Goal: Complete application form

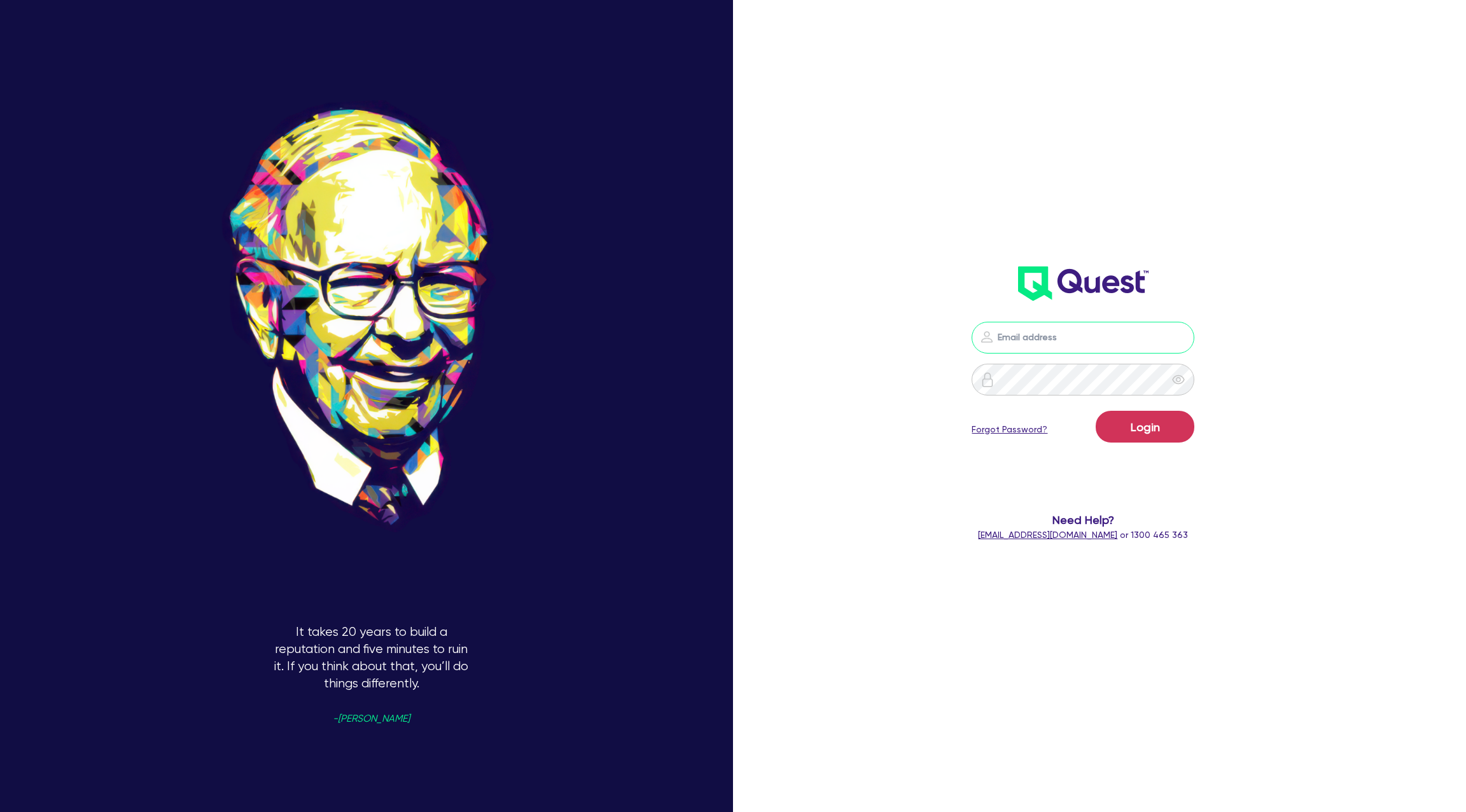
click at [1029, 349] on input "email" at bounding box center [1083, 338] width 223 height 32
type input "gabriel.vanjour@quest.finance"
click at [1156, 428] on button "Login" at bounding box center [1145, 427] width 99 height 32
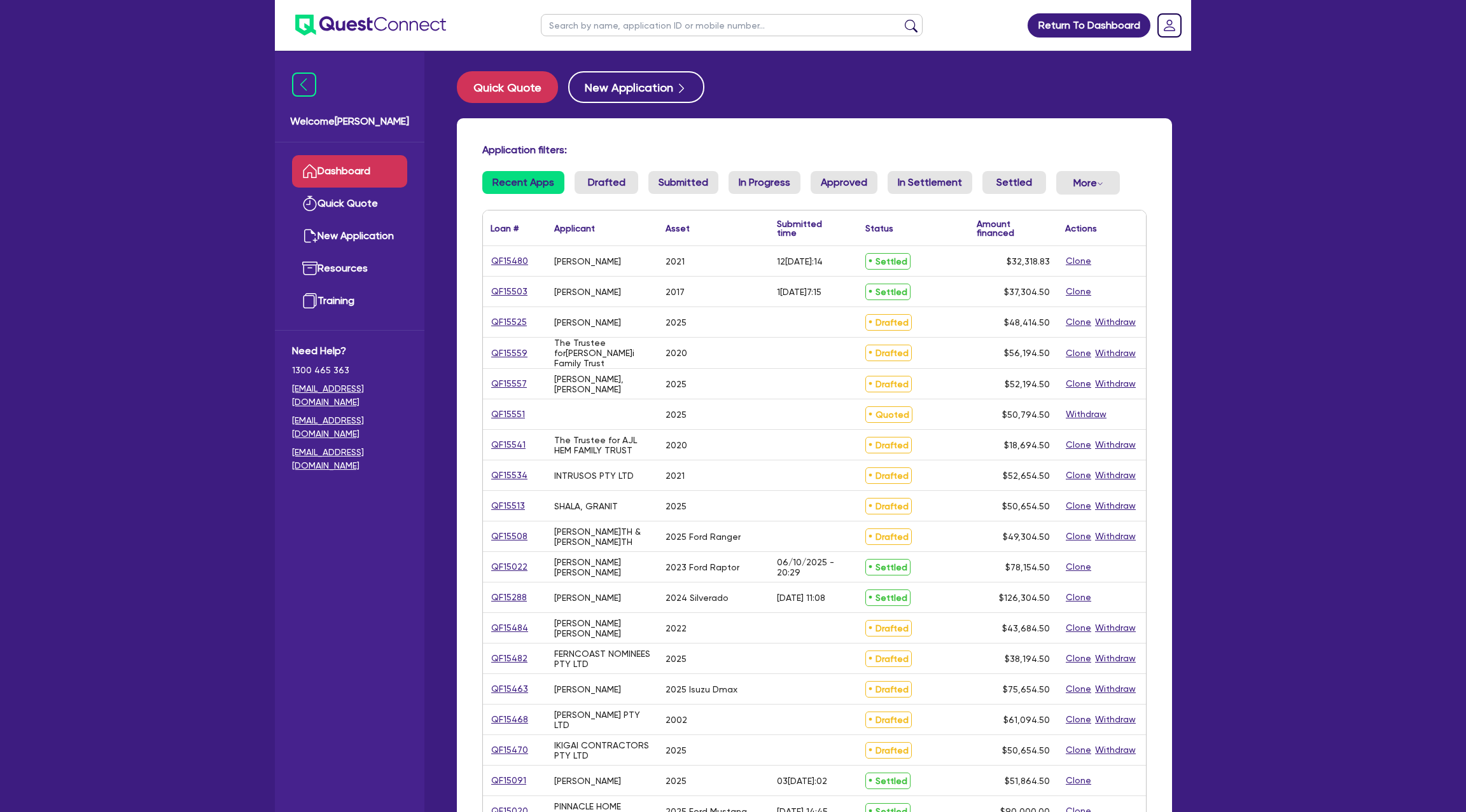
click at [580, 25] on input "text" at bounding box center [732, 25] width 382 height 22
click at [901, 19] on button "submit" at bounding box center [911, 28] width 20 height 18
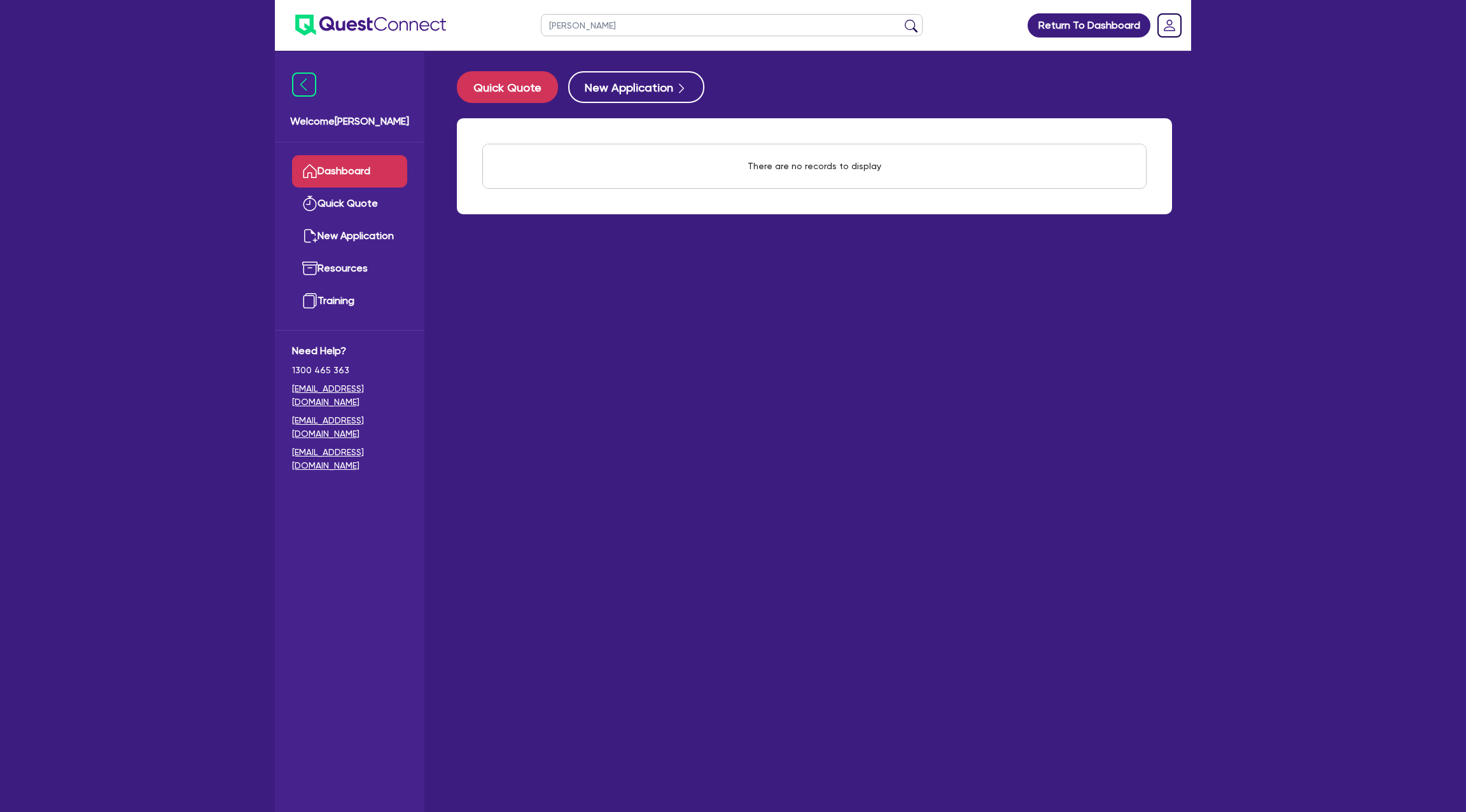
type input "lucas"
click at [901, 19] on button "submit" at bounding box center [911, 28] width 20 height 18
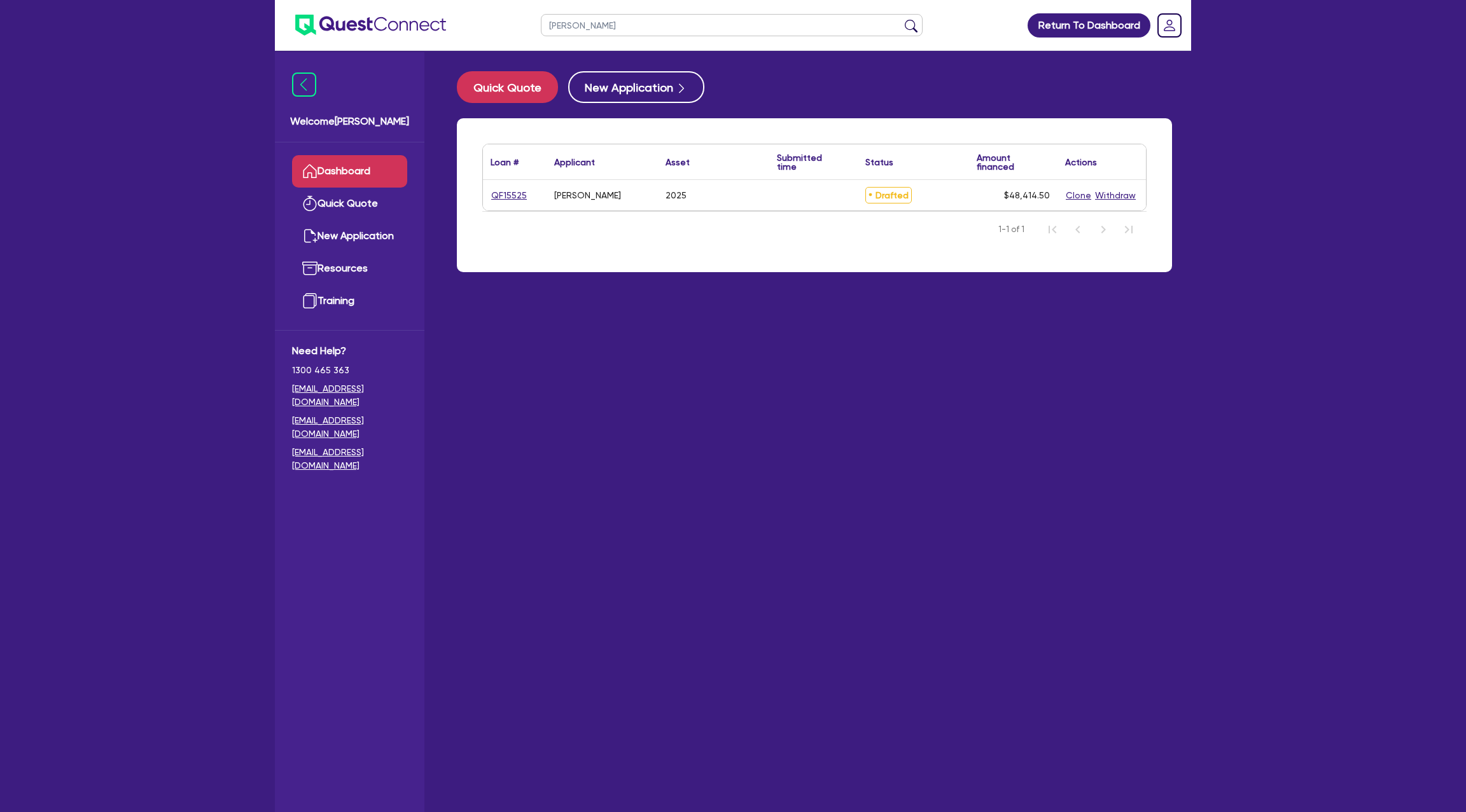
click at [512, 183] on div "QF15525" at bounding box center [515, 195] width 64 height 30
click at [513, 195] on link "QF15525" at bounding box center [508, 196] width 37 height 14
select select "Other"
select select "CARS_AND_LIGHT_TRUCKS"
select select "PASSENGER_VEHICLES"
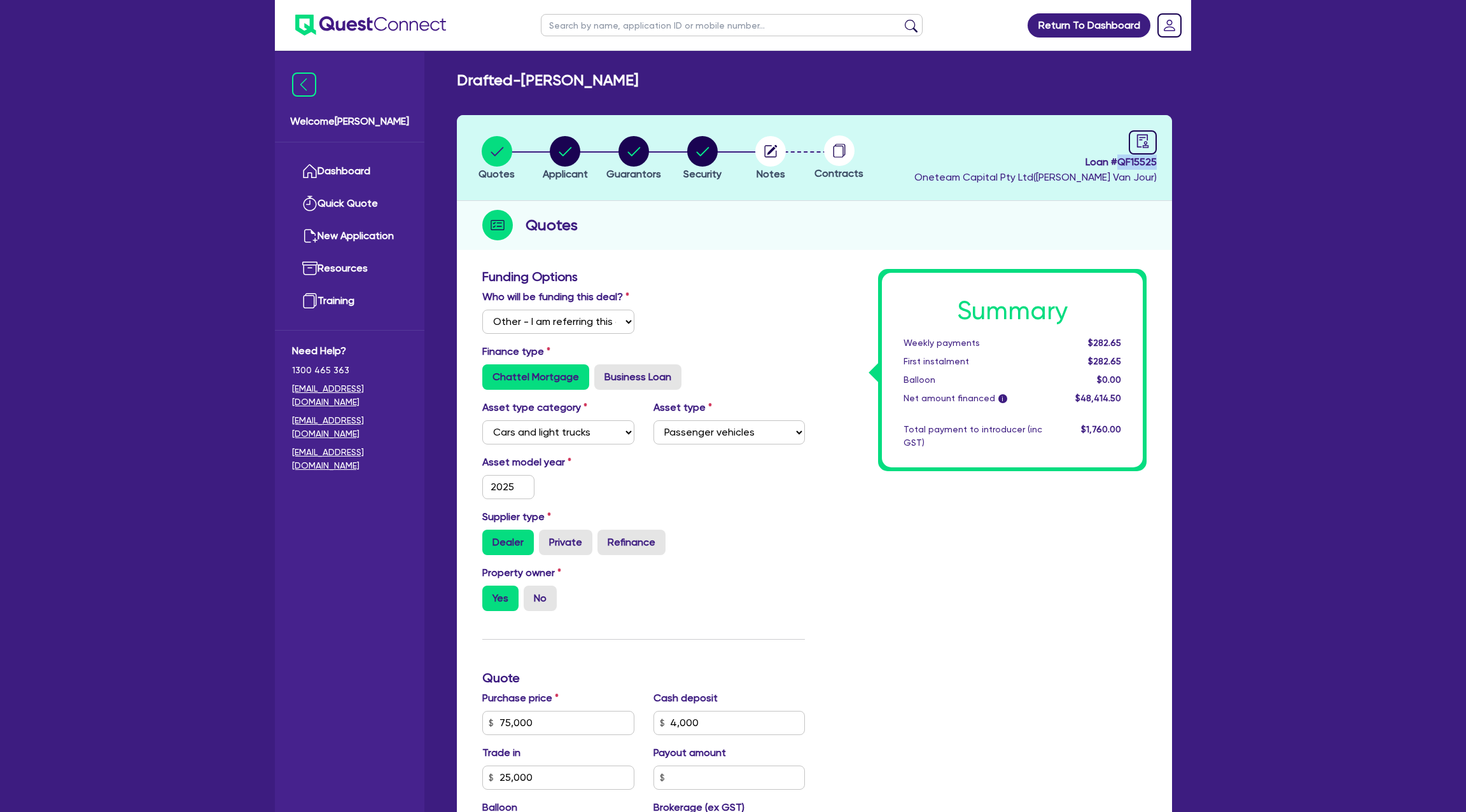
drag, startPoint x: 1118, startPoint y: 163, endPoint x: 1173, endPoint y: 163, distance: 55.0
click at [1173, 163] on div "Quotes Applicant Guarantors Security Notes Contracts Loan # QF15525 Oneteam Cap…" at bounding box center [815, 642] width 734 height 1053
copy span "QF15525"
click at [564, 141] on circle "button" at bounding box center [565, 152] width 30 height 30
select select "SOLE_TRADER"
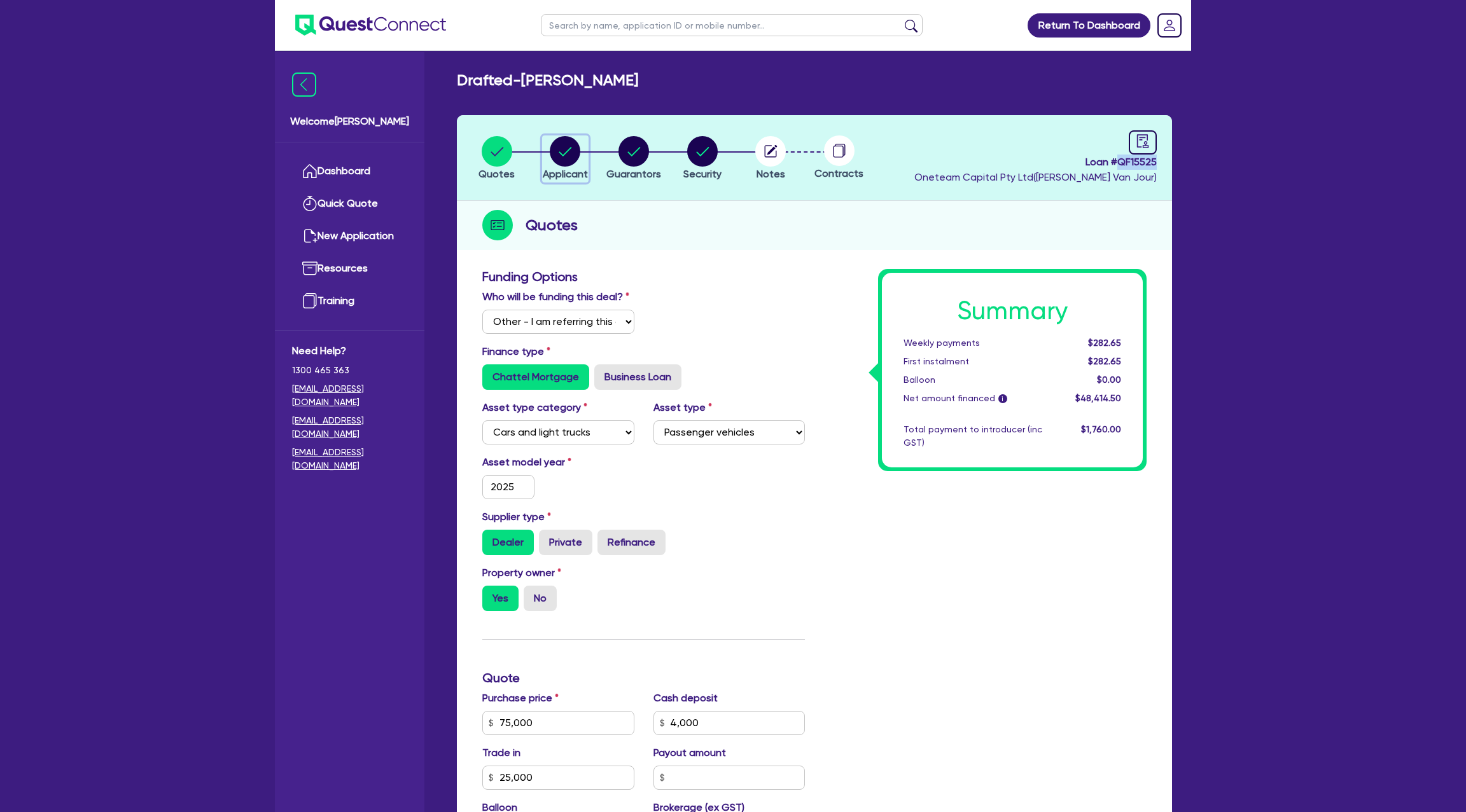
select select "BUILDING_CONSTRUCTION"
select select "BUSINESSES_CONSTRUCTION_SERVICES"
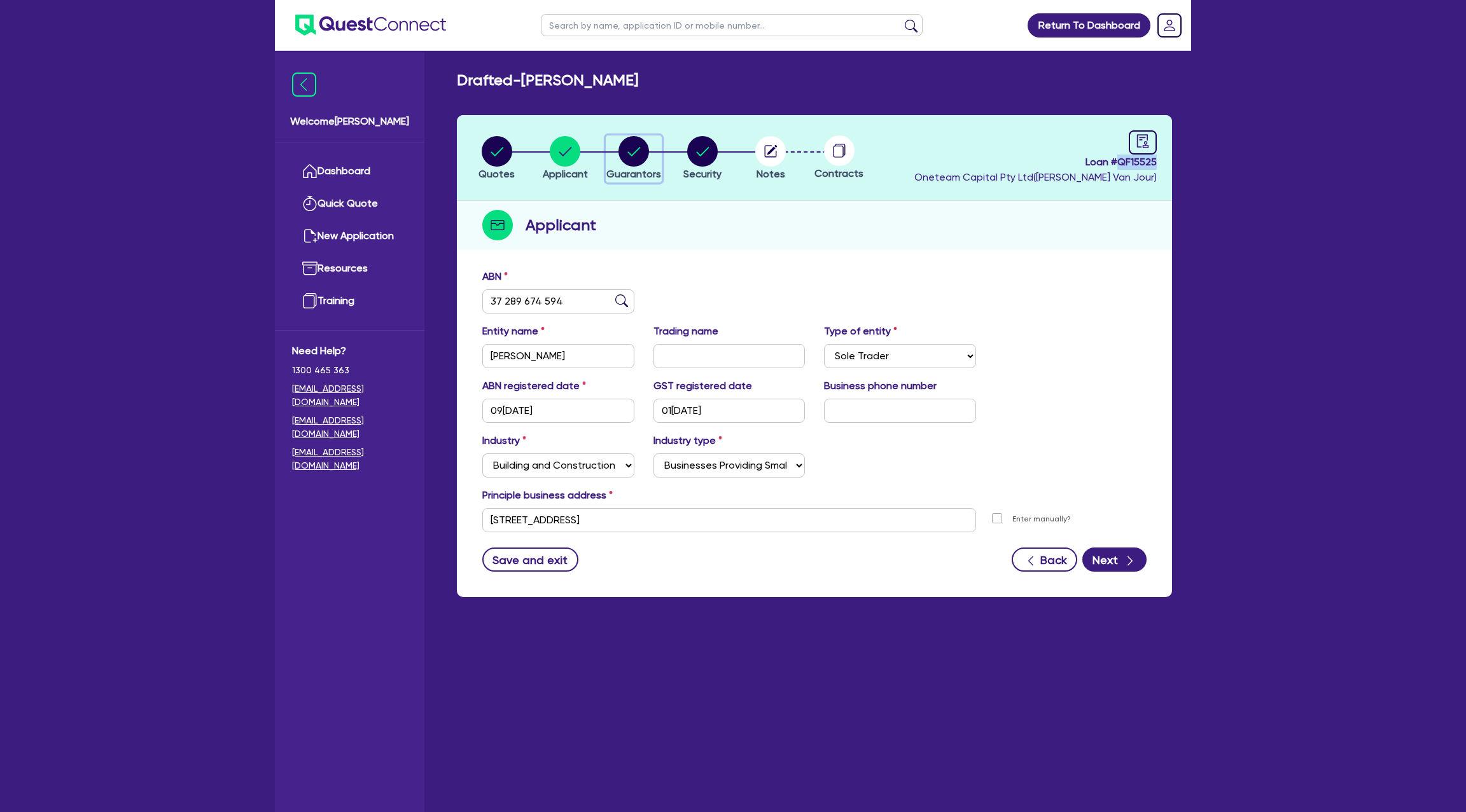
click at [635, 151] on icon "button" at bounding box center [634, 152] width 13 height 9
select select "MR"
select select "QLD"
select select "DE_FACTO"
select select "VEHICLE"
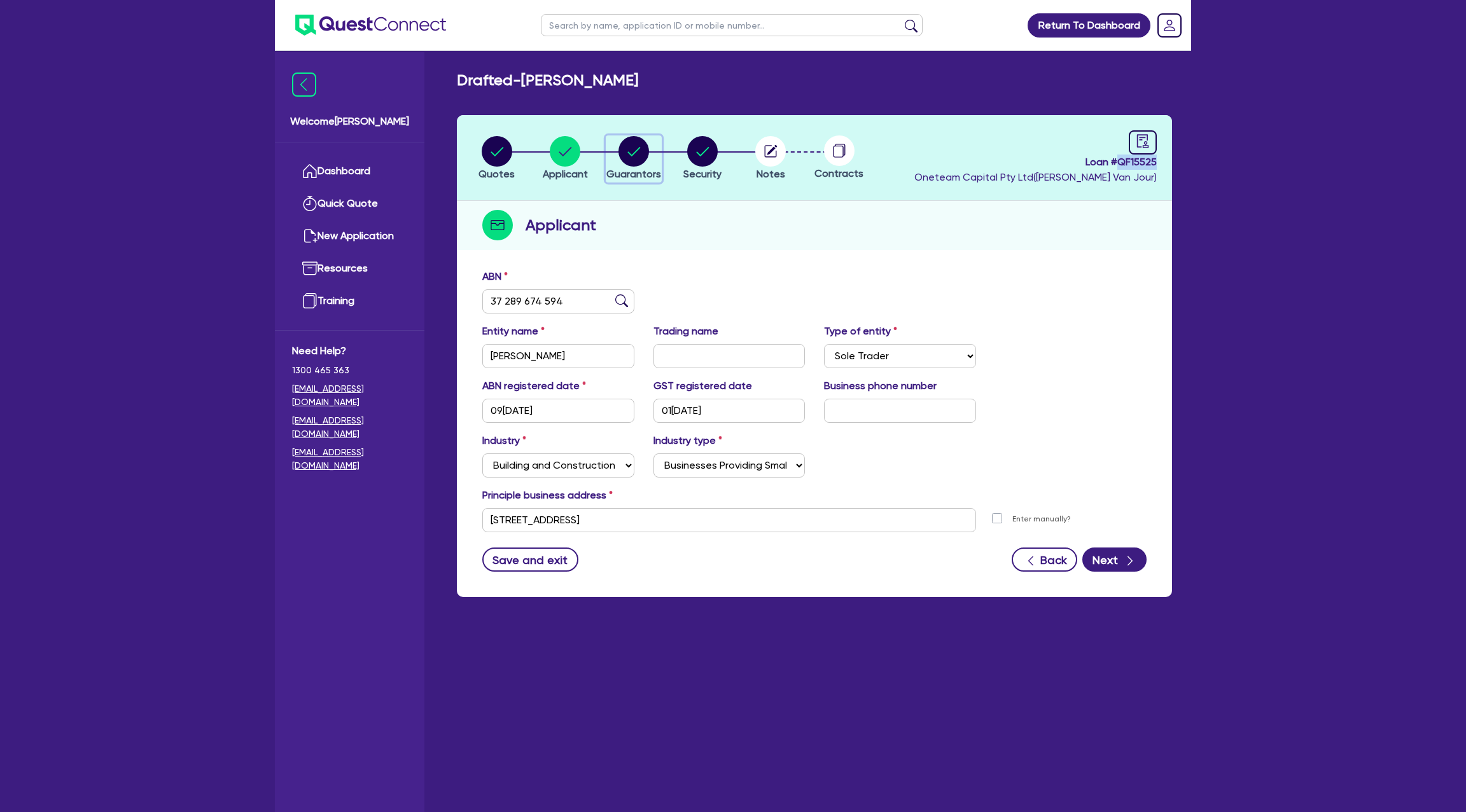
select select "CASH"
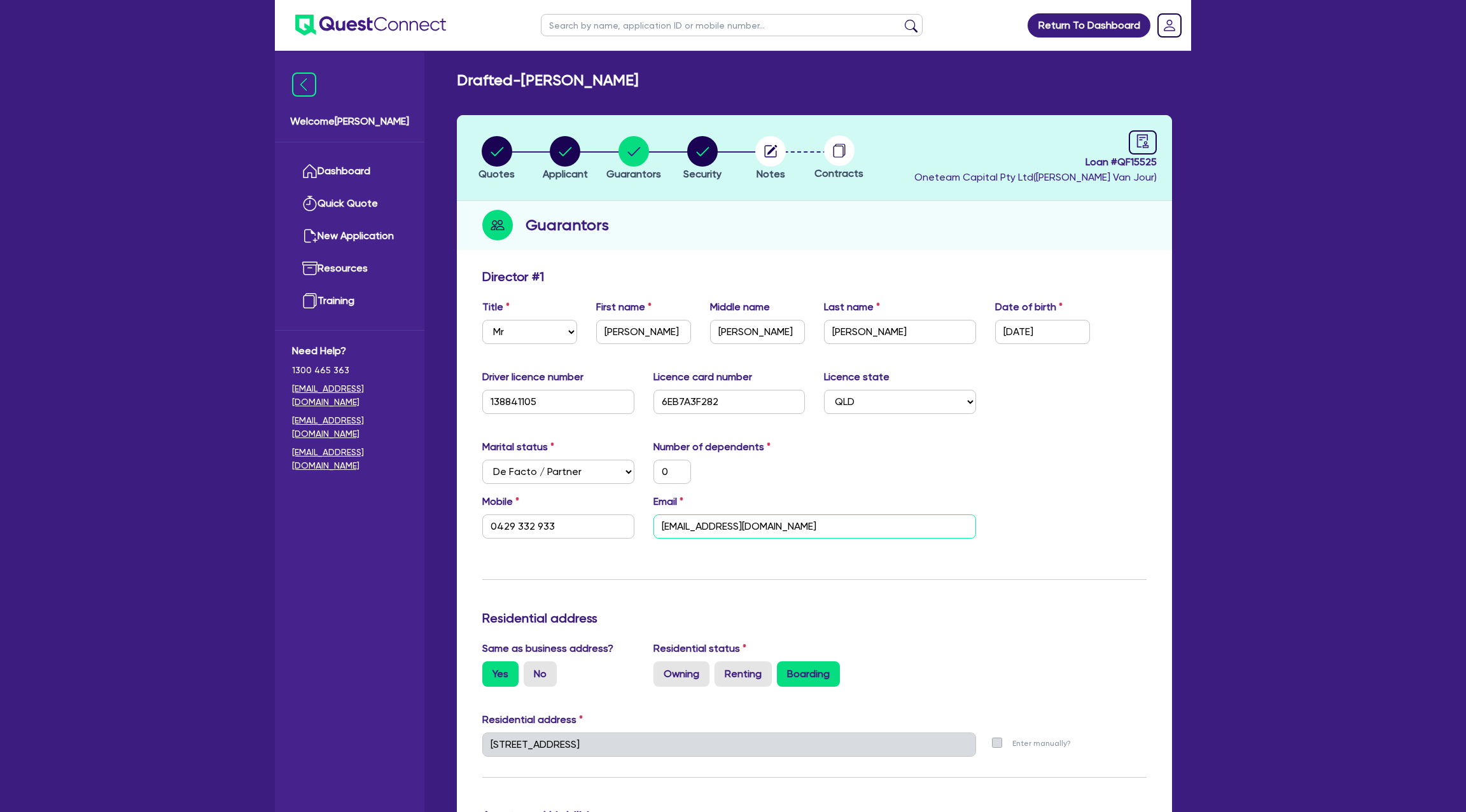
click at [719, 515] on input "lgarth84@yahoo.com.au" at bounding box center [815, 526] width 323 height 24
click at [772, 154] on circle "button" at bounding box center [770, 152] width 30 height 30
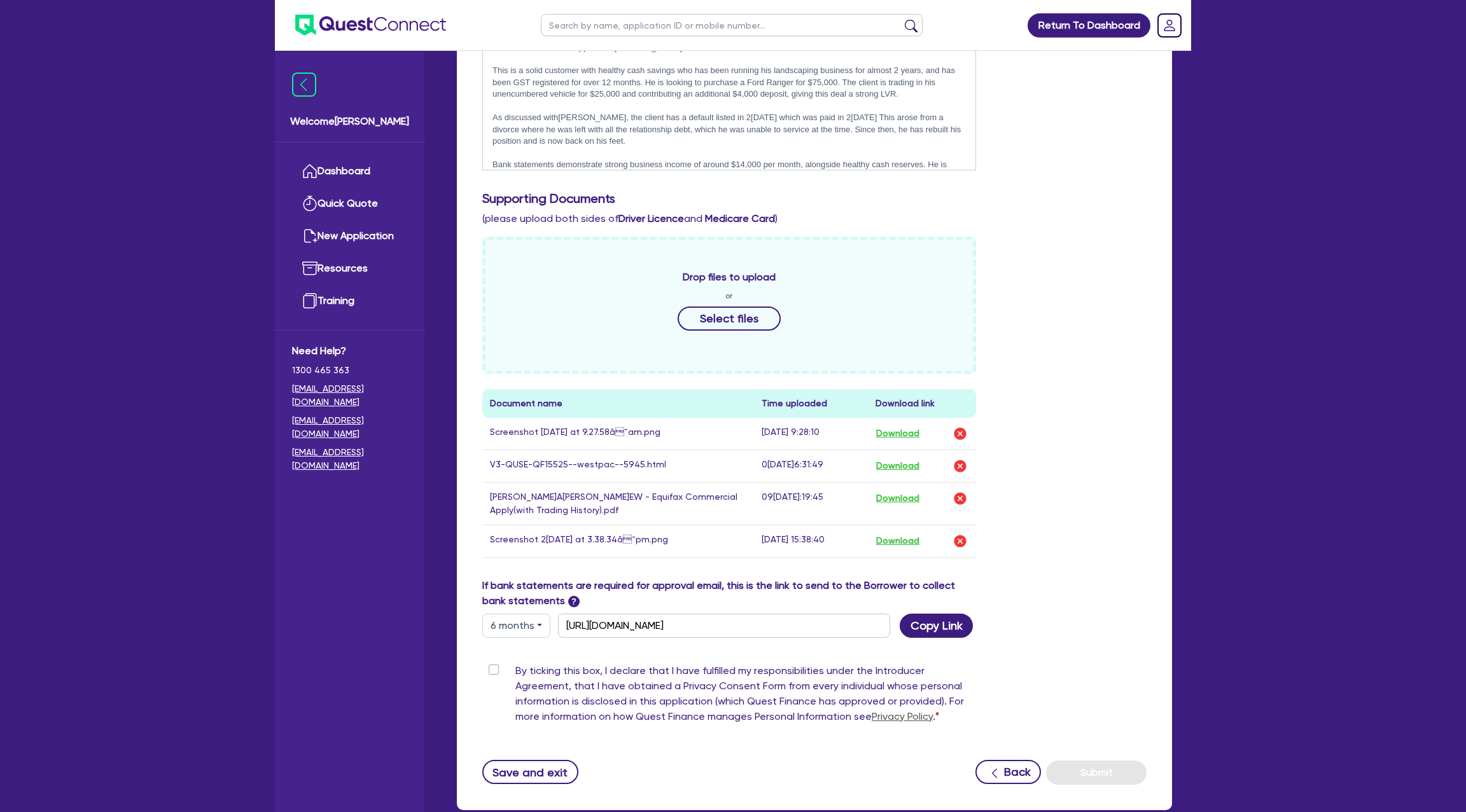
scroll to position [409, 0]
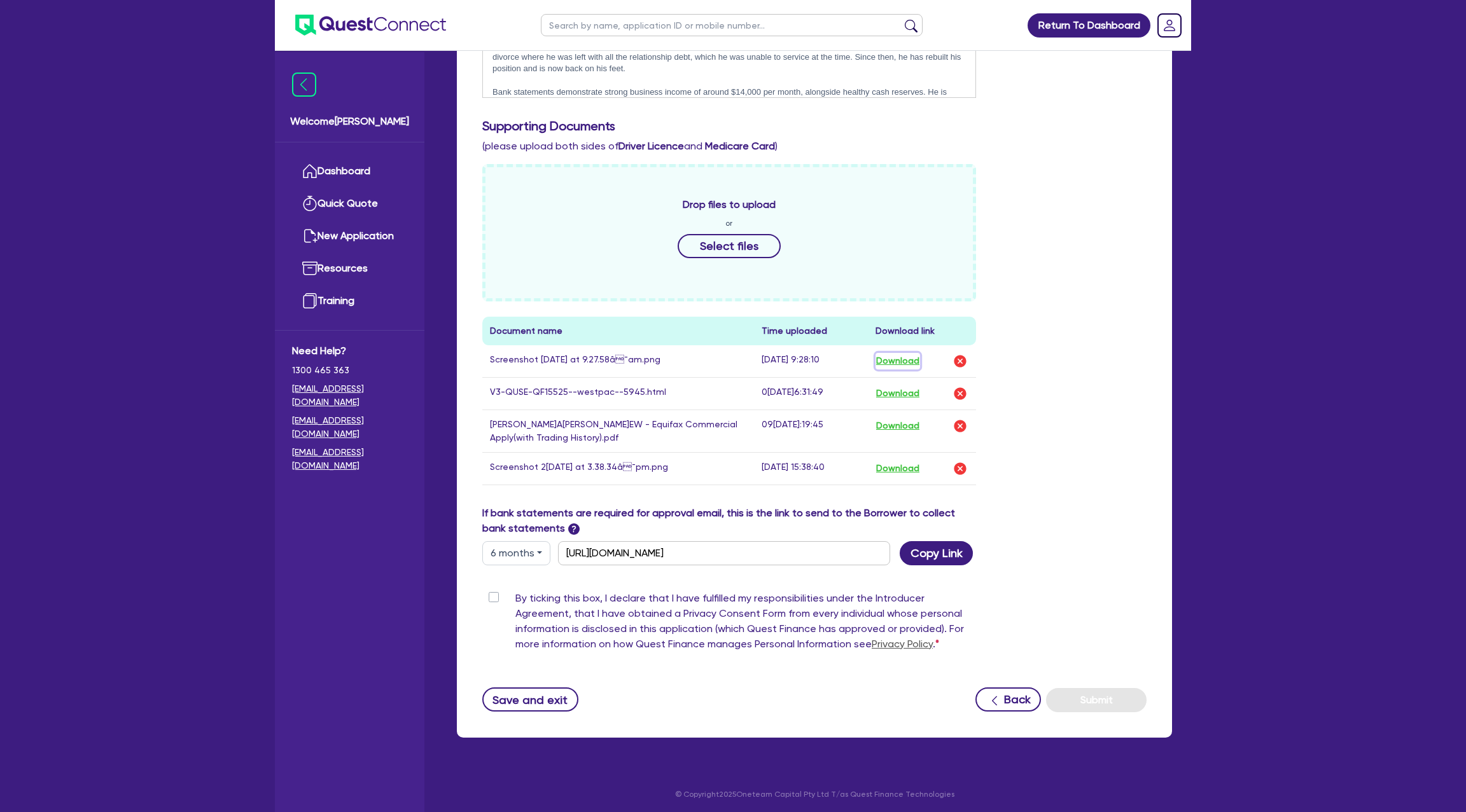
click at [908, 360] on button "Download" at bounding box center [897, 361] width 44 height 17
click at [904, 394] on button "Download" at bounding box center [897, 394] width 44 height 17
click at [908, 422] on button "Download" at bounding box center [897, 426] width 44 height 17
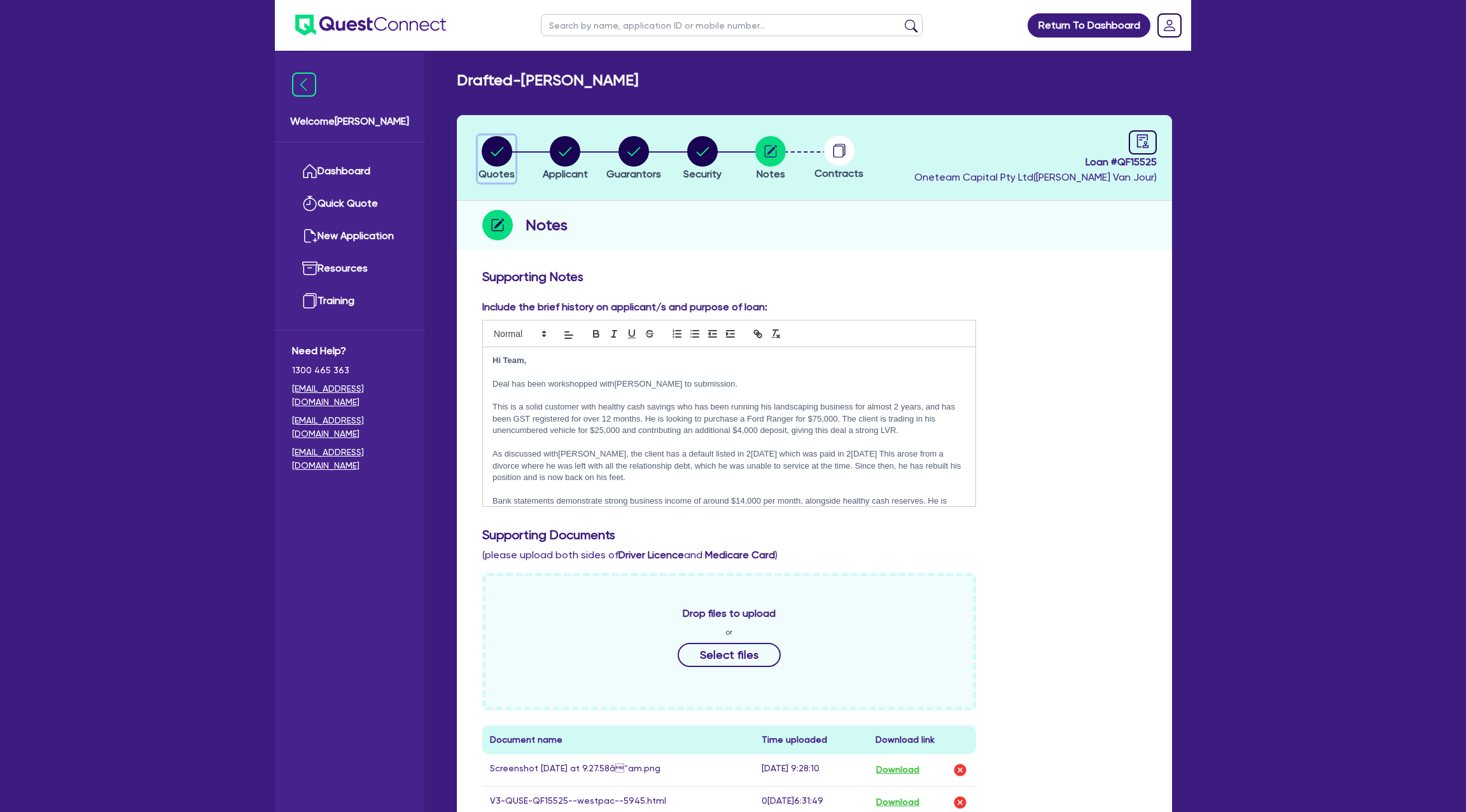
click at [513, 152] on div "button" at bounding box center [497, 152] width 36 height 30
select select "Other"
select select "CARS_AND_LIGHT_TRUCKS"
select select "PASSENGER_VEHICLES"
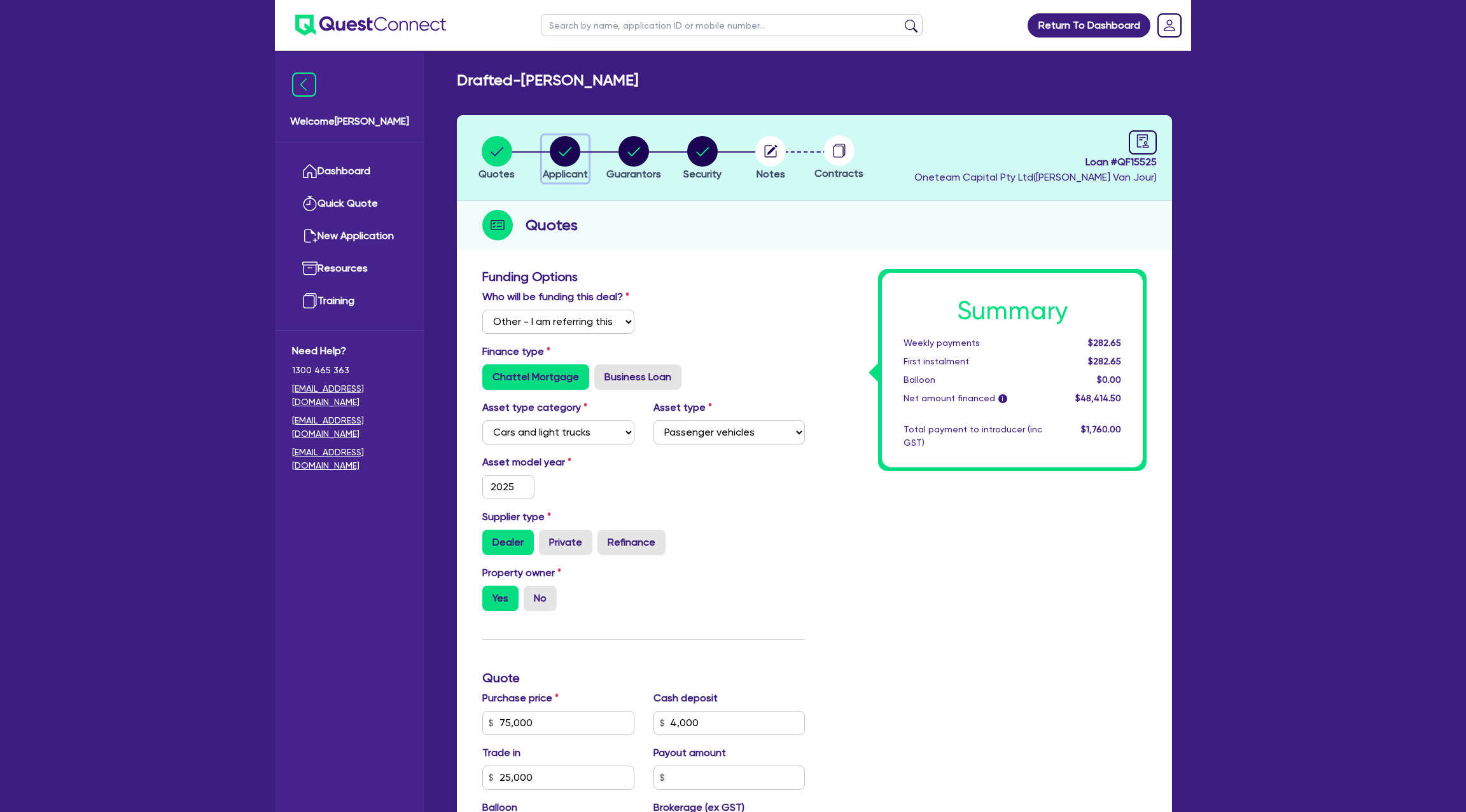
click at [565, 157] on circle "button" at bounding box center [565, 152] width 30 height 30
select select "SOLE_TRADER"
select select "BUILDING_CONSTRUCTION"
select select "BUSINESSES_CONSTRUCTION_SERVICES"
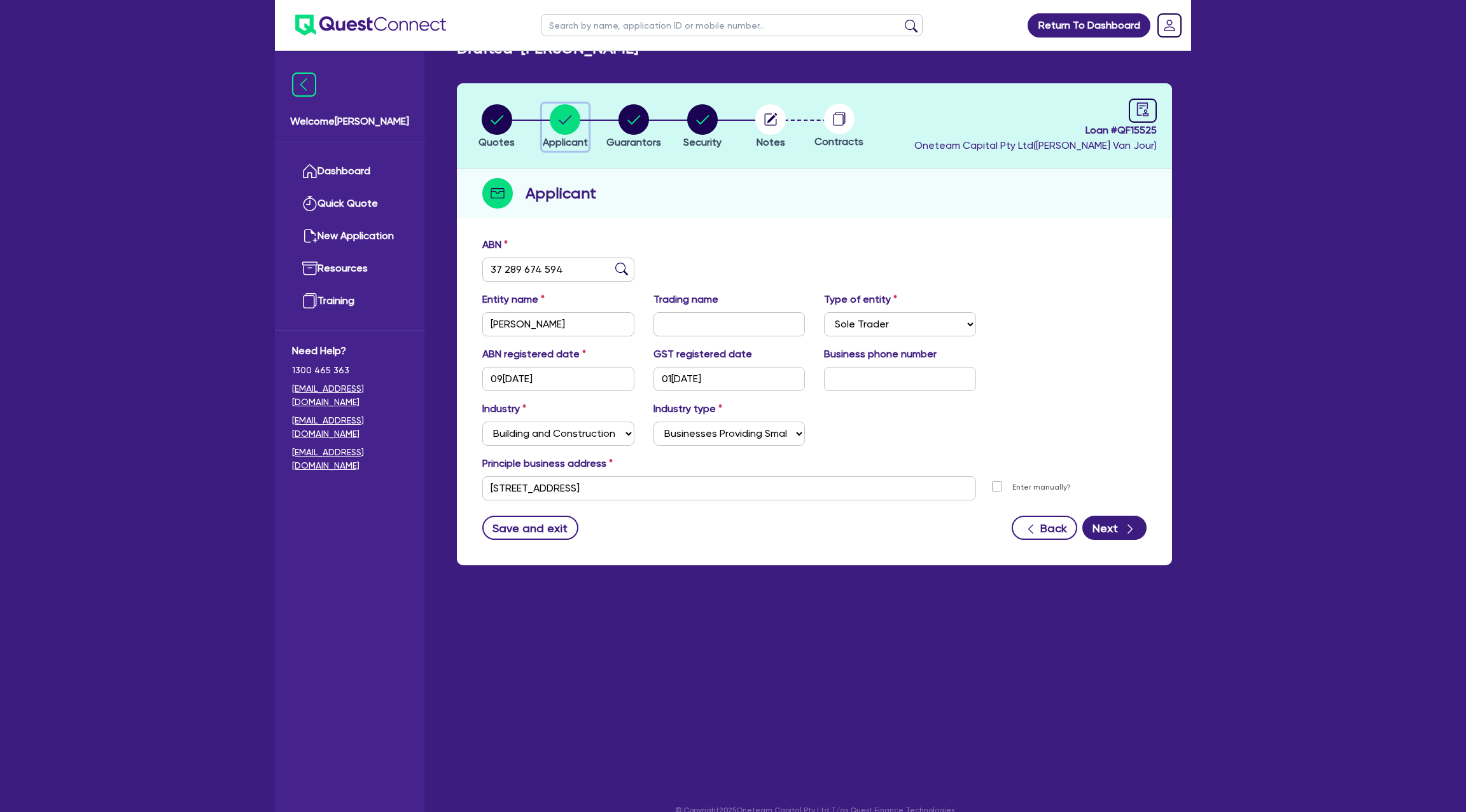
scroll to position [46, 0]
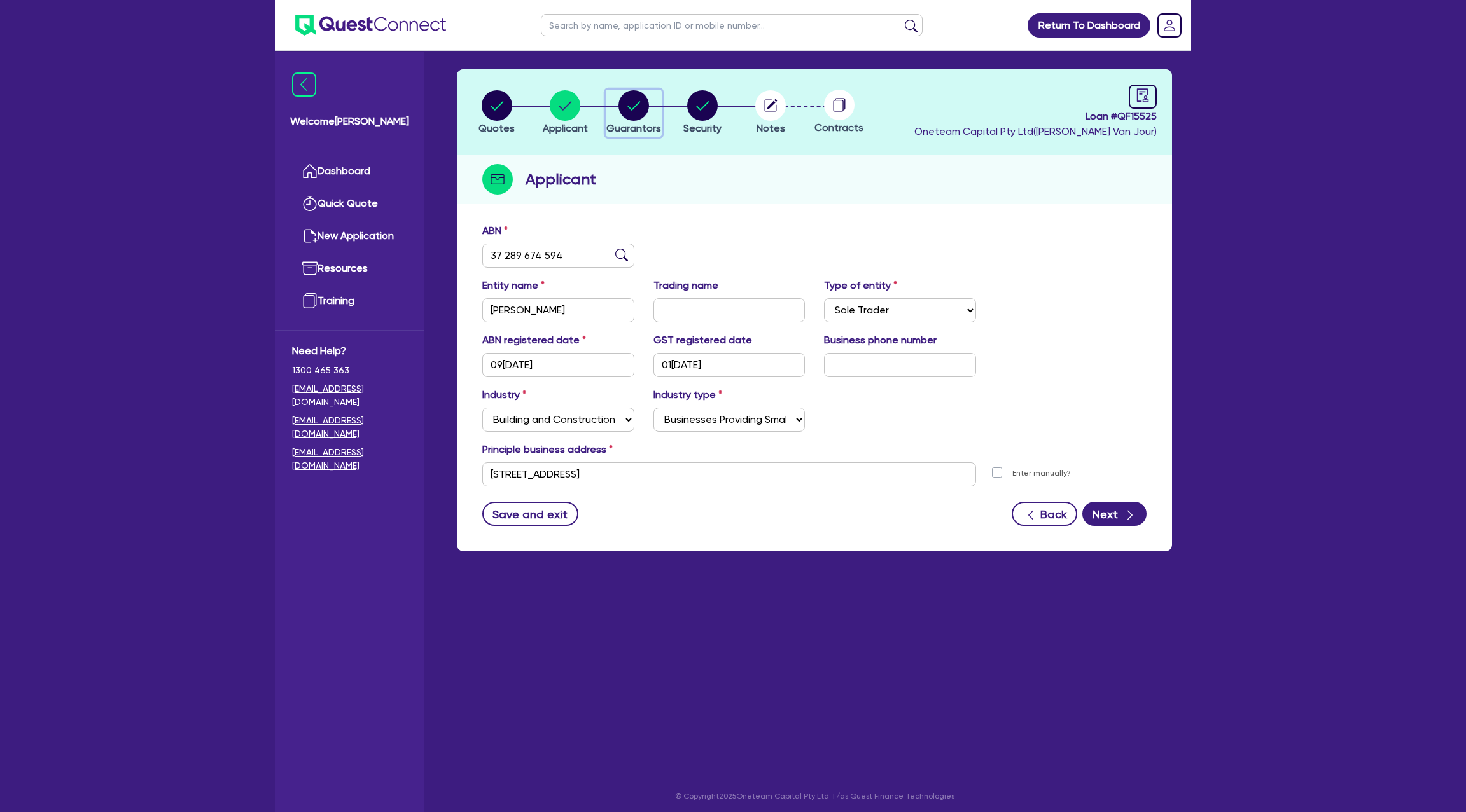
click at [635, 96] on circle "button" at bounding box center [634, 106] width 30 height 30
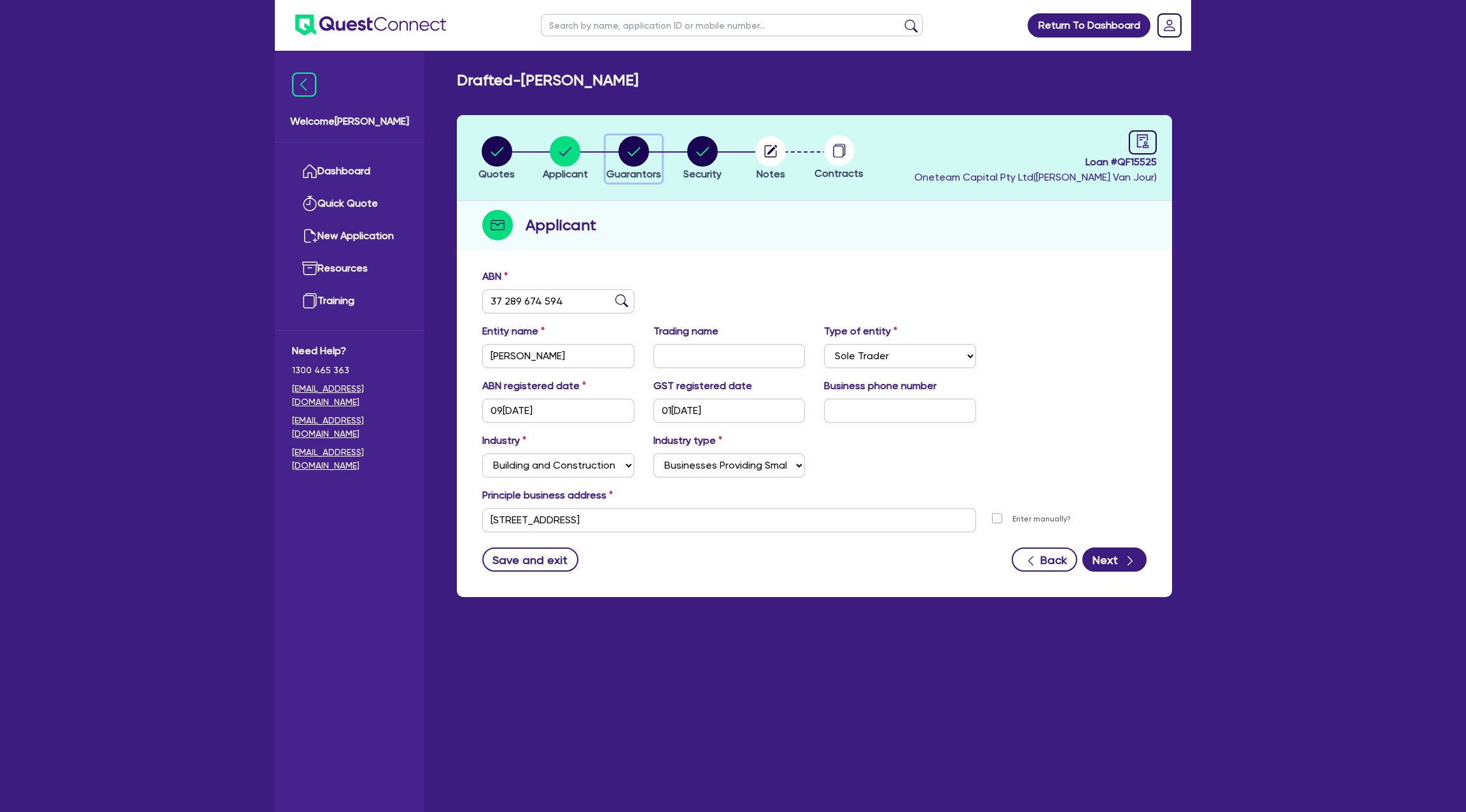
select select "MR"
select select "QLD"
select select "DE_FACTO"
select select "VEHICLE"
select select "CASH"
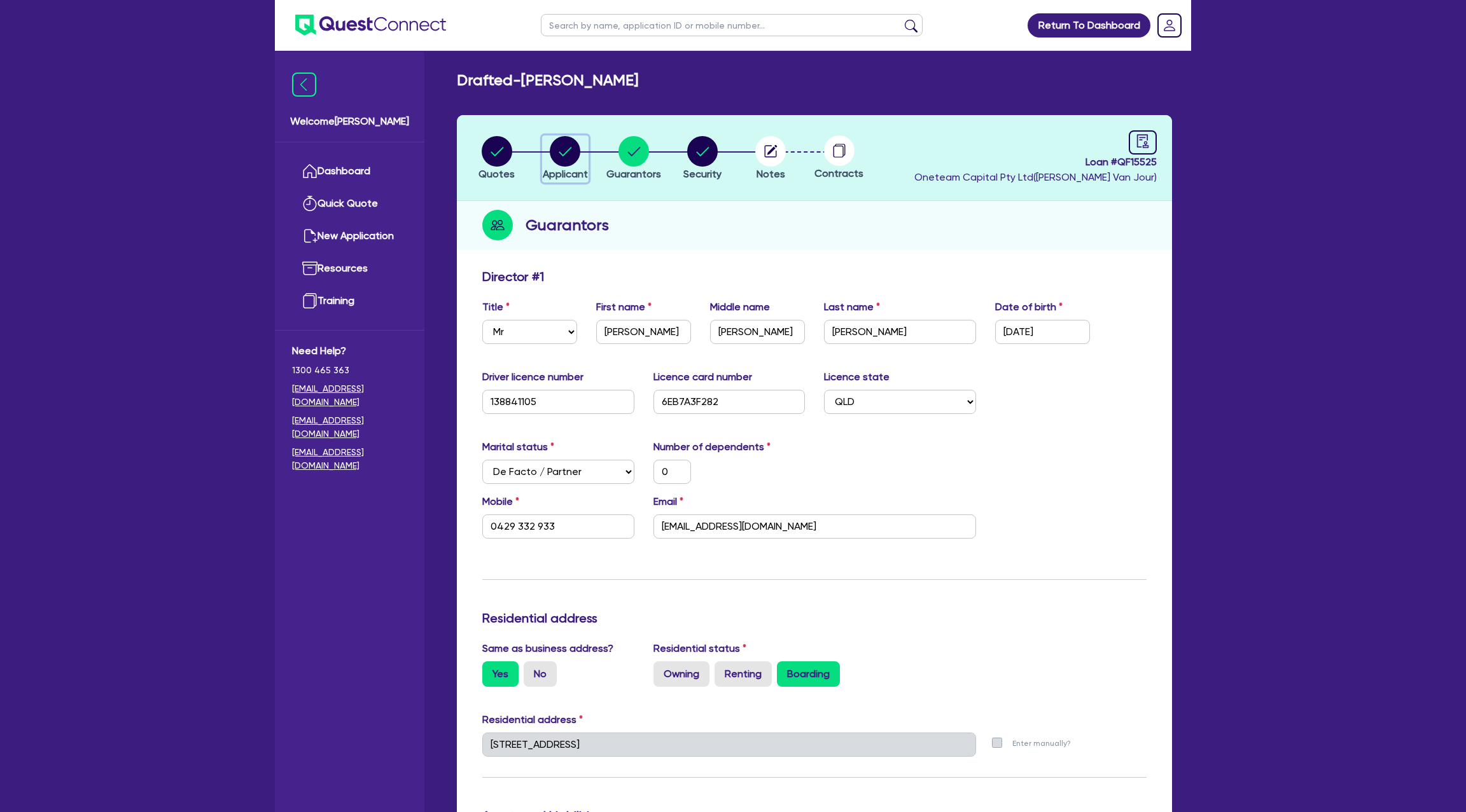
click at [569, 160] on circle "button" at bounding box center [565, 152] width 30 height 30
select select "SOLE_TRADER"
select select "BUILDING_CONSTRUCTION"
select select "BUSINESSES_CONSTRUCTION_SERVICES"
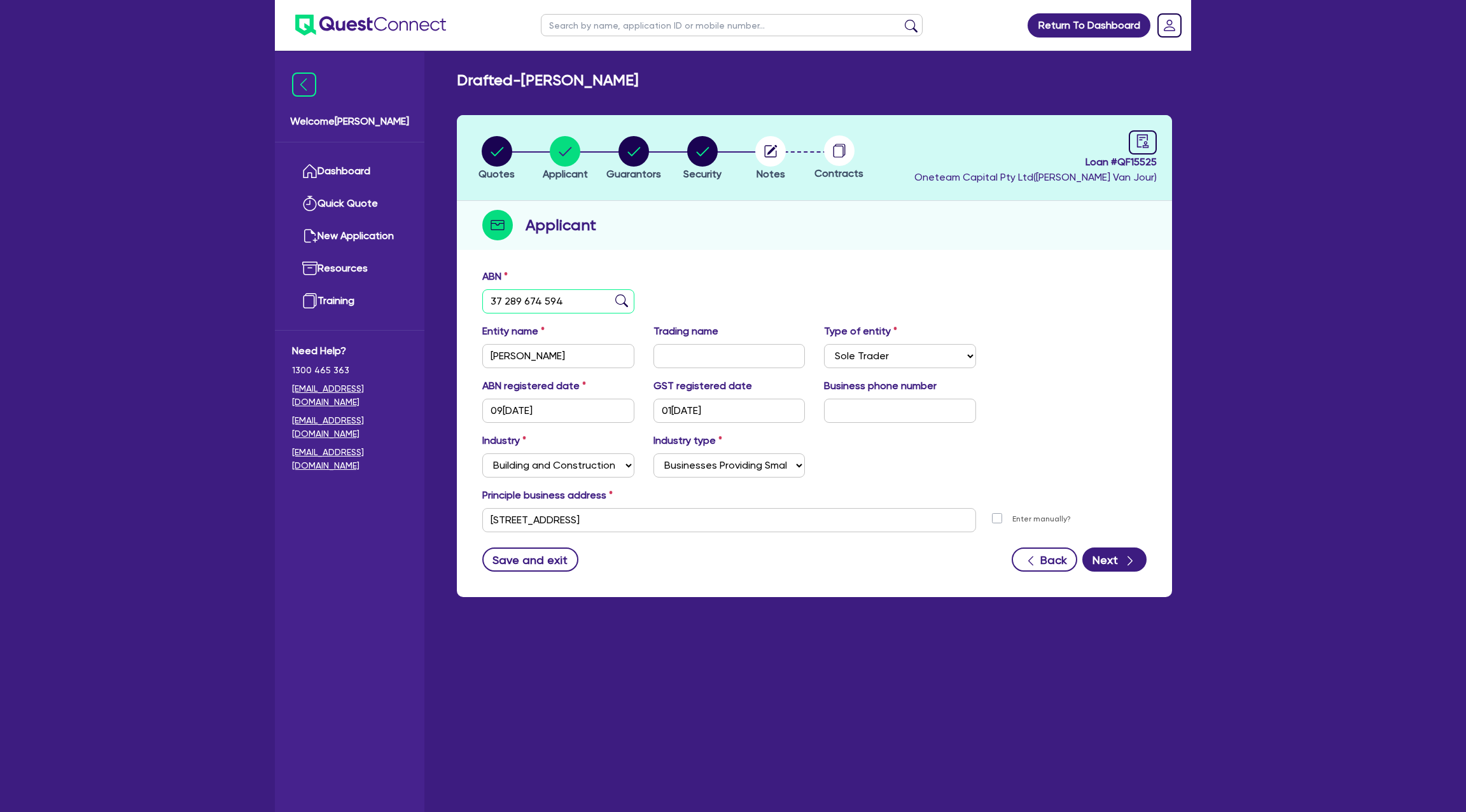
click at [509, 300] on input "37 289 674 594" at bounding box center [559, 301] width 152 height 24
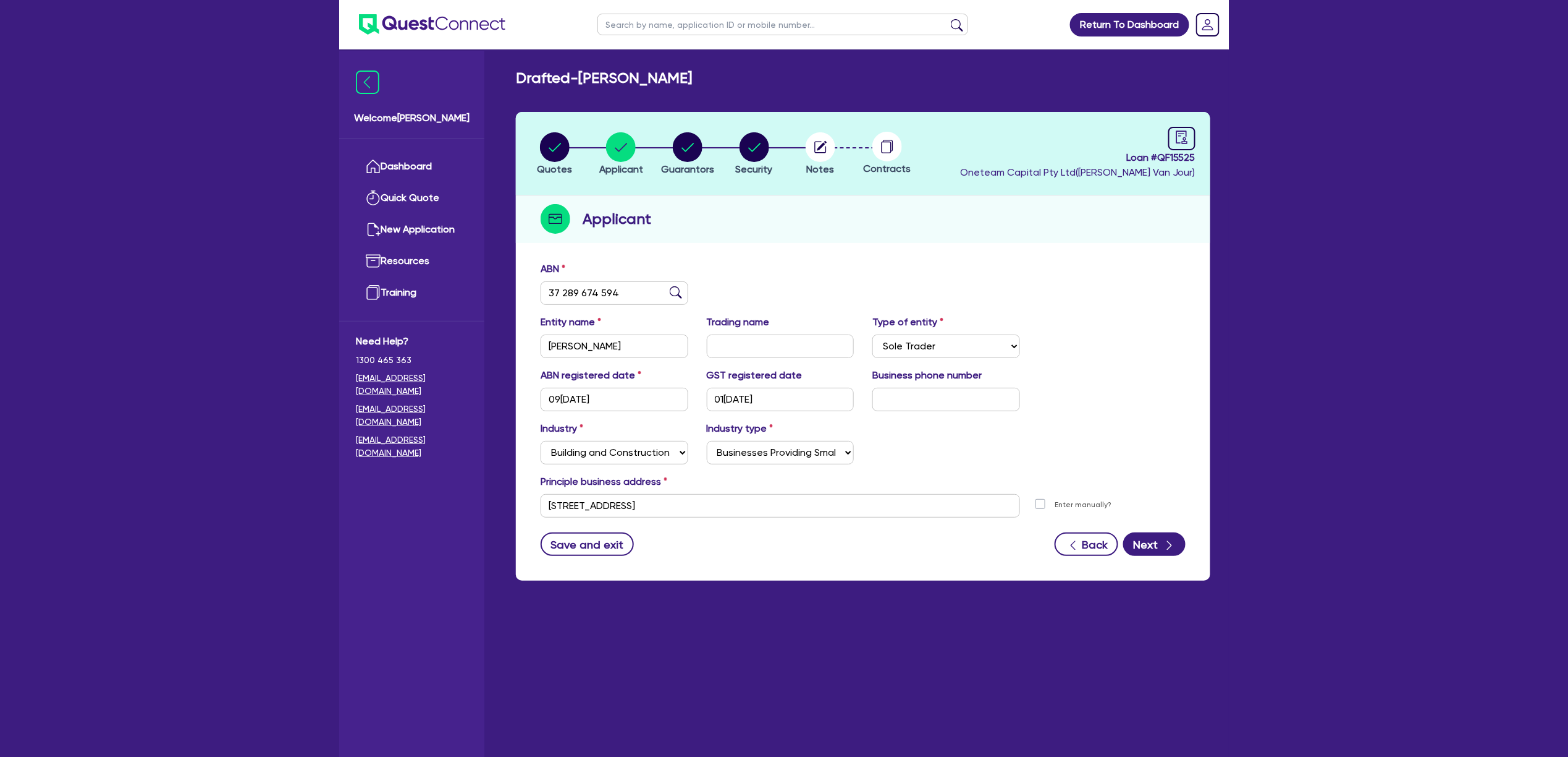
drag, startPoint x: 834, startPoint y: 291, endPoint x: 813, endPoint y: 285, distance: 21.8
click at [834, 290] on div "ABN 37 289 674 594" at bounding box center [863, 288] width 664 height 53
click at [437, 159] on link "Dashboard" at bounding box center [411, 166] width 112 height 32
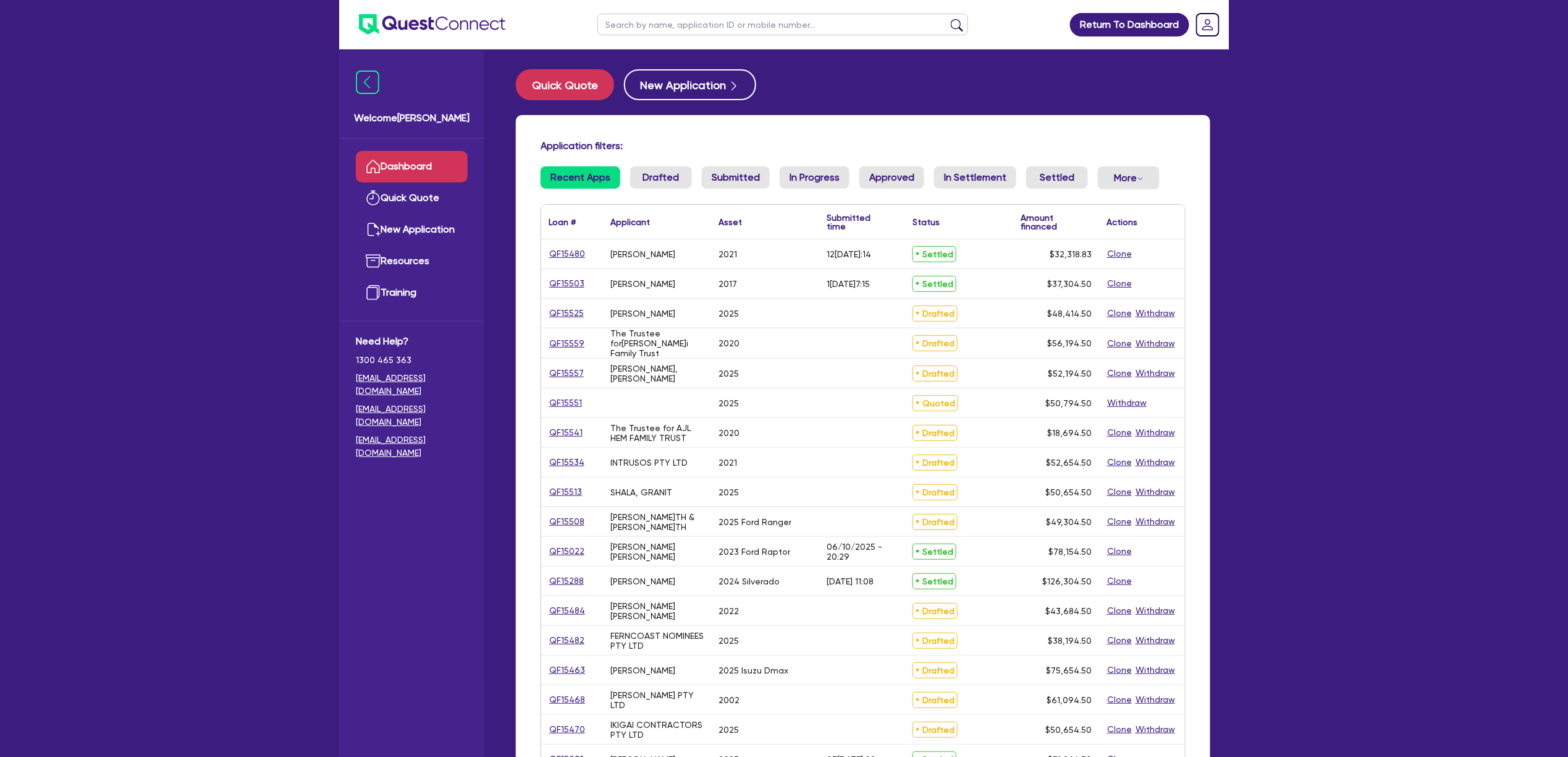
click at [797, 18] on input "text" at bounding box center [783, 24] width 371 height 22
type input "frank"
click at [947, 18] on button "submit" at bounding box center [957, 27] width 20 height 18
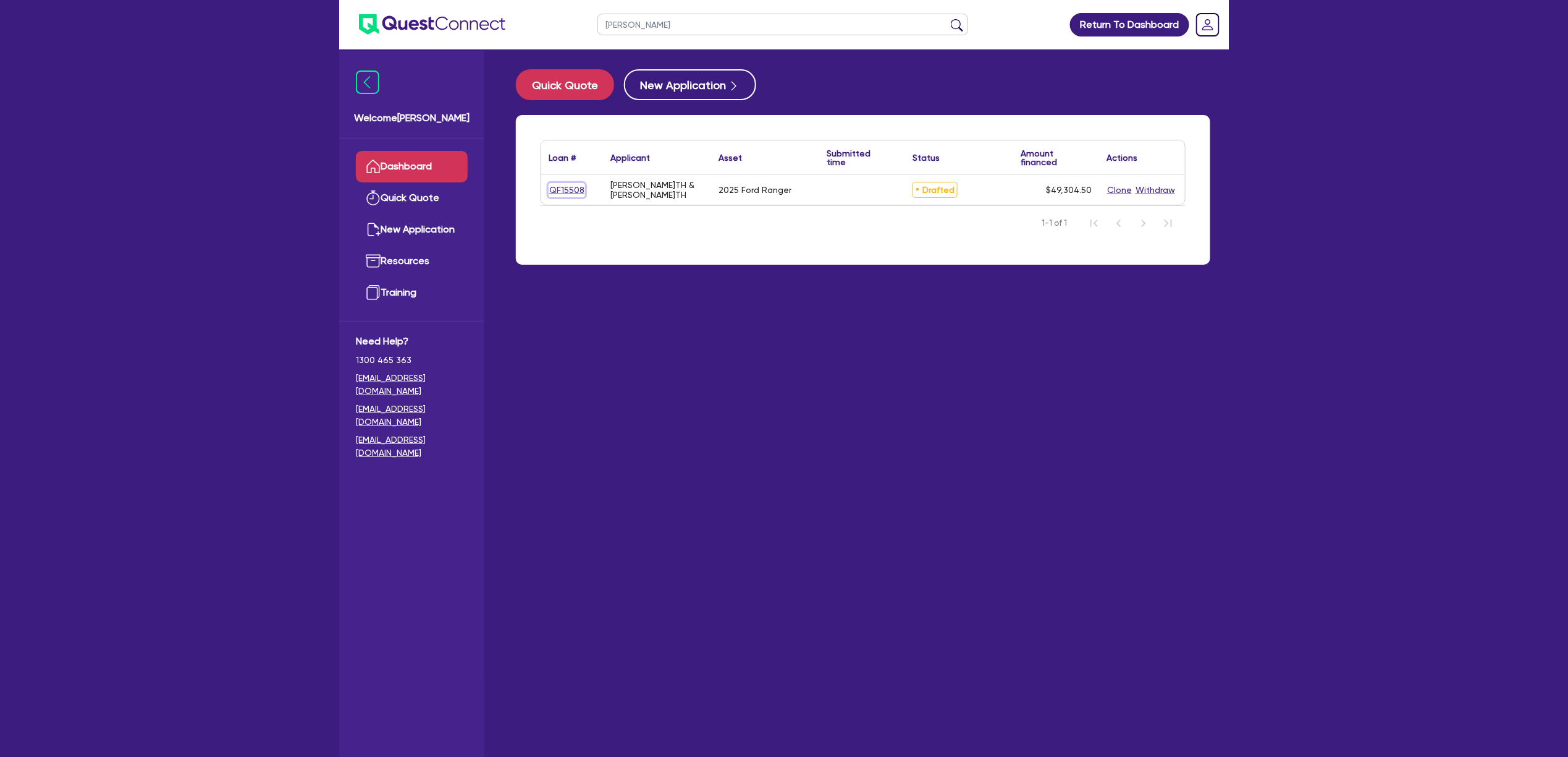
click at [558, 186] on link "QF15508" at bounding box center [567, 190] width 37 height 14
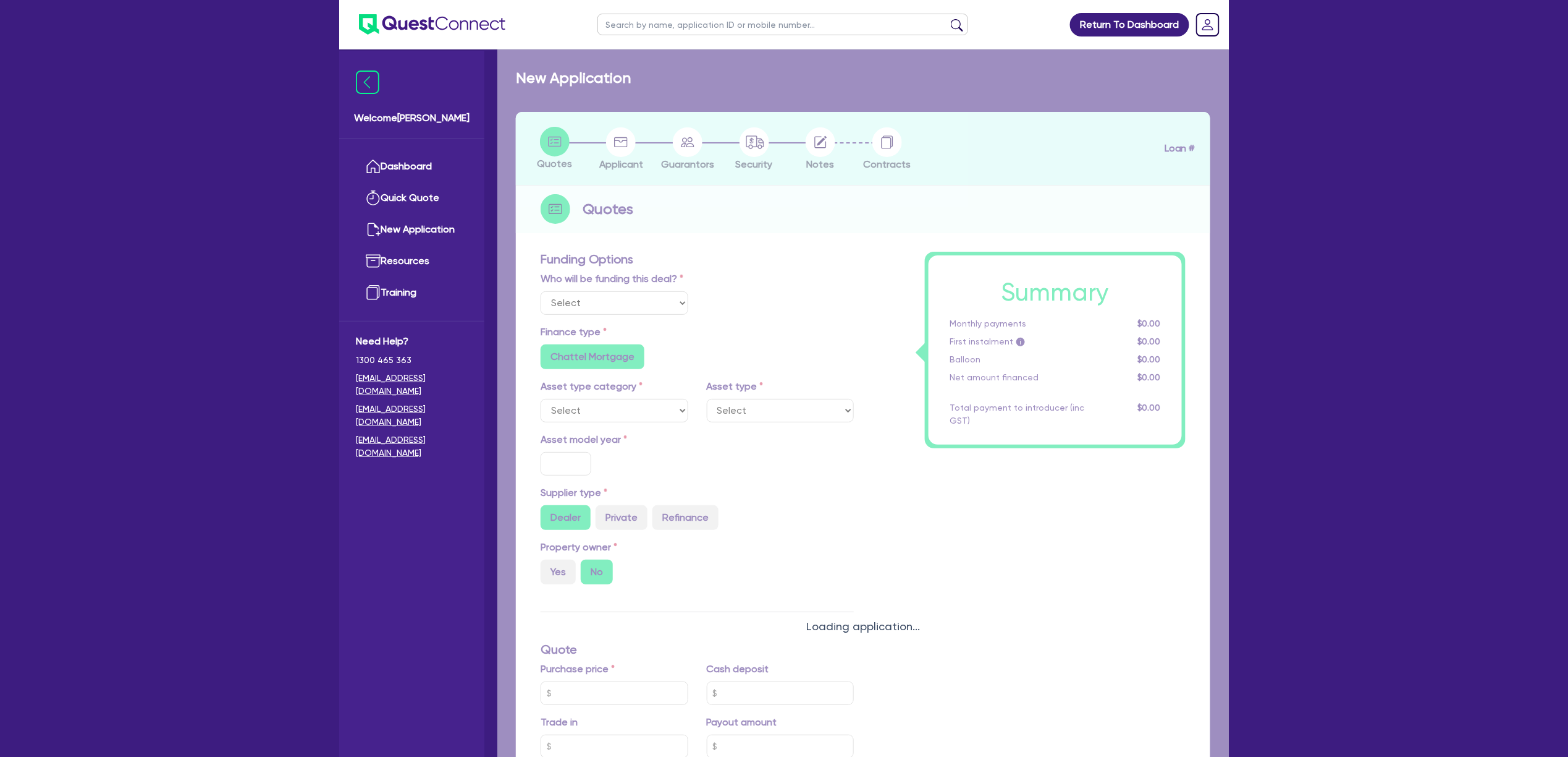
select select "Other"
select select "CARS_AND_LIGHT_TRUCKS"
type input "2025"
radio input "true"
type input "82,000"
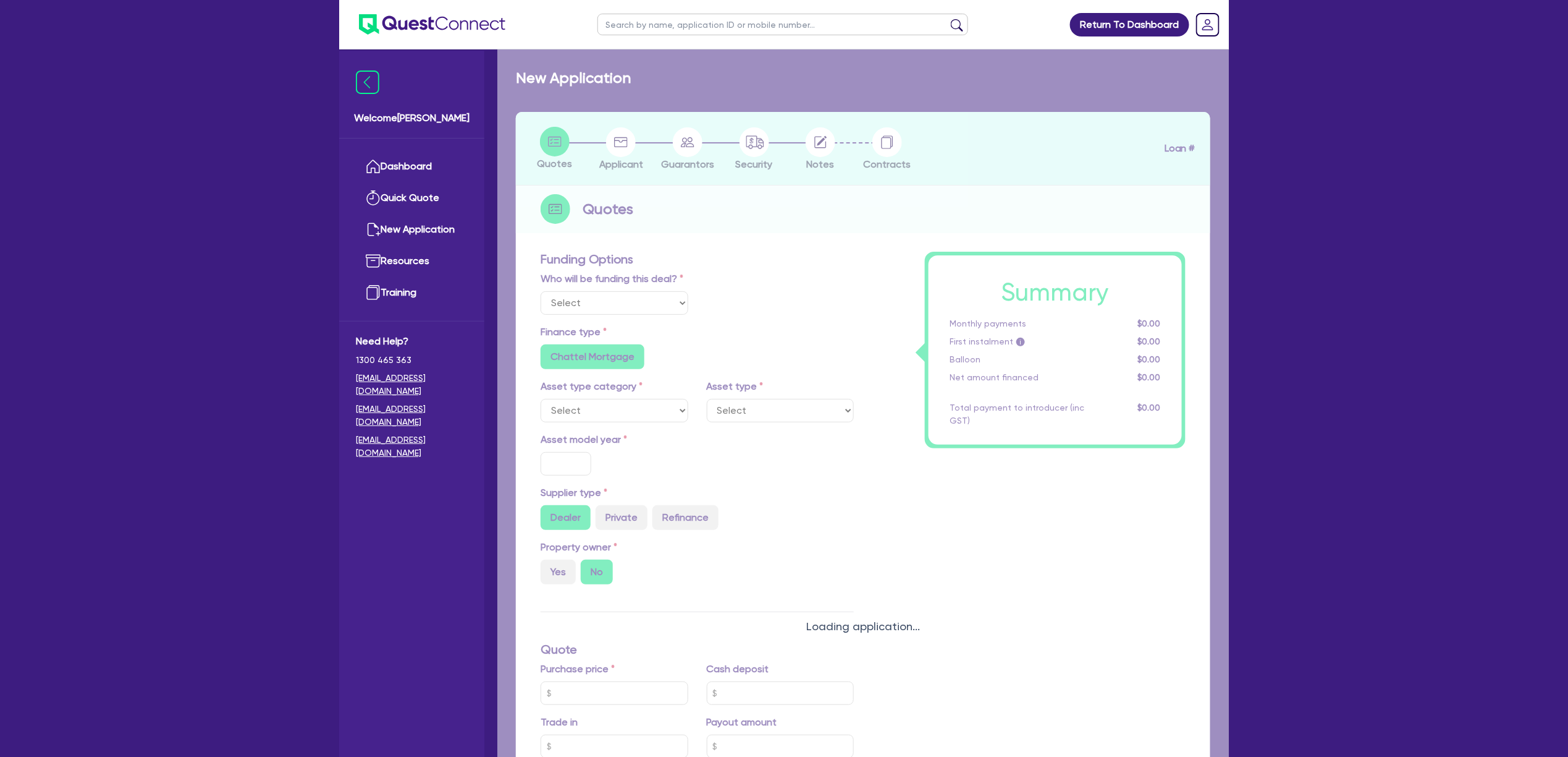
type input "35,000"
radio input "false"
type input "6.49"
radio input "false"
type input "1,500"
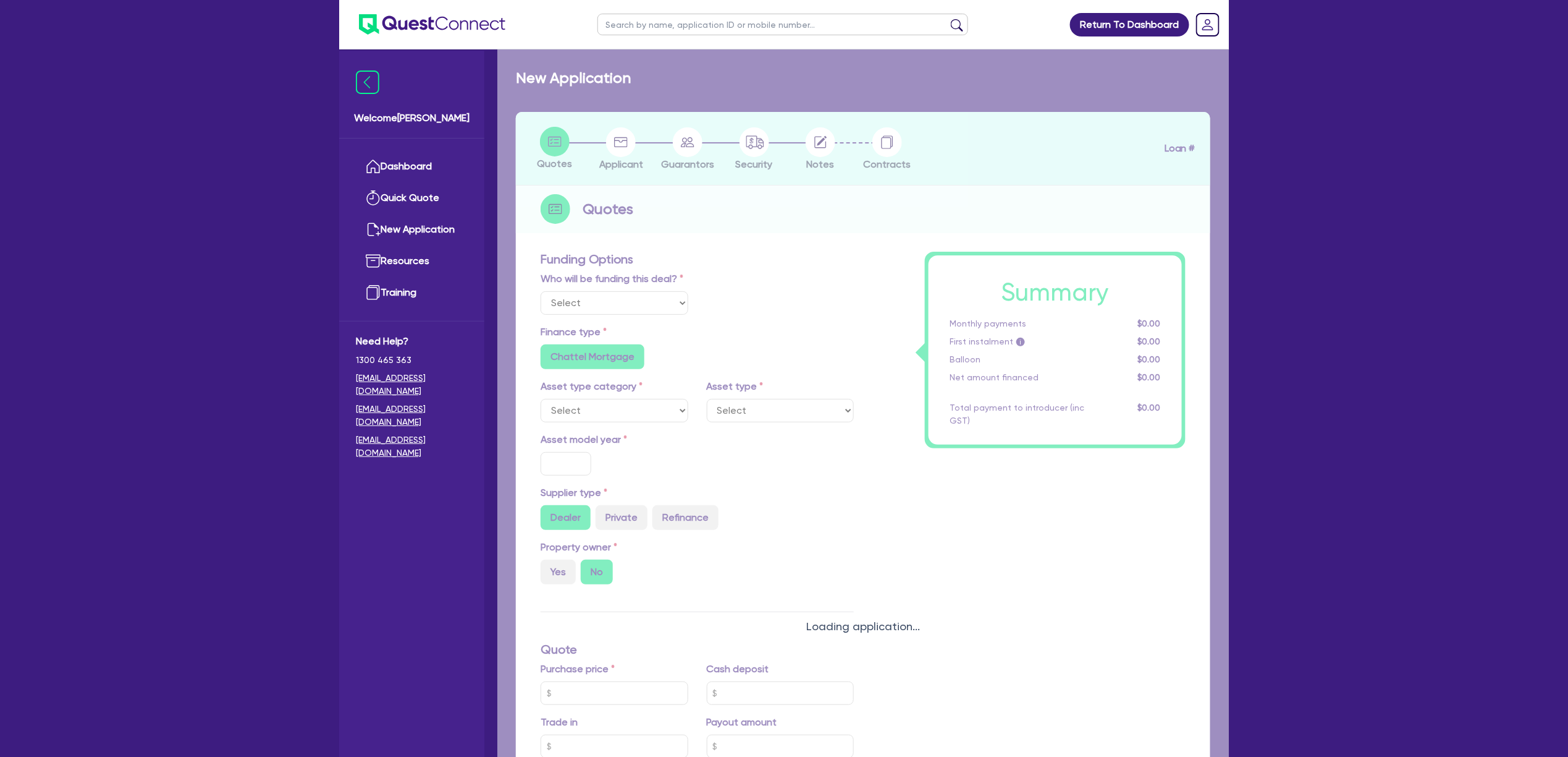
radio input "true"
select select "PASSENGER_VEHICLES"
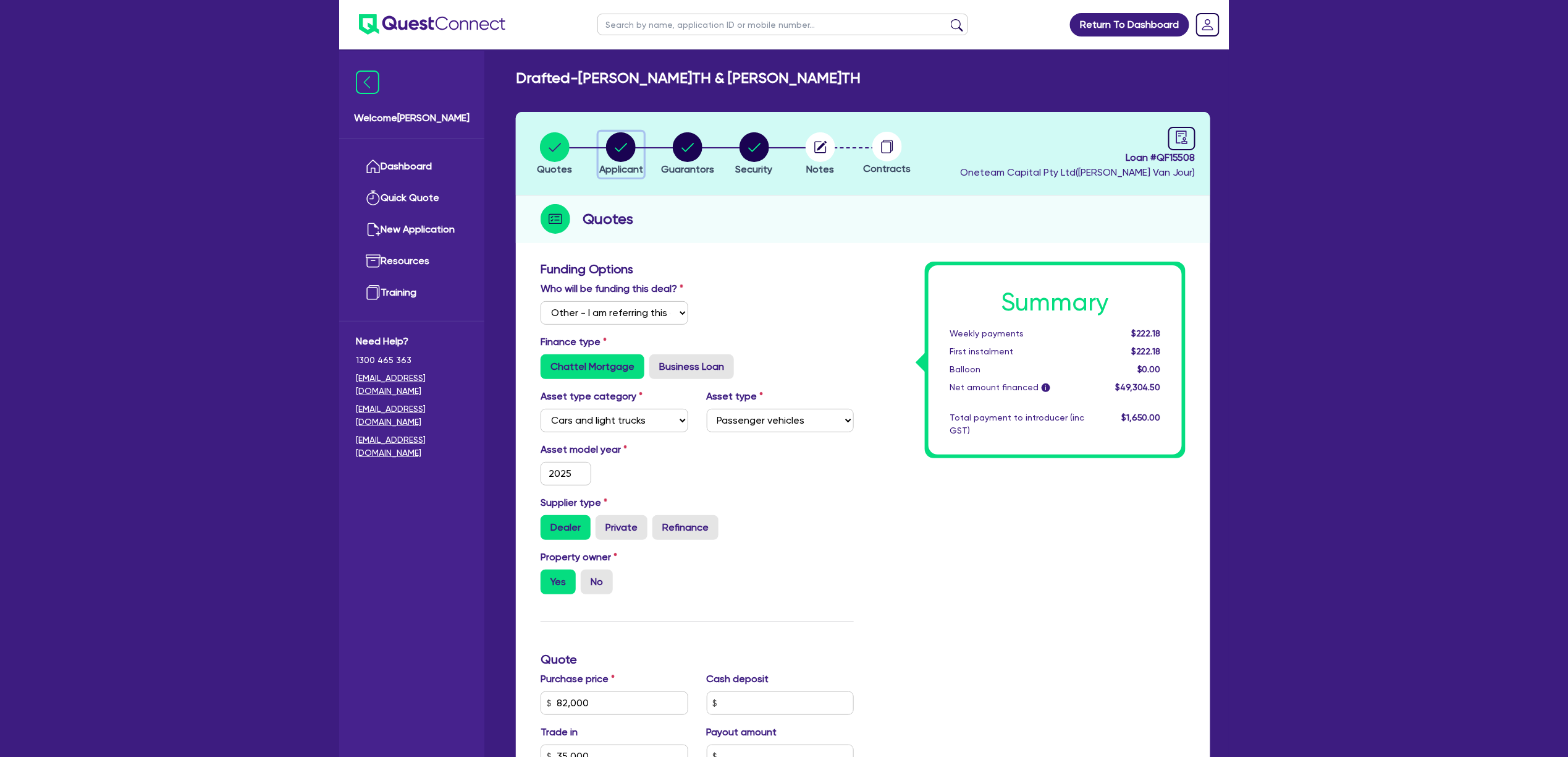
click at [623, 149] on circle "button" at bounding box center [621, 147] width 30 height 30
select select "PARTNERSHIP"
select select "BUILDING_CONSTRUCTION"
select select "TRADES_SERVICES_CONSUMERS"
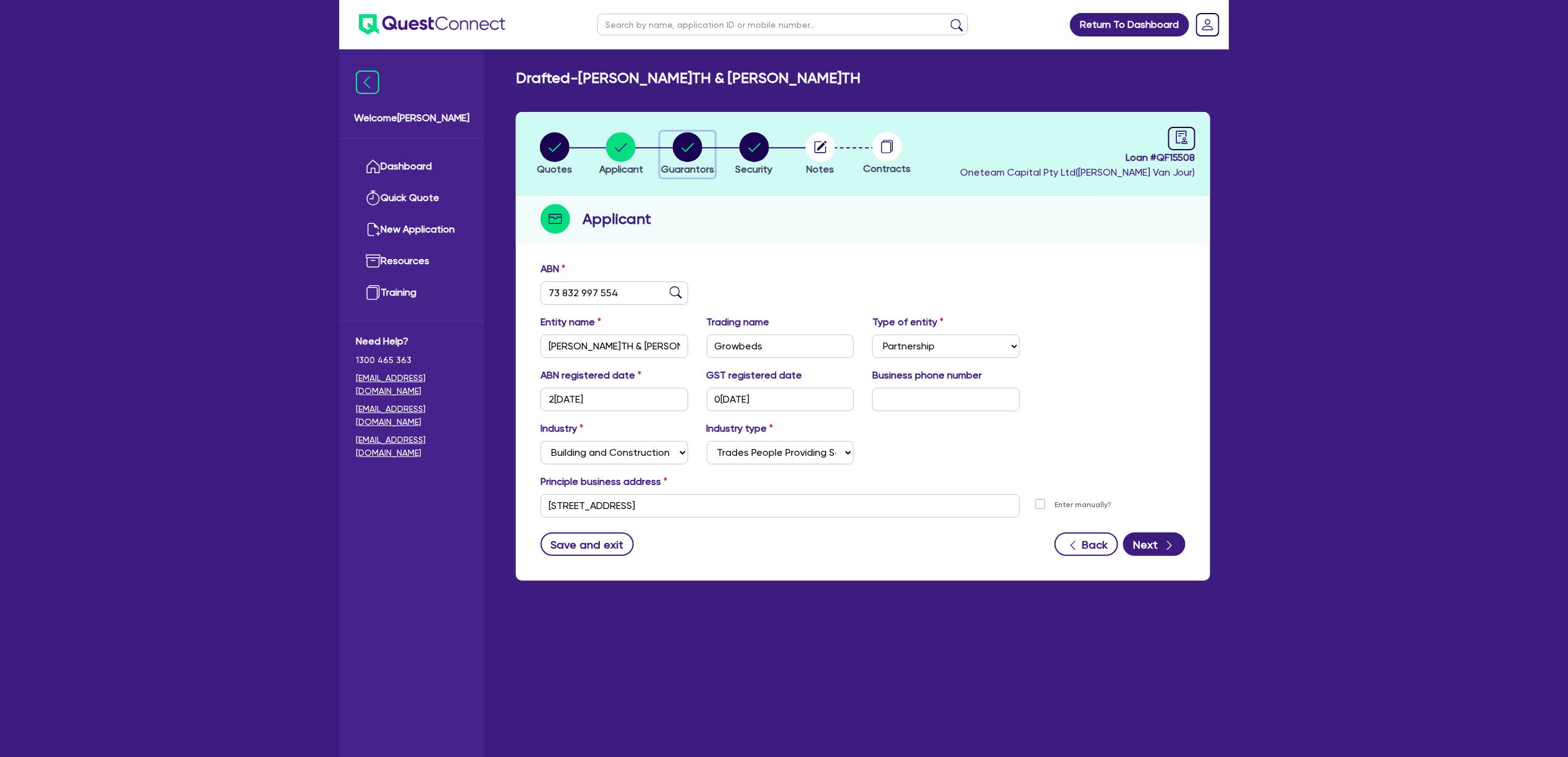
click at [697, 142] on circle "button" at bounding box center [687, 147] width 30 height 30
select select "MR"
select select "[GEOGRAPHIC_DATA]"
select select "MARRIED"
select select "VEHICLE"
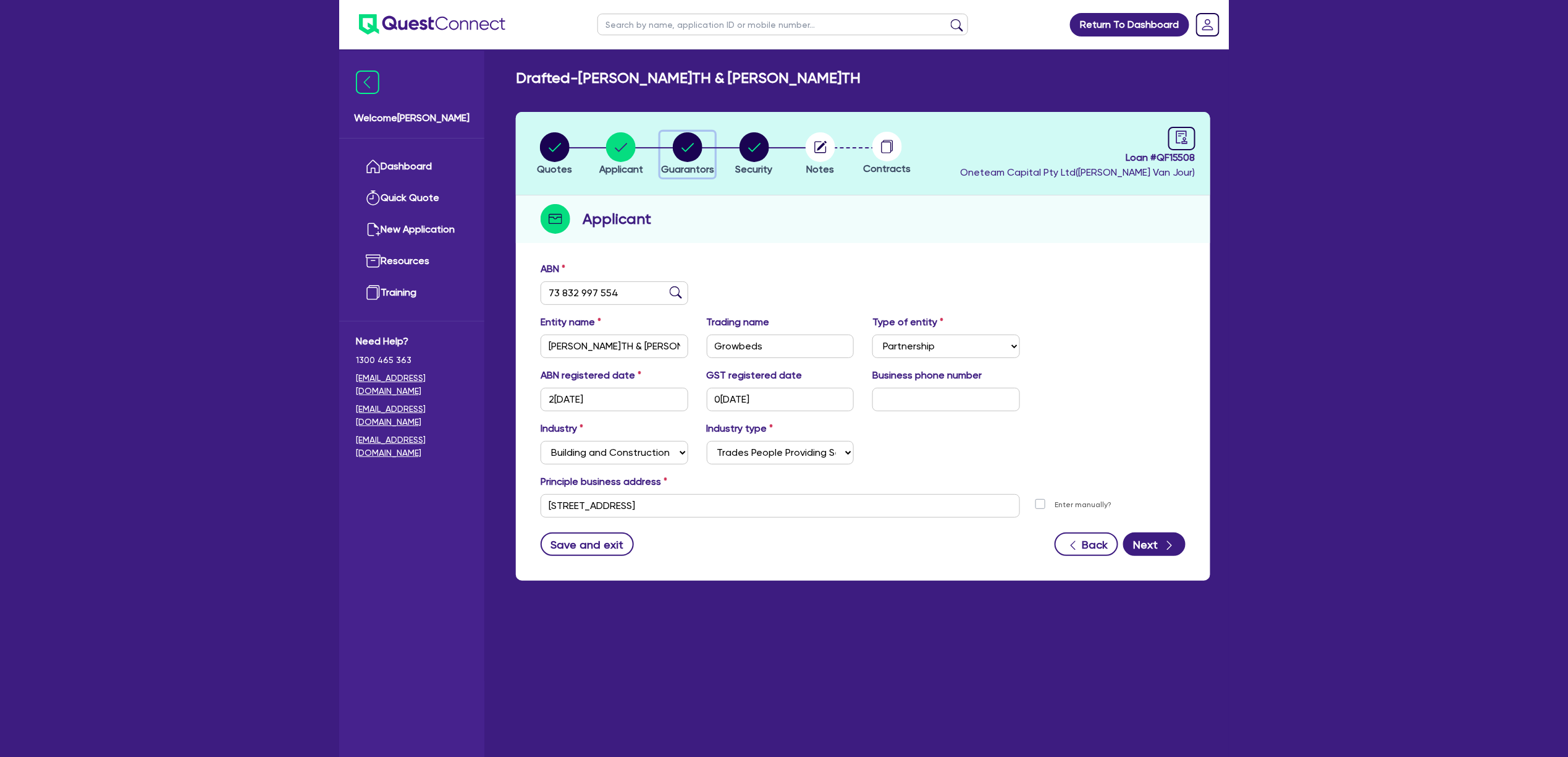
select select "CASH"
select select "MORTGAGE"
select select "MRS"
select select "[GEOGRAPHIC_DATA]"
select select "MARRIED"
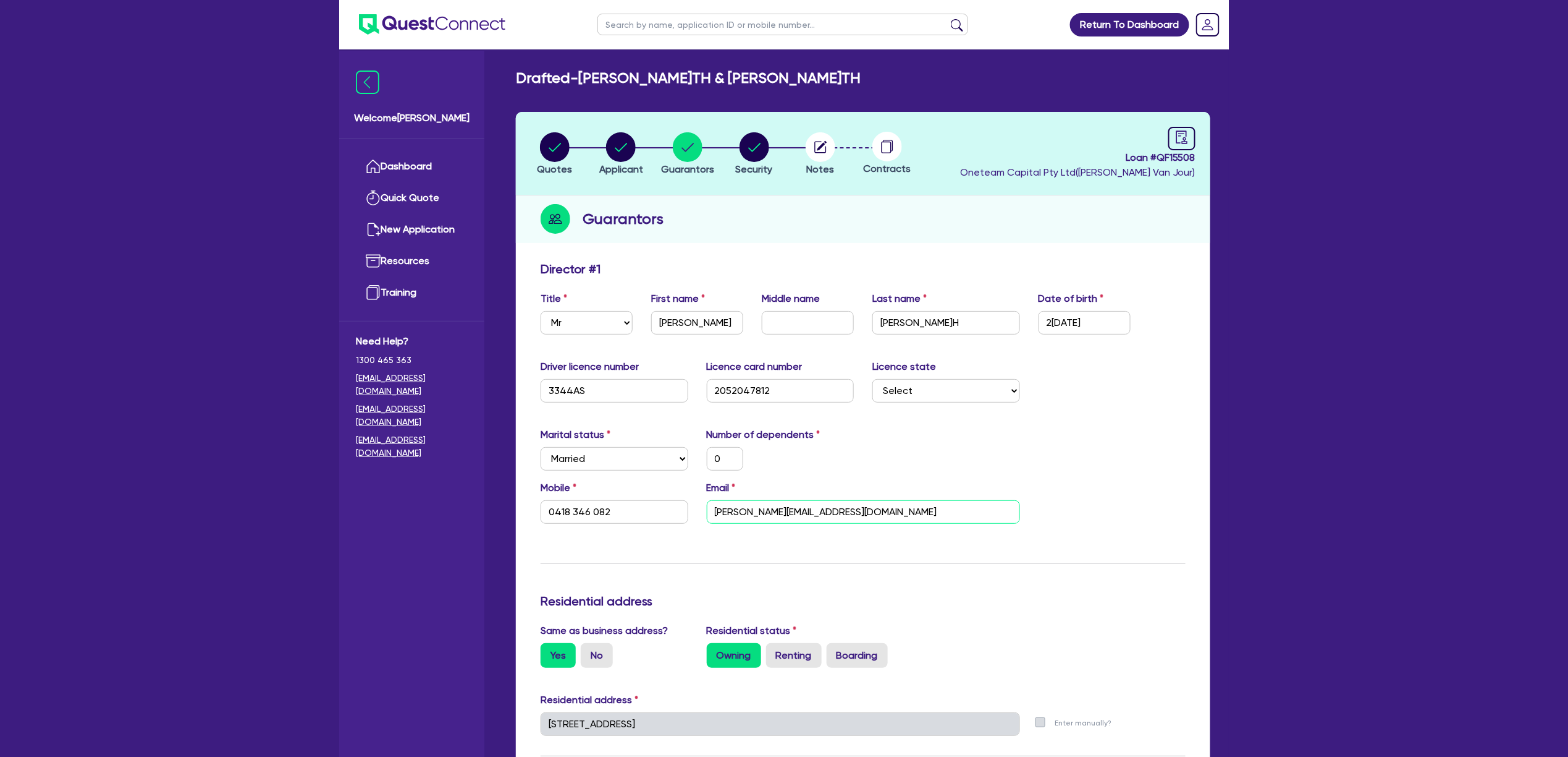
click at [765, 516] on input "Frank@franksgardenbeds.com" at bounding box center [864, 512] width 313 height 23
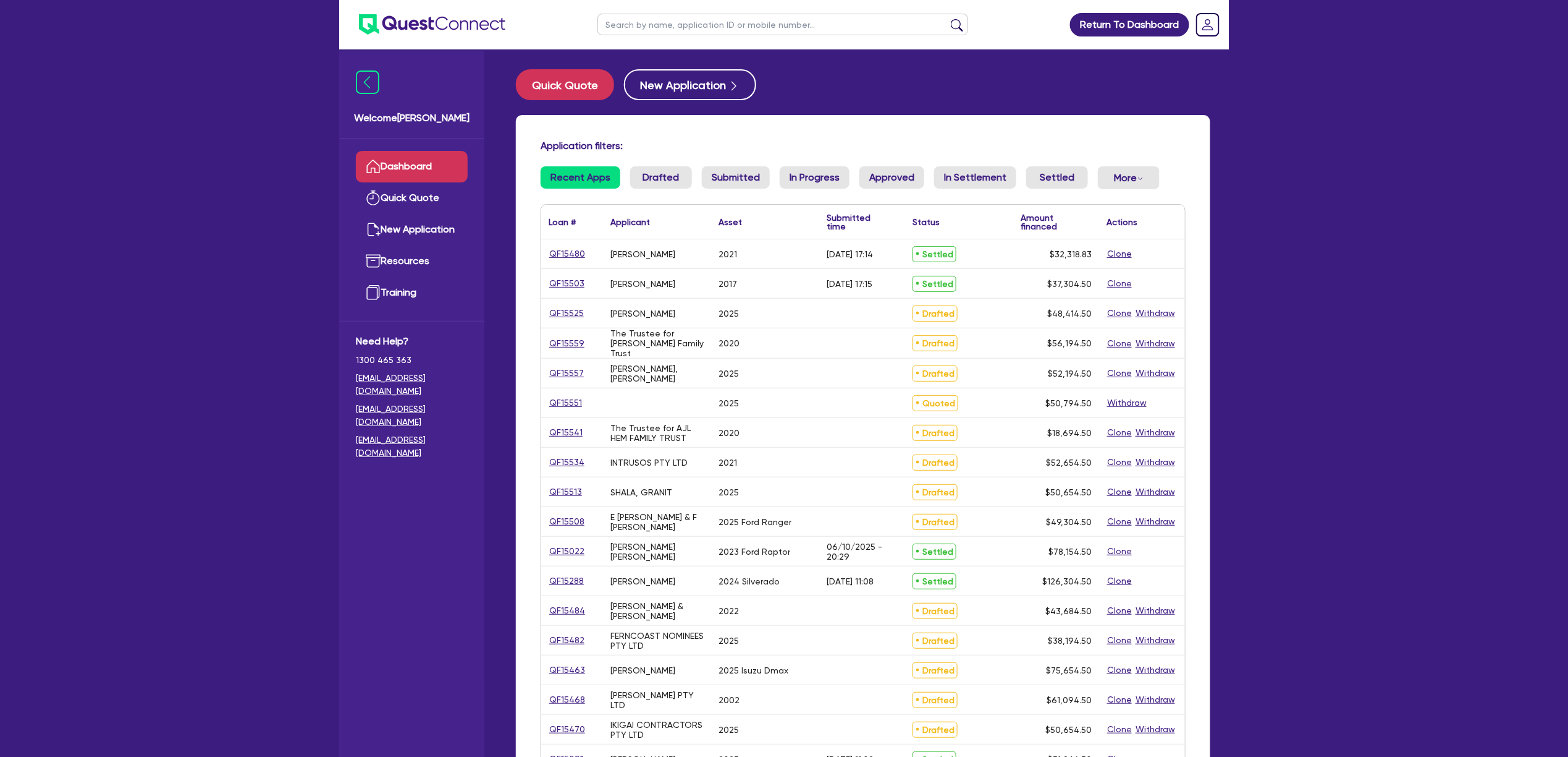
click at [662, 26] on input "text" at bounding box center [783, 24] width 371 height 22
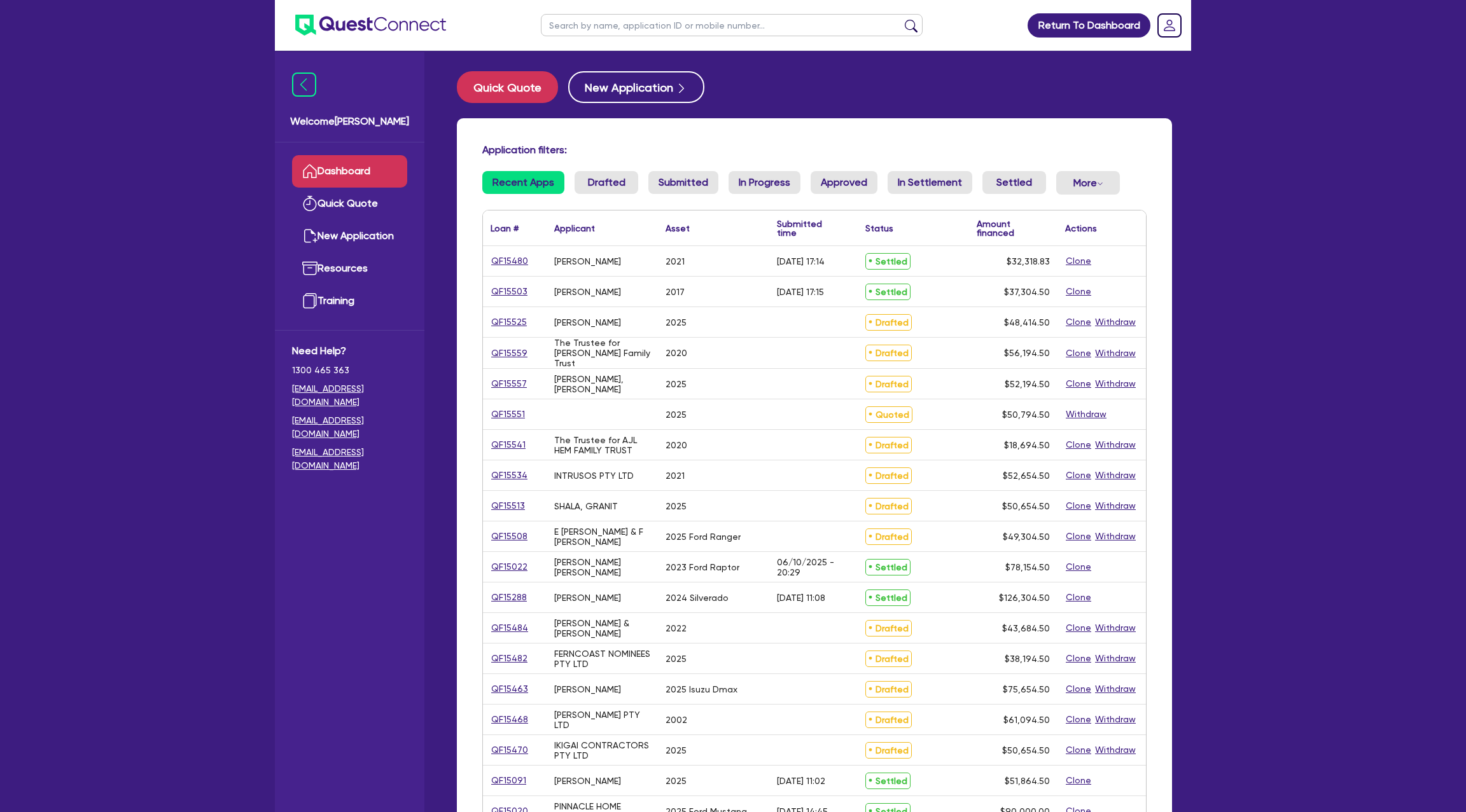
click at [598, 30] on input "text" at bounding box center [732, 25] width 382 height 22
type input "vincenzo"
click at [901, 19] on button "submit" at bounding box center [911, 28] width 20 height 18
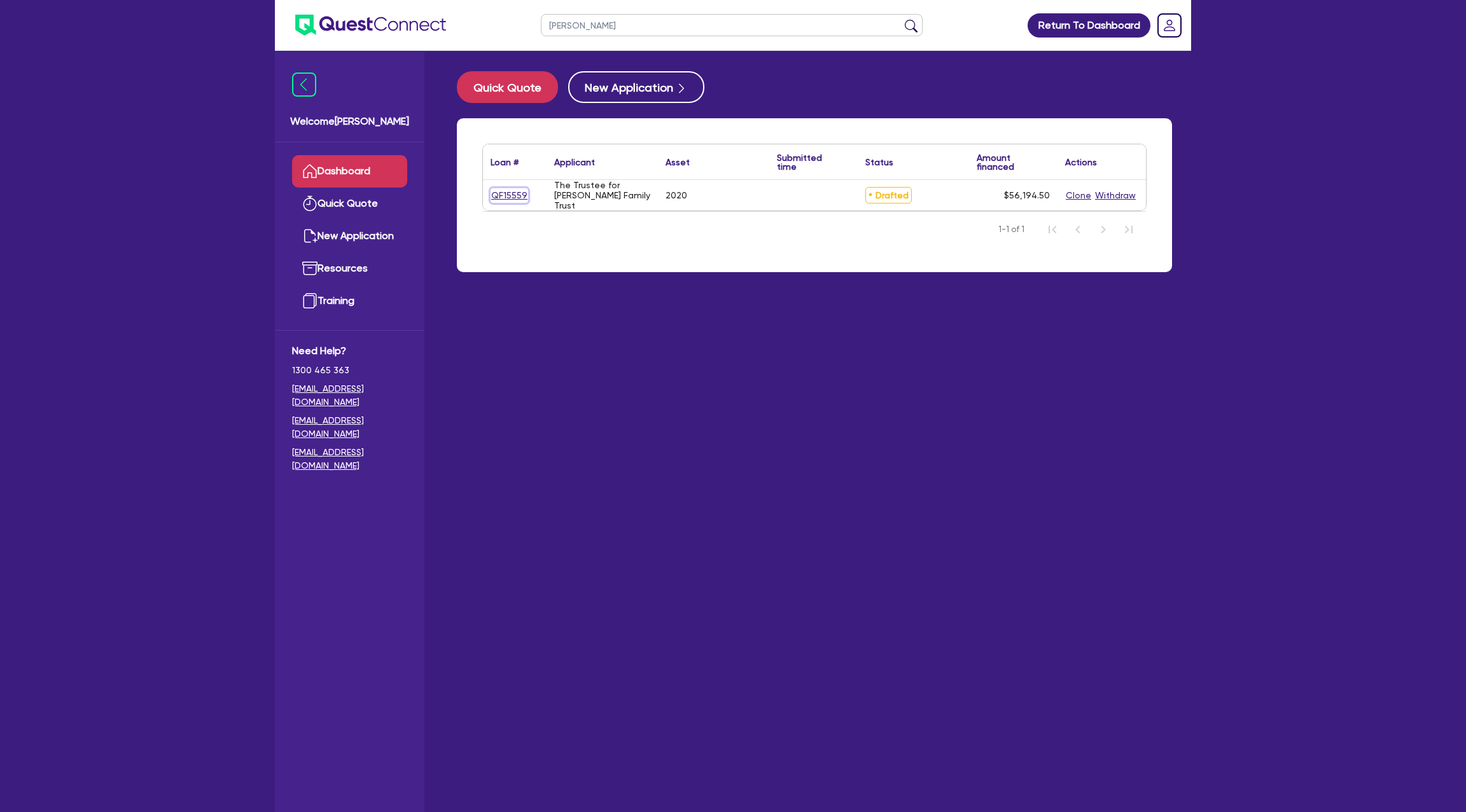
click at [513, 194] on link "QF15559" at bounding box center [509, 196] width 38 height 14
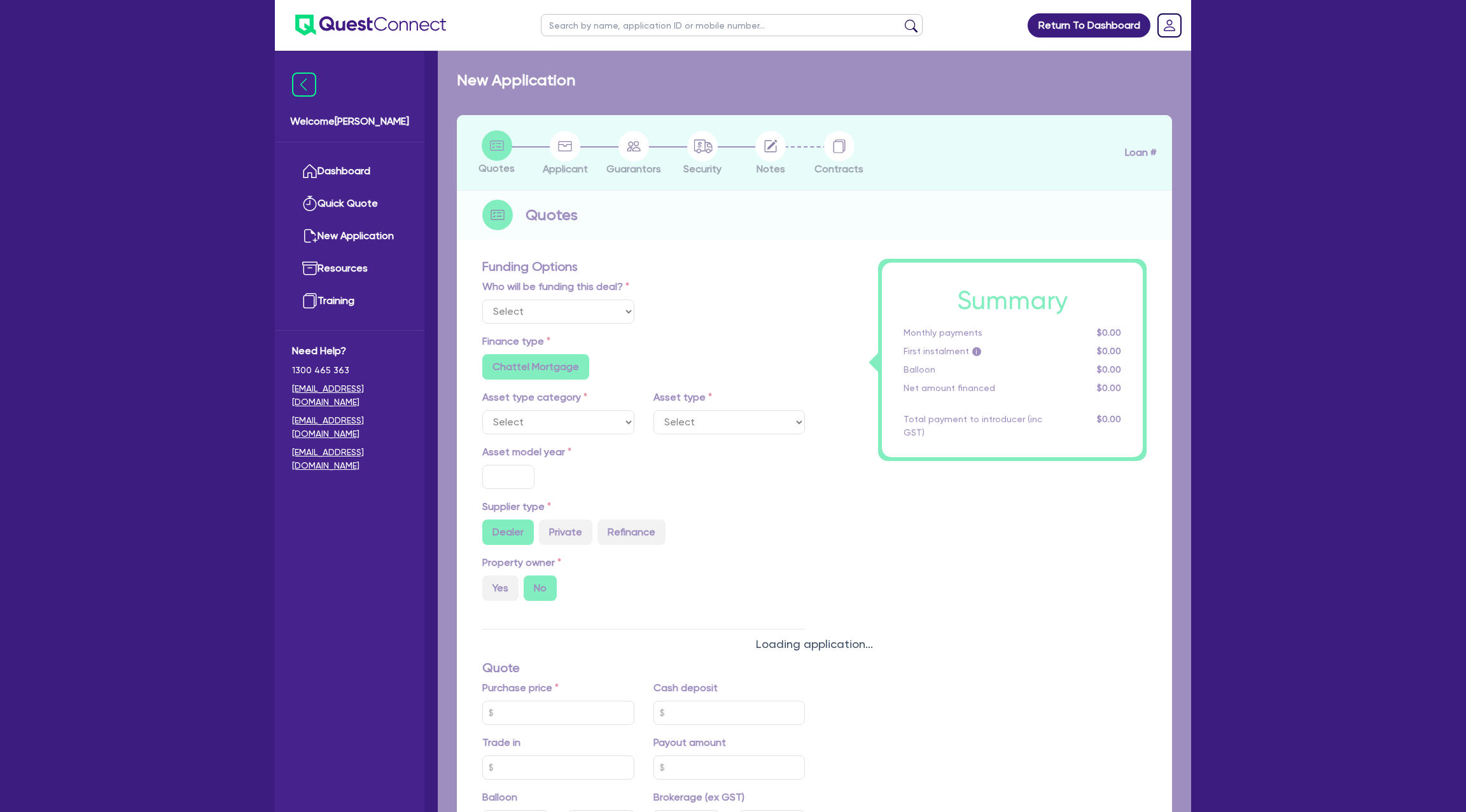
select select "Other"
select select "CARS_AND_LIGHT_TRUCKS"
type input "2020"
type input "80,000"
type input "10,000"
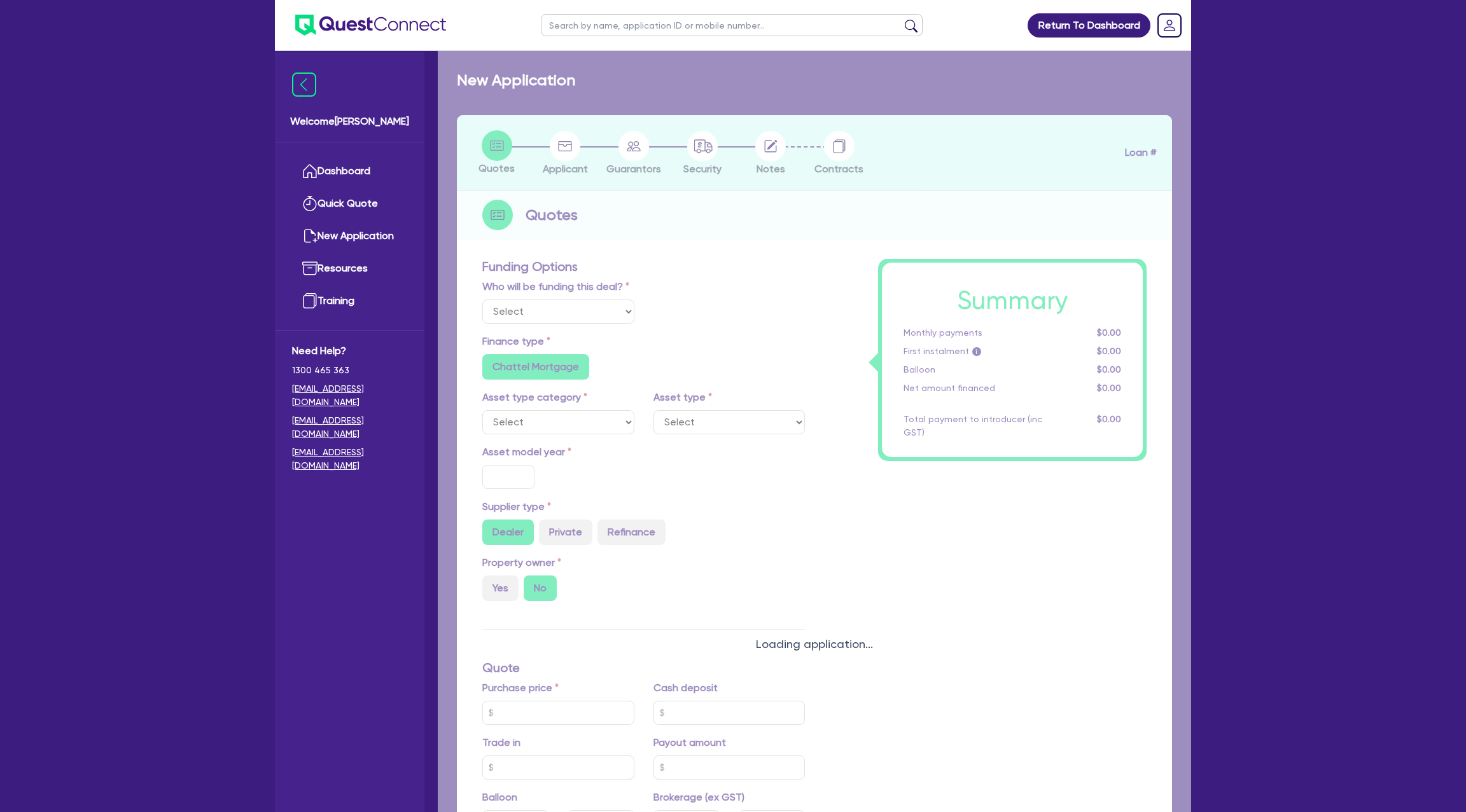
type input "16,000"
type input "35"
type input "28,000"
radio input "false"
type input "7.99"
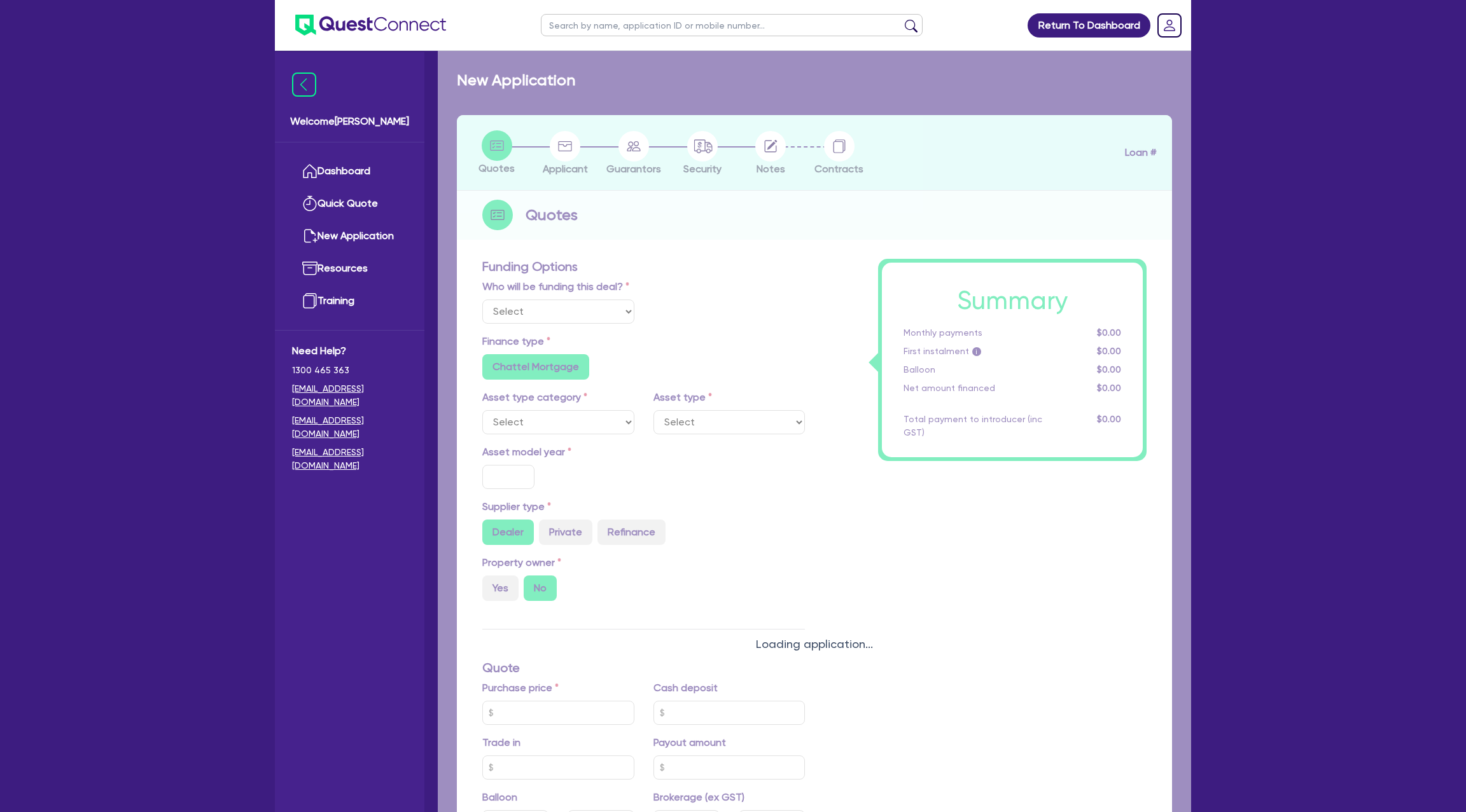
radio input "false"
type input "1,400"
radio input "true"
select select "PASSENGER_VEHICLES"
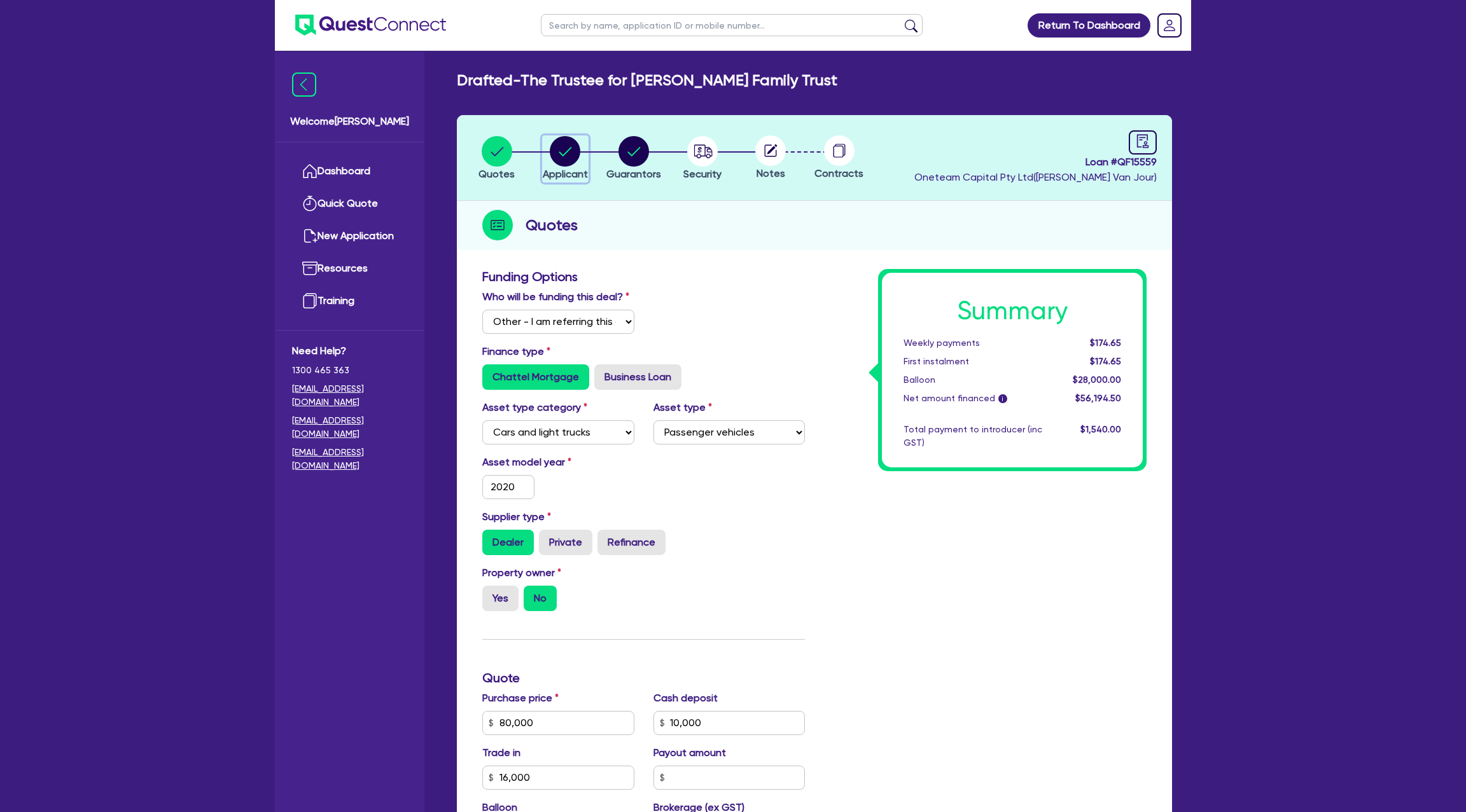
click at [556, 146] on circle "button" at bounding box center [565, 152] width 30 height 30
select select "TRUST"
select select "COMPANY"
select select "BUILDING_CONSTRUCTION"
select select "TRADES_SERVICES_CONSUMERS"
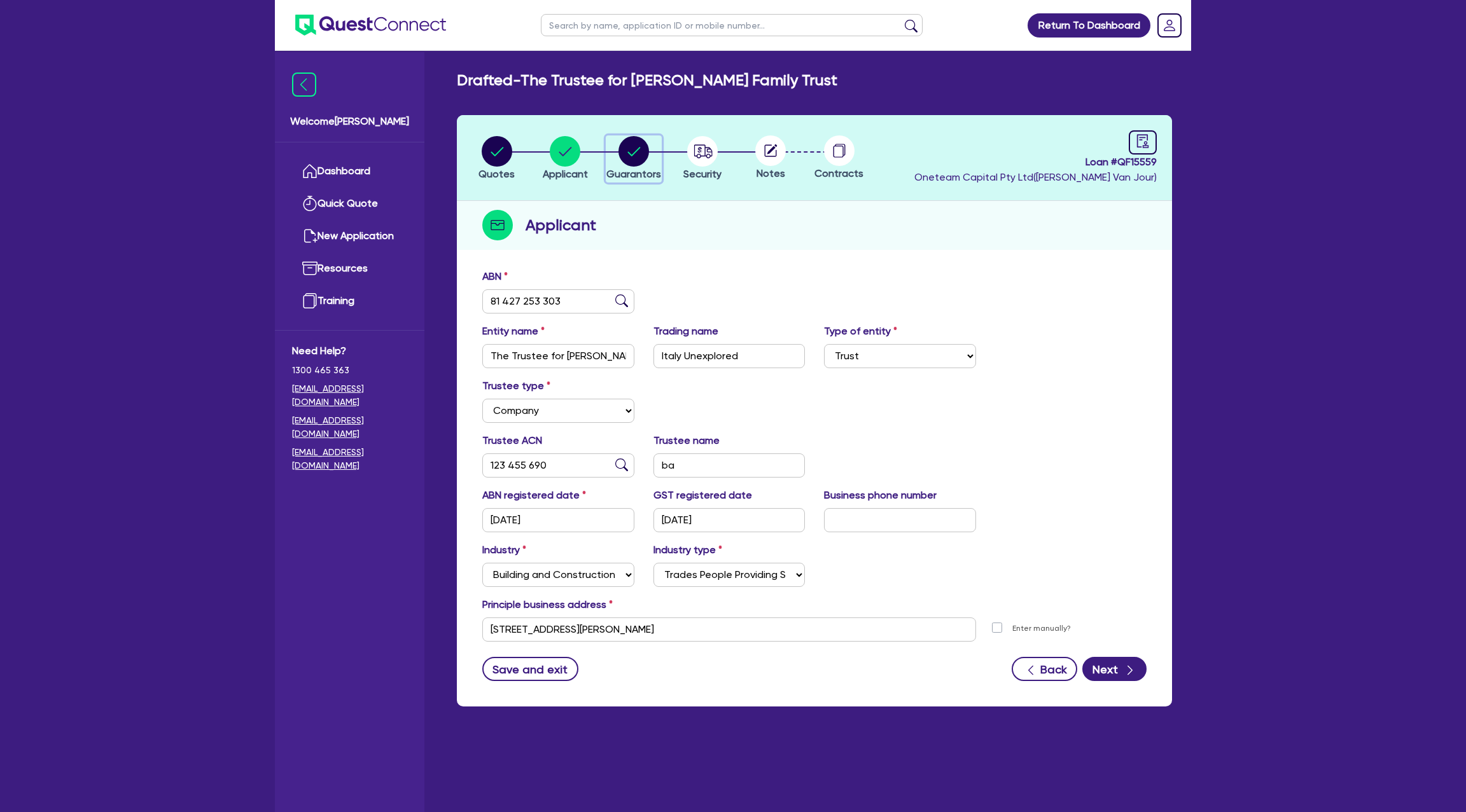
click at [626, 152] on circle "button" at bounding box center [634, 152] width 30 height 30
select select "MR"
select select "[GEOGRAPHIC_DATA]"
select select "MARRIED"
select select "PROPERTY"
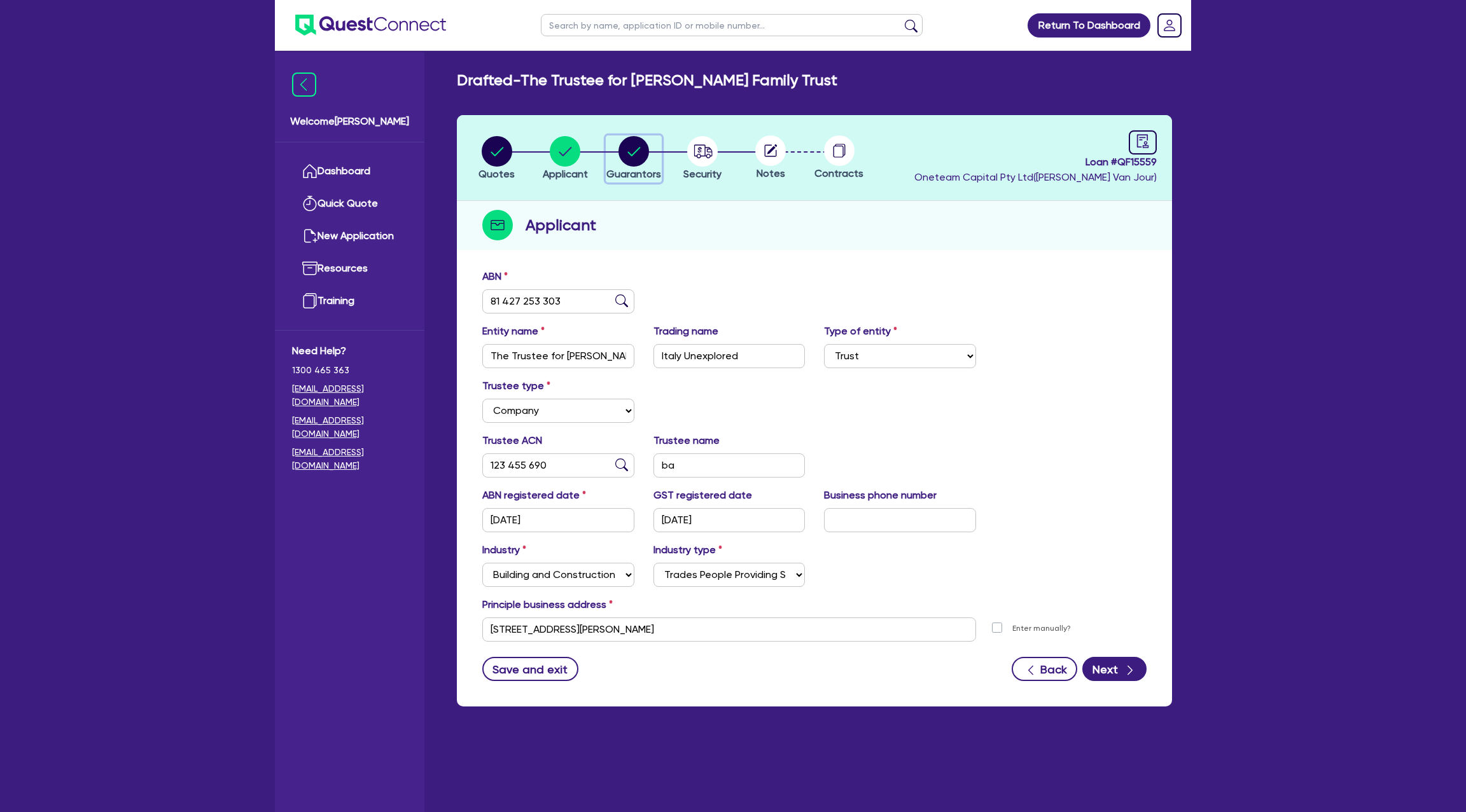
select select "MORTGAGE"
select select "VEHICLE_LOAN"
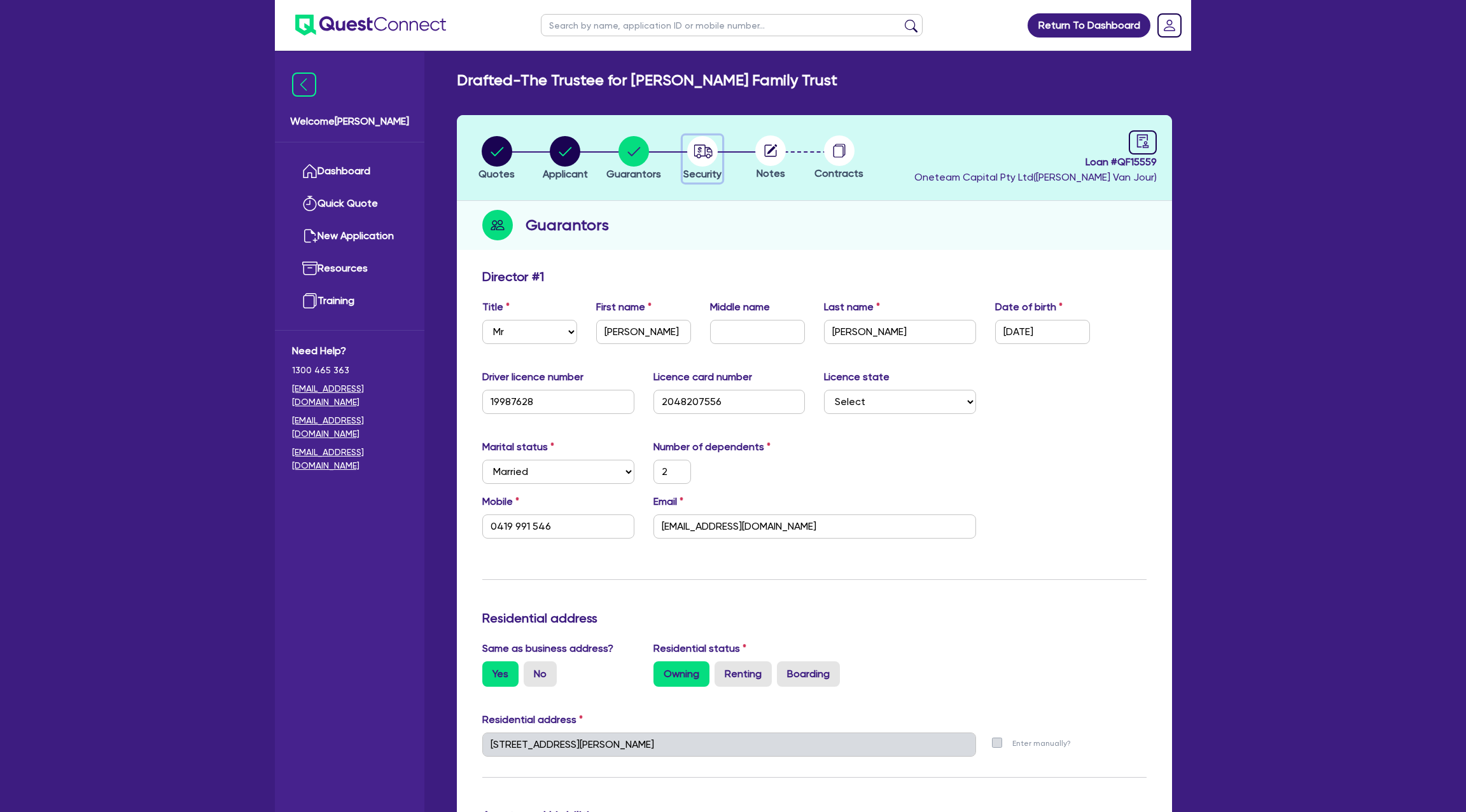
click at [700, 146] on circle "button" at bounding box center [702, 152] width 30 height 30
select select "CARS_AND_LIGHT_TRUCKS"
select select "PASSENGER_VEHICLES"
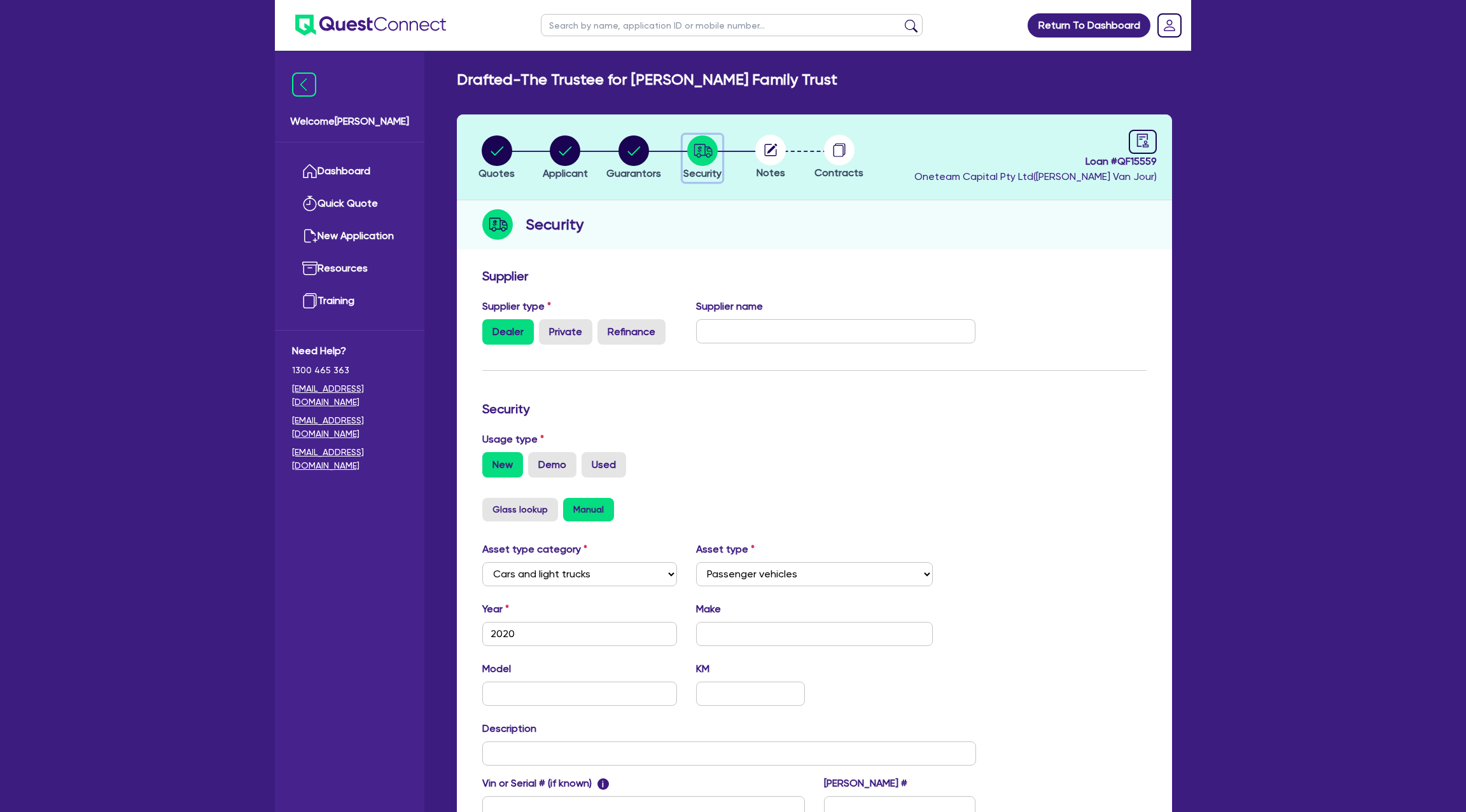
scroll to position [1, 0]
drag, startPoint x: 728, startPoint y: 154, endPoint x: 751, endPoint y: 150, distance: 23.3
click at [728, 154] on li "Security" at bounding box center [702, 156] width 69 height 44
click at [778, 147] on circle at bounding box center [770, 149] width 30 height 30
click at [1142, 137] on icon "audit" at bounding box center [1142, 139] width 14 height 14
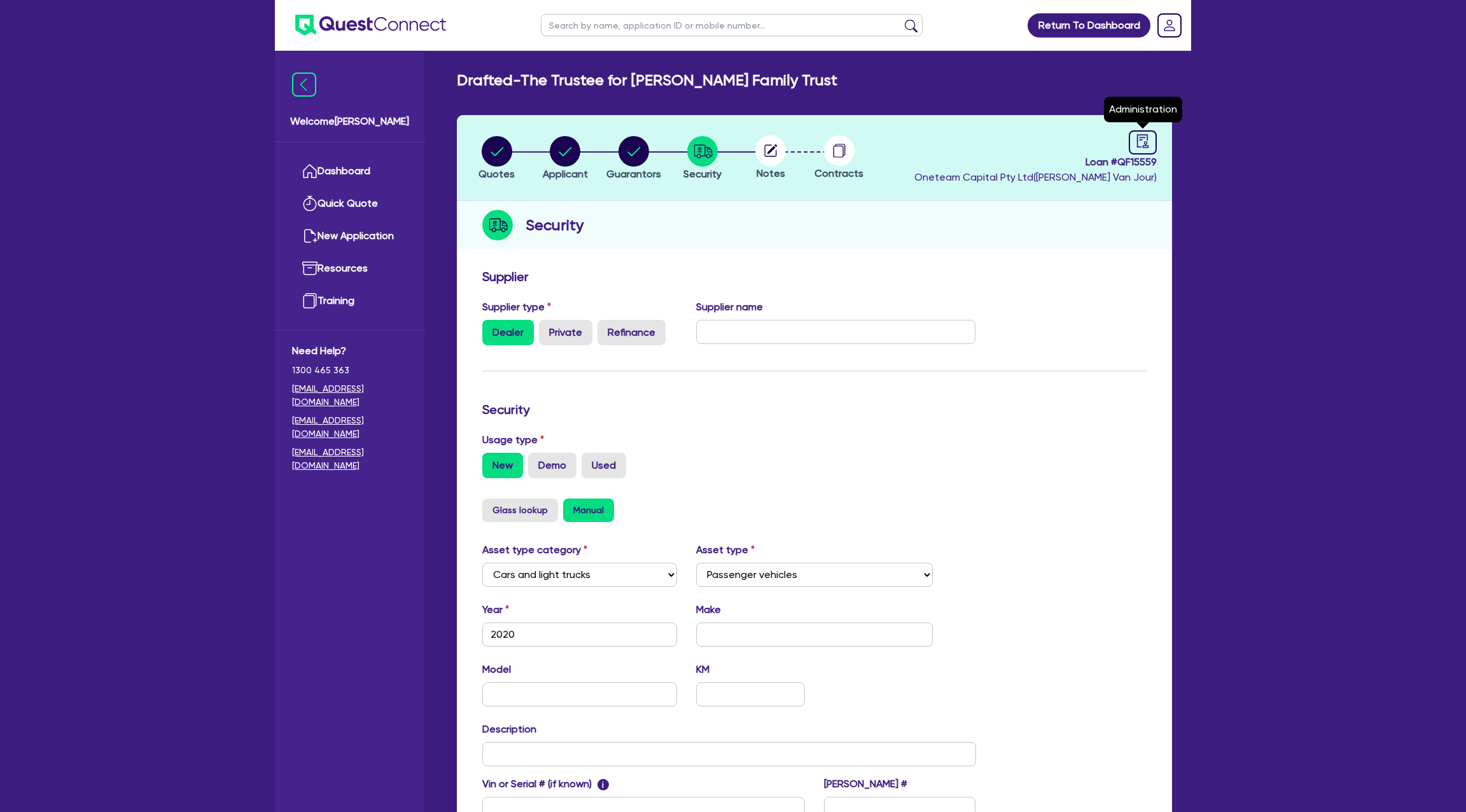
select select "DRAFTED_NEW"
select select "Other"
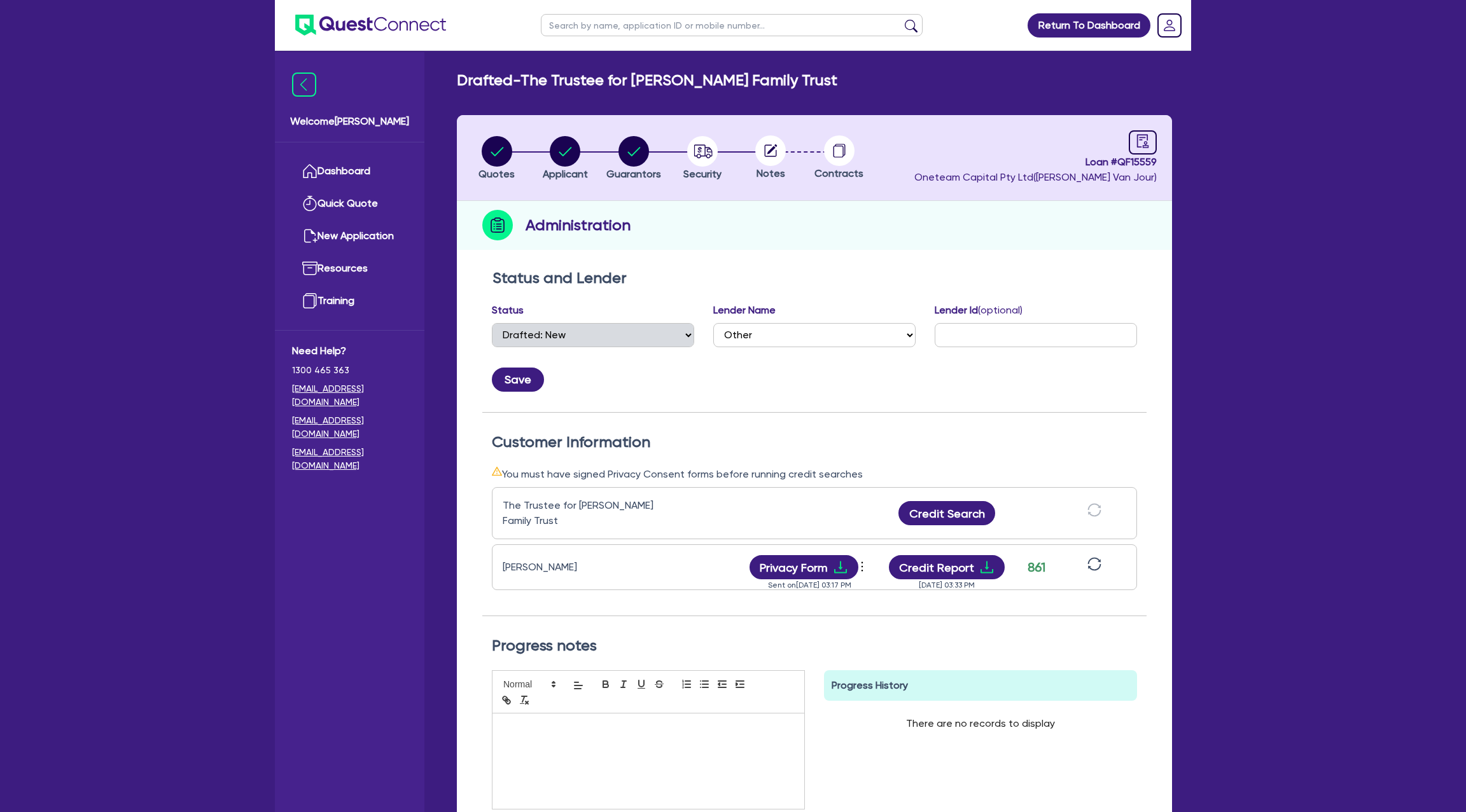
scroll to position [163, 0]
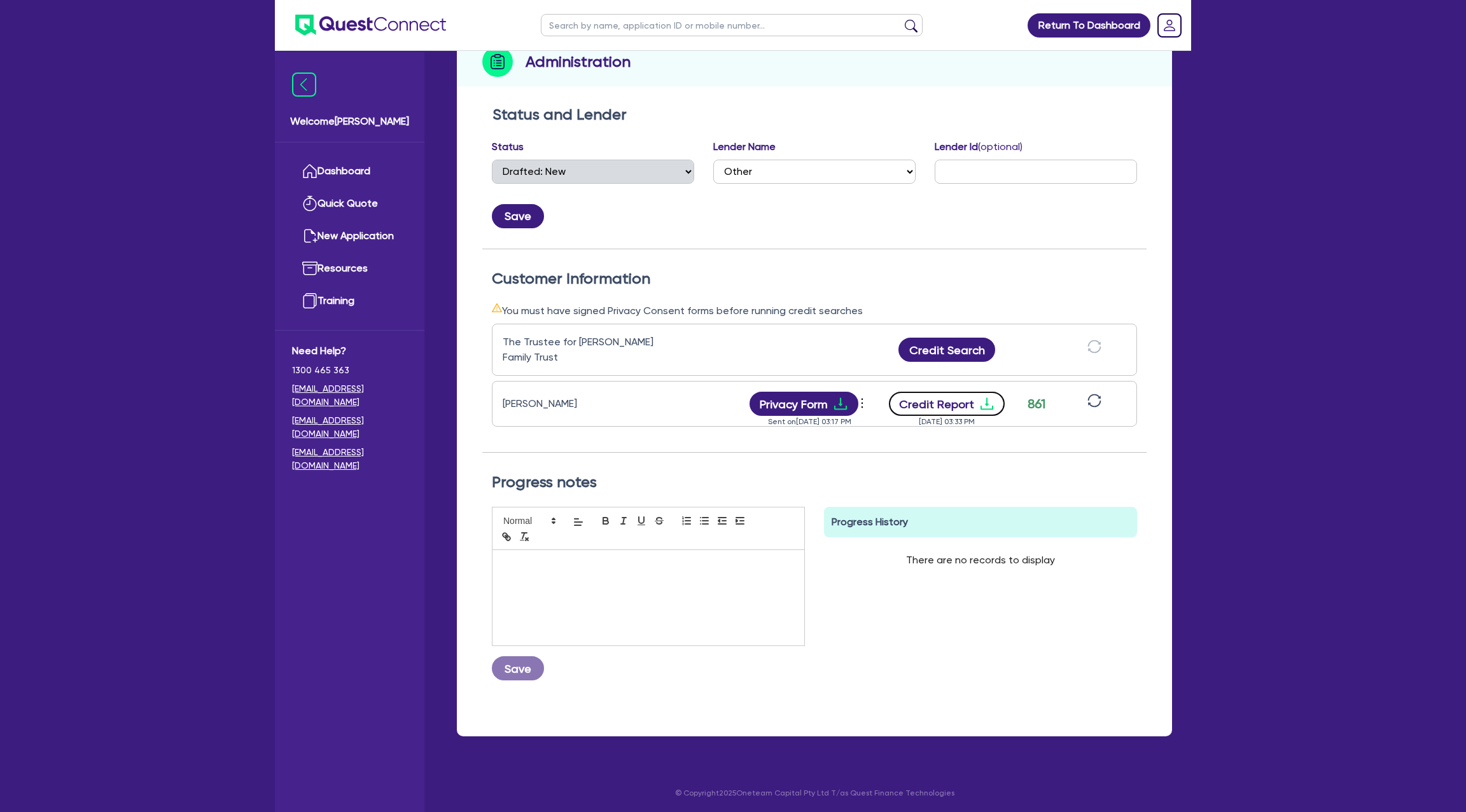
click at [979, 397] on icon "download" at bounding box center [987, 404] width 15 height 15
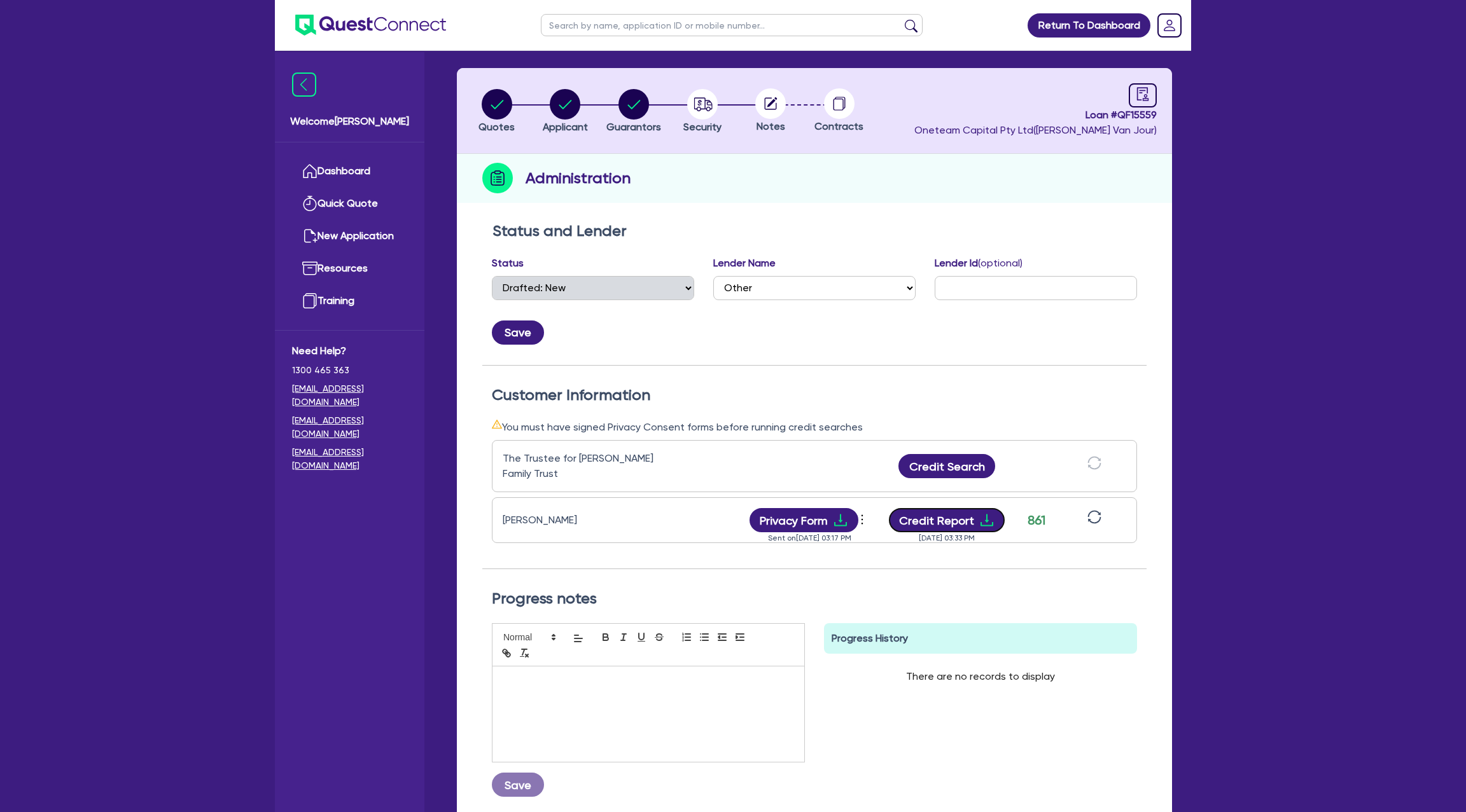
scroll to position [0, 0]
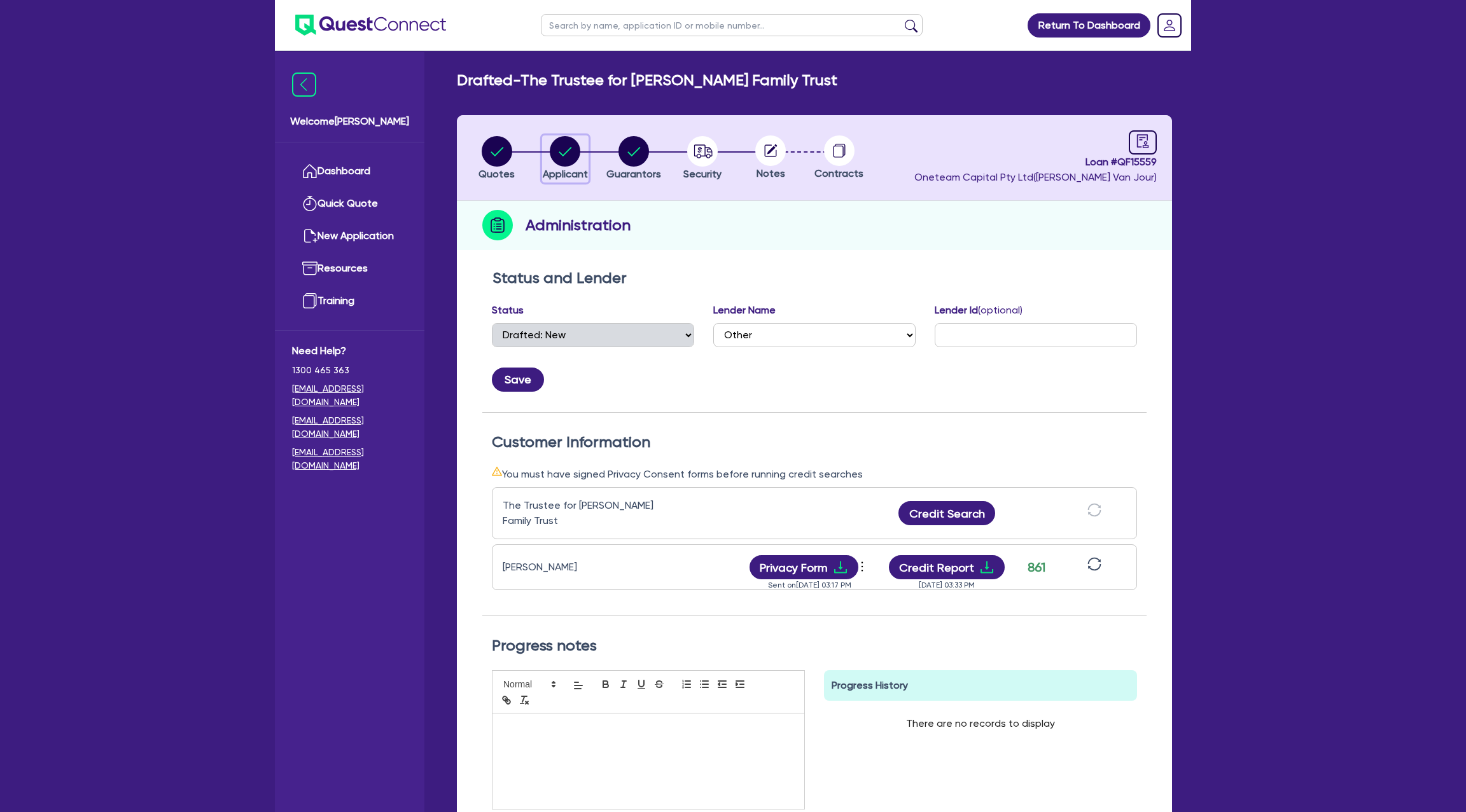
click at [557, 144] on circle "button" at bounding box center [565, 152] width 30 height 30
select select "TRUST"
select select "COMPANY"
select select "BUILDING_CONSTRUCTION"
select select "TRADES_SERVICES_CONSUMERS"
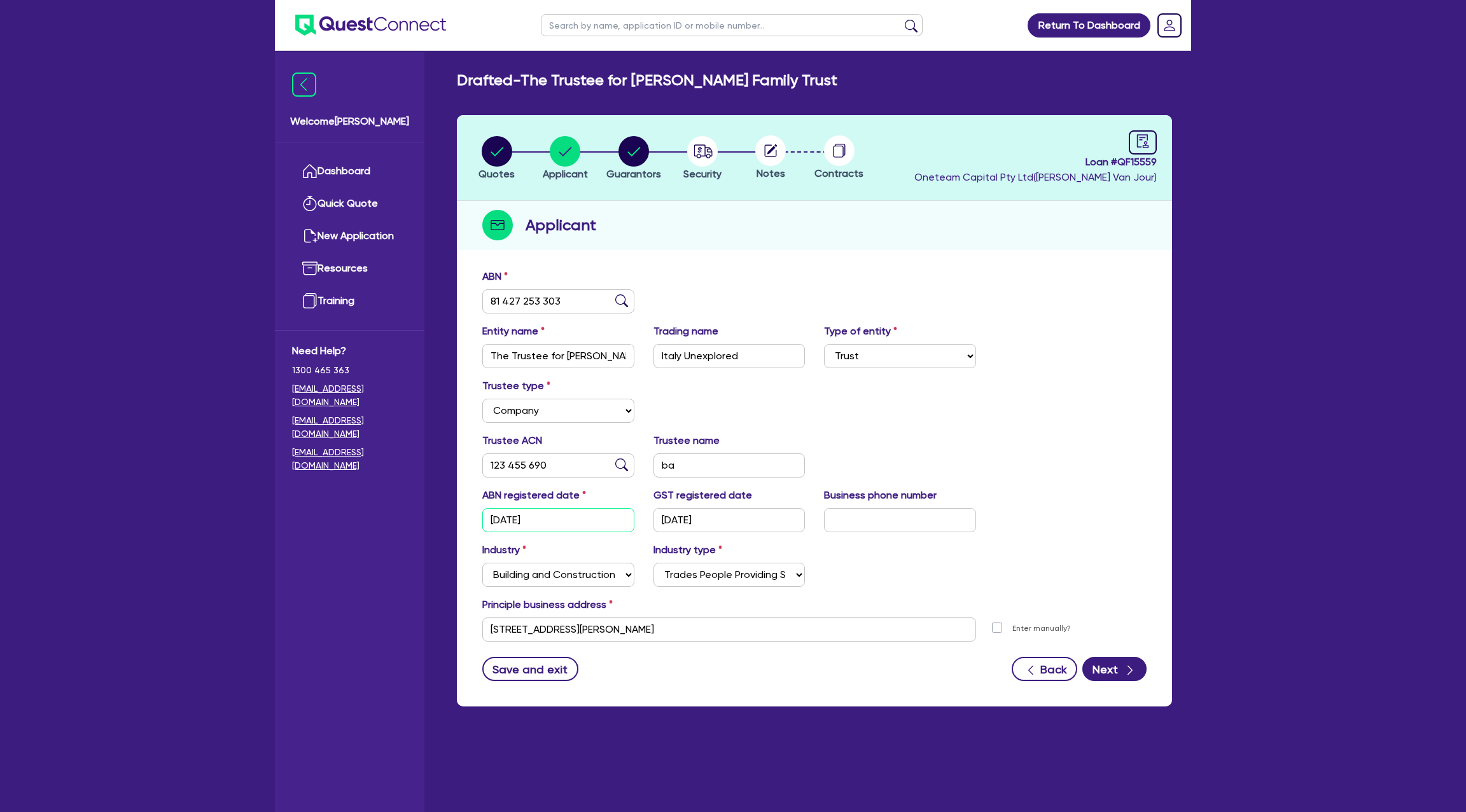
click at [522, 518] on input "17/03/2022" at bounding box center [559, 520] width 152 height 24
click at [522, 518] on input "17/03/2022" at bounding box center [559, 520] width 152 height 24
click at [640, 204] on div "Applicant" at bounding box center [815, 225] width 715 height 49
click at [635, 156] on circle "button" at bounding box center [634, 152] width 30 height 30
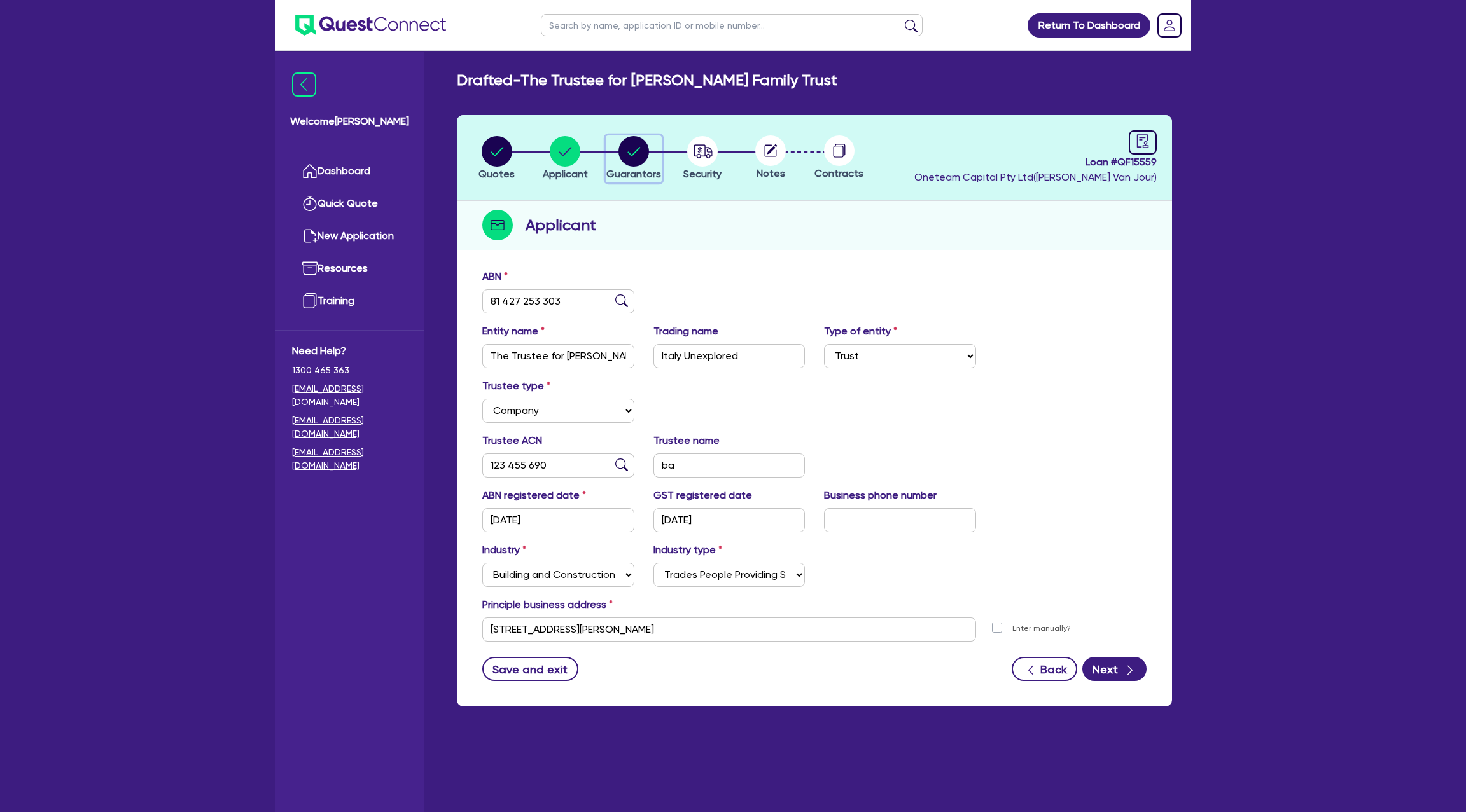
select select "MR"
select select "[GEOGRAPHIC_DATA]"
select select "MARRIED"
select select "PROPERTY"
select select "MORTGAGE"
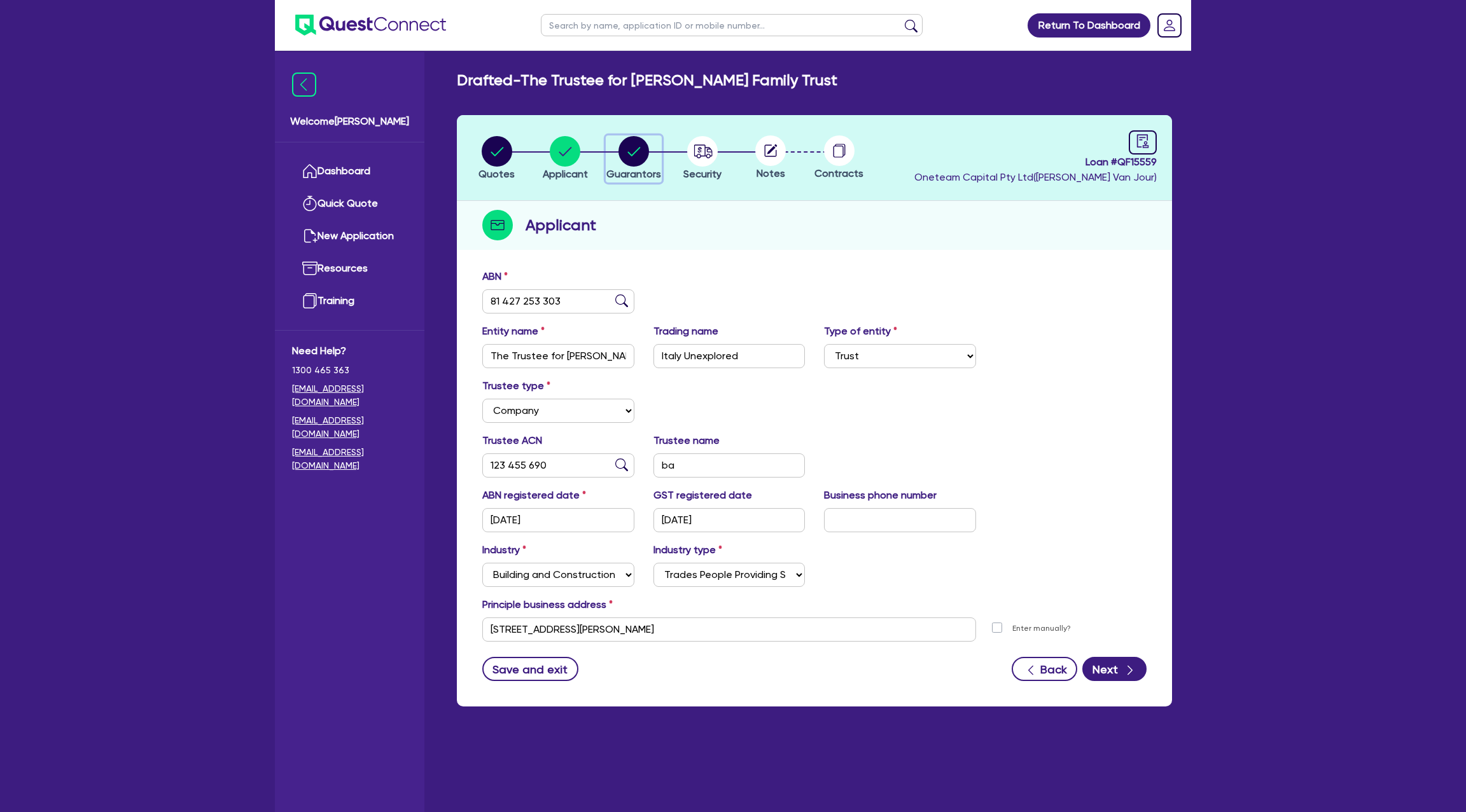
select select "VEHICLE_LOAN"
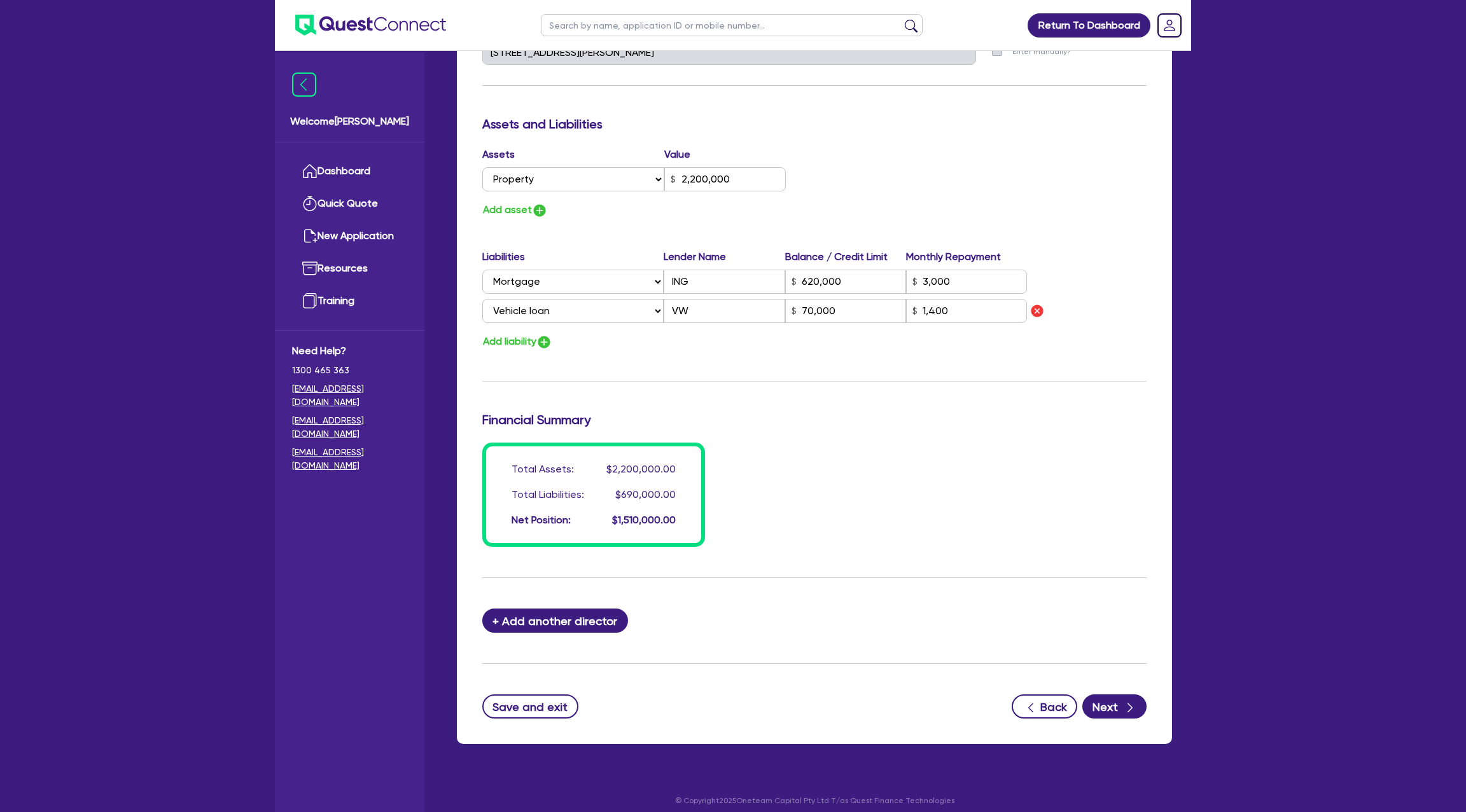
scroll to position [699, 0]
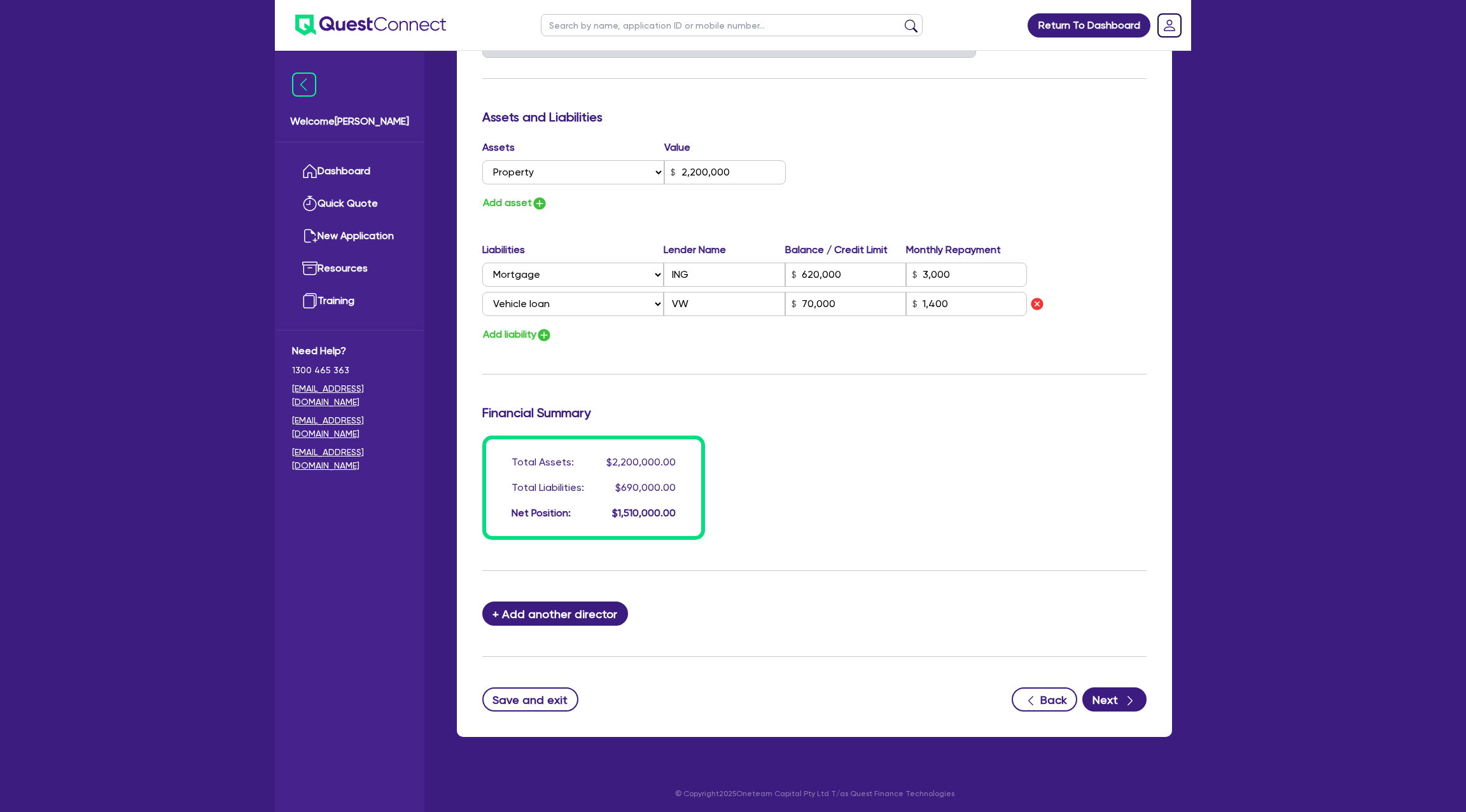
drag, startPoint x: 923, startPoint y: 505, endPoint x: 917, endPoint y: 500, distance: 7.8
click at [923, 505] on div "Total Assets: $2,200,000.00 Total Liabilities: $690,000.00 Net Position: $1,510…" at bounding box center [815, 488] width 683 height 104
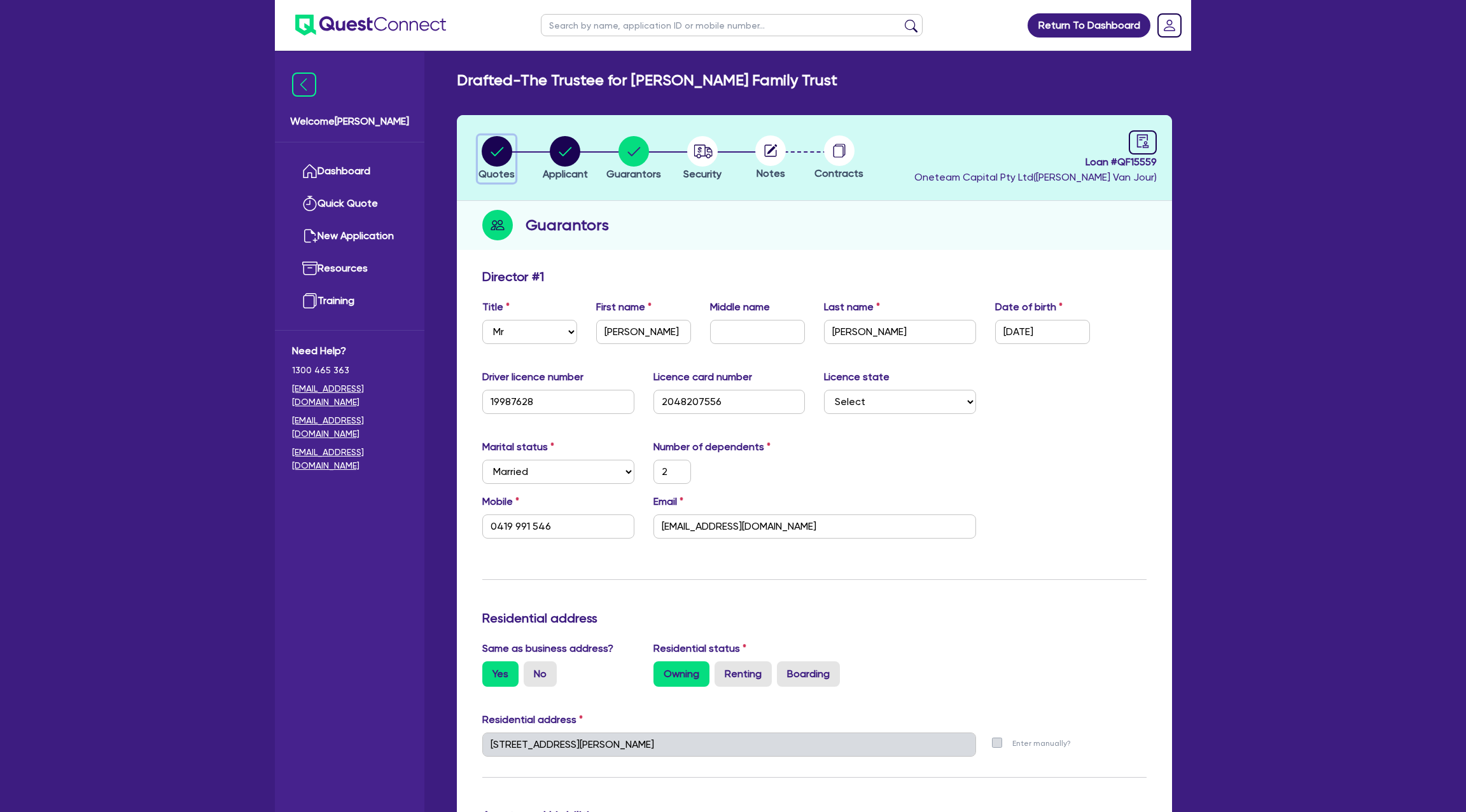
click at [506, 153] on circle "button" at bounding box center [497, 152] width 30 height 30
select select "Other"
select select "CARS_AND_LIGHT_TRUCKS"
select select "PASSENGER_VEHICLES"
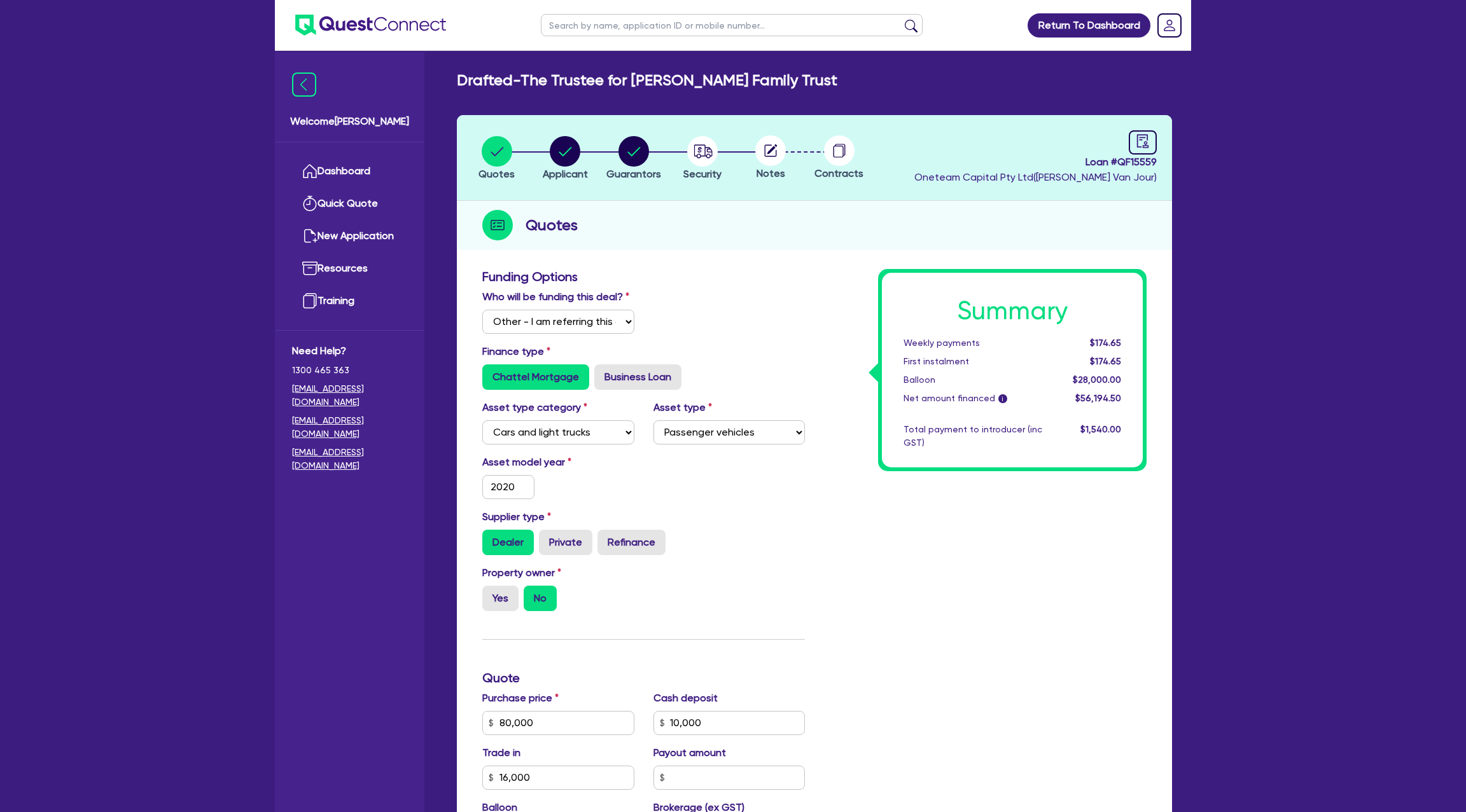
click at [765, 294] on div "Who will be funding this deal? Select I will fund 100% I will co-fund with Ques…" at bounding box center [643, 316] width 342 height 54
click at [580, 154] on circle "button" at bounding box center [565, 152] width 30 height 30
select select "TRUST"
select select "COMPANY"
select select "BUILDING_CONSTRUCTION"
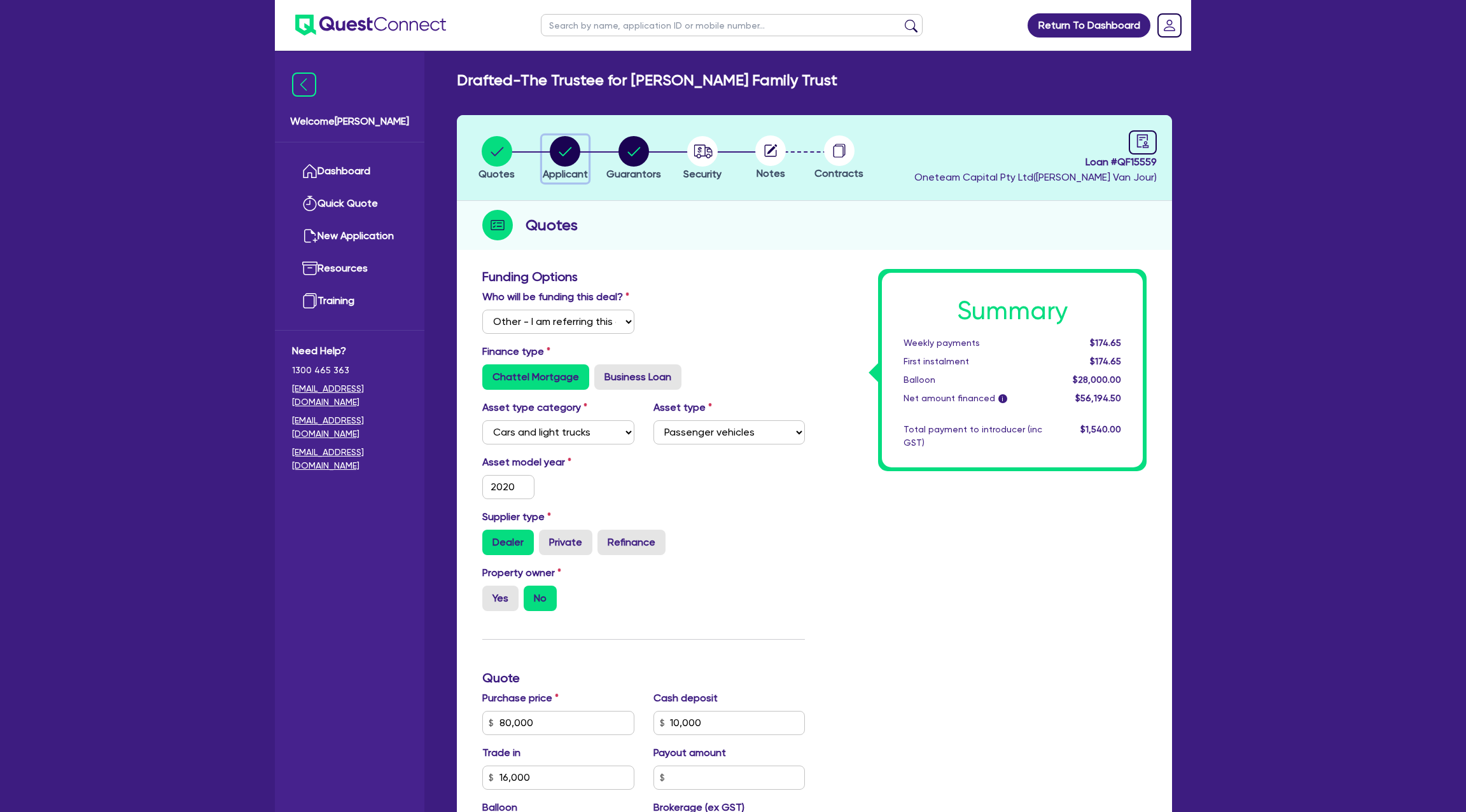
select select "TRADES_SERVICES_CONSUMERS"
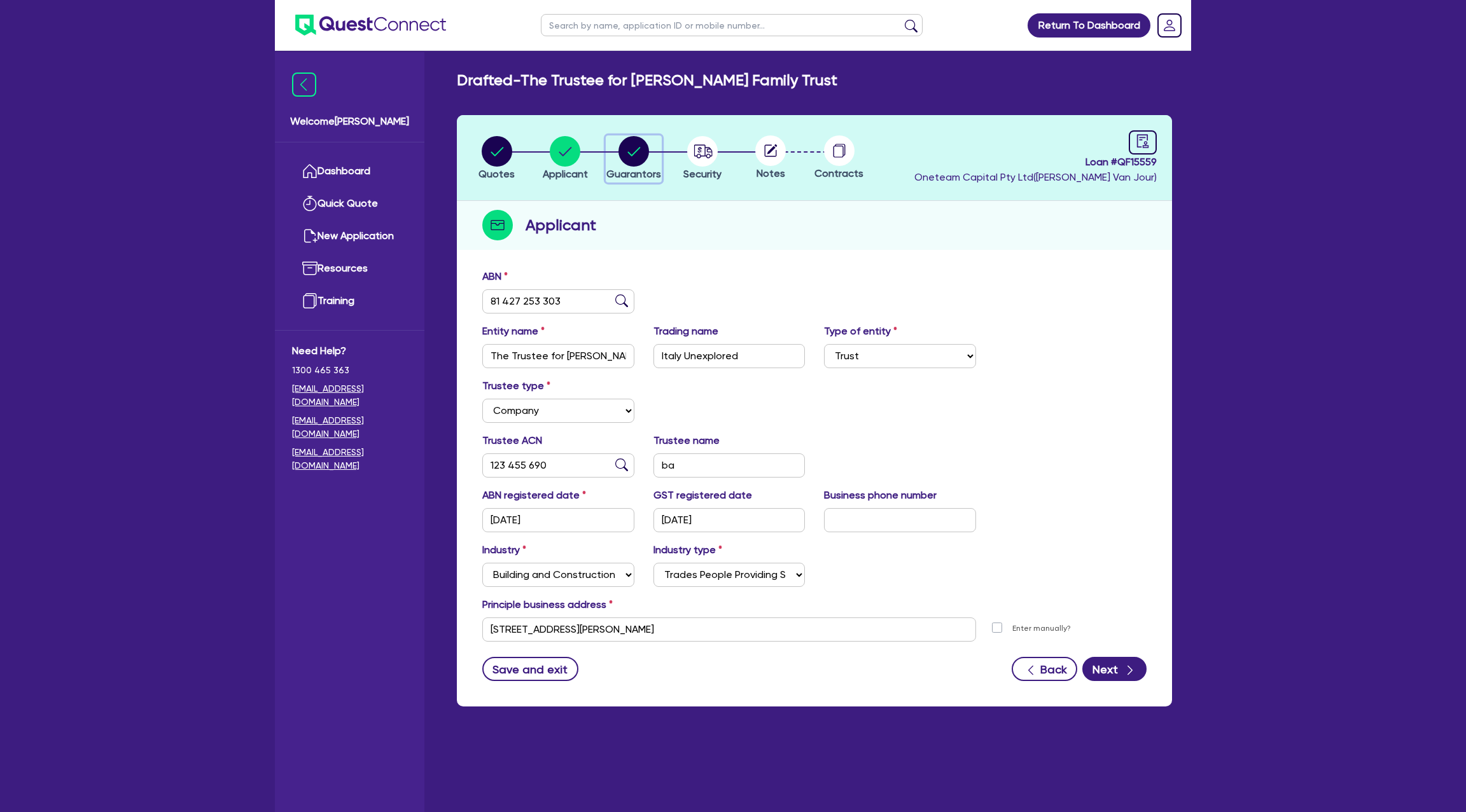
click at [639, 147] on icon "button" at bounding box center [634, 152] width 13 height 9
select select "MR"
select select "NSW"
select select "MARRIED"
select select "PROPERTY"
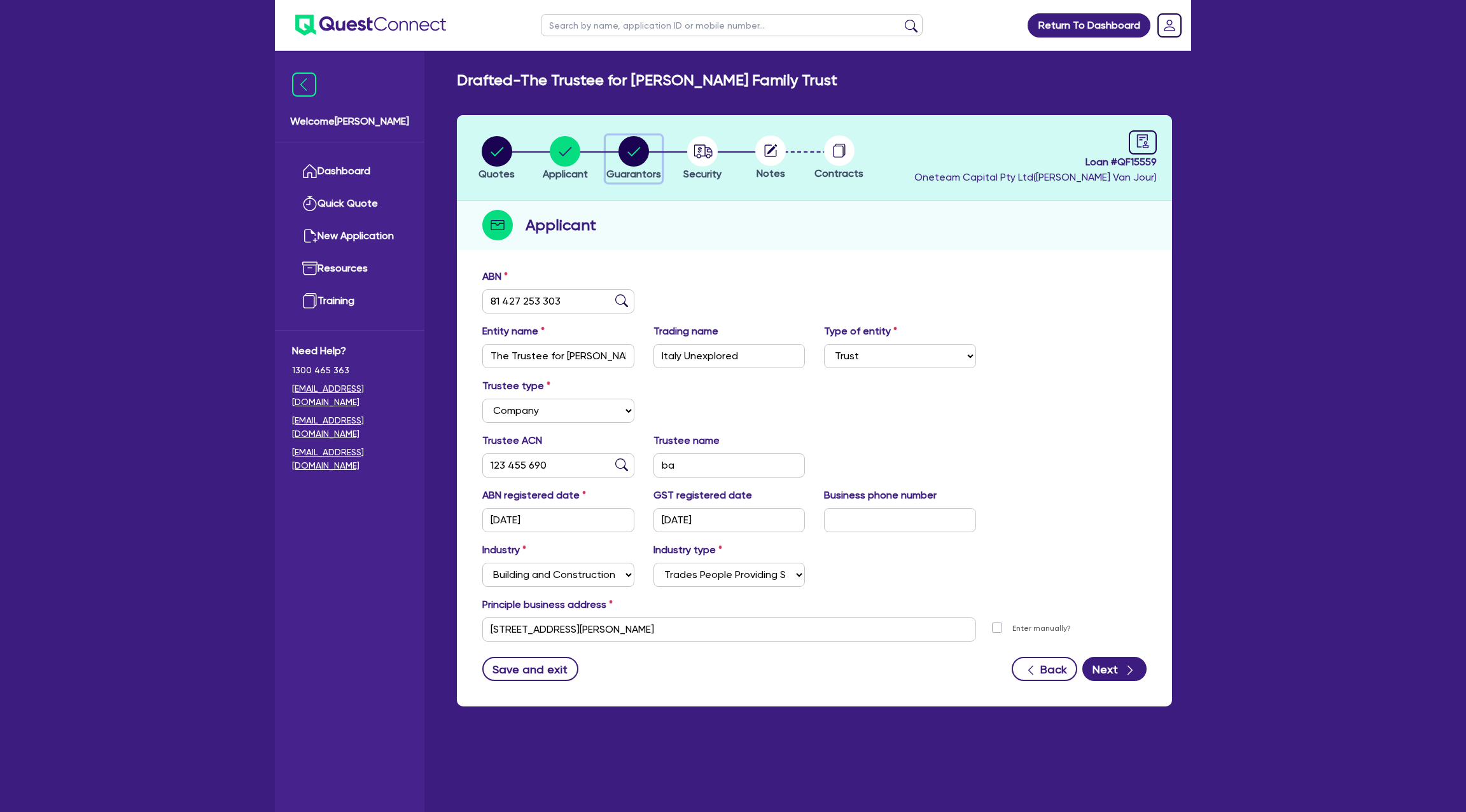
select select "MORTGAGE"
select select "VEHICLE_LOAN"
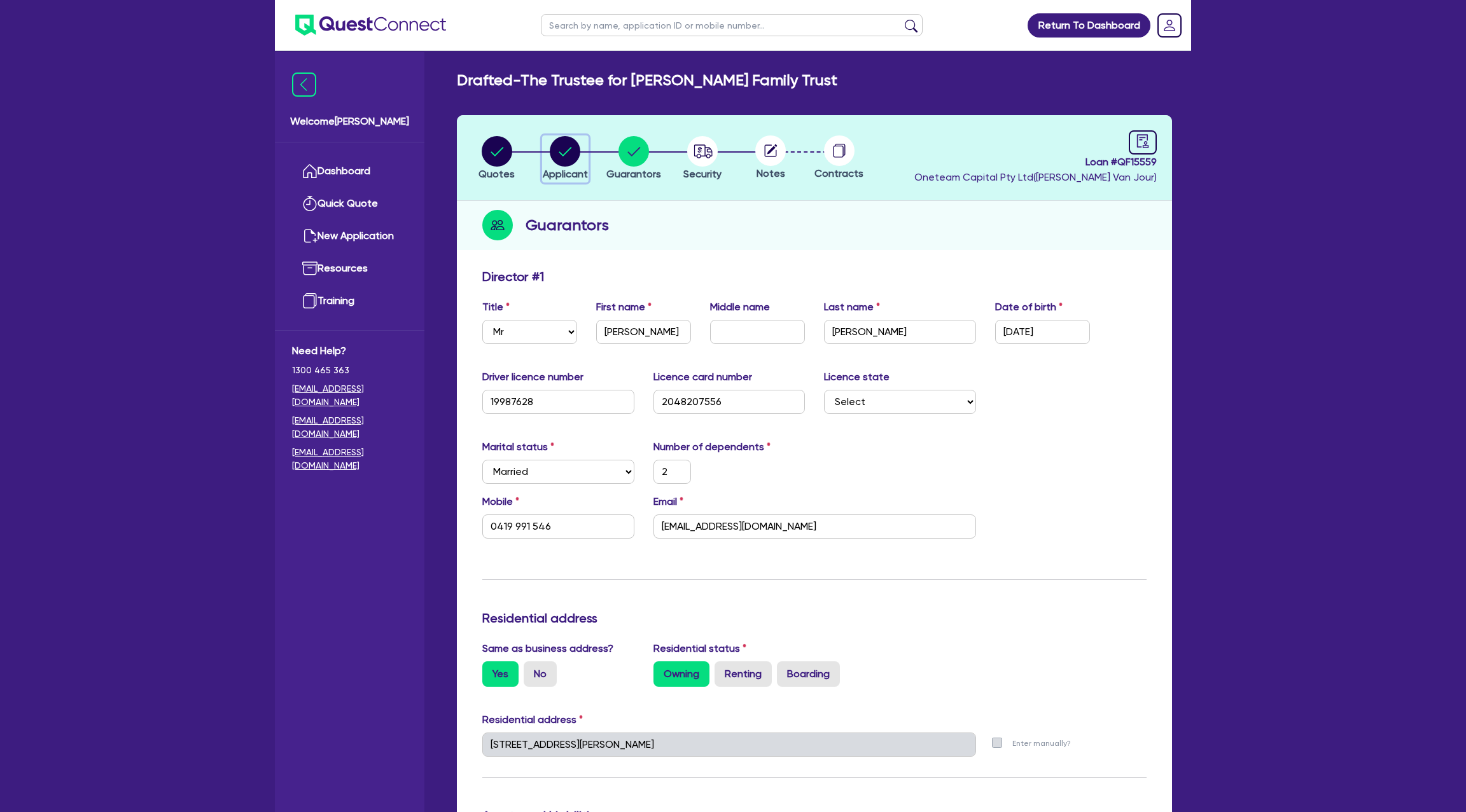
click at [569, 143] on circle "button" at bounding box center [565, 152] width 30 height 30
select select "TRUST"
select select "COMPANY"
select select "BUILDING_CONSTRUCTION"
select select "TRADES_SERVICES_CONSUMERS"
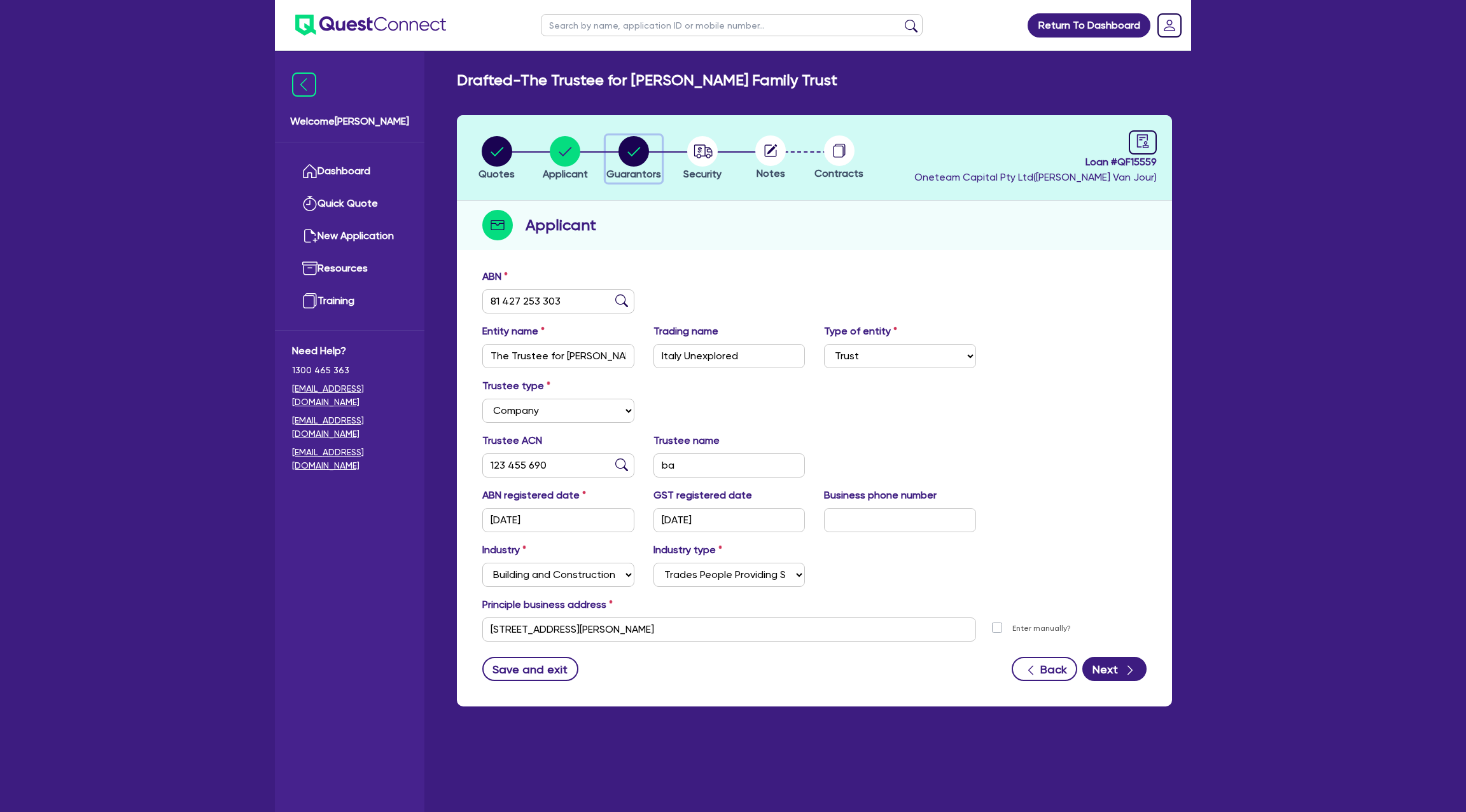
click at [638, 151] on circle "button" at bounding box center [634, 152] width 30 height 30
select select "MR"
select select "NSW"
select select "MARRIED"
select select "PROPERTY"
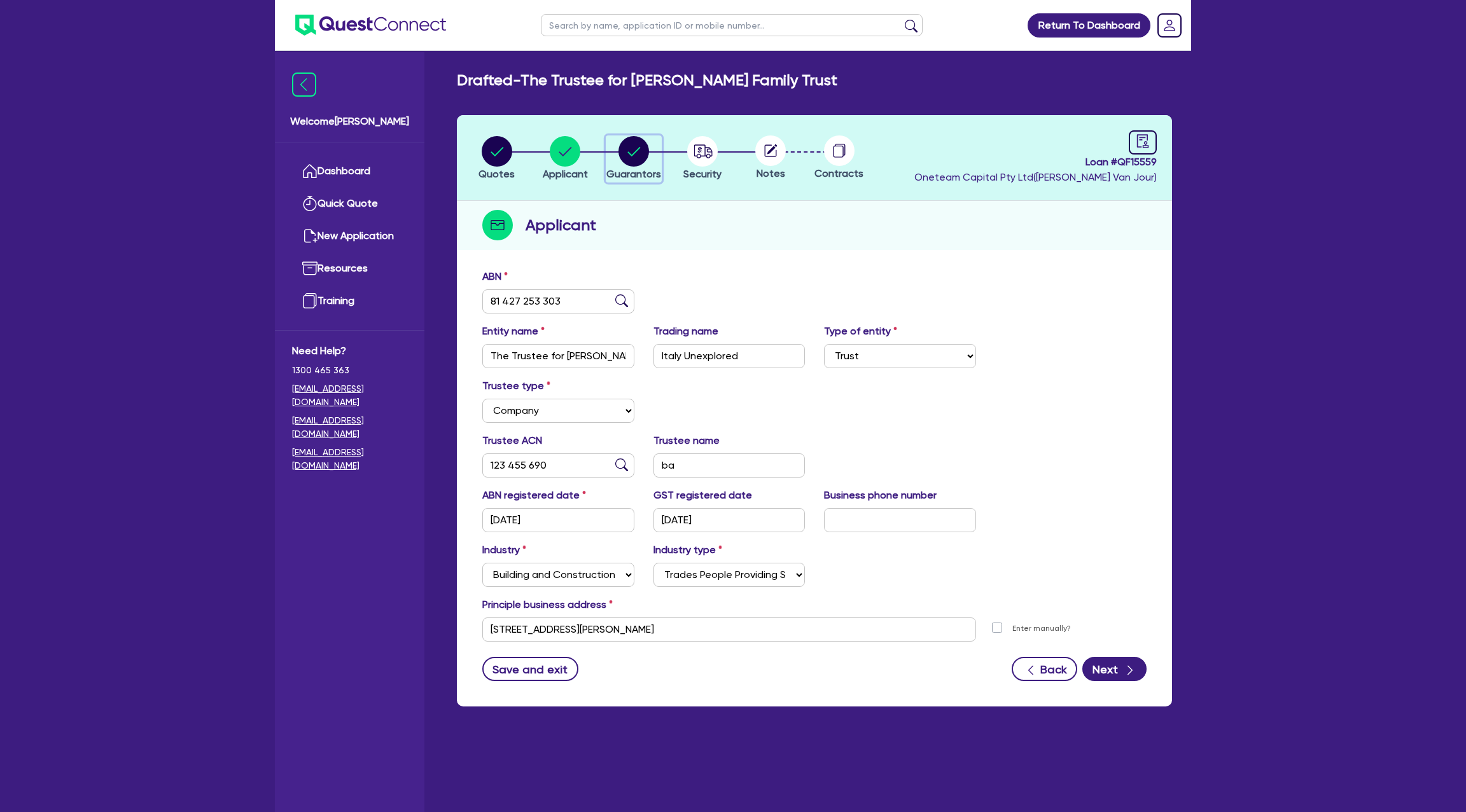
select select "MORTGAGE"
select select "VEHICLE_LOAN"
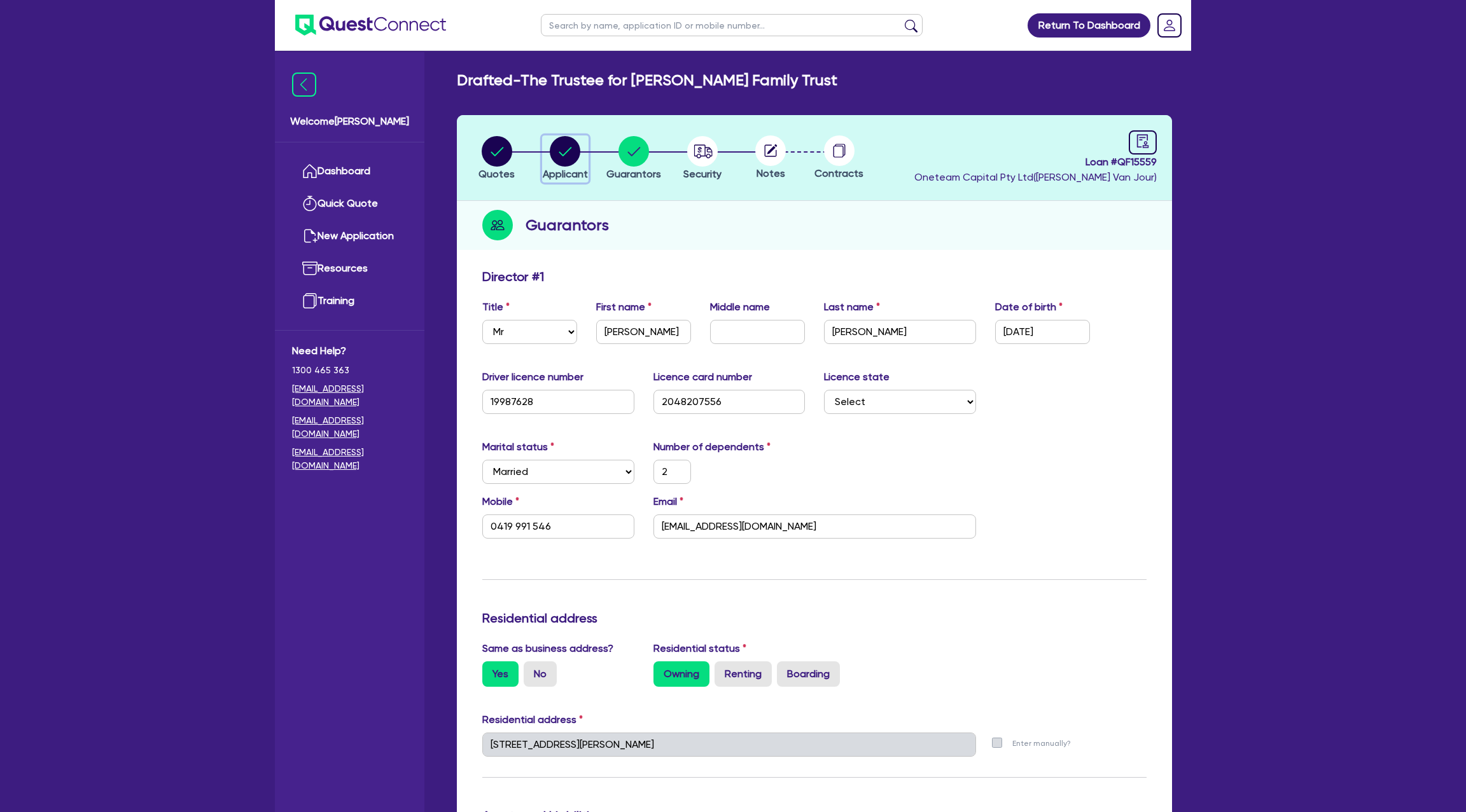
click at [563, 143] on circle "button" at bounding box center [565, 152] width 30 height 30
select select "TRUST"
select select "COMPANY"
select select "BUILDING_CONSTRUCTION"
select select "TRADES_SERVICES_CONSUMERS"
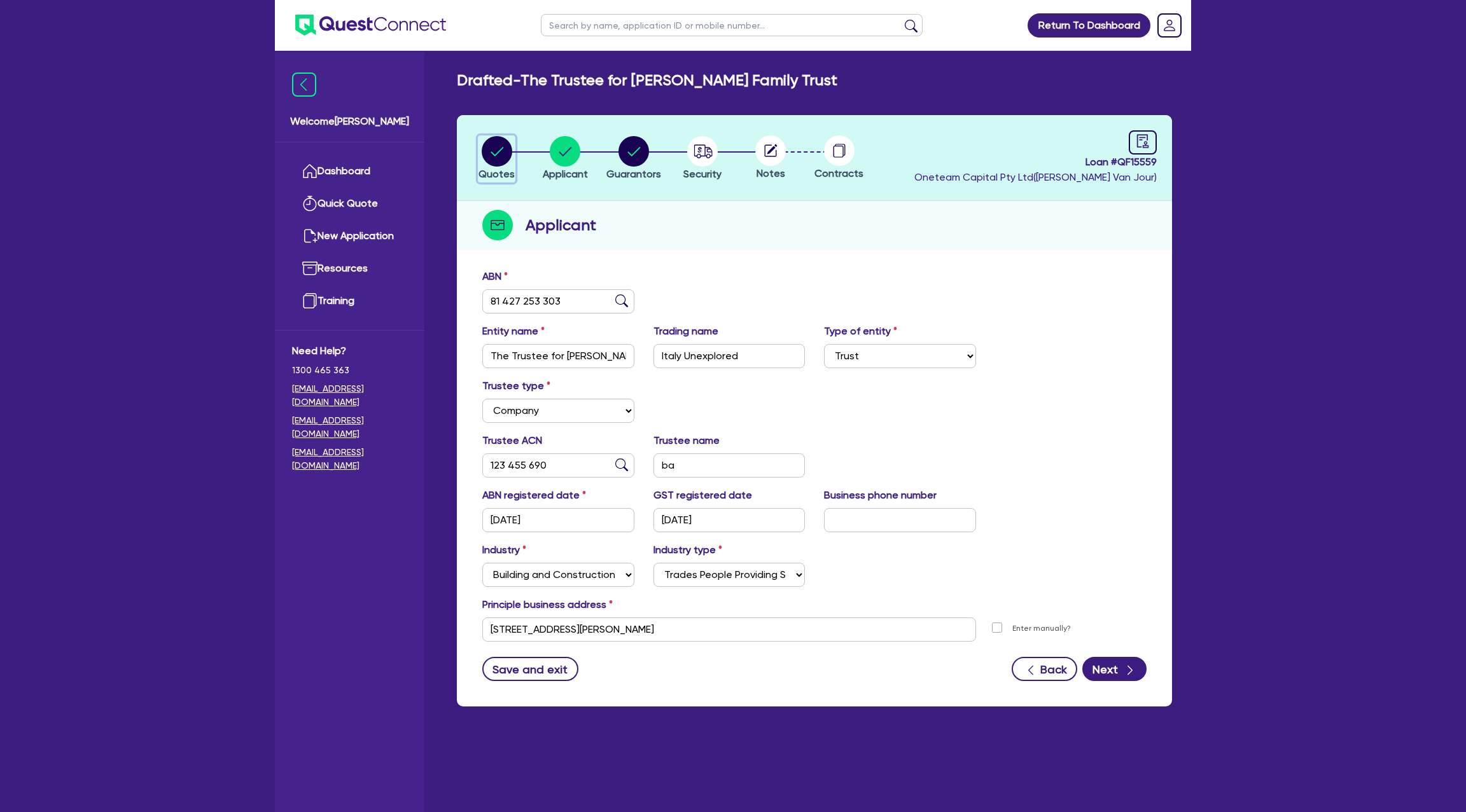
click at [508, 149] on circle "button" at bounding box center [497, 152] width 30 height 30
select select "Other"
select select "CARS_AND_LIGHT_TRUCKS"
select select "PASSENGER_VEHICLES"
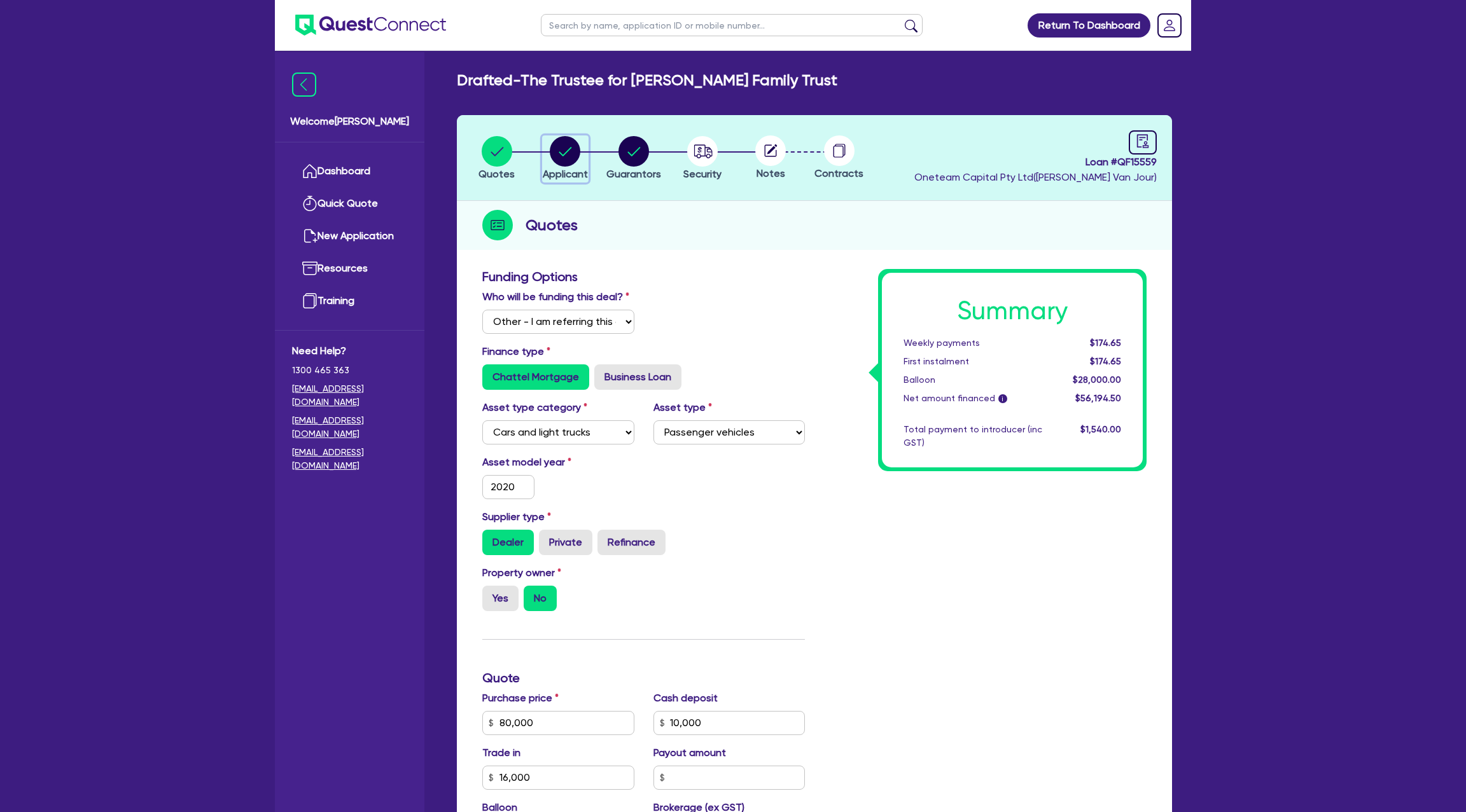
click at [572, 152] on circle "button" at bounding box center [565, 152] width 30 height 30
select select "TRUST"
select select "COMPANY"
select select "BUILDING_CONSTRUCTION"
select select "TRADES_SERVICES_CONSUMERS"
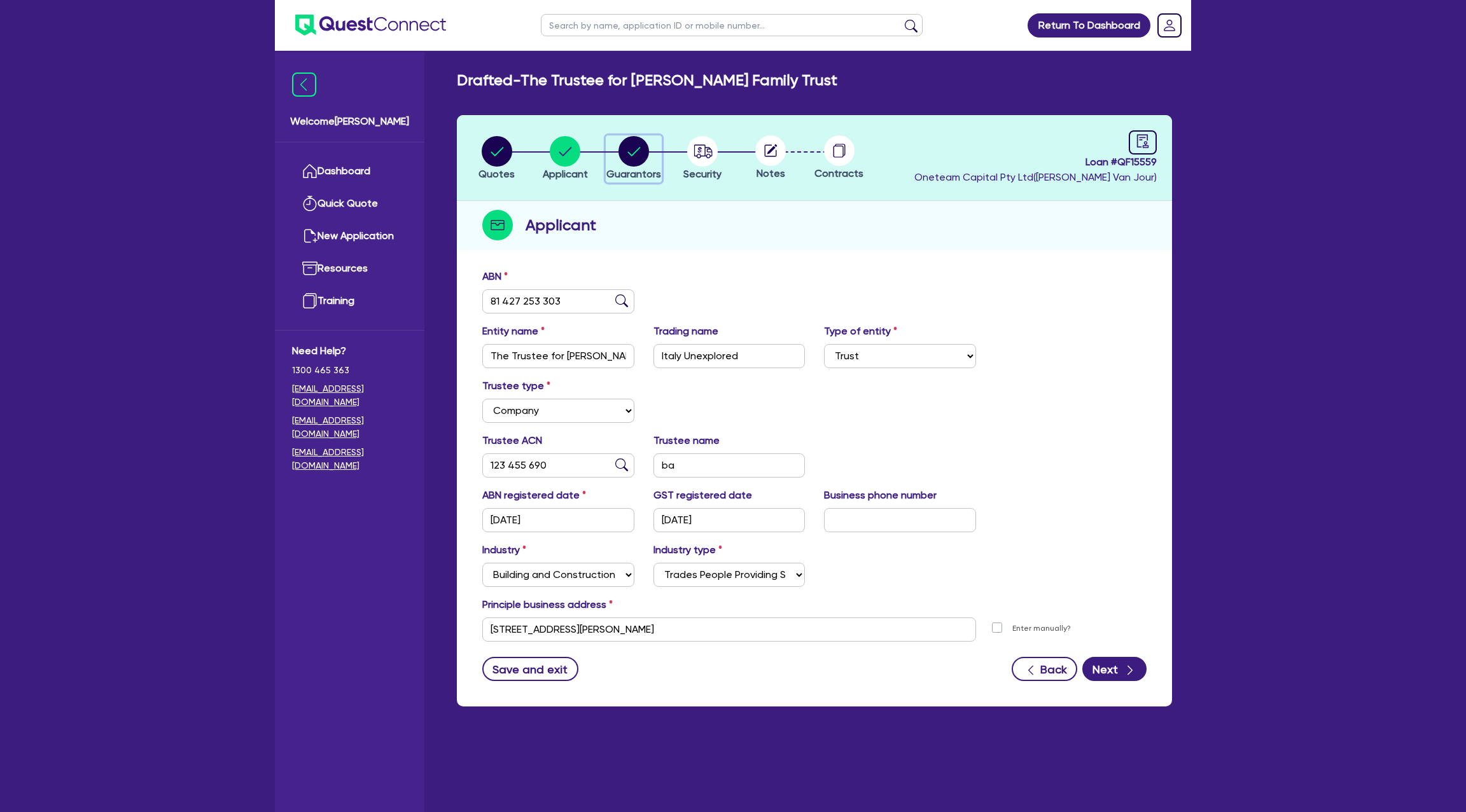
click at [630, 144] on circle "button" at bounding box center [634, 152] width 30 height 30
select select "MR"
select select "NSW"
select select "MARRIED"
select select "PROPERTY"
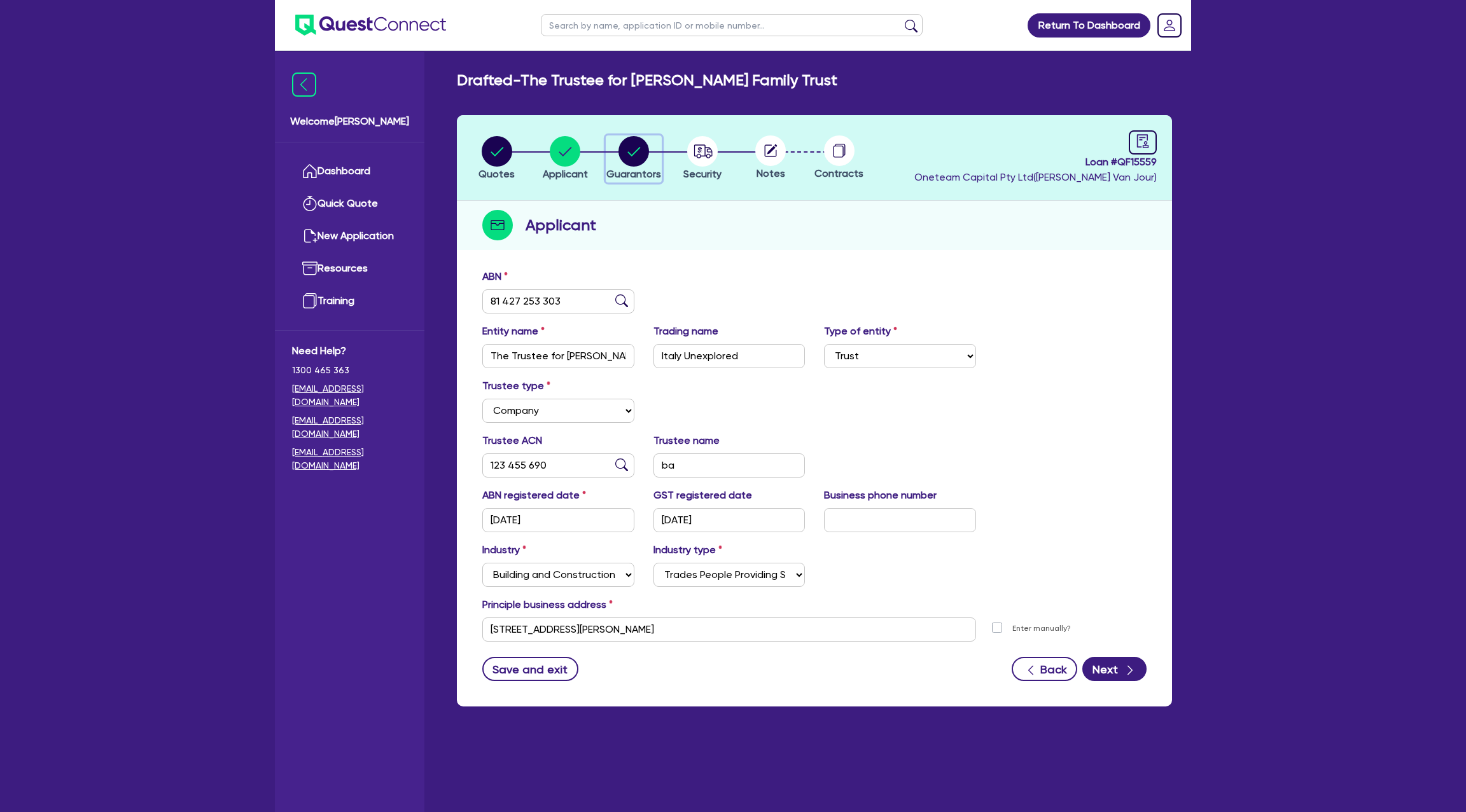
select select "MORTGAGE"
select select "VEHICLE_LOAN"
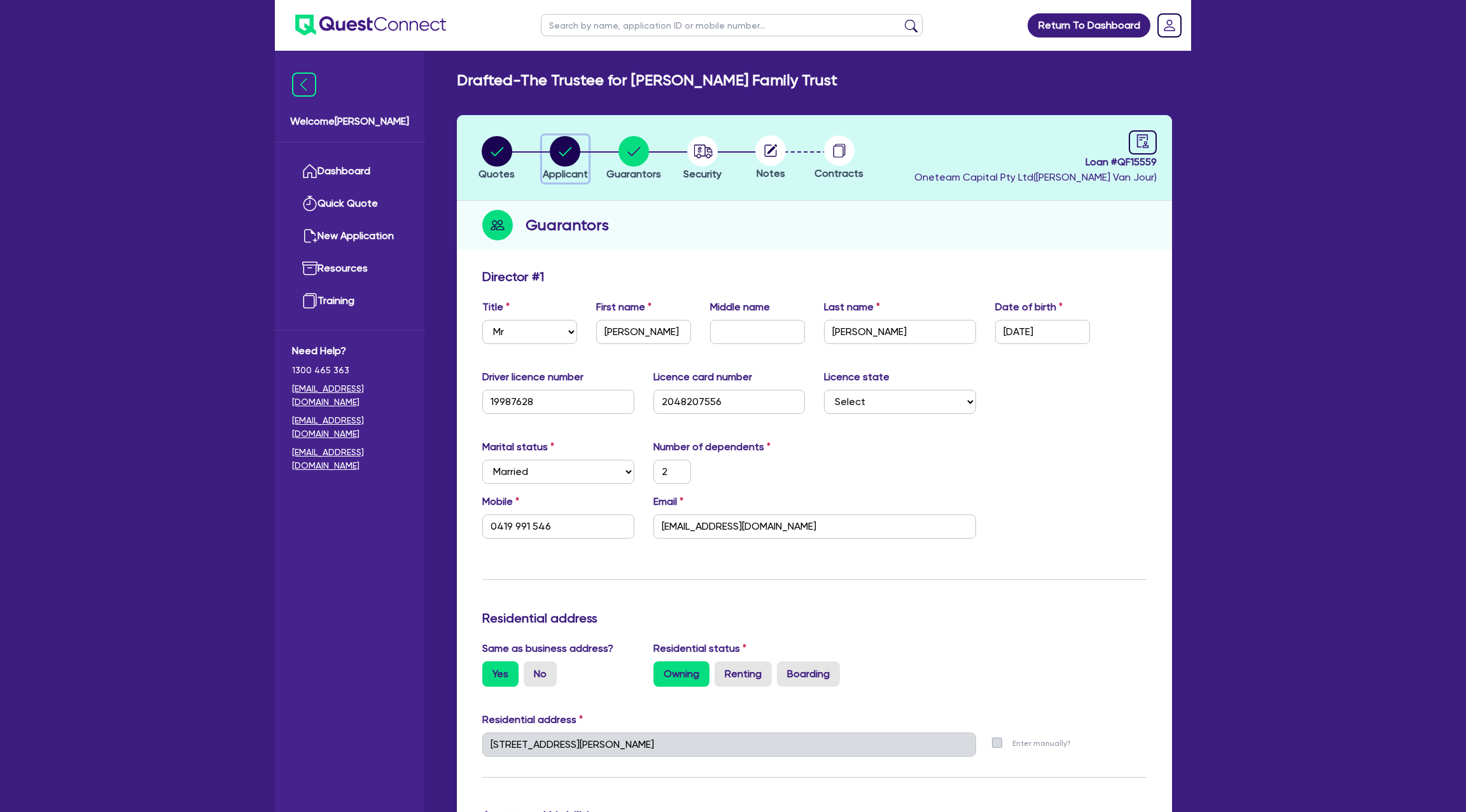
click at [572, 158] on circle "button" at bounding box center [565, 152] width 30 height 30
select select "TRUST"
select select "COMPANY"
select select "BUILDING_CONSTRUCTION"
select select "TRADES_SERVICES_CONSUMERS"
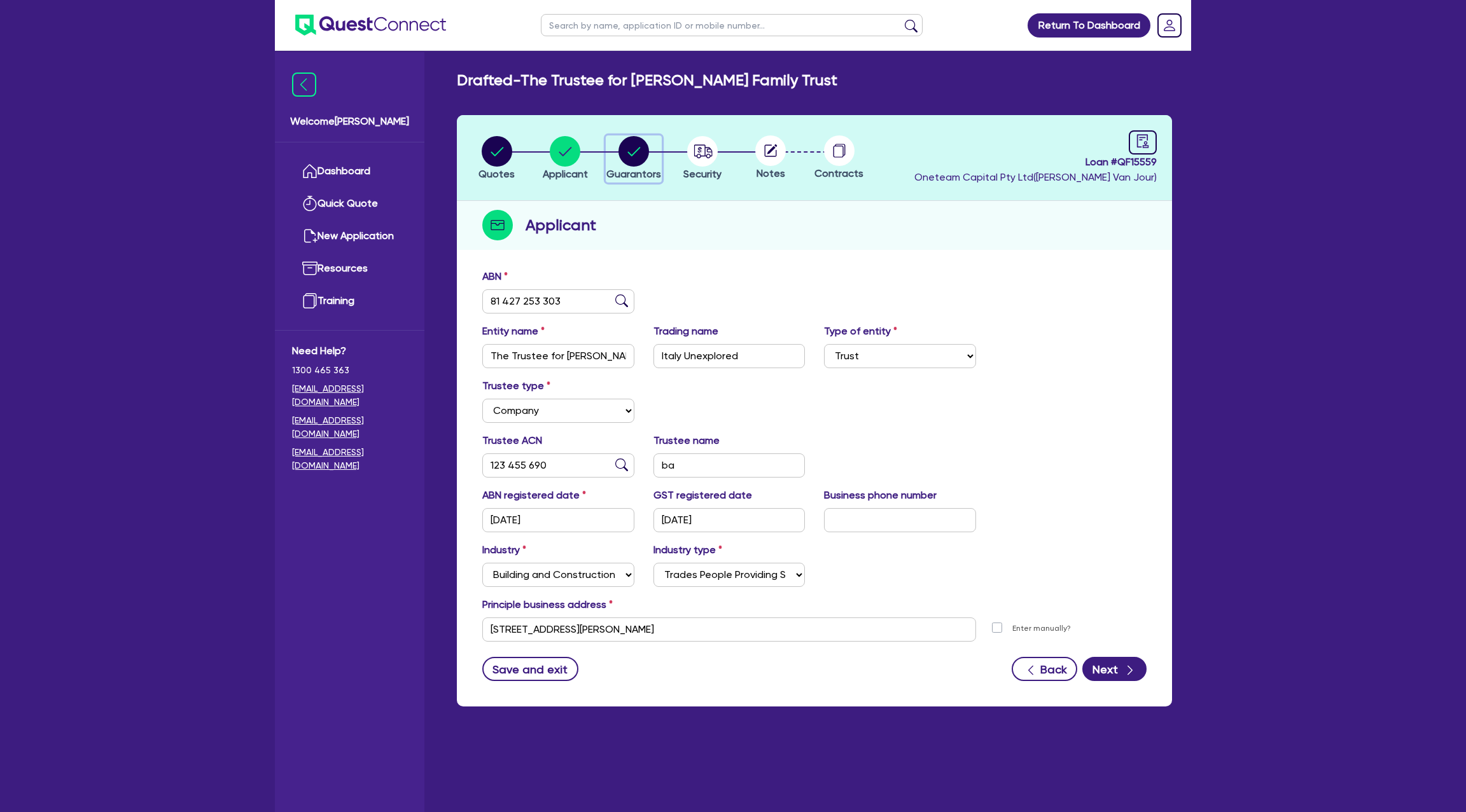
click at [633, 156] on circle "button" at bounding box center [634, 152] width 30 height 30
select select "MR"
select select "NSW"
select select "MARRIED"
select select "PROPERTY"
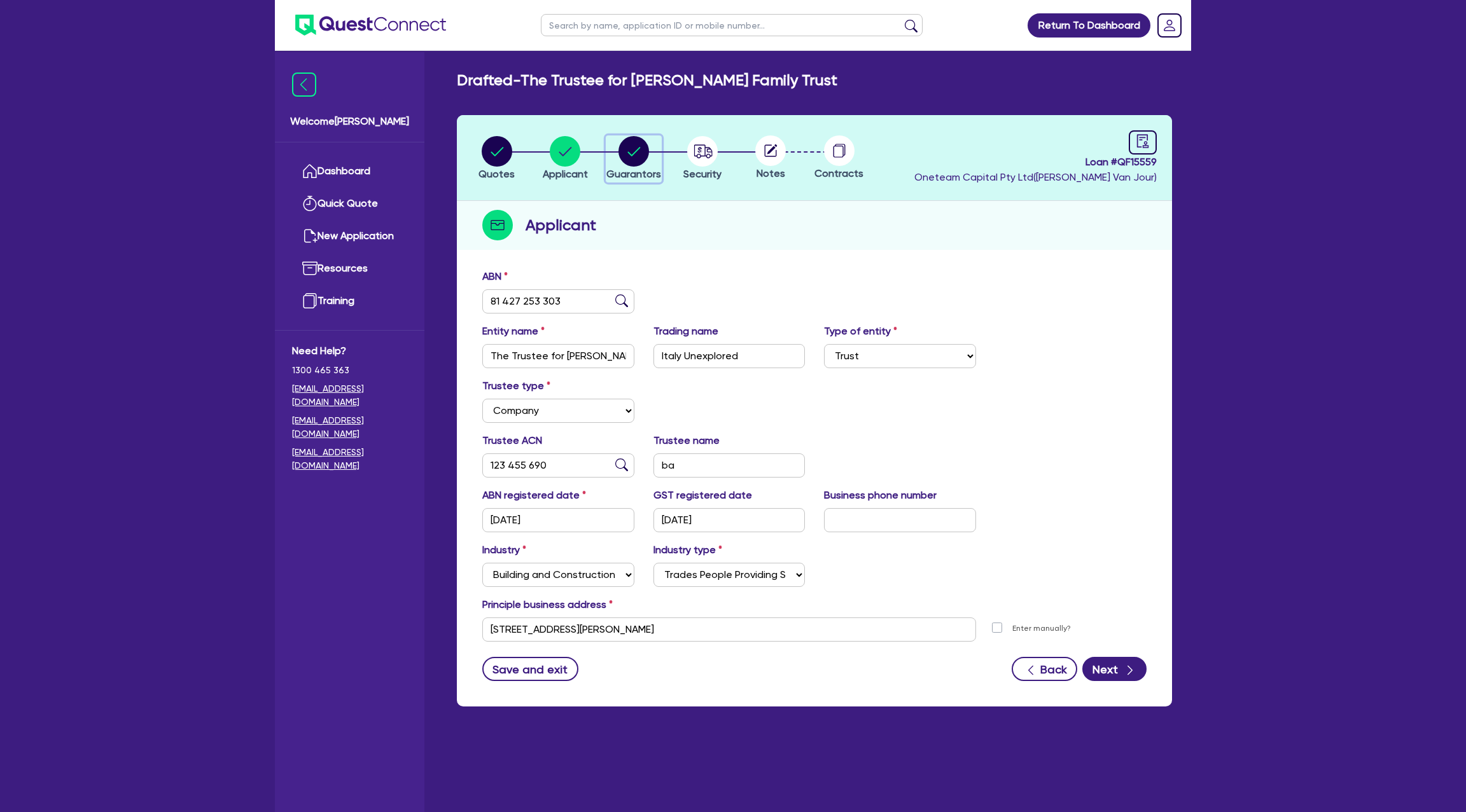
select select "MORTGAGE"
select select "VEHICLE_LOAN"
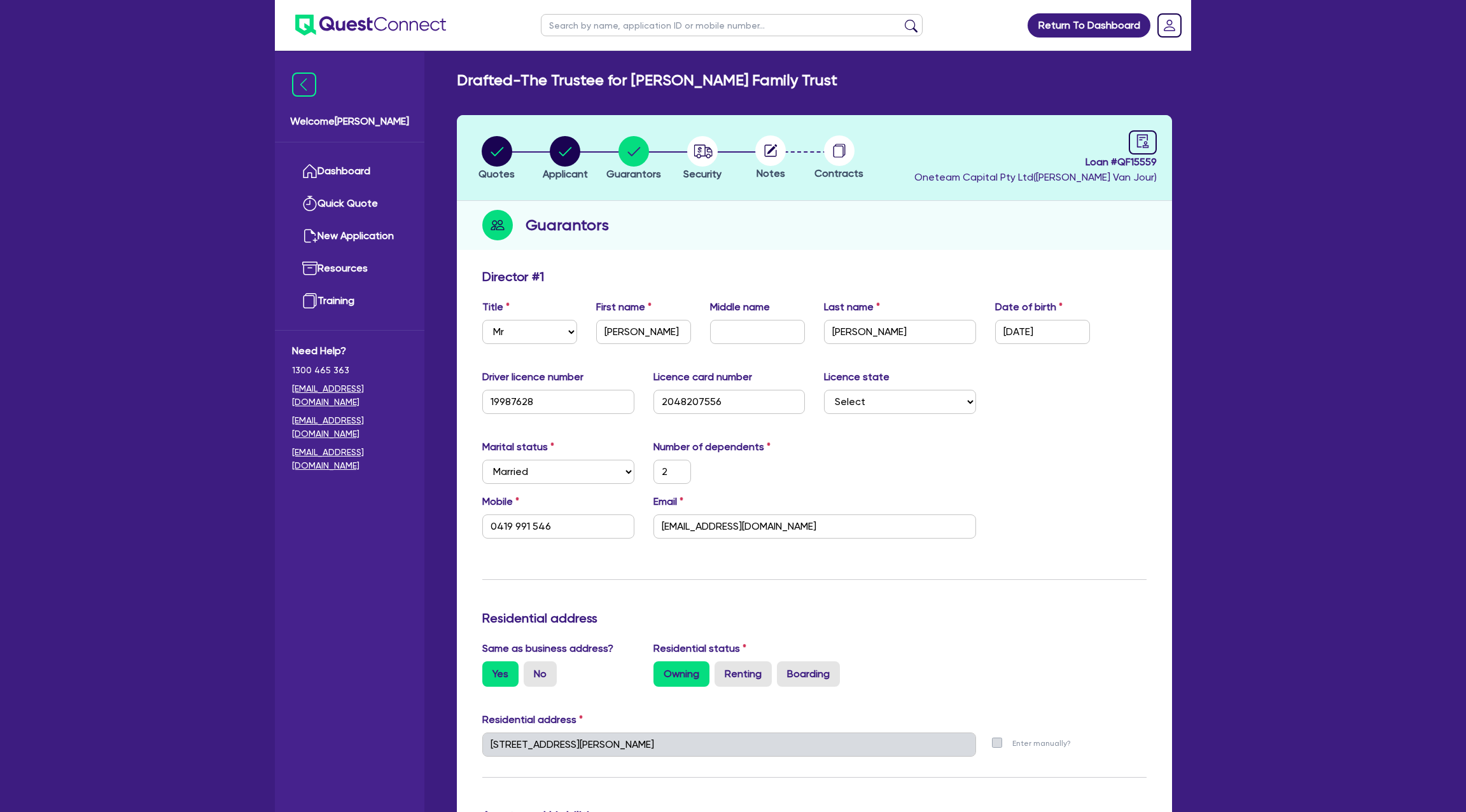
click at [635, 27] on input "text" at bounding box center [732, 25] width 382 height 22
type input "abraham"
click button "submit" at bounding box center [911, 28] width 20 height 18
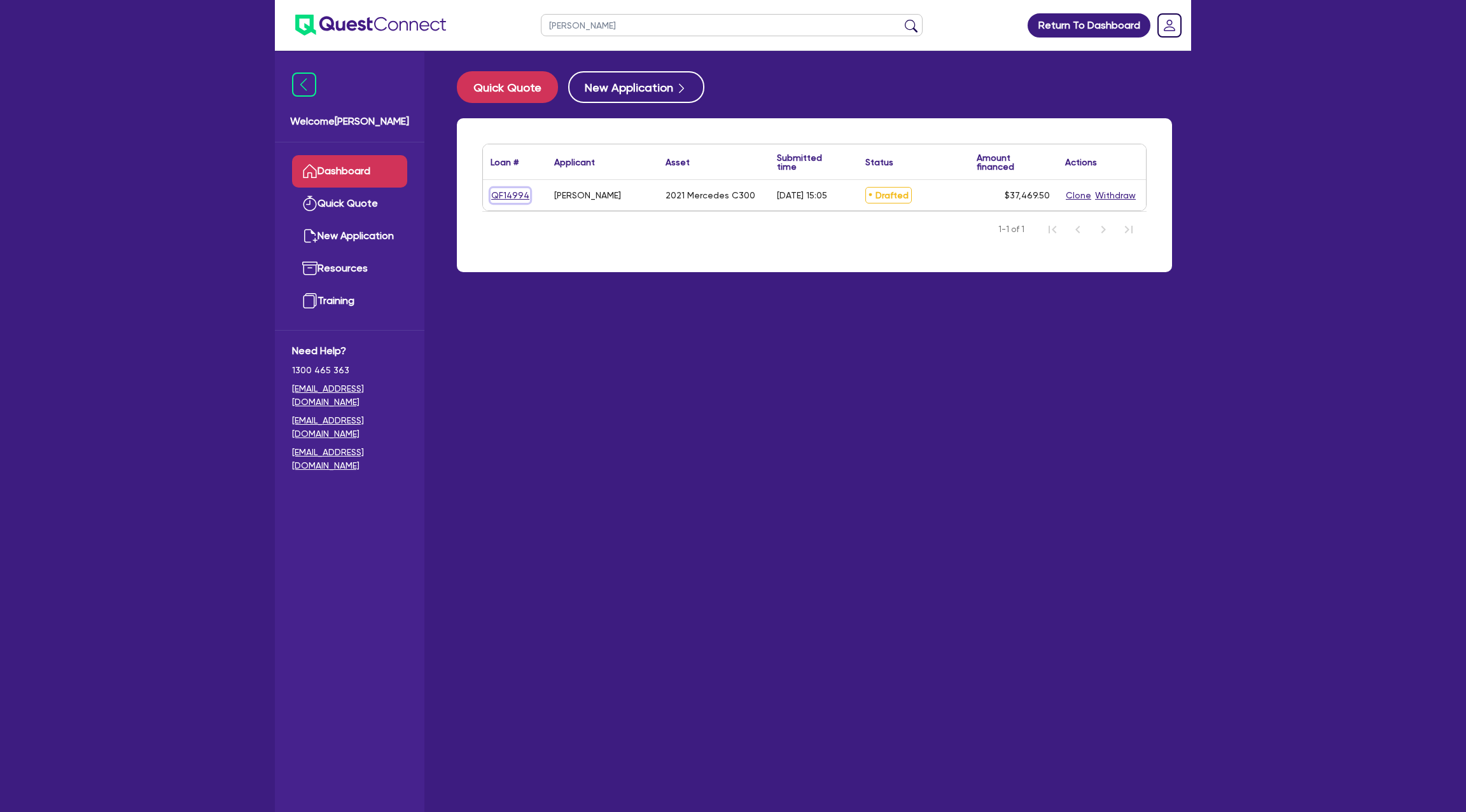
click at [509, 191] on link "QF14994" at bounding box center [510, 196] width 39 height 14
select select "Other"
select select "CARS_AND_LIGHT_TRUCKS"
select select "PASSENGER_VEHICLES"
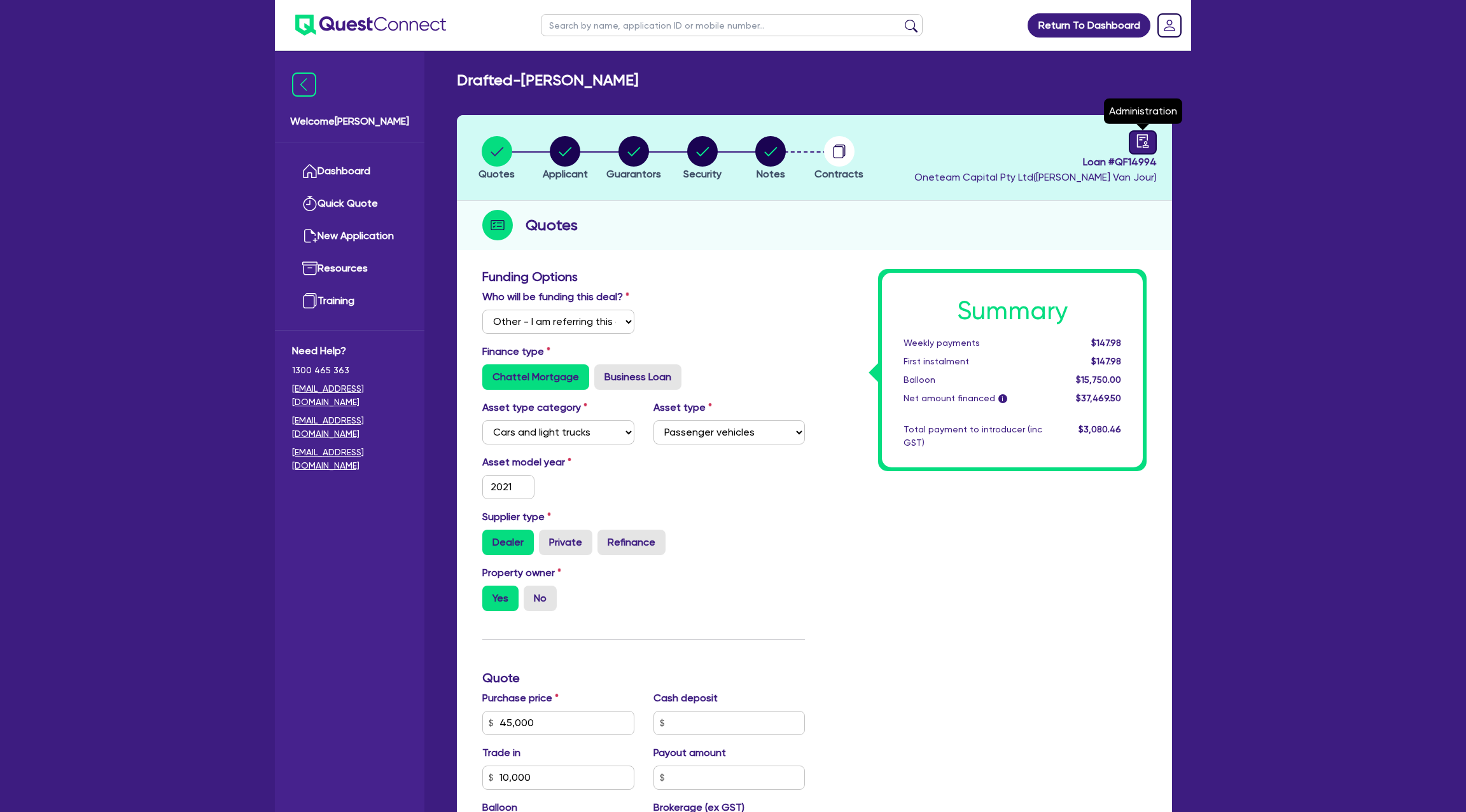
click at [1142, 141] on icon "audit" at bounding box center [1142, 141] width 14 height 14
select select "DRAFTED_AMENDED"
select select "Branded Financial Services"
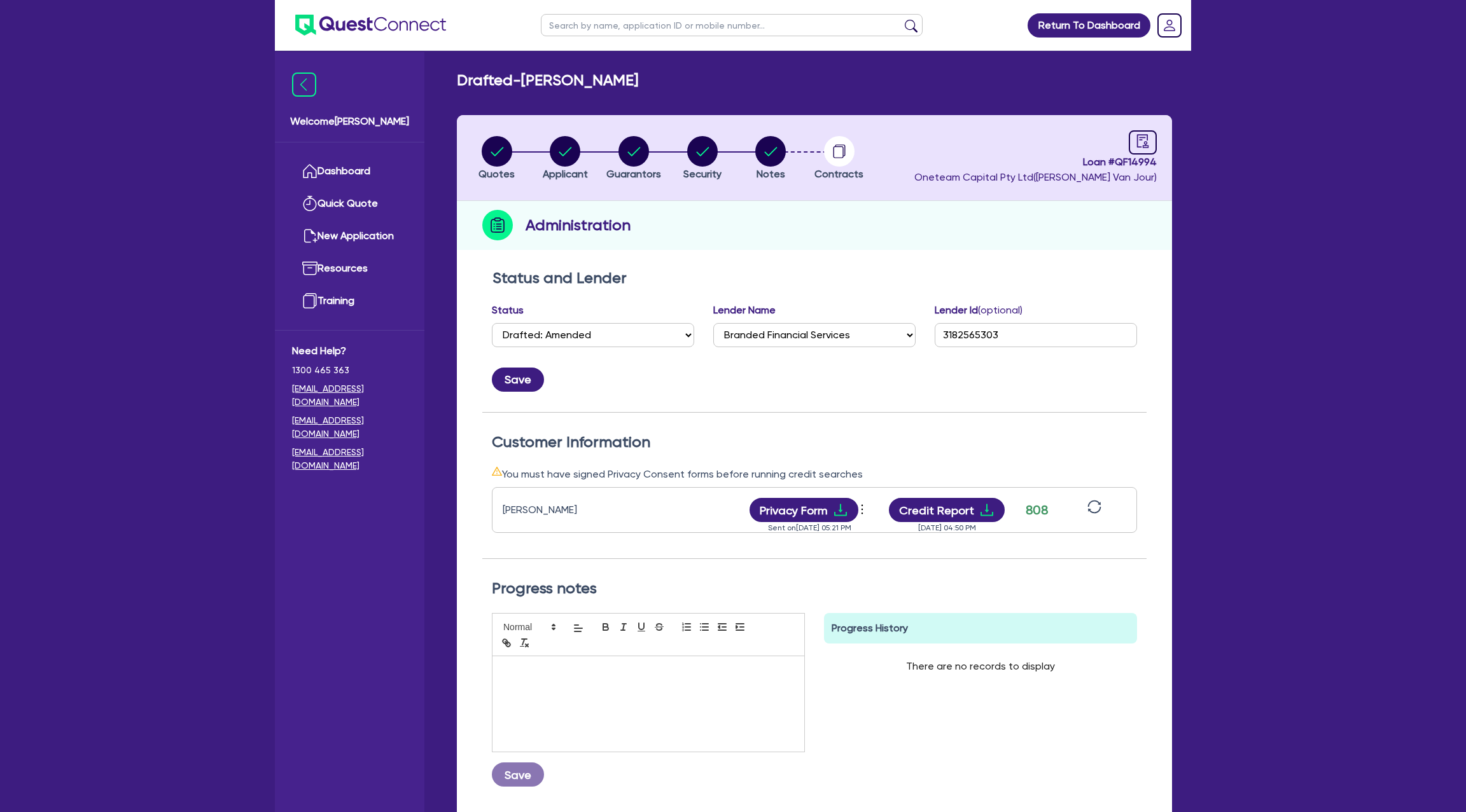
scroll to position [107, 0]
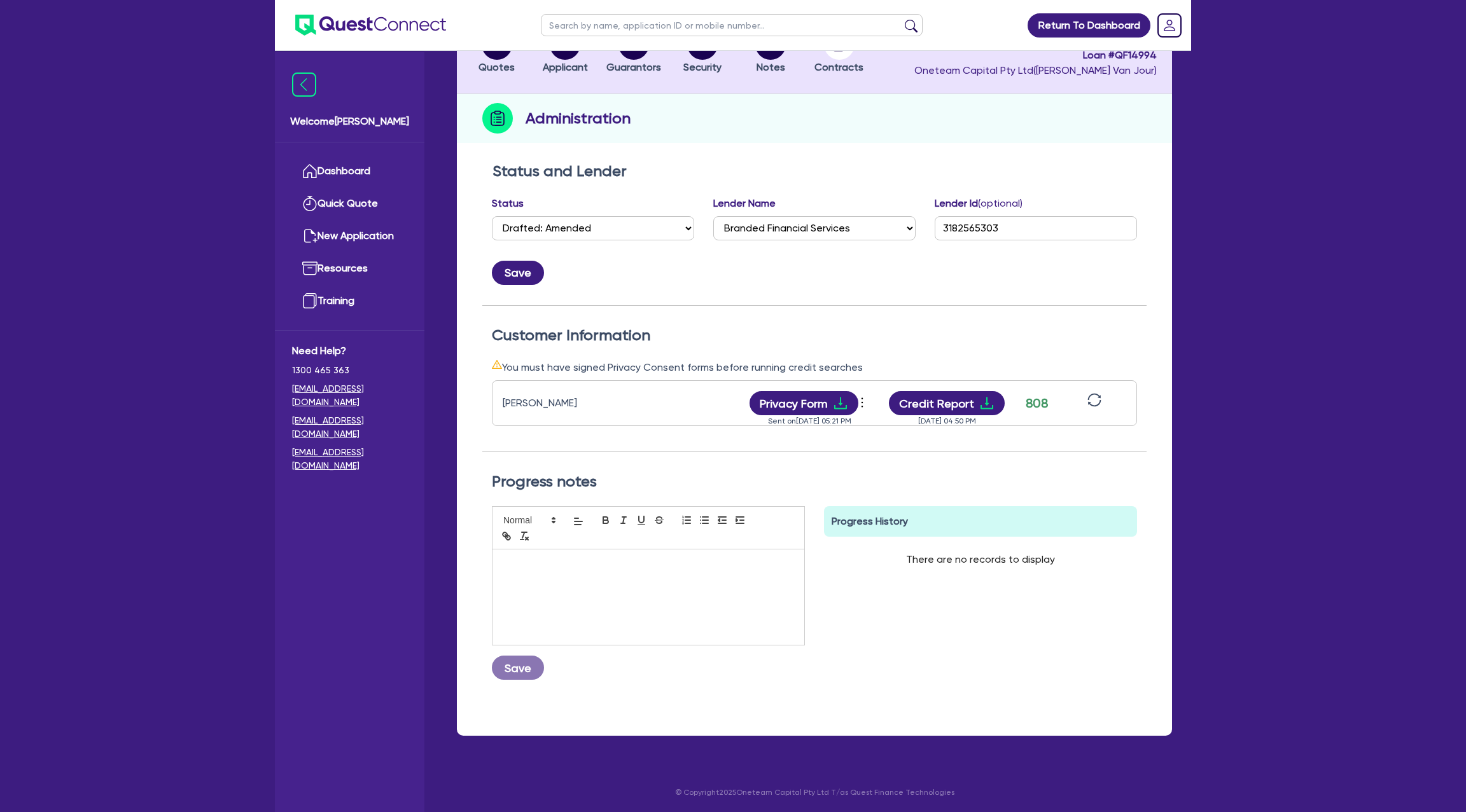
click at [1095, 396] on icon "sync" at bounding box center [1094, 399] width 14 height 14
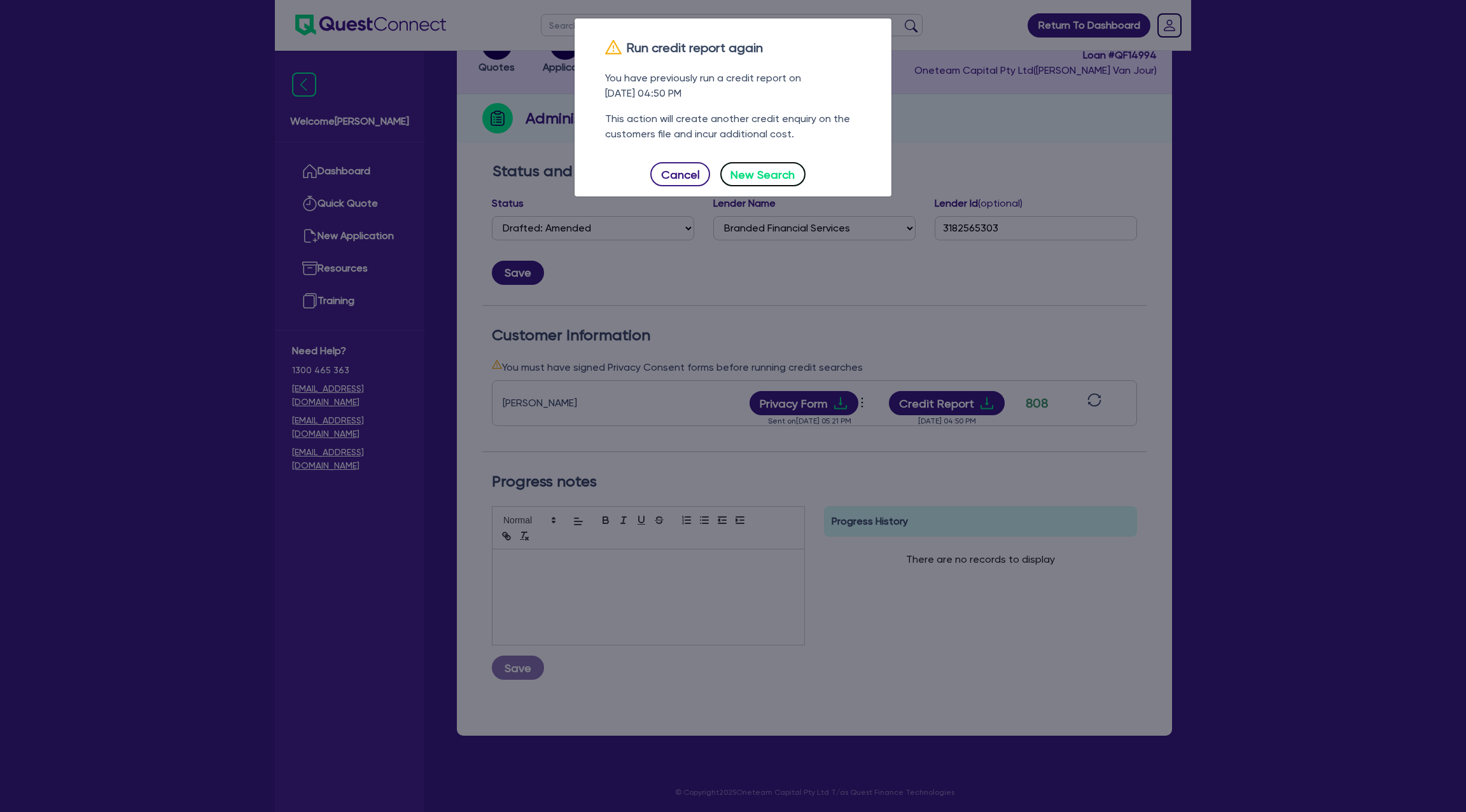
click at [757, 163] on button "New Search" at bounding box center [763, 174] width 86 height 24
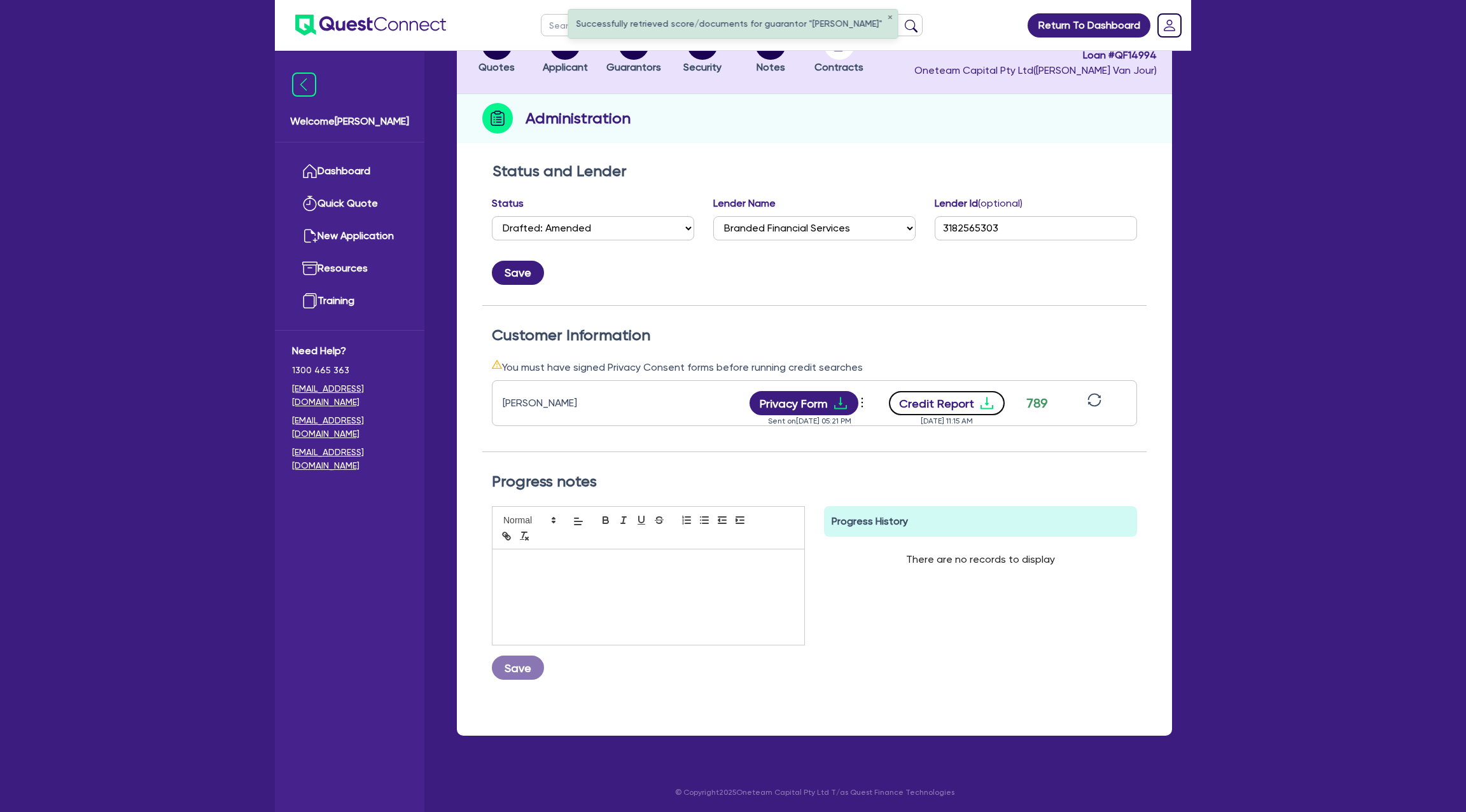
click at [992, 398] on icon "download" at bounding box center [987, 403] width 15 height 15
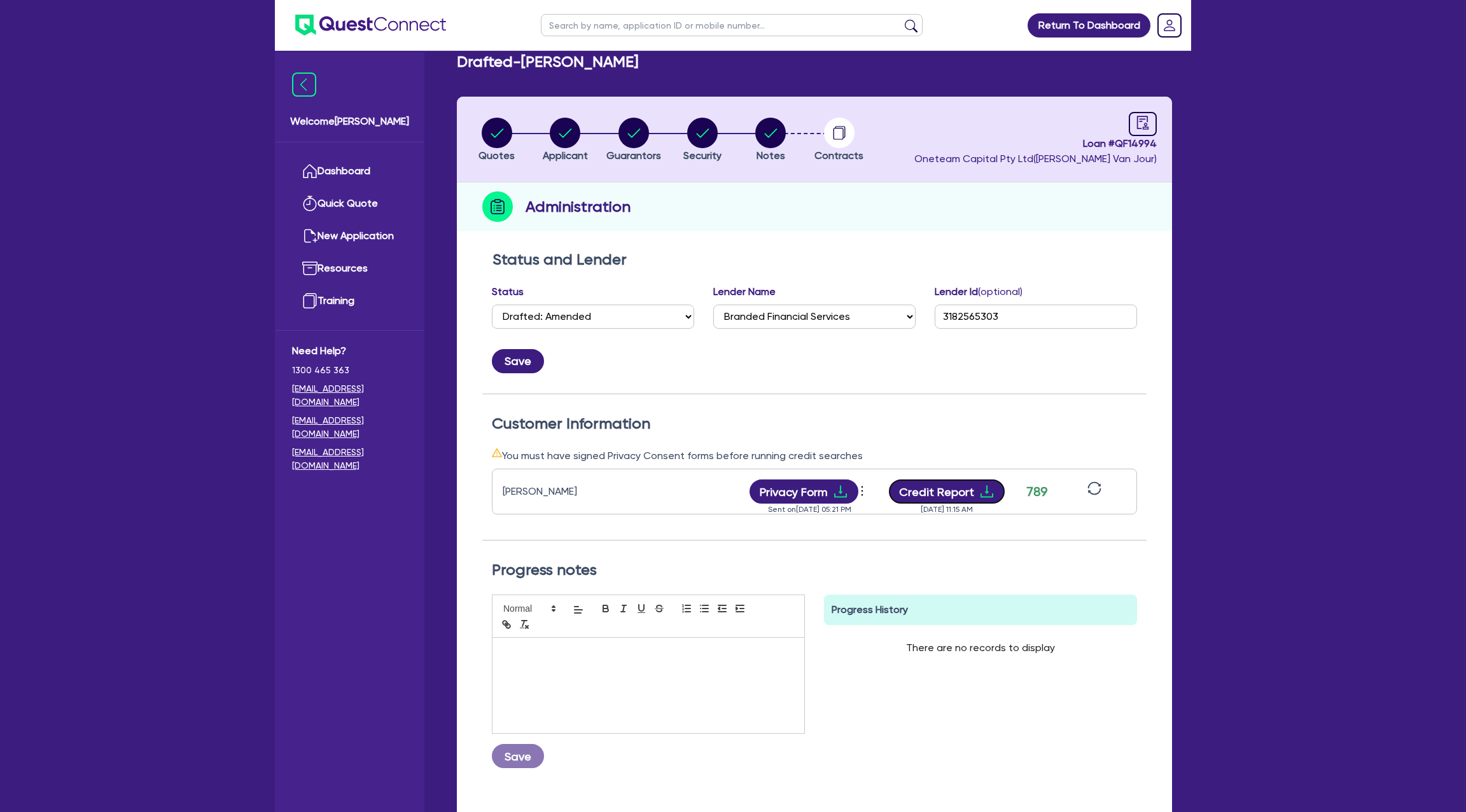
scroll to position [0, 0]
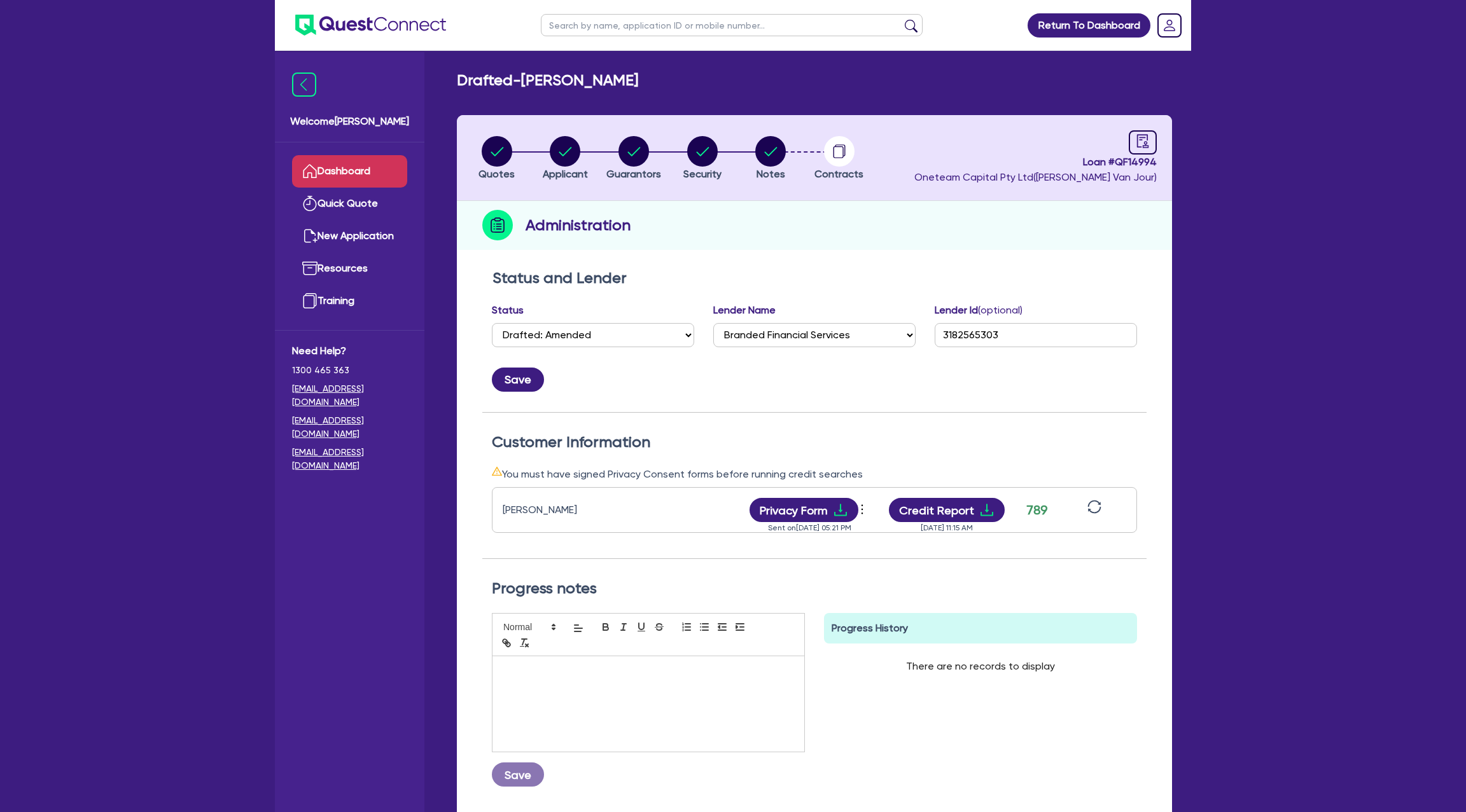
click at [376, 174] on link "Dashboard" at bounding box center [350, 171] width 115 height 33
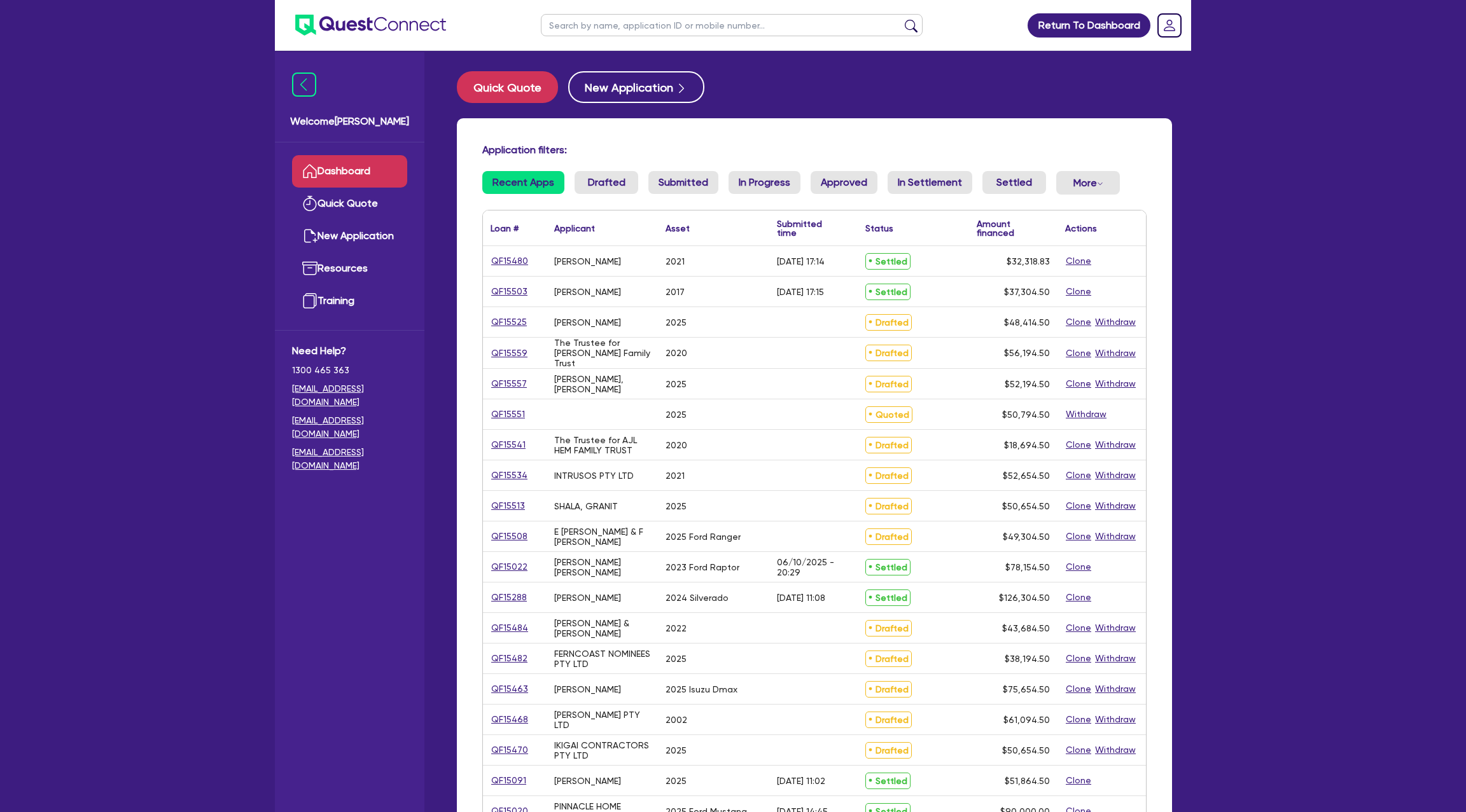
click at [593, 33] on input "text" at bounding box center [732, 25] width 382 height 22
type input "sean"
click at [901, 19] on button "submit" at bounding box center [911, 28] width 20 height 18
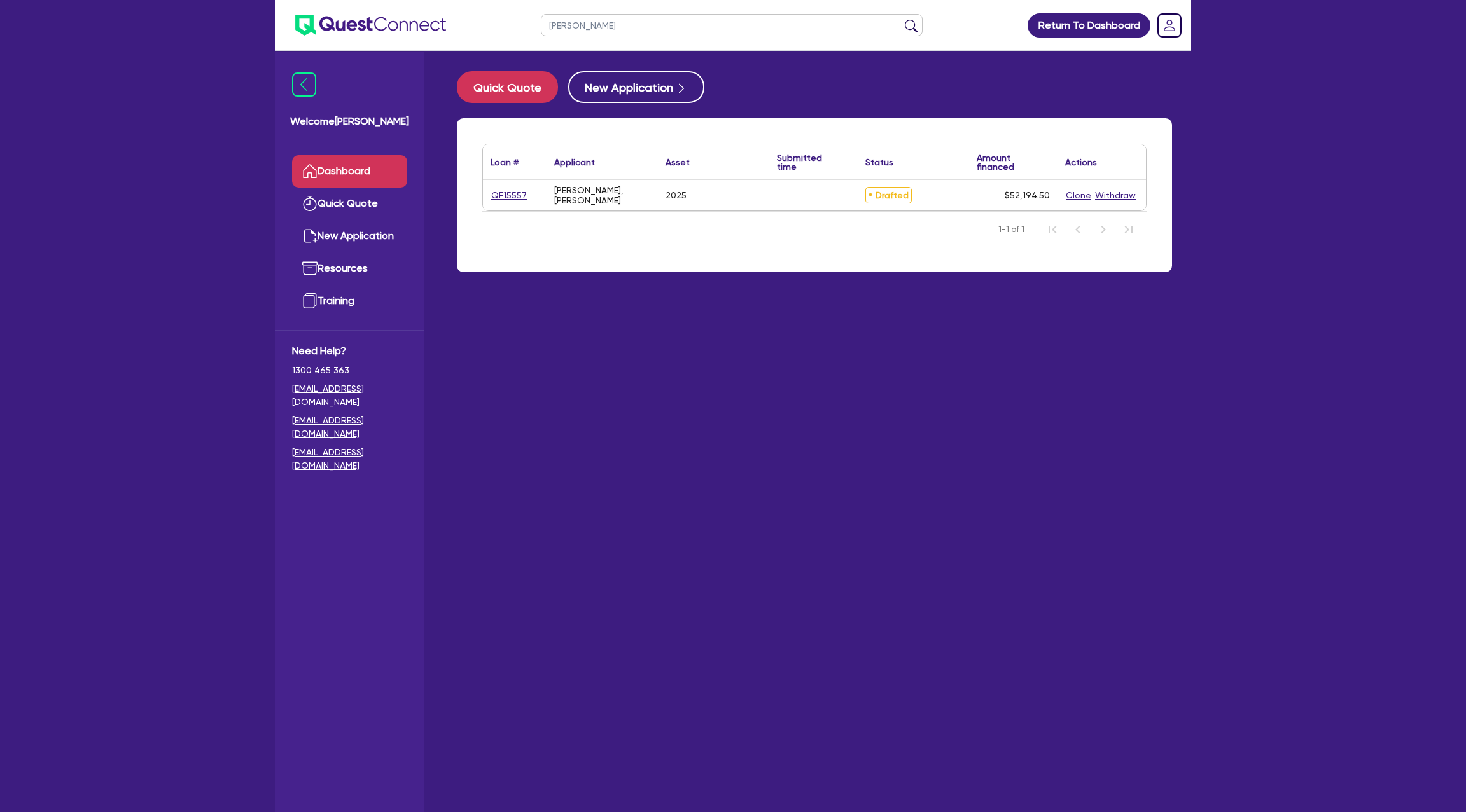
click at [516, 183] on div "QF15557" at bounding box center [515, 195] width 64 height 30
click at [513, 189] on link "QF15557" at bounding box center [508, 196] width 37 height 14
select select "Other"
select select "CARS_AND_LIGHT_TRUCKS"
select select "PASSENGER_VEHICLES"
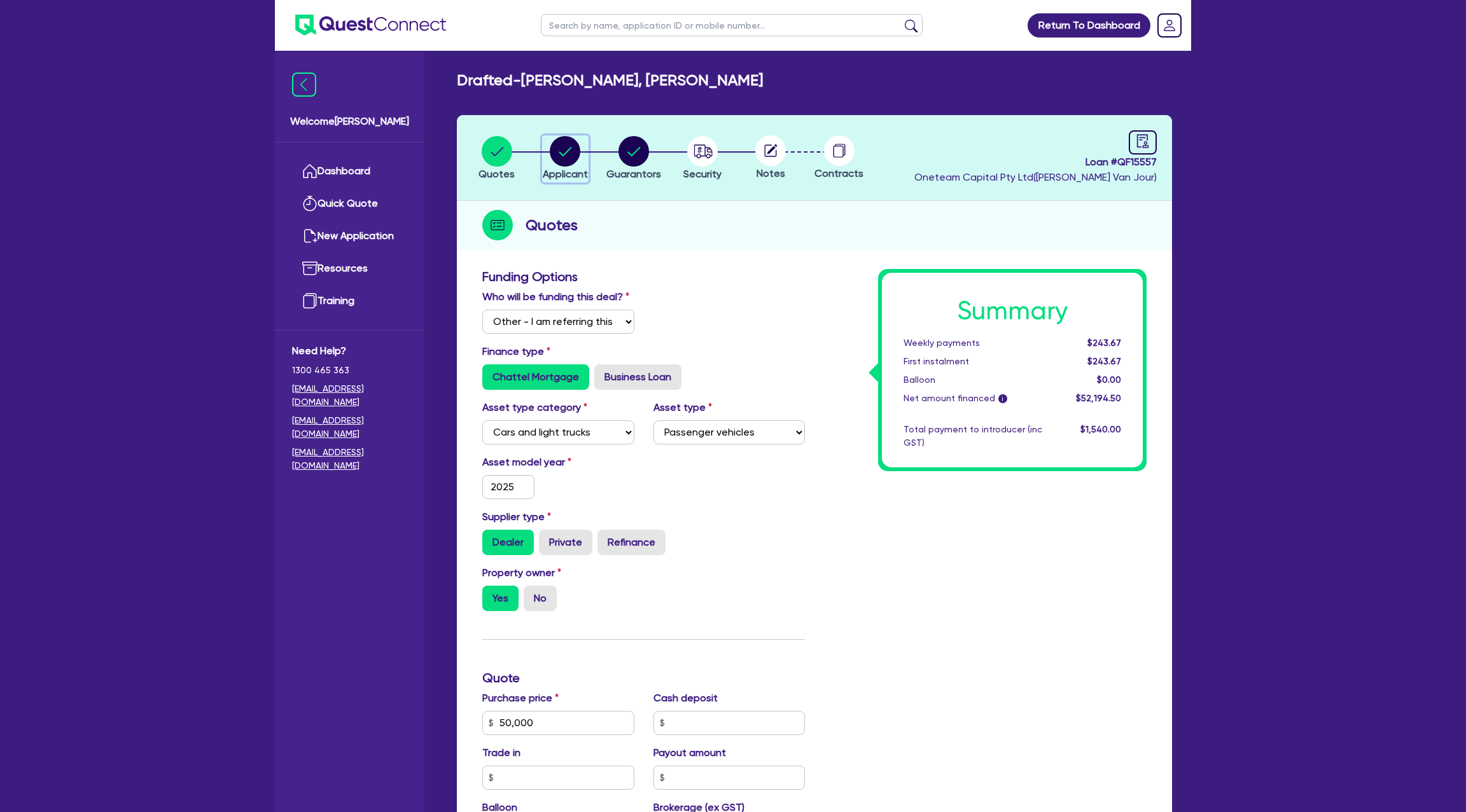
click at [575, 152] on circle "button" at bounding box center [565, 152] width 30 height 30
select select "SOLE_TRADER"
select select "BUILDING_CONSTRUCTION"
select select "TRADES_SERVICES_CONSUMERS"
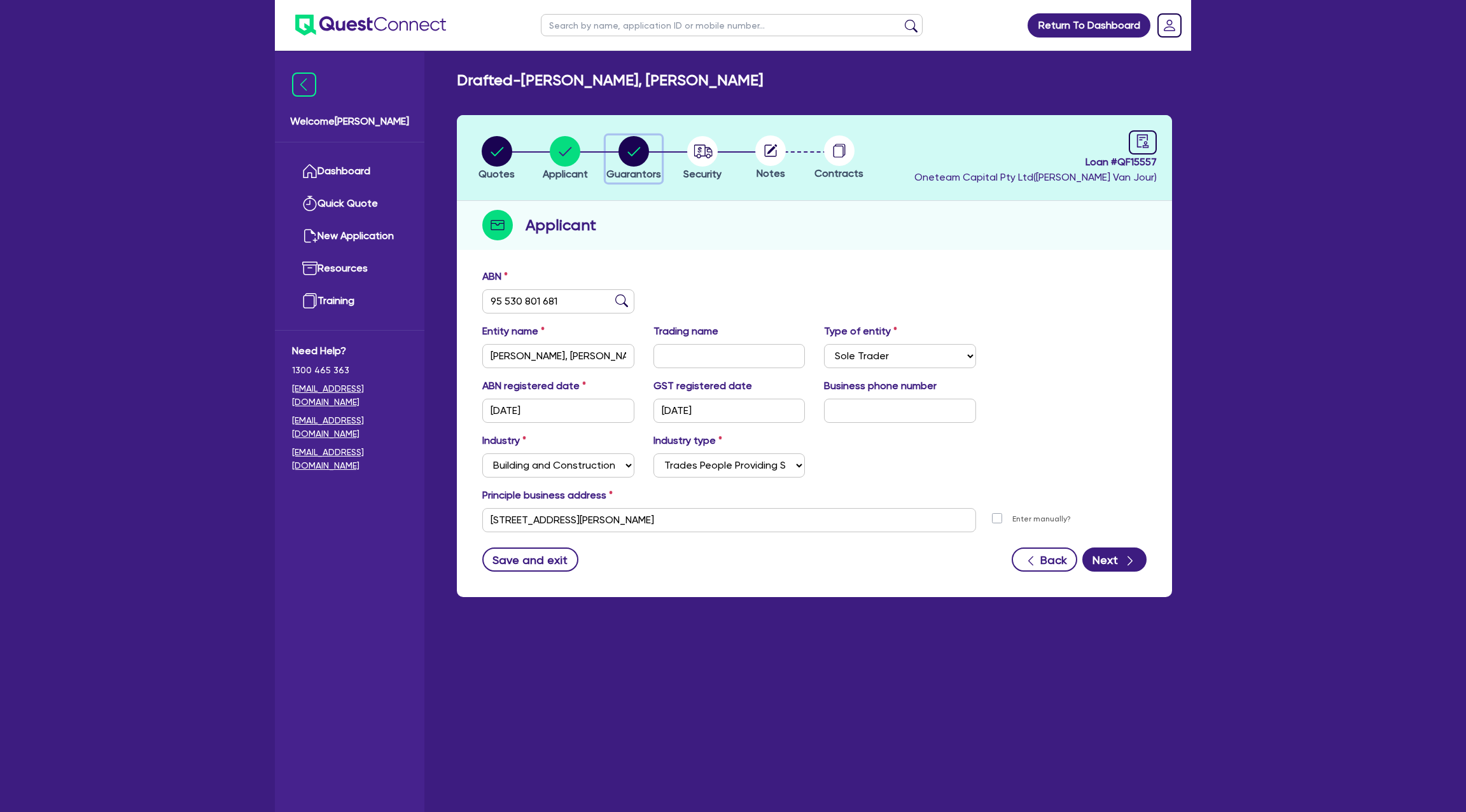
click at [623, 141] on circle "button" at bounding box center [634, 152] width 30 height 30
select select "MR"
select select "WA"
select select "DE_FACTO"
select select "PROPERTY"
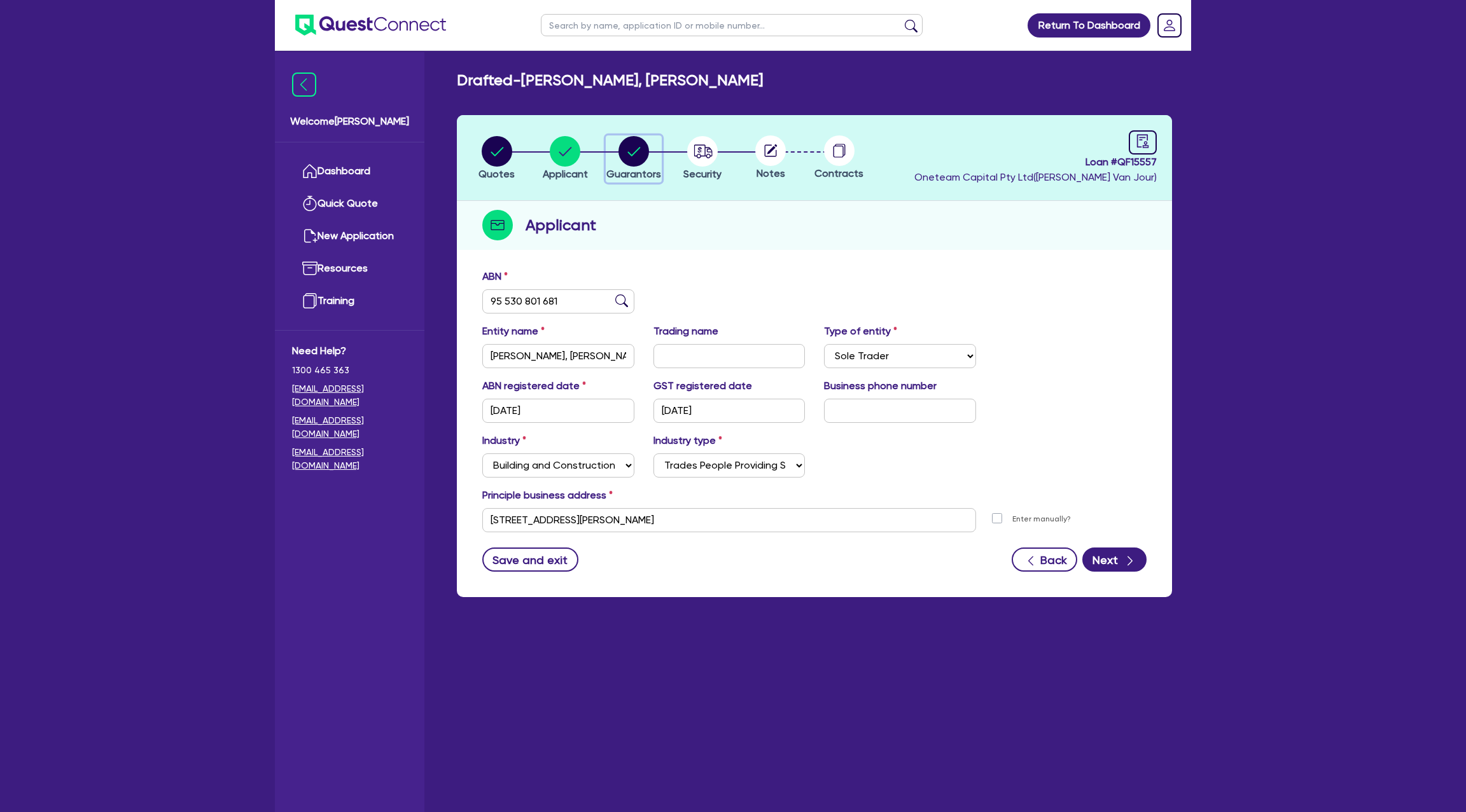
select select "MORTGAGE"
select select "CREDIT_CARD"
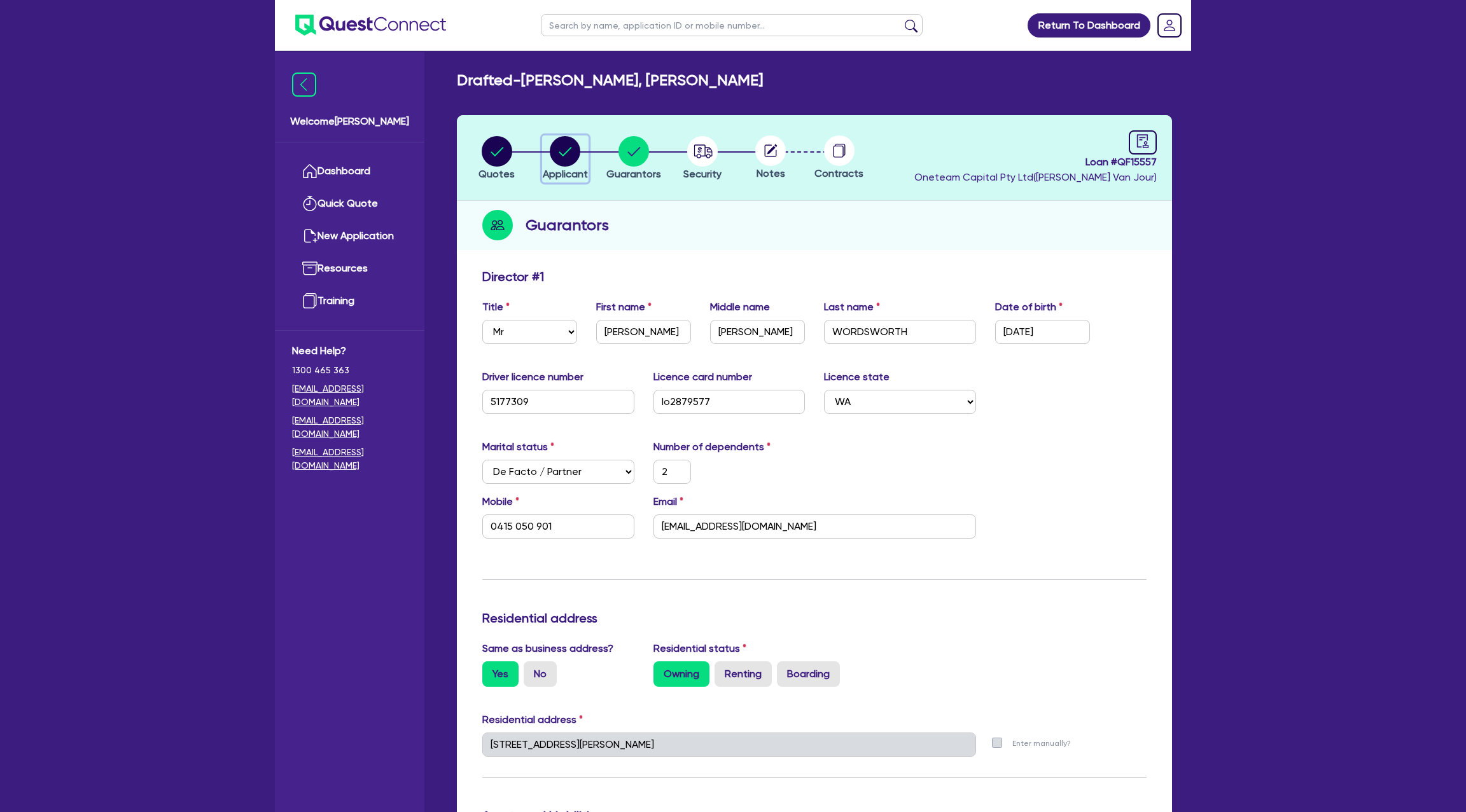
click at [561, 142] on circle "button" at bounding box center [565, 152] width 30 height 30
select select "SOLE_TRADER"
select select "BUILDING_CONSTRUCTION"
select select "TRADES_SERVICES_CONSUMERS"
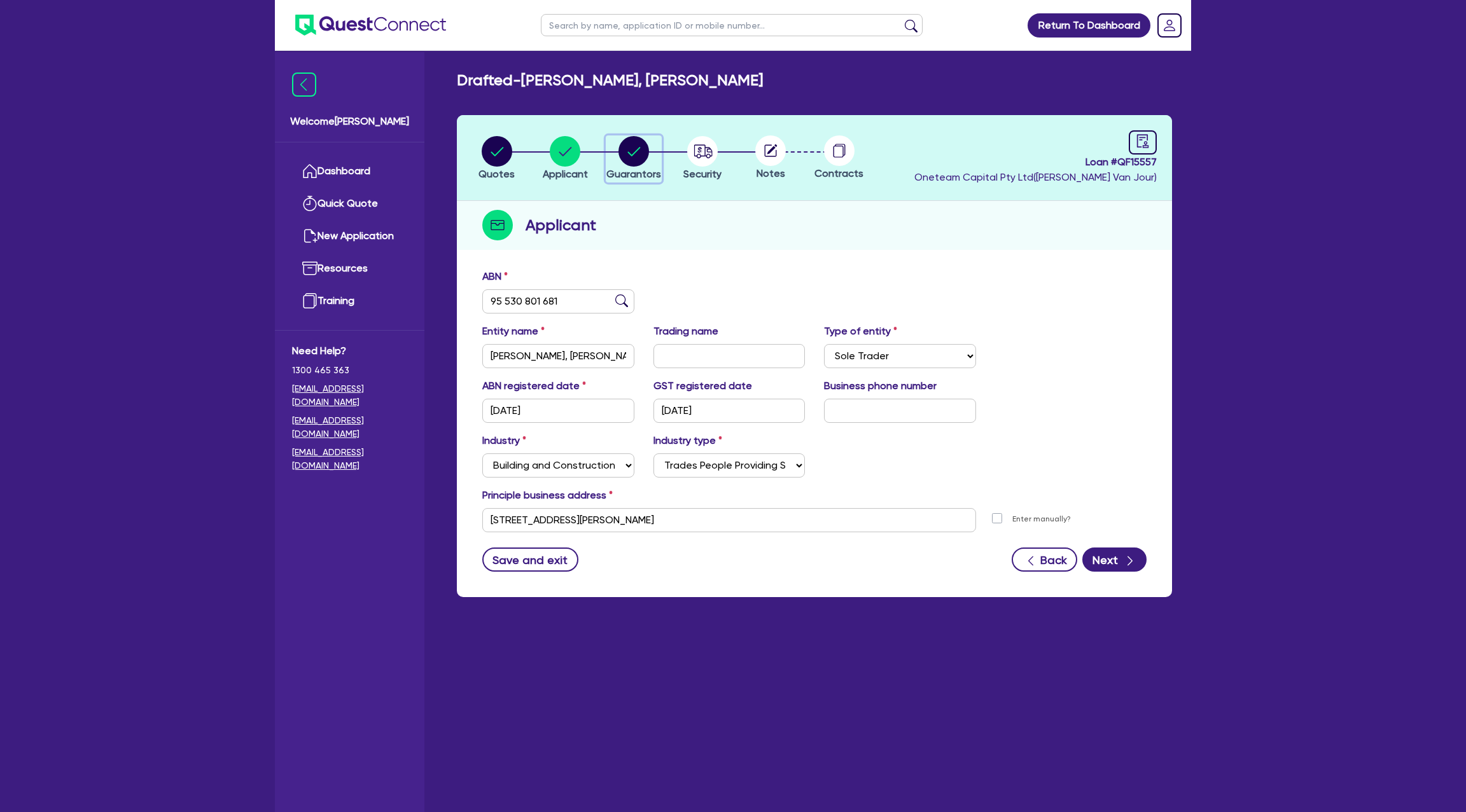
click at [637, 149] on circle "button" at bounding box center [634, 152] width 30 height 30
select select "MR"
select select "WA"
select select "DE_FACTO"
select select "PROPERTY"
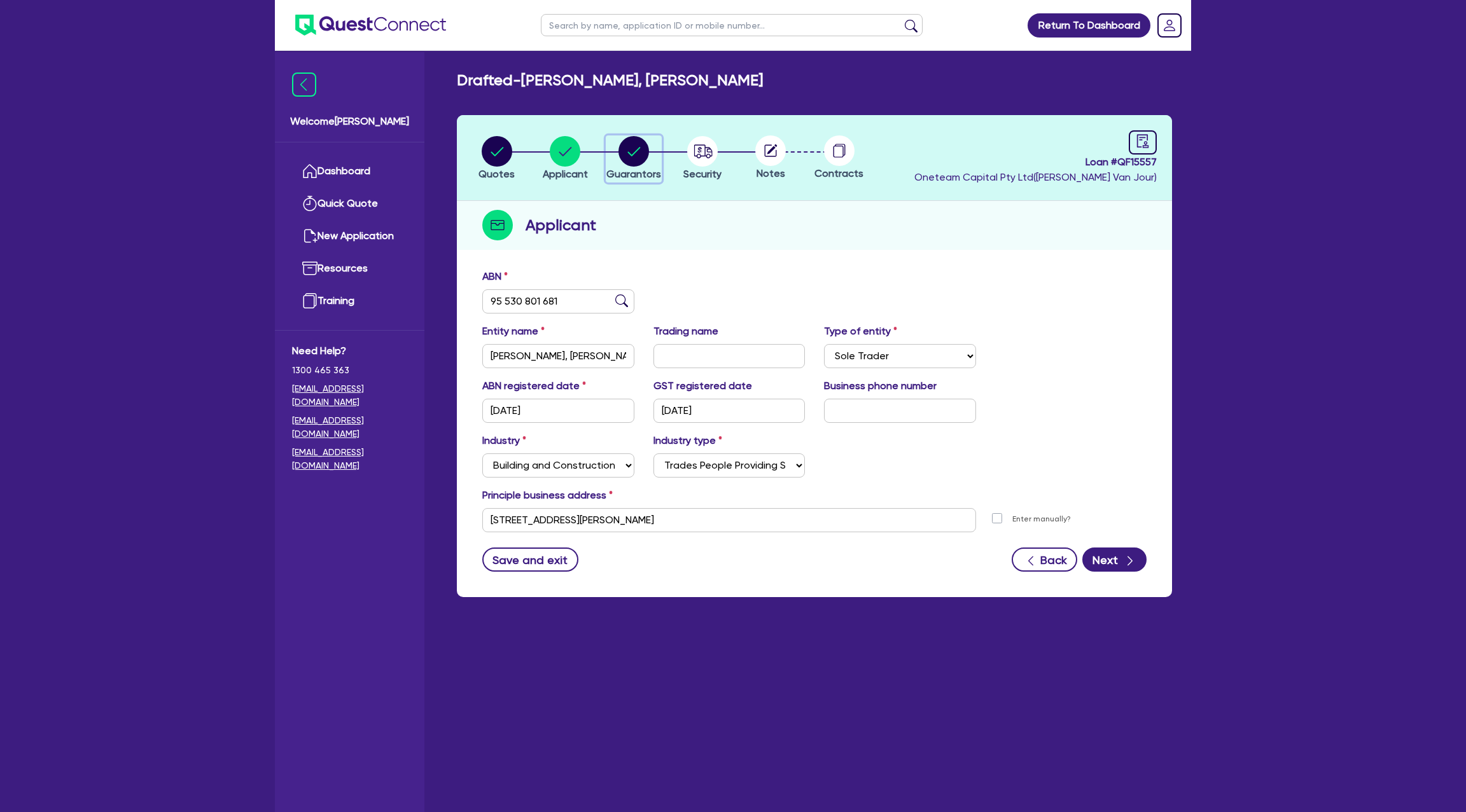
select select "MORTGAGE"
select select "CREDIT_CARD"
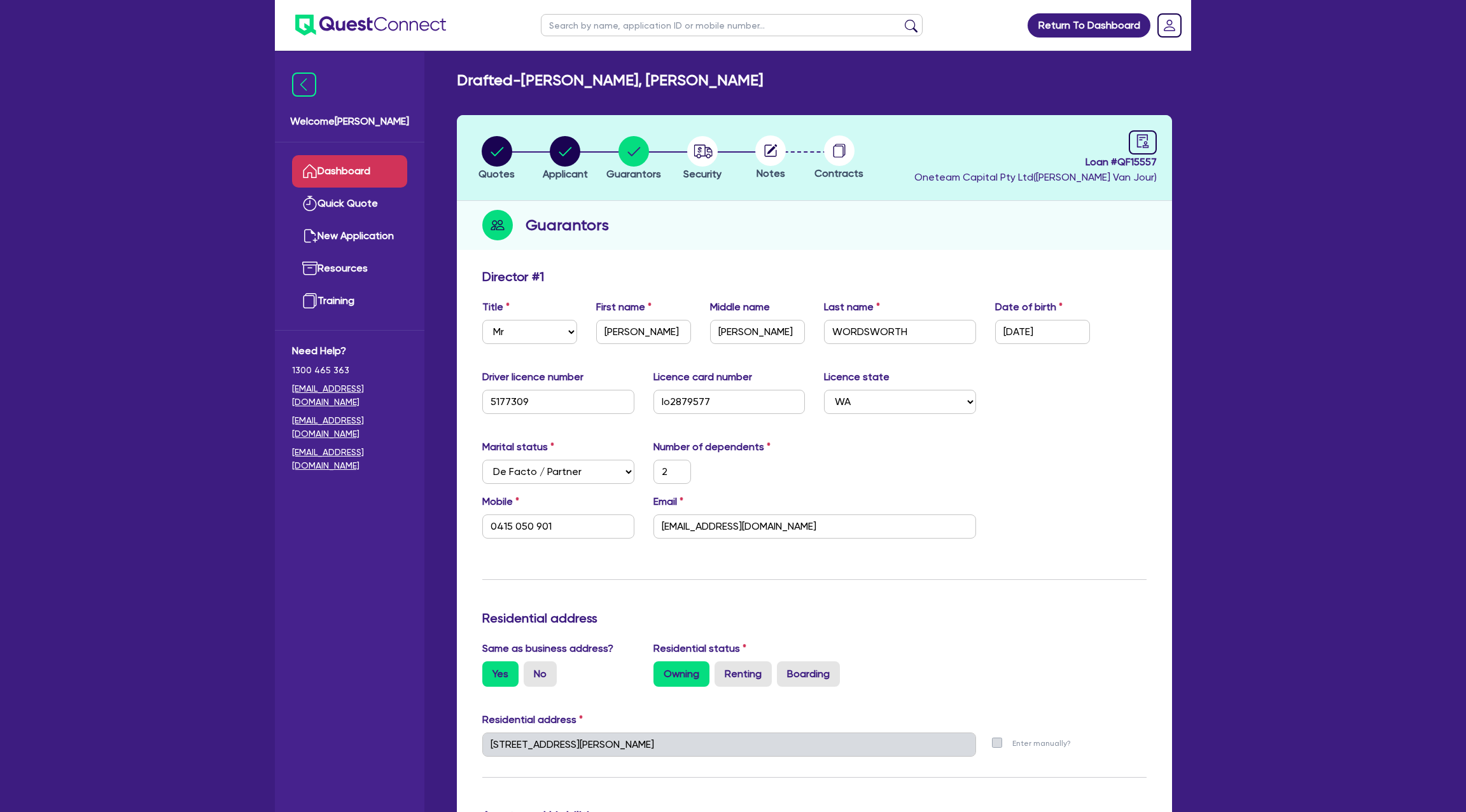
click at [343, 163] on link "Dashboard" at bounding box center [350, 171] width 115 height 33
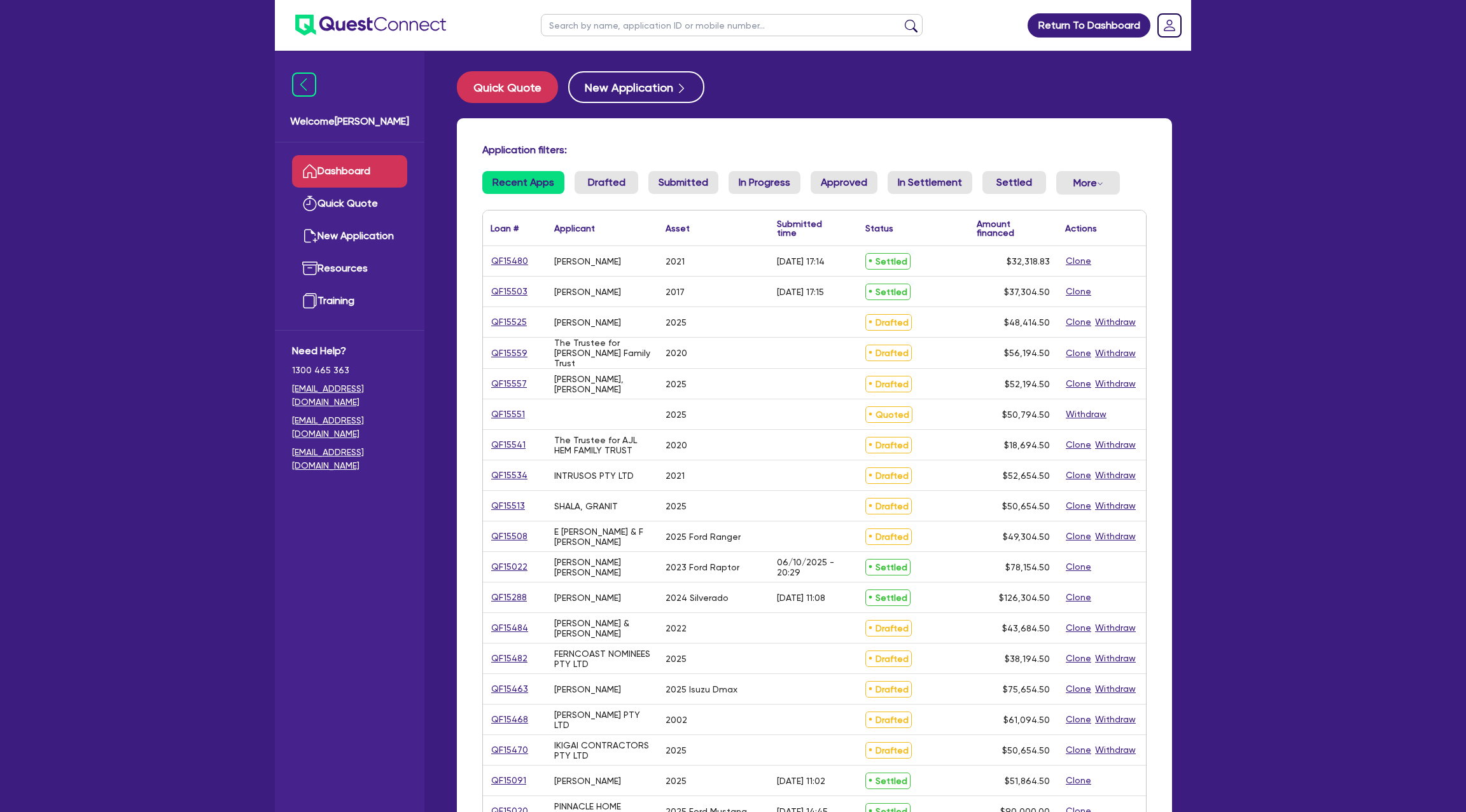
click at [572, 22] on input "text" at bounding box center [732, 25] width 382 height 22
type input "sean"
click at [901, 19] on button "submit" at bounding box center [911, 28] width 20 height 18
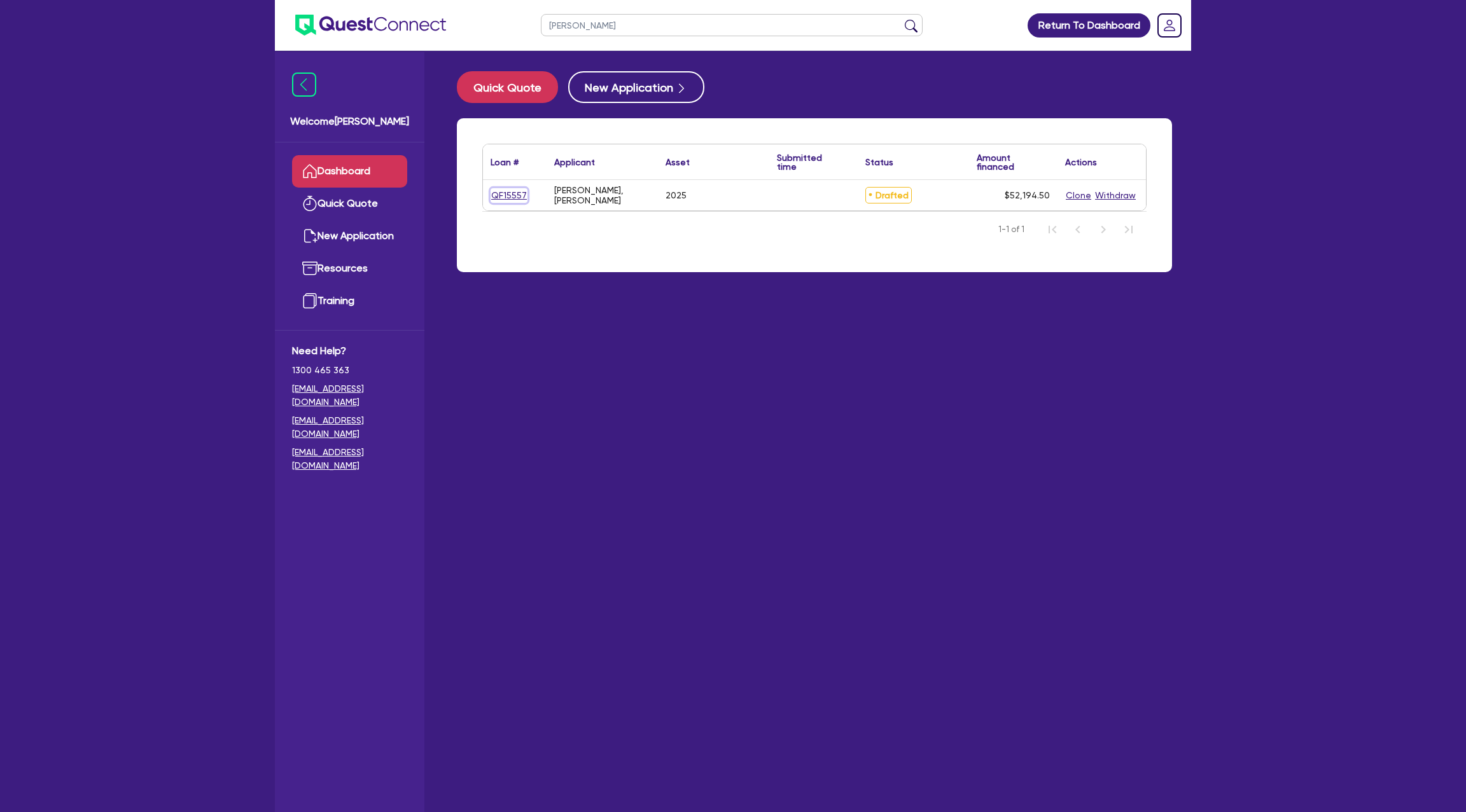
click at [512, 196] on link "QF15557" at bounding box center [508, 196] width 37 height 14
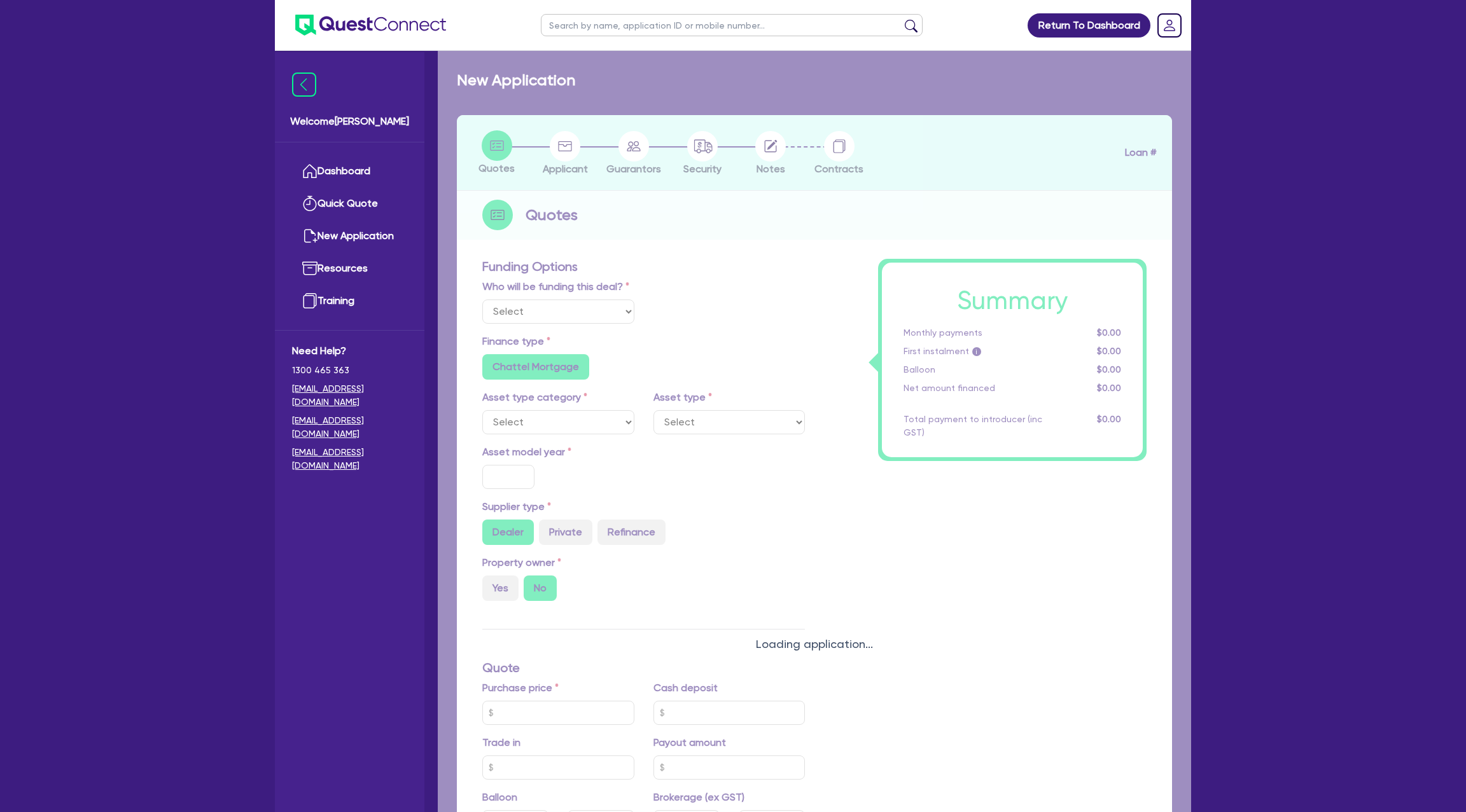
select select "Other"
select select "CARS_AND_LIGHT_TRUCKS"
type input "2025"
radio input "true"
type input "50,000"
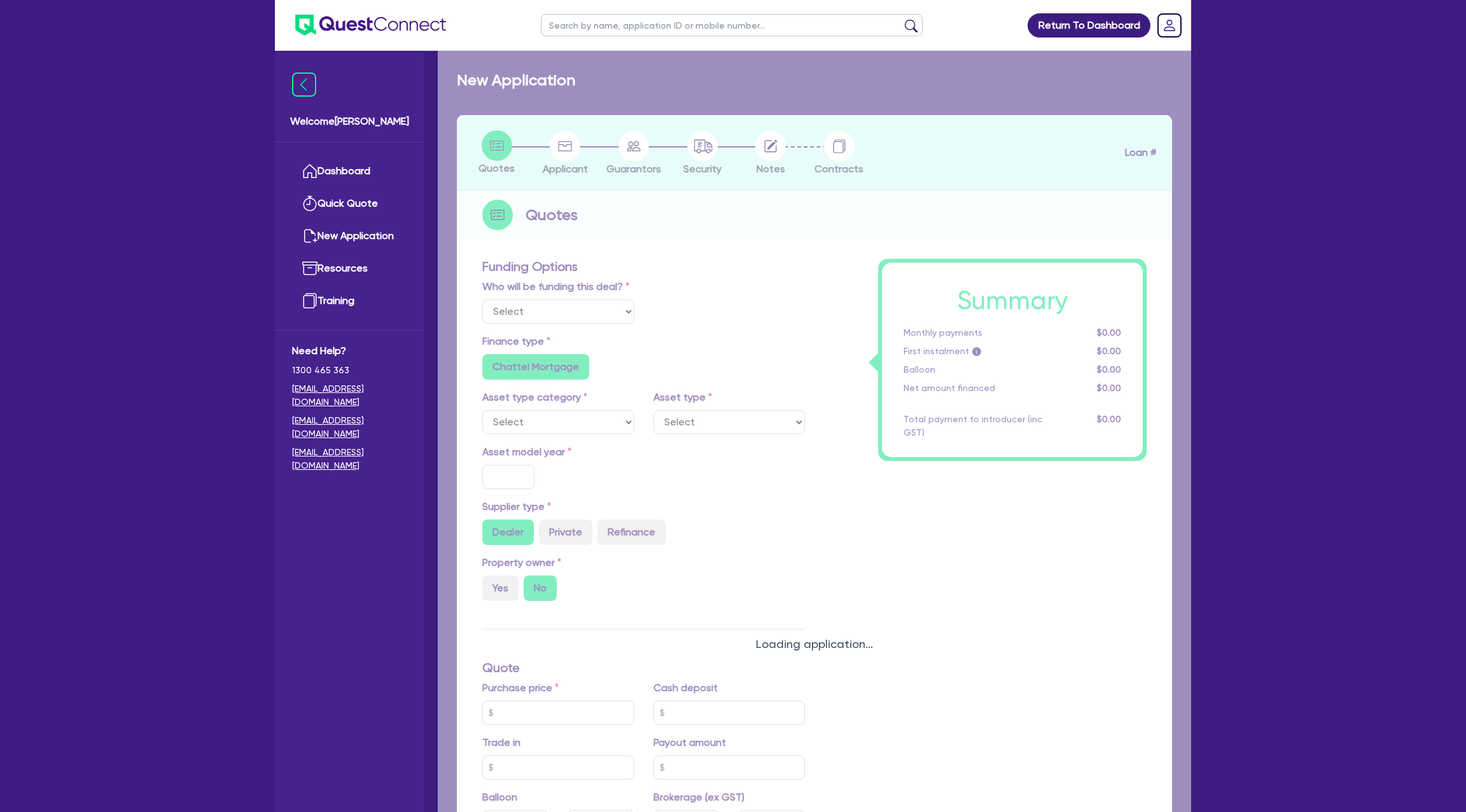
radio input "false"
type input "7.99"
radio input "false"
type input "1,400"
radio input "true"
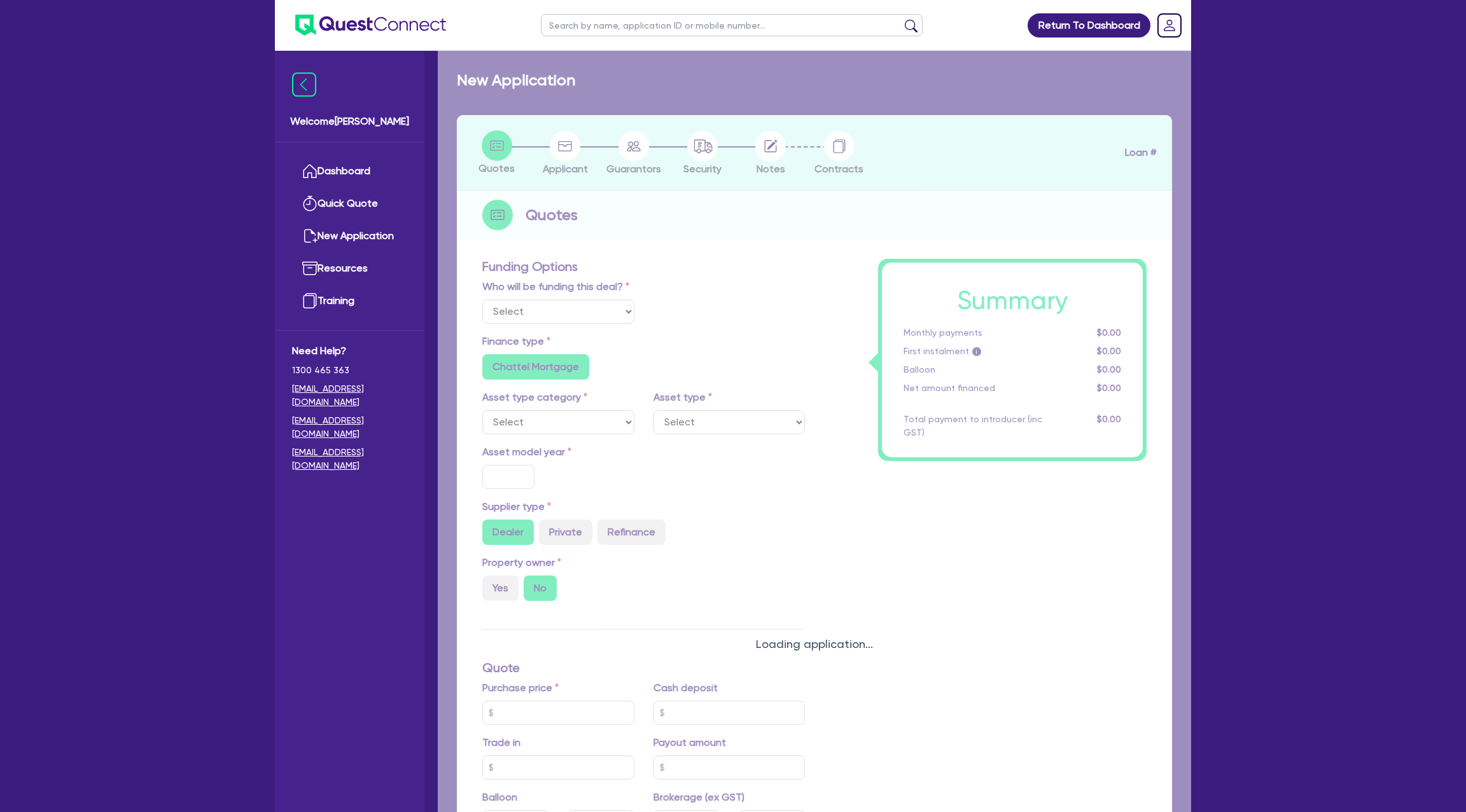
radio input "true"
select select "PASSENGER_VEHICLES"
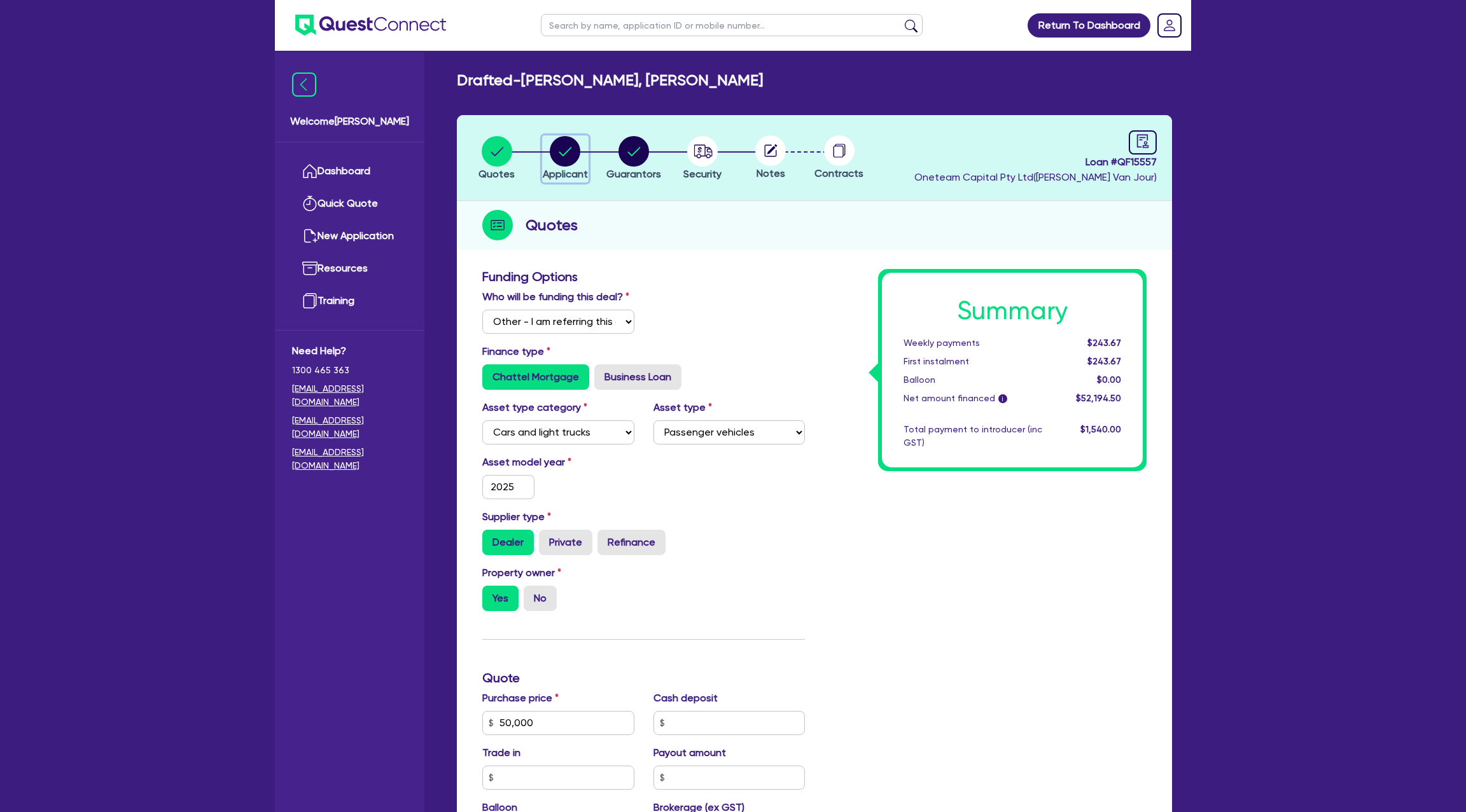
click at [566, 154] on circle "button" at bounding box center [565, 152] width 30 height 30
select select "SOLE_TRADER"
select select "BUILDING_CONSTRUCTION"
select select "TRADES_SERVICES_CONSUMERS"
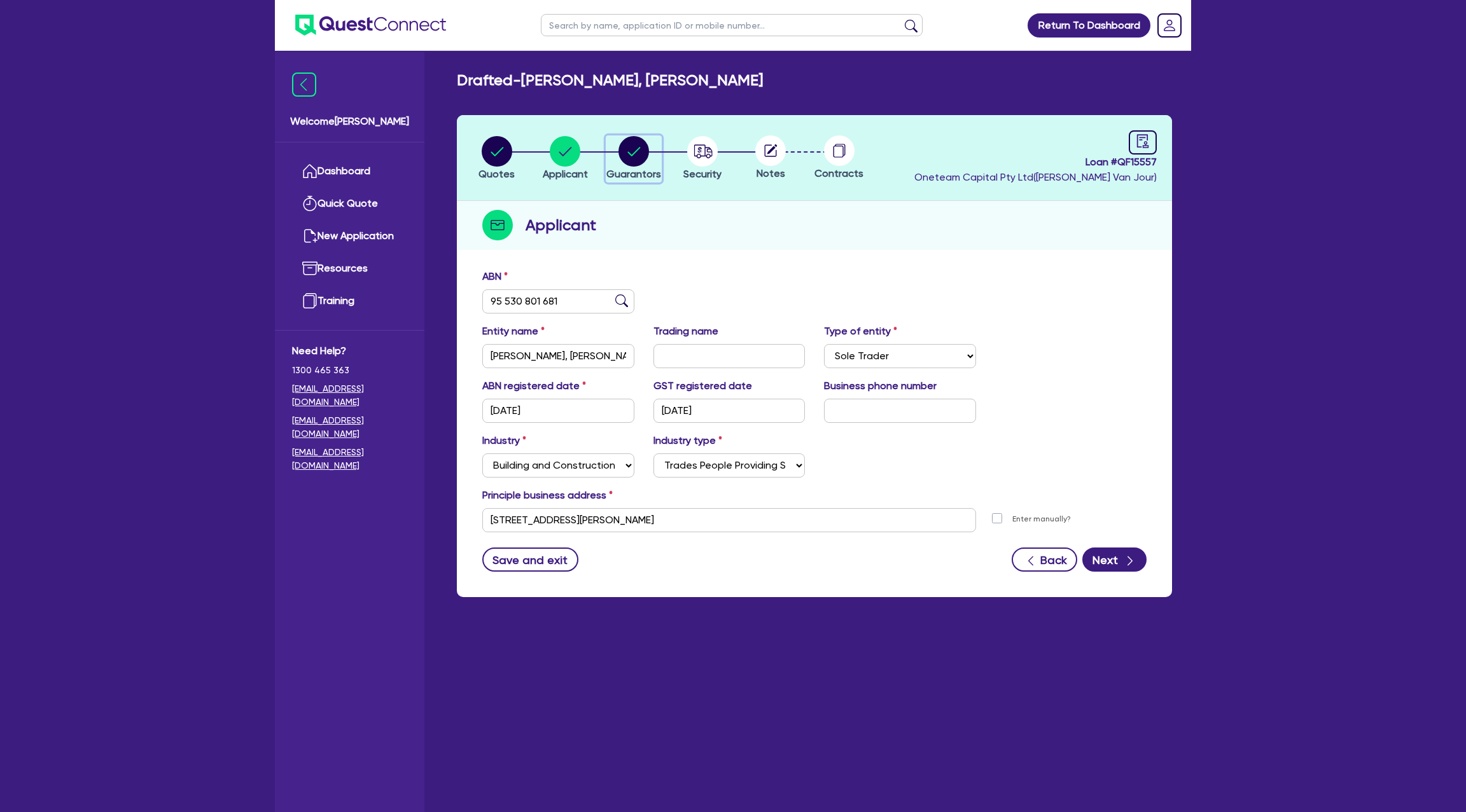
click at [645, 148] on circle "button" at bounding box center [634, 152] width 30 height 30
select select "MR"
select select "WA"
select select "DE_FACTO"
select select "PROPERTY"
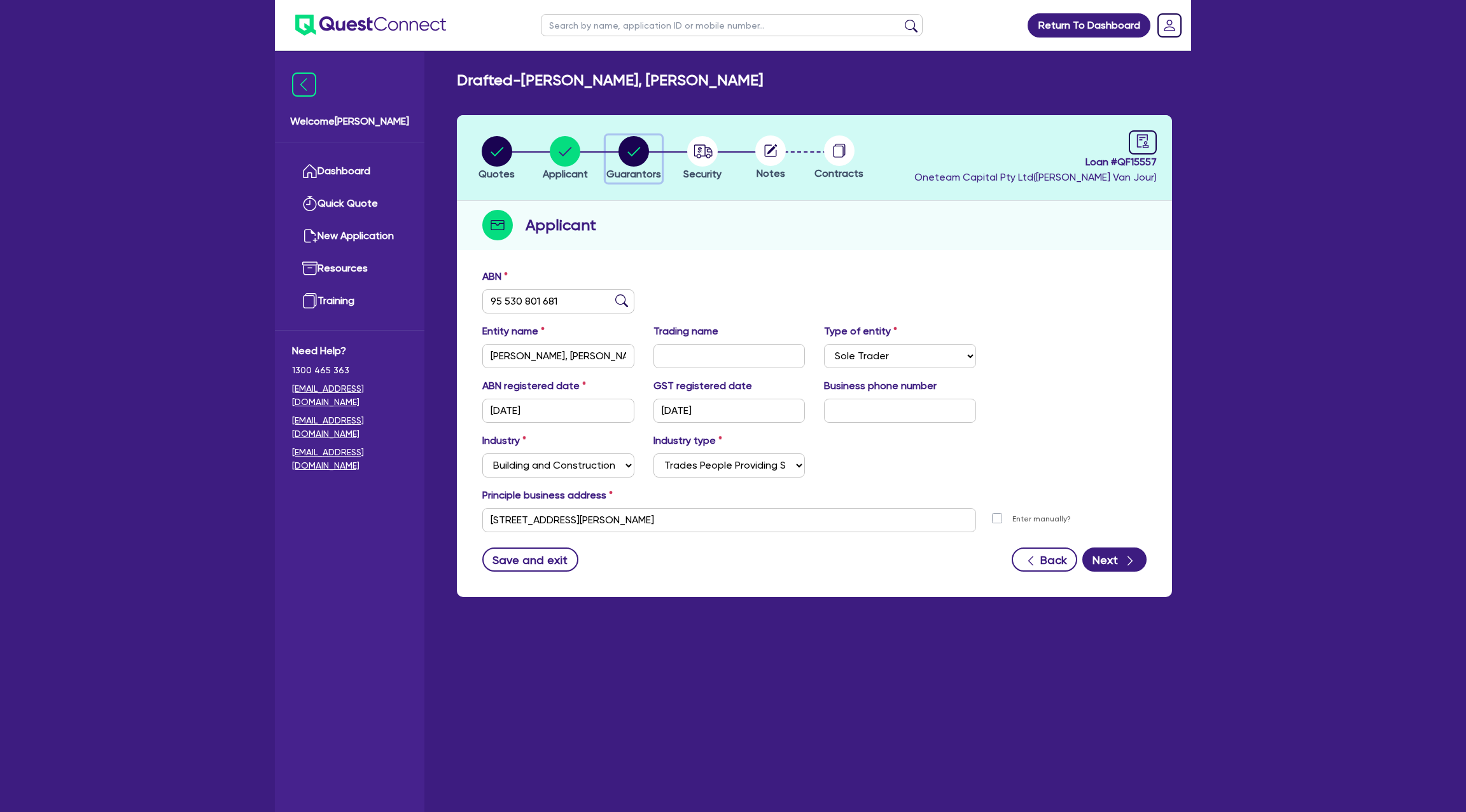
select select "MORTGAGE"
select select "CREDIT_CARD"
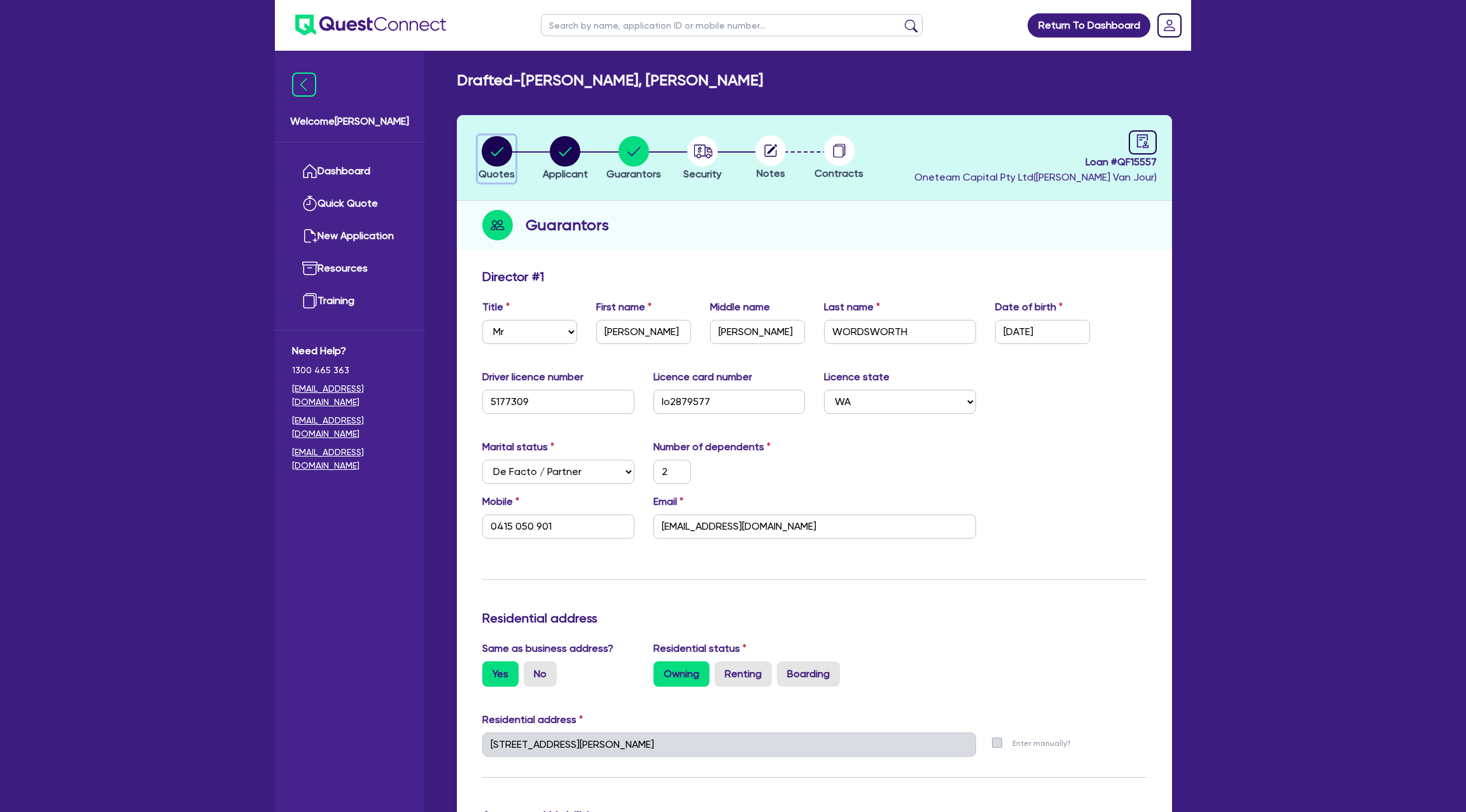
click at [490, 149] on circle "button" at bounding box center [497, 152] width 30 height 30
select select "Other"
select select "CARS_AND_LIGHT_TRUCKS"
select select "PASSENGER_VEHICLES"
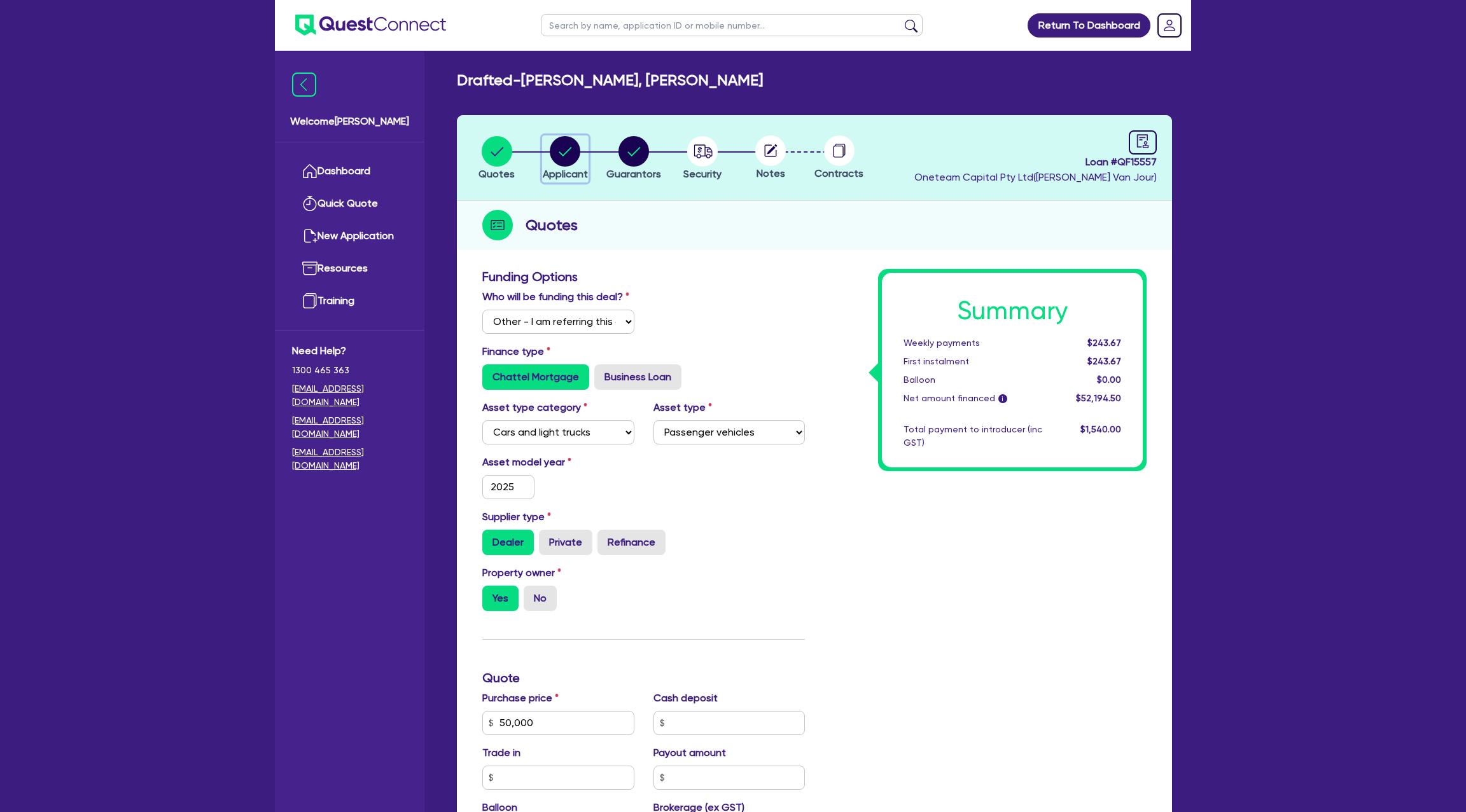
click at [578, 170] on span "Applicant" at bounding box center [565, 174] width 45 height 12
select select "SOLE_TRADER"
select select "BUILDING_CONSTRUCTION"
select select "TRADES_SERVICES_CONSUMERS"
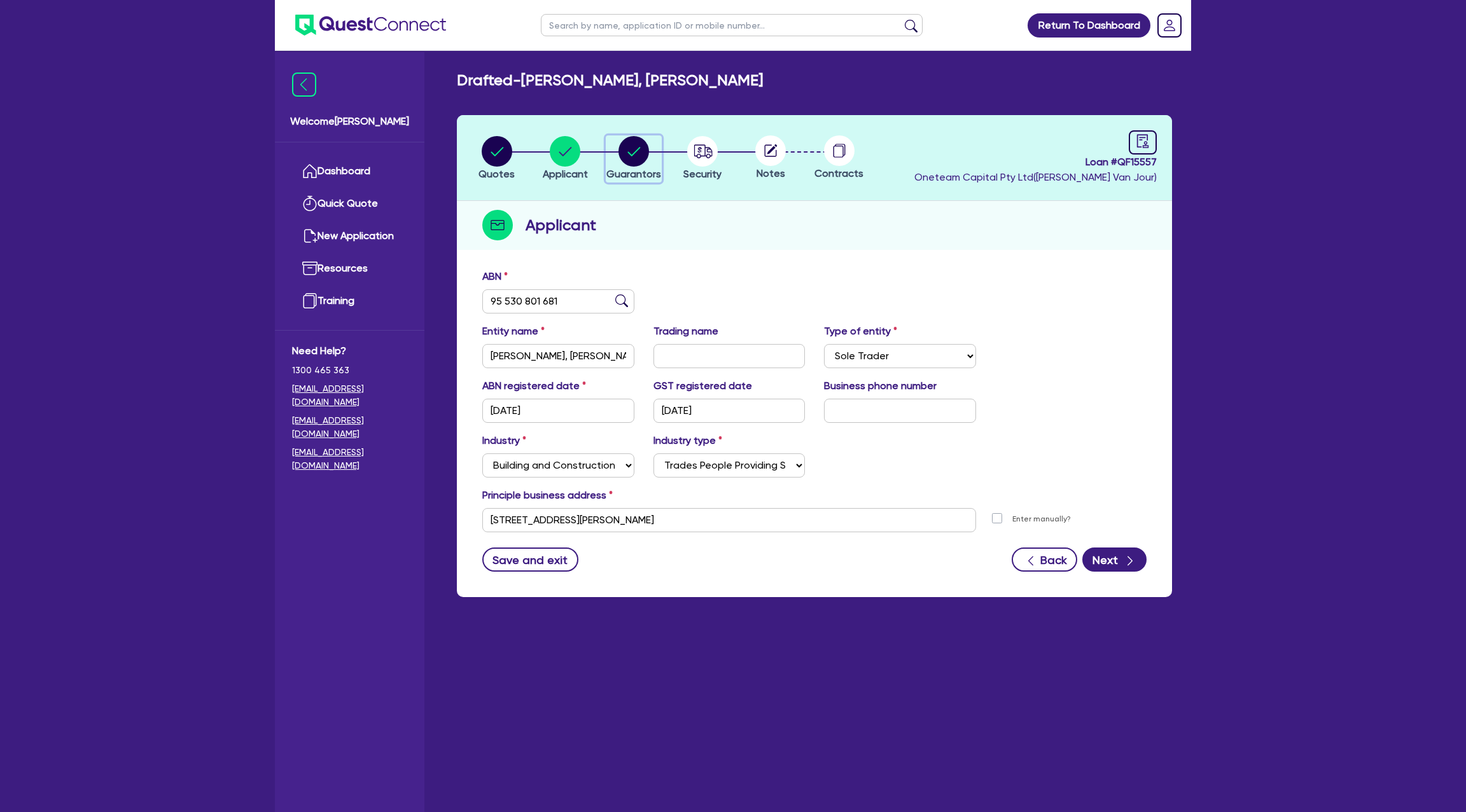
click at [626, 148] on circle "button" at bounding box center [634, 152] width 30 height 30
select select "MR"
select select "WA"
select select "DE_FACTO"
select select "PROPERTY"
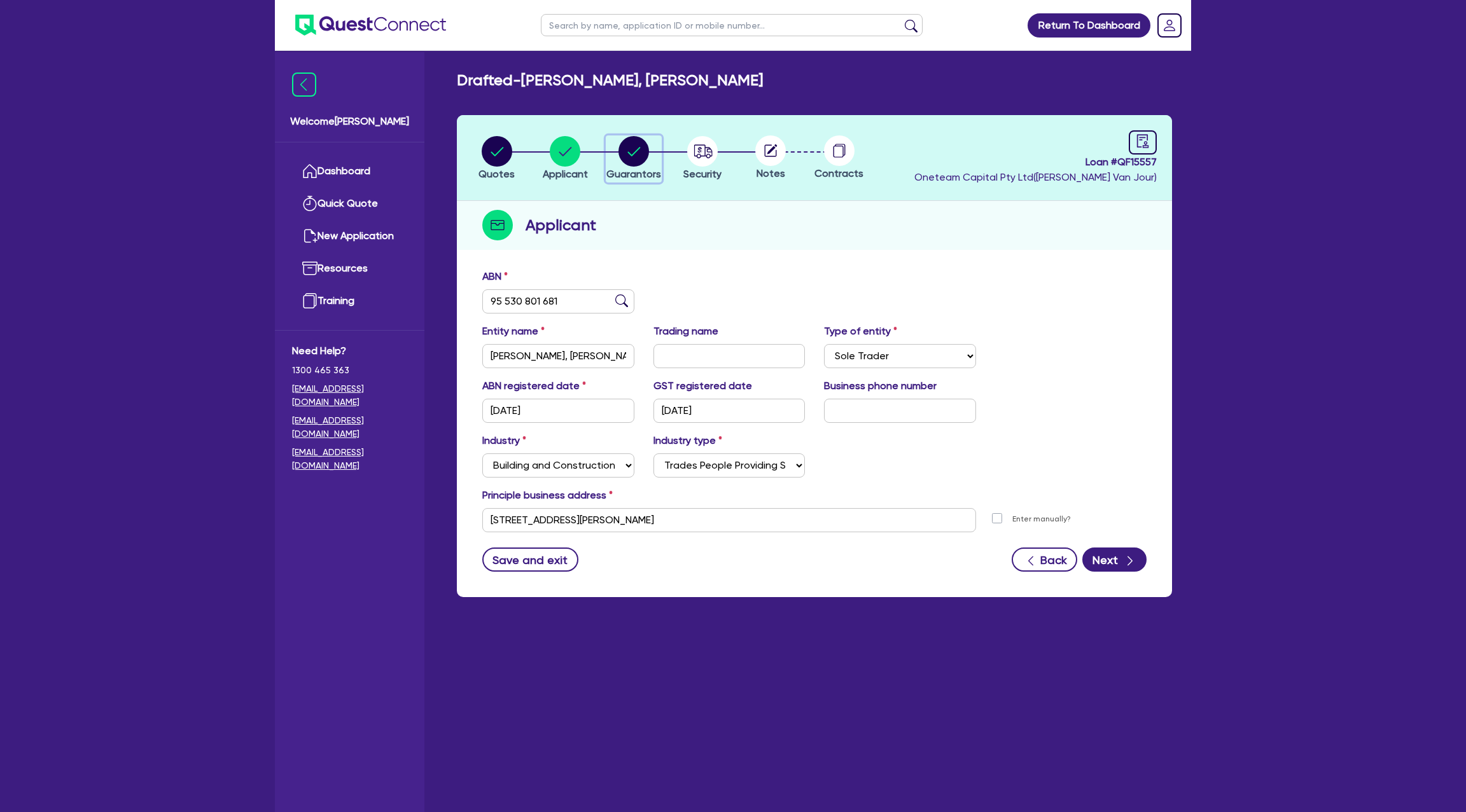
select select "MORTGAGE"
select select "CREDIT_CARD"
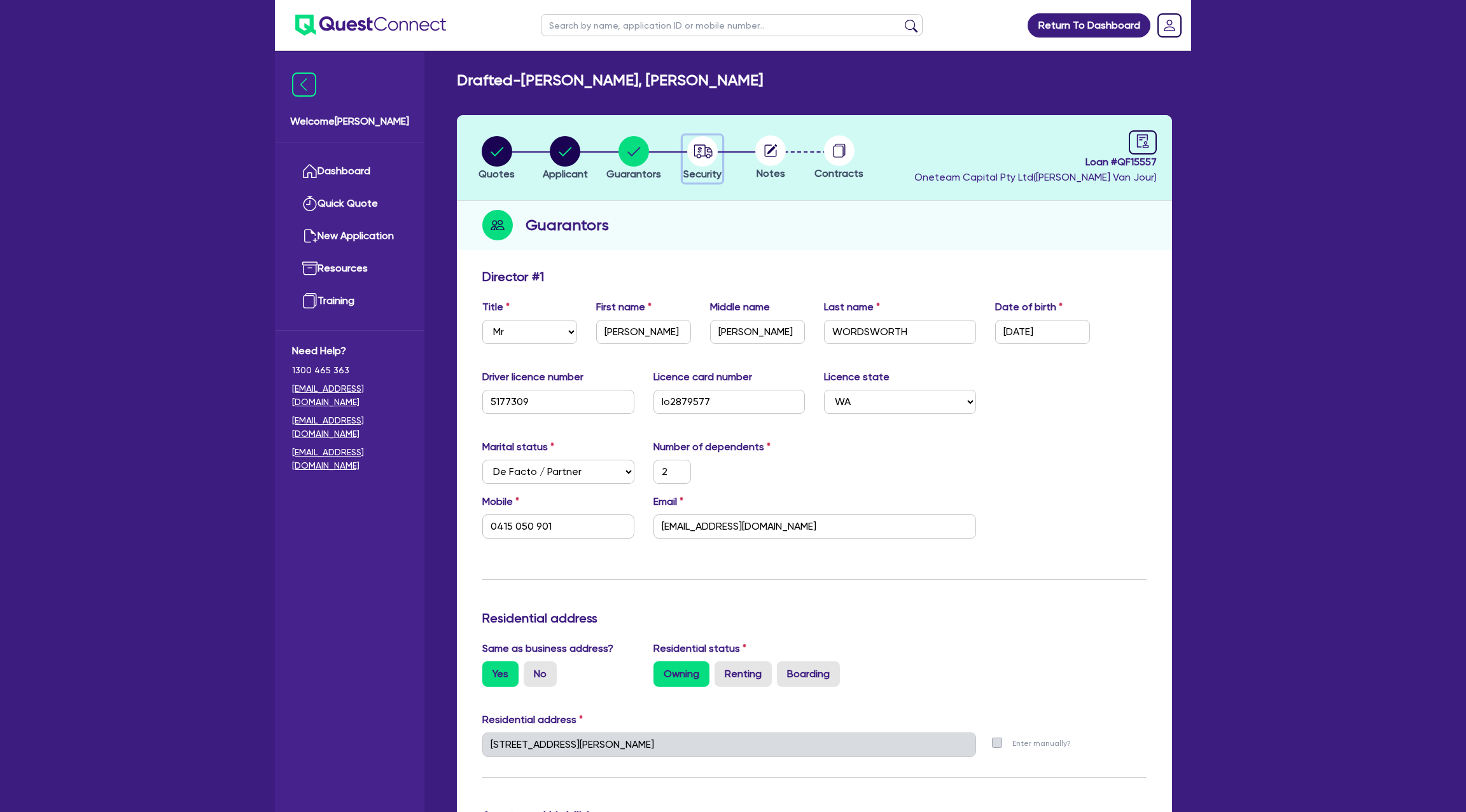
click at [709, 152] on icon "button" at bounding box center [702, 151] width 18 height 13
select select "CARS_AND_LIGHT_TRUCKS"
select select "PASSENGER_VEHICLES"
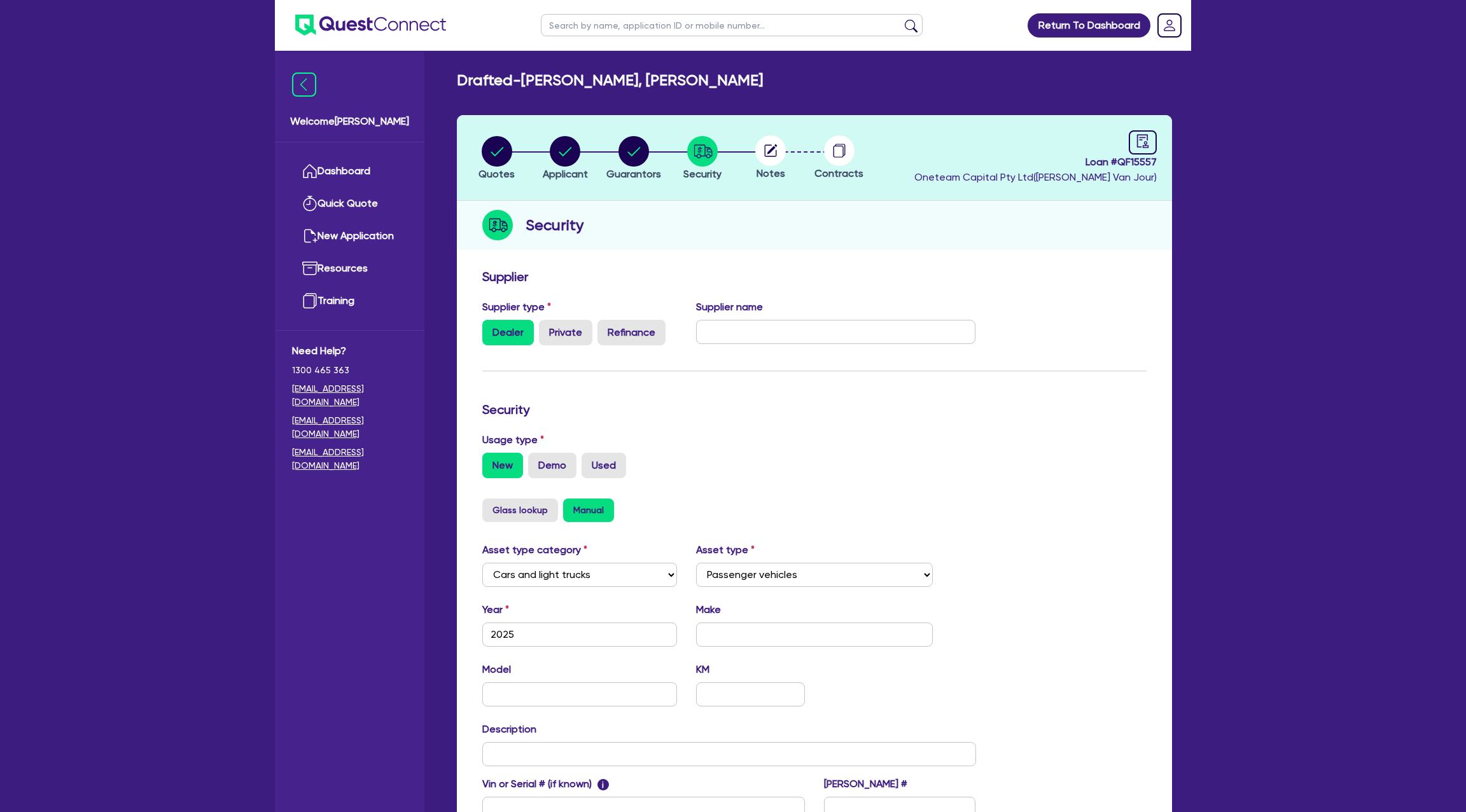
click at [765, 149] on circle at bounding box center [770, 151] width 30 height 30
click at [1137, 141] on icon "audit" at bounding box center [1143, 141] width 12 height 13
select select "DRAFTED_NEW"
select select "Other"
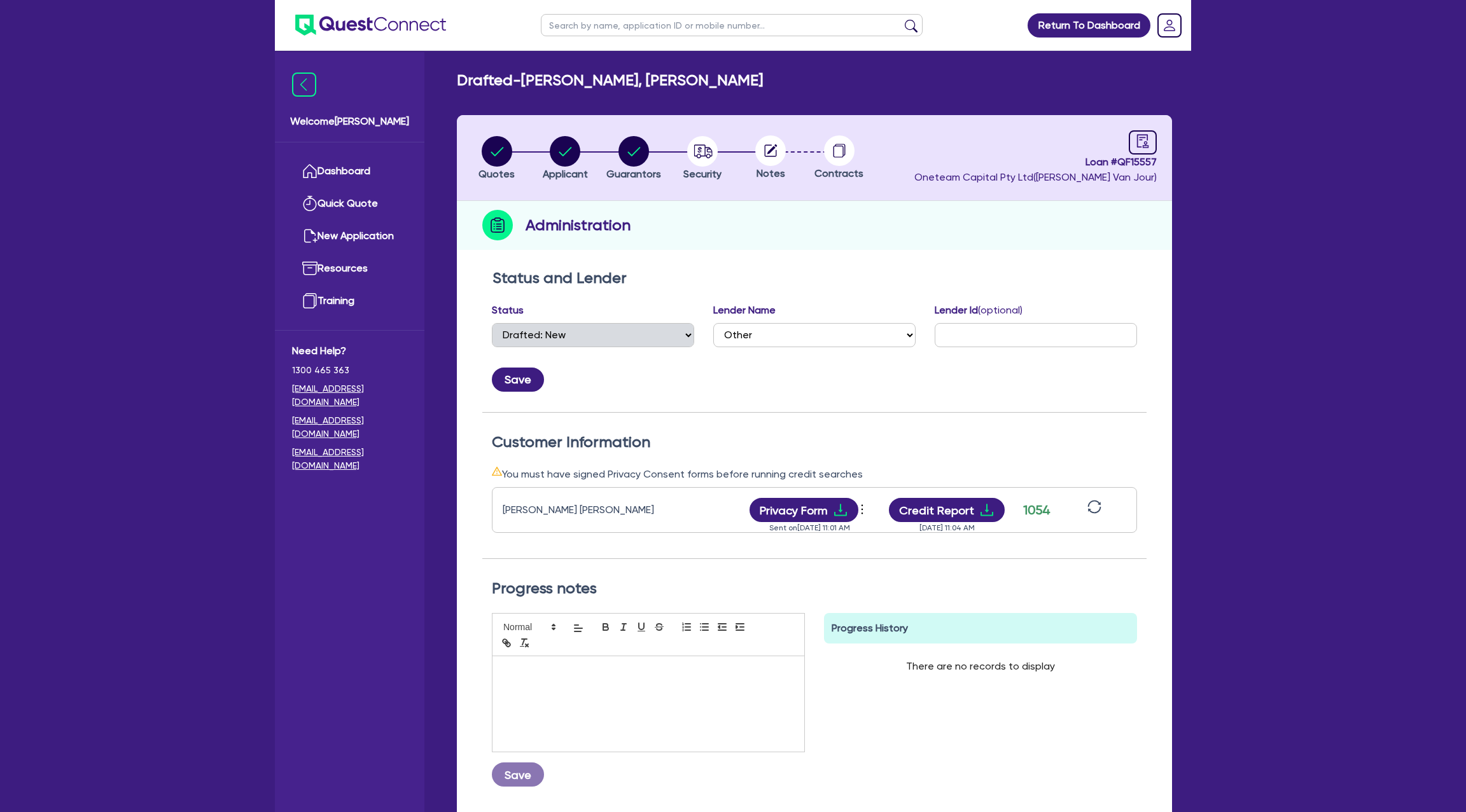
drag, startPoint x: 791, startPoint y: 149, endPoint x: 762, endPoint y: 154, distance: 29.4
click at [791, 148] on div at bounding box center [770, 151] width 69 height 30
click at [759, 151] on circle at bounding box center [770, 151] width 30 height 30
drag, startPoint x: 670, startPoint y: 153, endPoint x: 707, endPoint y: 148, distance: 37.3
click at [697, 148] on li "Security" at bounding box center [702, 157] width 69 height 44
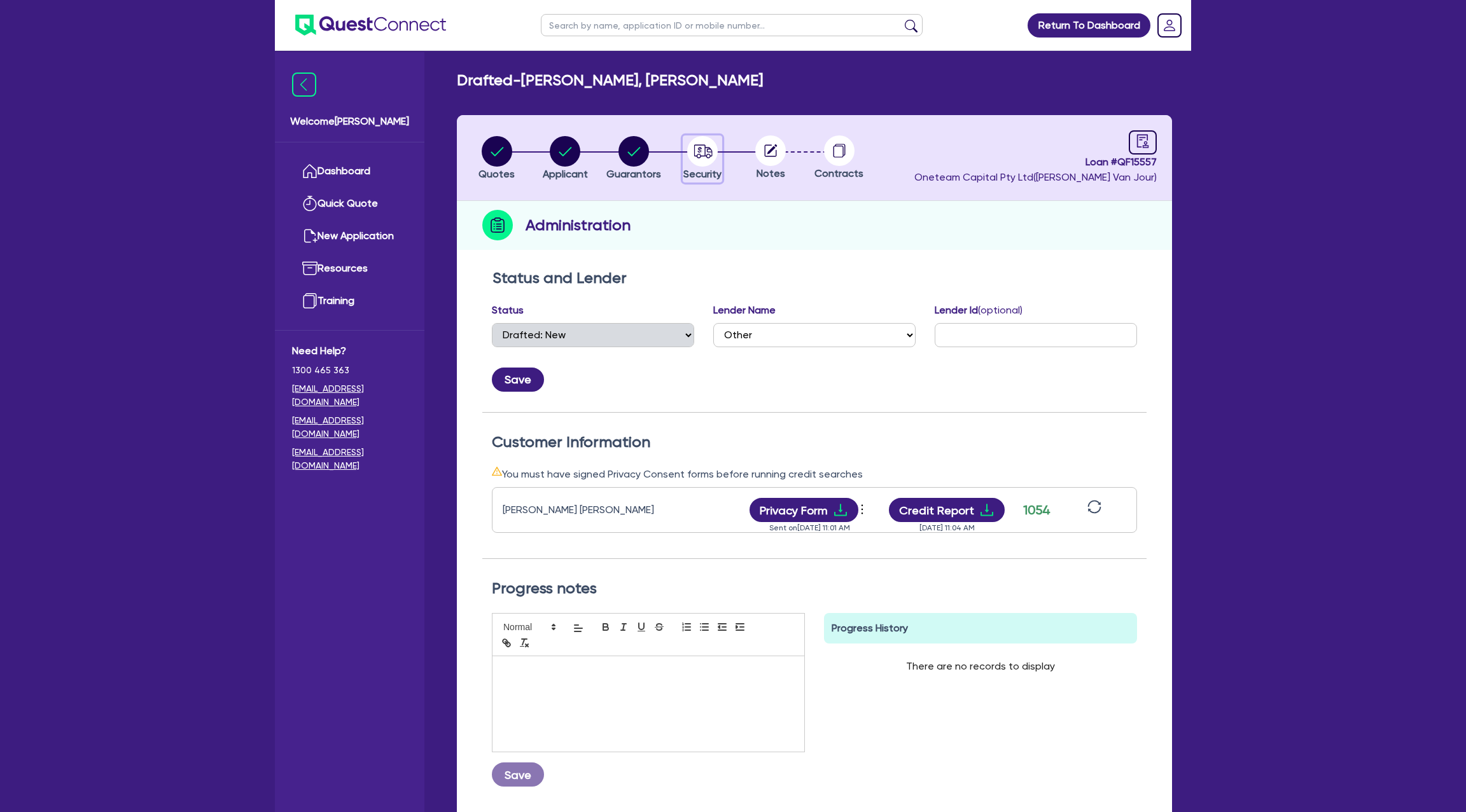
click at [711, 148] on circle "button" at bounding box center [702, 152] width 30 height 30
select select "CARS_AND_LIGHT_TRUCKS"
select select "PASSENGER_VEHICLES"
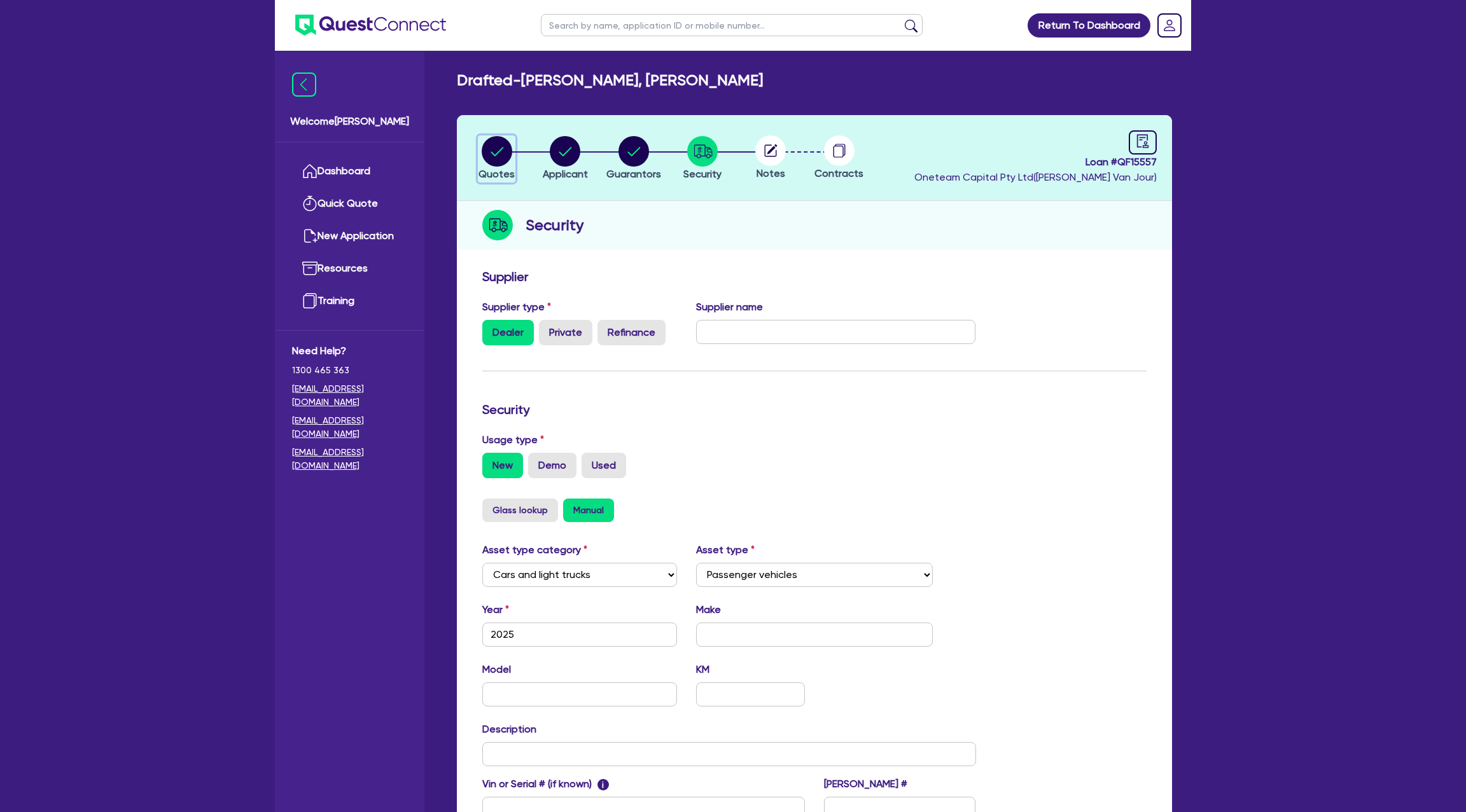
click at [482, 144] on icon "button" at bounding box center [497, 152] width 30 height 30
select select "Other"
select select "CARS_AND_LIGHT_TRUCKS"
select select "PASSENGER_VEHICLES"
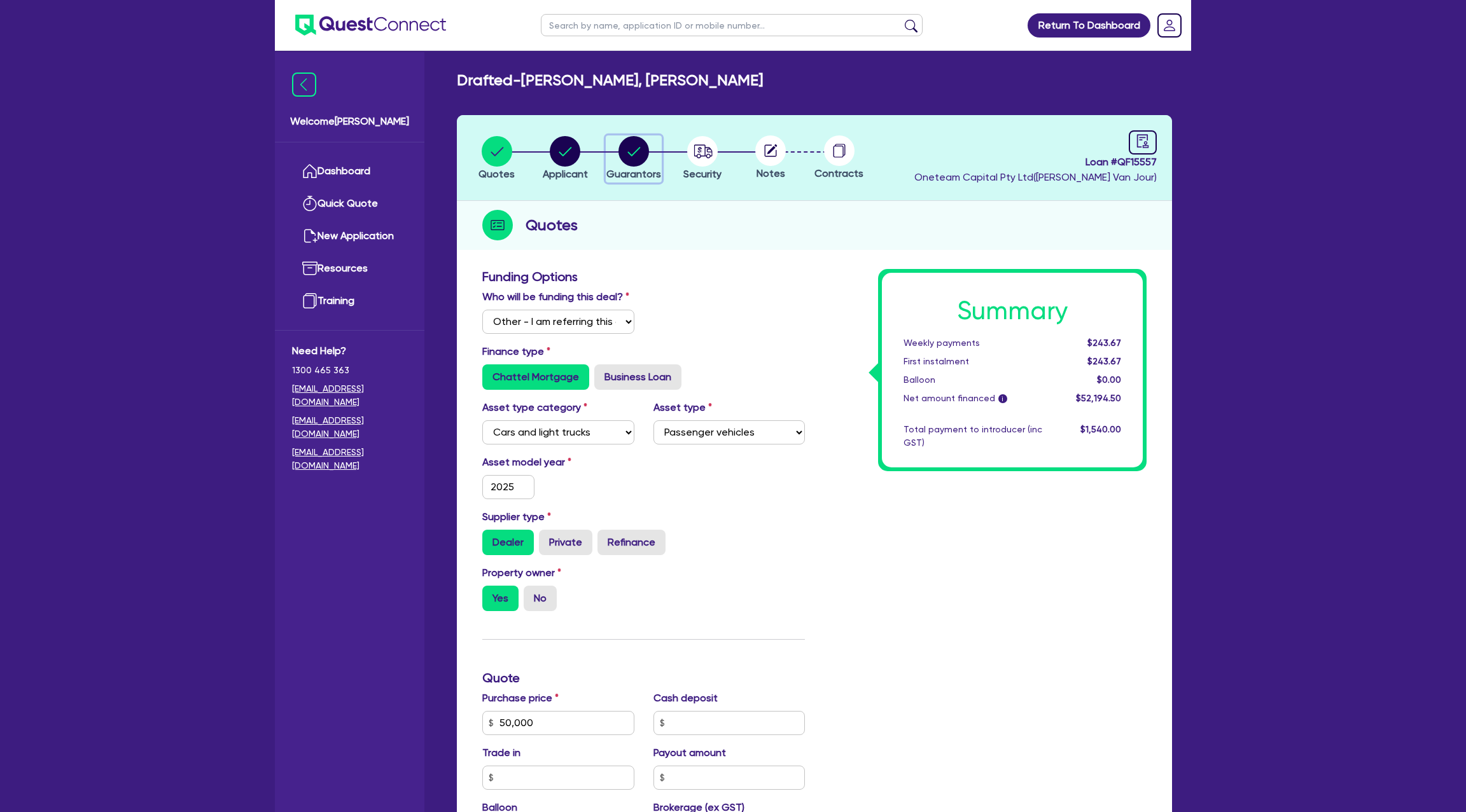
click at [636, 150] on icon "button" at bounding box center [634, 152] width 13 height 9
select select "MR"
select select "WA"
select select "DE_FACTO"
select select "PROPERTY"
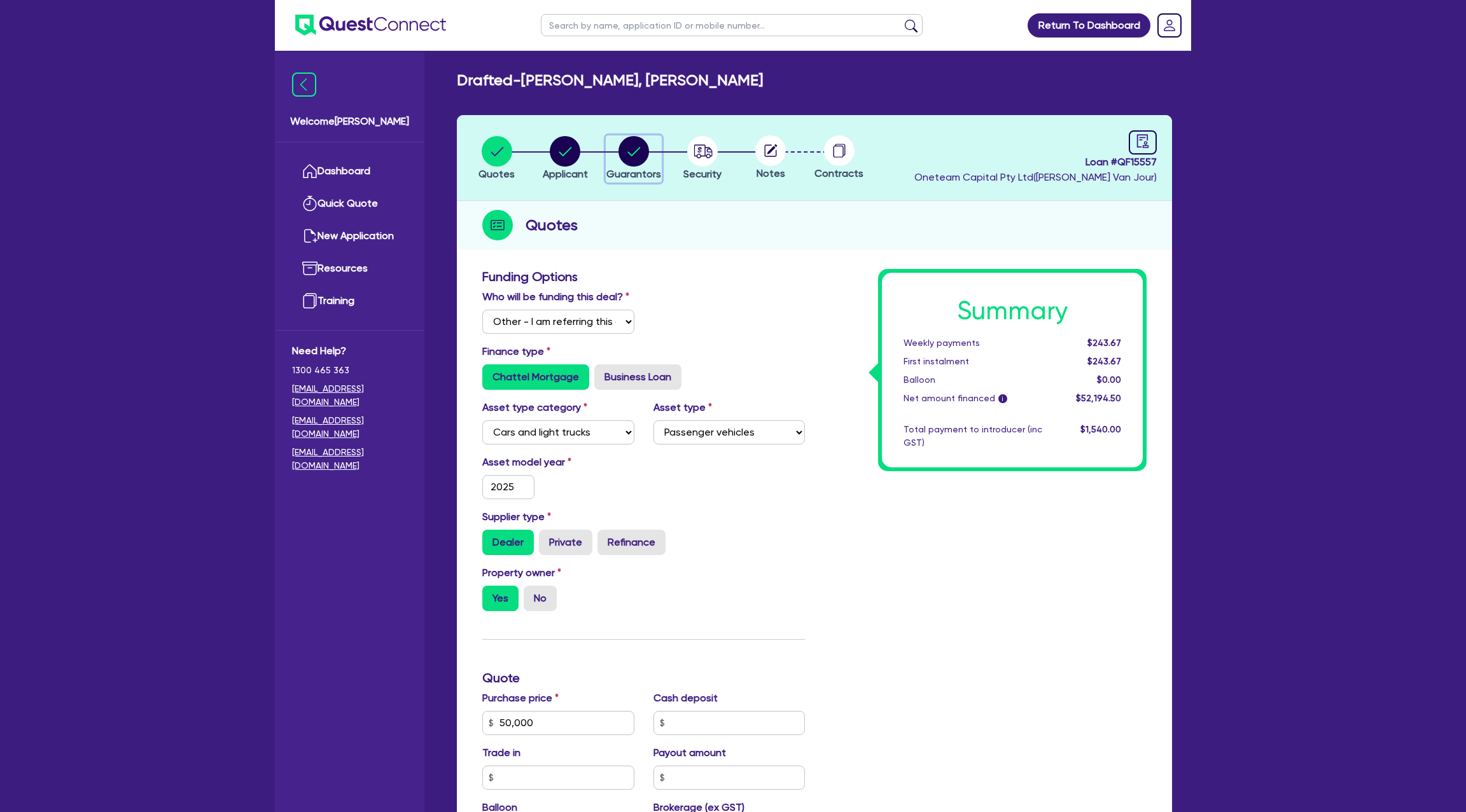
select select "MORTGAGE"
select select "CREDIT_CARD"
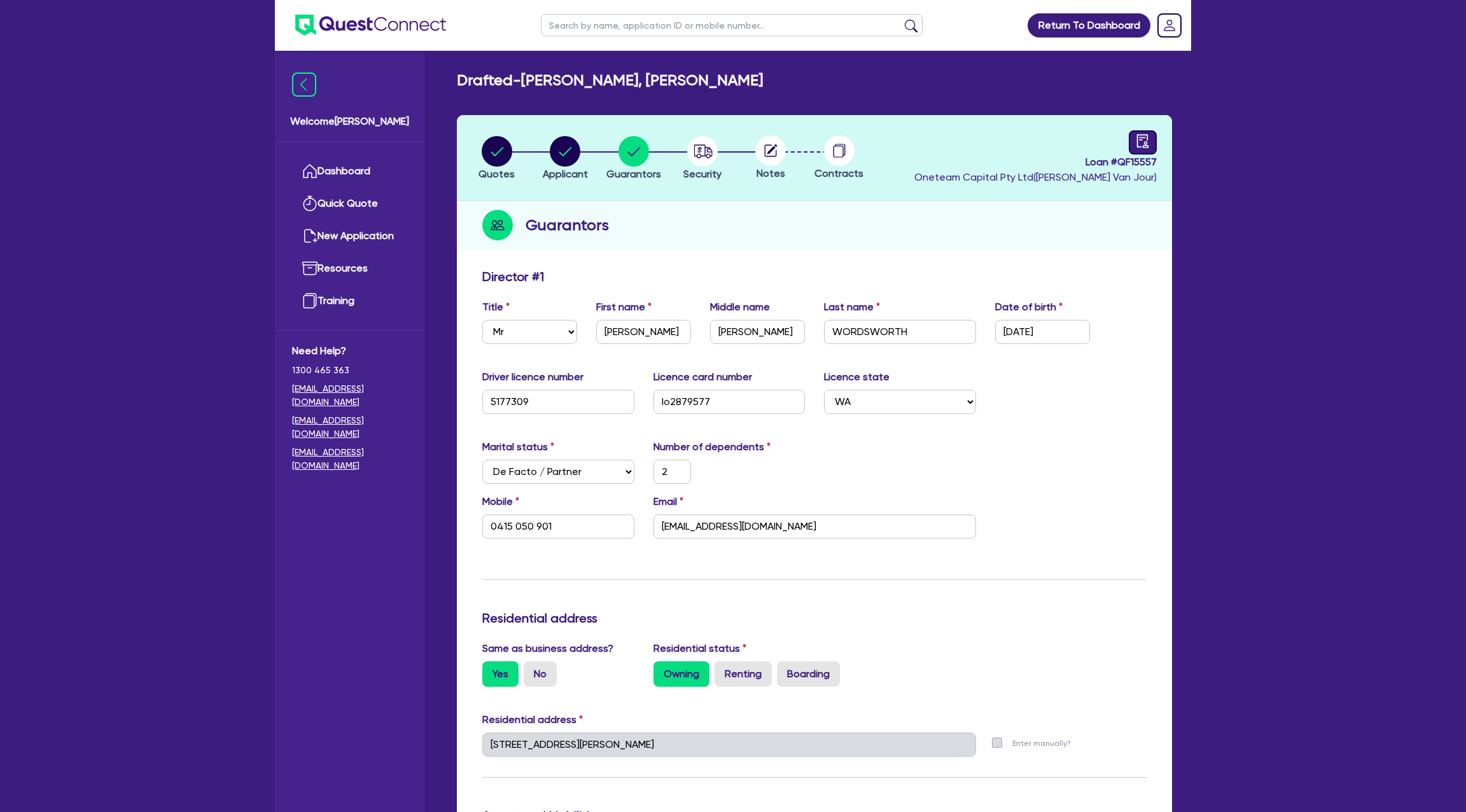
click at [1147, 153] on div at bounding box center [1142, 142] width 28 height 24
select select "DRAFTED_NEW"
select select "Other"
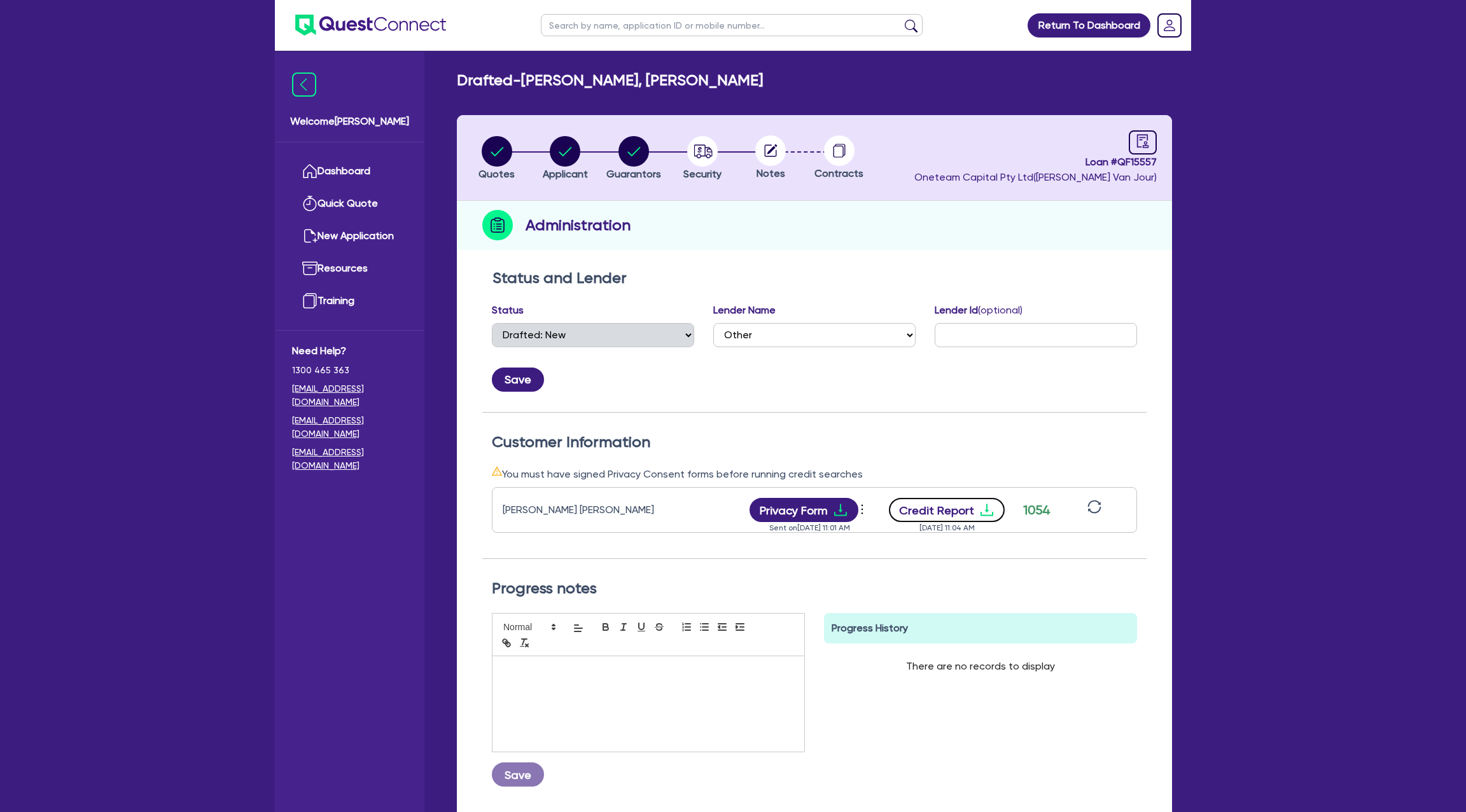
click at [975, 507] on button "Credit Report" at bounding box center [947, 510] width 117 height 24
click at [327, 174] on link "Dashboard" at bounding box center [350, 171] width 115 height 33
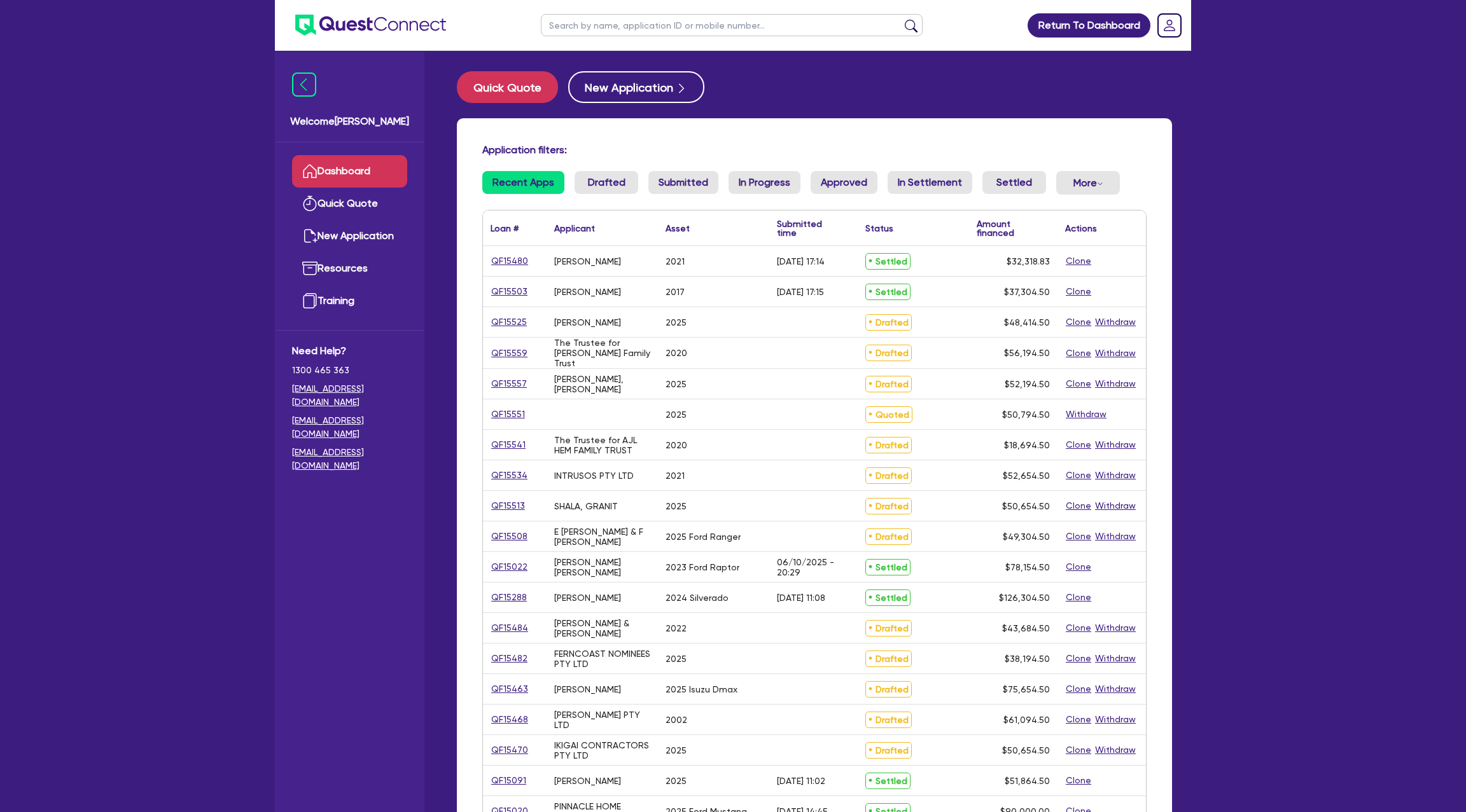
click at [513, 64] on main "Quick Quote New Application Application filters: Recent Apps Drafted Submitted …" at bounding box center [815, 508] width 754 height 914
click at [509, 77] on button "Quick Quote" at bounding box center [507, 87] width 101 height 32
select select "Other"
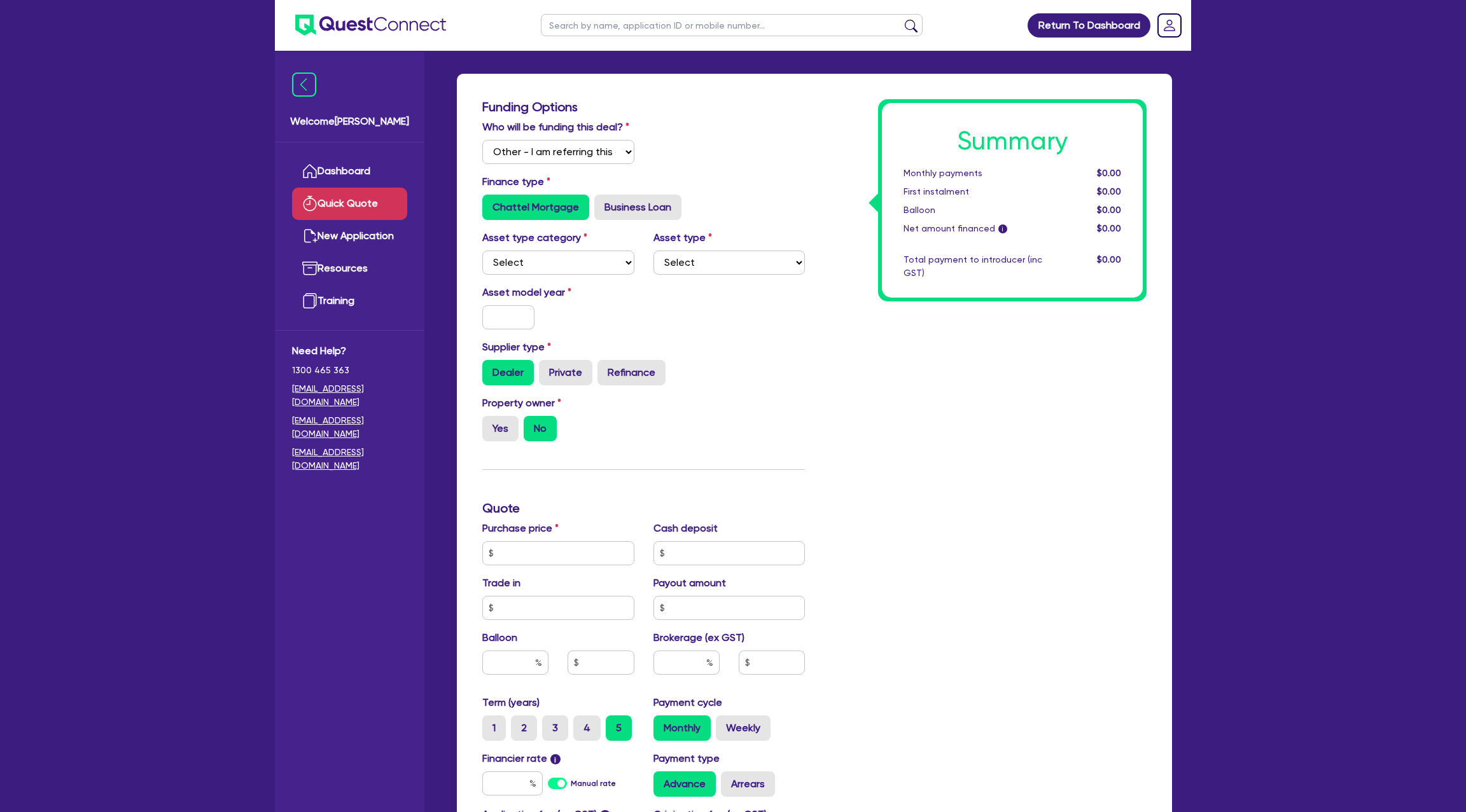
scroll to position [64, 0]
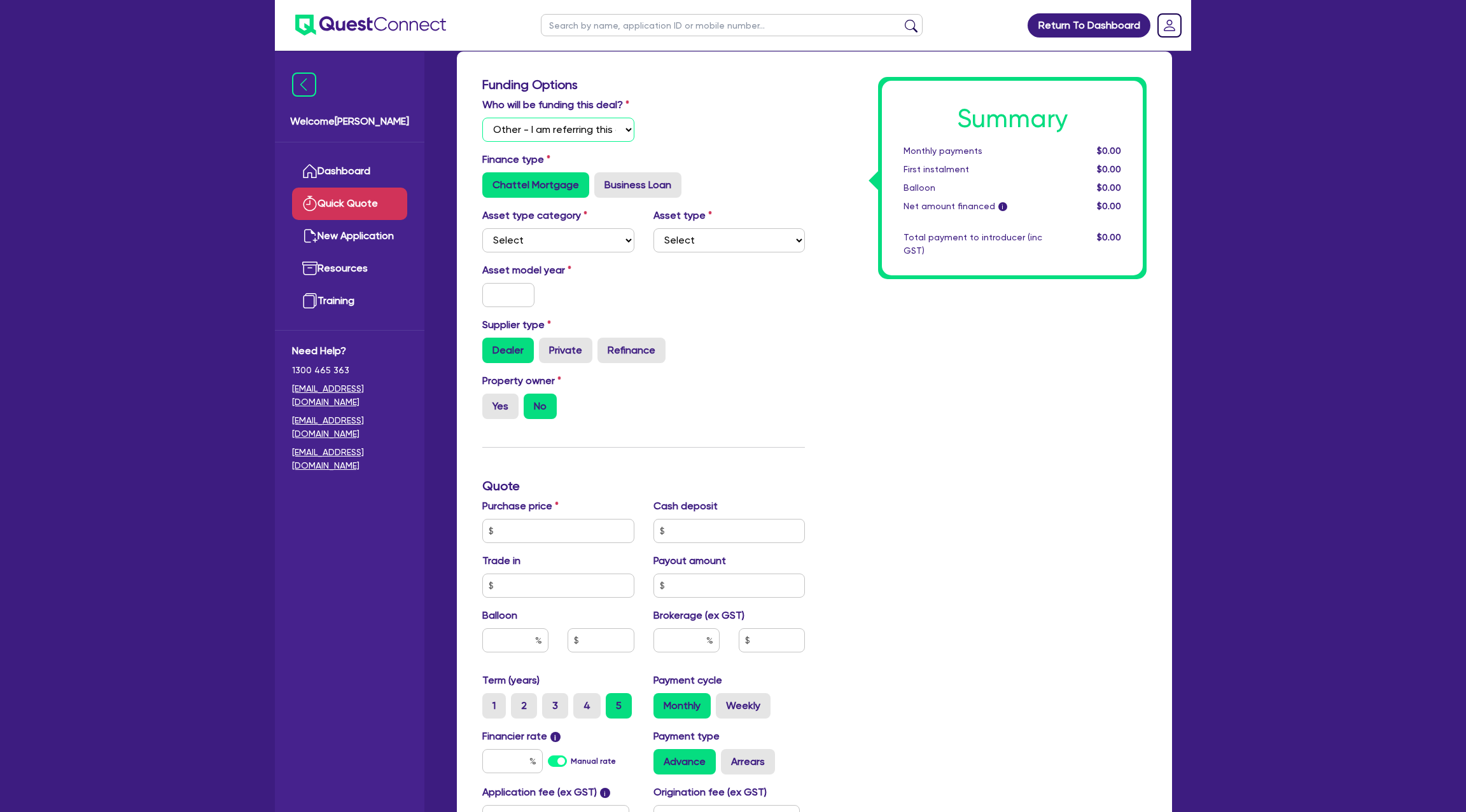
click at [606, 128] on select "Select I will fund 100% I will co-fund with Quest I want Quest to fund 100% Oth…" at bounding box center [559, 129] width 152 height 24
click at [482, 117] on select "Select I will fund 100% I will co-fund with Quest I want Quest to fund 100% Oth…" at bounding box center [559, 129] width 152 height 24
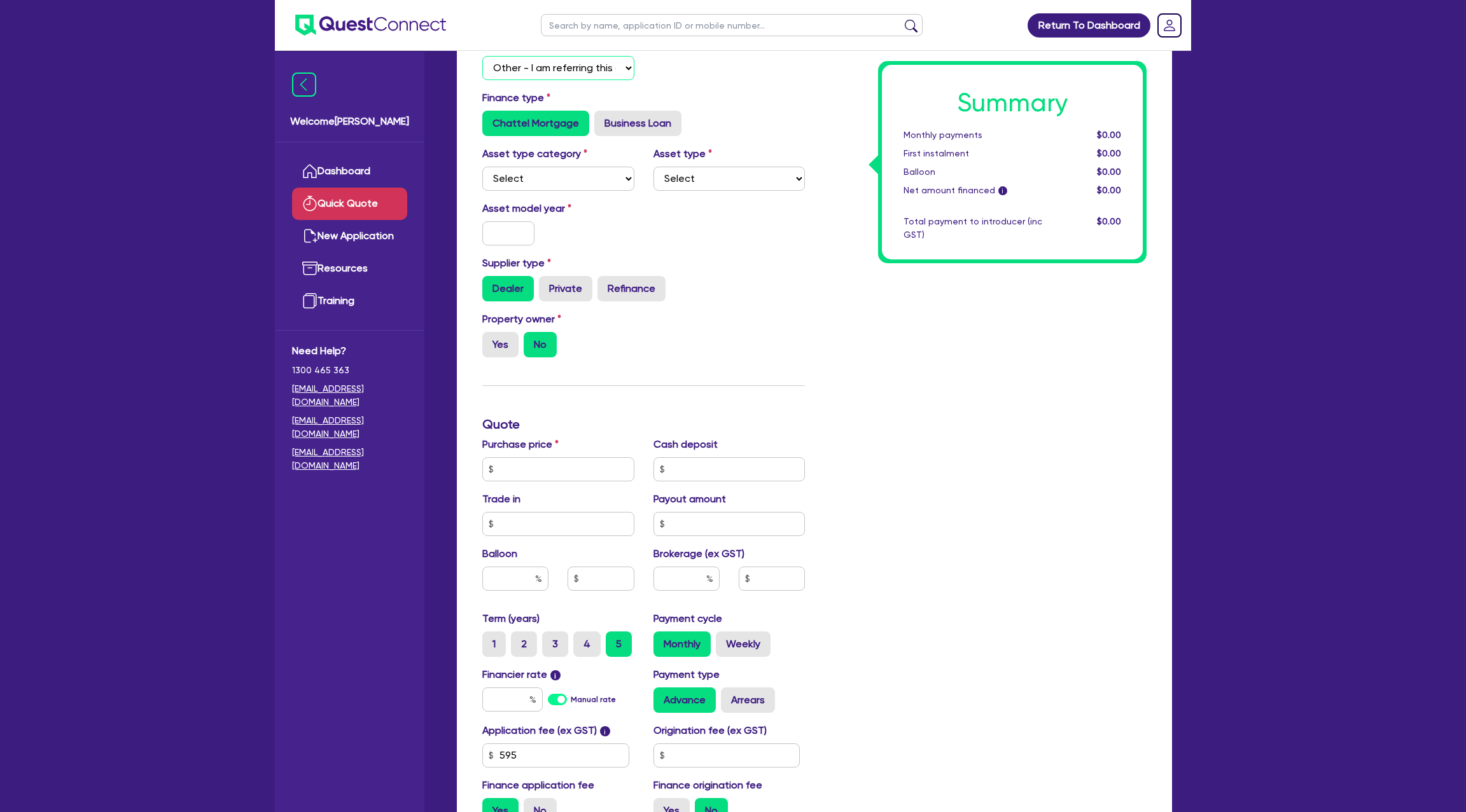
scroll to position [126, 0]
click at [527, 178] on select "Select Cars and light trucks Primary assets Secondary assets Tertiary assets" at bounding box center [559, 178] width 152 height 24
select select "CARS_AND_LIGHT_TRUCKS"
click at [482, 166] on select "Select Cars and light trucks Primary assets Secondary assets Tertiary assets" at bounding box center [559, 178] width 152 height 24
click at [746, 175] on select "Select Passenger vehicles Vans and utes Light trucks up to 4.5 tonne" at bounding box center [730, 178] width 152 height 24
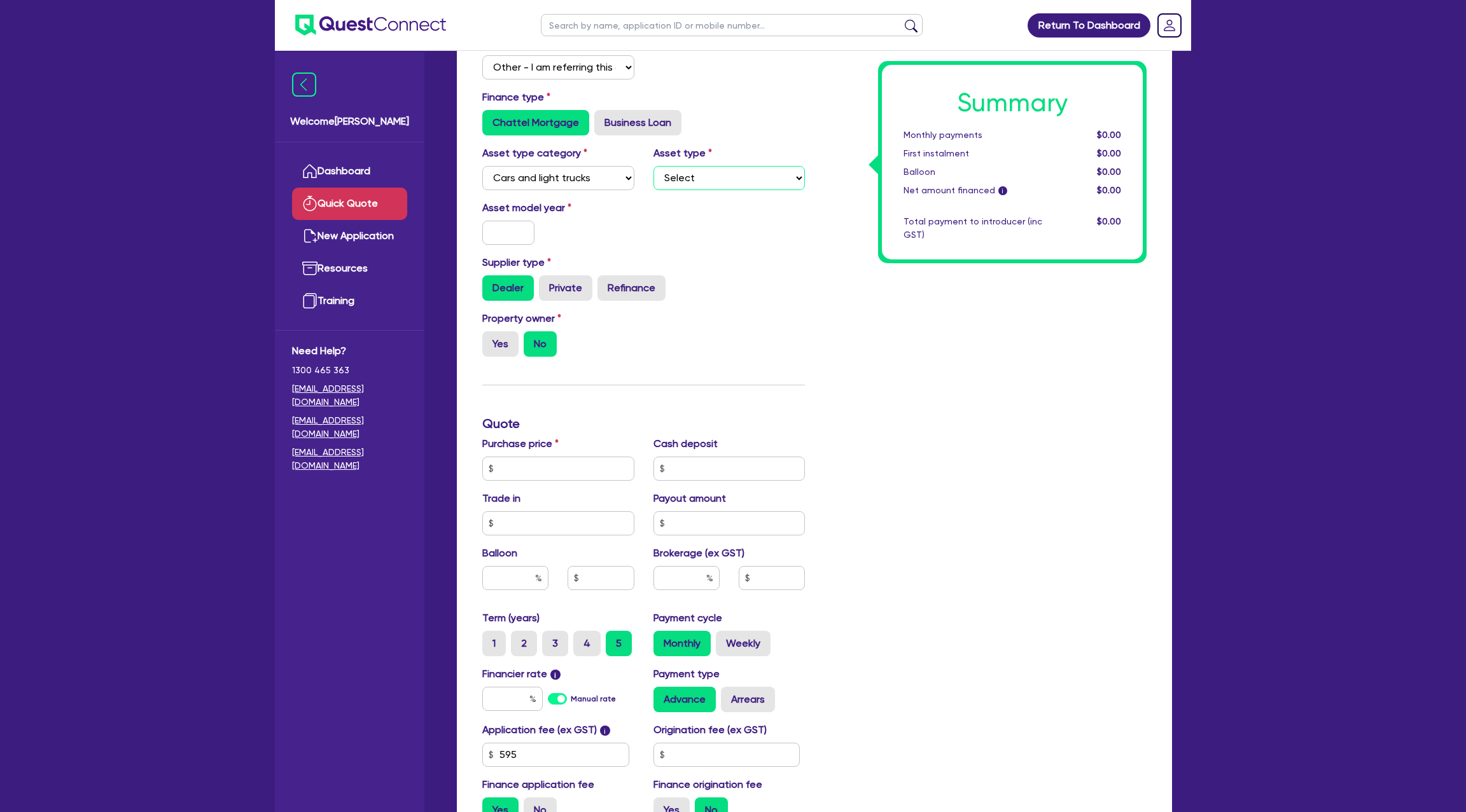
select select "PASSENGER_VEHICLES"
click at [654, 166] on select "Select Passenger vehicles Vans and utes Light trucks up to 4.5 tonne" at bounding box center [730, 178] width 152 height 24
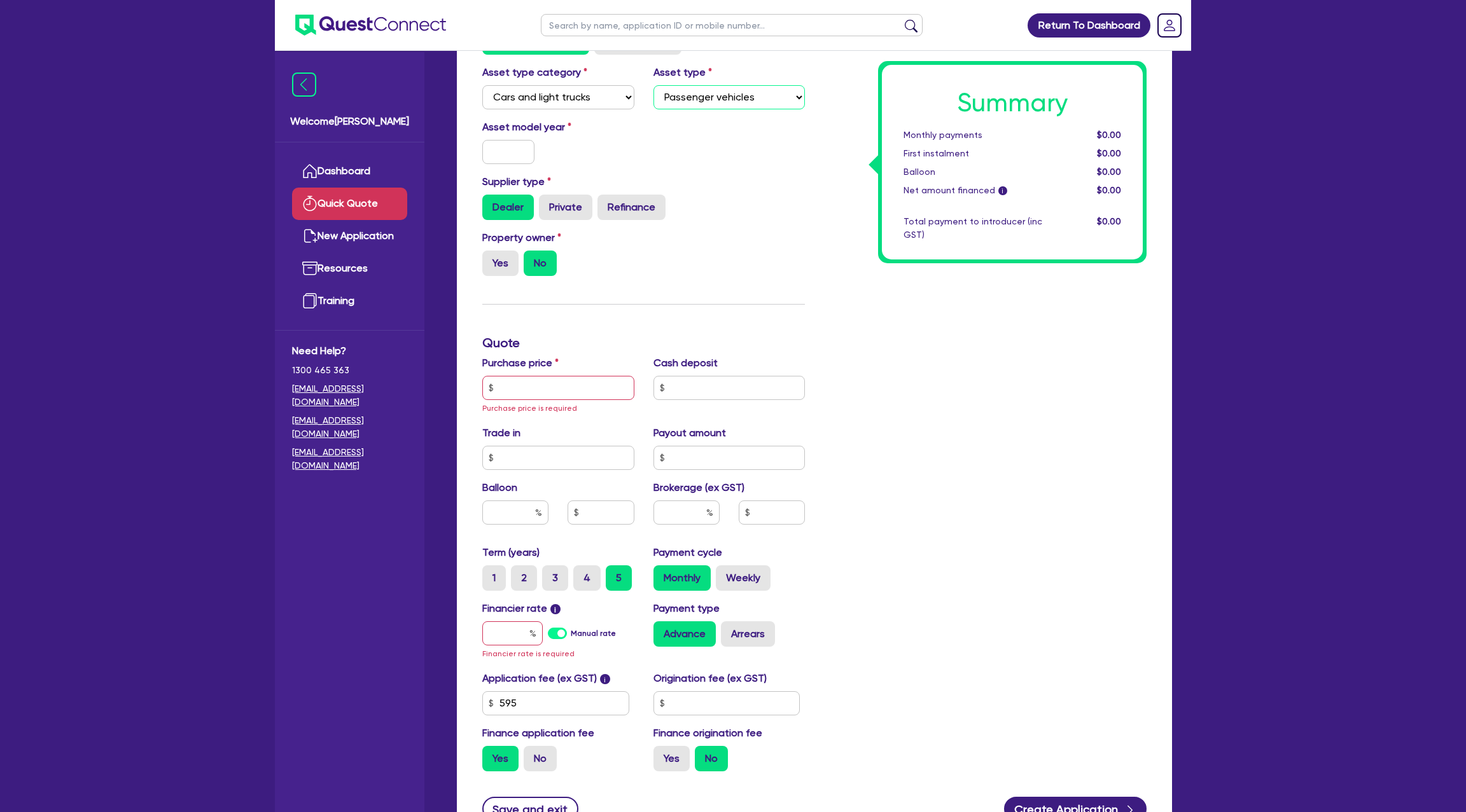
scroll to position [211, 0]
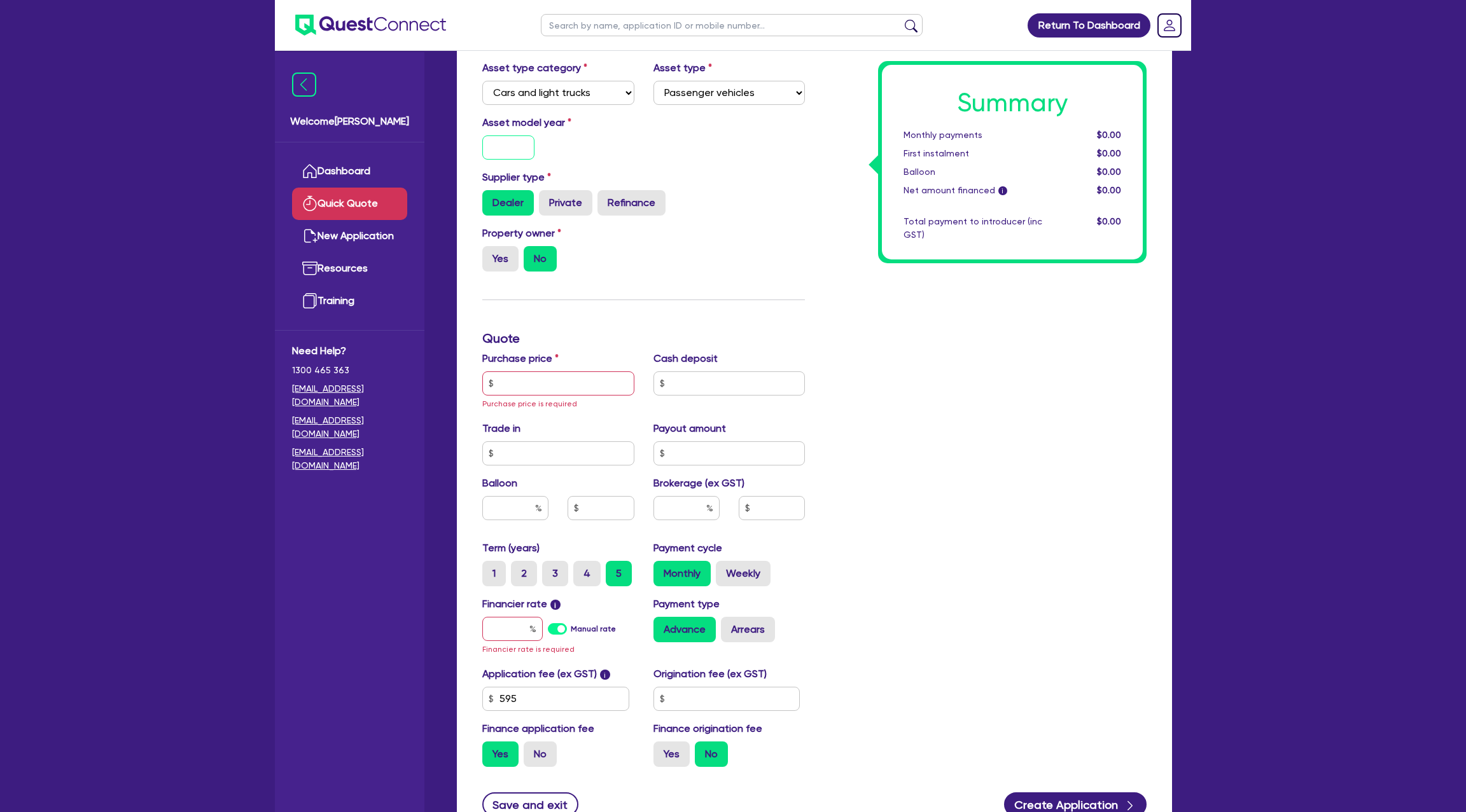
click at [521, 155] on input "text" at bounding box center [508, 147] width 52 height 24
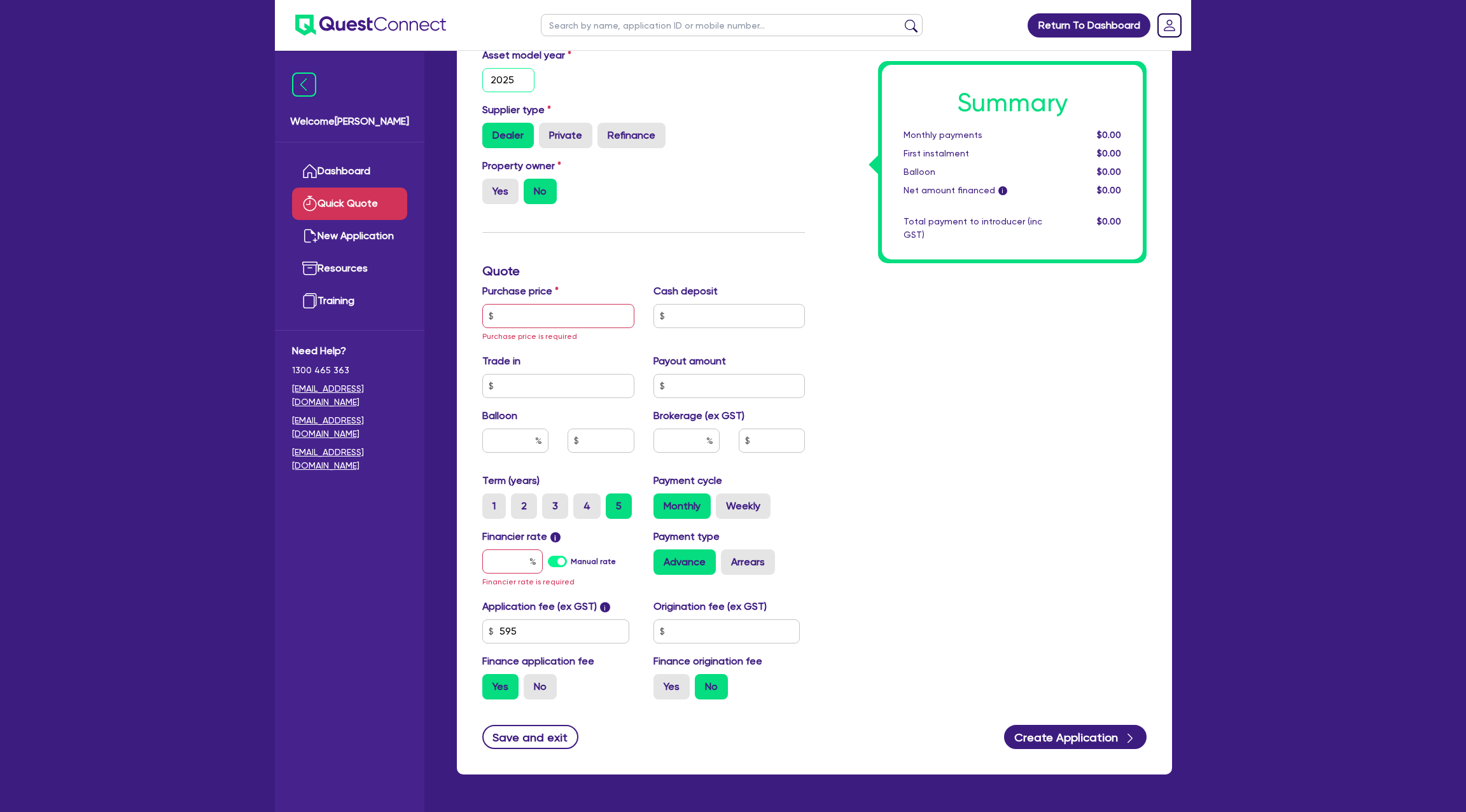
type input "2025"
click at [574, 320] on input "text" at bounding box center [559, 315] width 152 height 24
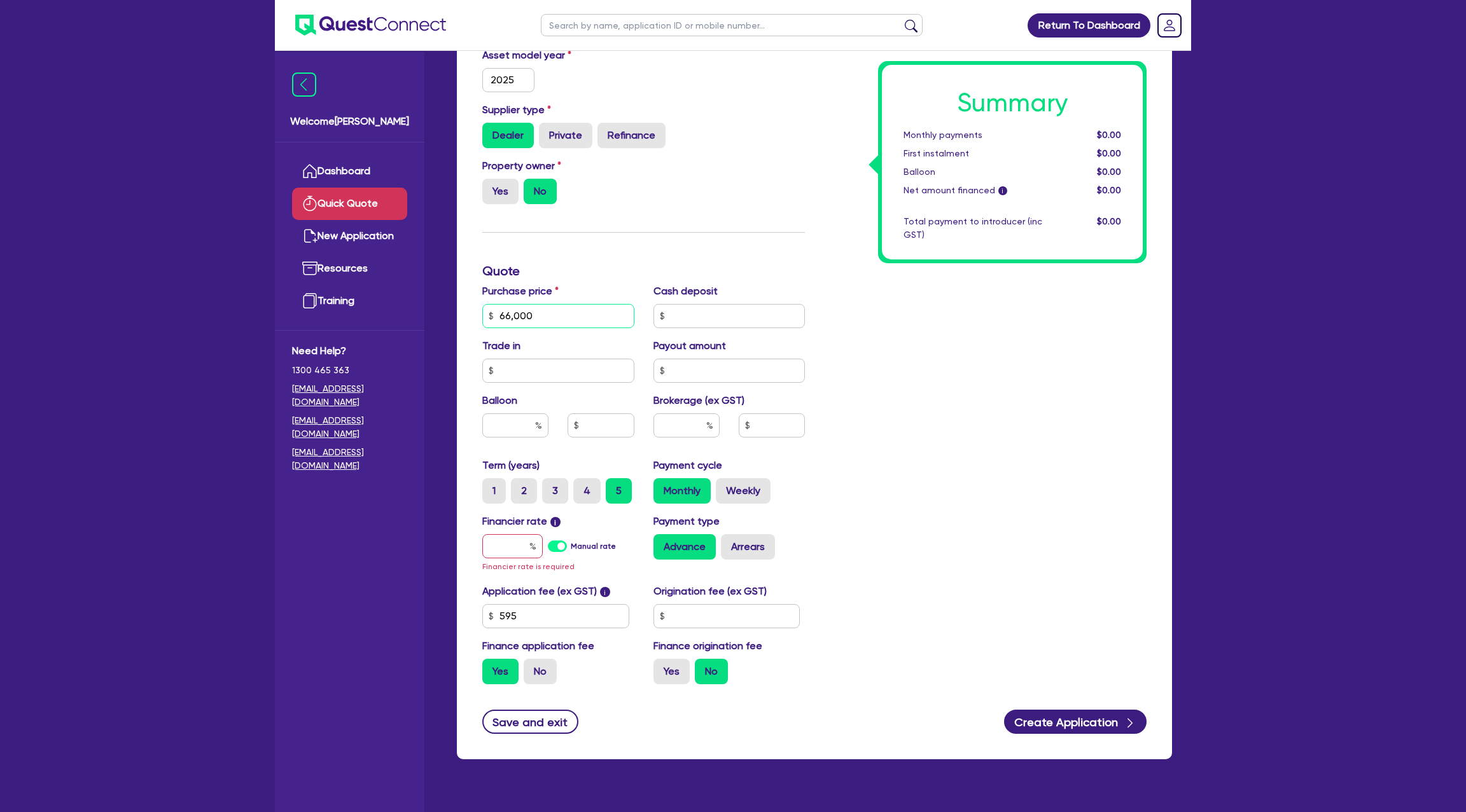
type input "66,000"
drag, startPoint x: 960, startPoint y: 418, endPoint x: 569, endPoint y: 560, distance: 416.0
click at [954, 420] on div "Summary Monthly payments $0.00 First instalment $0.00 Balloon $0.00 Net amount …" at bounding box center [985, 278] width 342 height 832
drag, startPoint x: 514, startPoint y: 542, endPoint x: 531, endPoint y: 544, distance: 17.1
click at [519, 542] on input "text" at bounding box center [512, 546] width 60 height 24
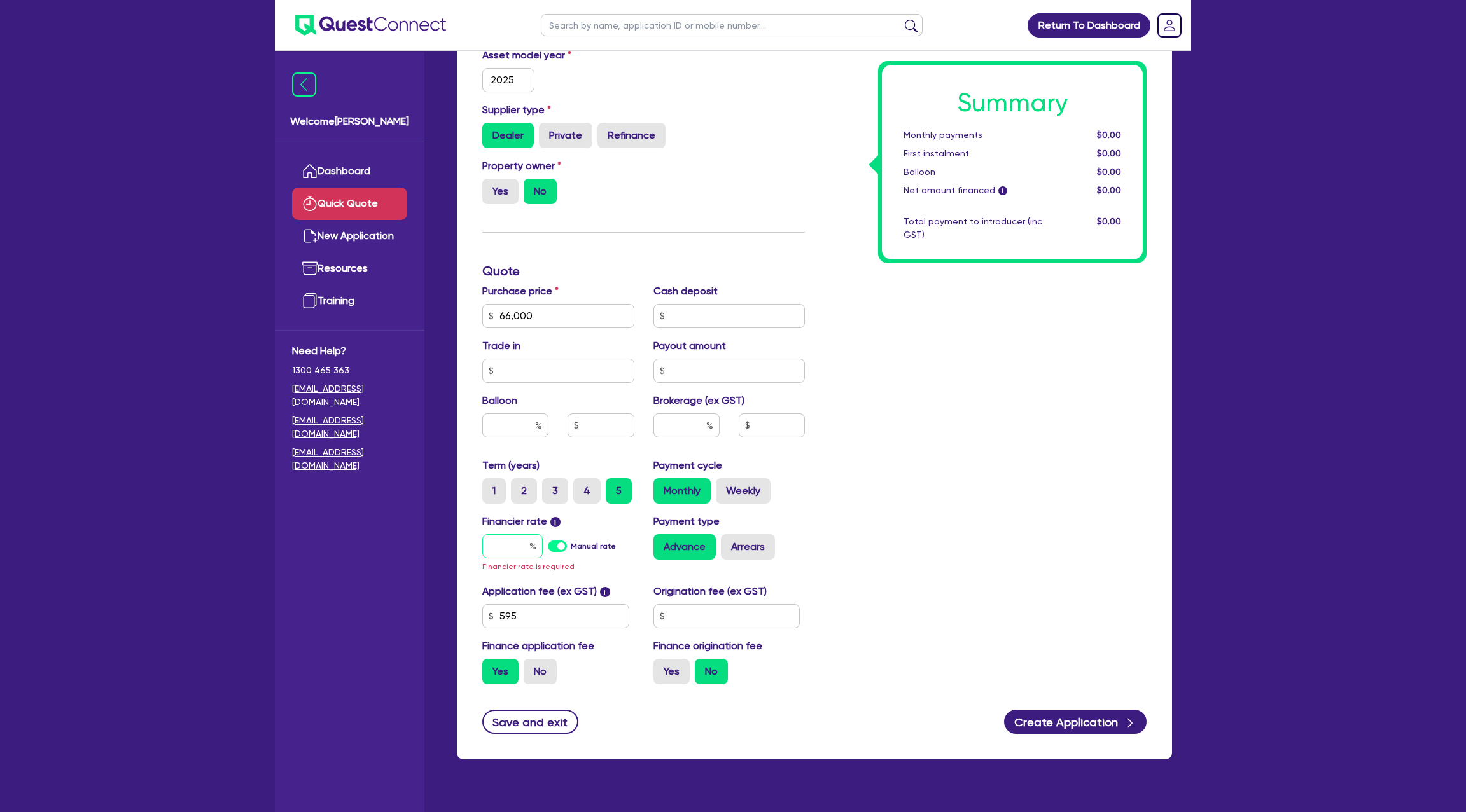
type input "2"
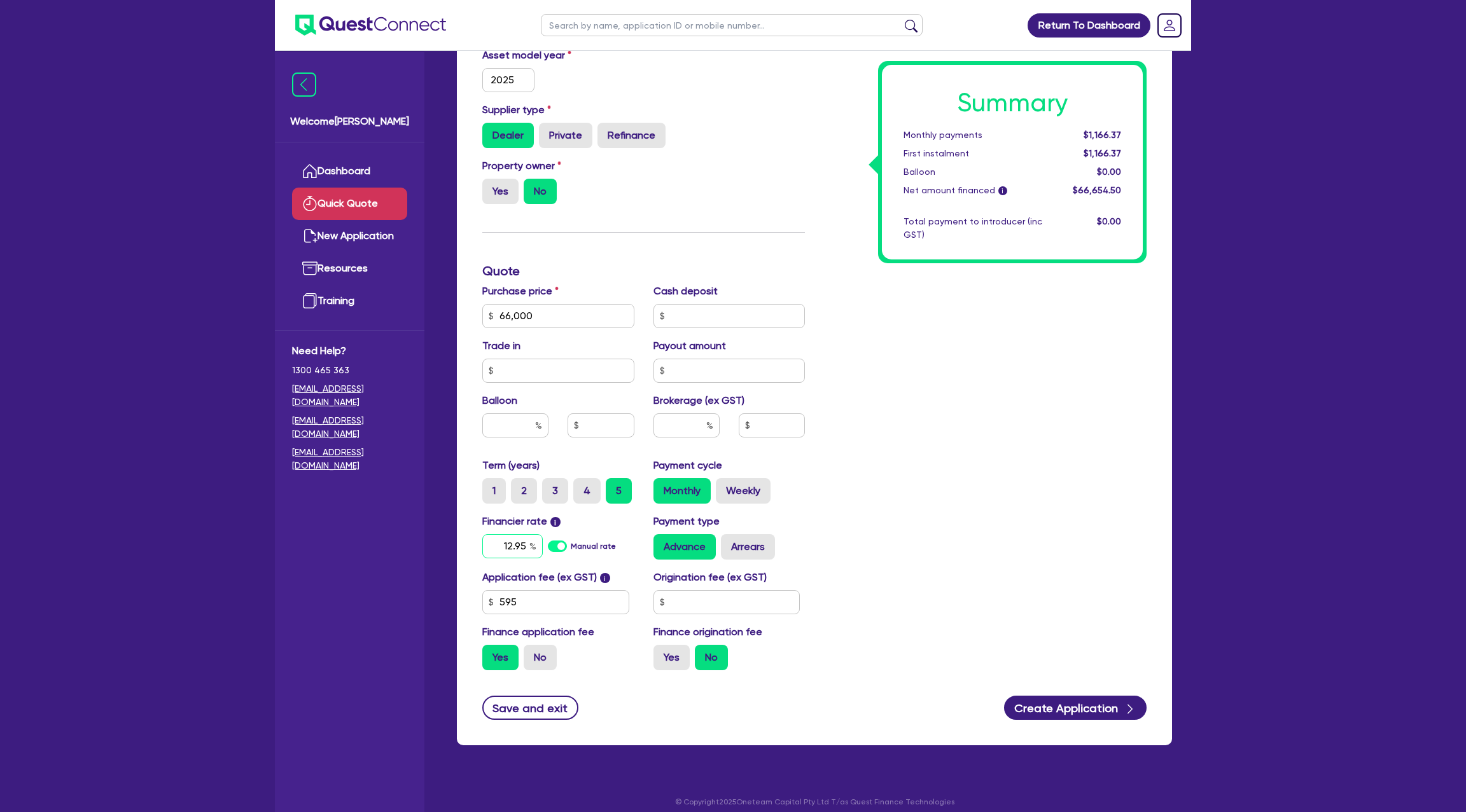
type input "12.95"
click at [931, 463] on div "Summary Monthly payments $1,166.37 First instalment $1,166.37 Balloon $0.00 Net…" at bounding box center [985, 271] width 342 height 819
click at [696, 606] on input "text" at bounding box center [727, 602] width 147 height 24
type input "1,400"
click at [666, 655] on label "Yes" at bounding box center [672, 658] width 36 height 25
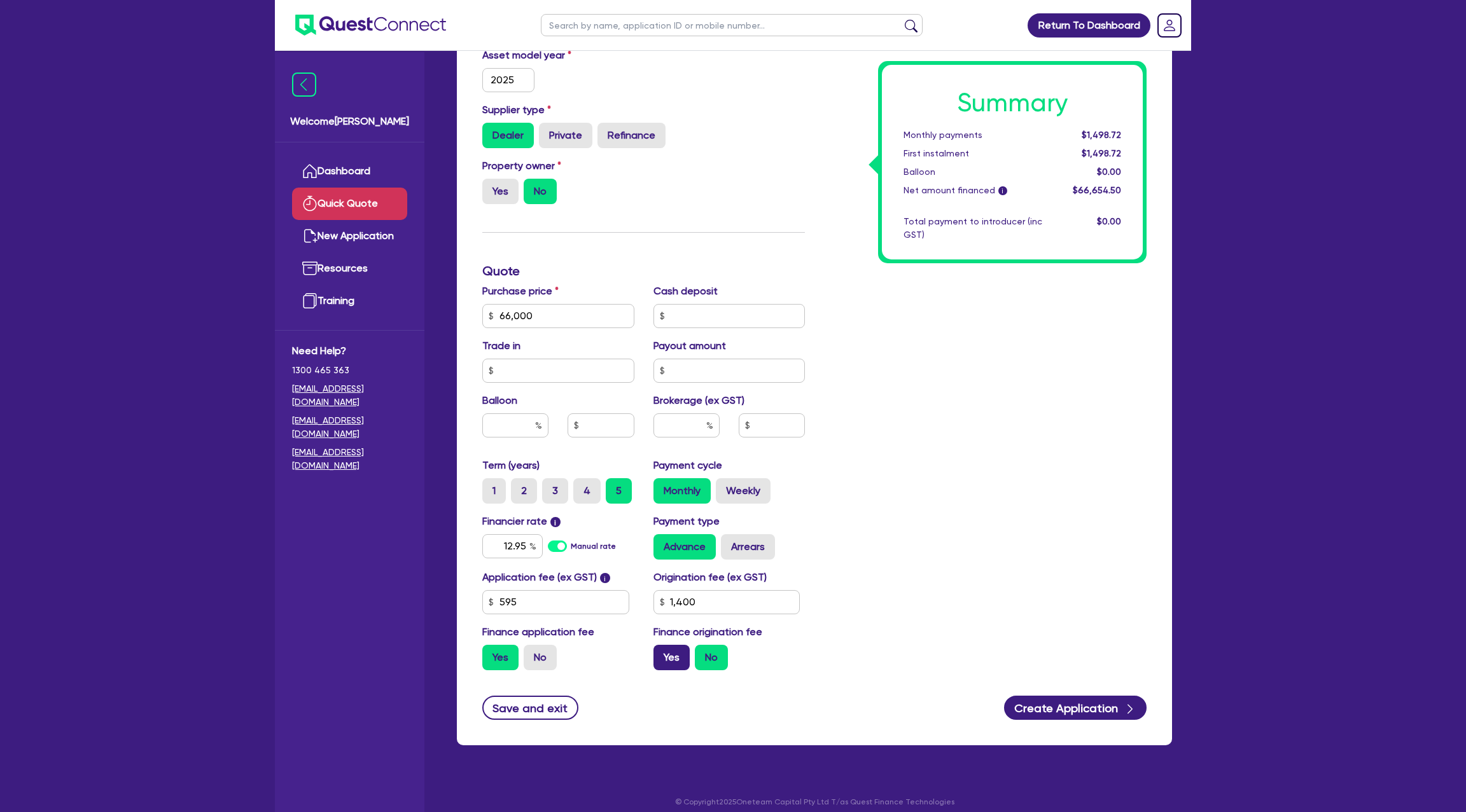
click at [662, 653] on input "Yes" at bounding box center [657, 649] width 8 height 8
radio input "true"
click at [862, 473] on div "Summary Monthly payments $1,533.35 First instalment $1,533.35 Balloon $0.00 Net…" at bounding box center [985, 271] width 342 height 819
click at [1104, 711] on button "Create Application" at bounding box center [1075, 708] width 142 height 24
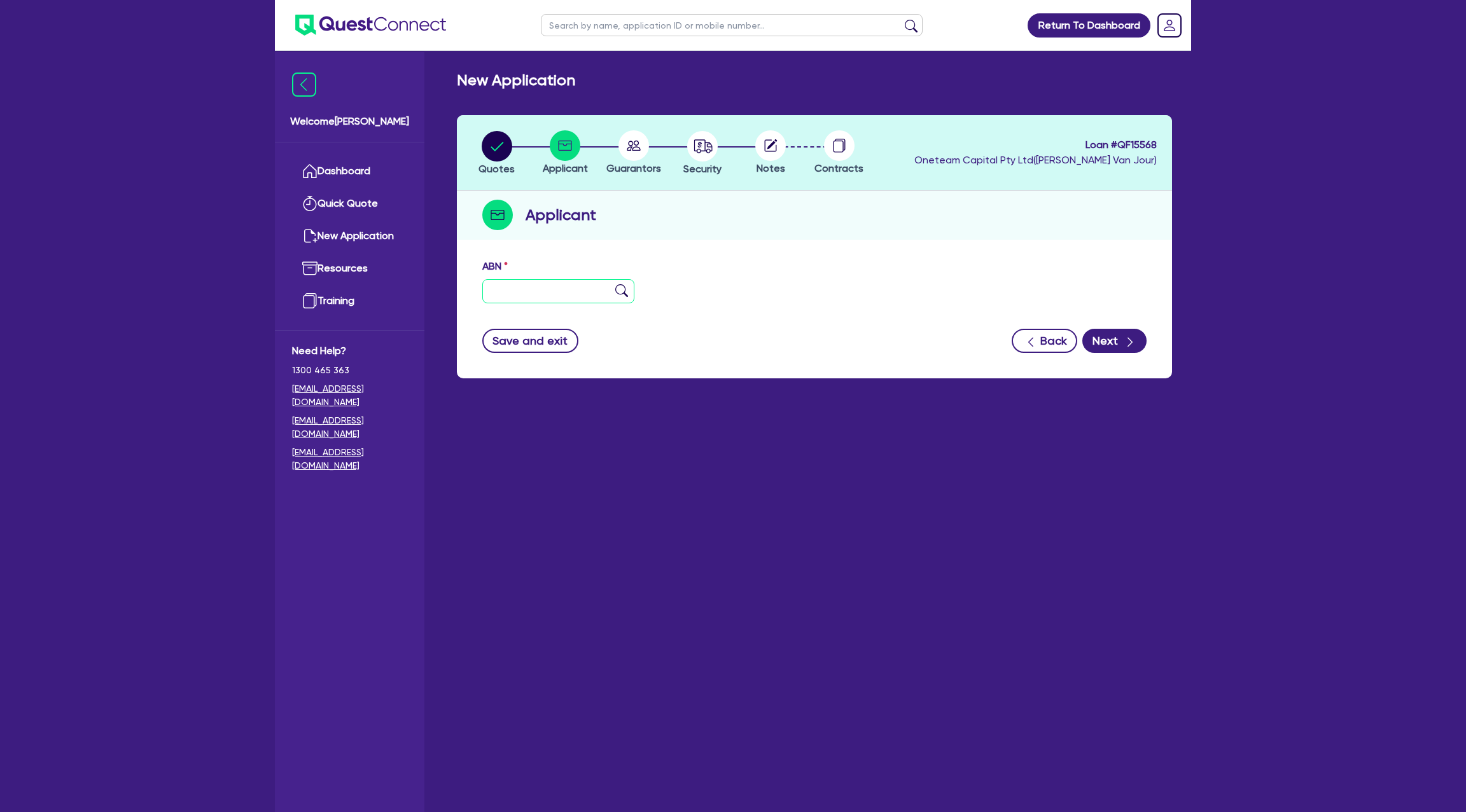
click at [527, 286] on input "text" at bounding box center [559, 291] width 152 height 24
paste input "65 709 476 525"
type input "65 709 476 525"
drag, startPoint x: 688, startPoint y: 536, endPoint x: 574, endPoint y: 447, distance: 144.6
click at [686, 531] on main "New Application Quotes Applicant Guarantors Security Notes Contracts Loan # QF1…" at bounding box center [815, 441] width 754 height 780
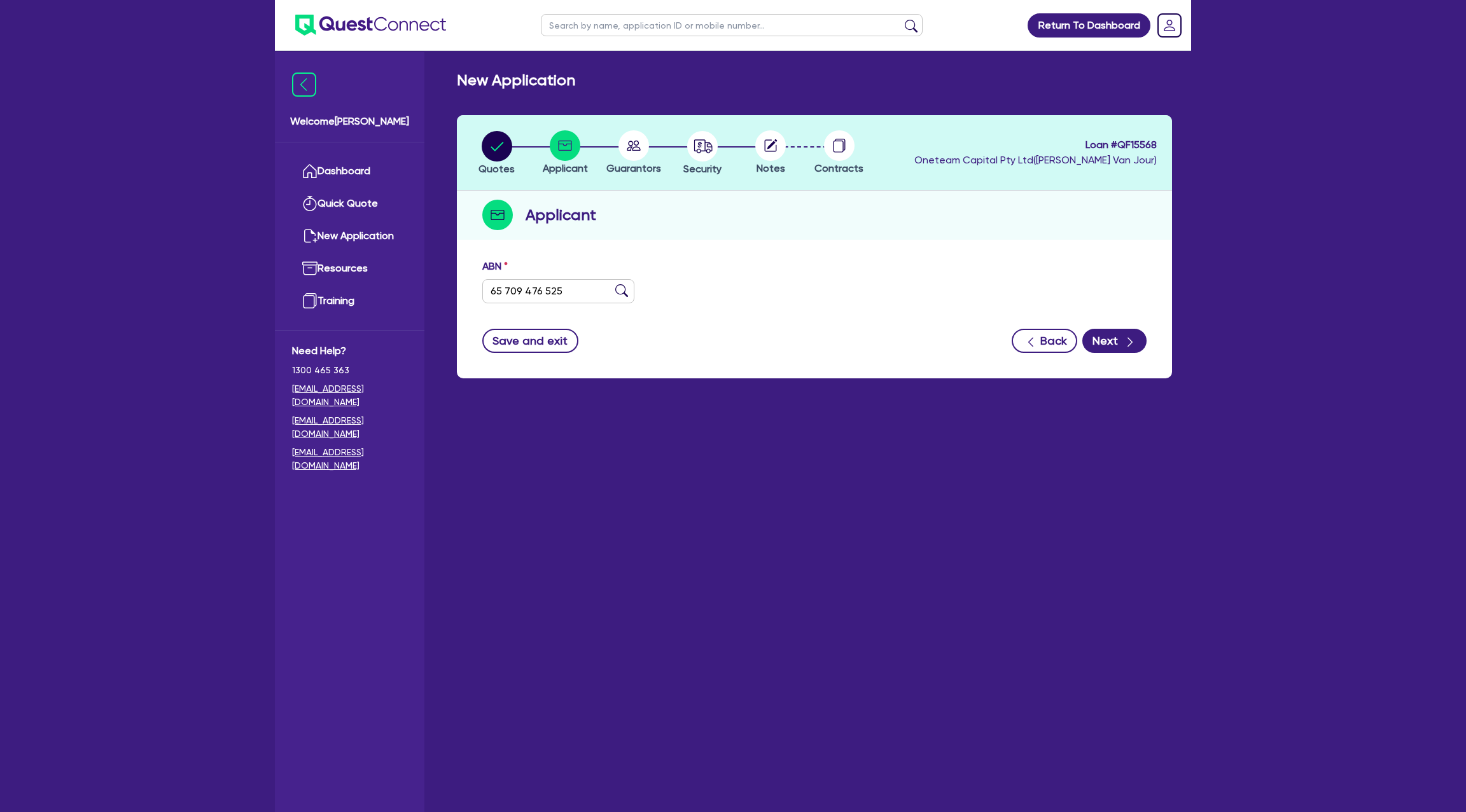
type input "[PERSON_NAME], [PERSON_NAME]"
select select "SOLE_TRADER"
type input "06/09/2024"
type input "09/09/2024"
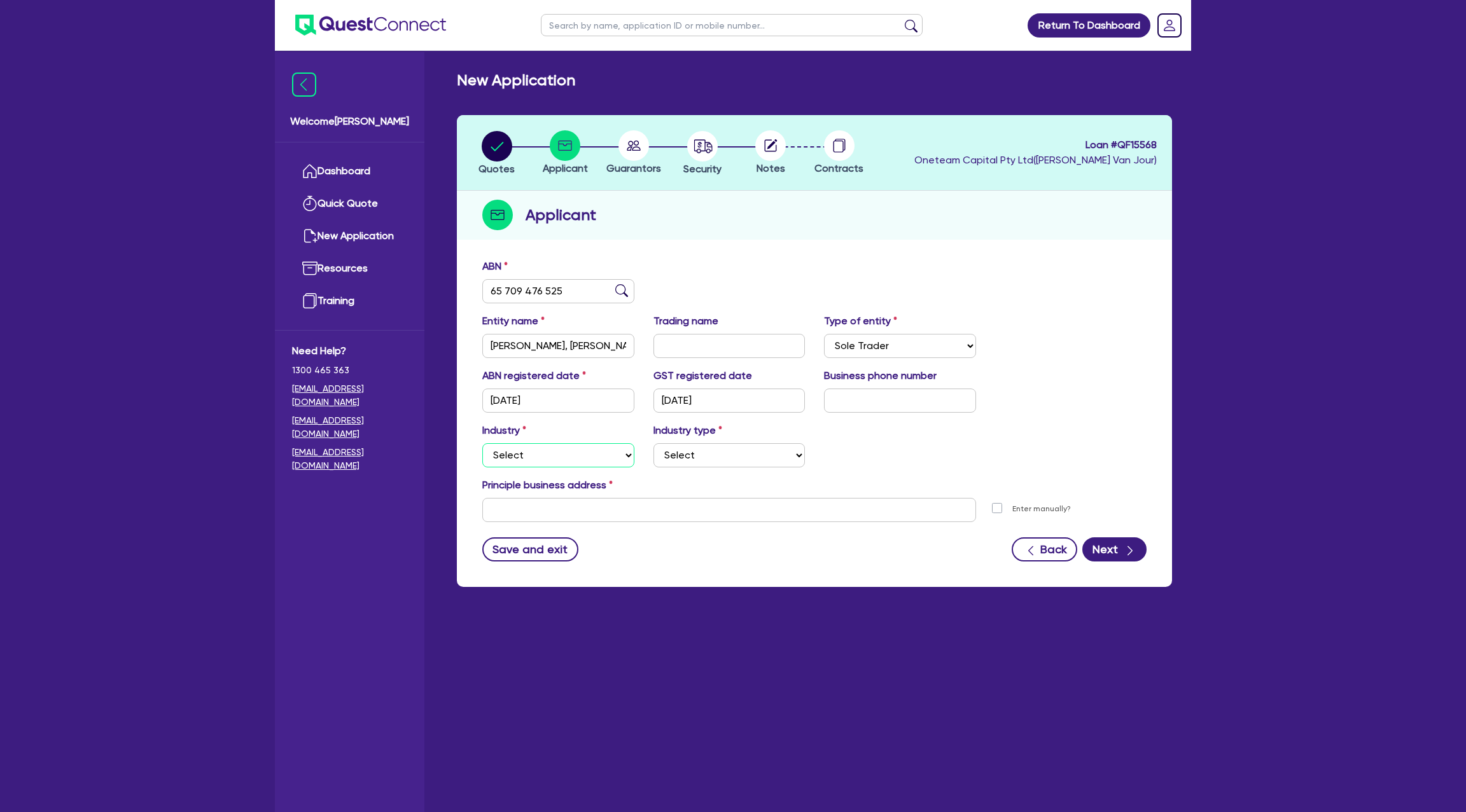
click at [542, 455] on select "Select Accomodation & Food Services Administrative & Support Services Agricultu…" at bounding box center [559, 455] width 152 height 24
select select "BUILDING_CONSTRUCTION"
click at [482, 443] on select "Select Accomodation & Food Services Administrative & Support Services Agricultu…" at bounding box center [559, 455] width 152 height 24
click at [687, 447] on select "Select Trades People Providing Services Direct to Consumers Trades People Provi…" at bounding box center [730, 455] width 152 height 24
select select "TRADES_SERVICES_CONSUMERS"
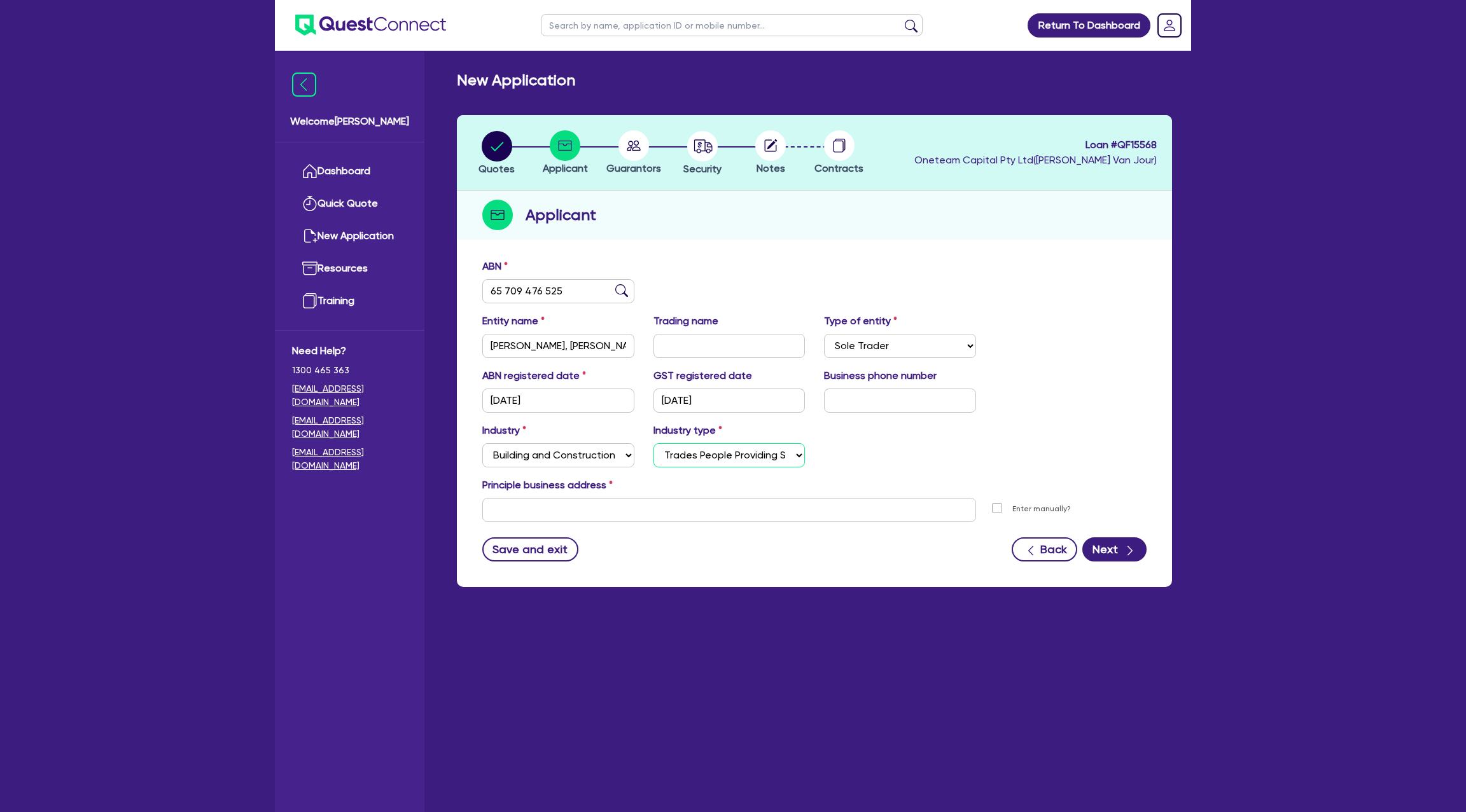
click at [654, 443] on select "Select Trades People Providing Services Direct to Consumers Trades People Provi…" at bounding box center [730, 455] width 152 height 24
click at [569, 510] on input "text" at bounding box center [729, 510] width 494 height 24
paste input "andrewnormington1111@gmail.com"
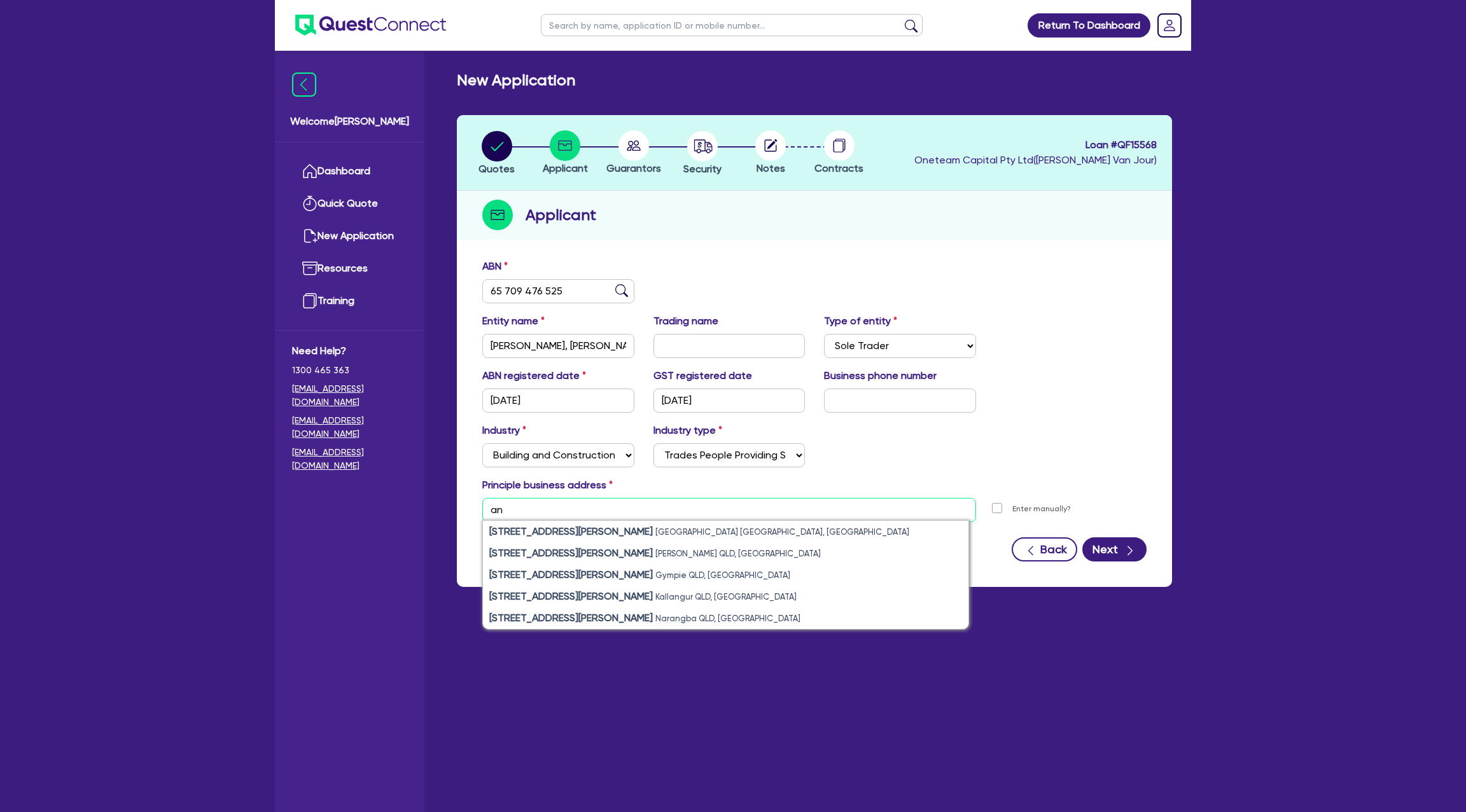
type input "a"
paste input "24 Crossingham Street"
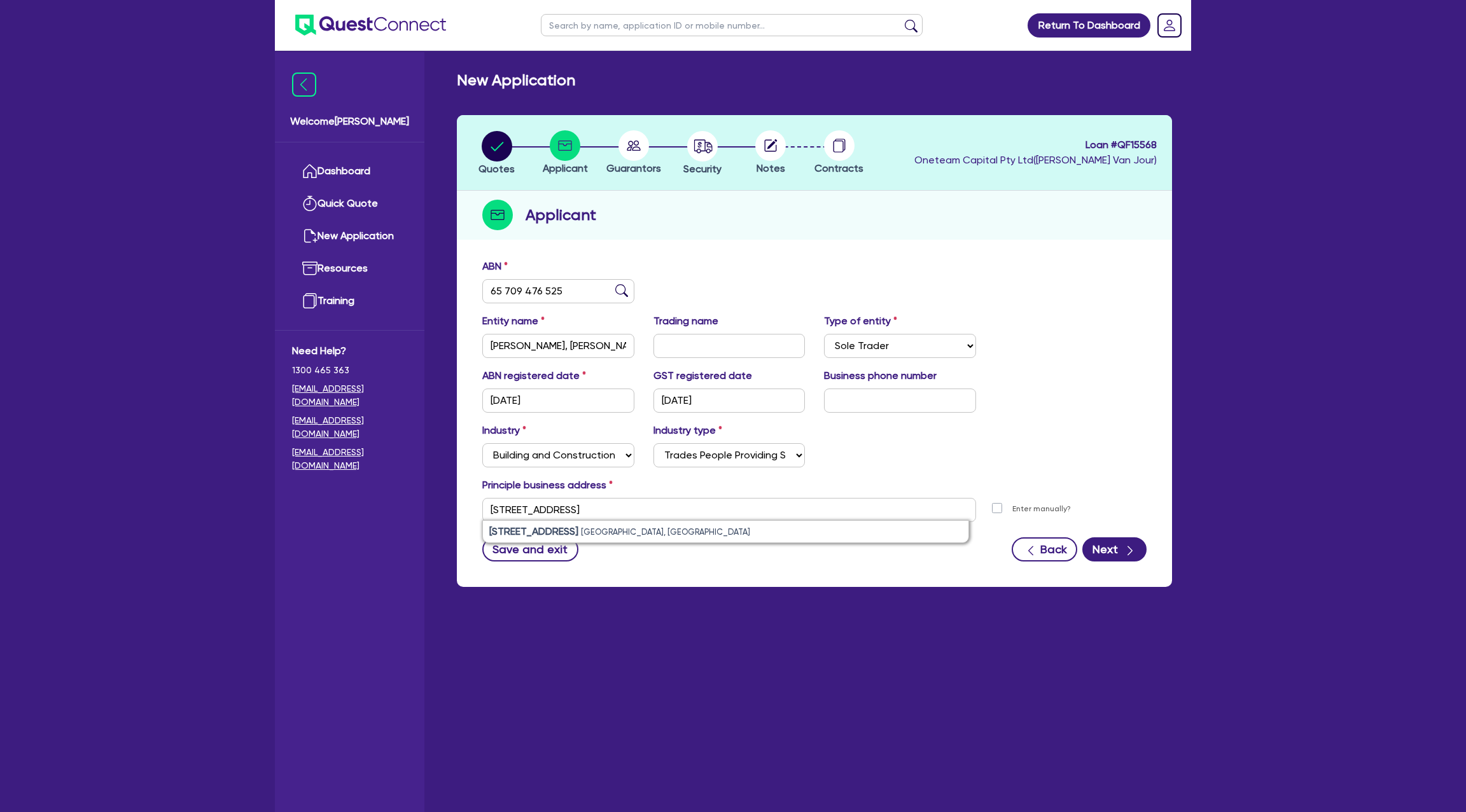
drag, startPoint x: 587, startPoint y: 533, endPoint x: 639, endPoint y: 549, distance: 54.4
click at [578, 533] on strong "unit 1/24 Crossingham Street" at bounding box center [534, 531] width 89 height 12
type input "unit 1 24 Crossingham St Canton Beach NSW 2263"
click at [1104, 546] on button "Next" at bounding box center [1114, 549] width 65 height 24
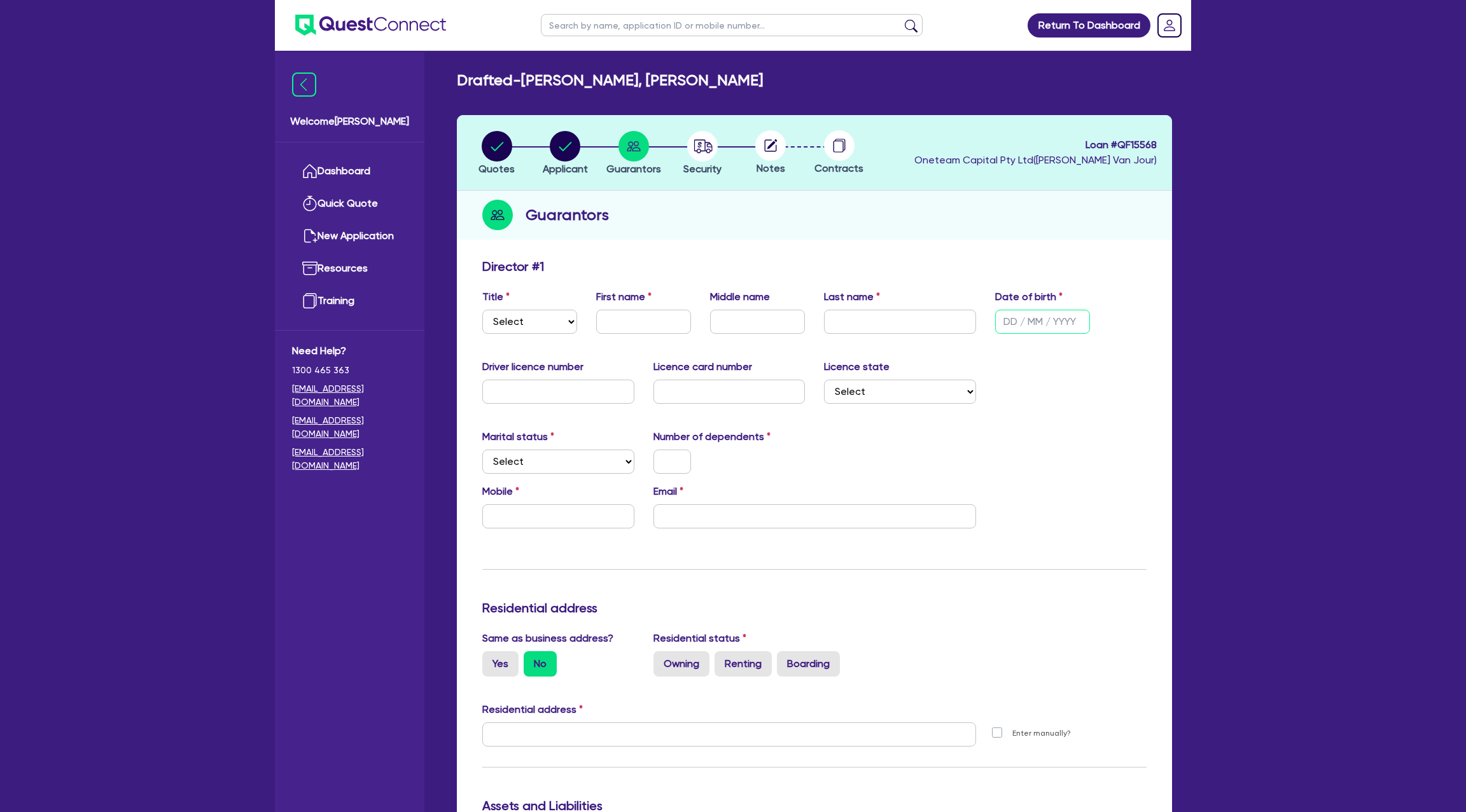
click at [1024, 316] on input "text" at bounding box center [1042, 321] width 95 height 24
type input "31/03/1992"
drag, startPoint x: 1157, startPoint y: 420, endPoint x: 617, endPoint y: 447, distance: 540.7
click at [1157, 420] on div "Update residential status for Director #1 Boarding is only acceptable when the …" at bounding box center [815, 824] width 715 height 1144
click at [540, 465] on select "Select Single Married De Facto / Partner" at bounding box center [559, 461] width 152 height 24
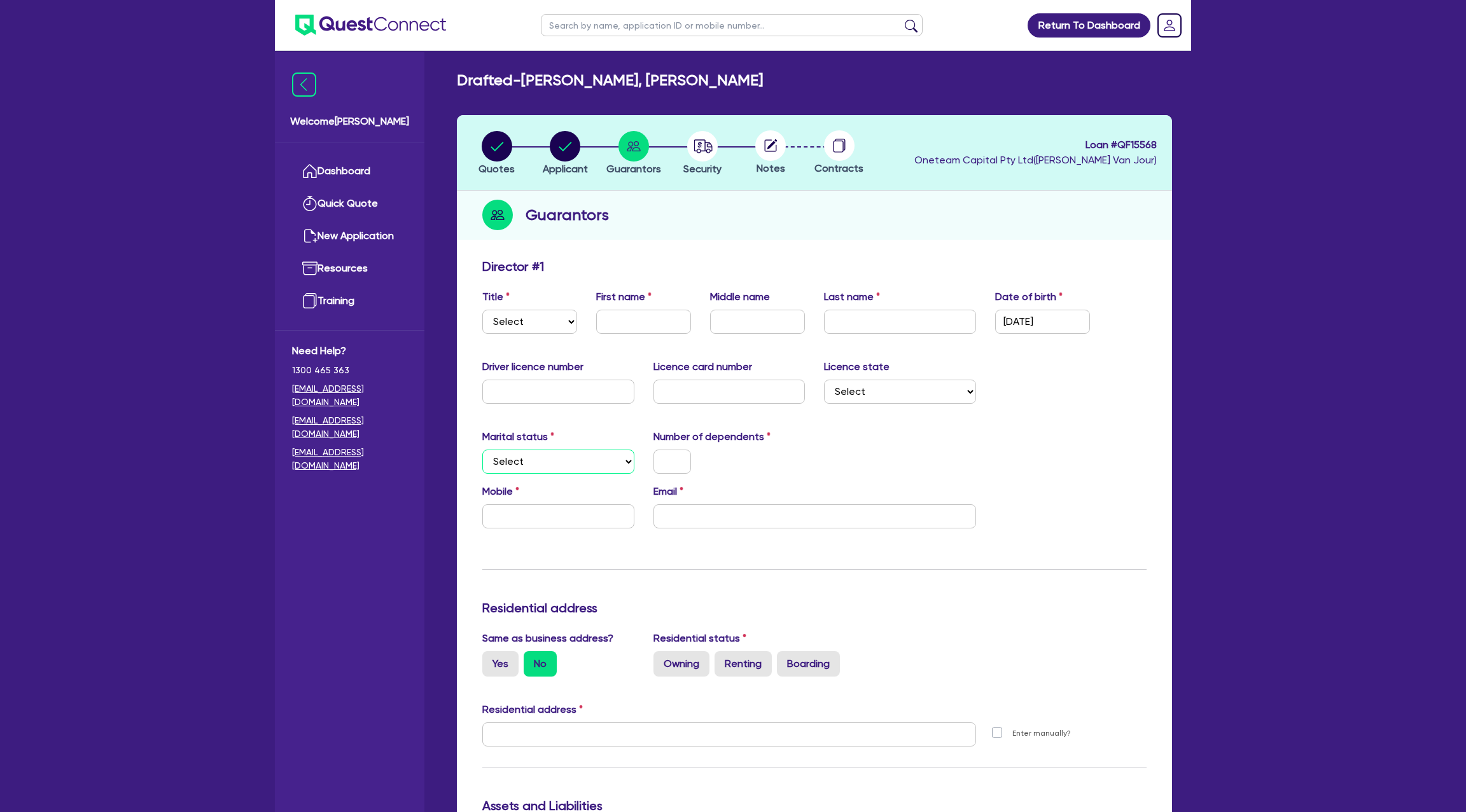
select select "DE_FACTO"
click at [482, 450] on select "Select Single Married De Facto / Partner" at bounding box center [559, 461] width 152 height 24
click at [674, 463] on input "text" at bounding box center [672, 461] width 38 height 24
click at [545, 517] on input "text" at bounding box center [559, 516] width 152 height 24
paste input "4379 129 41"
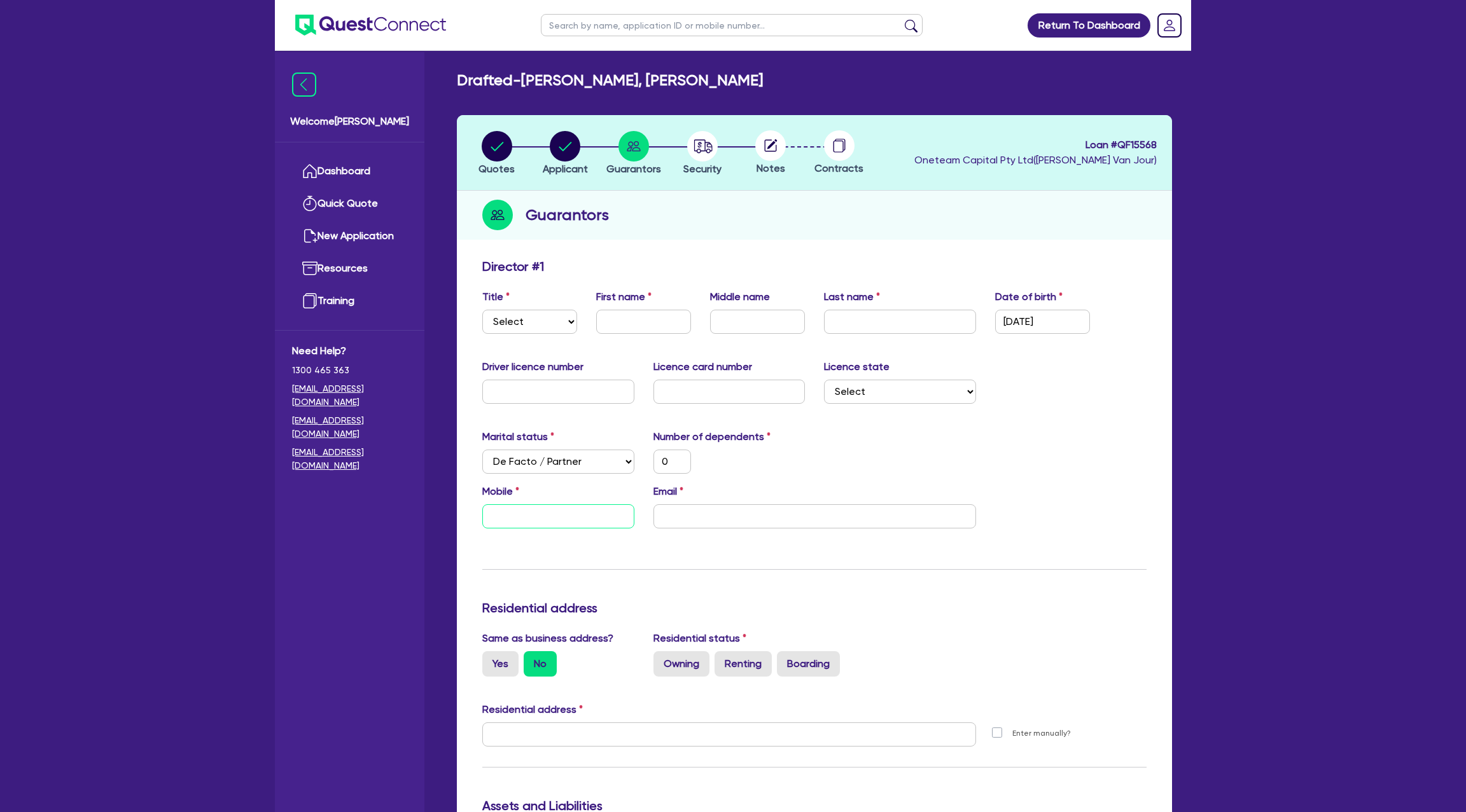
type input "0"
type input "4379 129 41"
click at [492, 515] on input "4379 129 41" at bounding box center [559, 516] width 152 height 24
type input "0"
type input "0437 912 941"
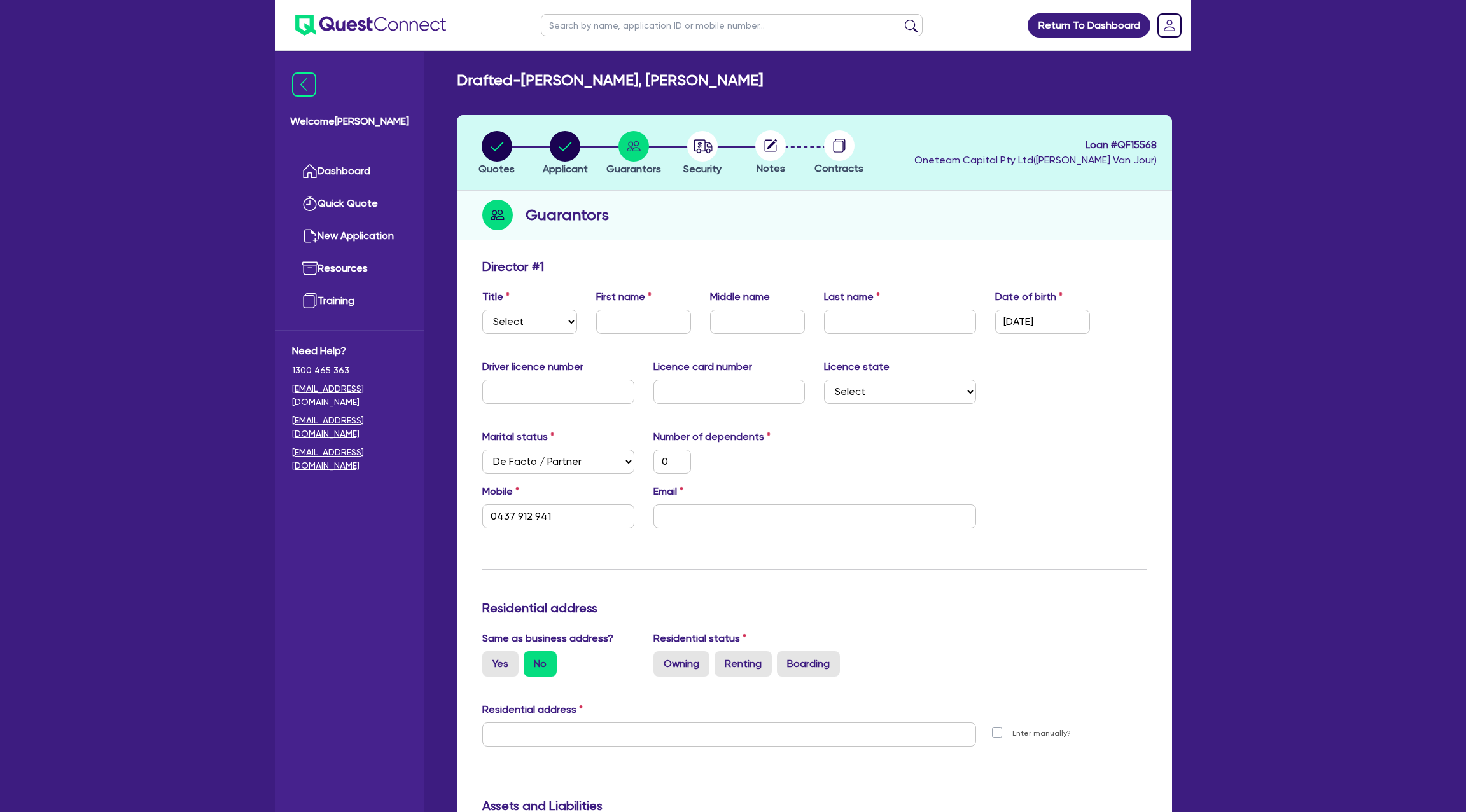
click at [618, 554] on div "Update residential status for Director #1 Boarding is only acceptable when the …" at bounding box center [815, 729] width 664 height 940
click at [717, 509] on input "email" at bounding box center [815, 516] width 323 height 24
paste input "andrewnormington1111@gmail.com"
type input "0"
type input "0437 912 941"
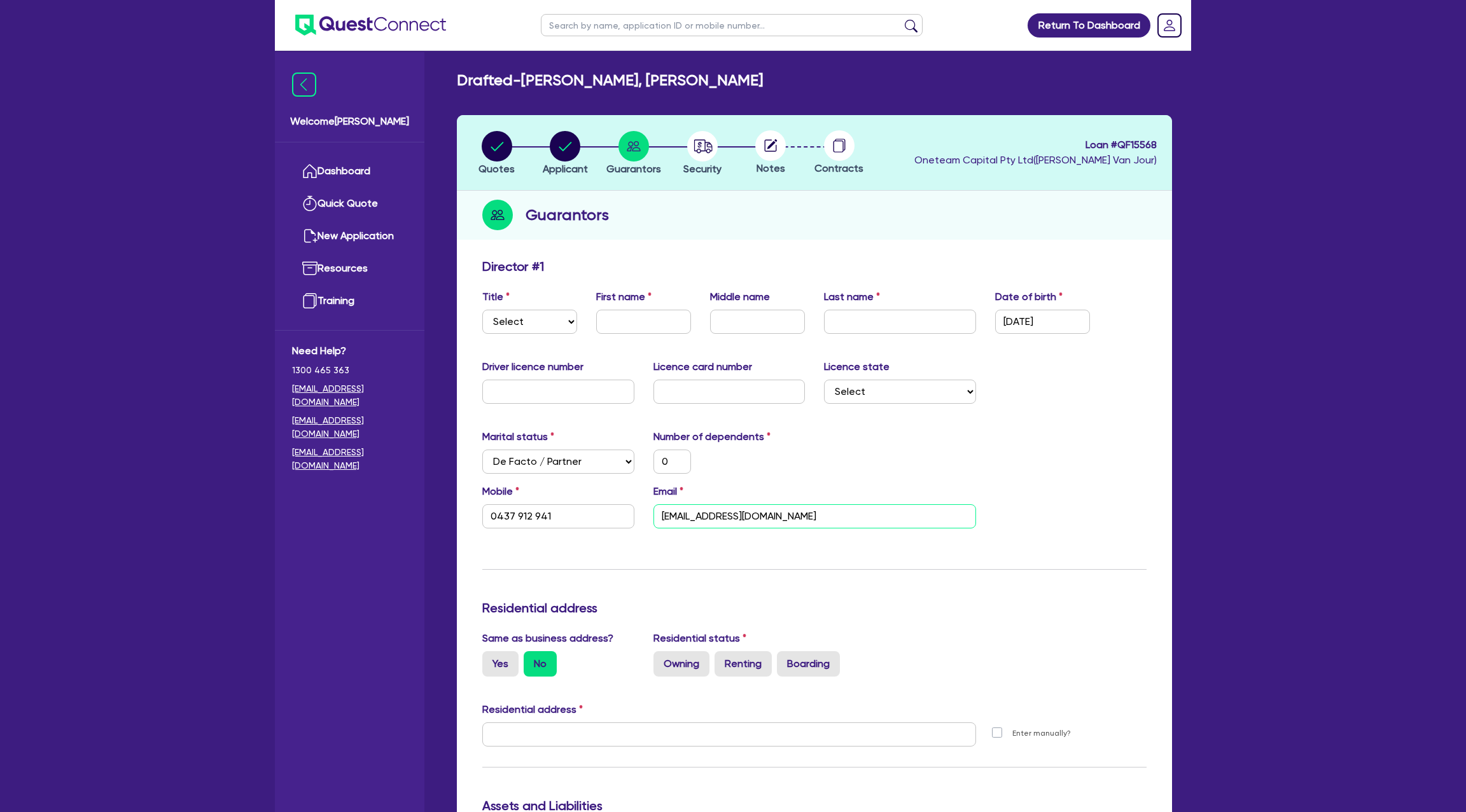
type input "andrewnormington1111@gmail.com"
click at [560, 327] on select "Select Mr Mrs Ms Miss Dr" at bounding box center [530, 321] width 95 height 24
select select "MR"
click at [482, 310] on select "Select Mr Mrs Ms Miss Dr" at bounding box center [530, 321] width 95 height 24
type input "0"
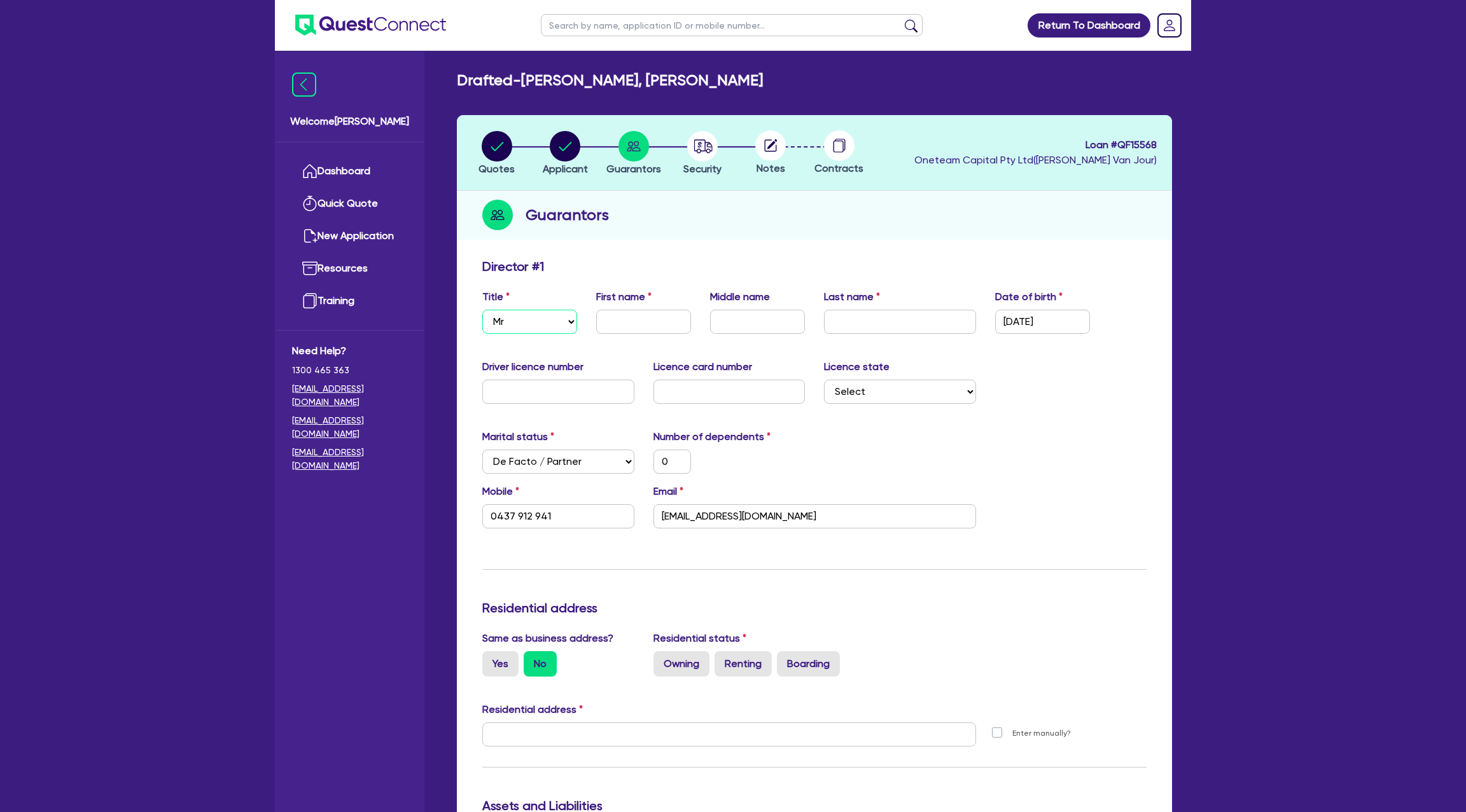
type input "0437 912 941"
click at [640, 318] on input "text" at bounding box center [643, 321] width 95 height 24
type input "A"
paste input "Normington"
drag, startPoint x: 1201, startPoint y: 417, endPoint x: 1022, endPoint y: 433, distance: 179.7
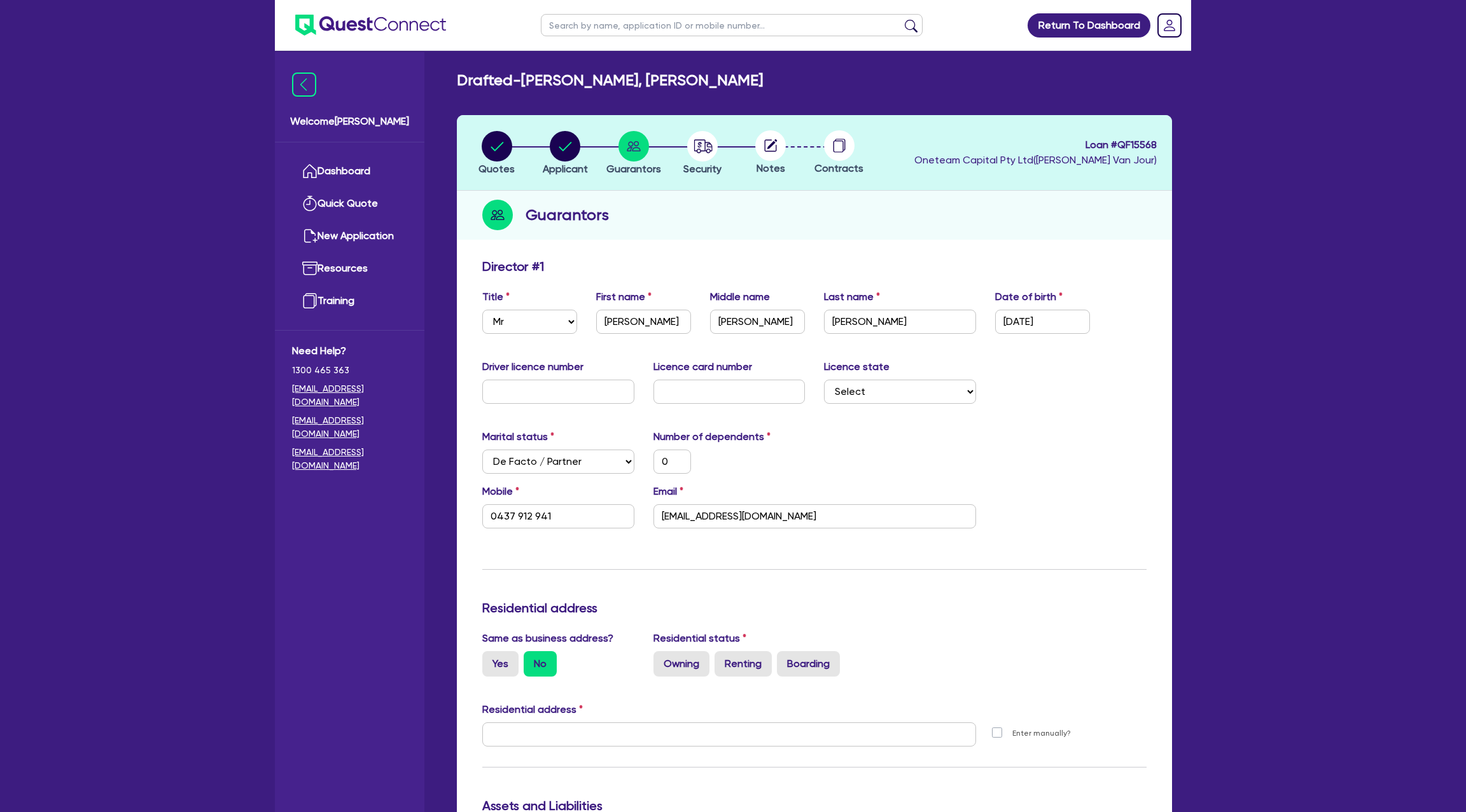
click at [1201, 417] on div "Return To Dashboard Edit Profile Logout Welcome Gabriel Dashboard Quick Quote N…" at bounding box center [733, 737] width 1466 height 1474
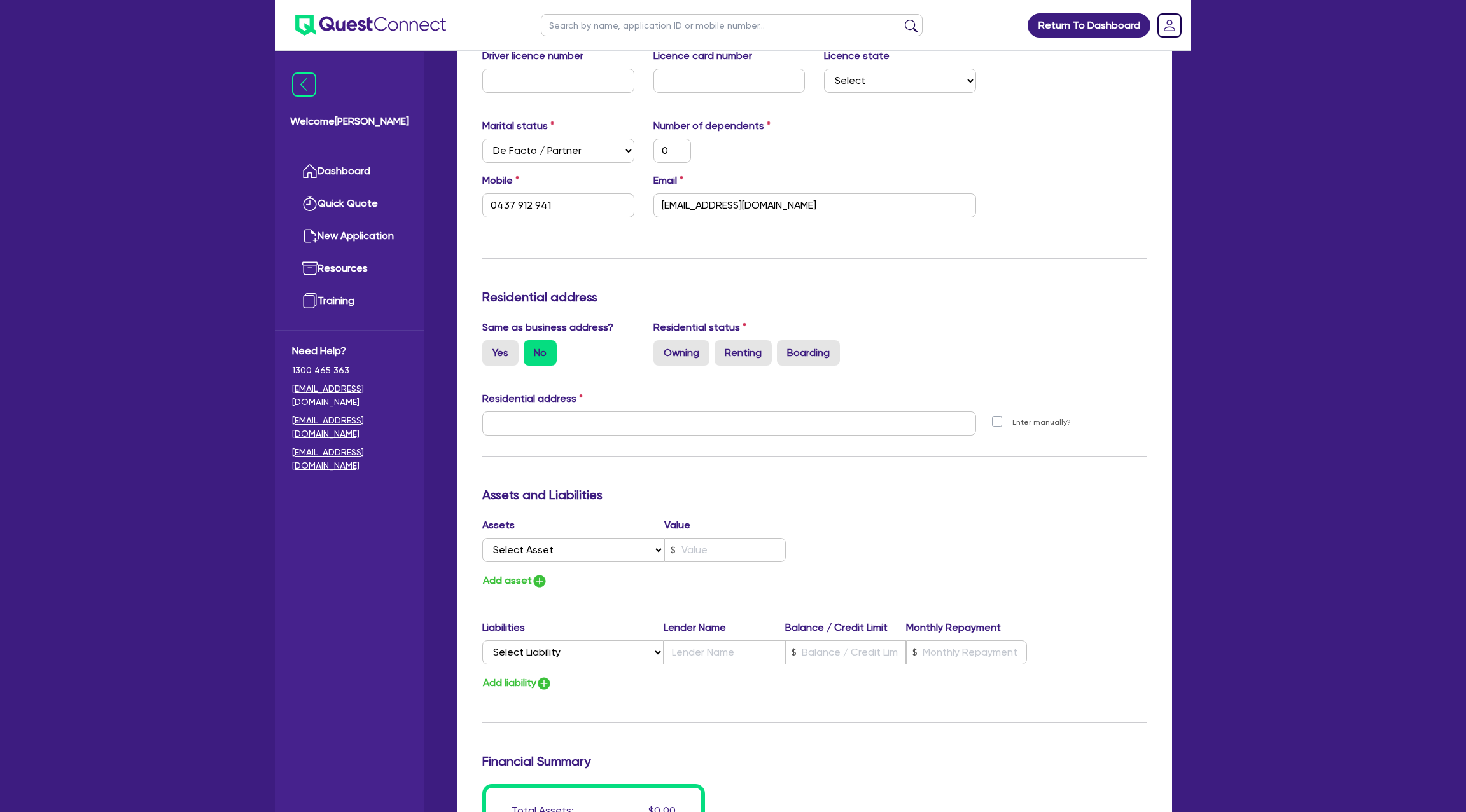
scroll to position [312, 0]
click at [493, 349] on label "Yes" at bounding box center [501, 352] width 36 height 25
click at [490, 348] on input "Yes" at bounding box center [486, 343] width 8 height 8
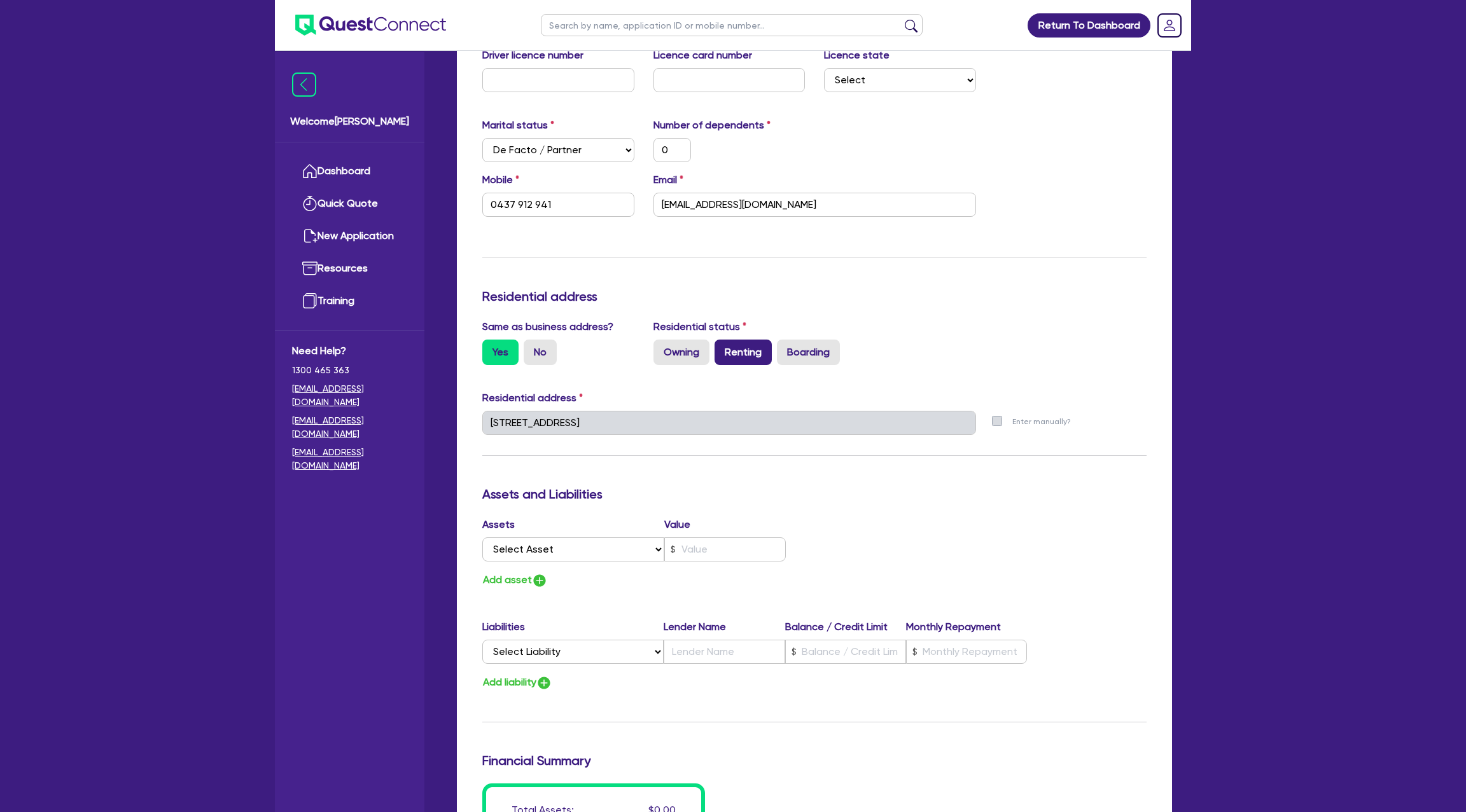
click at [746, 347] on label "Renting" at bounding box center [743, 352] width 57 height 25
click at [723, 347] on input "Renting" at bounding box center [718, 343] width 8 height 8
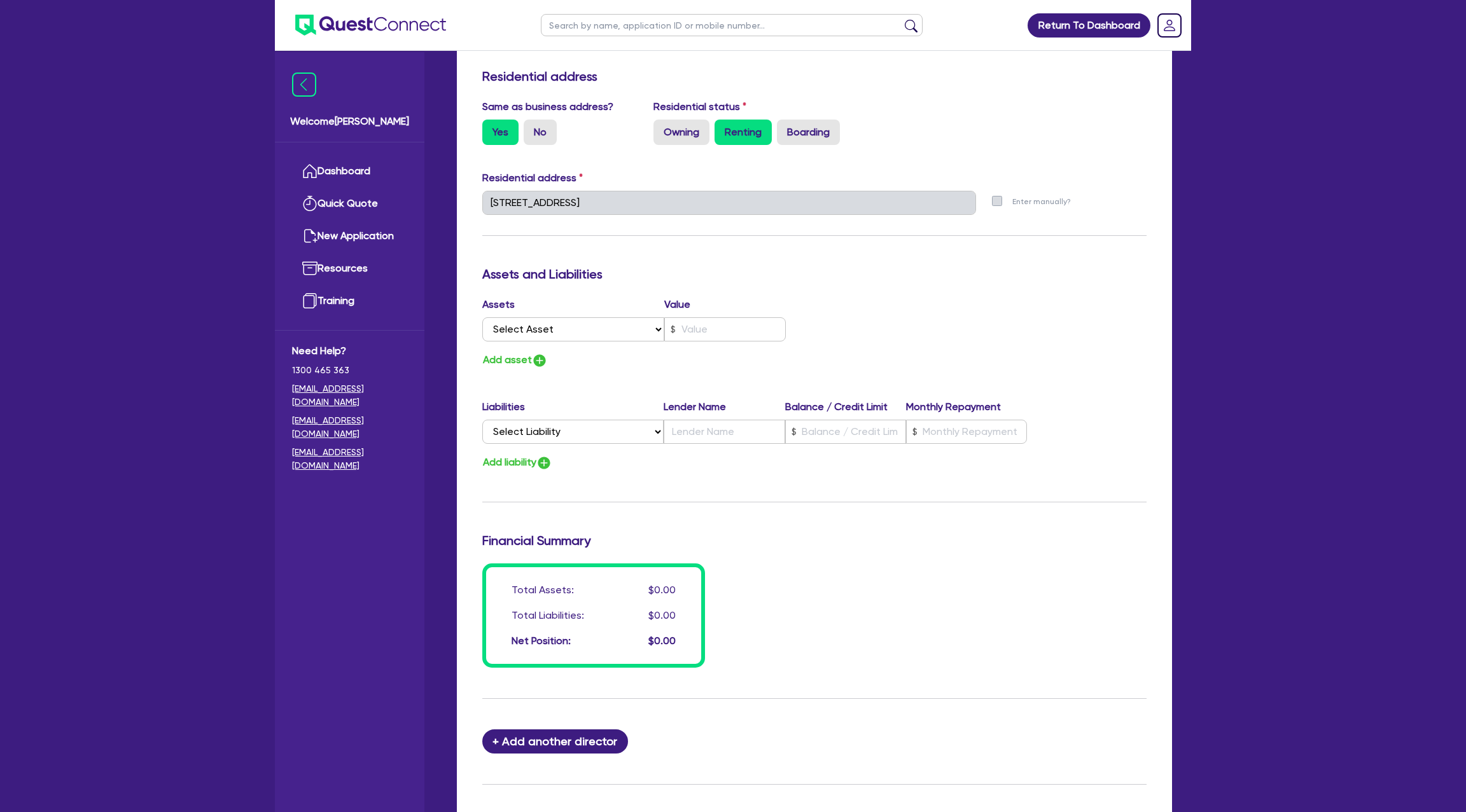
scroll to position [660, 0]
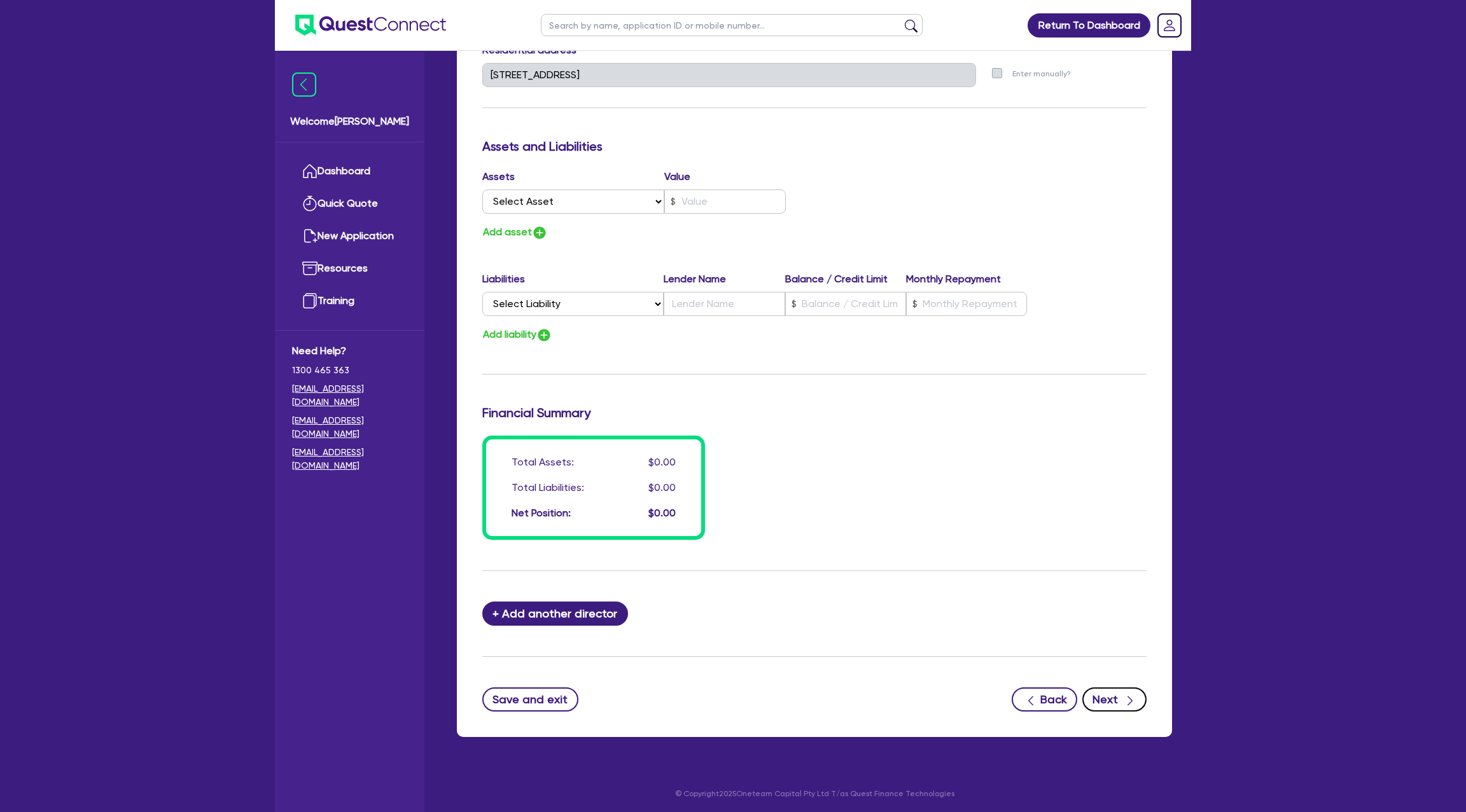
click at [1116, 699] on button "Next" at bounding box center [1114, 699] width 65 height 24
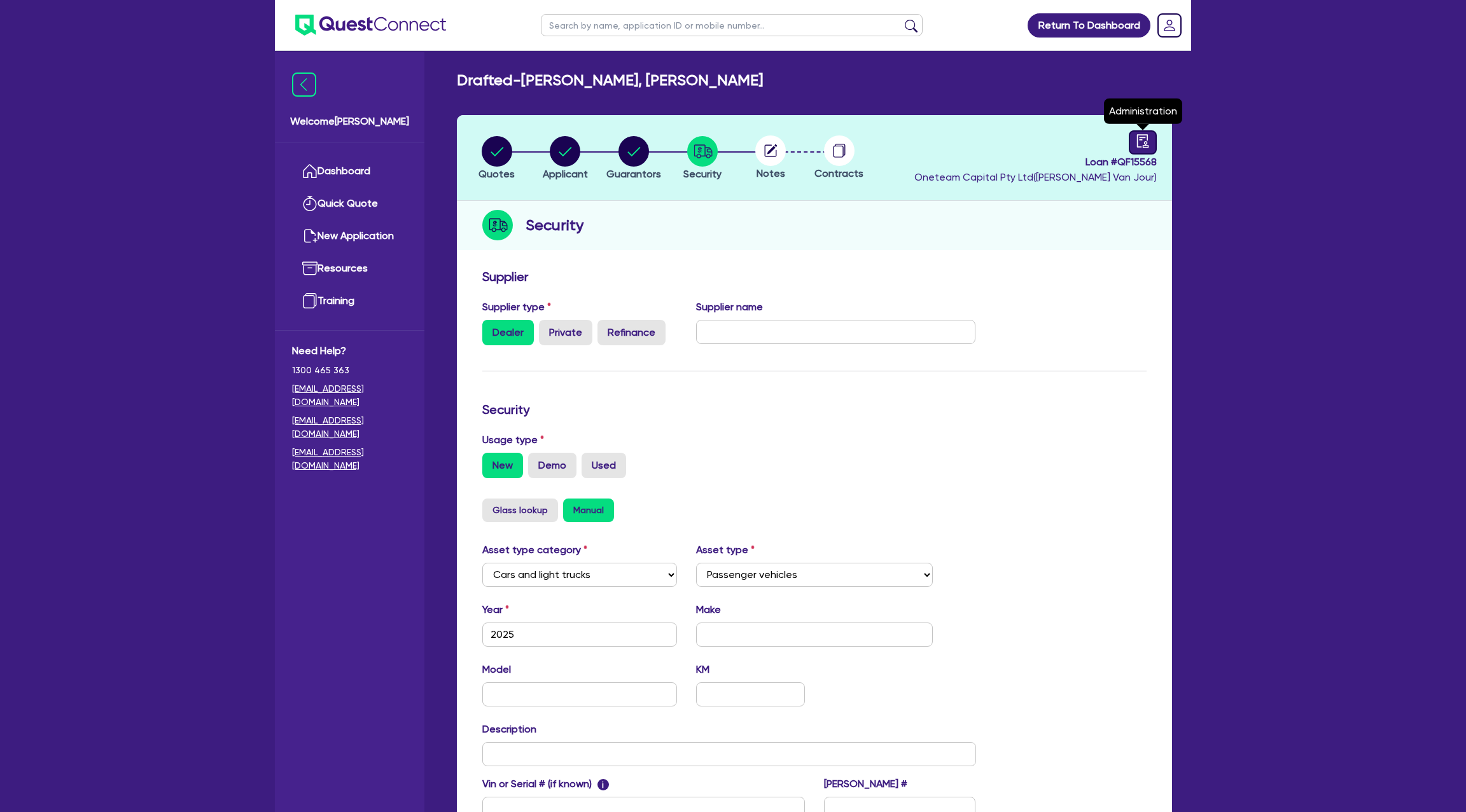
click at [1150, 131] on div at bounding box center [1142, 142] width 28 height 24
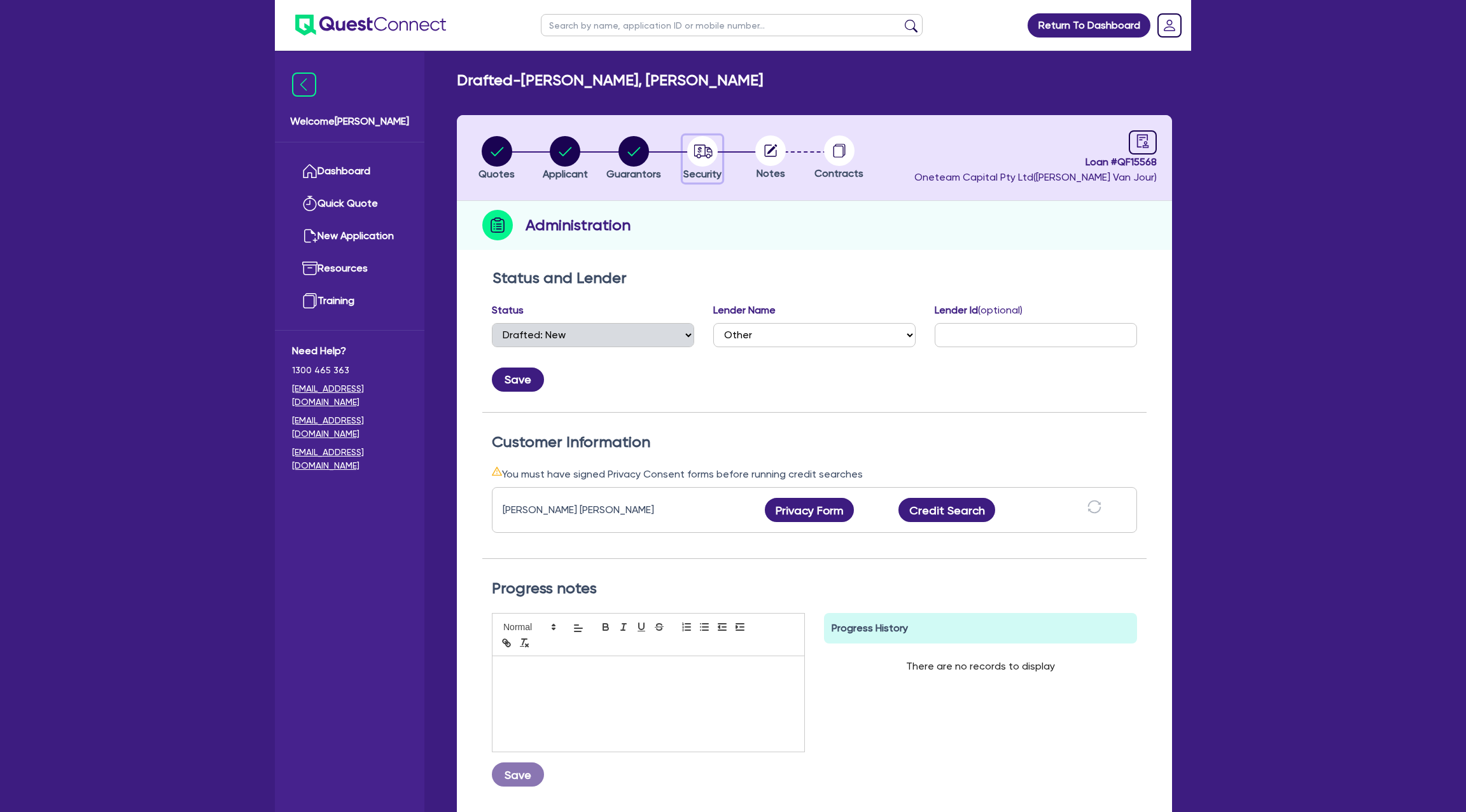
drag, startPoint x: 709, startPoint y: 152, endPoint x: 721, endPoint y: 169, distance: 20.8
click at [710, 158] on icon "button" at bounding box center [702, 152] width 30 height 30
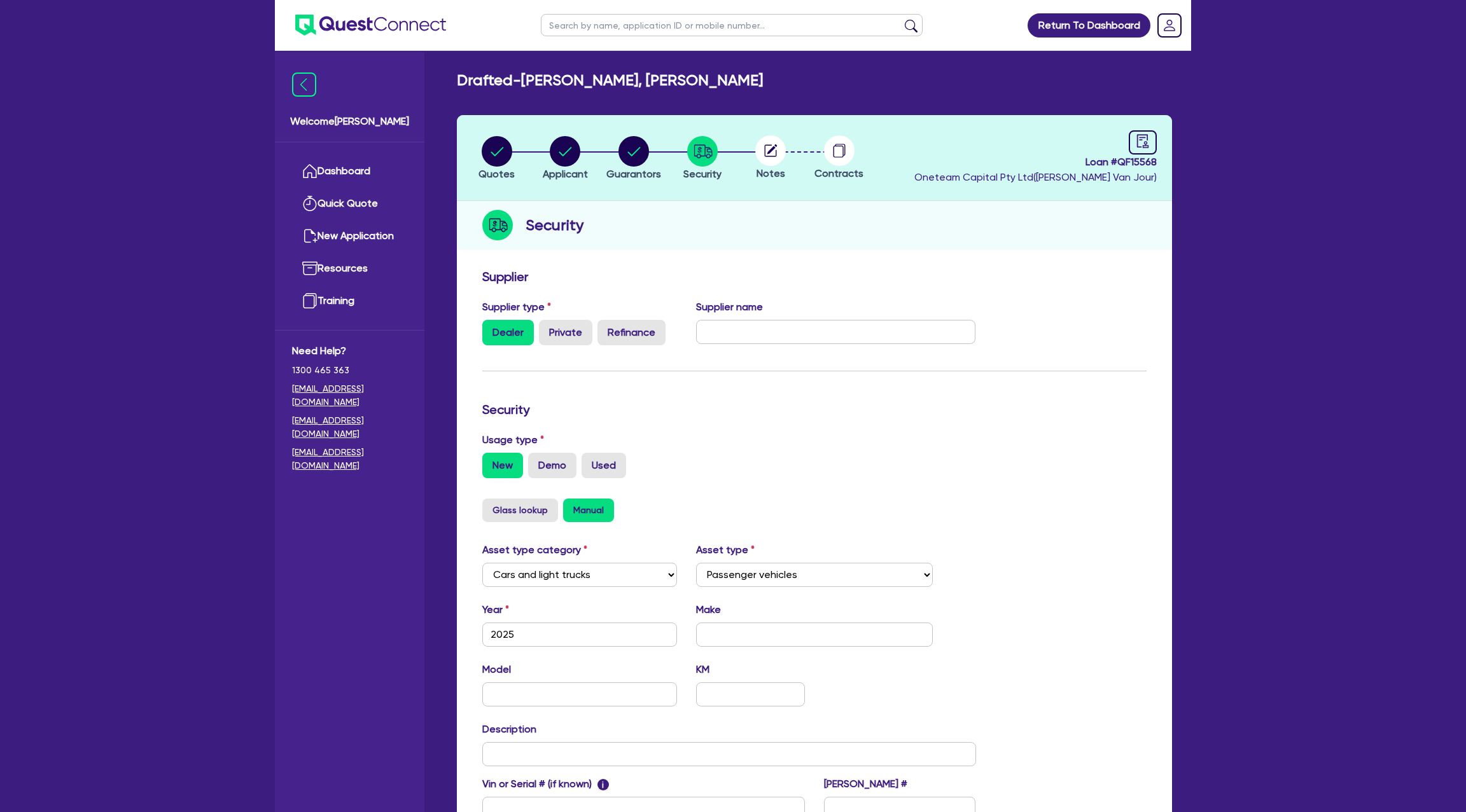
click at [781, 148] on circle at bounding box center [770, 151] width 30 height 30
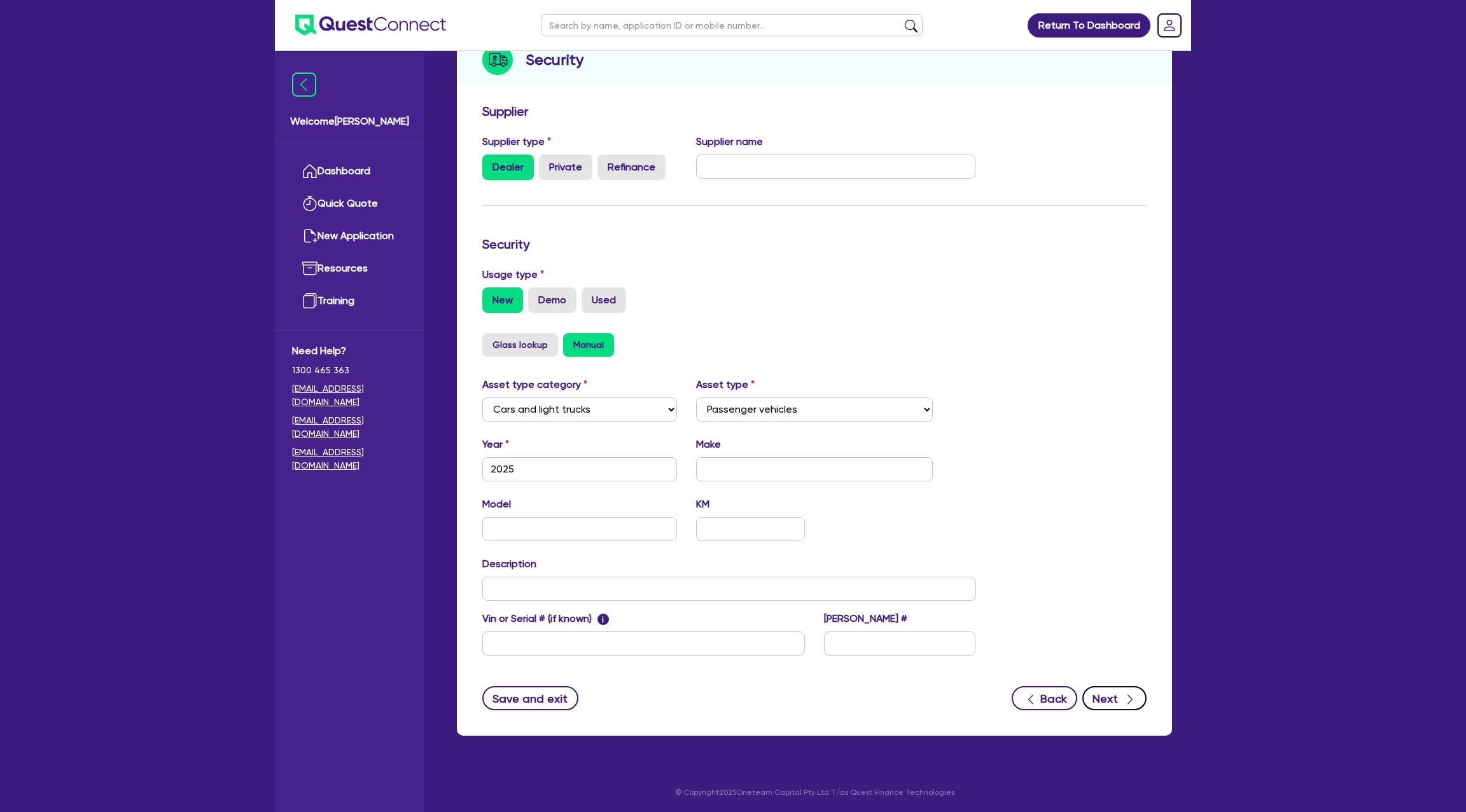
click at [1136, 692] on button "Next" at bounding box center [1114, 698] width 65 height 24
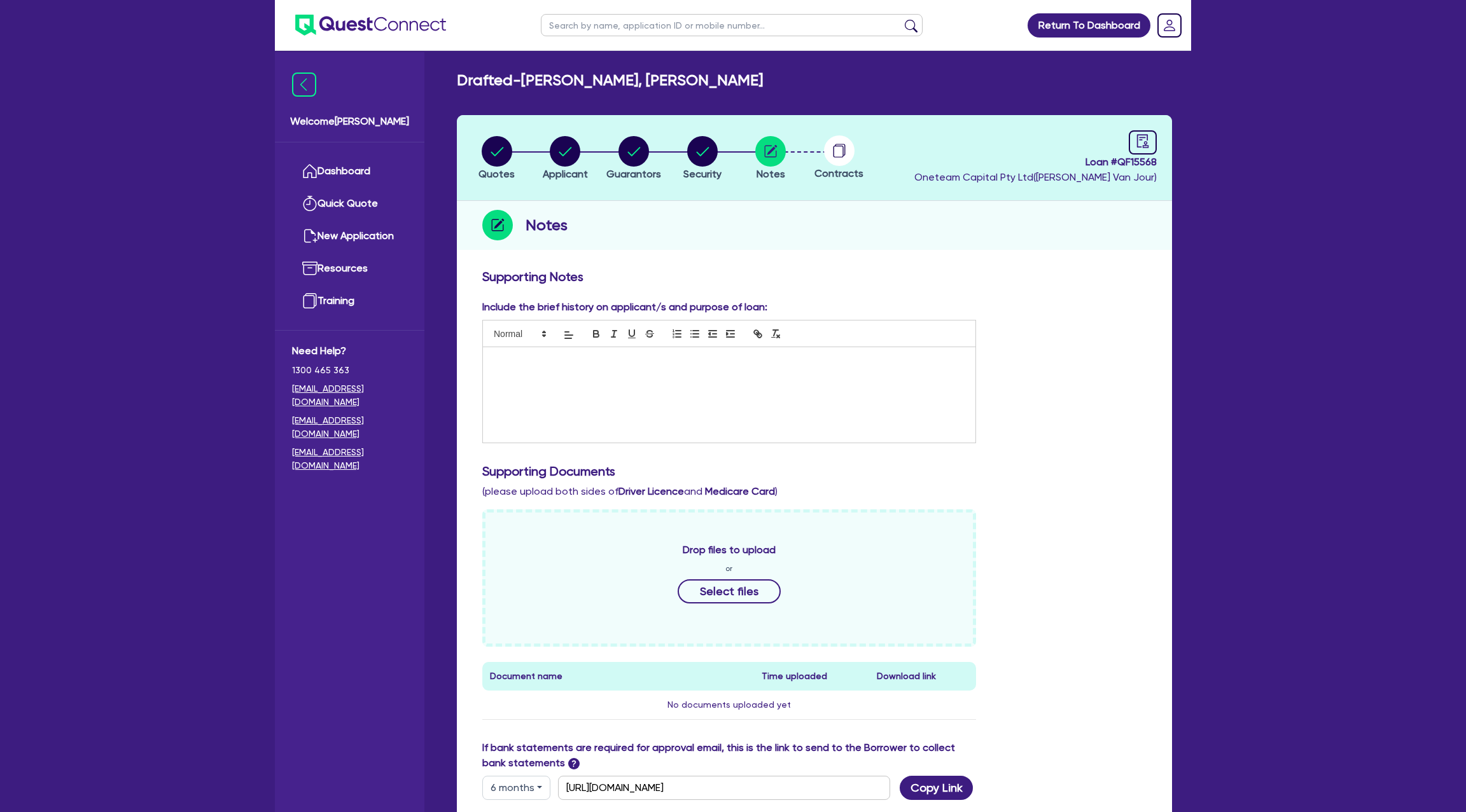
click at [582, 385] on div at bounding box center [729, 395] width 493 height 96
click at [1068, 291] on div "Supporting Notes Include the brief history on applicant/s and purpose of loan: …" at bounding box center [815, 608] width 664 height 678
click at [617, 358] on p "48 sixth ave tokley" at bounding box center [729, 360] width 474 height 12
click at [1112, 241] on div "Notes" at bounding box center [815, 225] width 715 height 49
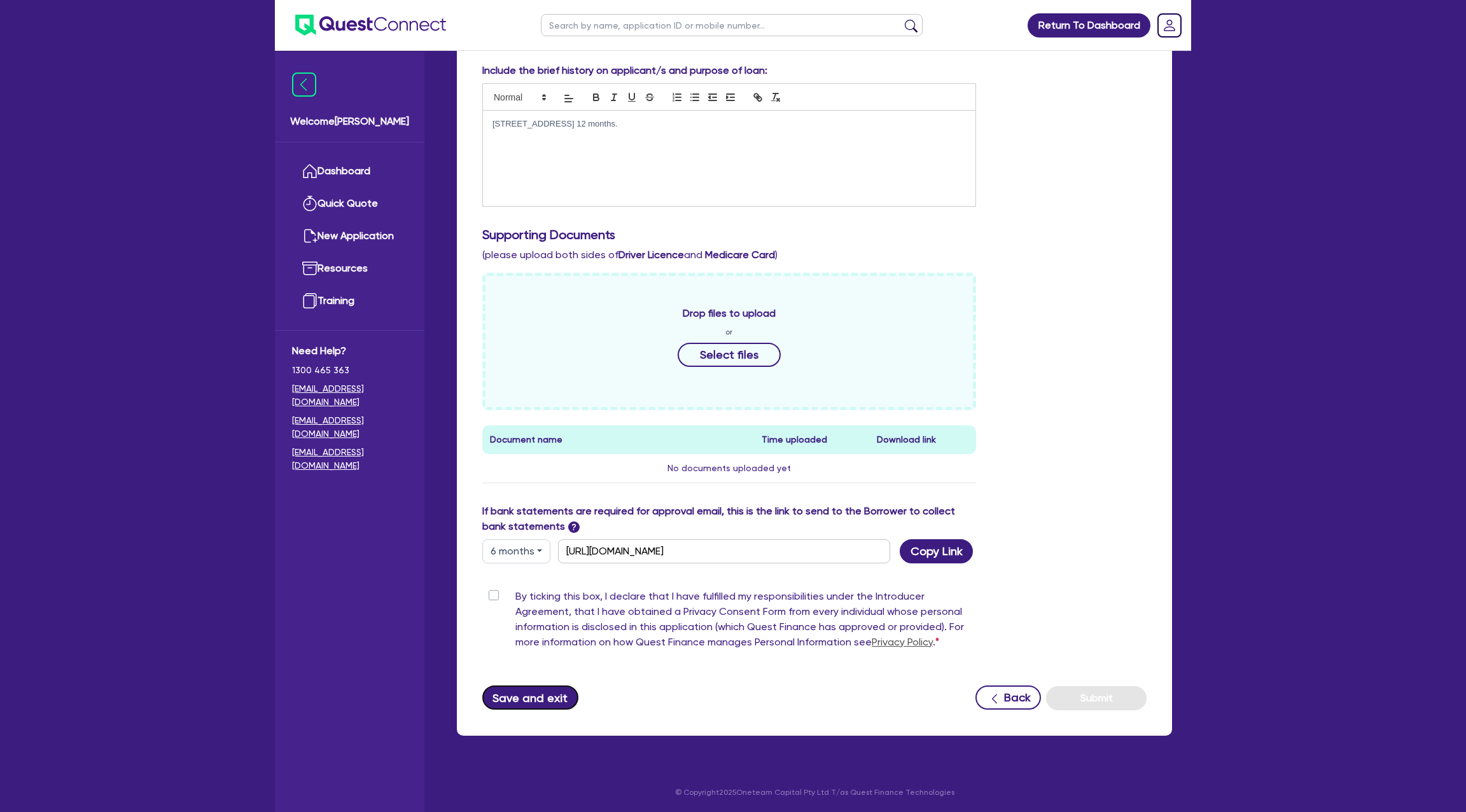
click at [509, 689] on button "Save and exit" at bounding box center [530, 697] width 96 height 24
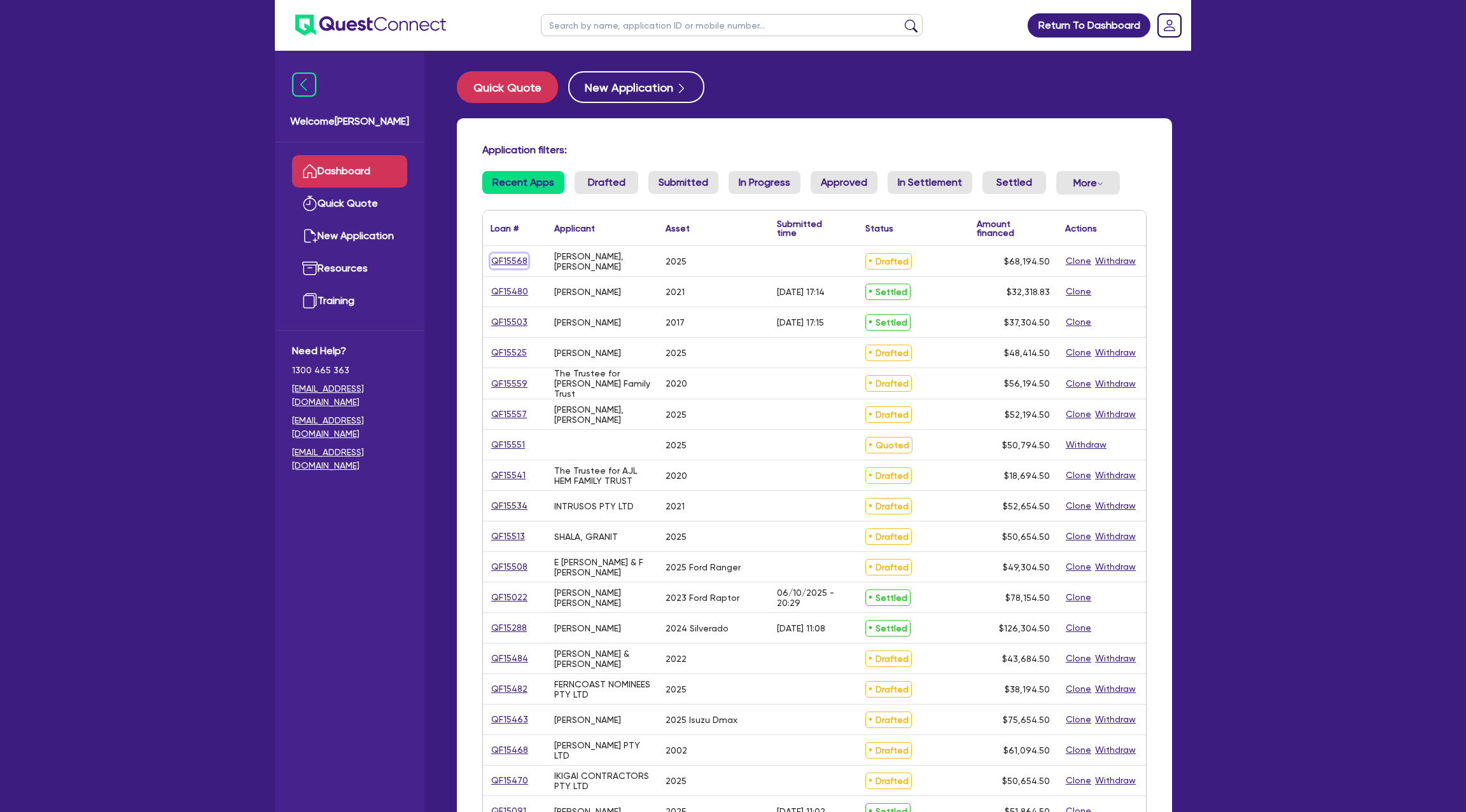
click at [503, 256] on link "QF15568" at bounding box center [509, 261] width 38 height 14
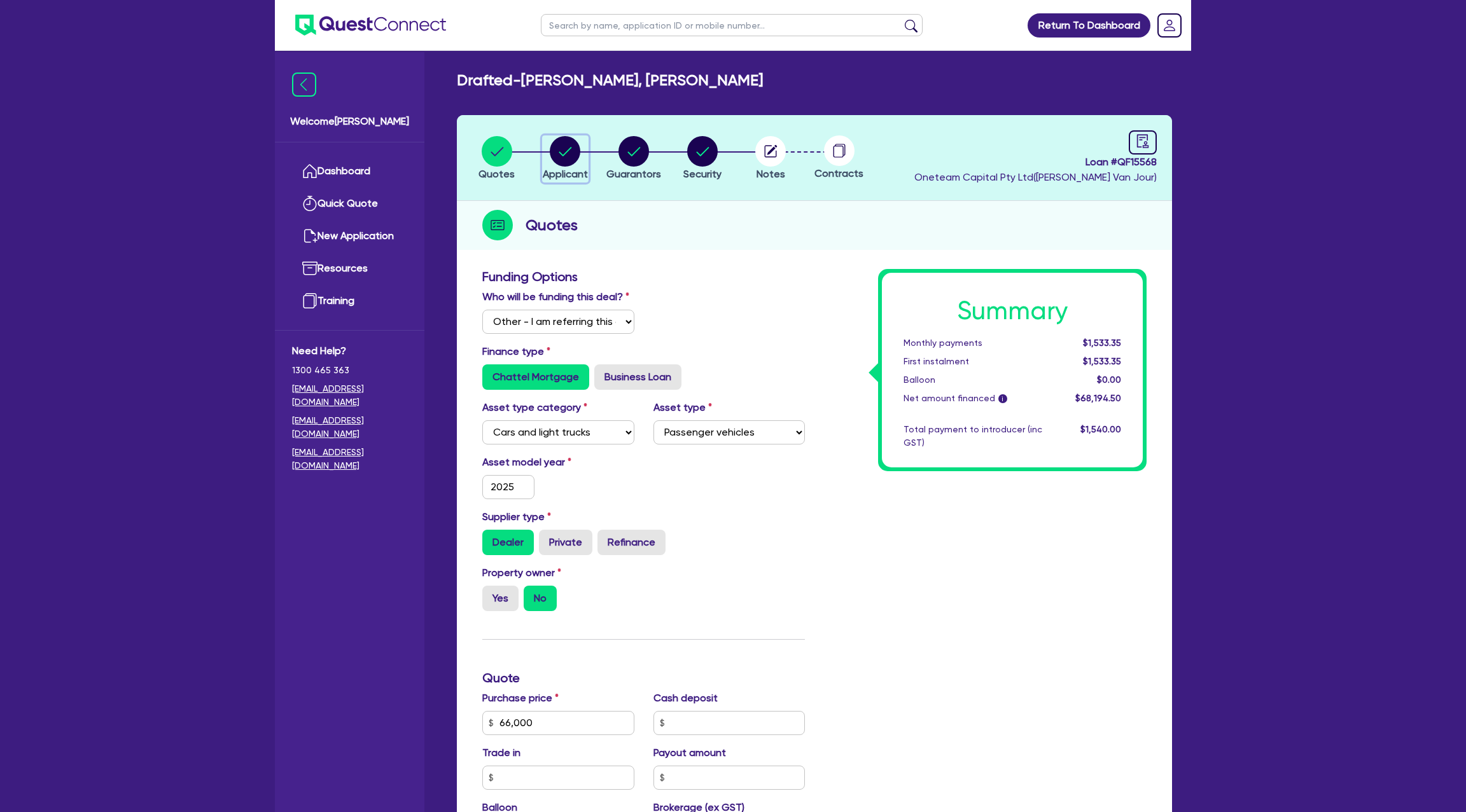
click at [559, 149] on circle "button" at bounding box center [565, 152] width 30 height 30
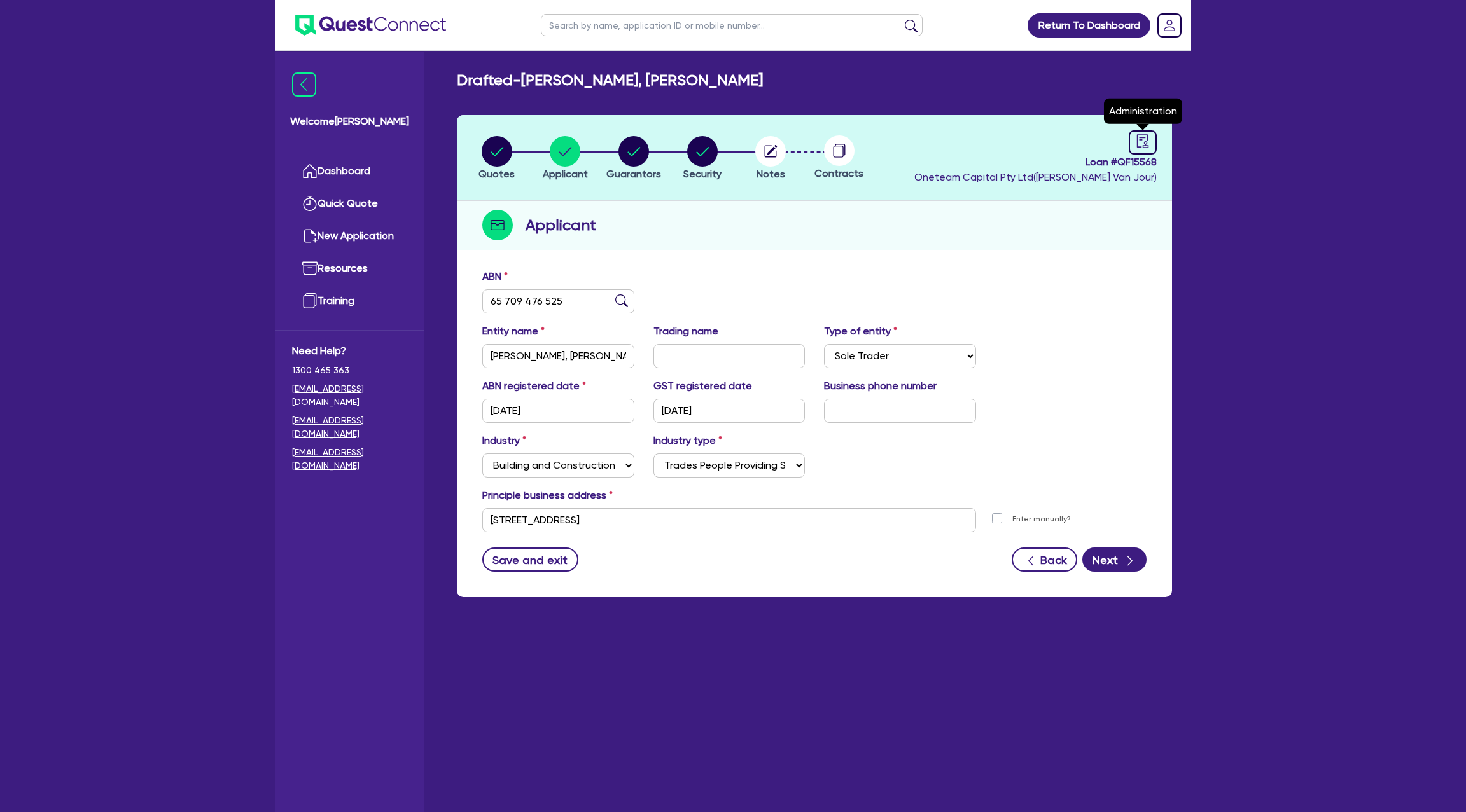
click at [1137, 125] on header "Quotes Applicant Guarantors Security Notes Contracts Loan # QF15568 Oneteam Cap…" at bounding box center [815, 158] width 715 height 86
click at [1140, 134] on icon "audit" at bounding box center [1142, 141] width 14 height 14
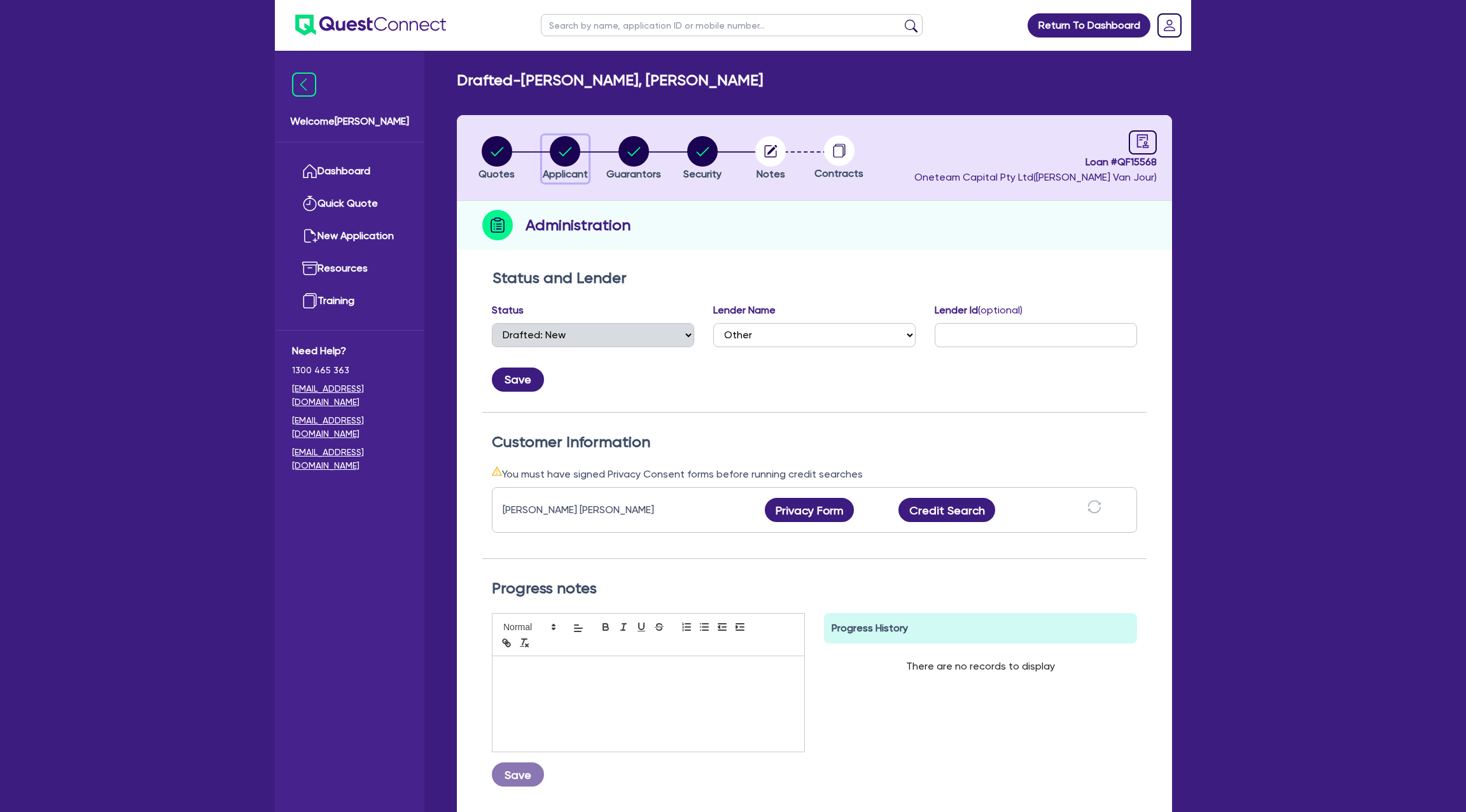
click at [587, 151] on div "button" at bounding box center [565, 152] width 45 height 30
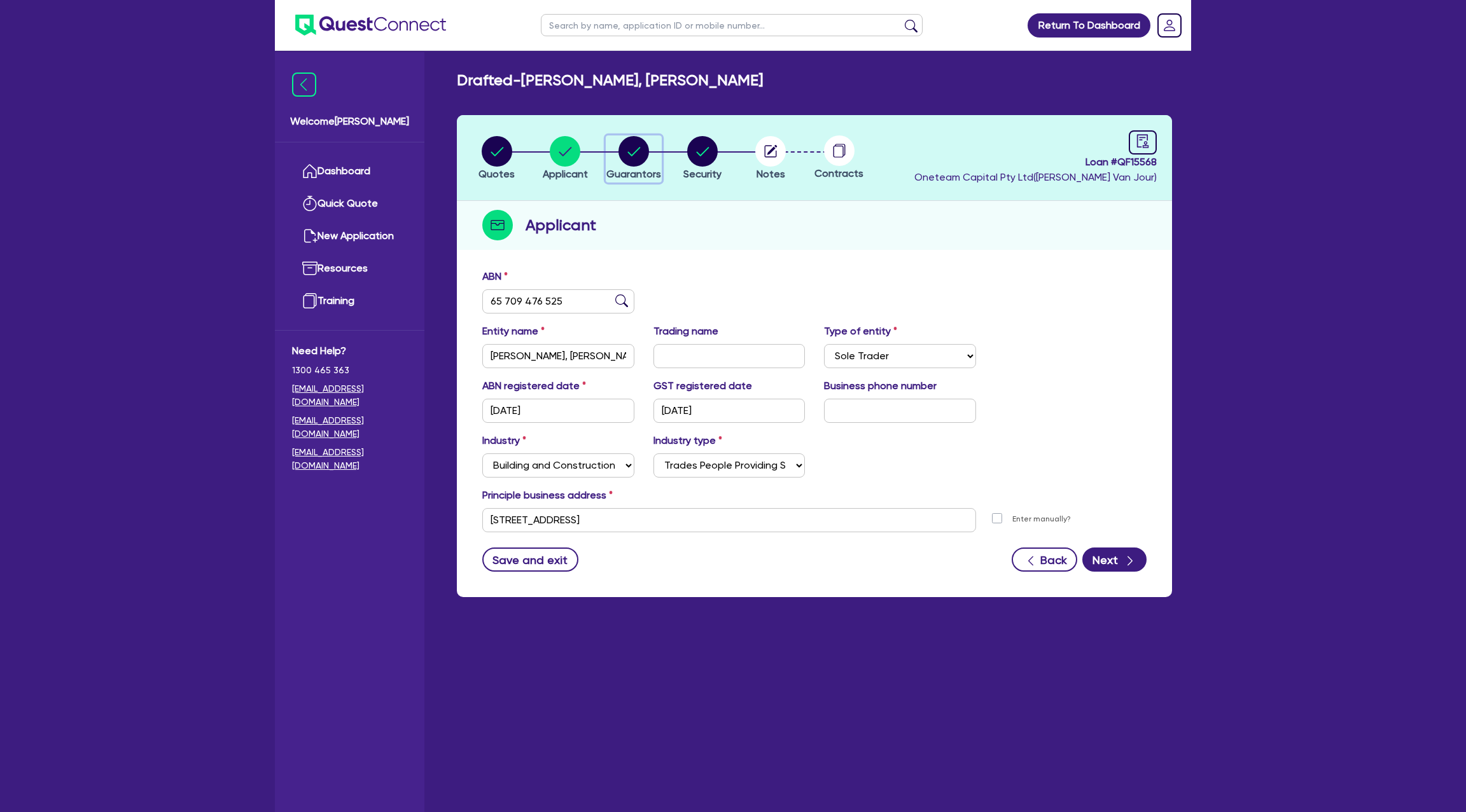
click at [630, 145] on circle "button" at bounding box center [634, 152] width 30 height 30
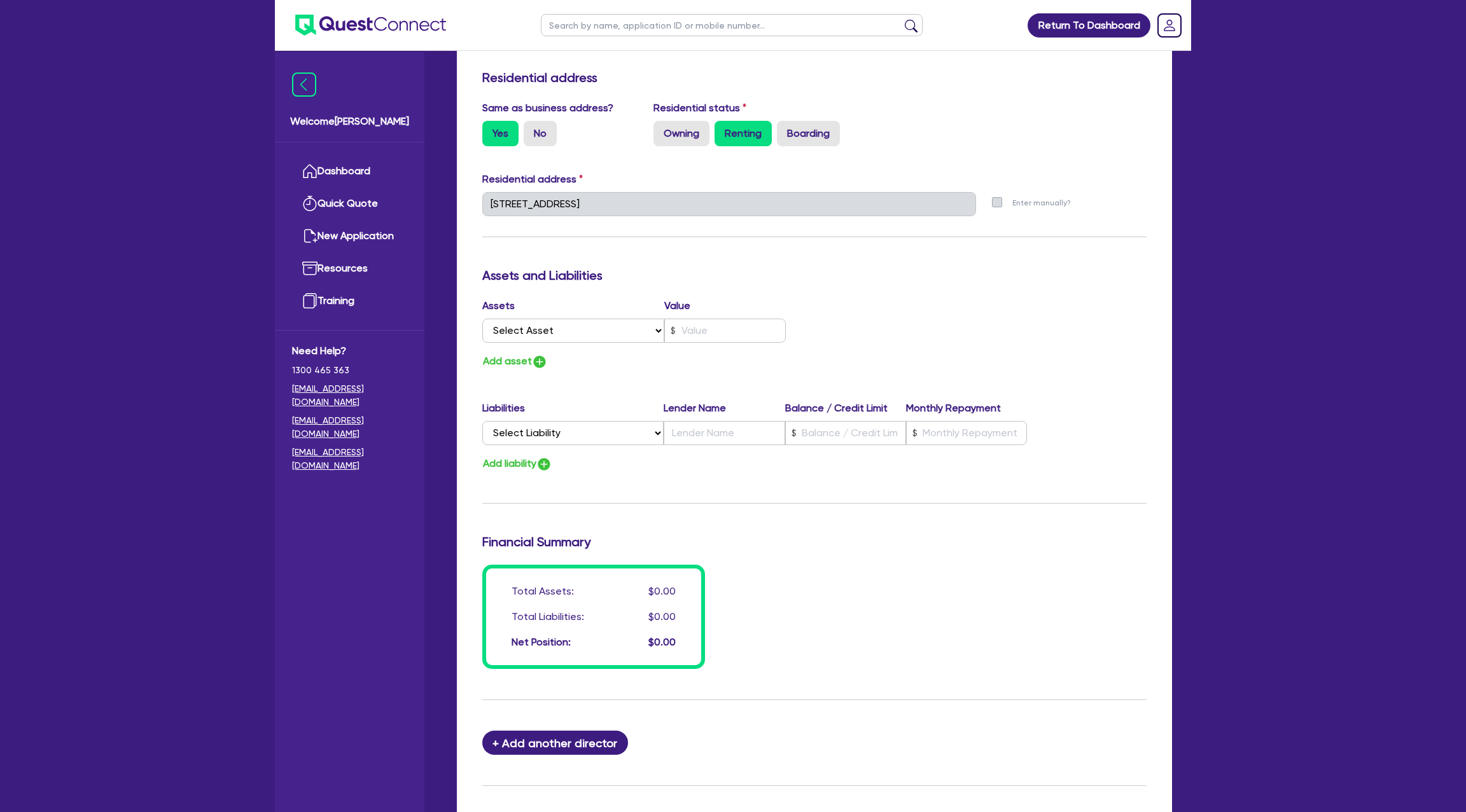
scroll to position [543, 0]
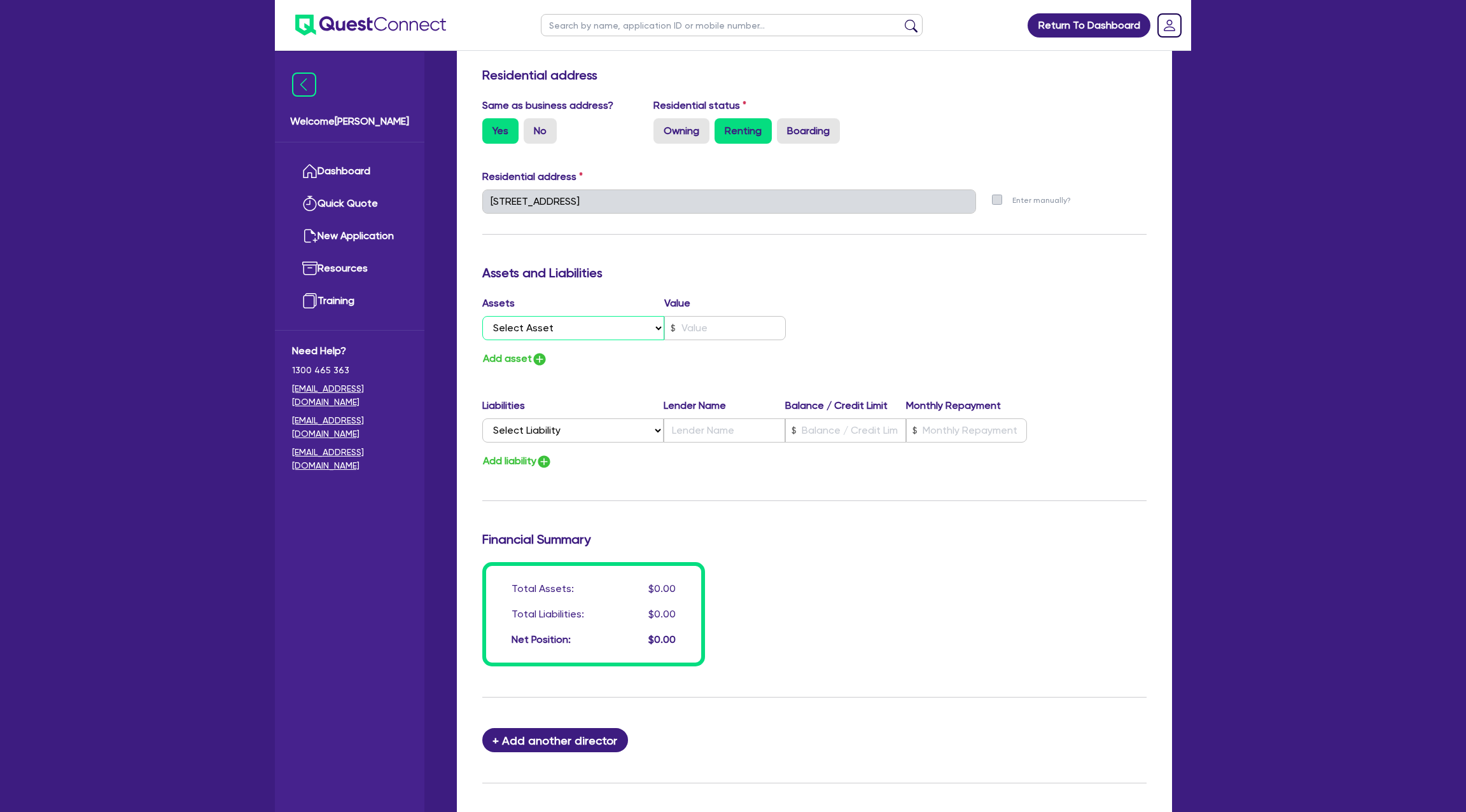
click at [536, 318] on select "Select Asset Cash Property Investment property Vehicle Truck Trailer Equipment …" at bounding box center [573, 328] width 182 height 24
click at [482, 316] on select "Select Asset Cash Property Investment property Vehicle Truck Trailer Equipment …" at bounding box center [573, 328] width 182 height 24
click at [727, 336] on div "Assets Value Select Asset Cash Property Investment property Vehicle Truck Trail…" at bounding box center [643, 320] width 342 height 49
click at [732, 328] on input "text" at bounding box center [725, 328] width 122 height 24
click at [527, 389] on div "Update residential status for Director #1 Boarding is only acceptable when the …" at bounding box center [815, 196] width 664 height 940
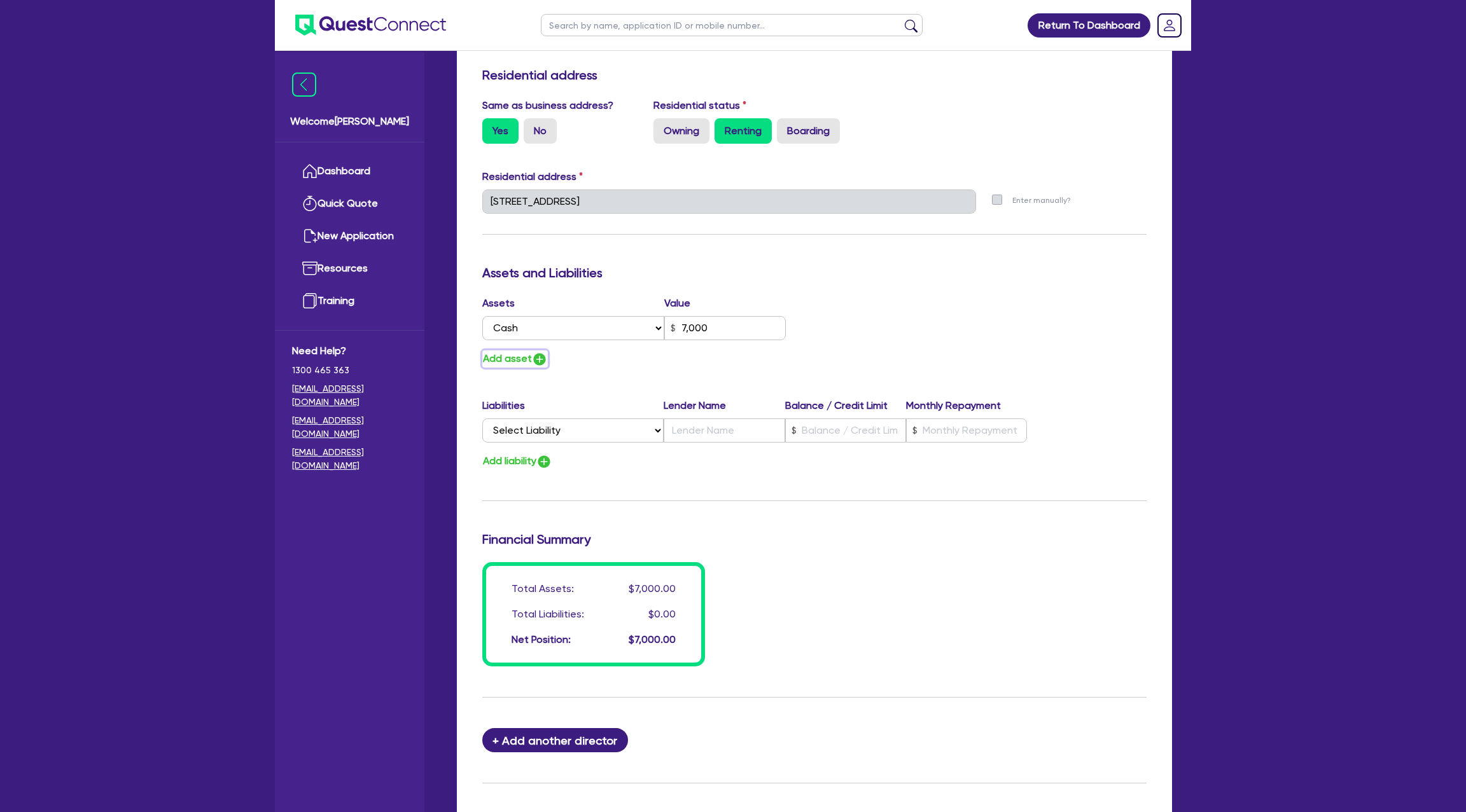
click at [522, 355] on button "Add asset" at bounding box center [515, 359] width 65 height 17
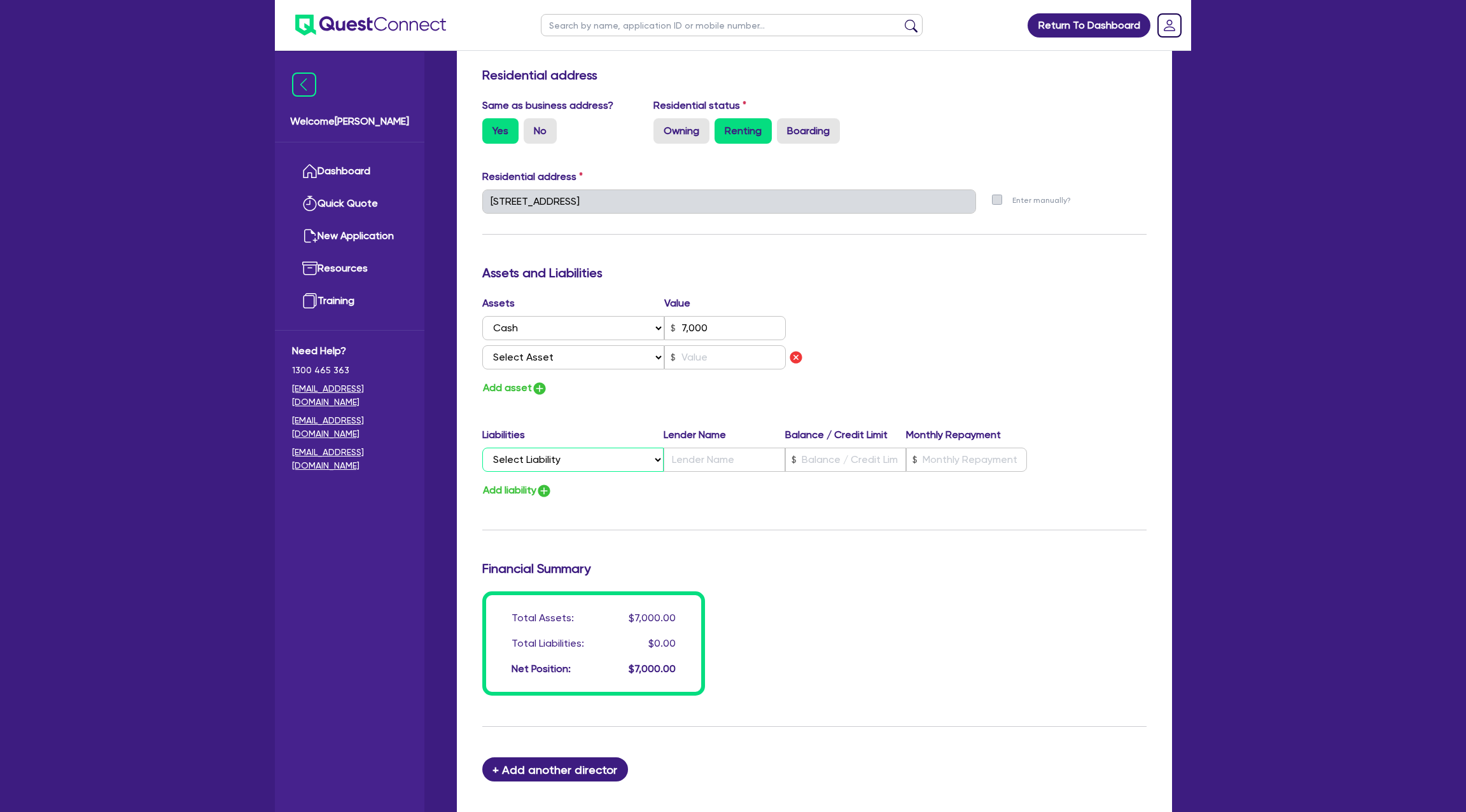
click at [536, 468] on select "Select Liability Credit card Mortgage Investment property loan Vehicle loan Tru…" at bounding box center [573, 460] width 181 height 24
click at [482, 448] on select "Select Liability Credit card Mortgage Investment property loan Vehicle loan Tru…" at bounding box center [573, 460] width 181 height 24
drag, startPoint x: 820, startPoint y: 458, endPoint x: 883, endPoint y: 453, distance: 63.2
click at [822, 458] on input "text" at bounding box center [845, 460] width 121 height 24
click at [939, 458] on input "text" at bounding box center [966, 460] width 121 height 24
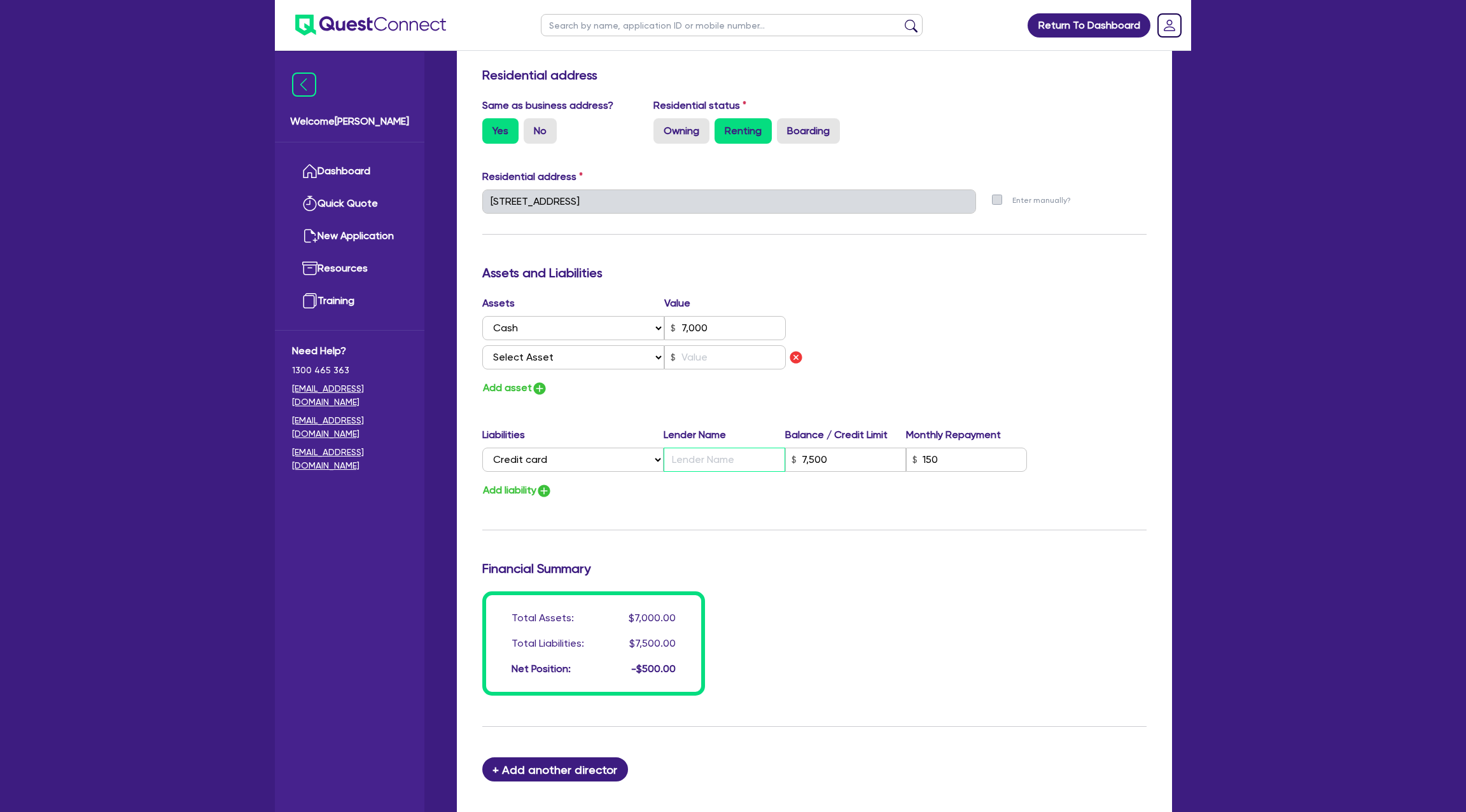
click at [713, 463] on input "text" at bounding box center [724, 460] width 121 height 24
drag, startPoint x: 869, startPoint y: 262, endPoint x: 863, endPoint y: 289, distance: 27.7
click at [869, 262] on div "Update residential status for Director #1 Boarding is only acceptable when the …" at bounding box center [815, 211] width 664 height 970
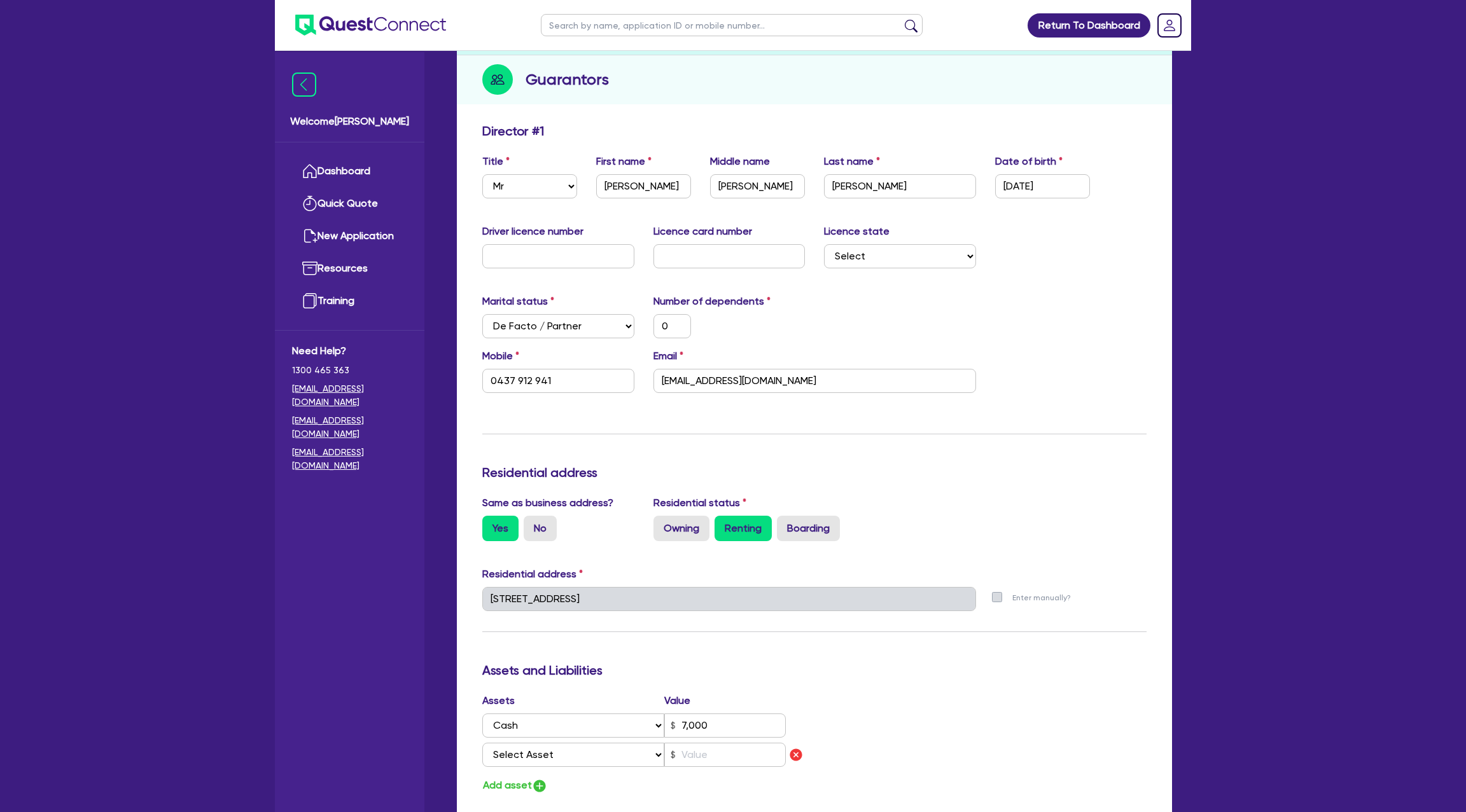
scroll to position [0, 0]
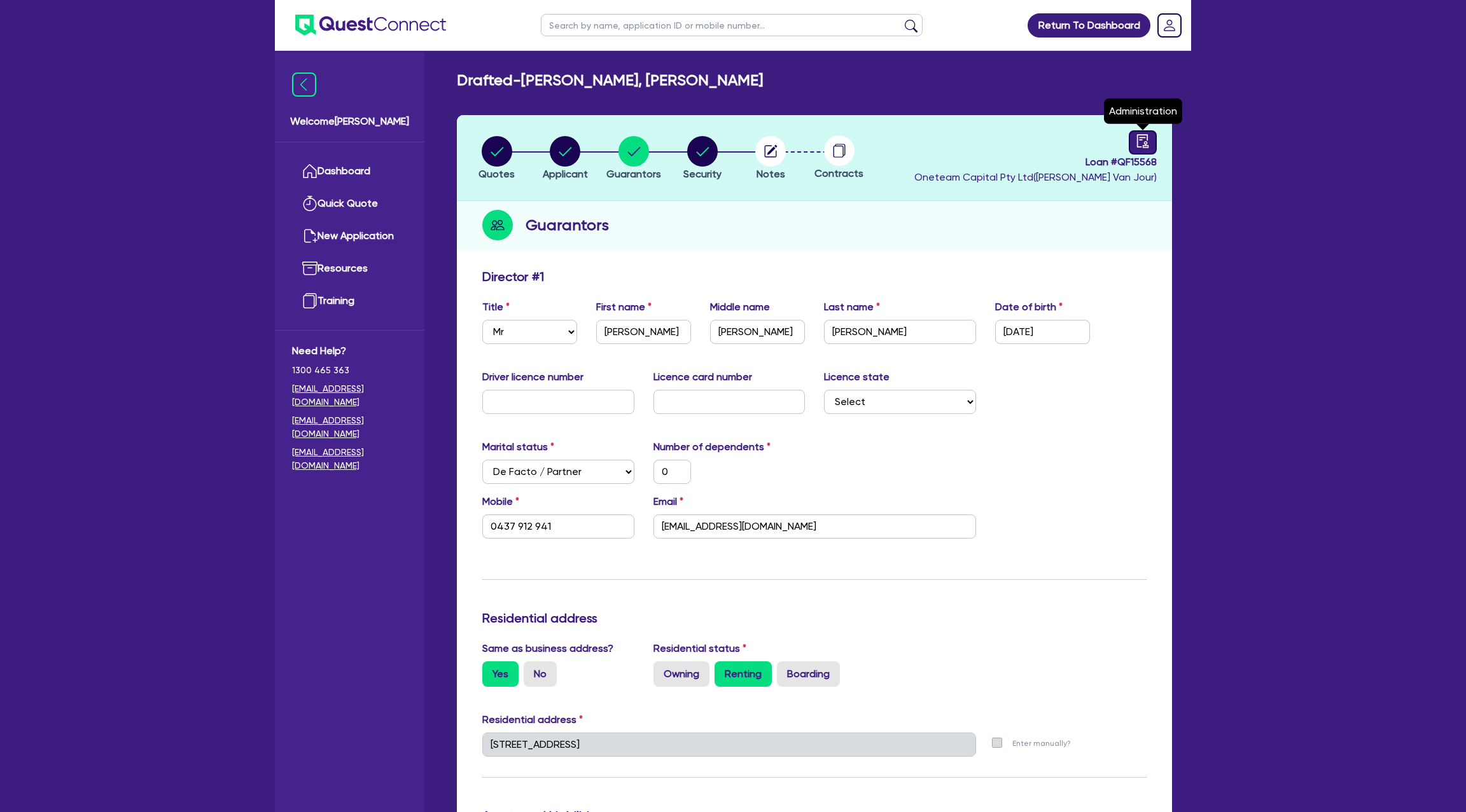
click at [1139, 134] on icon "audit" at bounding box center [1142, 141] width 14 height 14
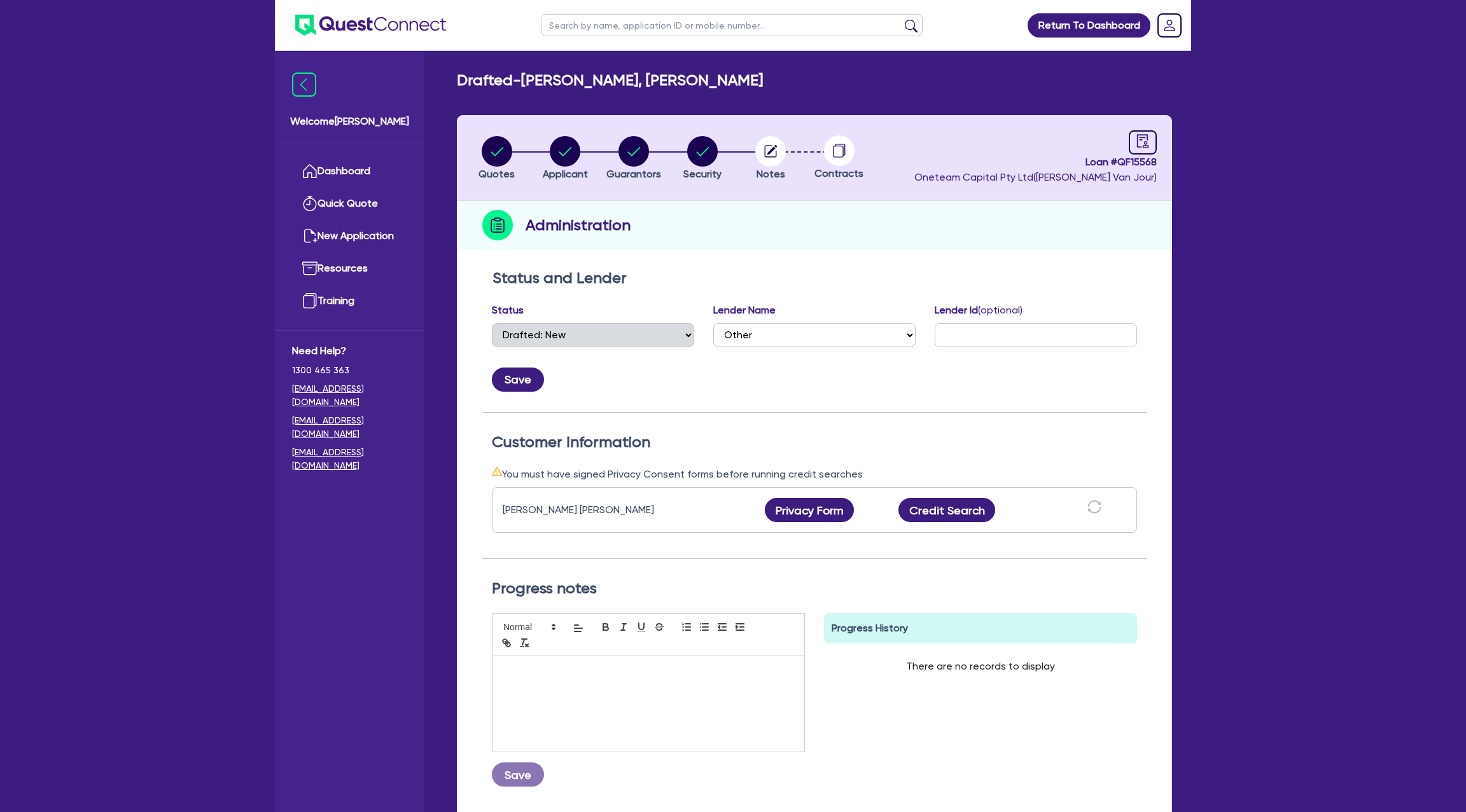
scroll to position [107, 0]
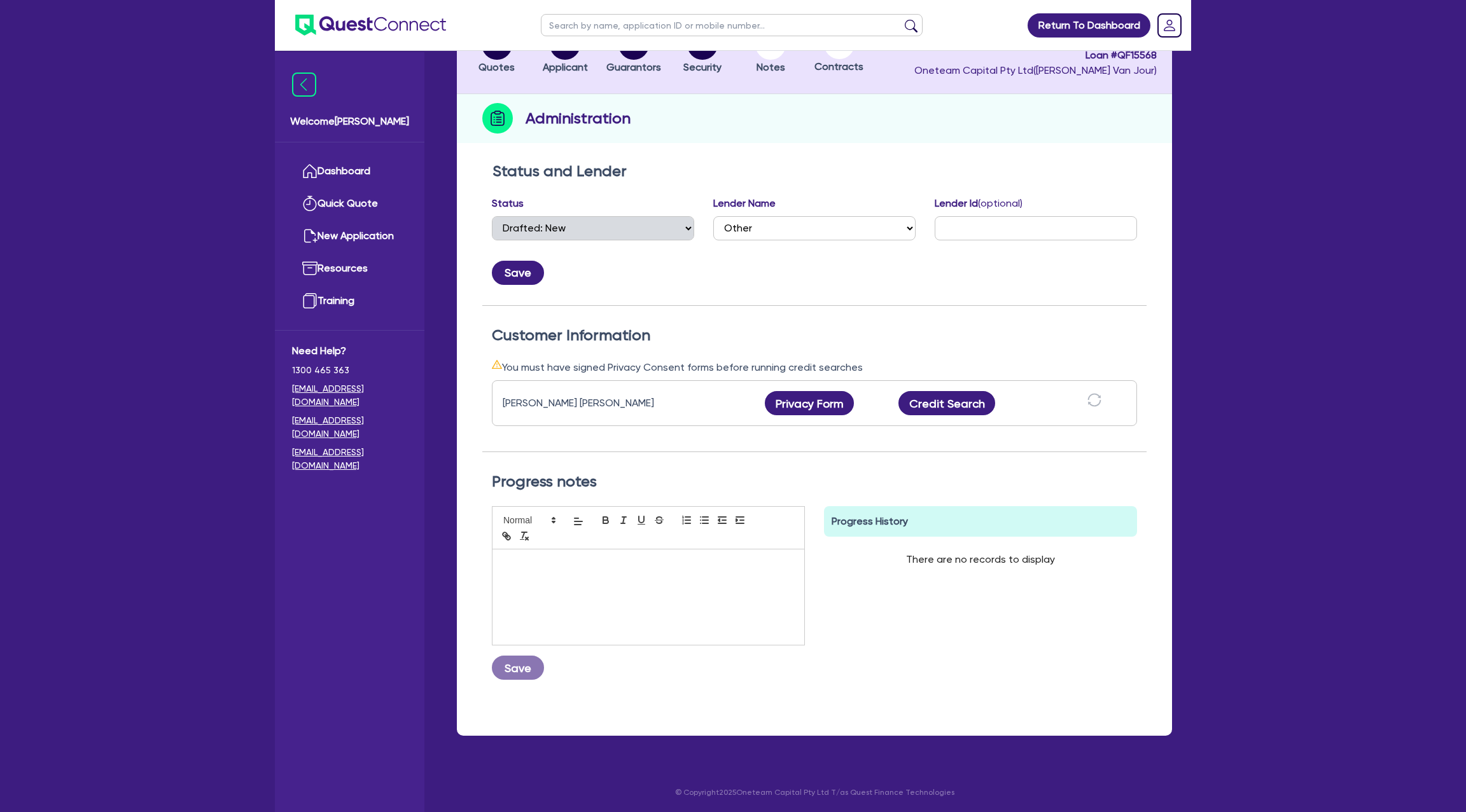
click at [818, 386] on div "Andrew Ryan Normington Privacy Form Privacy form logs Close Send new privacy fo…" at bounding box center [815, 403] width 646 height 46
click at [814, 402] on button "Privacy Form" at bounding box center [809, 402] width 89 height 24
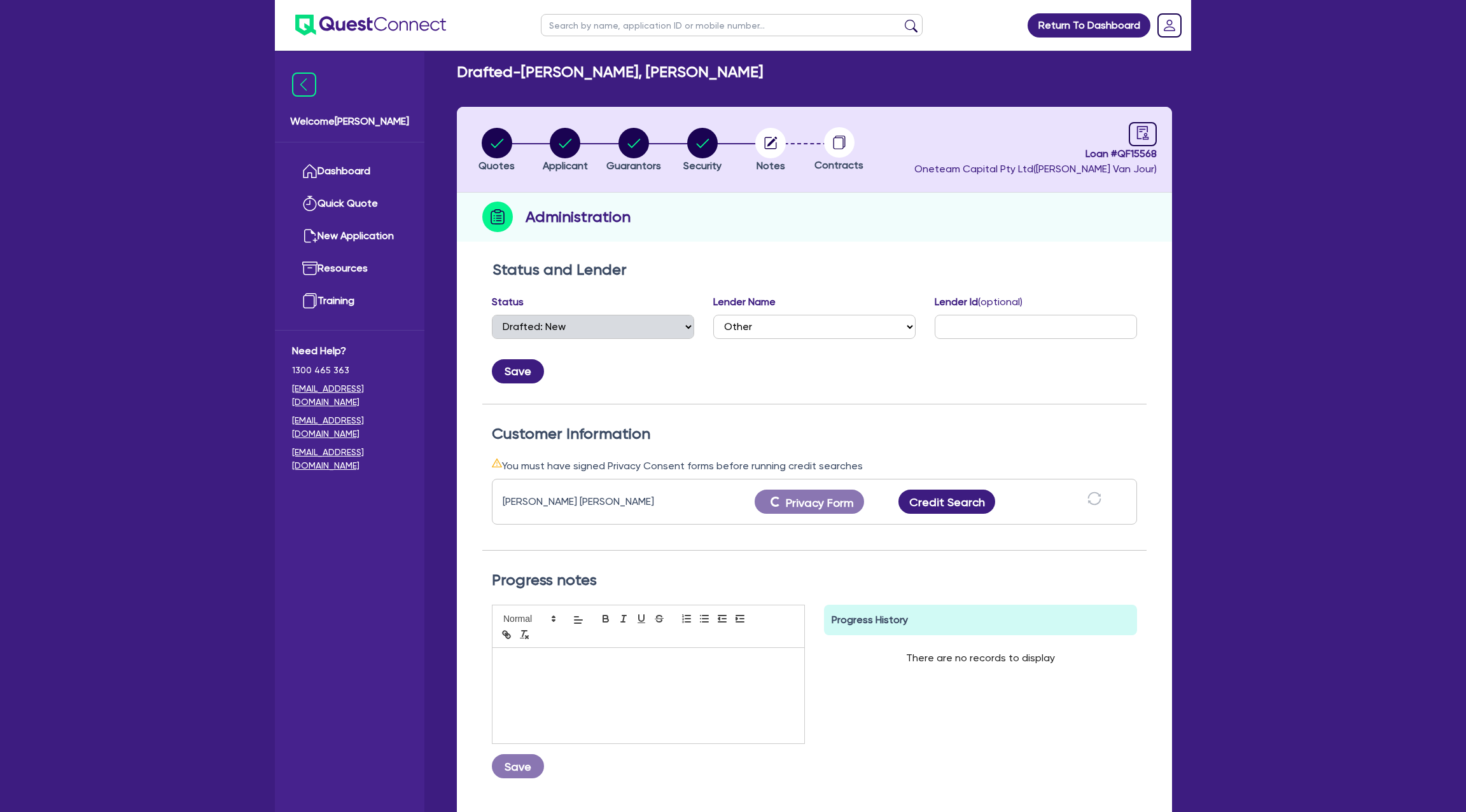
scroll to position [0, 0]
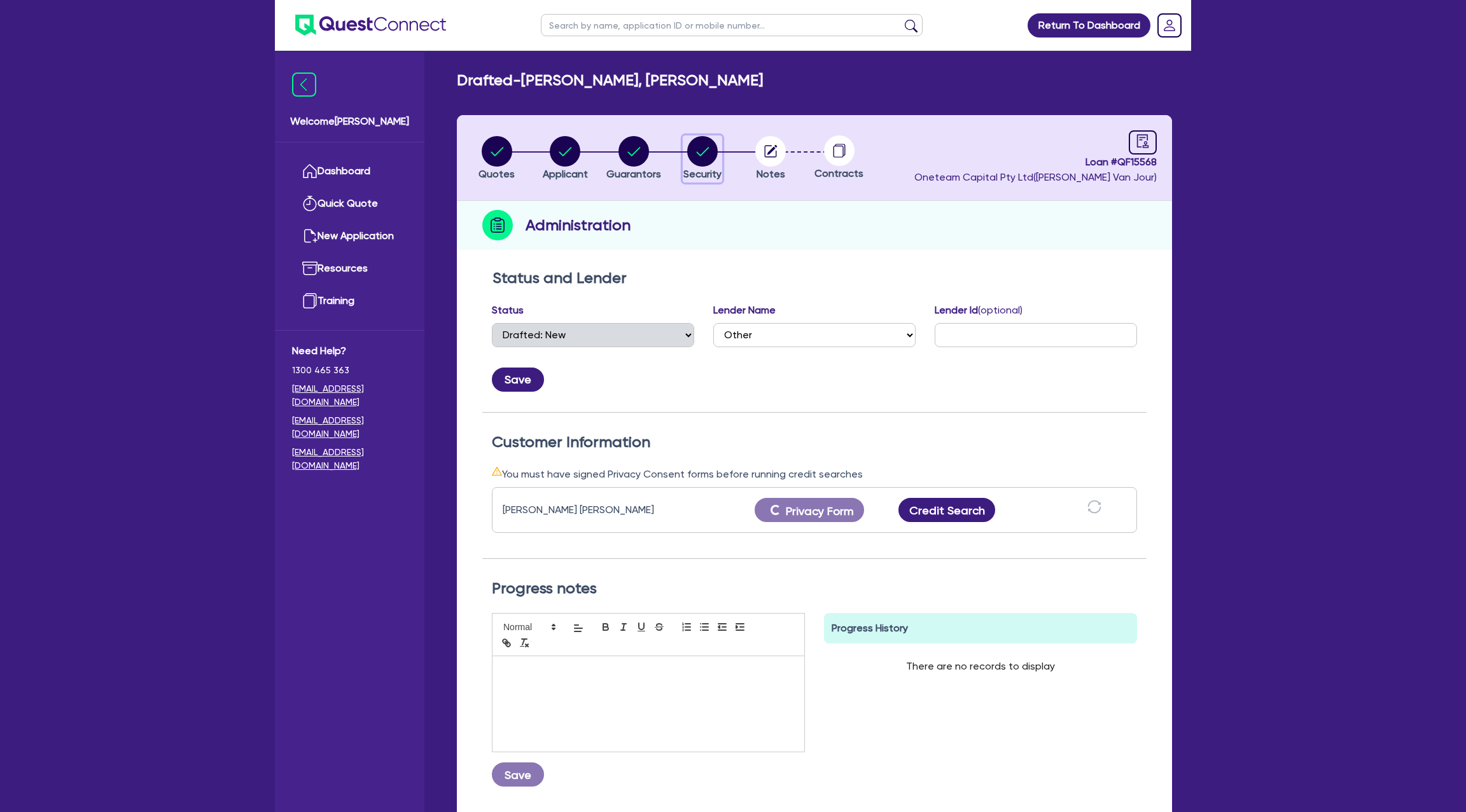
click at [694, 151] on circle "button" at bounding box center [702, 152] width 30 height 30
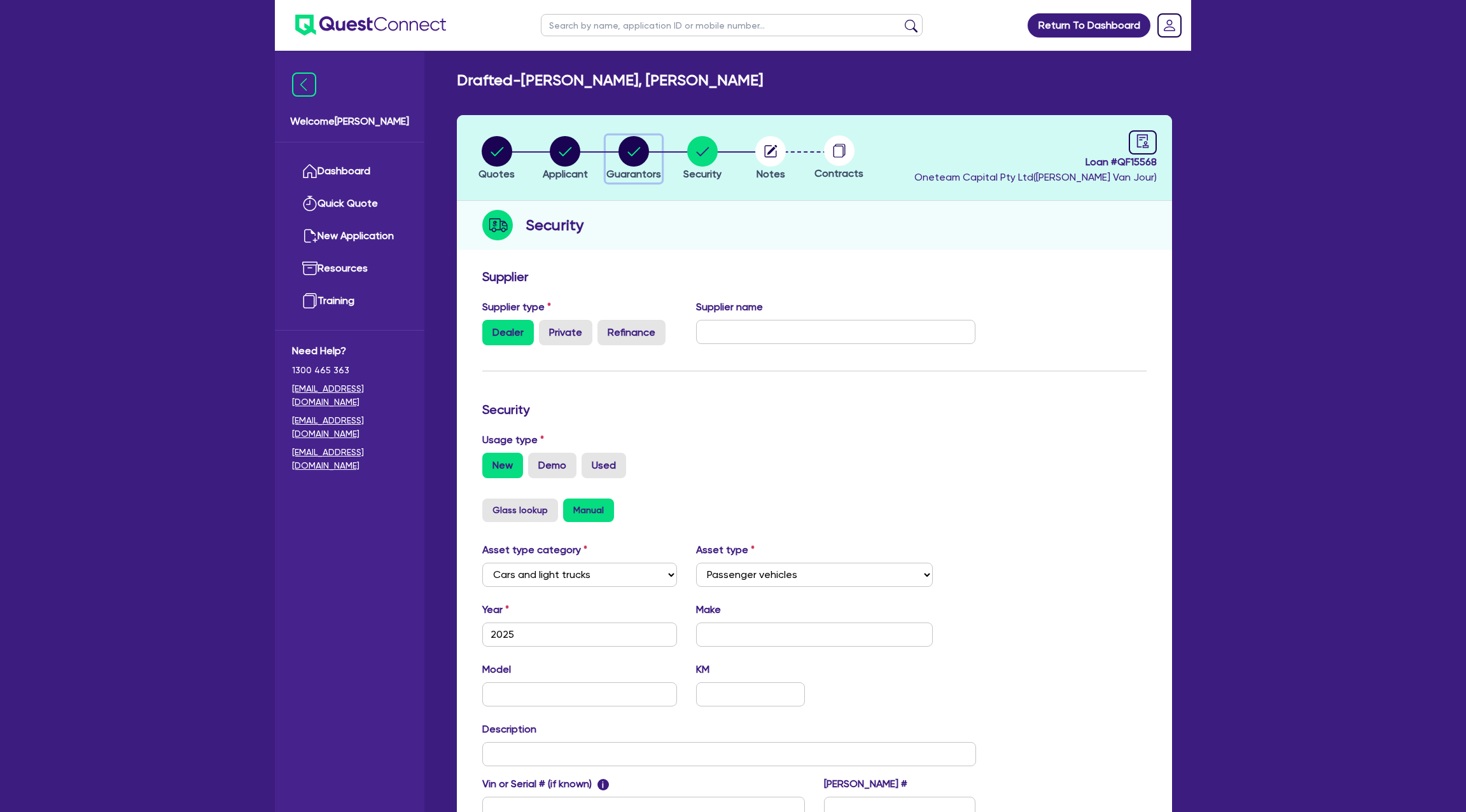
click at [638, 149] on icon "button" at bounding box center [634, 152] width 13 height 9
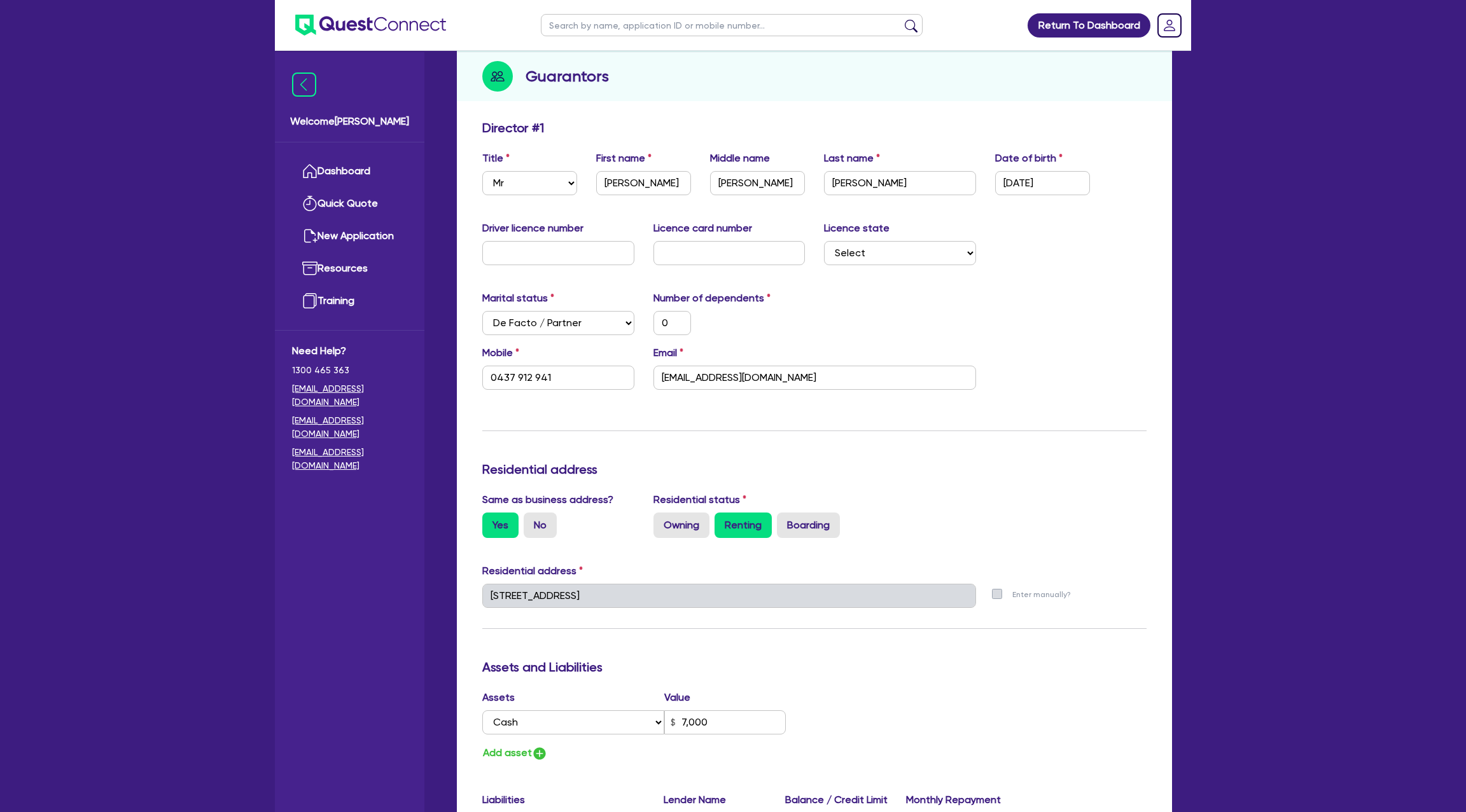
scroll to position [150, 0]
drag, startPoint x: 536, startPoint y: 265, endPoint x: 537, endPoint y: 258, distance: 7.1
click at [536, 264] on div "Driver licence number Licence card number Licence state Select NSW VIC QLD TAS …" at bounding box center [815, 246] width 683 height 54
click at [536, 248] on input "text" at bounding box center [559, 252] width 152 height 24
click at [665, 243] on input "text" at bounding box center [730, 252] width 152 height 24
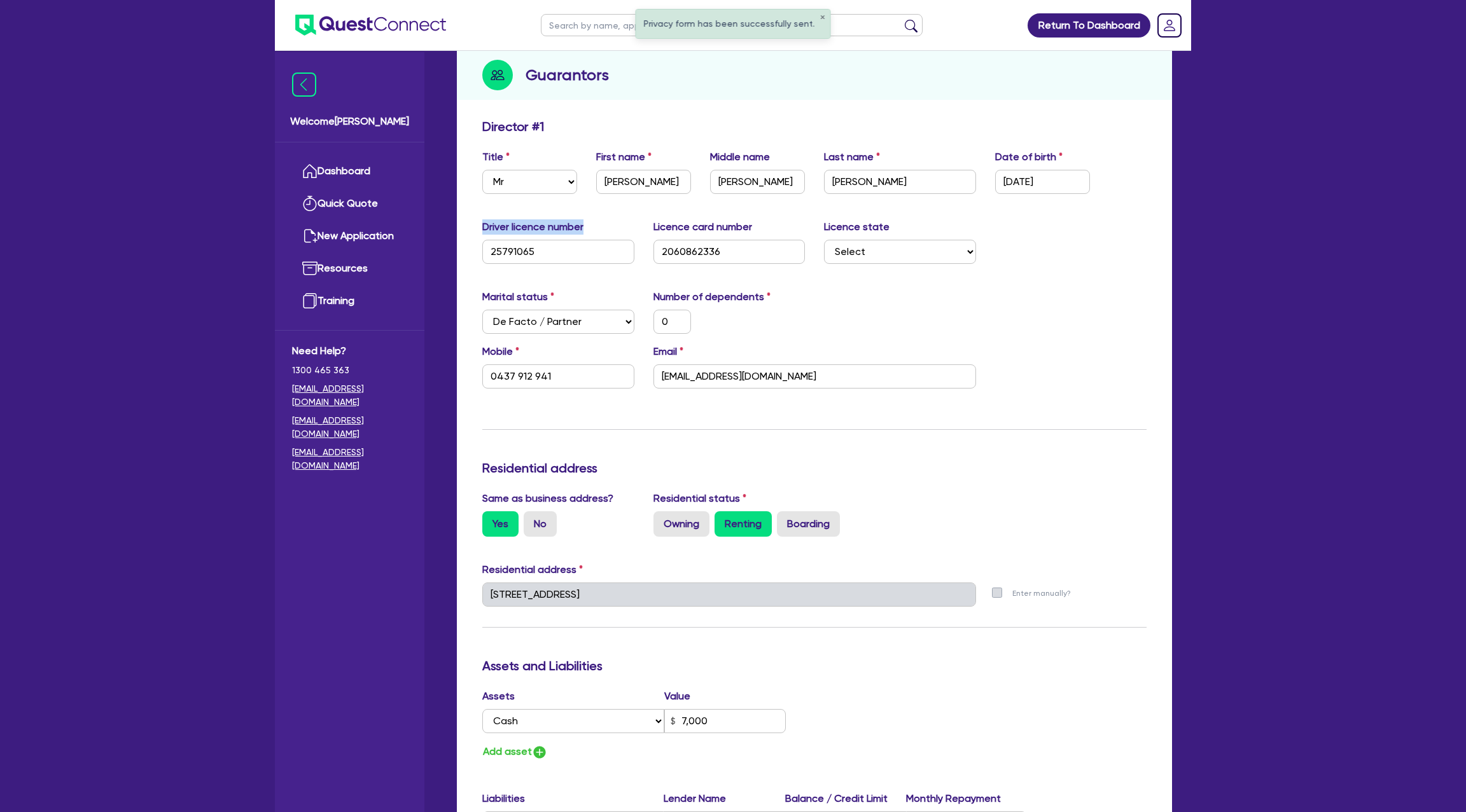
click at [537, 239] on div "Driver licence number 25791065" at bounding box center [559, 241] width 171 height 44
click at [539, 253] on input "25791065" at bounding box center [559, 252] width 152 height 24
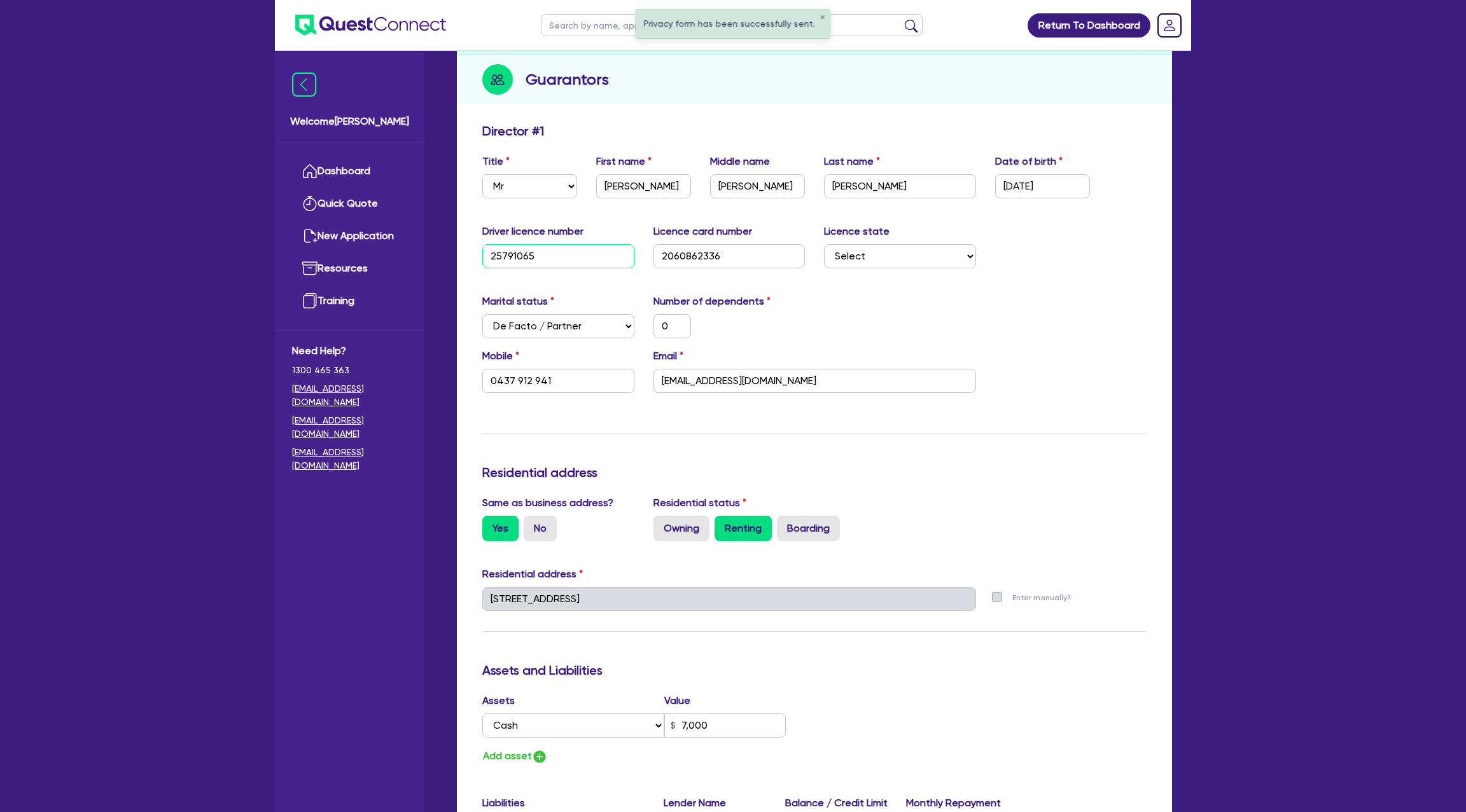
scroll to position [153, 0]
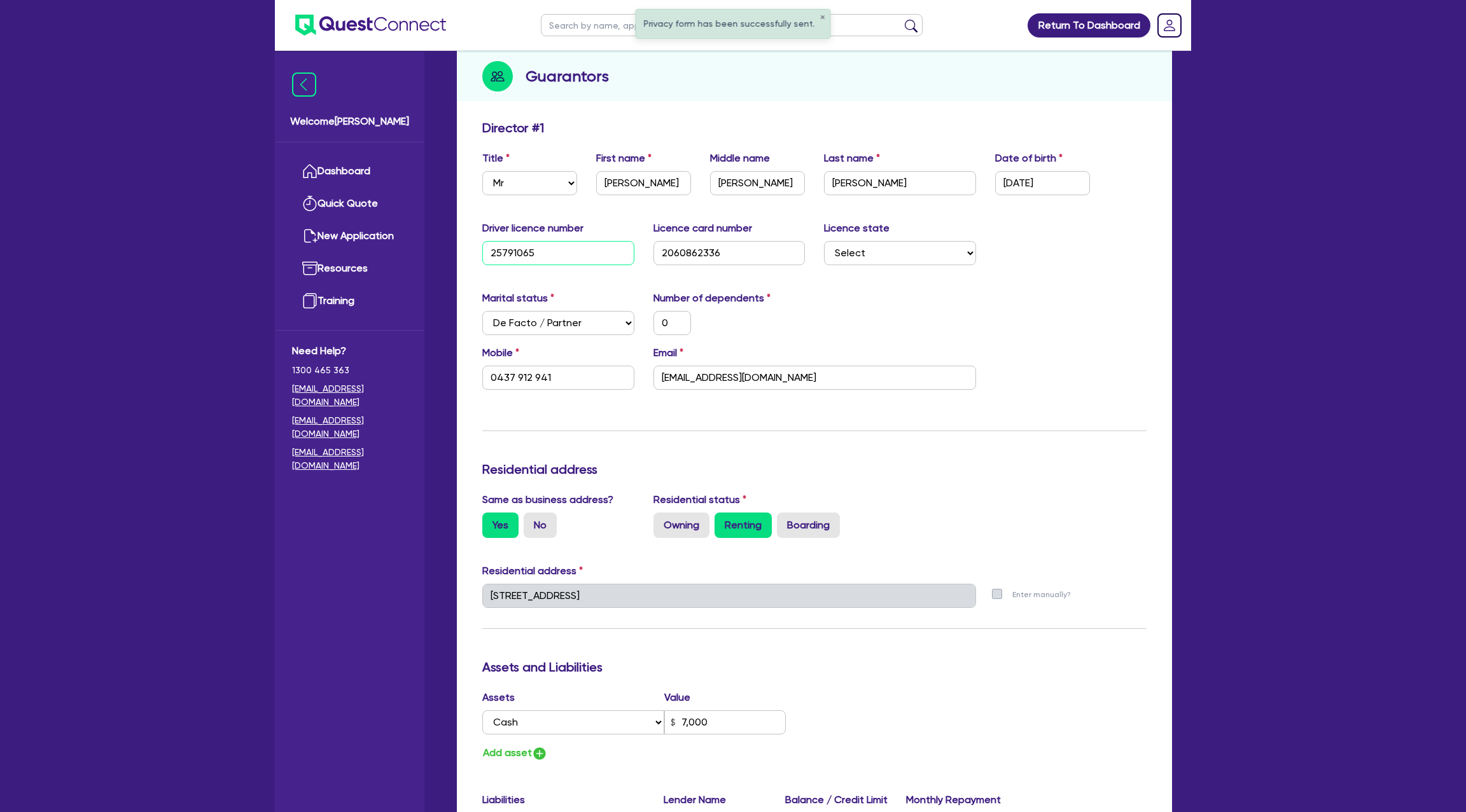
drag, startPoint x: 487, startPoint y: 252, endPoint x: 514, endPoint y: 255, distance: 27.2
click at [514, 254] on input "25791065" at bounding box center [559, 252] width 152 height 24
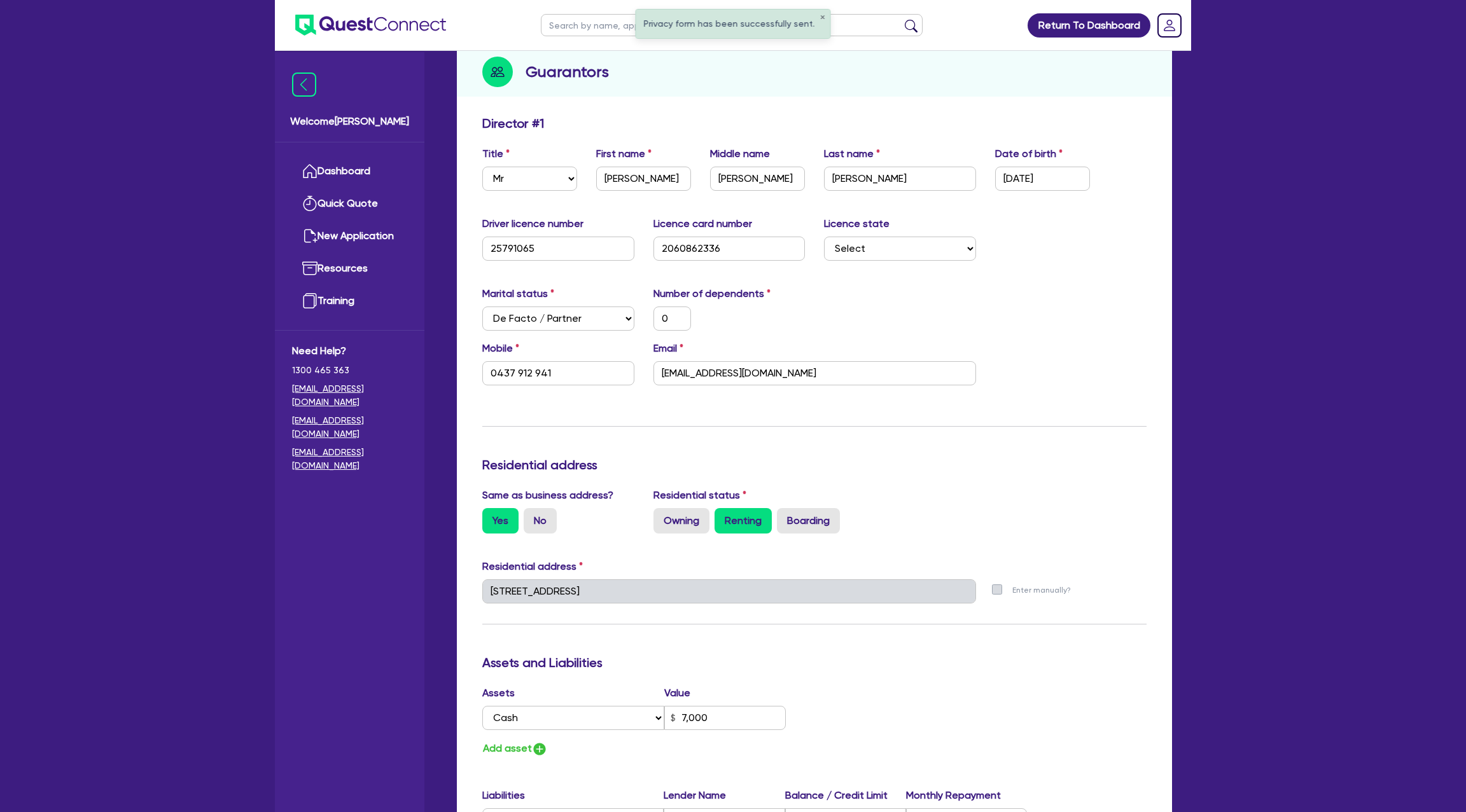
drag, startPoint x: 558, startPoint y: 231, endPoint x: 554, endPoint y: 241, distance: 10.8
click at [557, 233] on div "Driver licence number 25791065" at bounding box center [559, 238] width 171 height 44
click at [980, 322] on div "Marital status Select Single Married De Facto / Partner Number of dependents 0" at bounding box center [815, 313] width 683 height 54
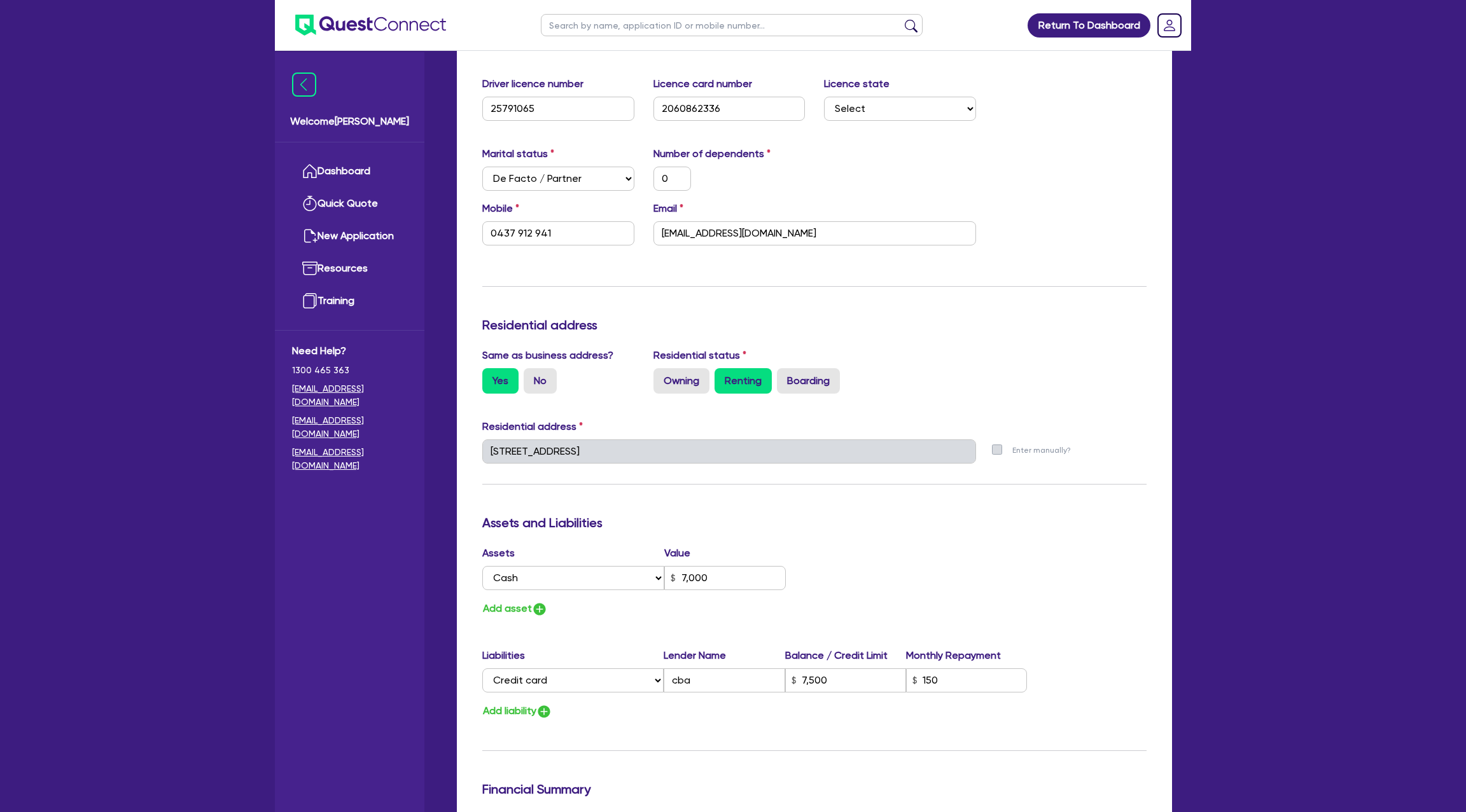
drag, startPoint x: 972, startPoint y: 329, endPoint x: 961, endPoint y: 331, distance: 11.2
click at [964, 333] on div "Residential address" at bounding box center [815, 328] width 683 height 20
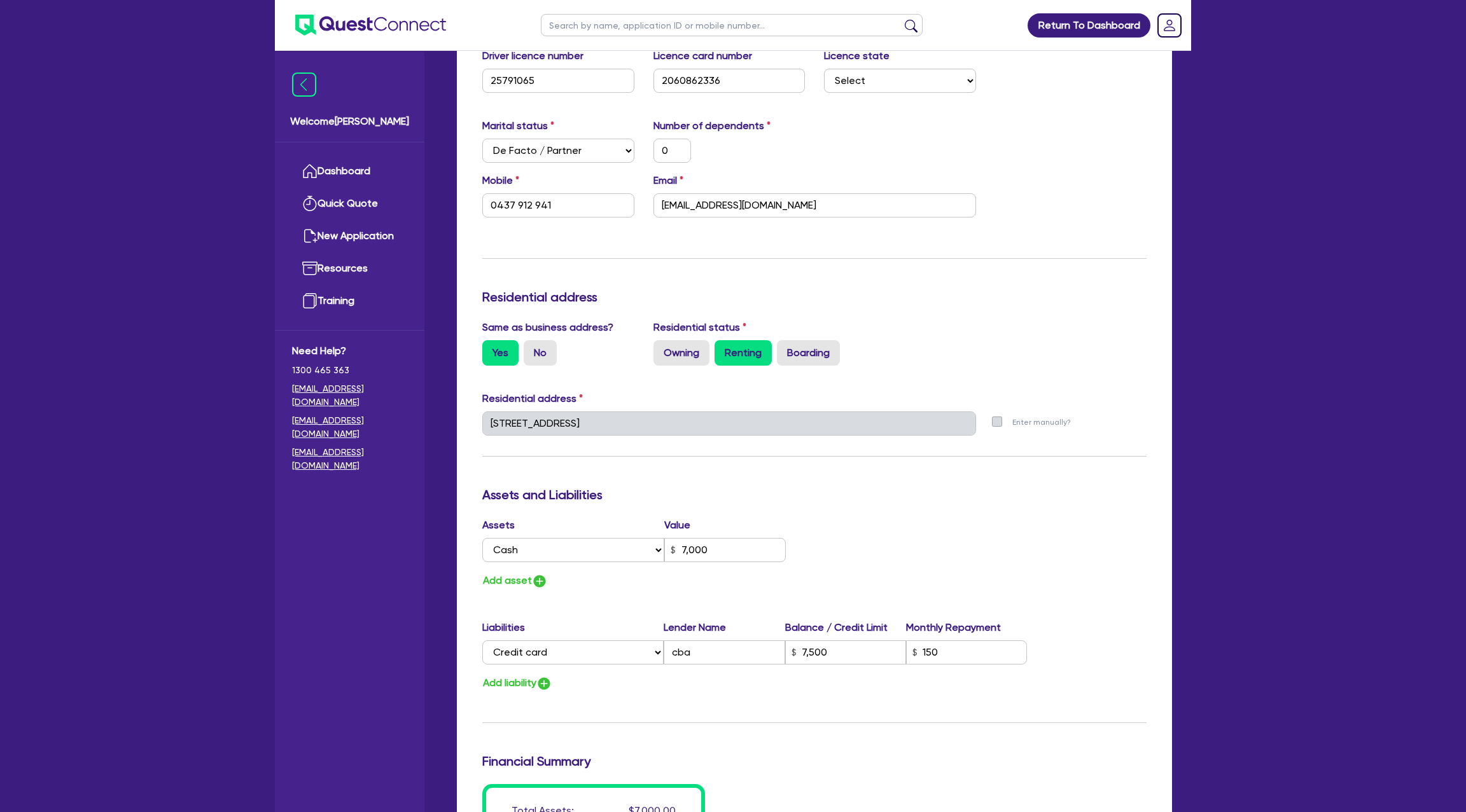
scroll to position [324, 0]
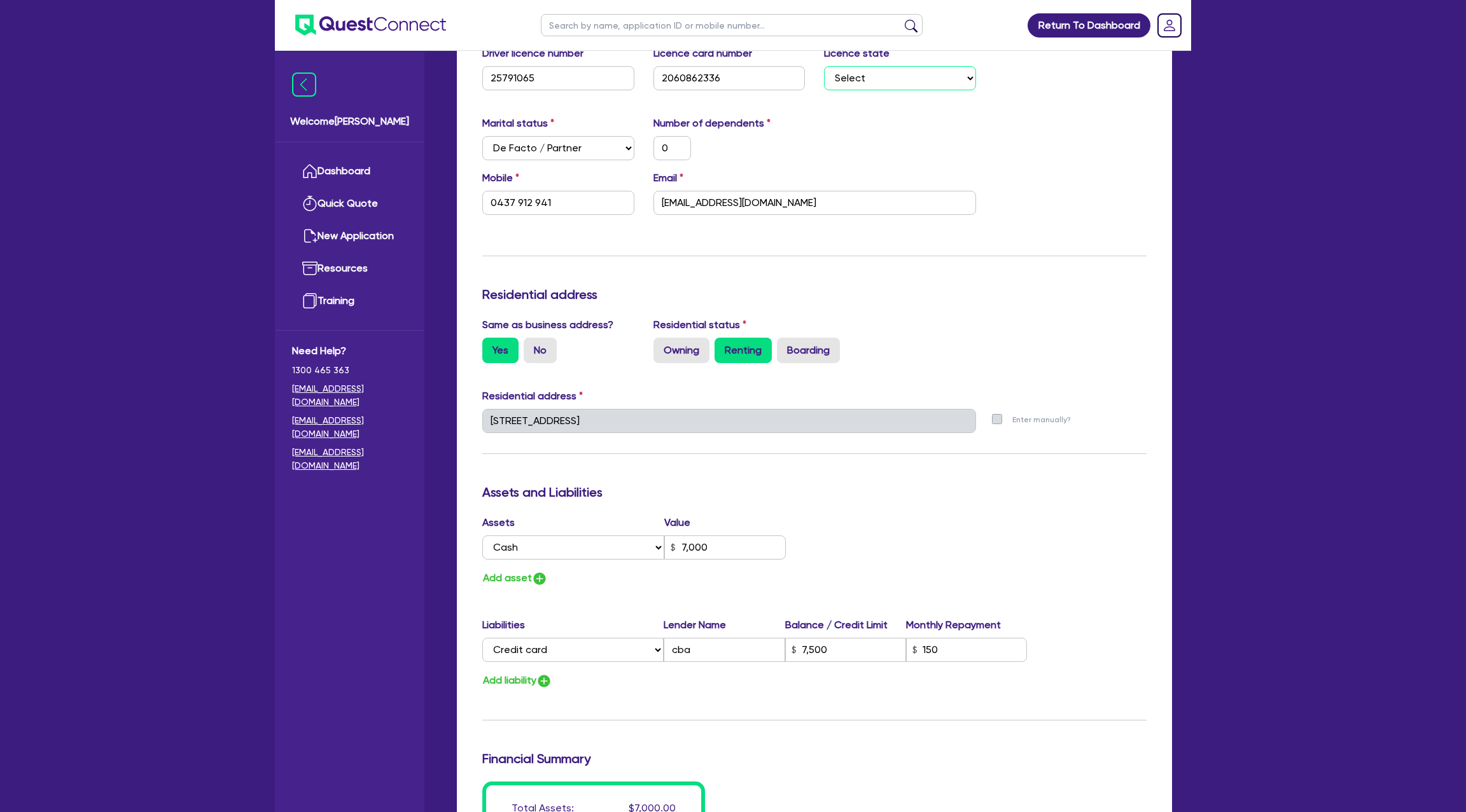
click at [870, 69] on select "Select NSW VIC QLD TAS ACT SA NT WA" at bounding box center [900, 78] width 152 height 24
click at [824, 66] on select "Select NSW VIC QLD TAS ACT SA NT WA" at bounding box center [900, 78] width 152 height 24
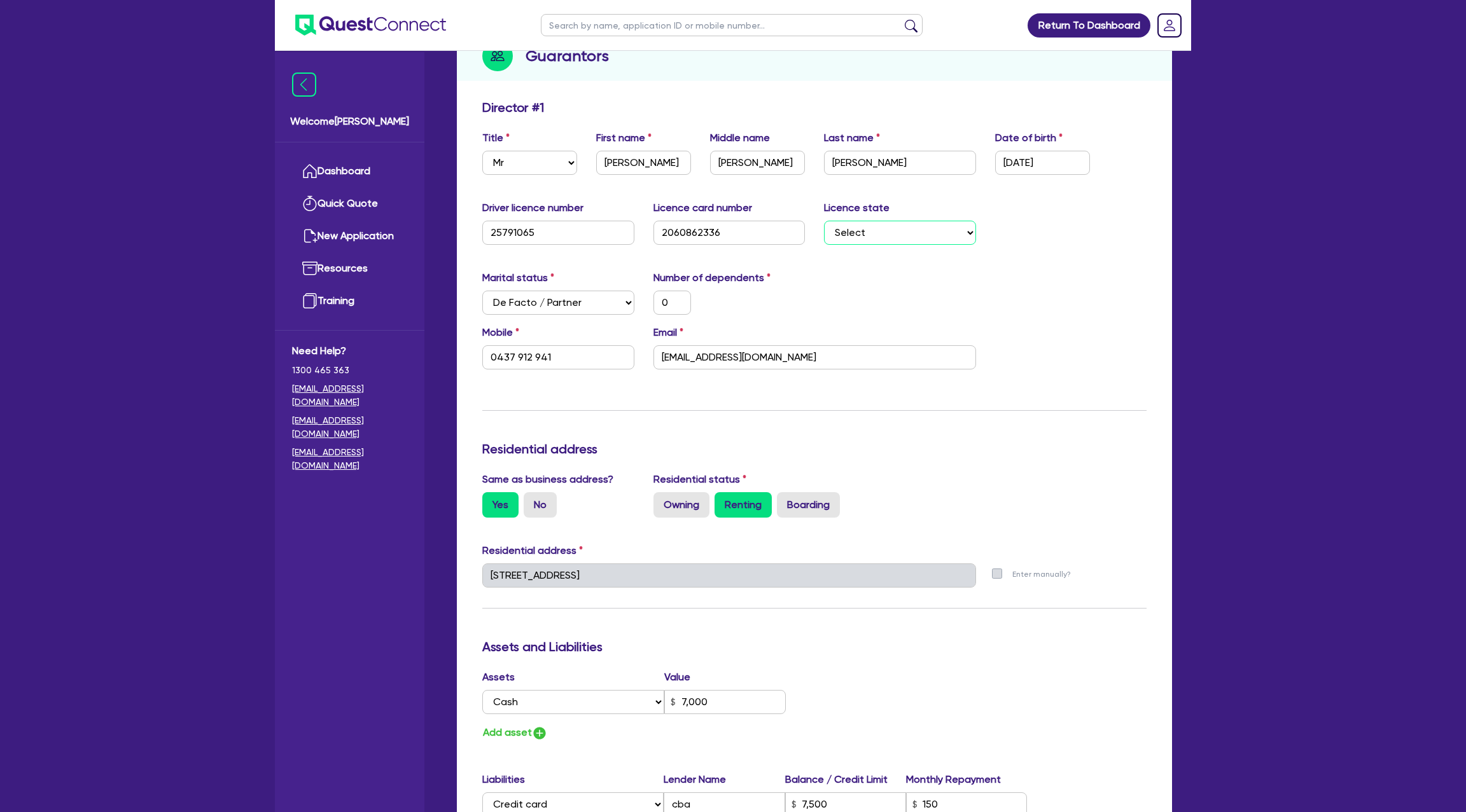
scroll to position [0, 0]
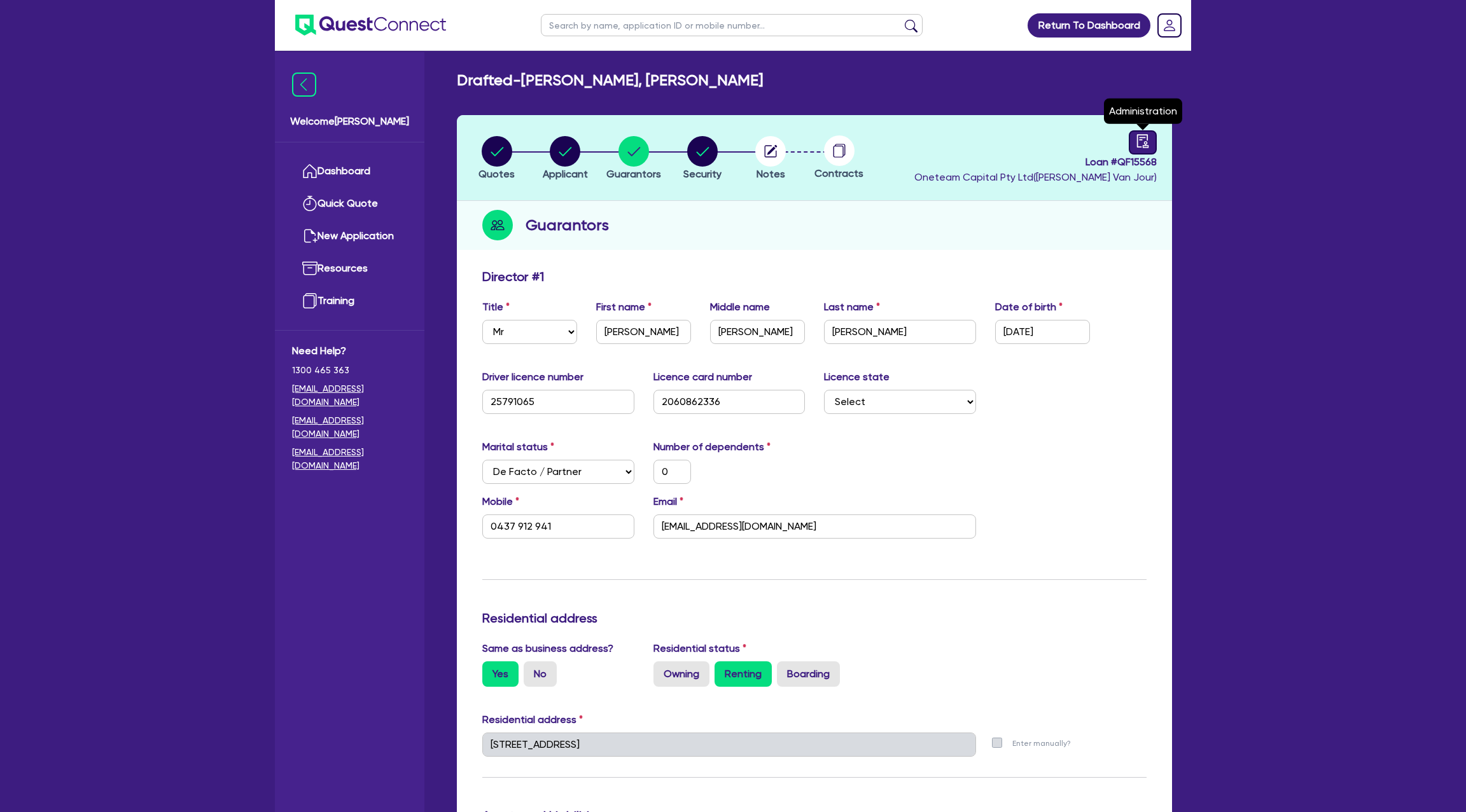
click at [1150, 133] on div at bounding box center [1142, 142] width 28 height 24
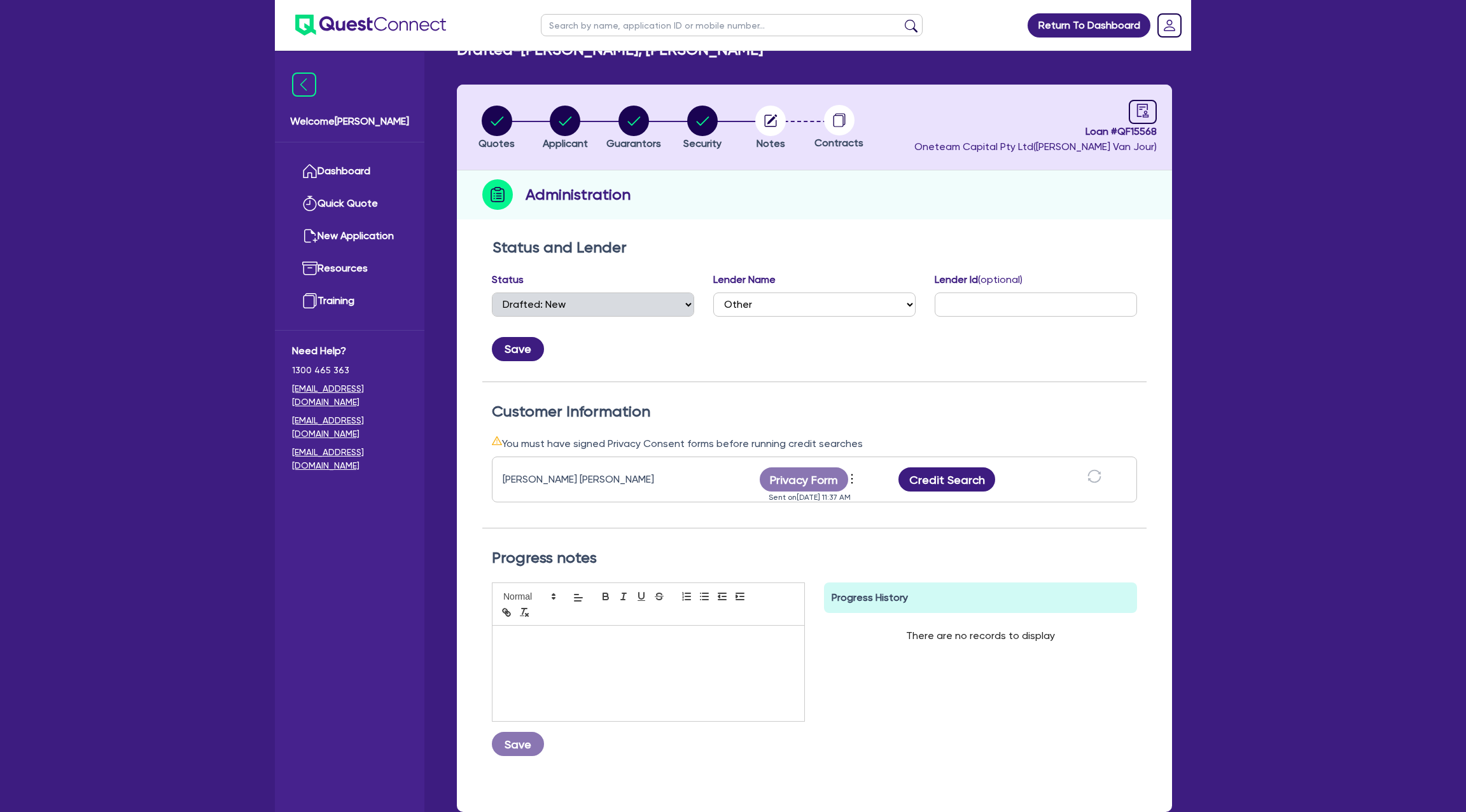
scroll to position [32, 0]
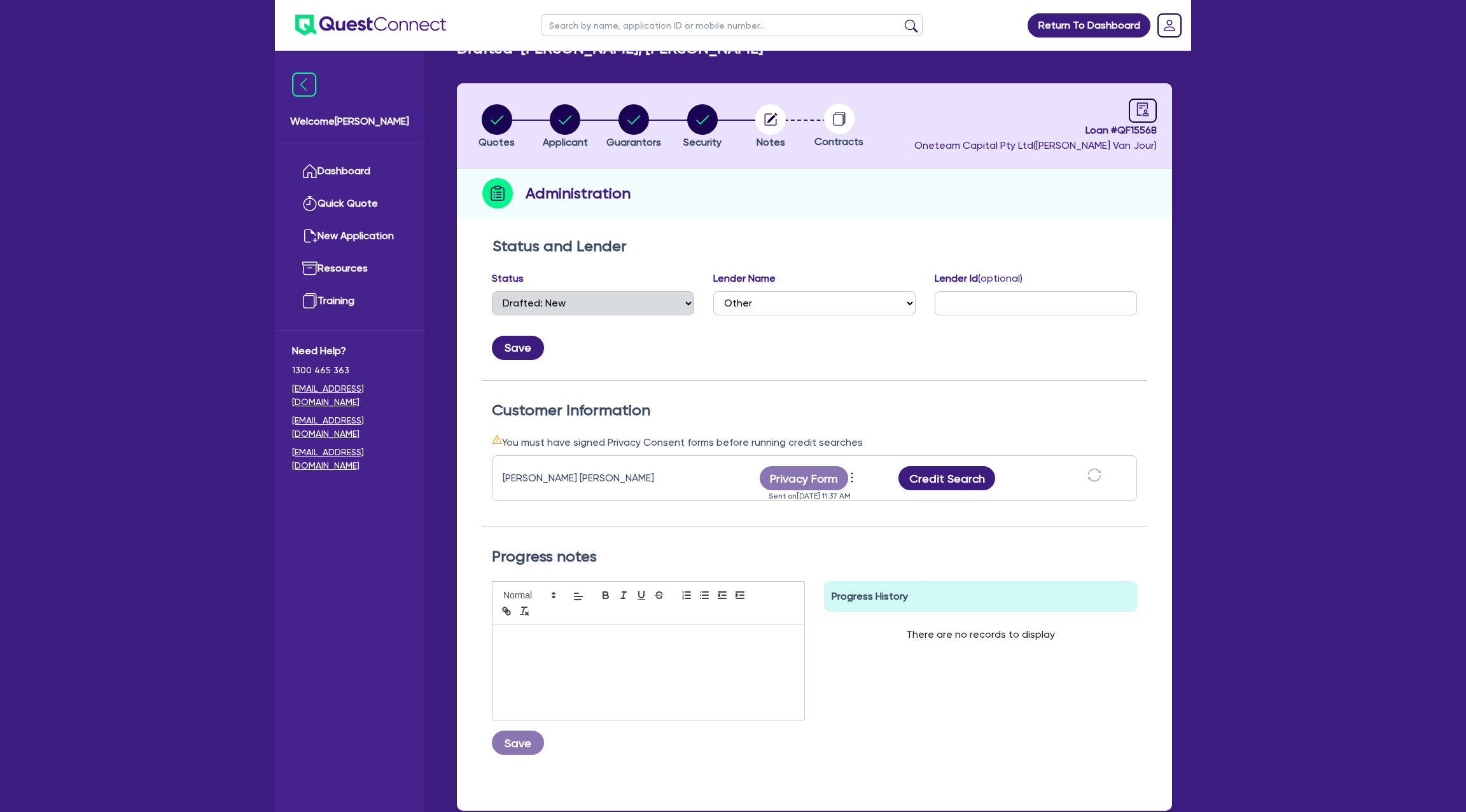
click at [784, 210] on div "Administration" at bounding box center [815, 194] width 715 height 49
click at [564, 122] on icon "button" at bounding box center [566, 120] width 13 height 9
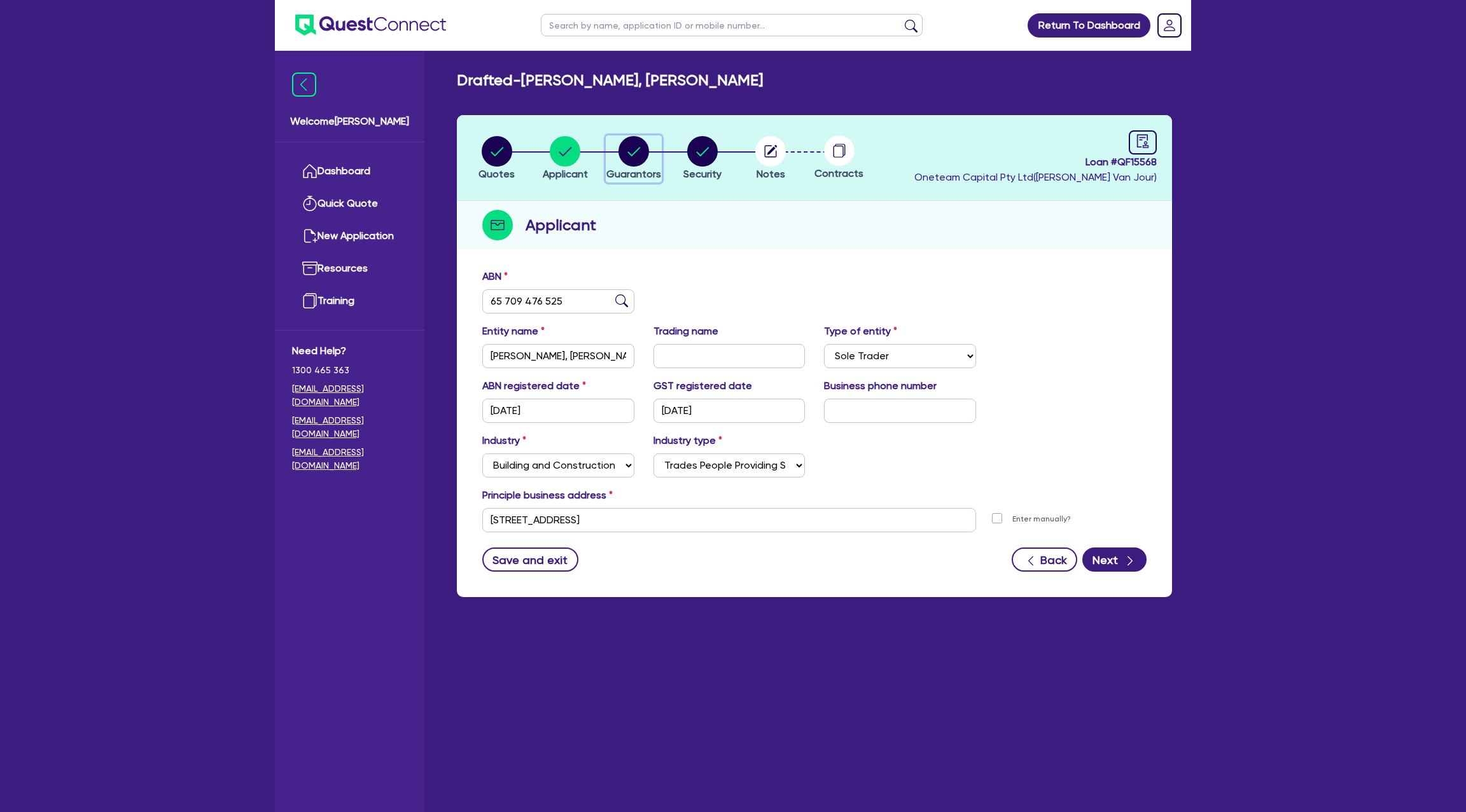
click at [625, 152] on circle "button" at bounding box center [634, 152] width 30 height 30
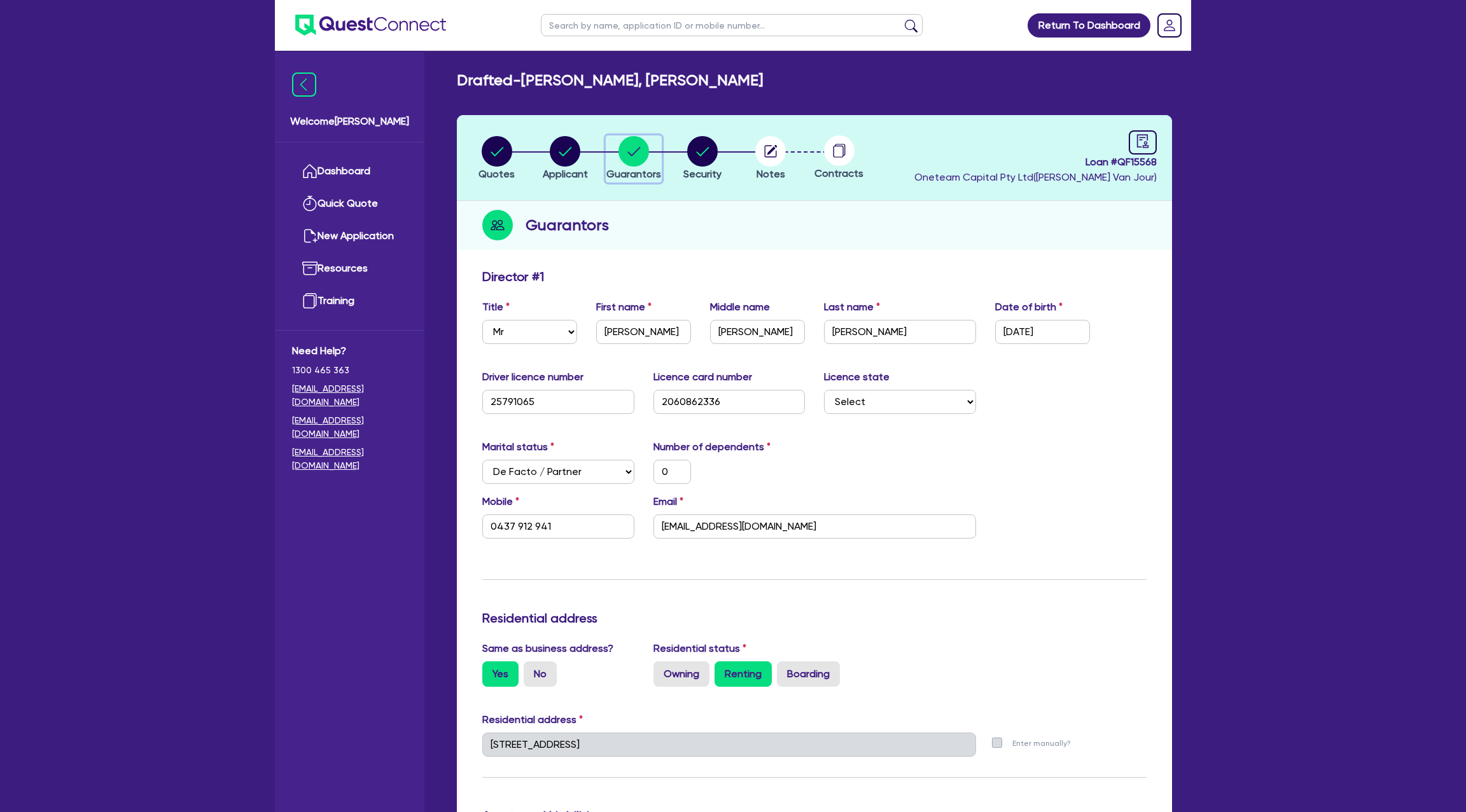
scroll to position [95, 0]
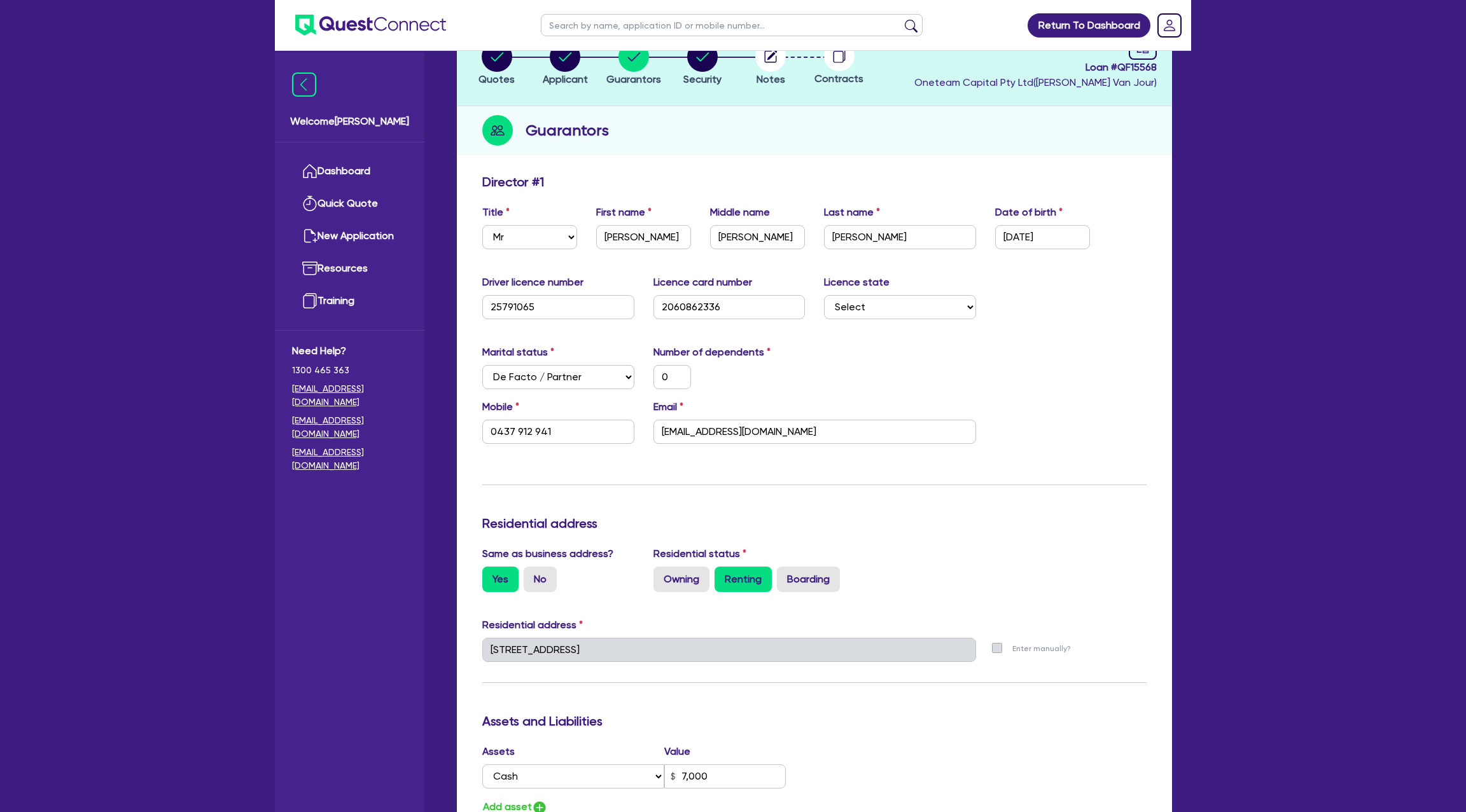
click at [1090, 369] on div "Marital status Select Single Married De Facto / Partner Number of dependents 0" at bounding box center [815, 371] width 683 height 54
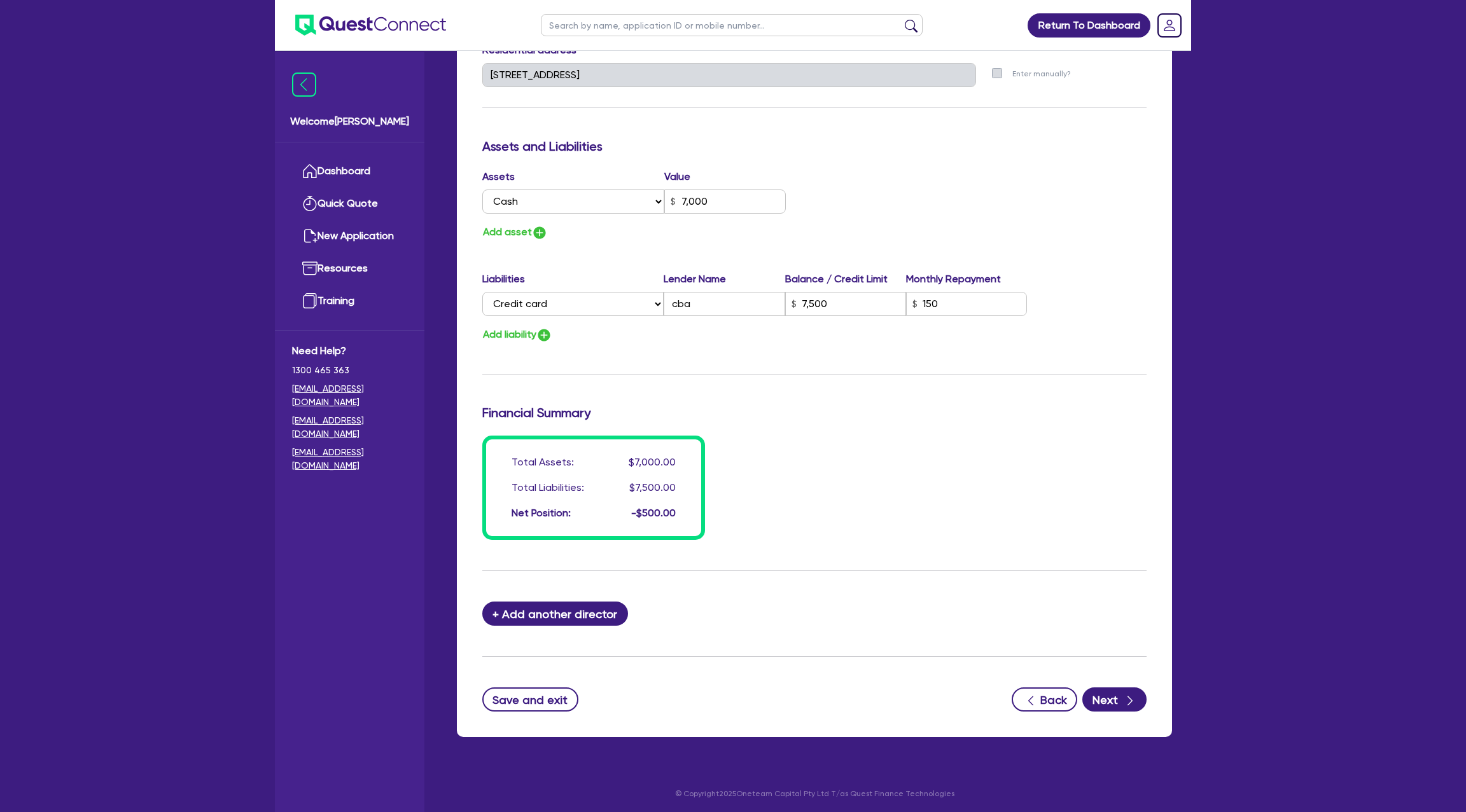
scroll to position [0, 0]
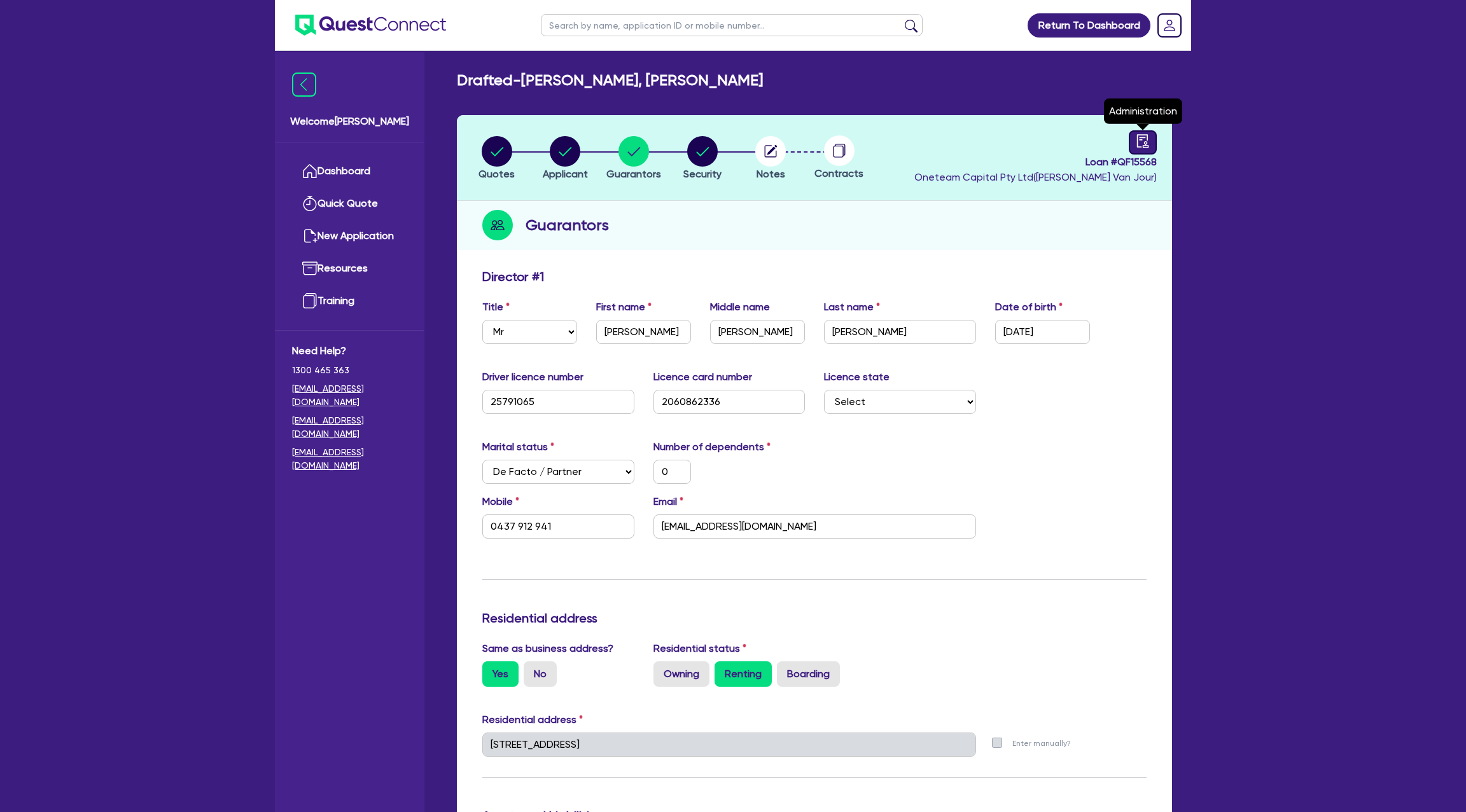
click at [1148, 142] on icon "audit" at bounding box center [1142, 141] width 14 height 14
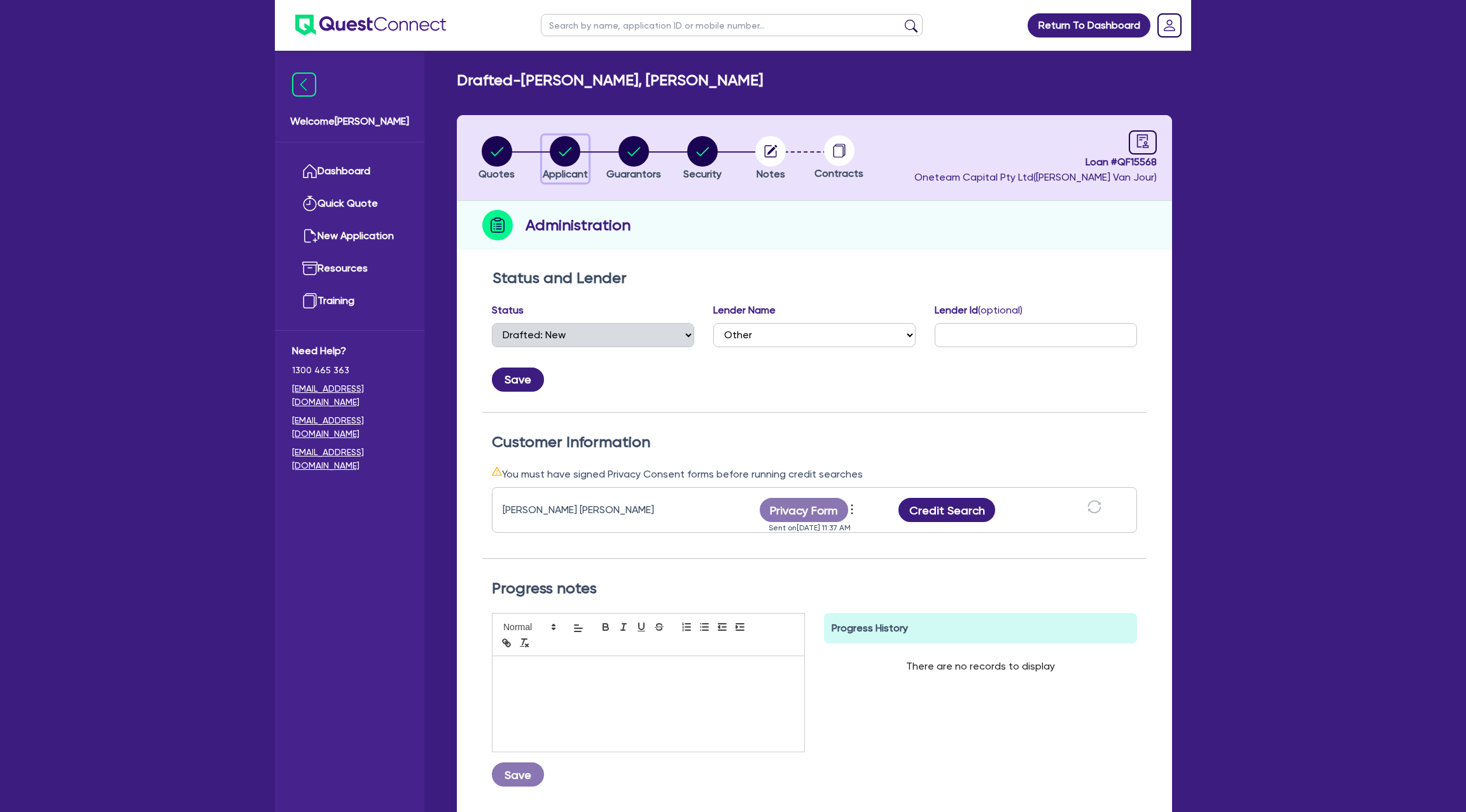
click at [562, 136] on circle "button" at bounding box center [565, 152] width 30 height 30
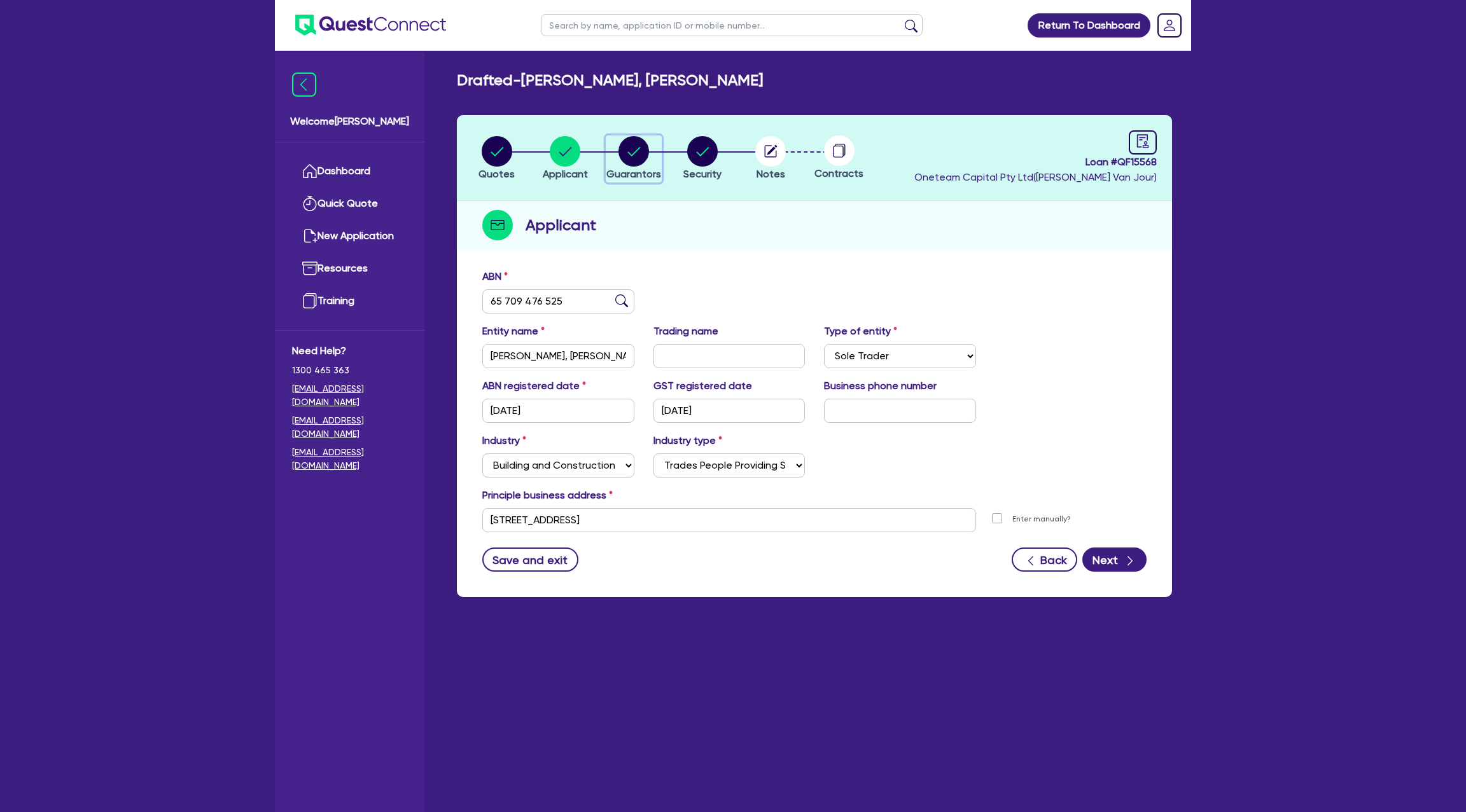
click at [633, 146] on circle "button" at bounding box center [634, 152] width 30 height 30
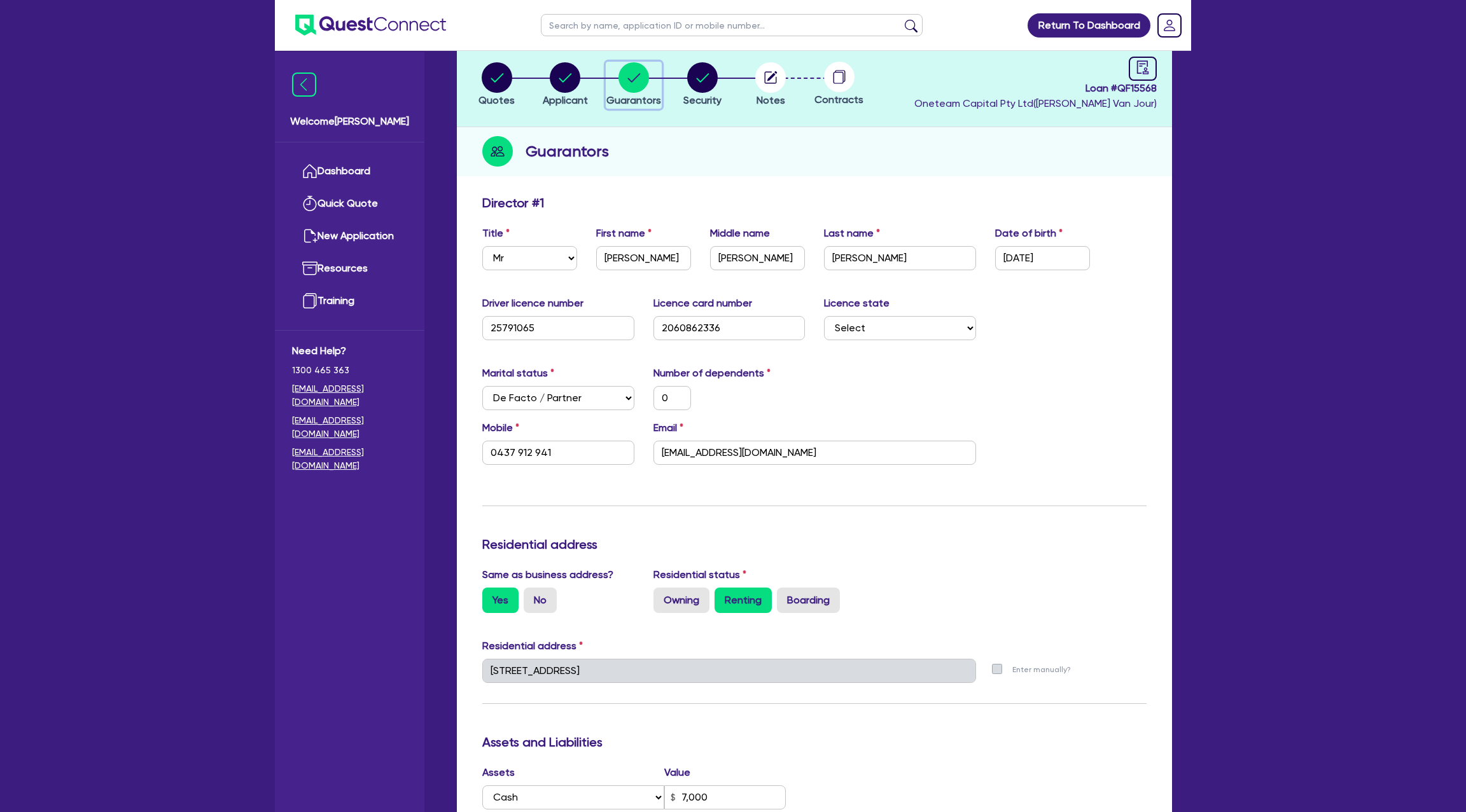
scroll to position [75, 0]
click at [1000, 341] on div "Driver licence number 25791065 Licence card number 2060862336 Licence state Sel…" at bounding box center [815, 321] width 683 height 54
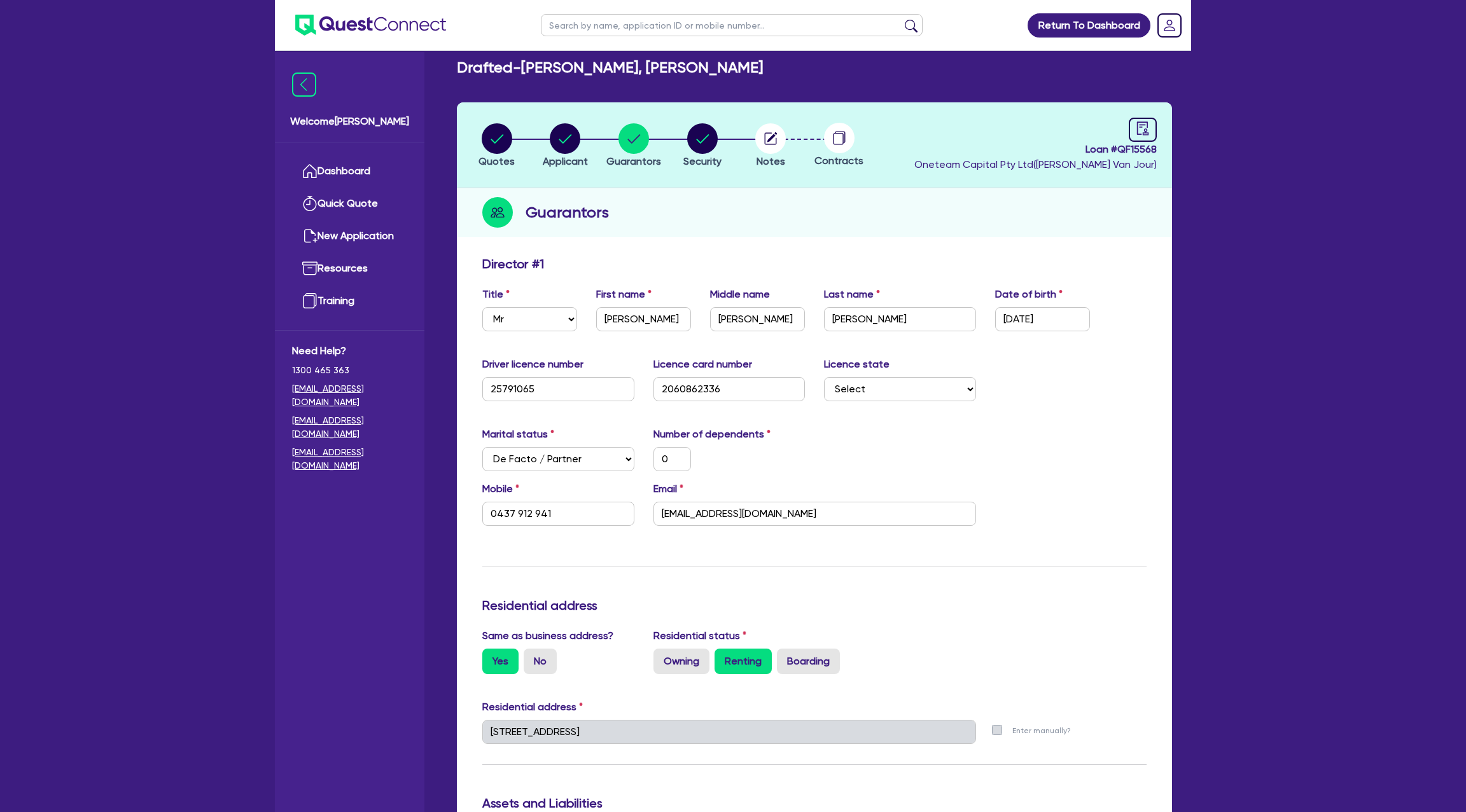
scroll to position [0, 0]
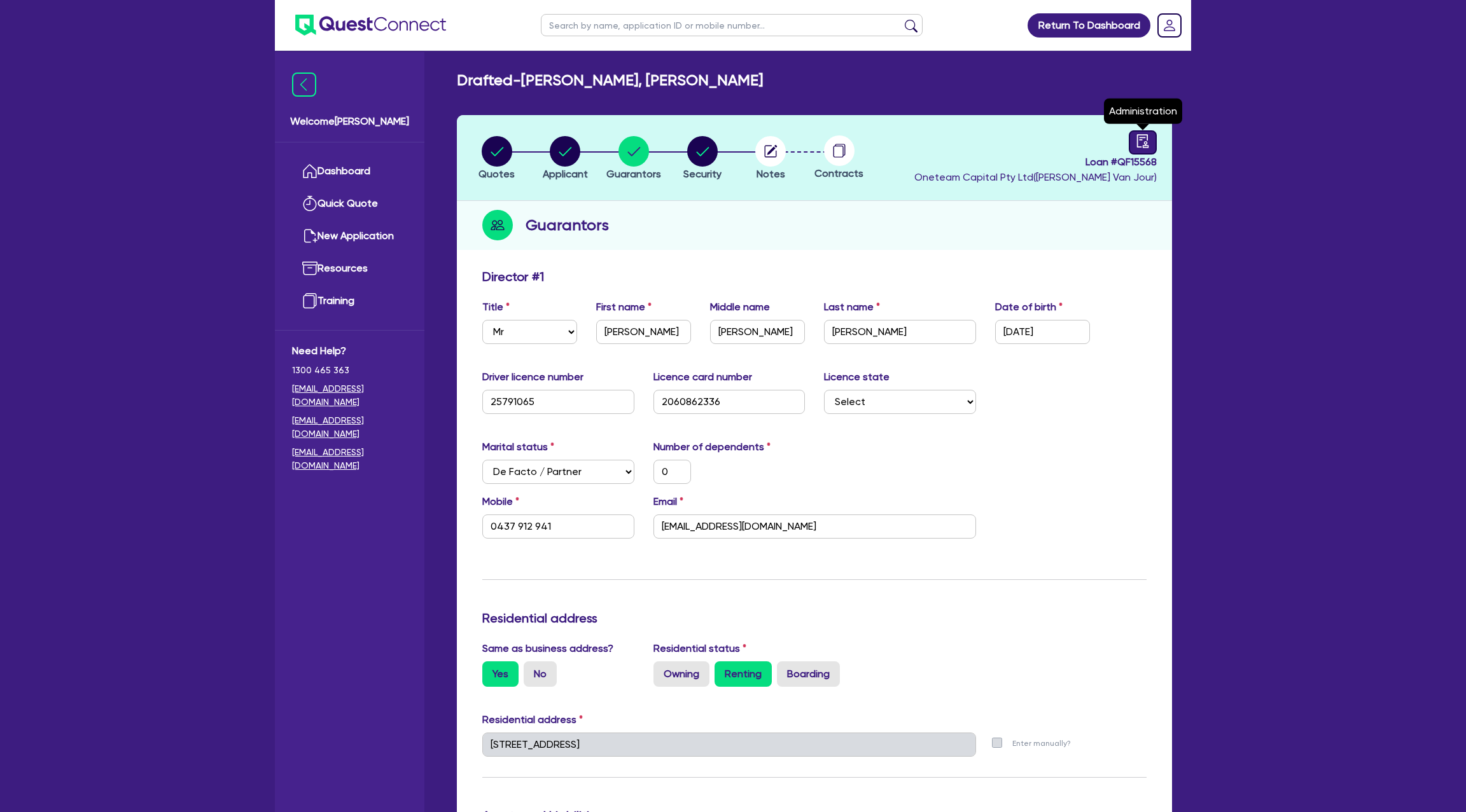
click at [1150, 138] on div at bounding box center [1142, 142] width 28 height 24
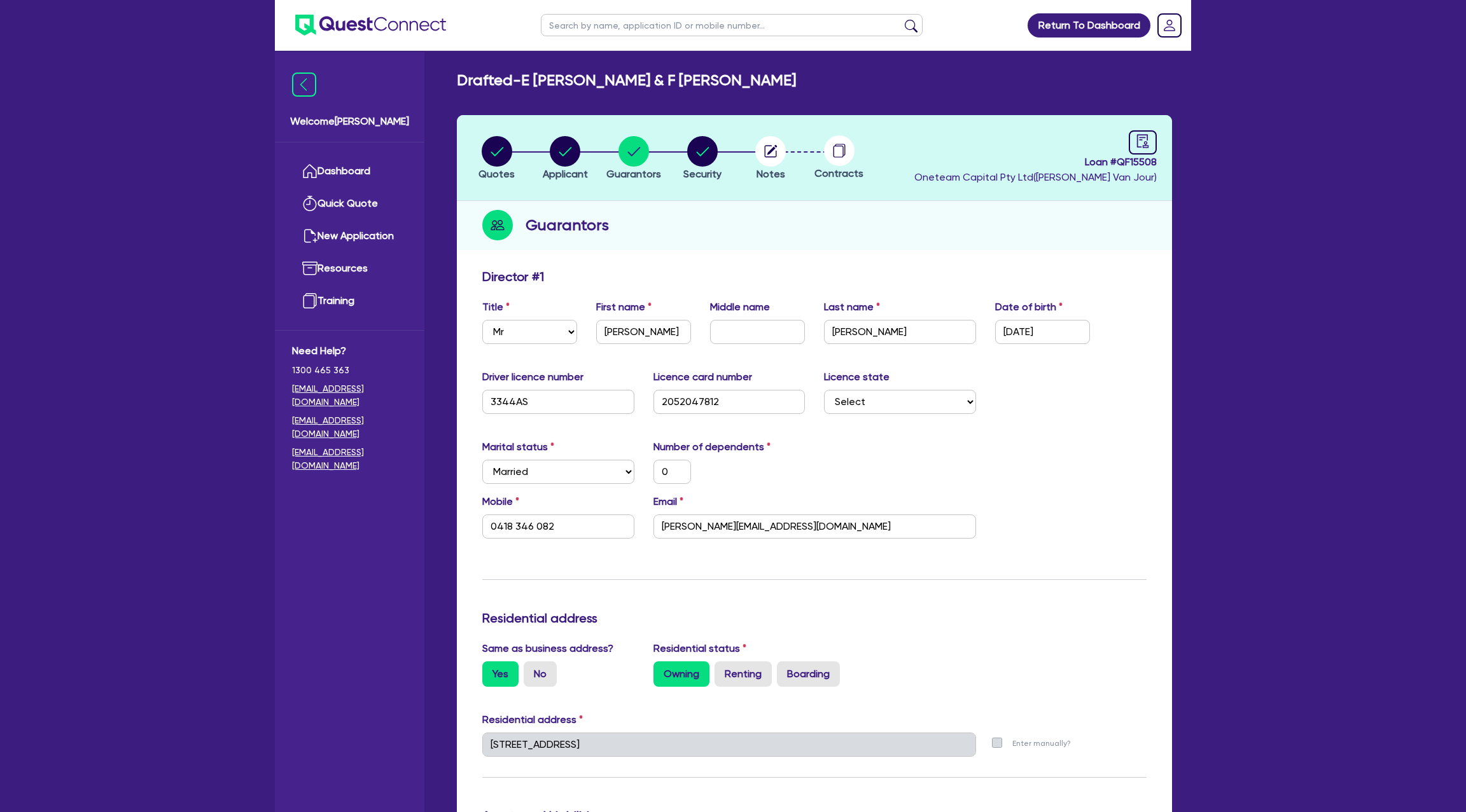
select select "MR"
select select "[GEOGRAPHIC_DATA]"
select select "MARRIED"
select select "VEHICLE"
select select "CASH"
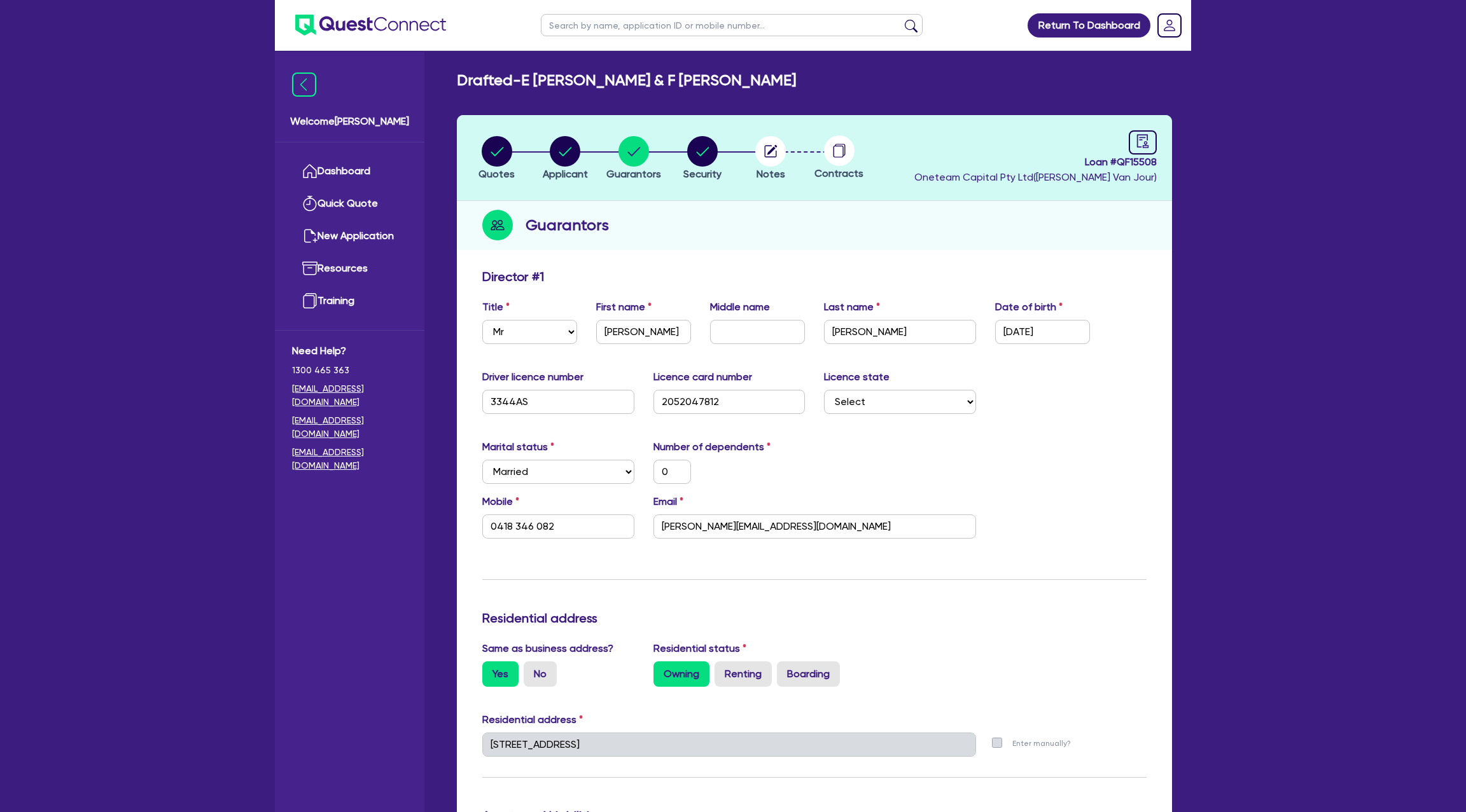
select select "MORTGAGE"
select select "MRS"
select select "[GEOGRAPHIC_DATA]"
select select "MARRIED"
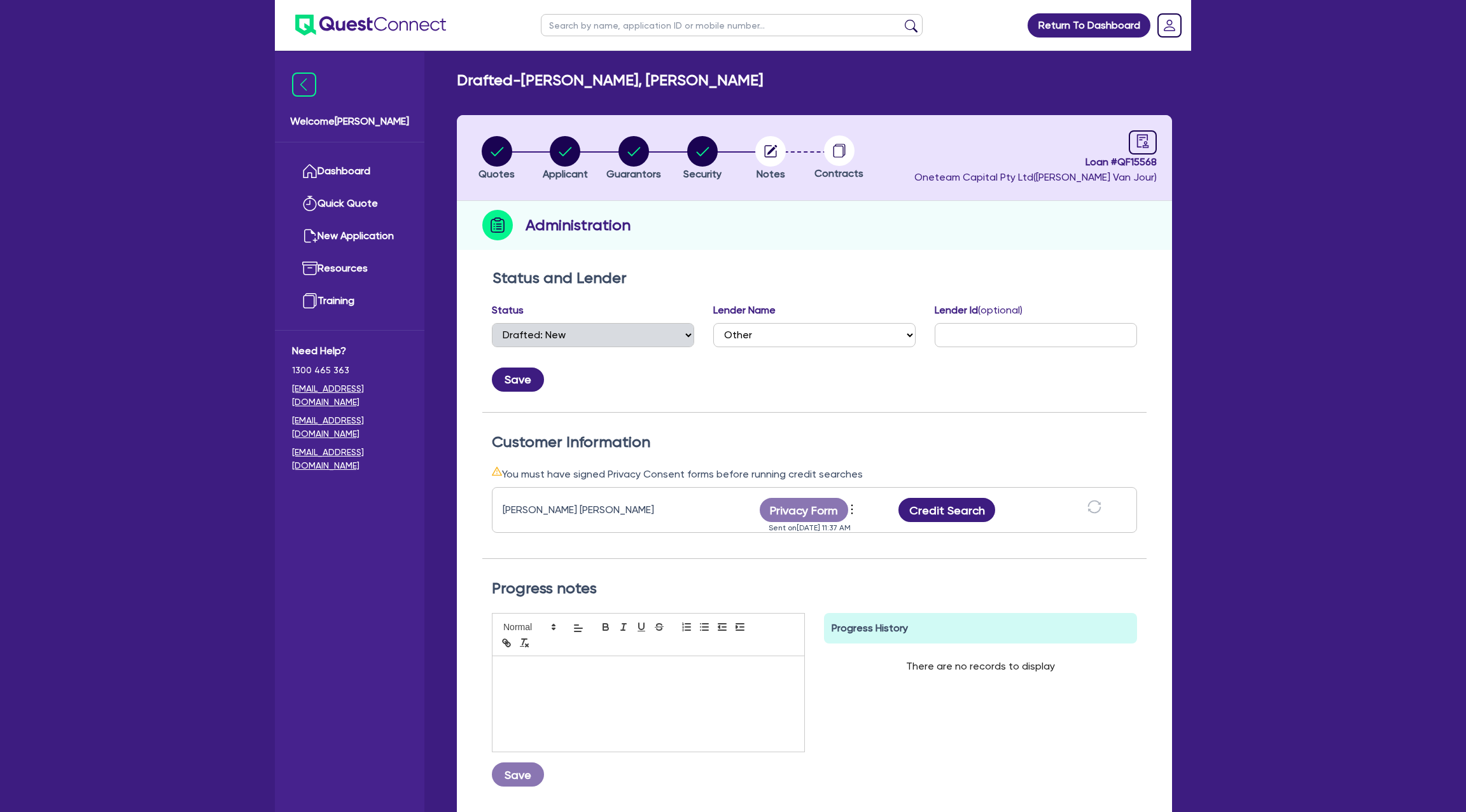
select select "DRAFTED_NEW"
select select "Other"
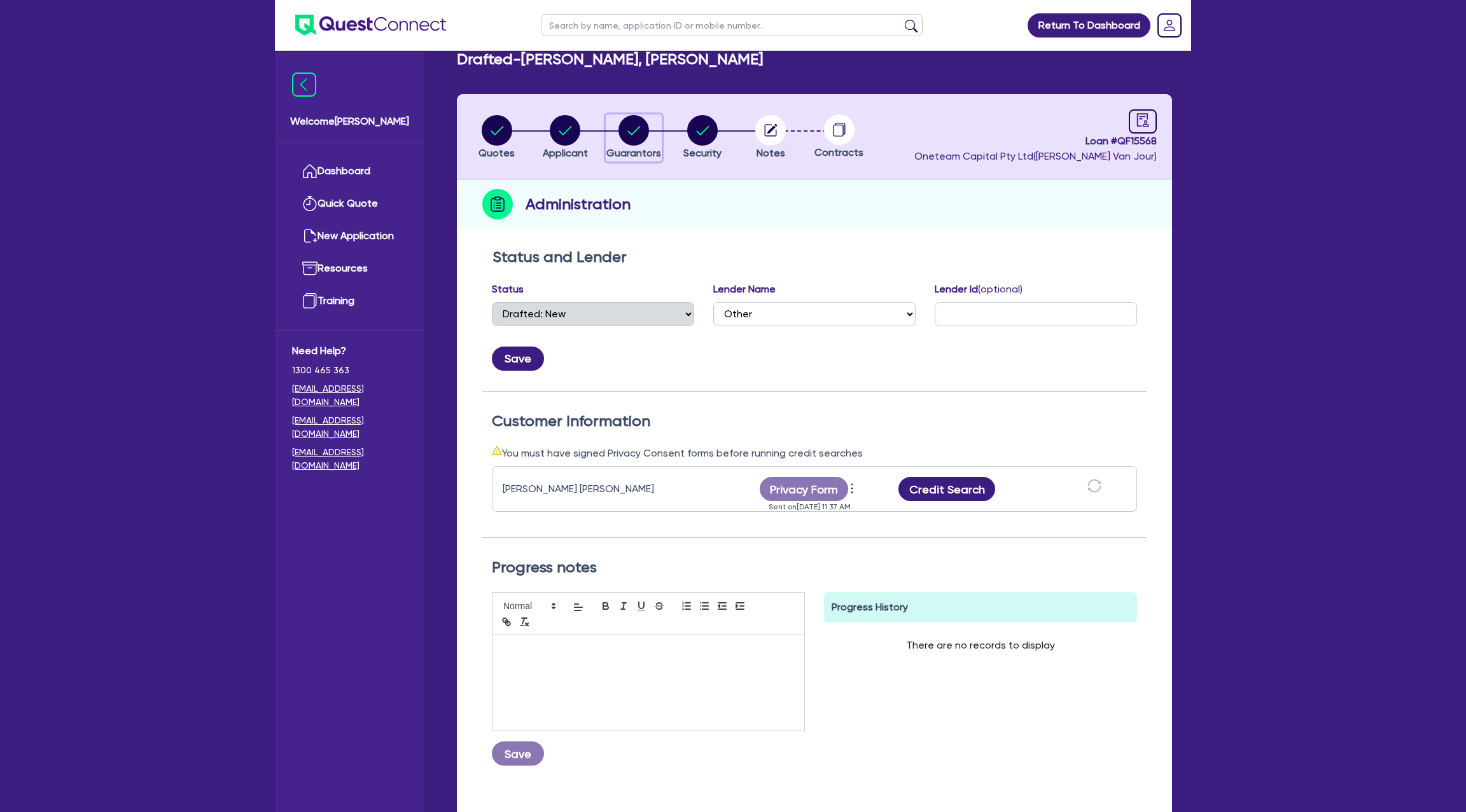
click at [625, 131] on circle "button" at bounding box center [634, 130] width 30 height 30
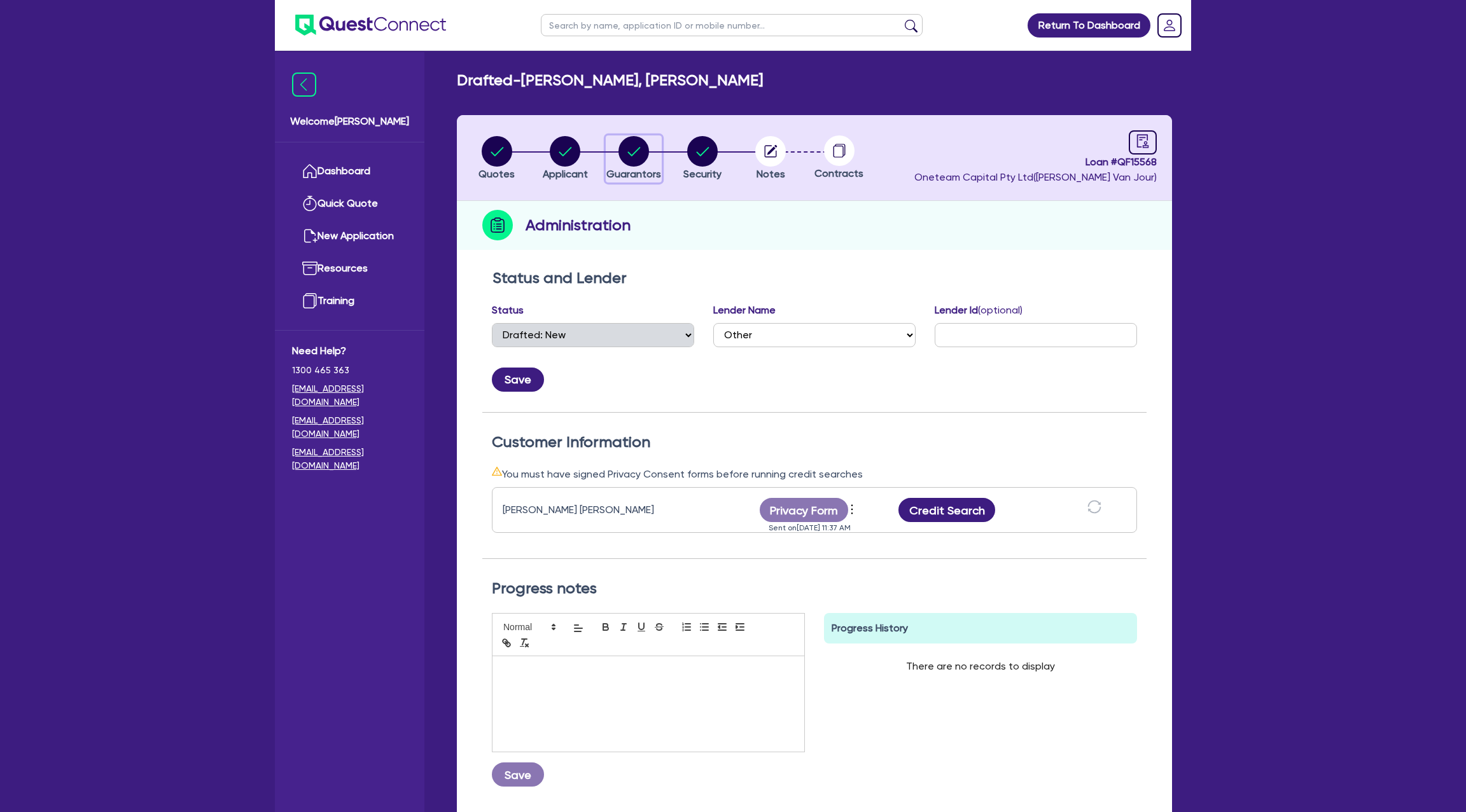
select select "MR"
select select "[GEOGRAPHIC_DATA]"
select select "DE_FACTO"
select select "CASH"
select select "CREDIT_CARD"
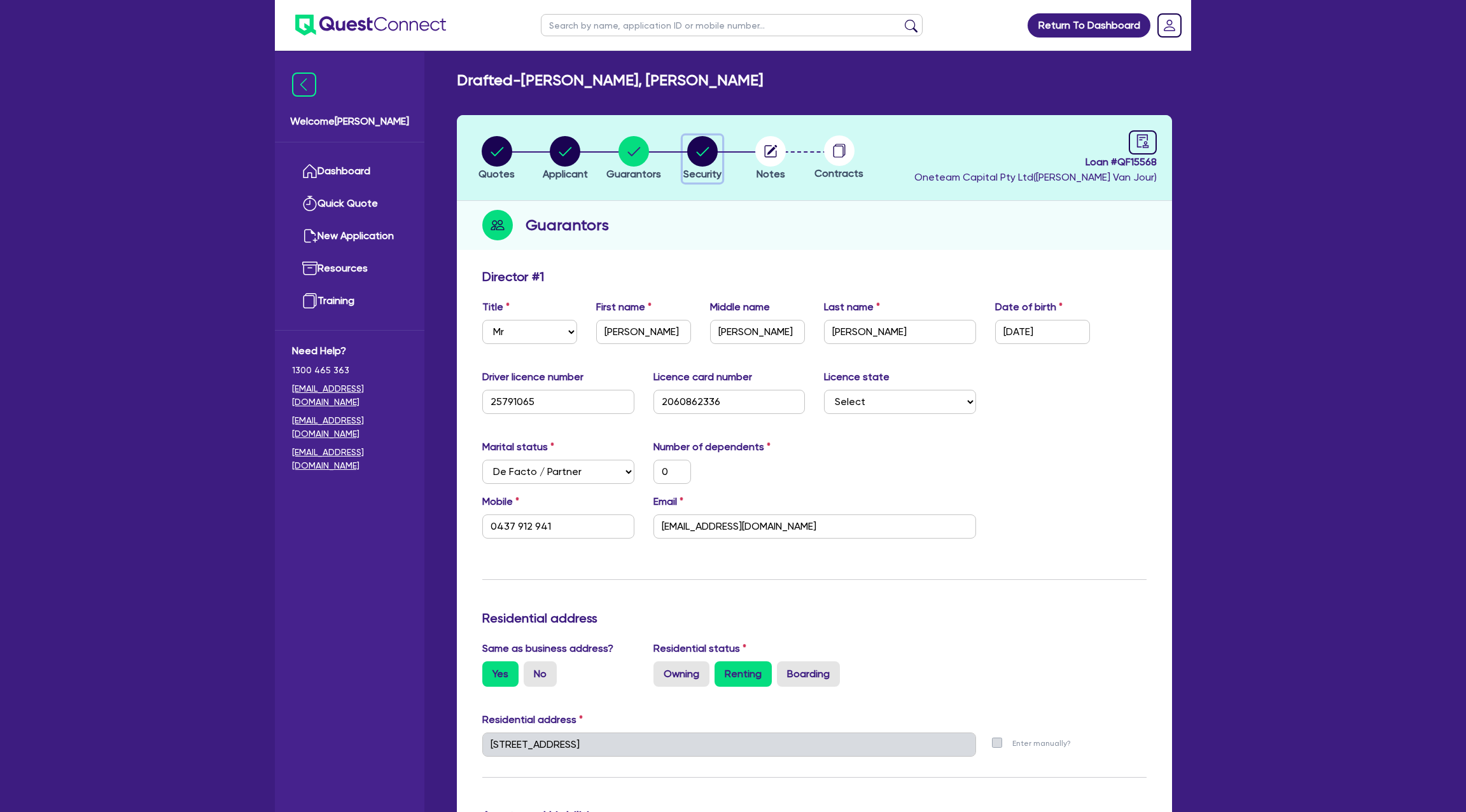
click at [721, 149] on div "button" at bounding box center [702, 152] width 38 height 30
select select "CARS_AND_LIGHT_TRUCKS"
select select "PASSENGER_VEHICLES"
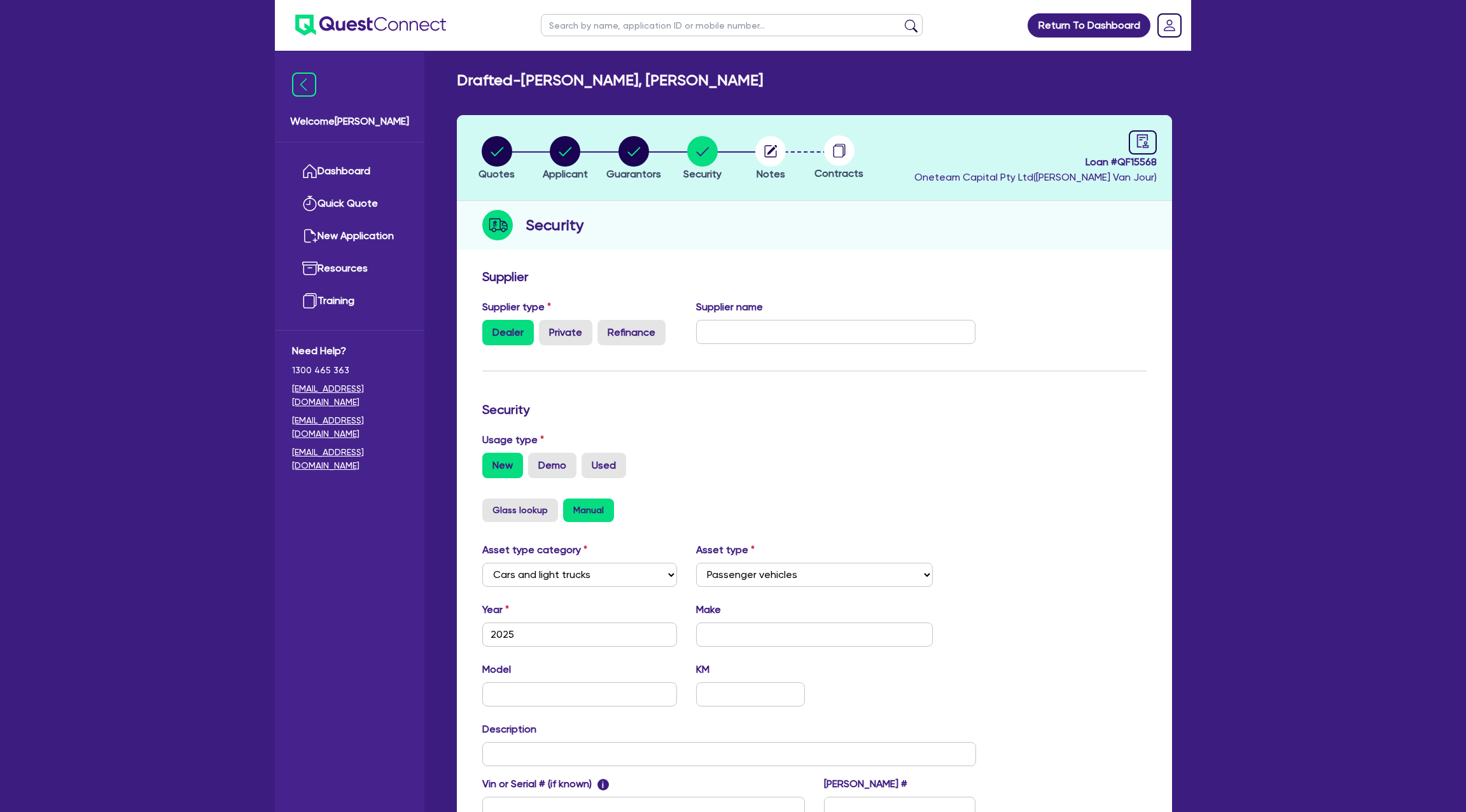
drag, startPoint x: 752, startPoint y: 151, endPoint x: 786, endPoint y: 149, distance: 34.1
click at [764, 148] on ul "Quotes Applicant [GEOGRAPHIC_DATA] Security Notes Contracts" at bounding box center [668, 157] width 411 height 44
click at [781, 152] on circle "button" at bounding box center [770, 152] width 30 height 30
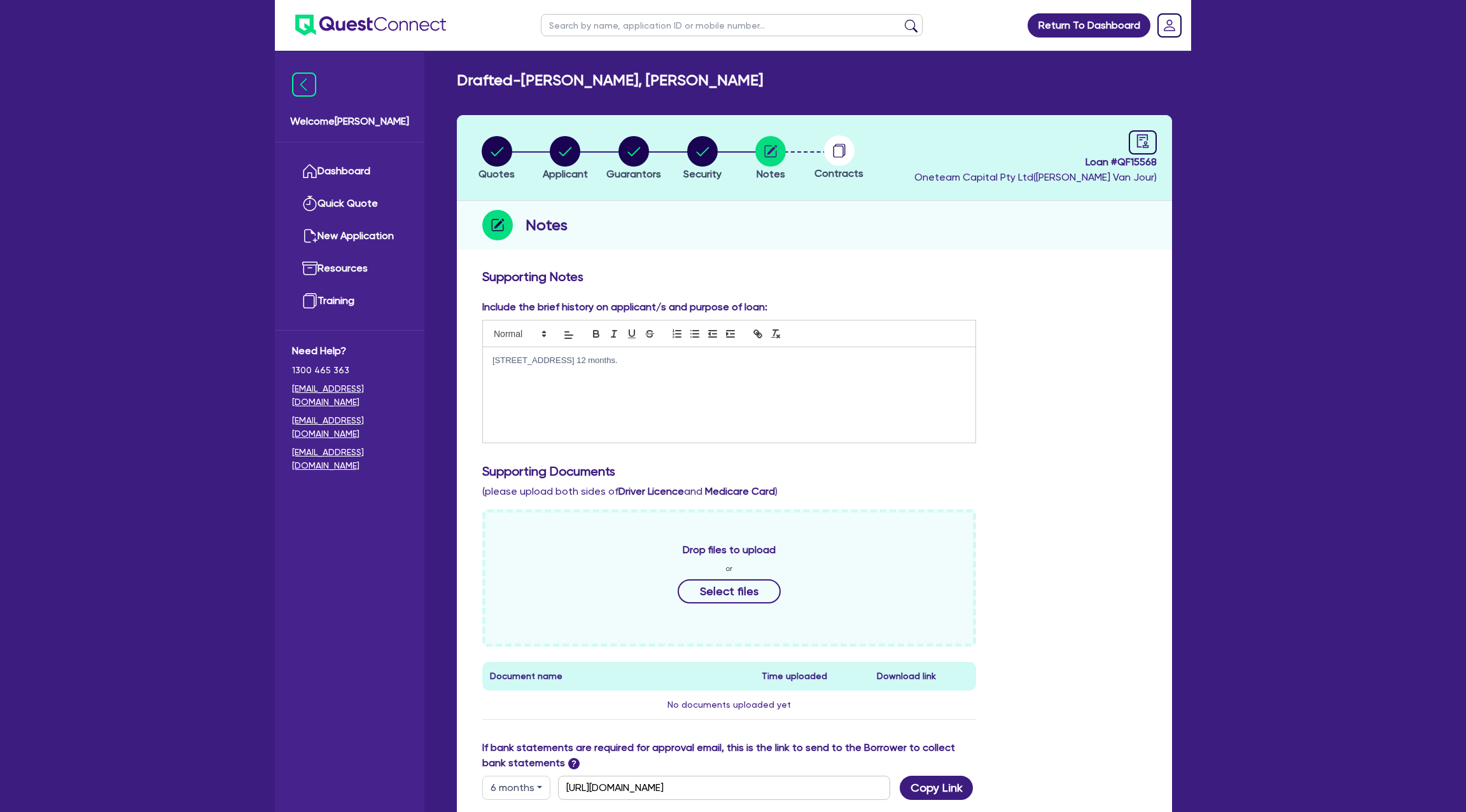
click at [1137, 127] on header "Quotes Applicant Guarantors Security Notes Contracts Loan # QF15568 Oneteam Cap…" at bounding box center [815, 158] width 715 height 86
click at [1137, 133] on div at bounding box center [1142, 142] width 28 height 24
select select "DRAFTED_NEW"
select select "Other"
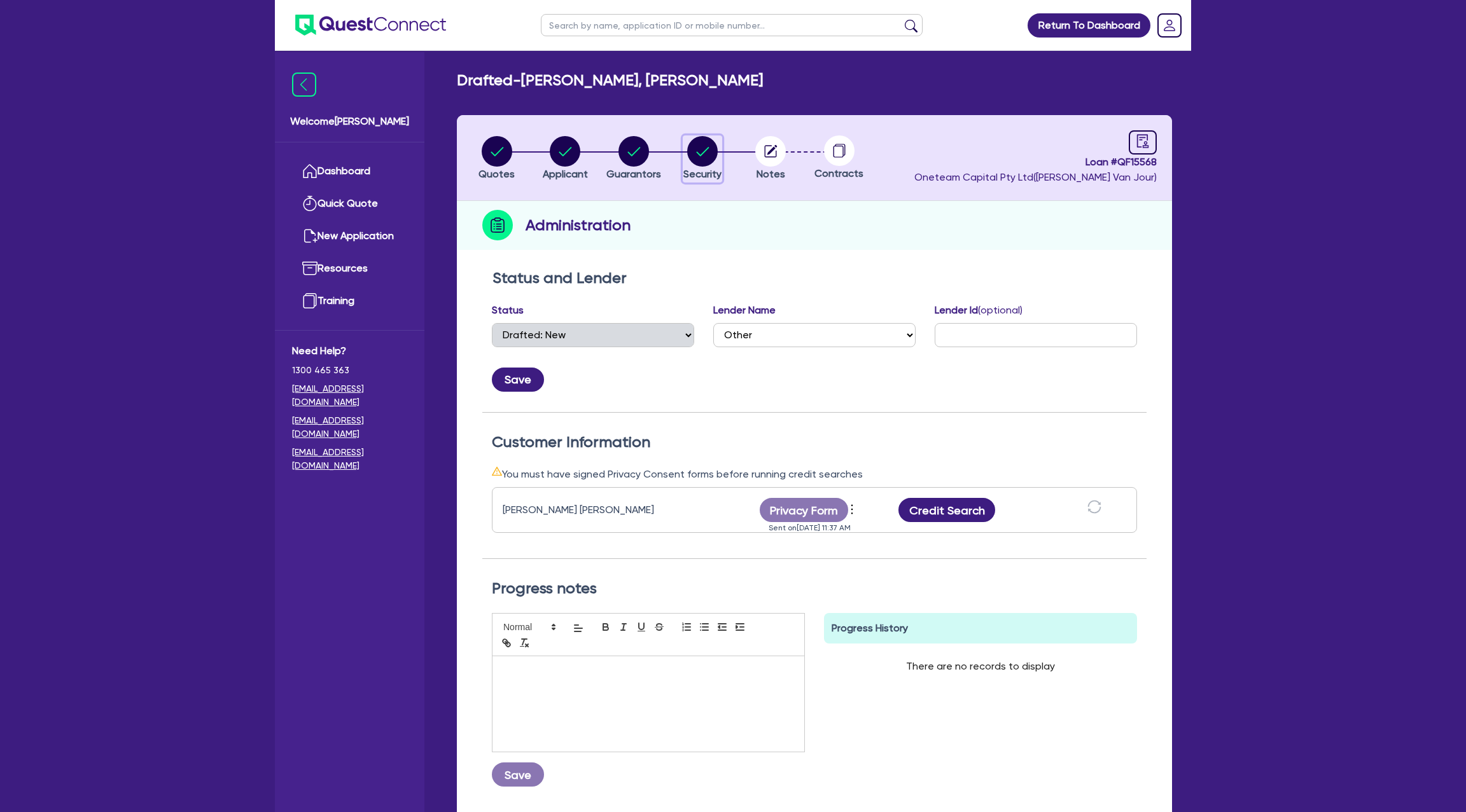
drag, startPoint x: 703, startPoint y: 153, endPoint x: 1024, endPoint y: 168, distance: 321.4
click at [705, 153] on circle "button" at bounding box center [702, 152] width 30 height 30
select select "CARS_AND_LIGHT_TRUCKS"
select select "PASSENGER_VEHICLES"
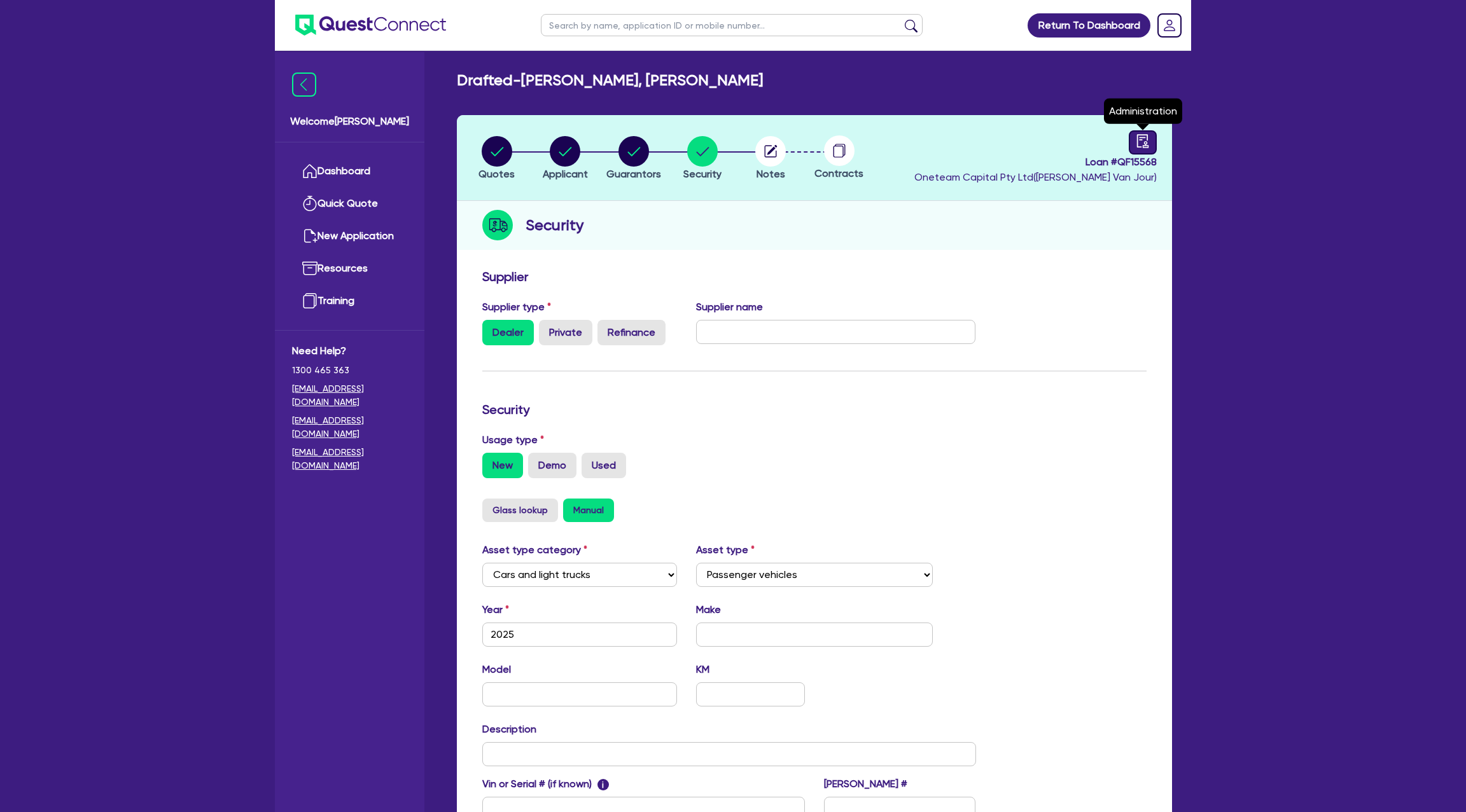
click at [1150, 138] on div at bounding box center [1142, 142] width 28 height 24
select select "DRAFTED_NEW"
select select "Other"
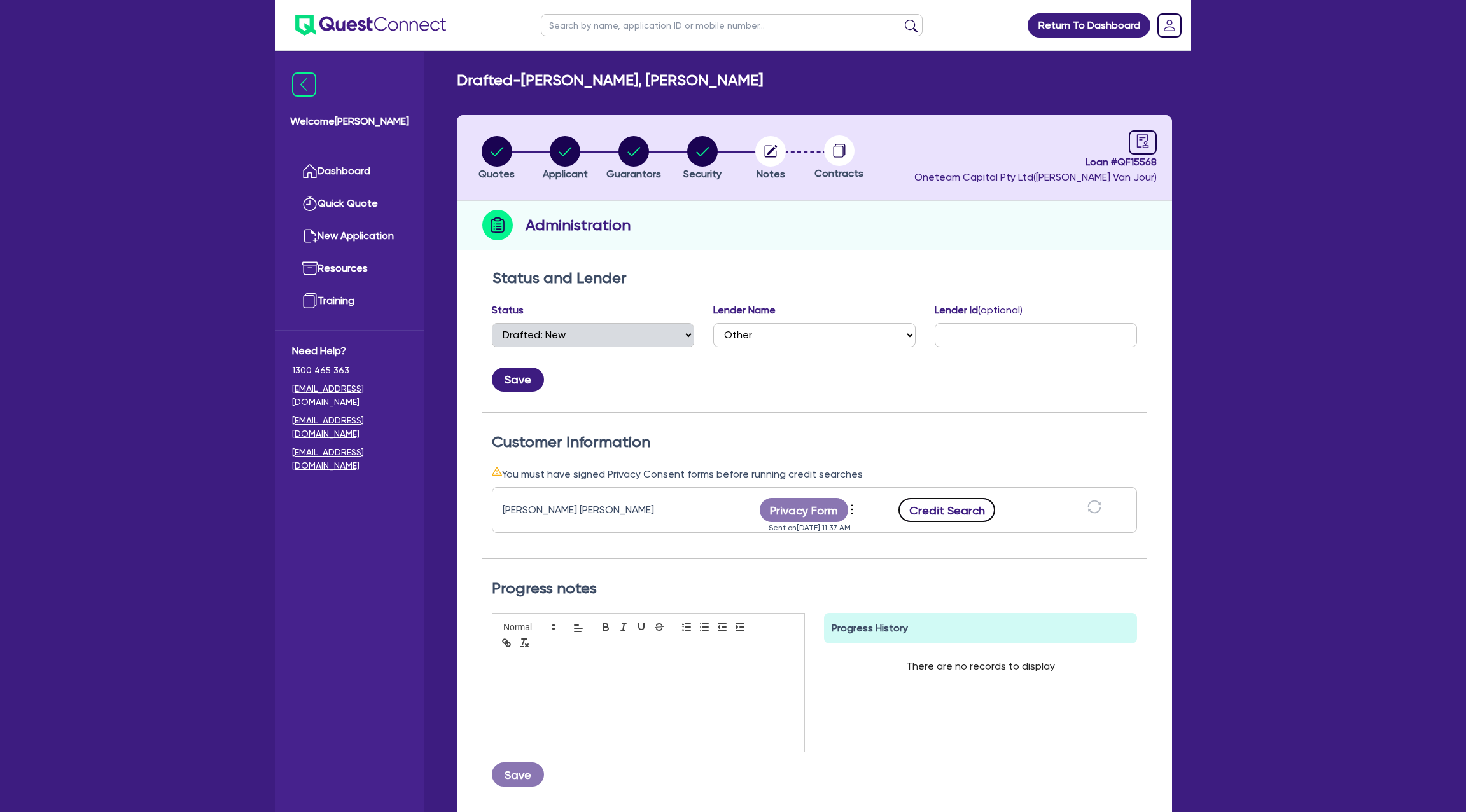
click at [967, 507] on button "Credit Search" at bounding box center [947, 510] width 96 height 24
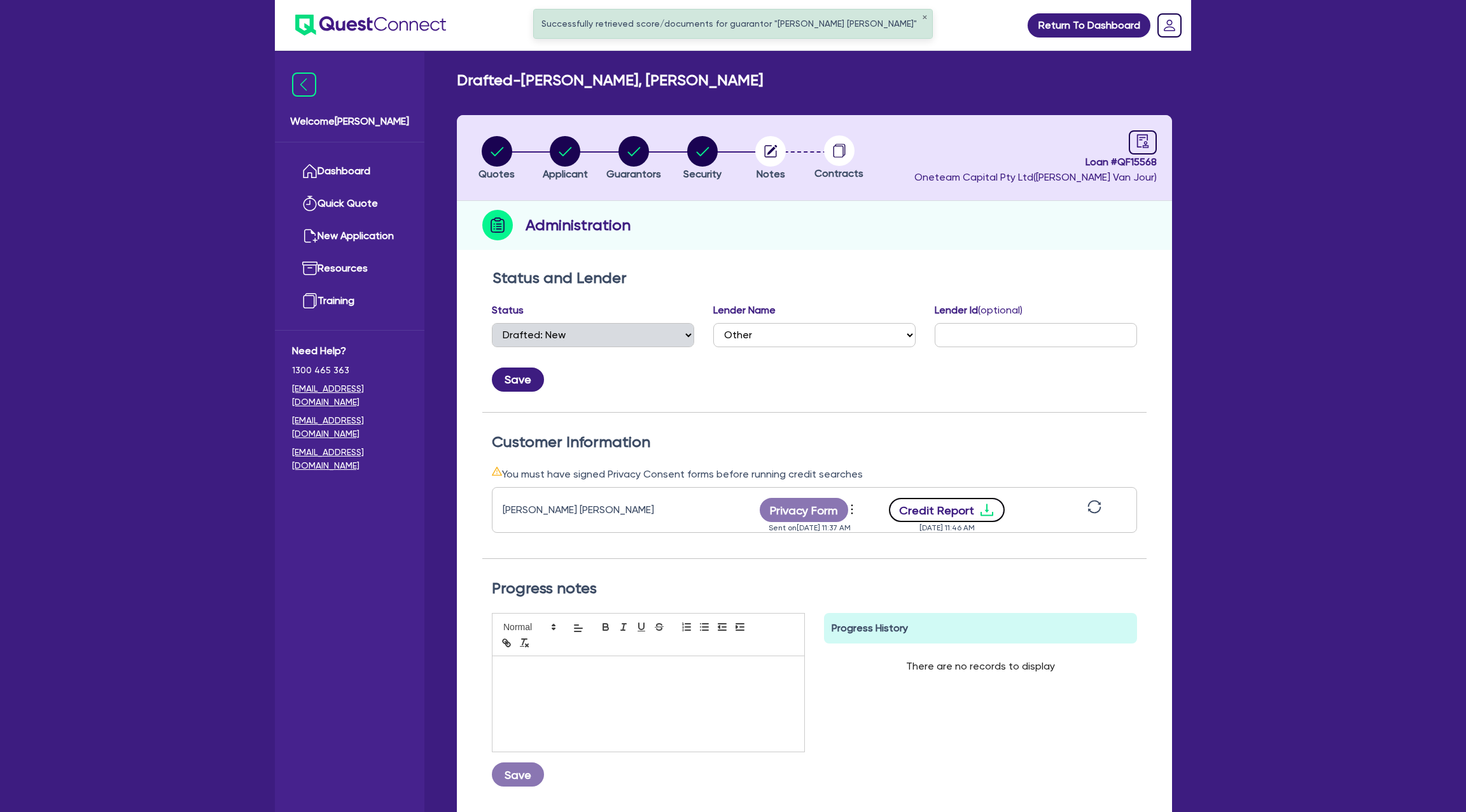
click at [987, 500] on button "Credit Report" at bounding box center [947, 510] width 117 height 24
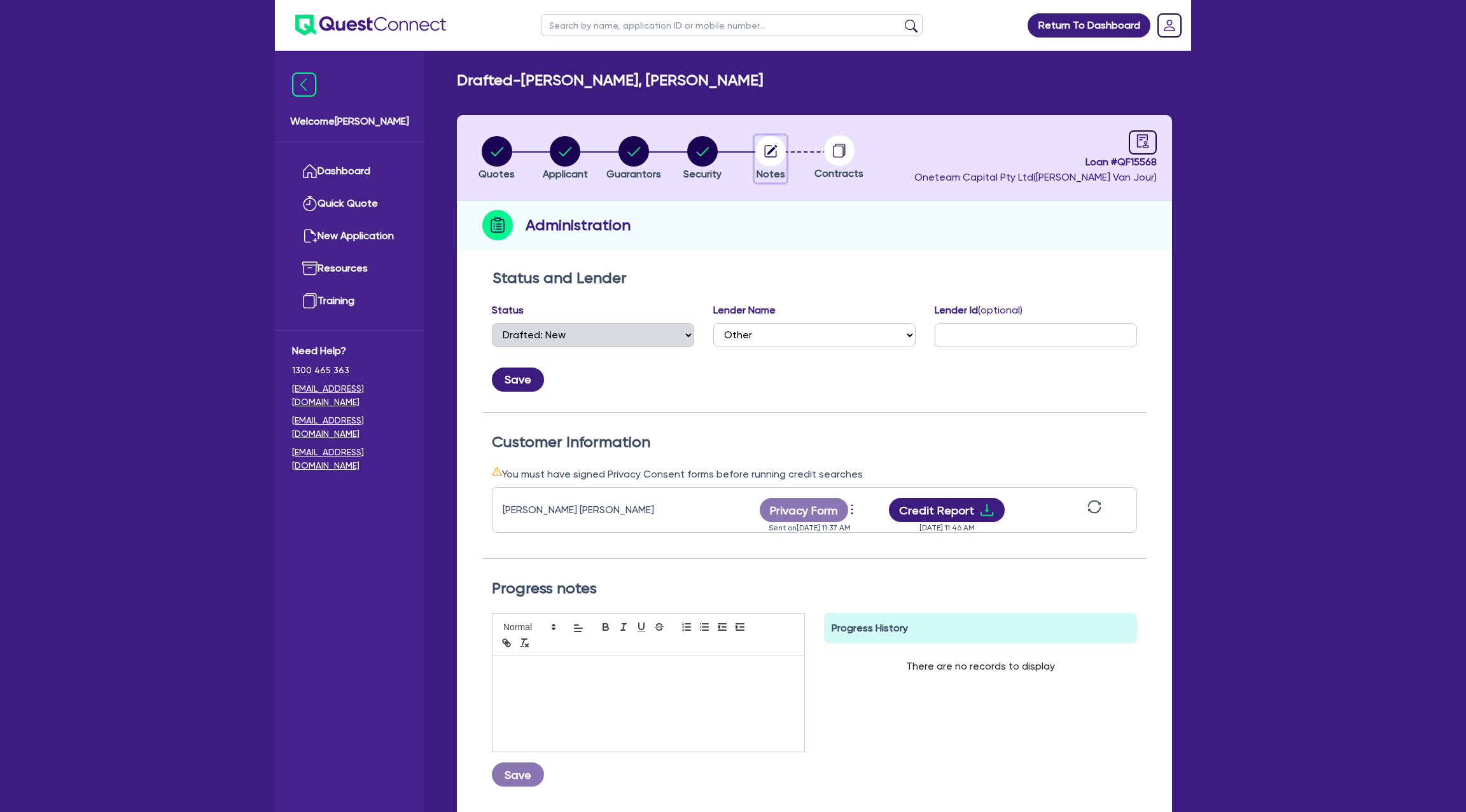
drag, startPoint x: 775, startPoint y: 145, endPoint x: 765, endPoint y: 165, distance: 22.4
click at [775, 145] on icon "button" at bounding box center [773, 150] width 10 height 10
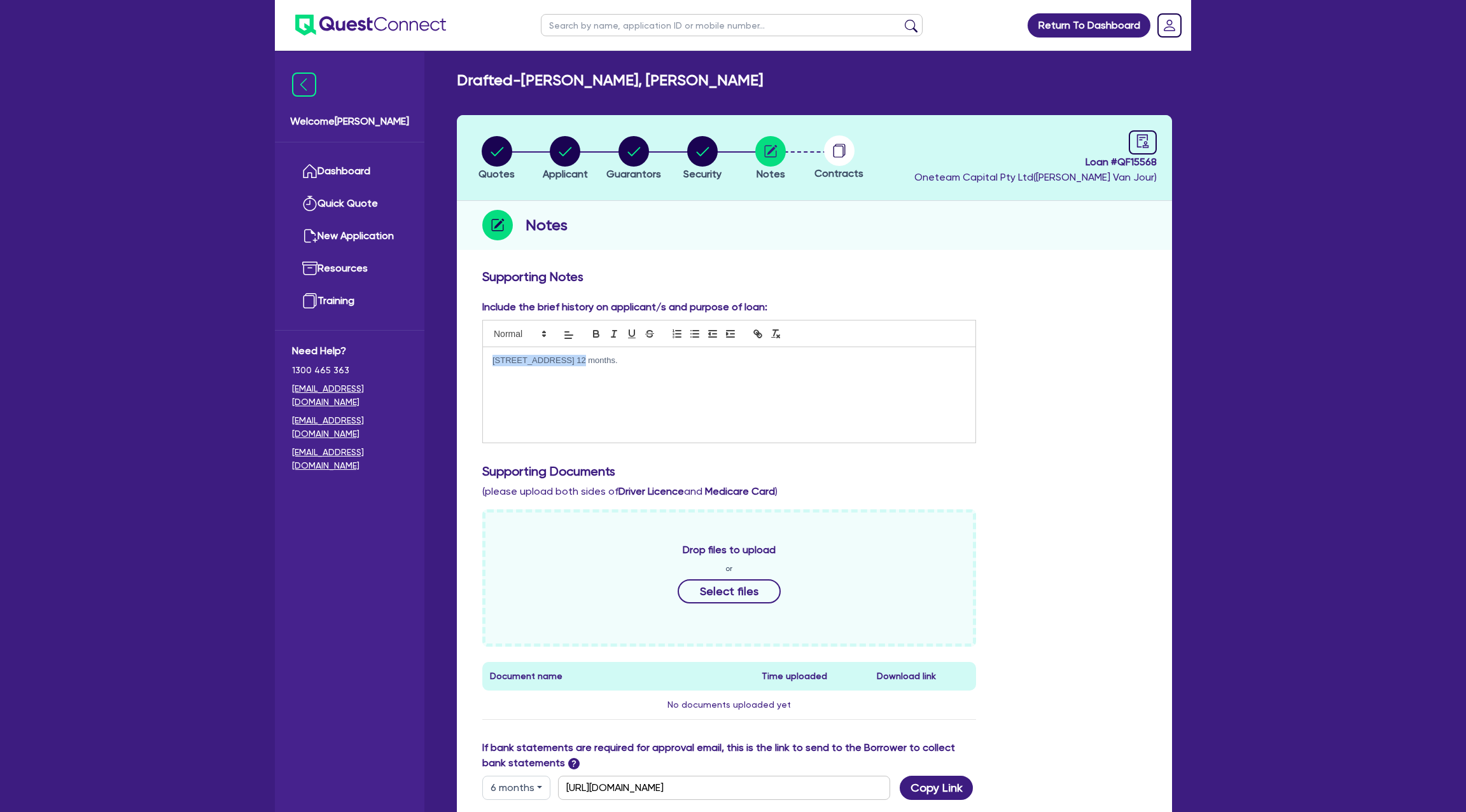
drag, startPoint x: 490, startPoint y: 360, endPoint x: 558, endPoint y: 360, distance: 68.0
click at [558, 360] on div "48 sixth ave tokley 12 months." at bounding box center [729, 395] width 493 height 96
click at [553, 334] on div at bounding box center [729, 334] width 494 height 28
drag, startPoint x: 560, startPoint y: 360, endPoint x: 488, endPoint y: 361, distance: 72.0
click at [484, 360] on div "48 sixth ave tokley 12 months." at bounding box center [729, 395] width 493 height 96
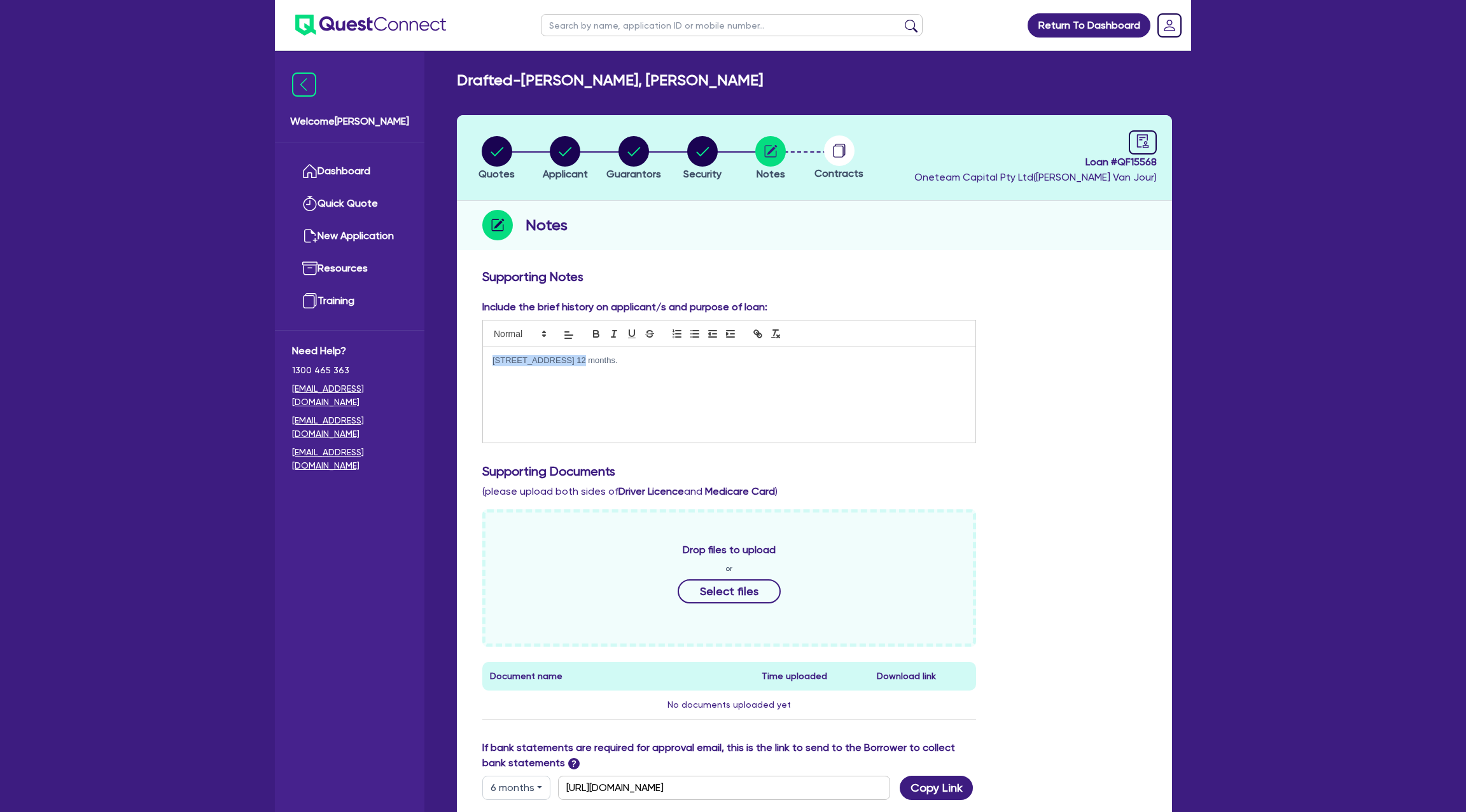
copy p "48 sixth ave tokley"
click at [555, 146] on circle "button" at bounding box center [565, 152] width 30 height 30
select select "SOLE_TRADER"
select select "BUILDING_CONSTRUCTION"
select select "TRADES_SERVICES_CONSUMERS"
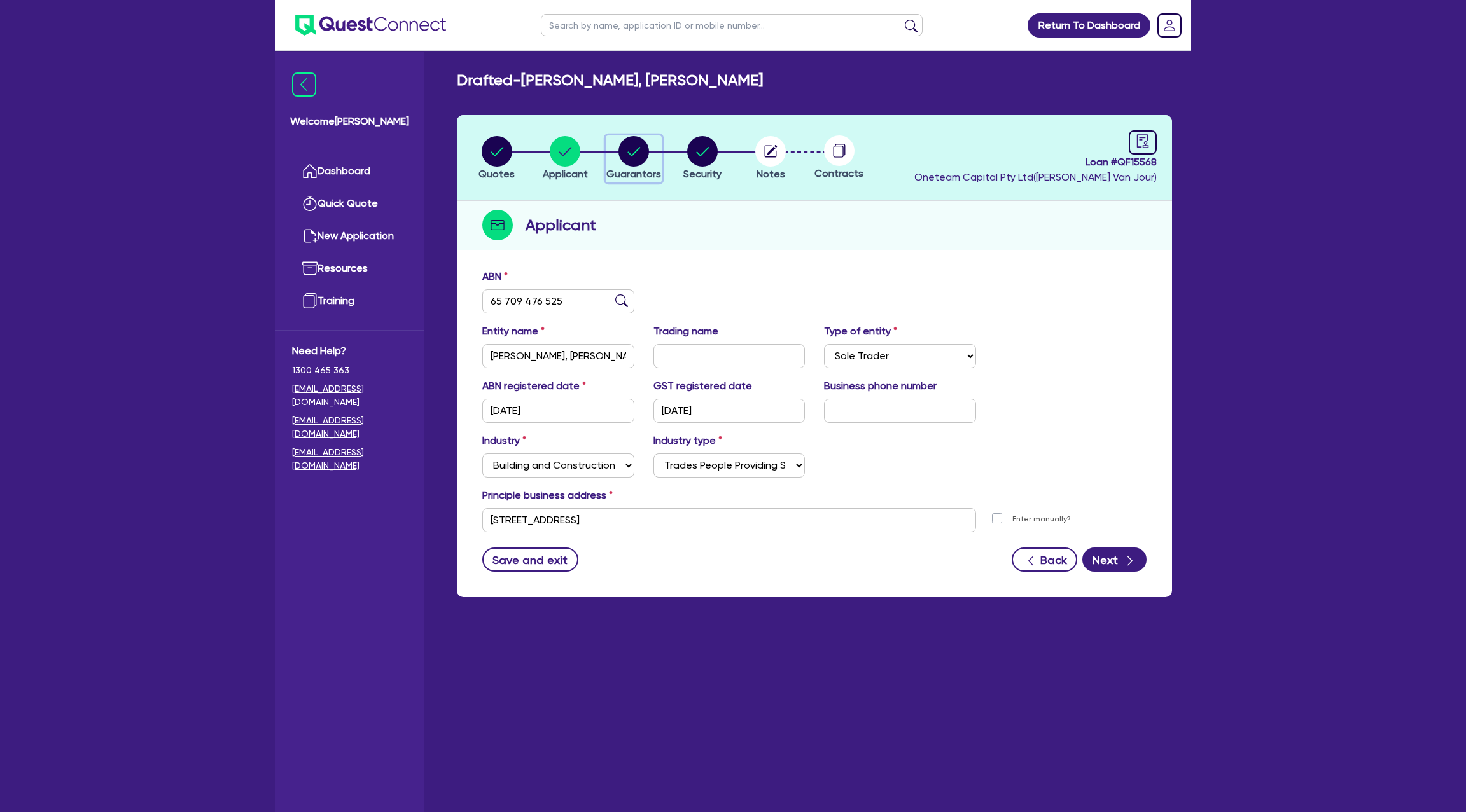
click at [637, 158] on circle "button" at bounding box center [634, 152] width 30 height 30
select select "MR"
select select "NSW"
select select "DE_FACTO"
select select "CASH"
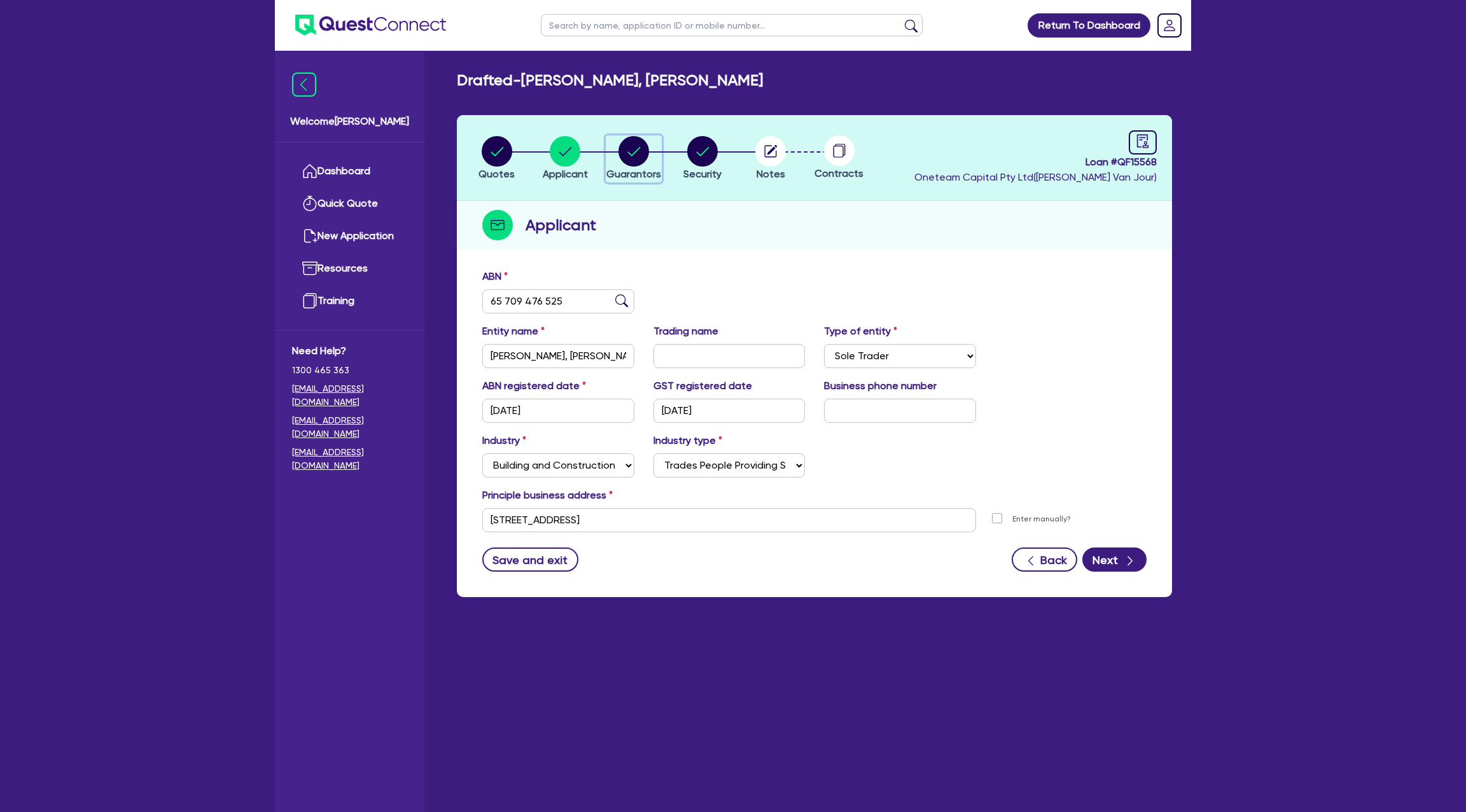
select select "CREDIT_CARD"
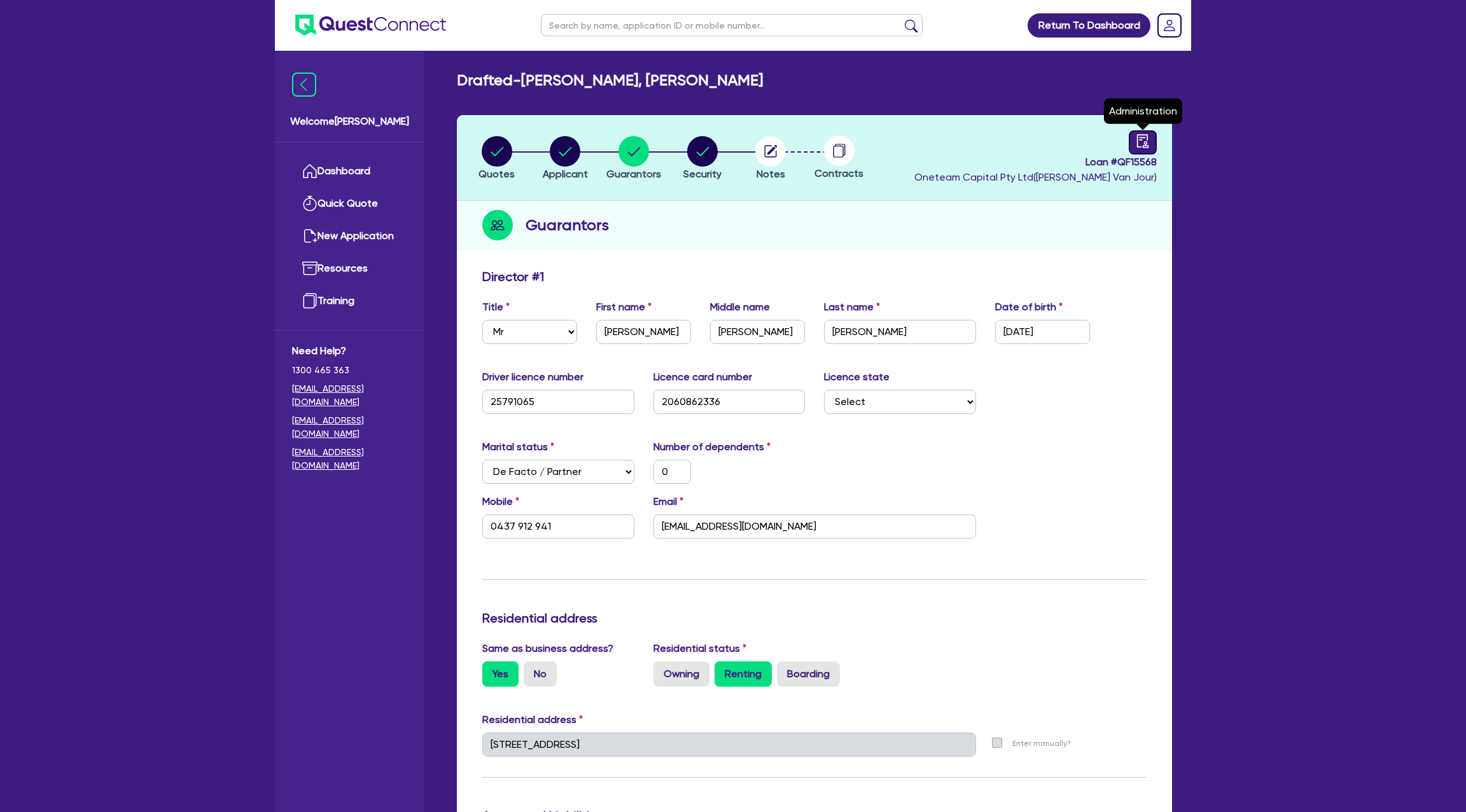
click at [1133, 143] on div at bounding box center [1142, 142] width 28 height 24
select select "DRAFTED_NEW"
select select "Other"
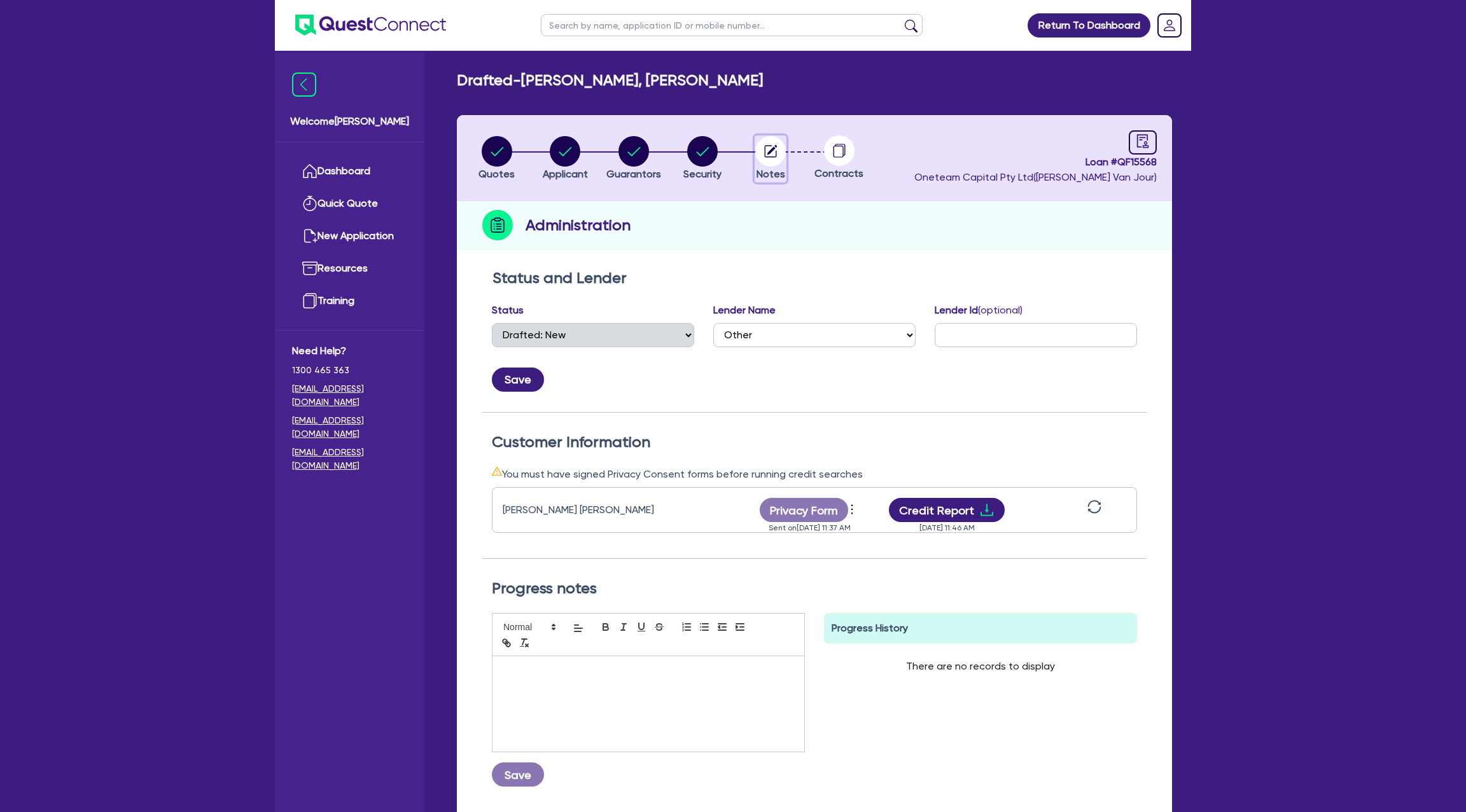
click at [781, 145] on circle "button" at bounding box center [770, 152] width 30 height 30
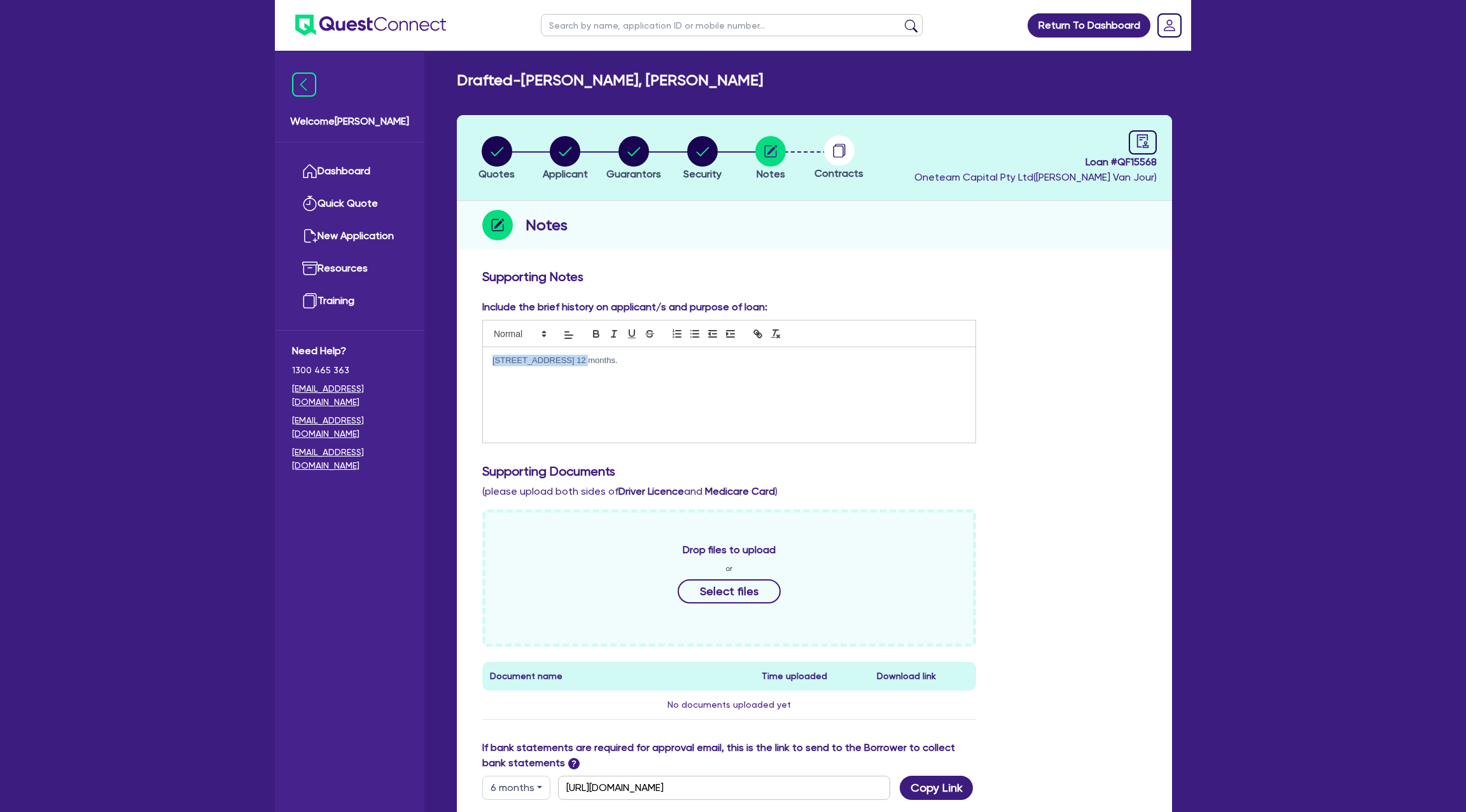
drag, startPoint x: 490, startPoint y: 360, endPoint x: 562, endPoint y: 365, distance: 72.2
click at [562, 365] on div "48 sixth ave tokley 12 months." at bounding box center [729, 395] width 493 height 96
copy p "48 sixth ave tokley"
click at [571, 147] on icon "button" at bounding box center [566, 152] width 13 height 9
select select "SOLE_TRADER"
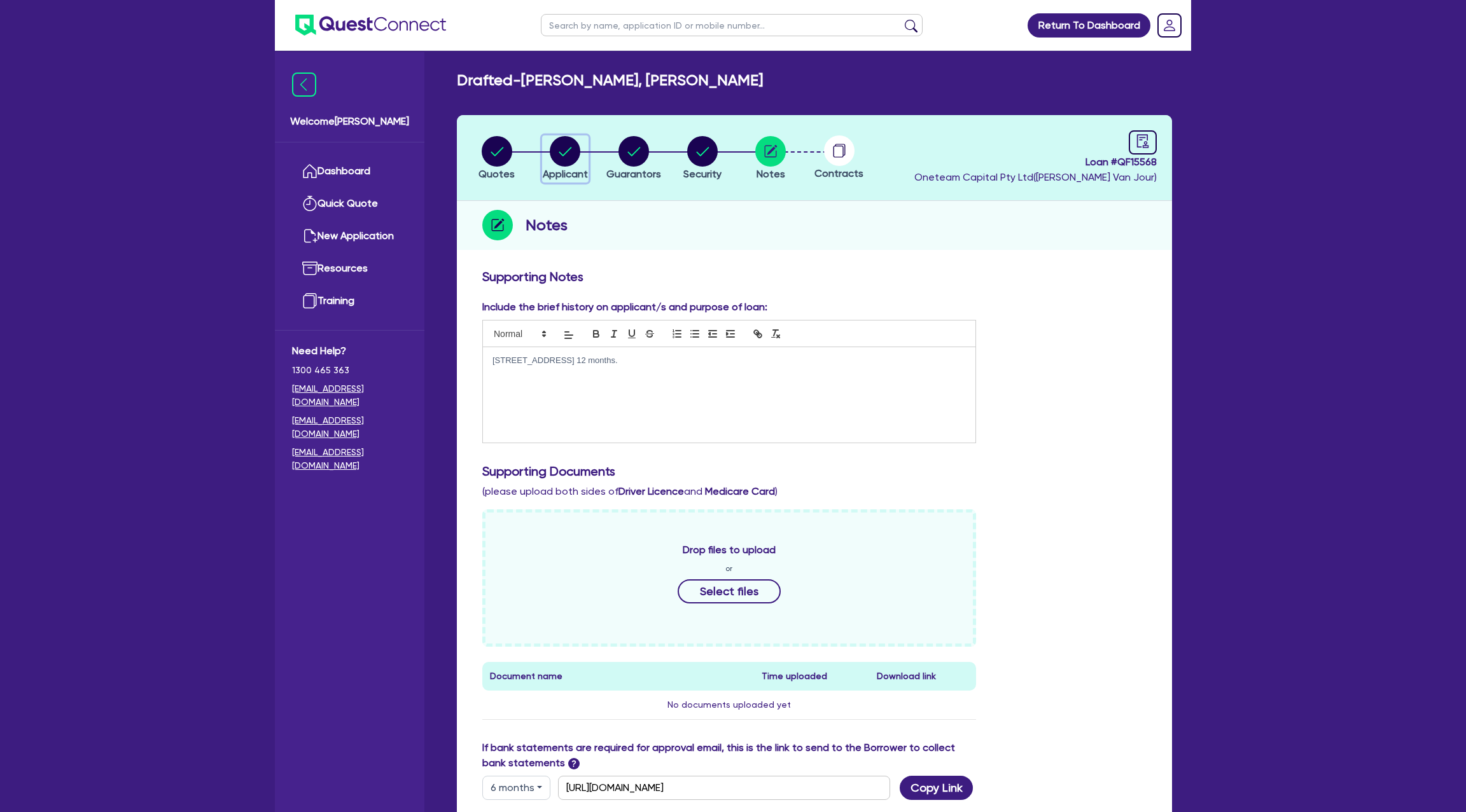
select select "BUILDING_CONSTRUCTION"
select select "TRADES_SERVICES_CONSUMERS"
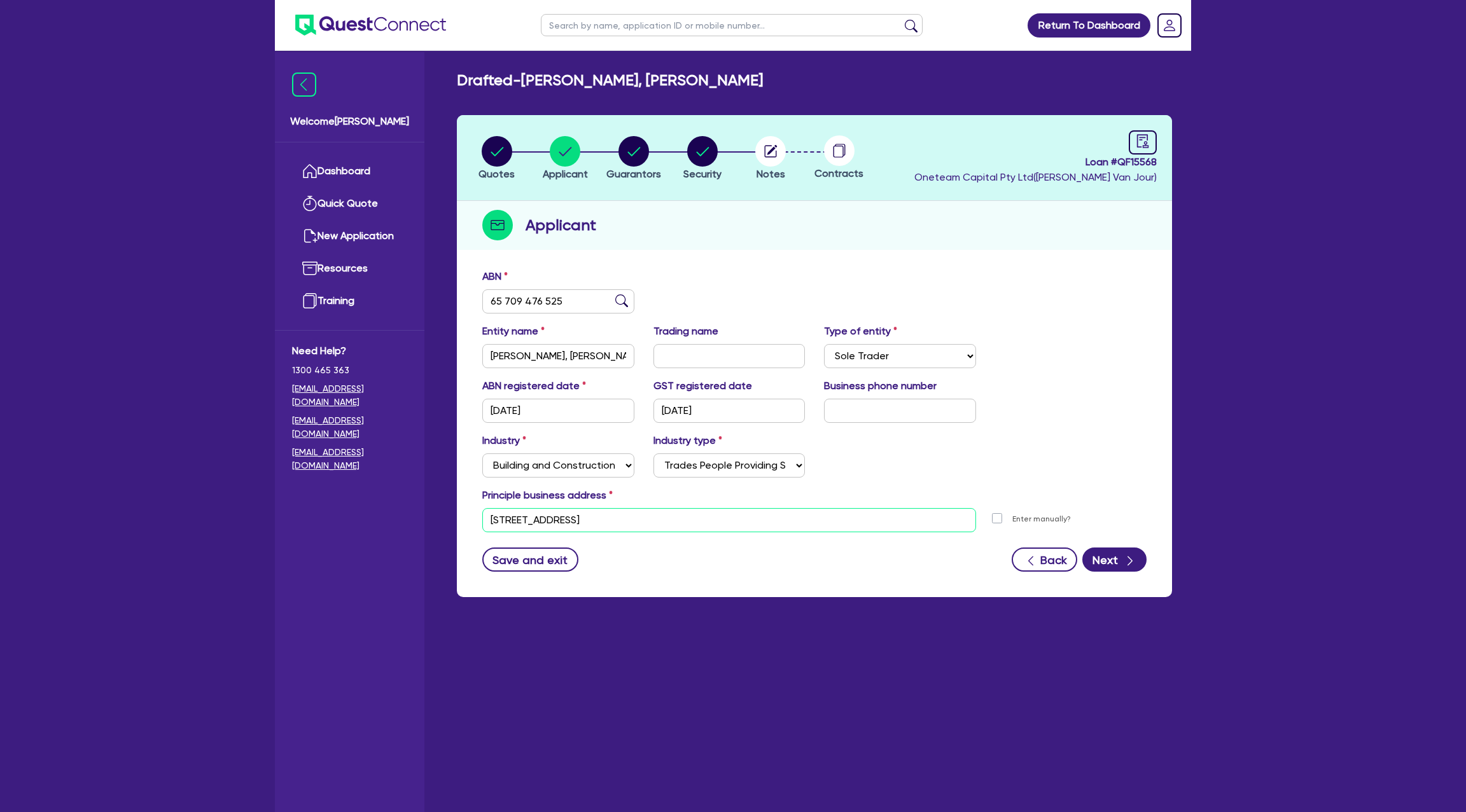
drag, startPoint x: 493, startPoint y: 521, endPoint x: 767, endPoint y: 528, distance: 274.1
click at [765, 527] on input "unit 1 24 Crossingham St Canton Beach NSW 2263" at bounding box center [729, 520] width 494 height 24
click at [1148, 139] on icon "audit" at bounding box center [1143, 141] width 12 height 13
select select "DRAFTED_NEW"
select select "Other"
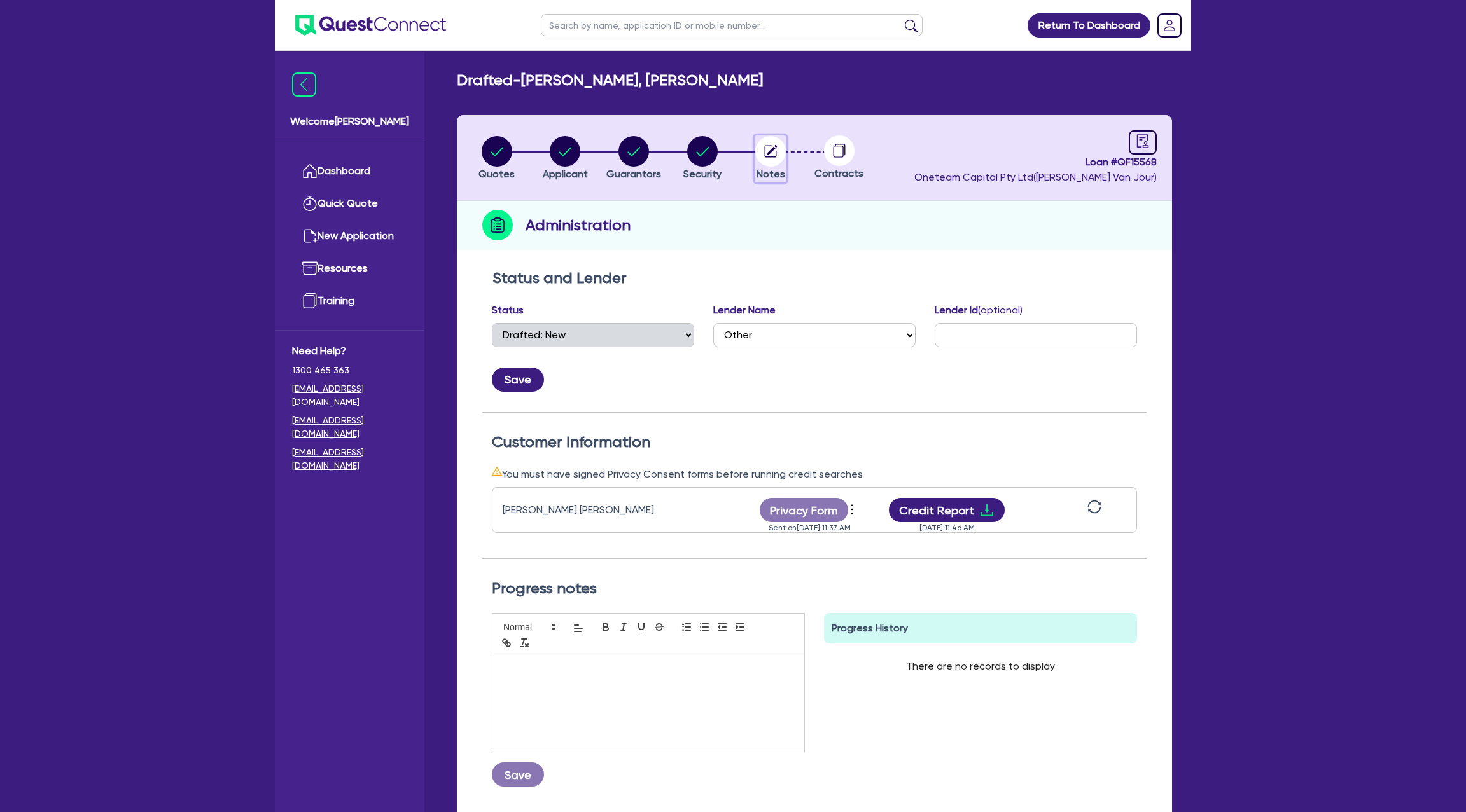
click at [775, 149] on circle "button" at bounding box center [770, 152] width 30 height 30
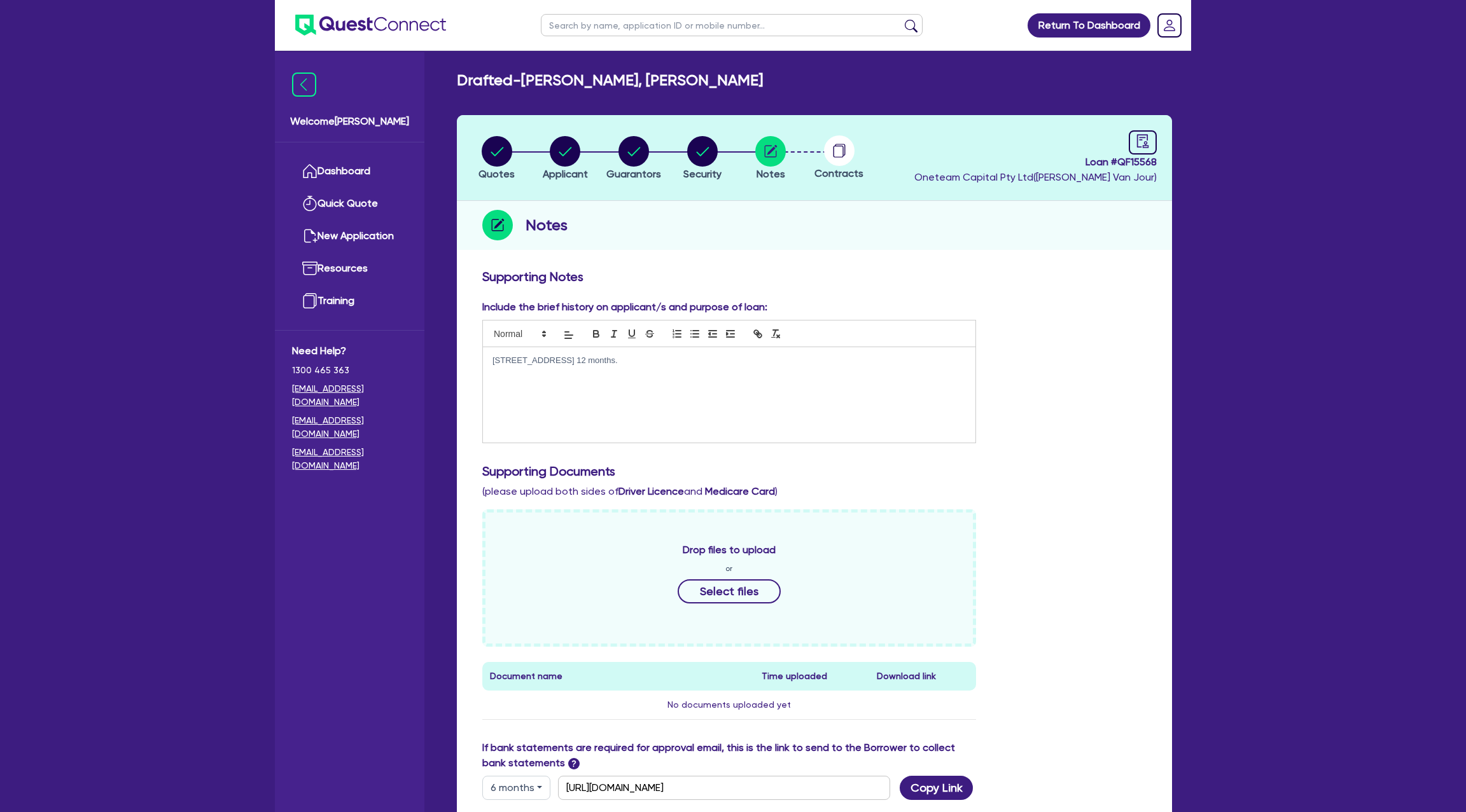
click at [654, 373] on div "48 sixth ave tokley 12 months." at bounding box center [729, 395] width 493 height 96
click at [622, 357] on p "48 sixth ave tokley 12 months." at bounding box center [729, 360] width 474 height 12
drag, startPoint x: 490, startPoint y: 360, endPoint x: 559, endPoint y: 360, distance: 69.0
click at [559, 360] on div "48 sixth ave tokley 12 months. Current address 1 week: unit 1 24 Crossingham St…" at bounding box center [729, 395] width 493 height 96
copy p "48 sixth ave tokley"
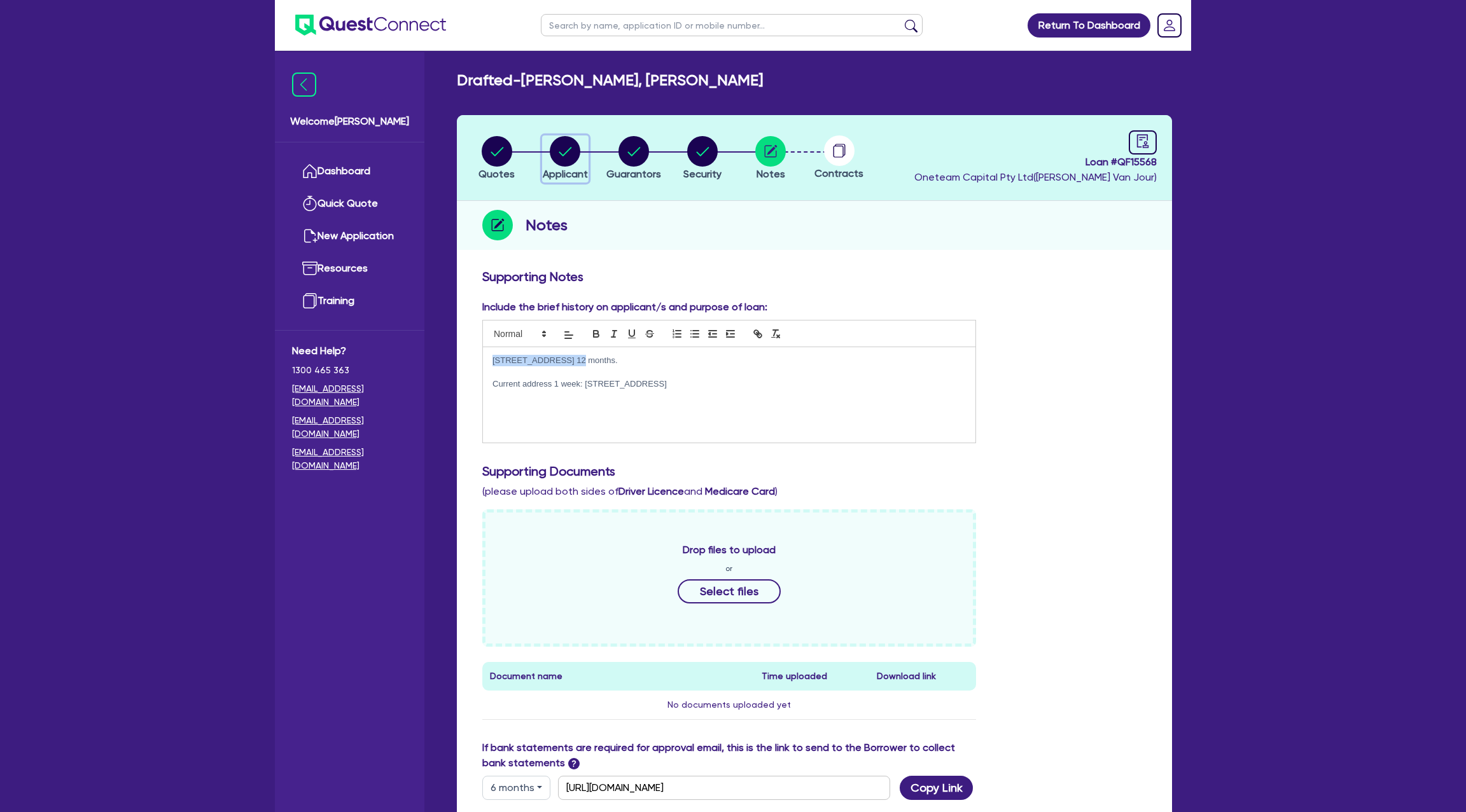
click at [567, 155] on circle "button" at bounding box center [565, 152] width 30 height 30
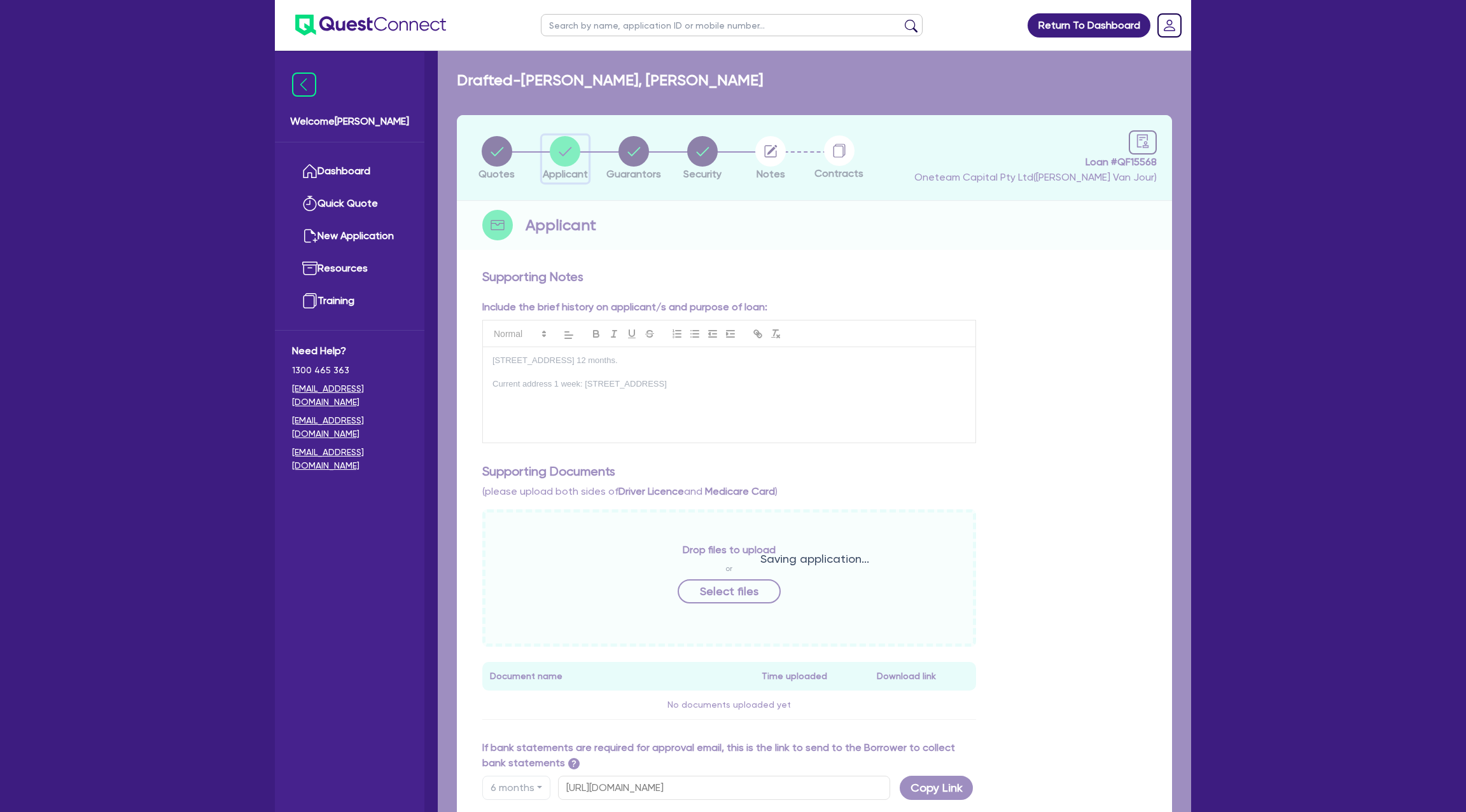
select select "SOLE_TRADER"
select select "BUILDING_CONSTRUCTION"
select select "TRADES_SERVICES_CONSUMERS"
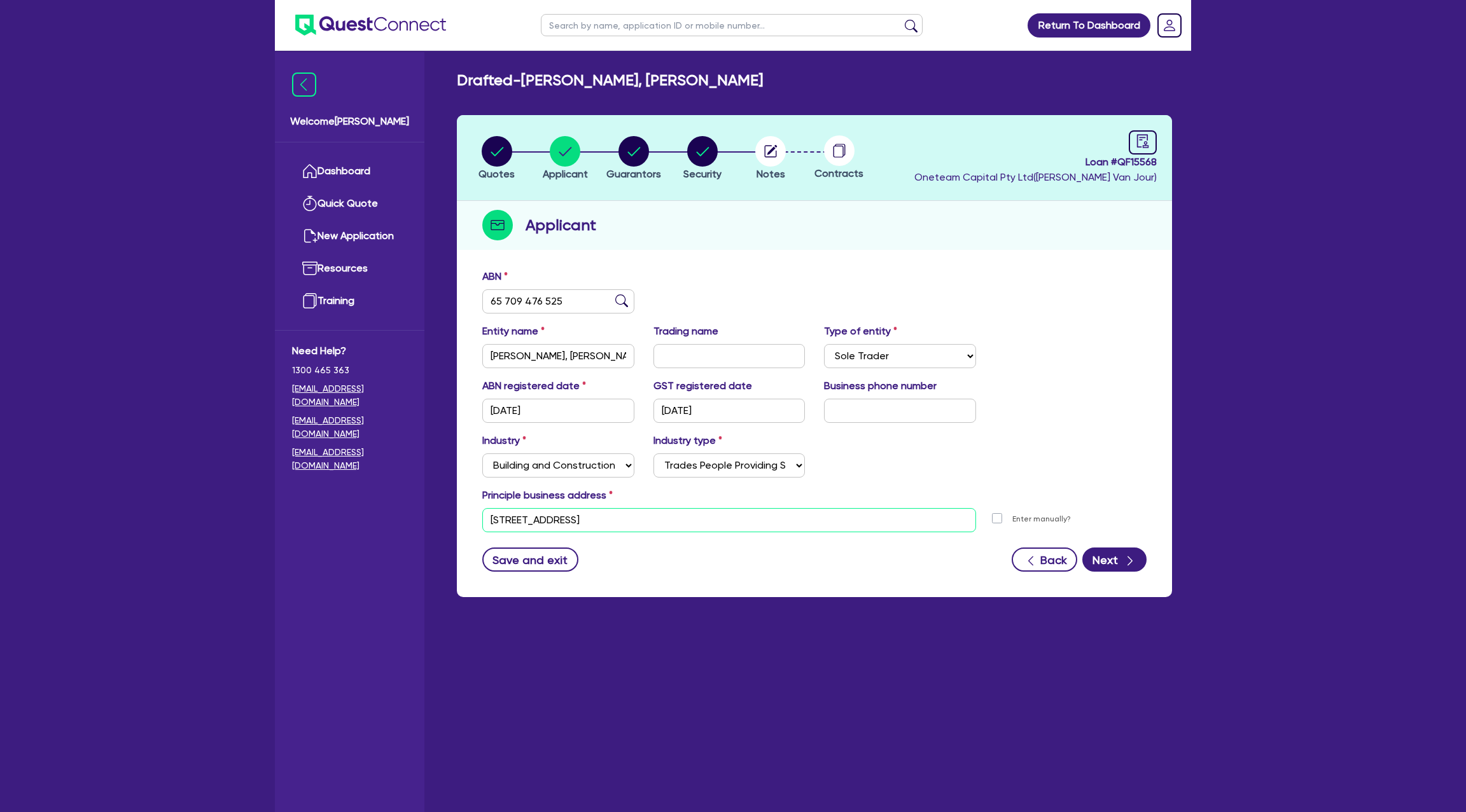
click at [570, 518] on input "unit 1 24 Crossingham St Canton Beach NSW 2263" at bounding box center [729, 520] width 494 height 24
paste input "48 sixth ave tokley"
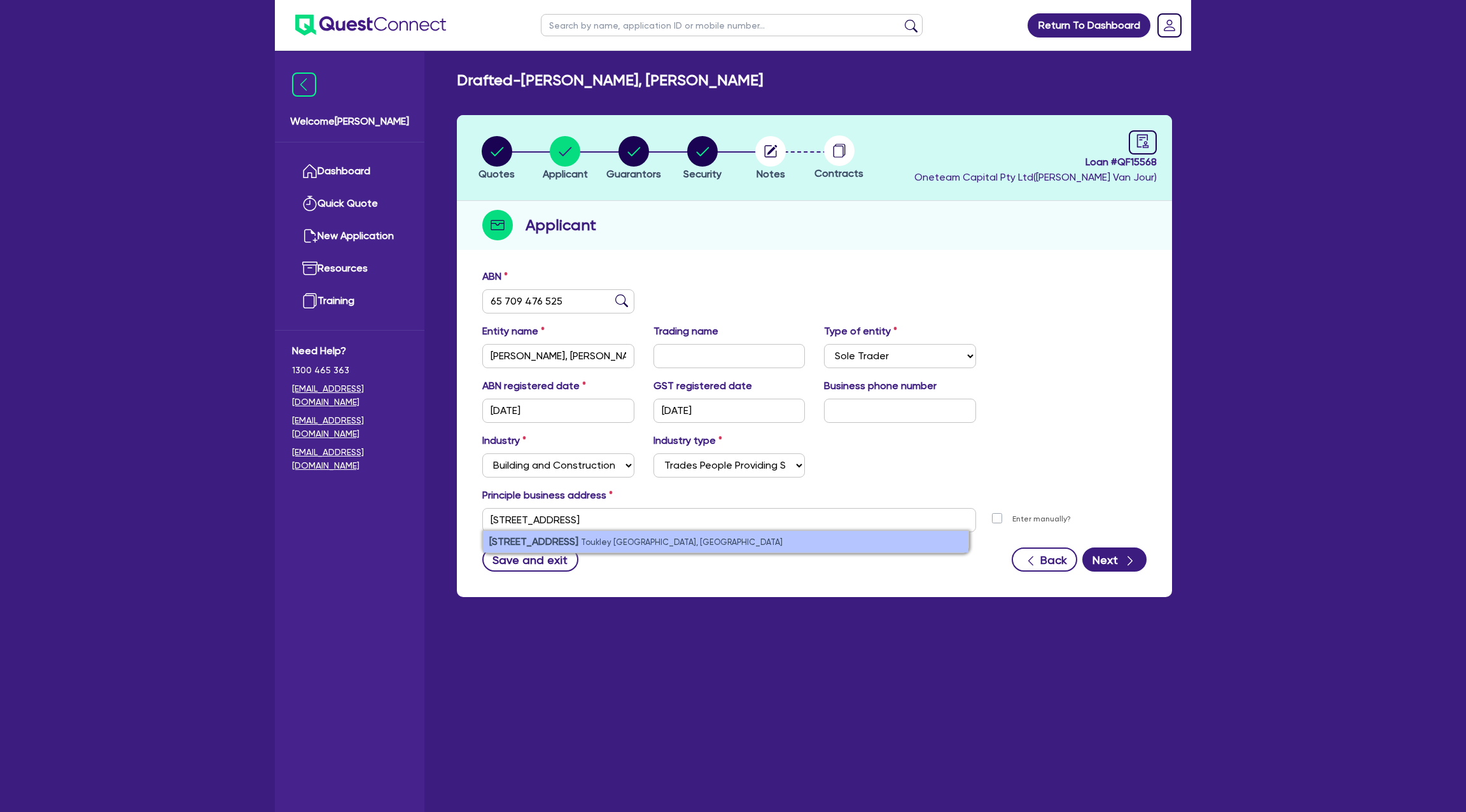
click at [609, 541] on small "Toukley NSW, Australia" at bounding box center [682, 542] width 202 height 9
type input "48 Sixth Ave Toukley NSW 2263"
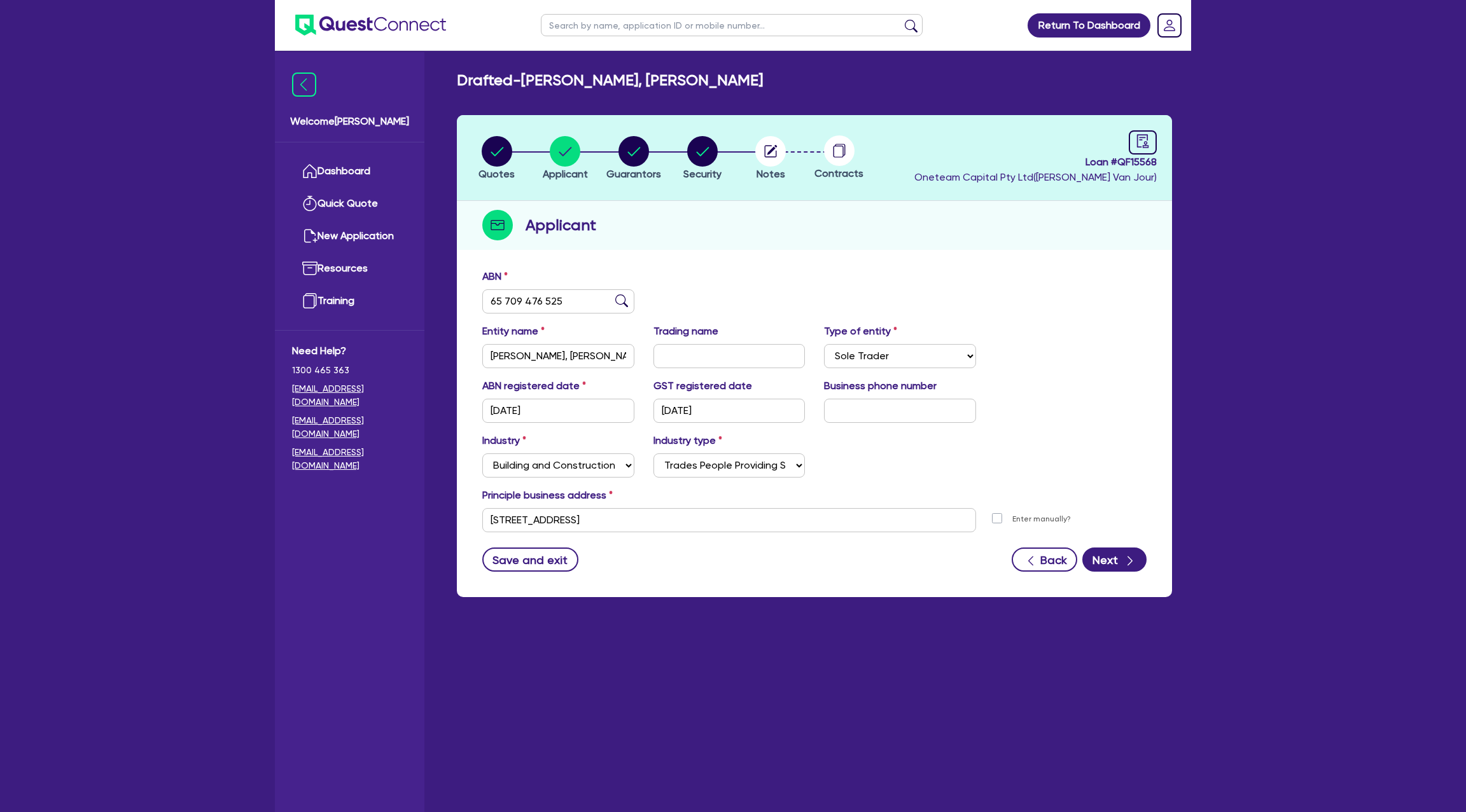
click at [832, 558] on div "Save and exit Back Next" at bounding box center [815, 559] width 683 height 24
click at [1125, 559] on icon "button" at bounding box center [1130, 561] width 13 height 13
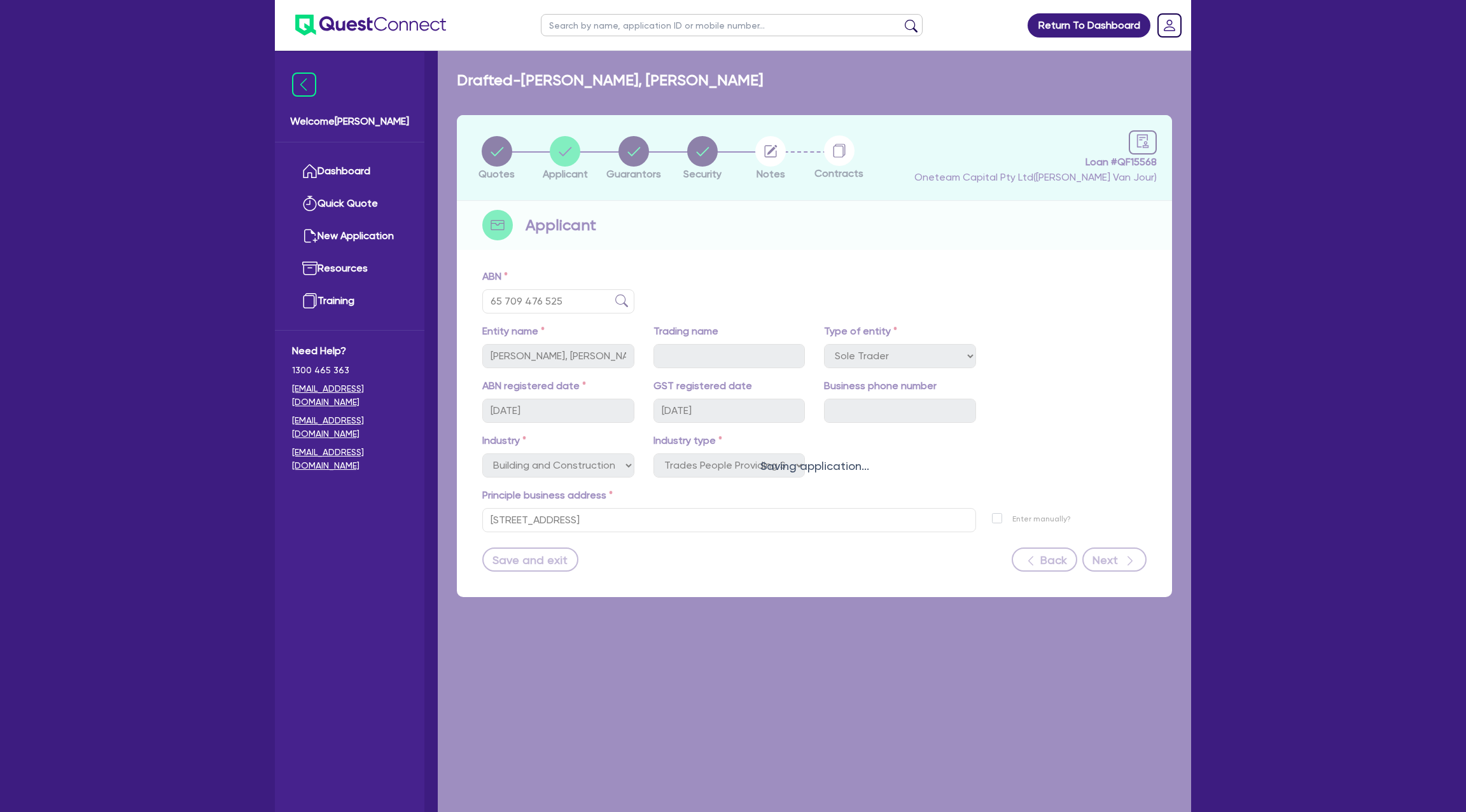
select select "MR"
select select "NSW"
select select "DE_FACTO"
select select "CASH"
select select "CREDIT_CARD"
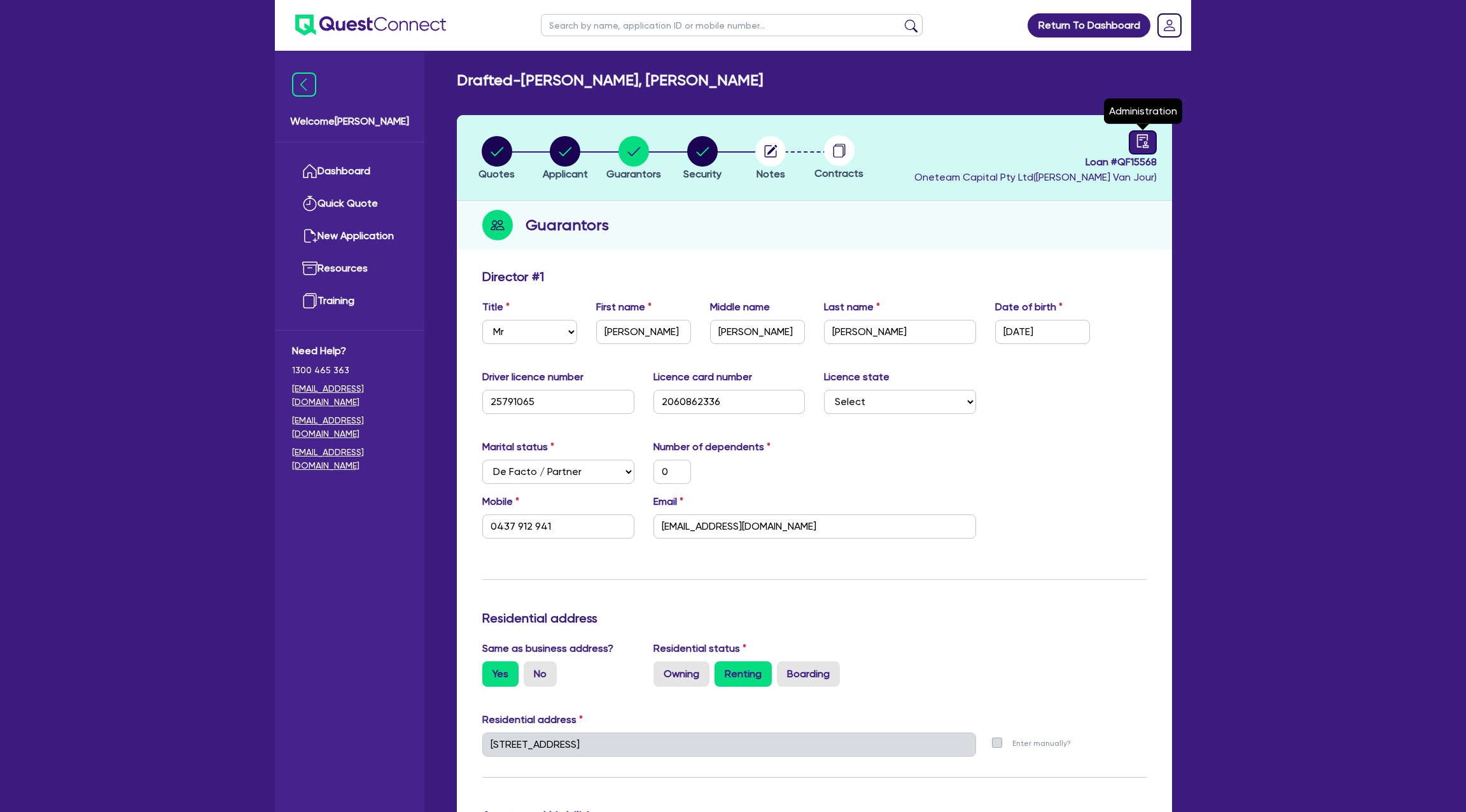
click at [1150, 138] on div at bounding box center [1142, 142] width 28 height 24
select select "DRAFTED_NEW"
select select "Other"
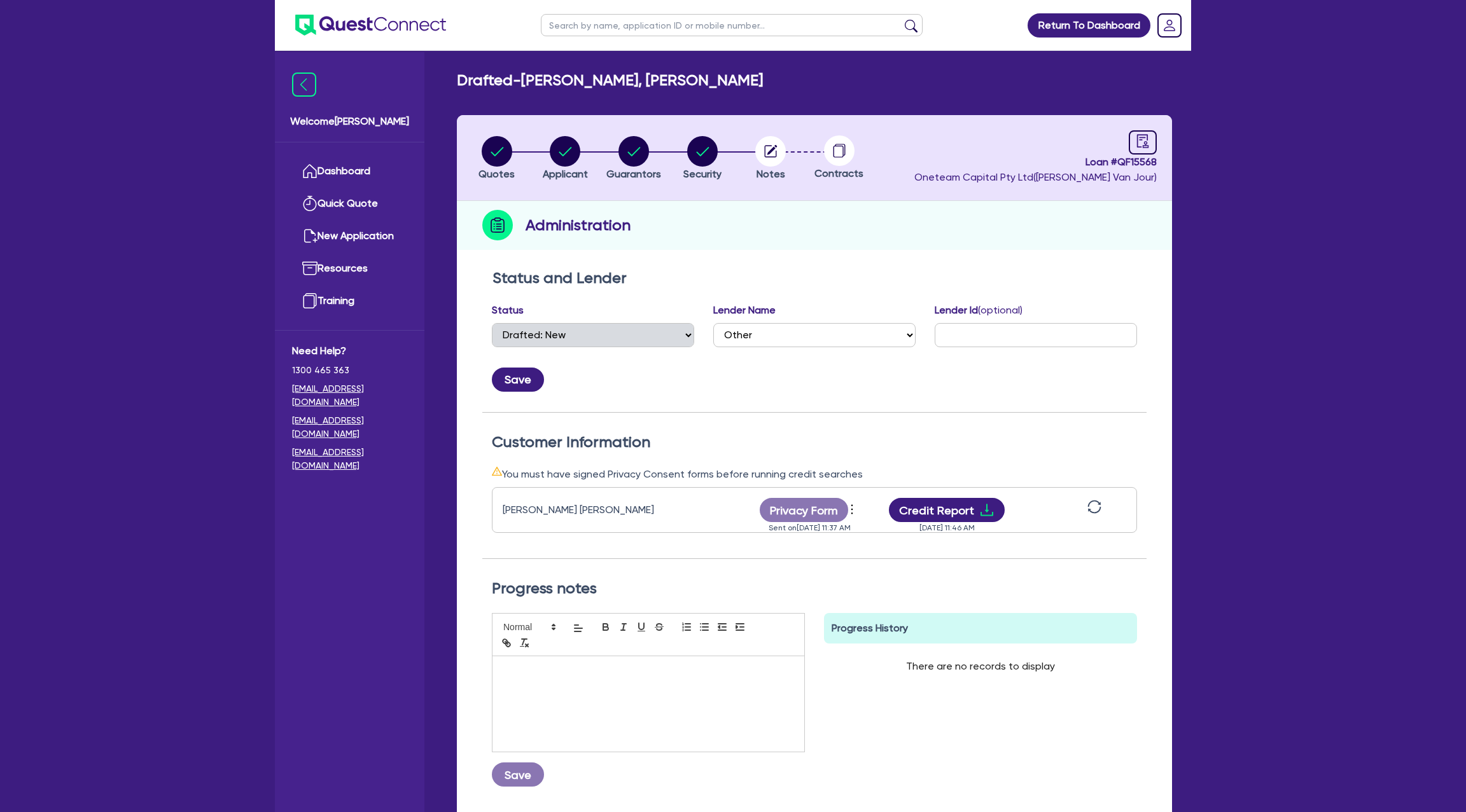
click at [1099, 494] on div "Andrew Ryan Normington Privacy Form View log Send reminder Send new privacy for…" at bounding box center [815, 510] width 646 height 46
click at [1089, 506] on icon "sync" at bounding box center [1094, 506] width 14 height 14
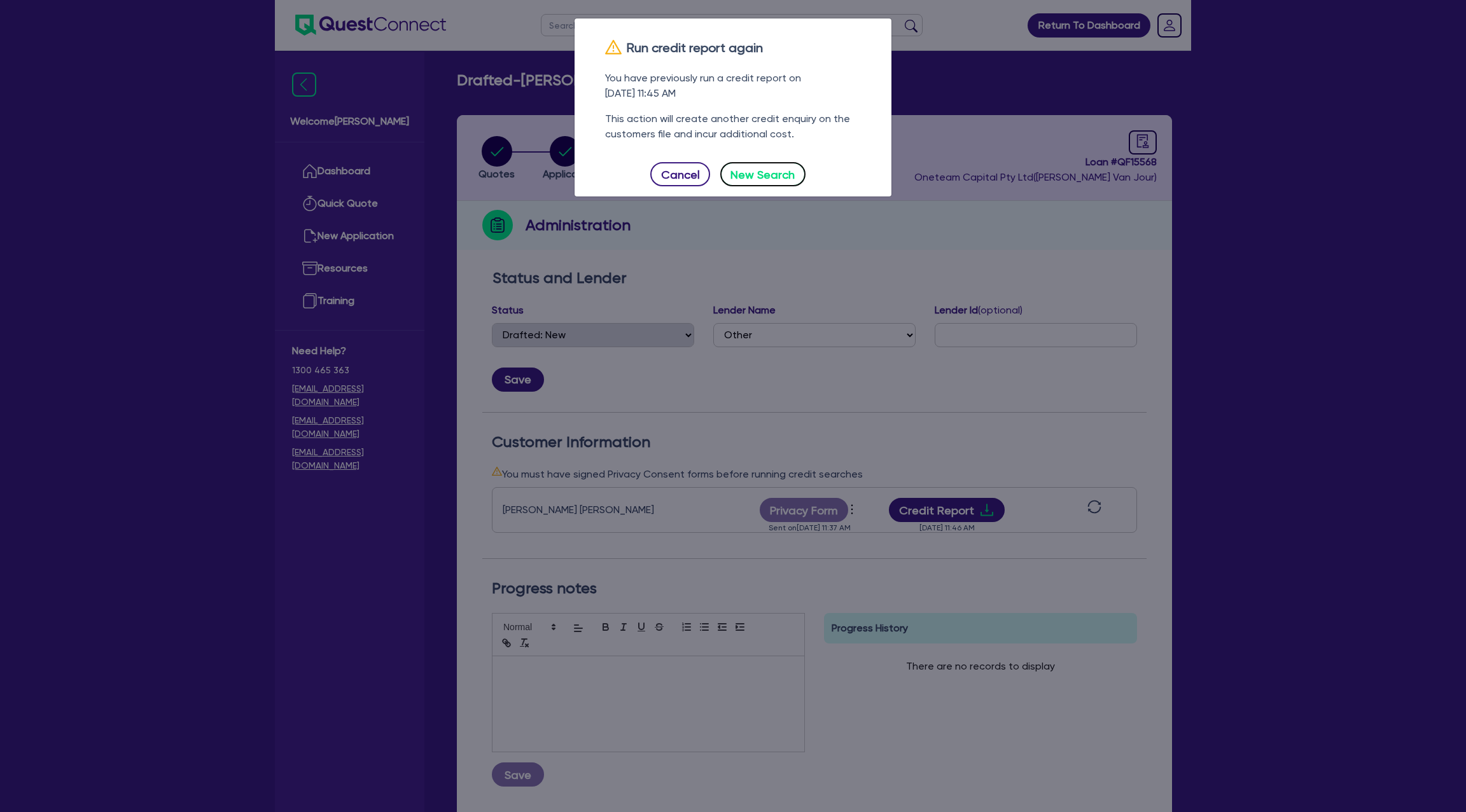
click at [760, 179] on button "New Search" at bounding box center [763, 174] width 86 height 24
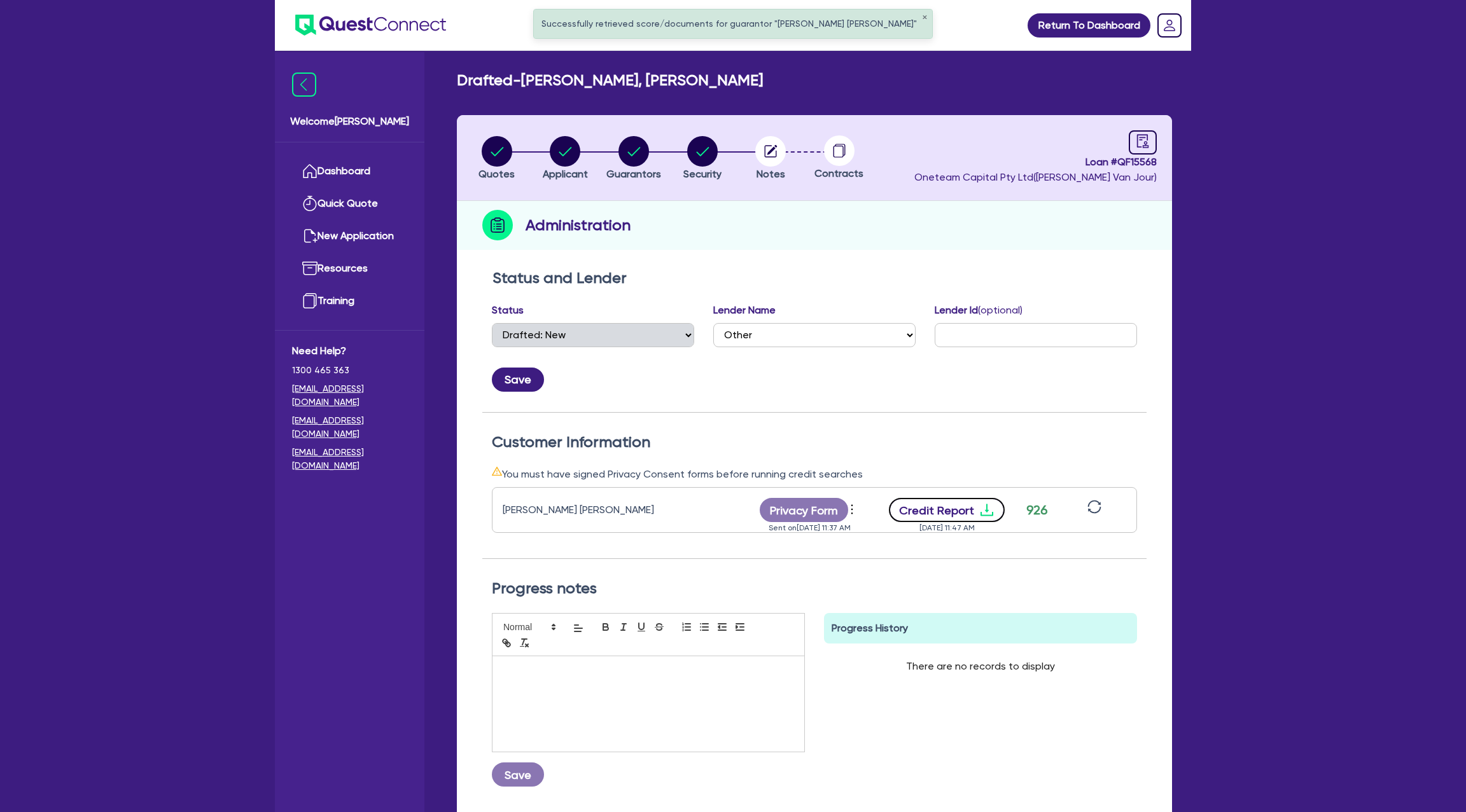
click at [970, 502] on button "Credit Report" at bounding box center [947, 510] width 117 height 24
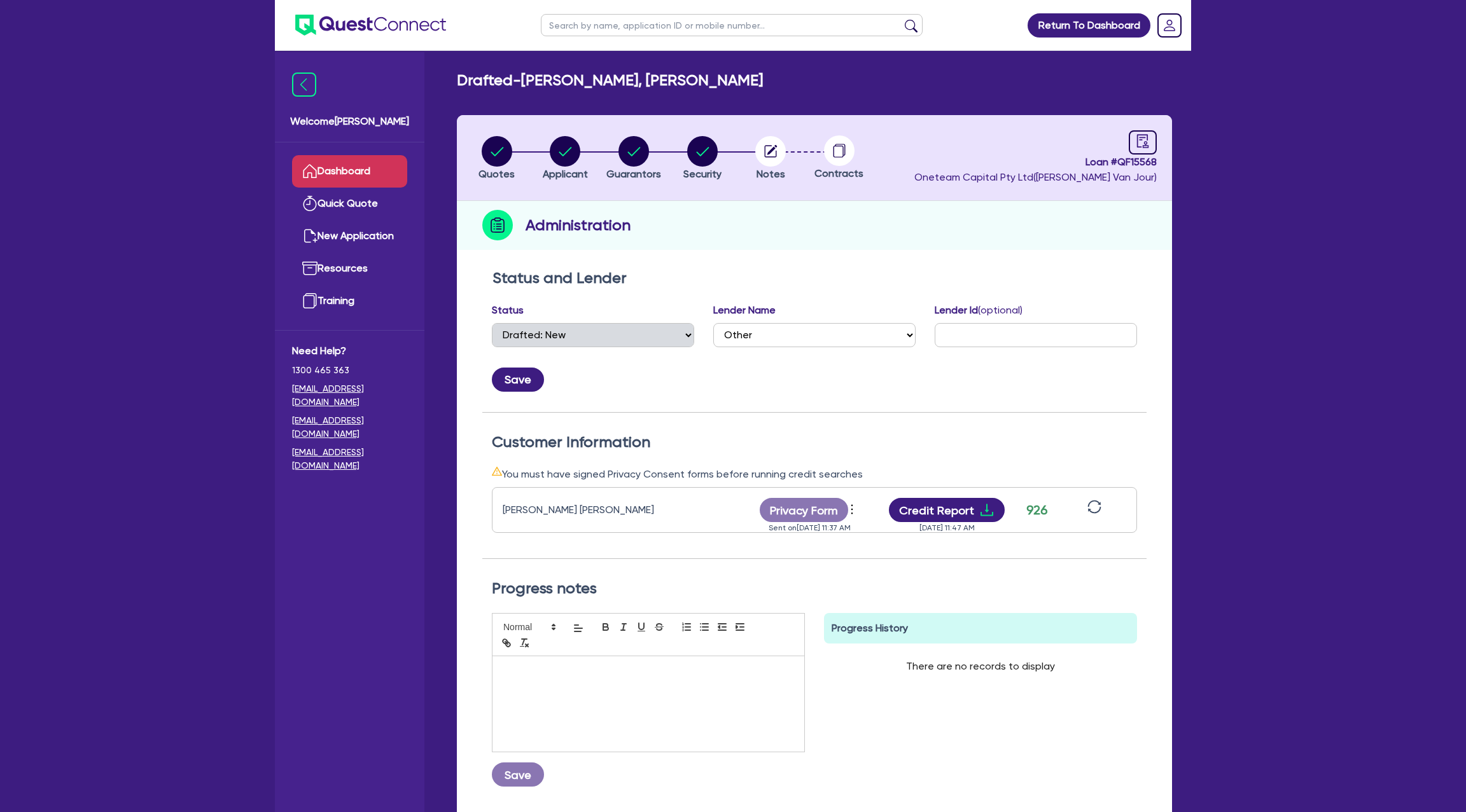
click at [355, 169] on link "Dashboard" at bounding box center [350, 171] width 115 height 33
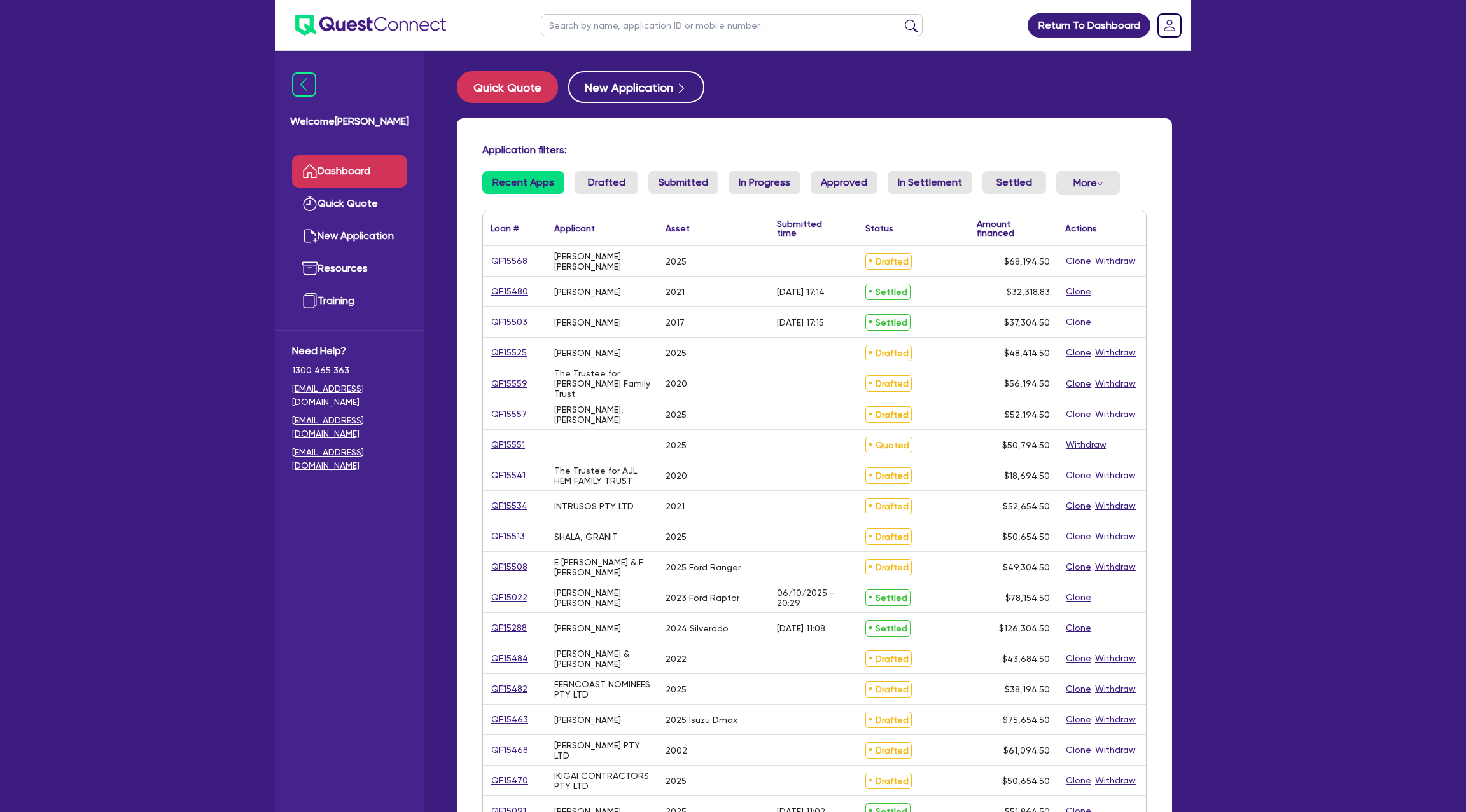
click at [678, 20] on input "text" at bounding box center [732, 25] width 382 height 22
type input "nick===="
click at [530, 96] on button "Quick Quote" at bounding box center [507, 87] width 101 height 32
select select "Other"
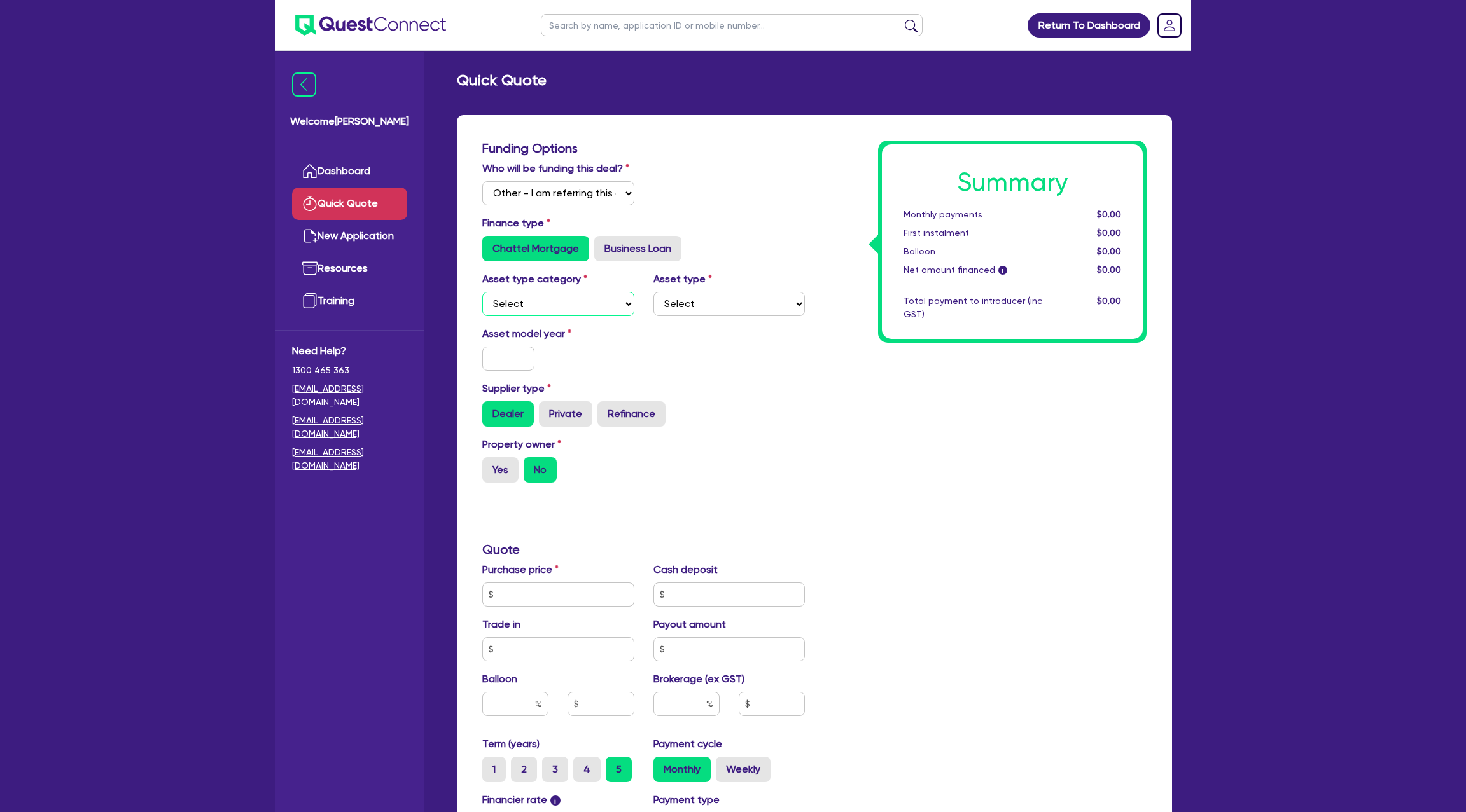
click at [566, 304] on select "Select Cars and light trucks Primary assets Secondary assets Tertiary assets" at bounding box center [559, 304] width 152 height 24
select select "CARS_AND_LIGHT_TRUCKS"
click at [482, 292] on select "Select Cars and light trucks Primary assets Secondary assets Tertiary assets" at bounding box center [559, 304] width 152 height 24
click at [712, 306] on select "Select Passenger vehicles Vans and utes Light trucks up to 4.5 tonne" at bounding box center [730, 304] width 152 height 24
select select "PASSENGER_VEHICLES"
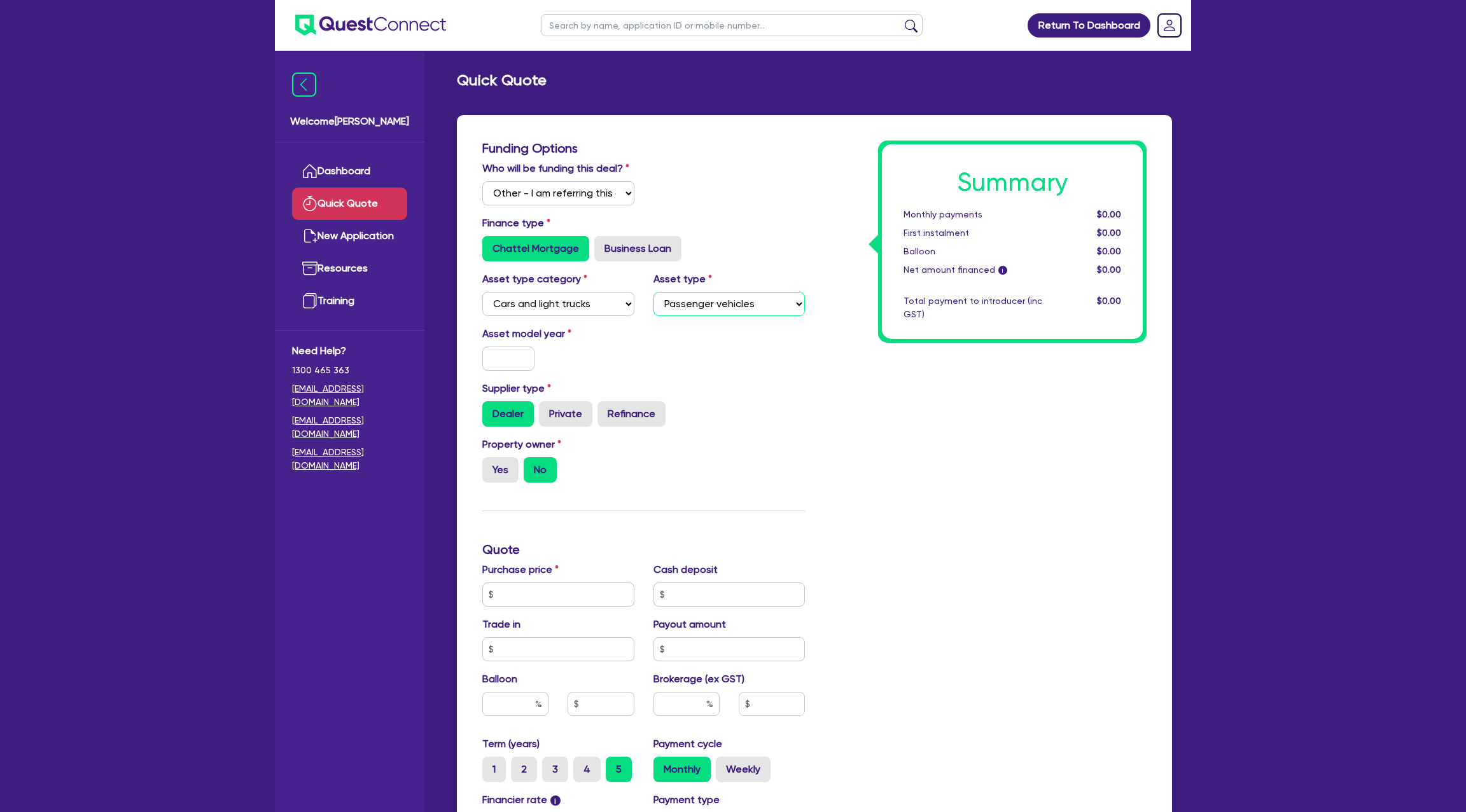
click at [654, 292] on select "Select Passenger vehicles Vans and utes Light trucks up to 4.5 tonne" at bounding box center [730, 304] width 152 height 24
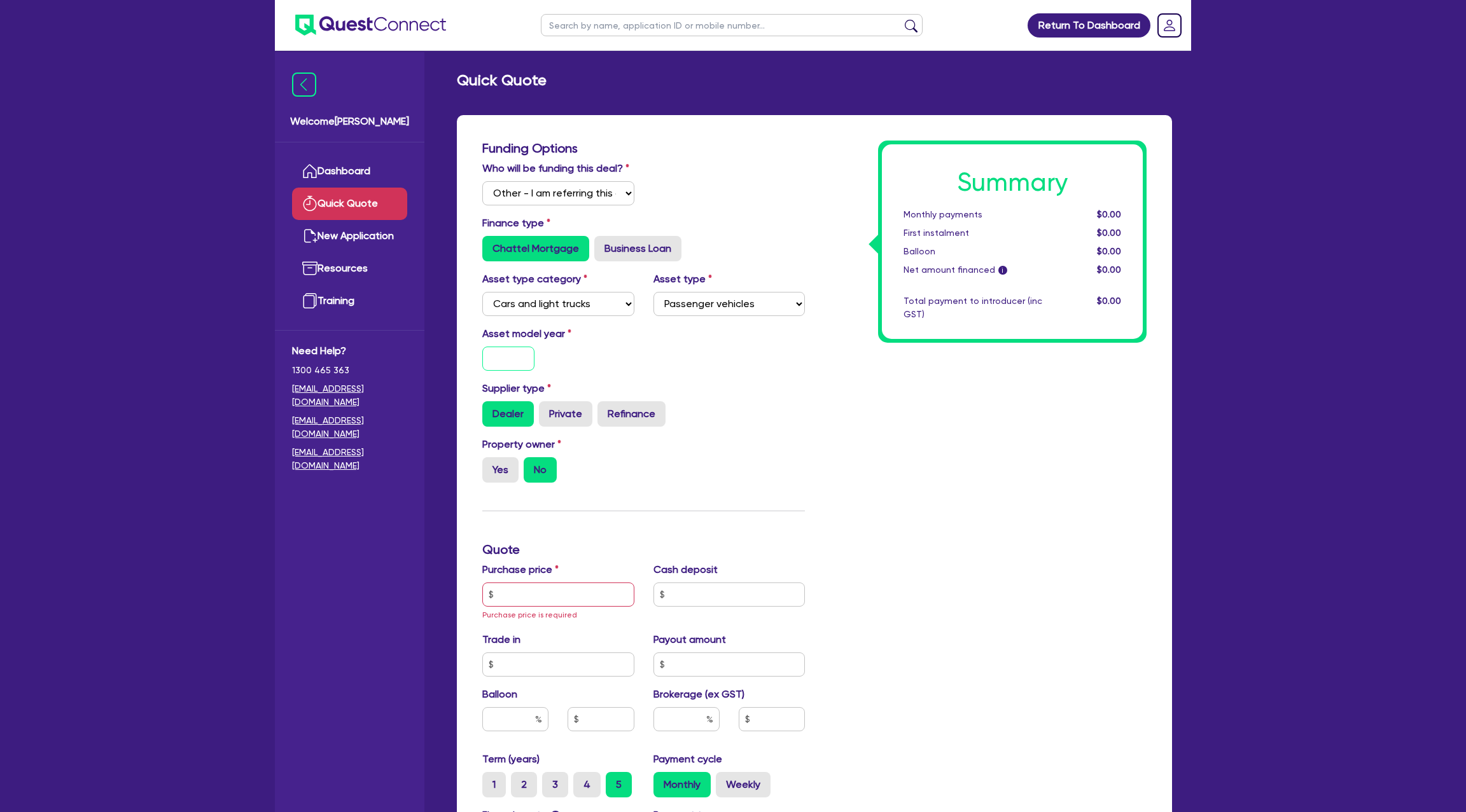
click at [503, 355] on input "text" at bounding box center [508, 358] width 52 height 24
type input "2018"
click at [962, 438] on div "Summary Monthly payments $0.00 First instalment $0.00 Balloon $0.00 Net amount …" at bounding box center [985, 564] width 342 height 848
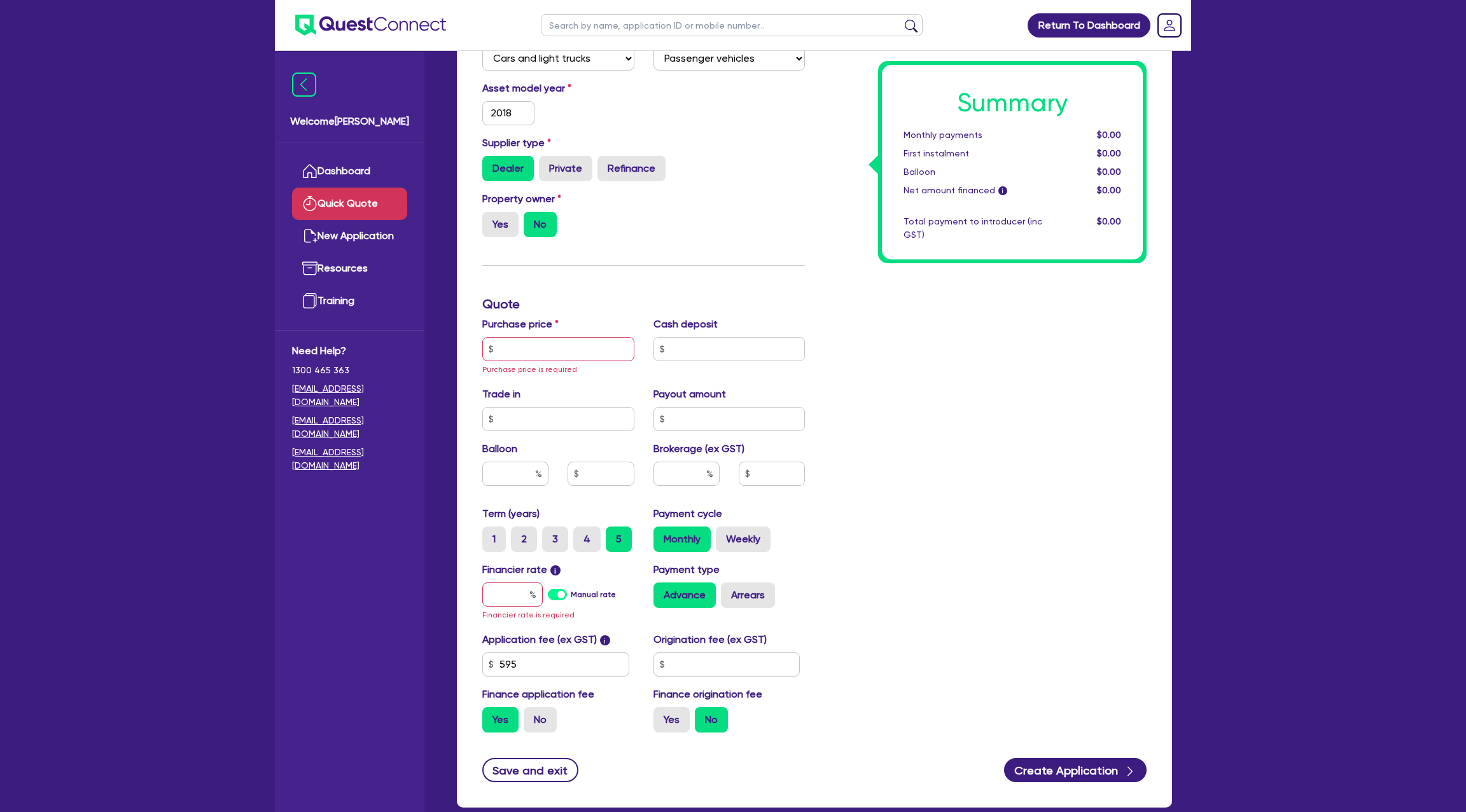
scroll to position [318, 0]
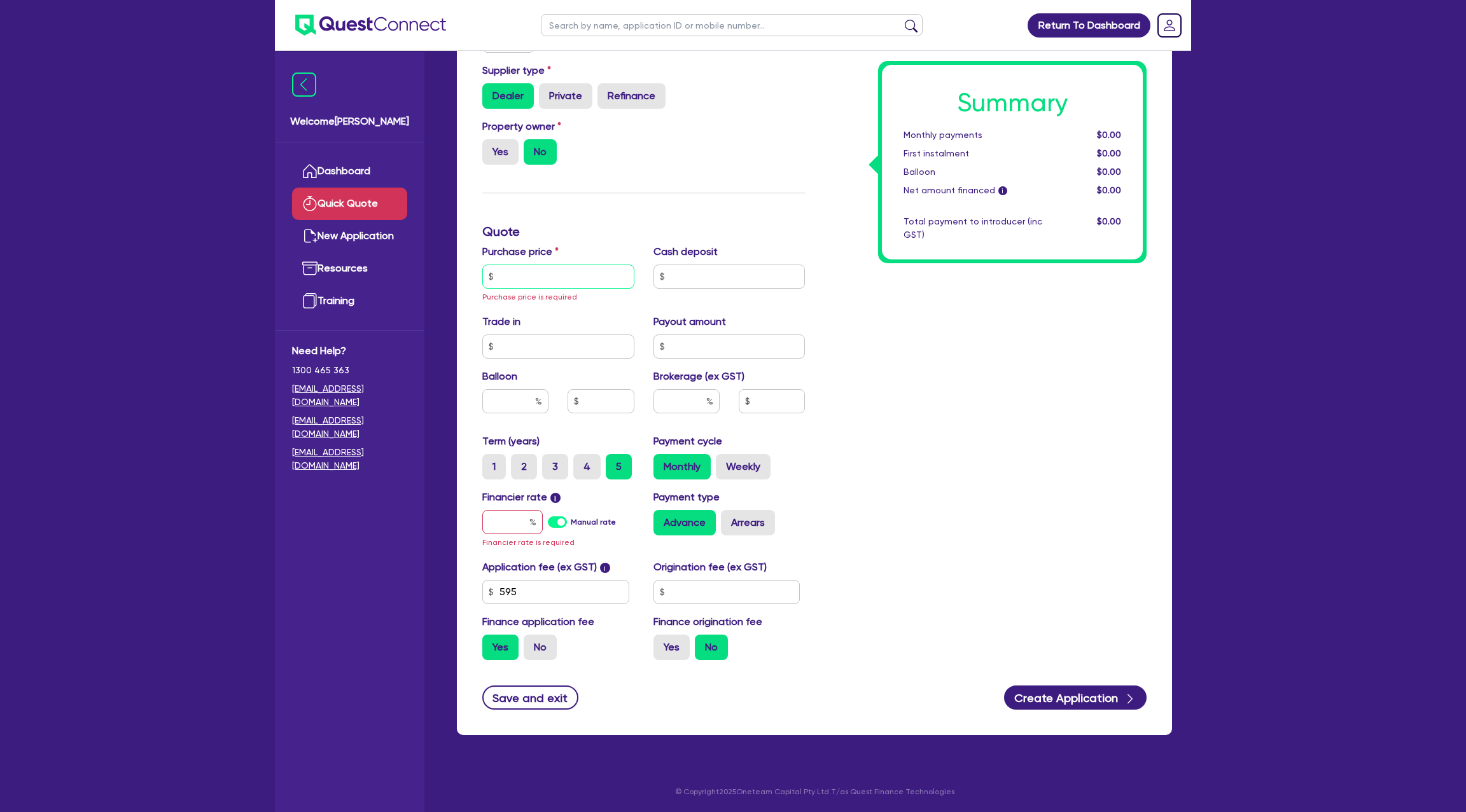
click at [568, 282] on input "text" at bounding box center [559, 276] width 152 height 24
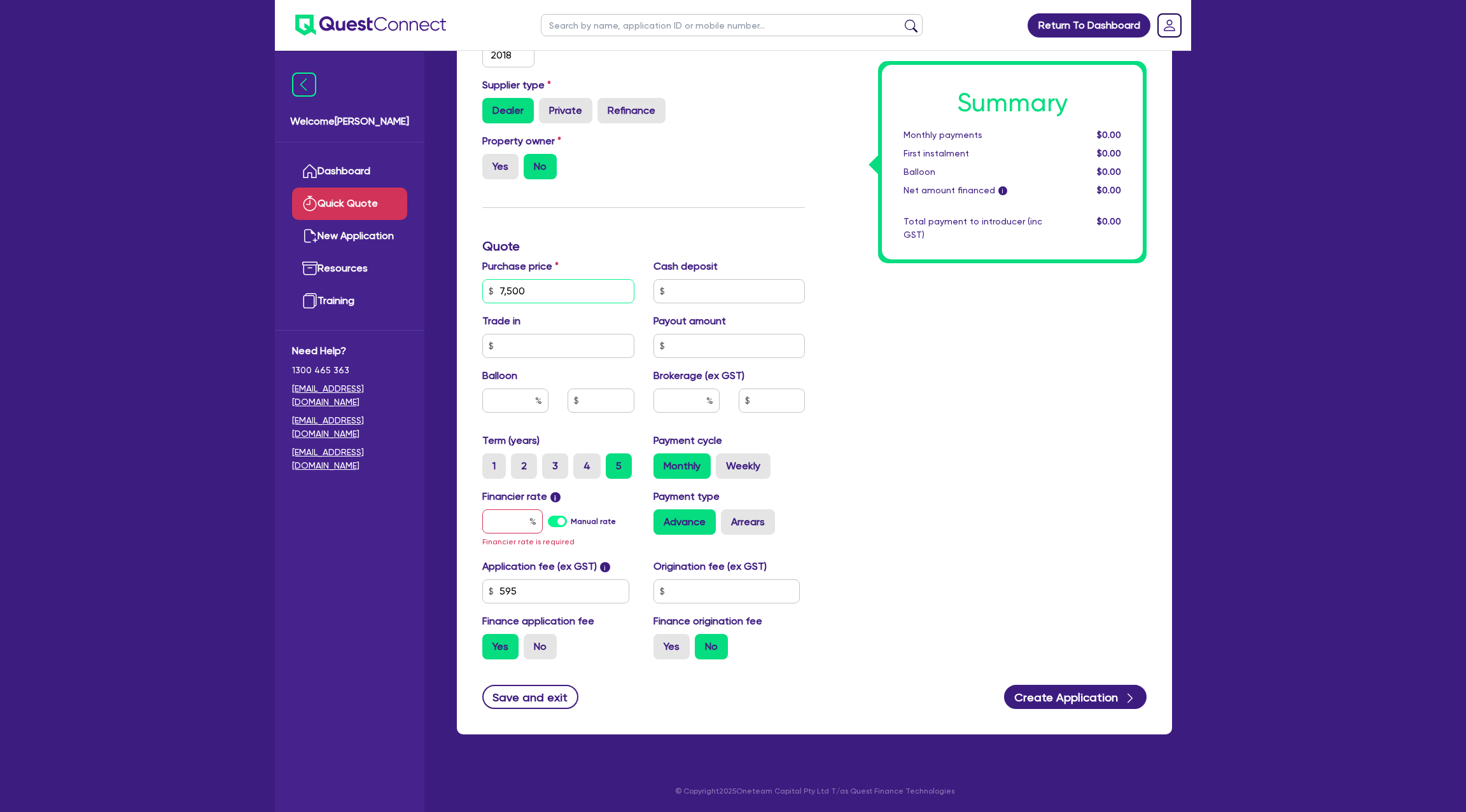
scroll to position [303, 0]
type input "75,000"
click at [712, 292] on input "text" at bounding box center [730, 291] width 152 height 24
type input "30,000"
click at [1047, 328] on div "Summary Monthly payments $0.00 First instalment $0.00 Balloon $0.00 Net amount …" at bounding box center [985, 254] width 342 height 832
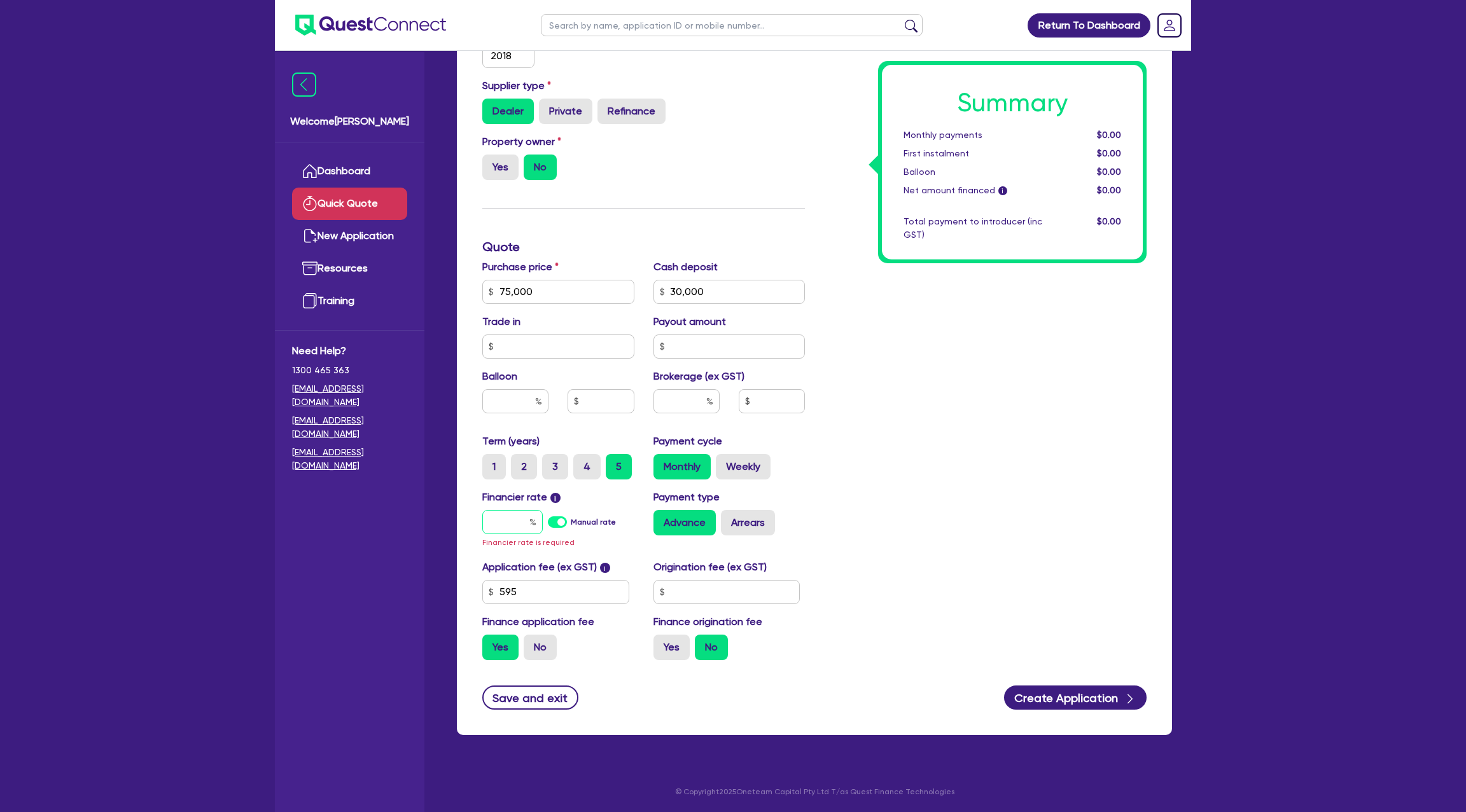
click at [524, 523] on input "text" at bounding box center [512, 522] width 60 height 24
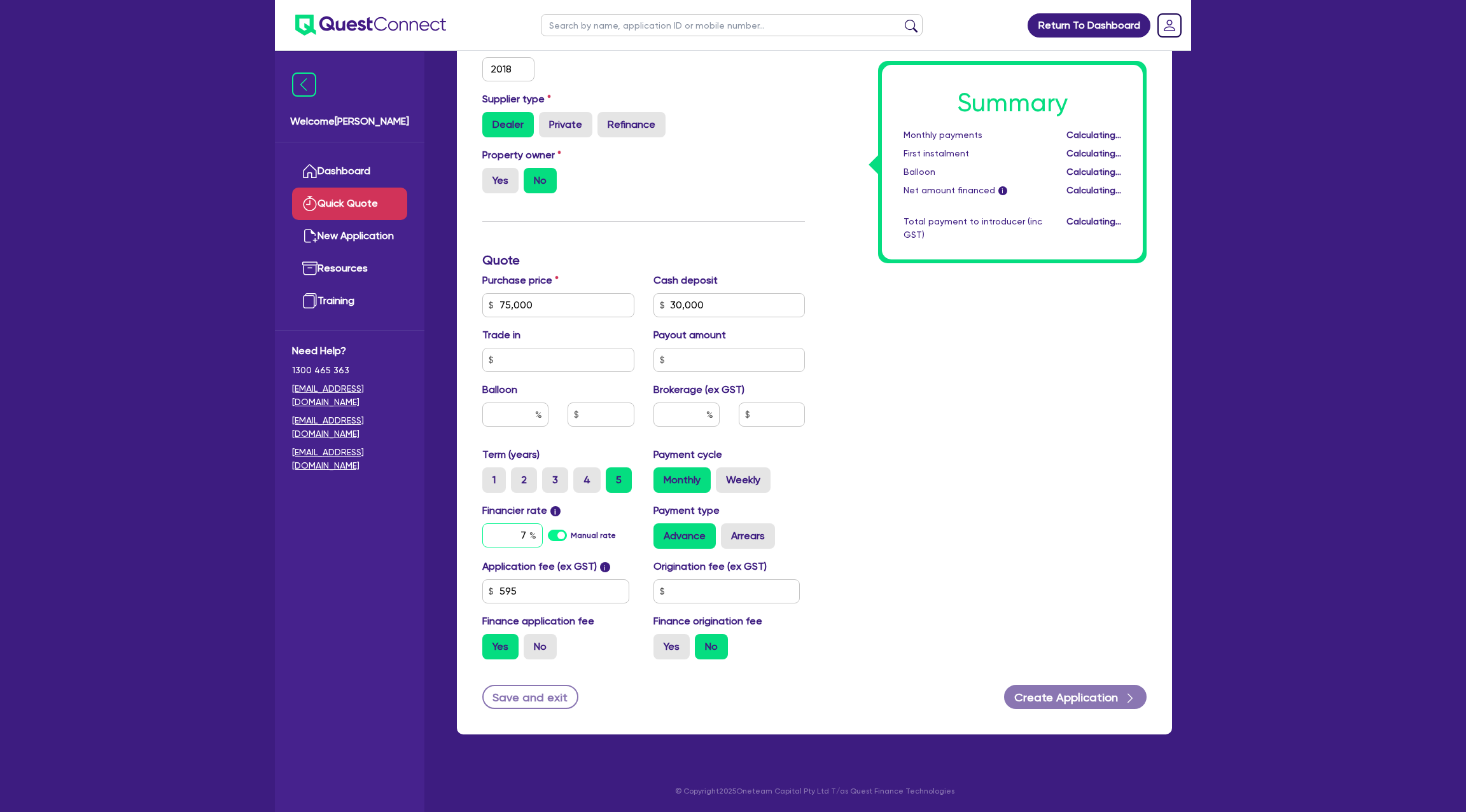
scroll to position [289, 0]
type input "7.88"
click at [719, 599] on input "text" at bounding box center [727, 592] width 147 height 24
type input "1,400"
click at [1057, 486] on div "Summary Monthly payments Calculating... First instalment Calculating... Balloon…" at bounding box center [985, 261] width 342 height 819
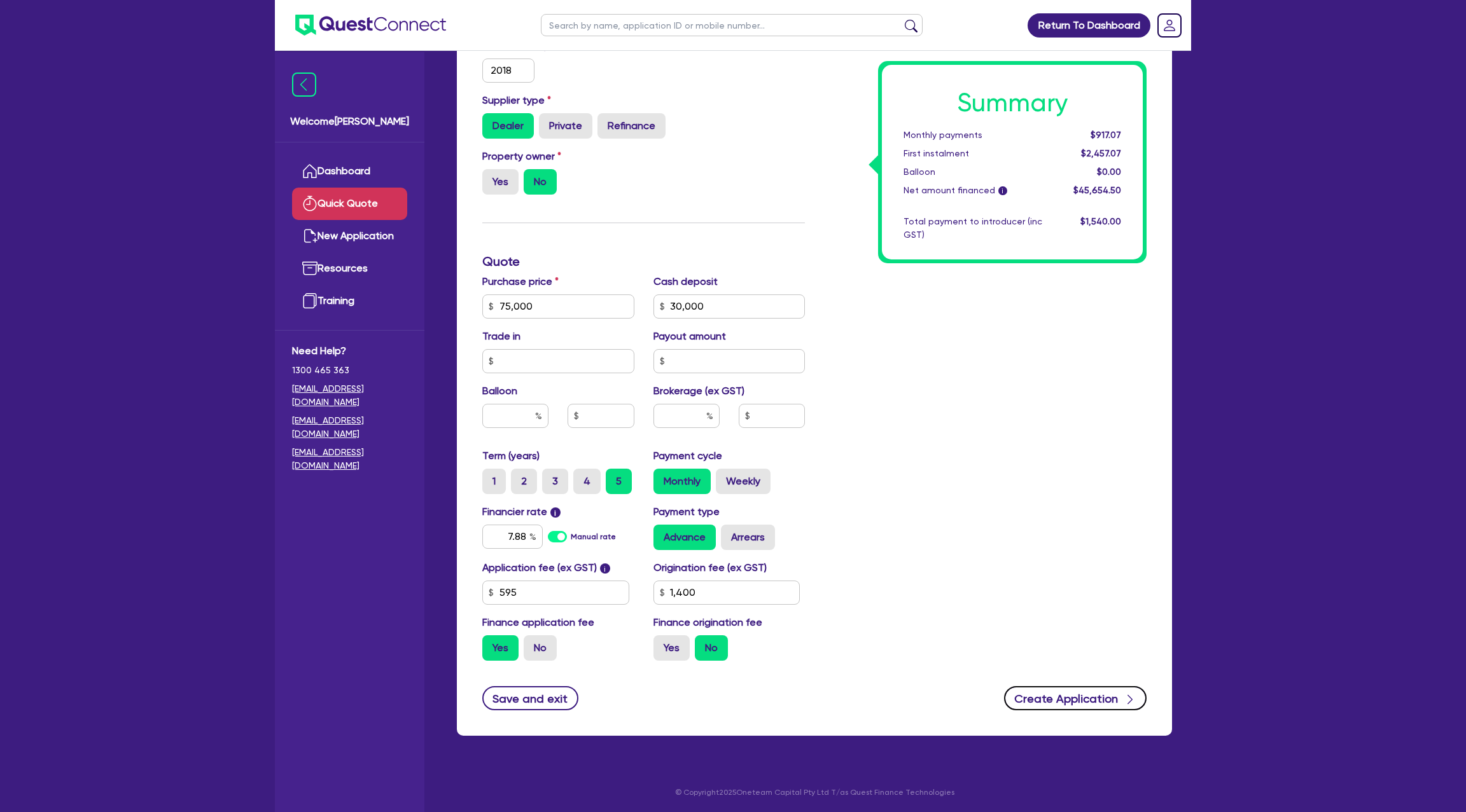
drag, startPoint x: 1095, startPoint y: 692, endPoint x: 1070, endPoint y: 707, distance: 29.2
click at [1094, 692] on button "Create Application" at bounding box center [1075, 698] width 142 height 24
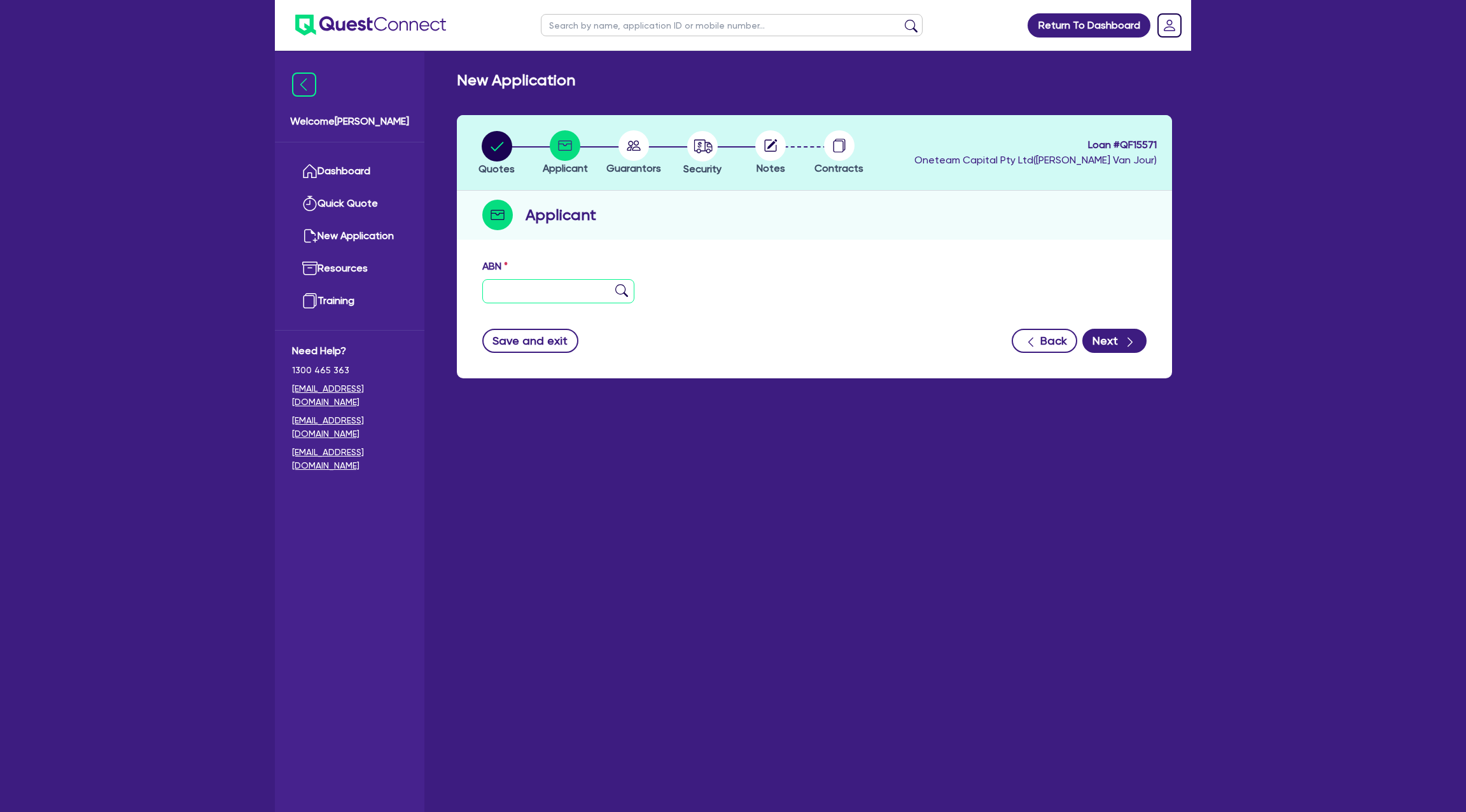
click at [495, 291] on input "text" at bounding box center [559, 291] width 152 height 24
paste input "50 638 571 687"
type input "50 638 571 687"
click at [857, 239] on div "Quotes Applicant Guarantors Security Notes Contracts Loan # QF15571 Oneteam Cap…" at bounding box center [815, 246] width 715 height 263
type input "MERTA & SONS PTY LTD"
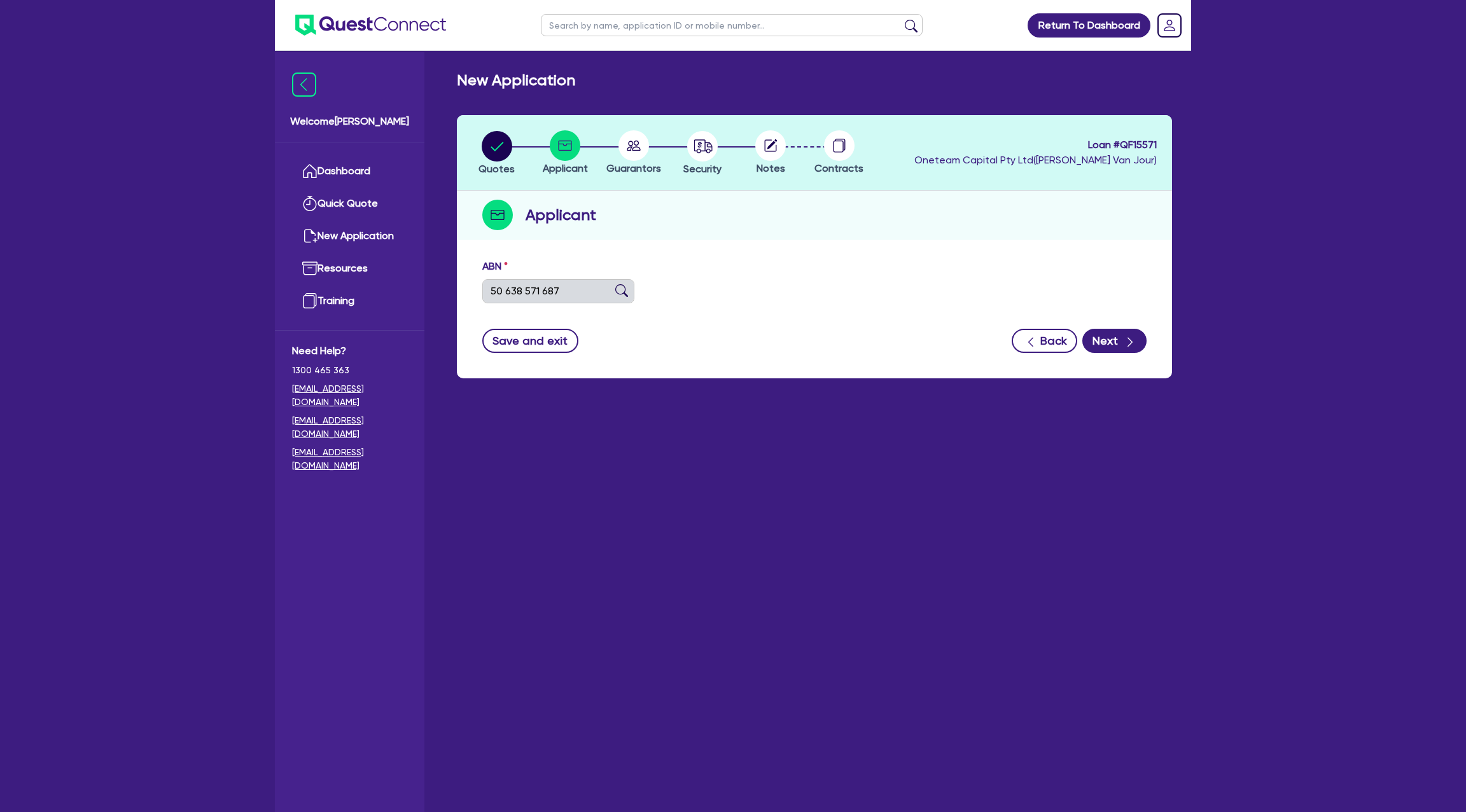
select select "COMPANY"
type input "20/01/2020"
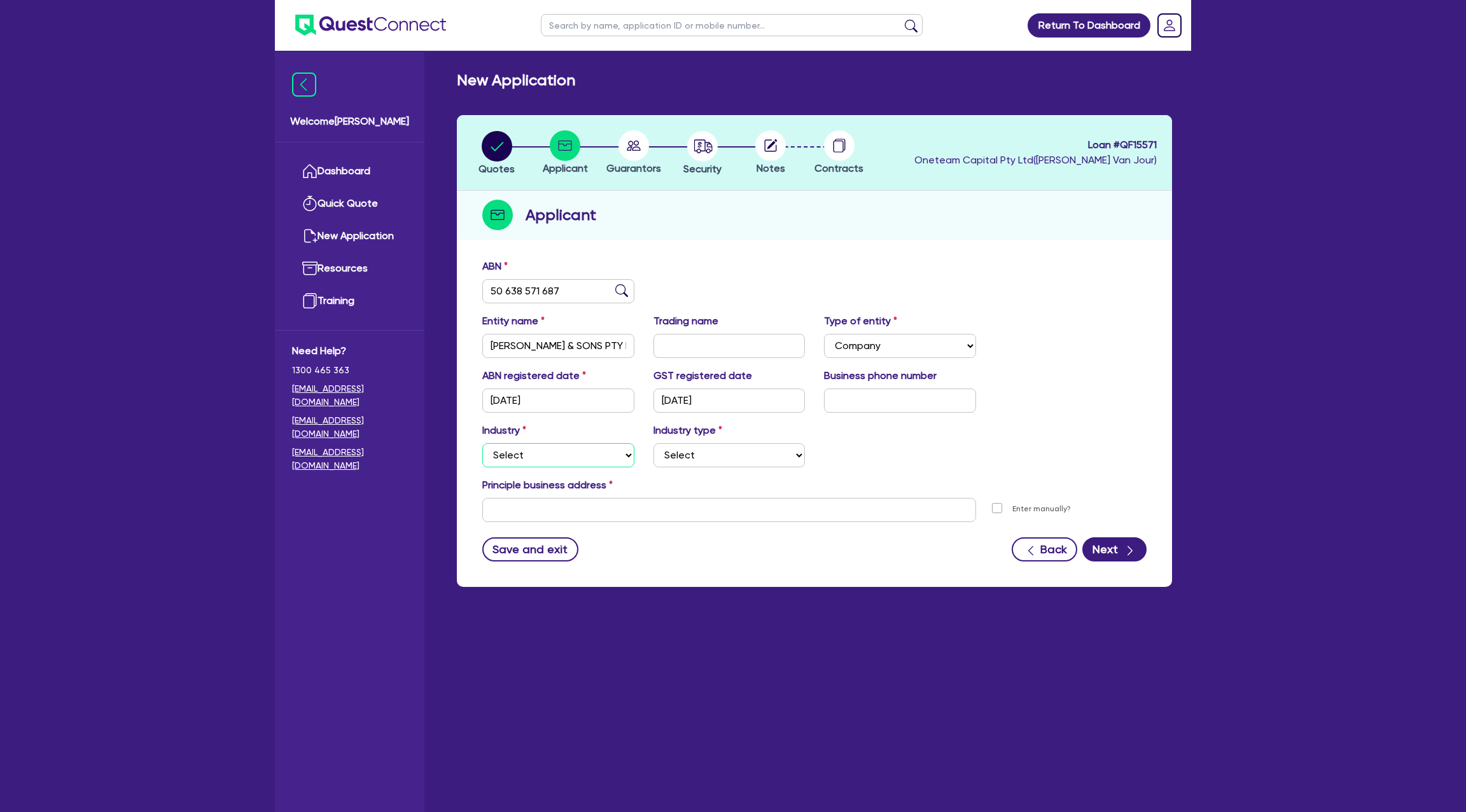
click at [550, 455] on select "Select Accomodation & Food Services Administrative & Support Services Agricultu…" at bounding box center [559, 455] width 152 height 24
select select "BUILDING_CONSTRUCTION"
click at [482, 443] on select "Select Accomodation & Food Services Administrative & Support Services Agricultu…" at bounding box center [559, 455] width 152 height 24
click at [699, 455] on select "Select Trades People Providing Services Direct to Consumers Trades People Provi…" at bounding box center [730, 455] width 152 height 24
select select "TRADES_SERVICES_CONSUMERS"
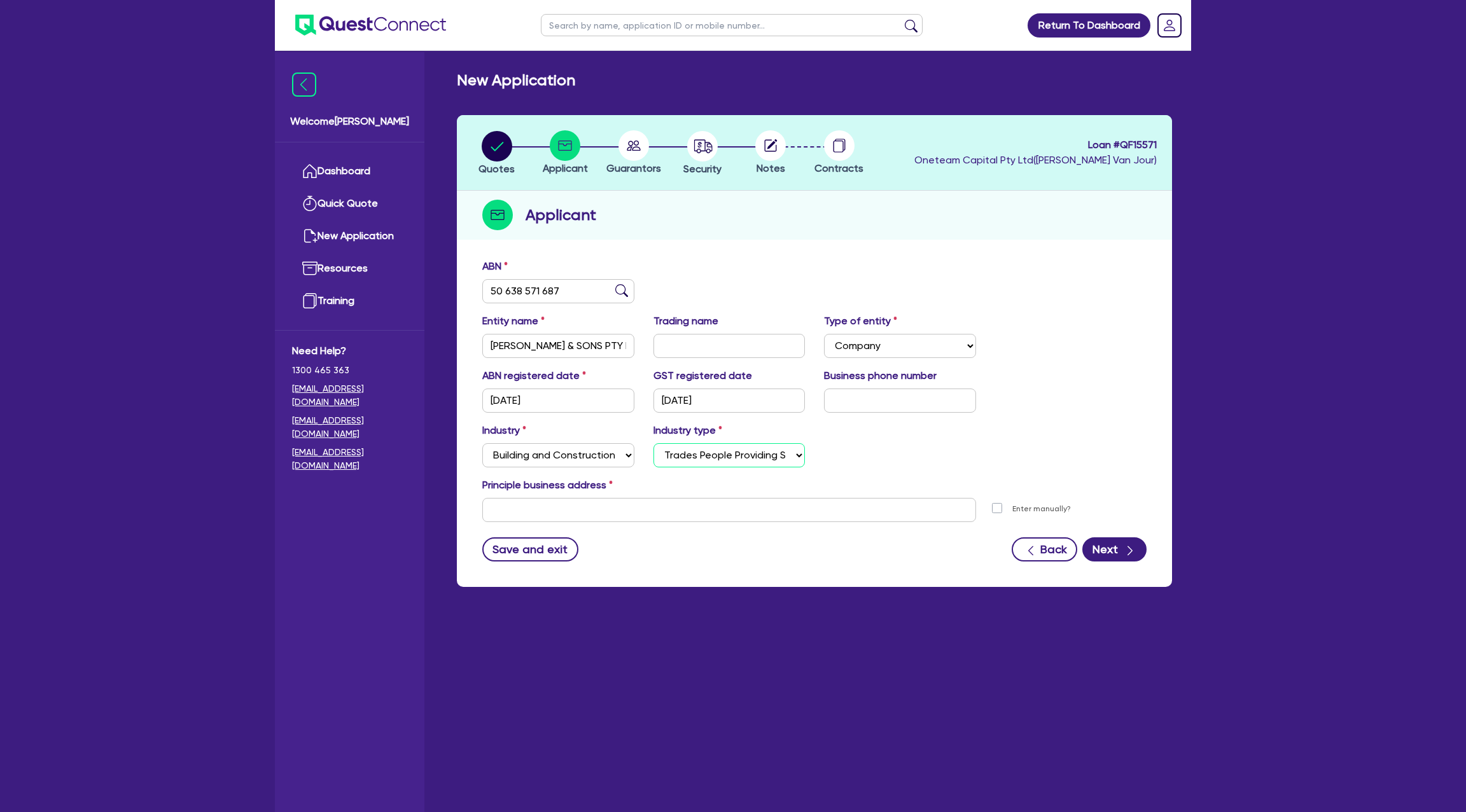
click at [654, 443] on select "Select Trades People Providing Services Direct to Consumers Trades People Provi…" at bounding box center [730, 455] width 152 height 24
click at [508, 510] on input "text" at bounding box center [729, 510] width 494 height 24
paste input "10 Attunga Street"
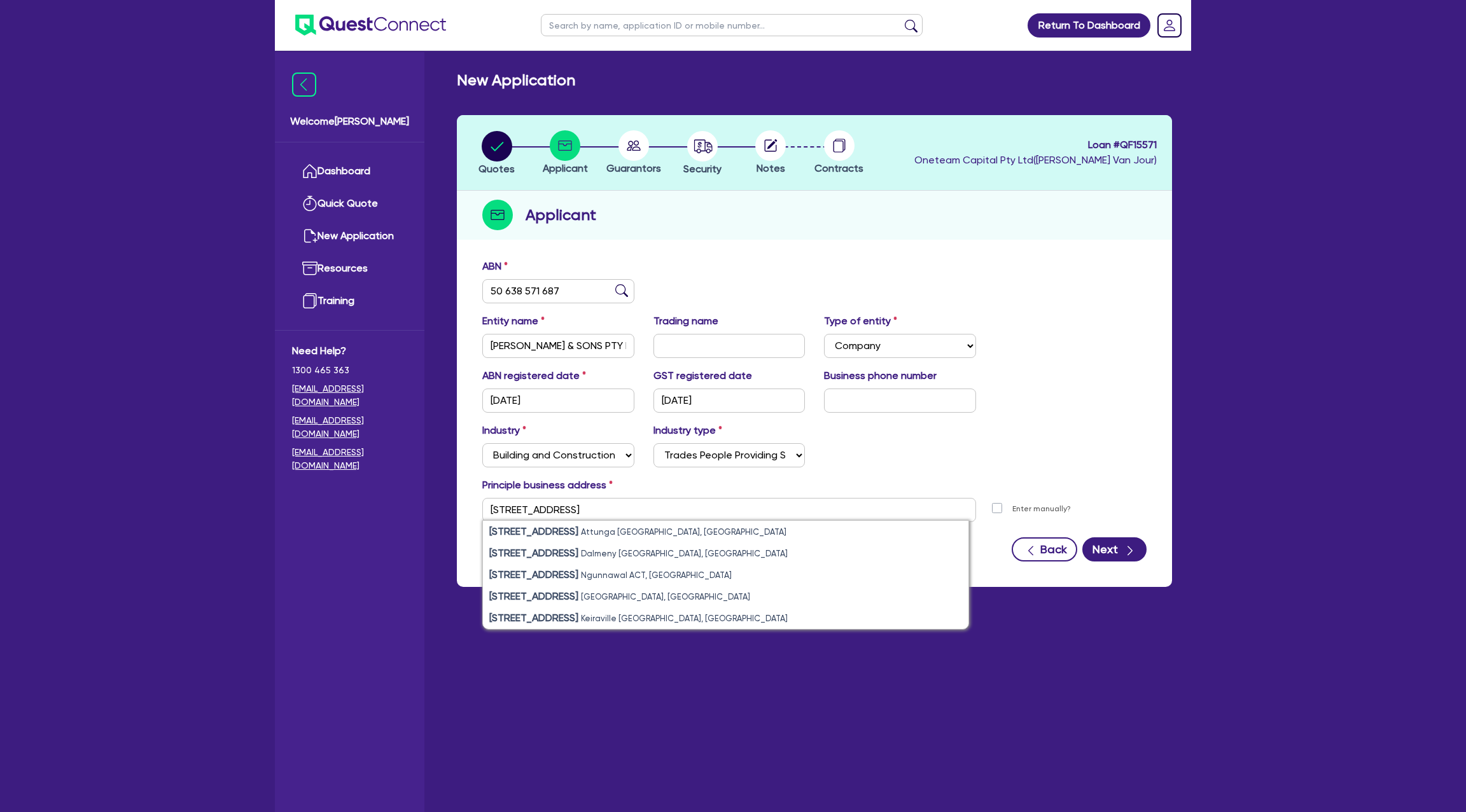
click at [692, 536] on li "10 Attunga Street Attunga NSW, Australia" at bounding box center [725, 531] width 485 height 22
type input "10 Attunga St Attunga NSW 2345"
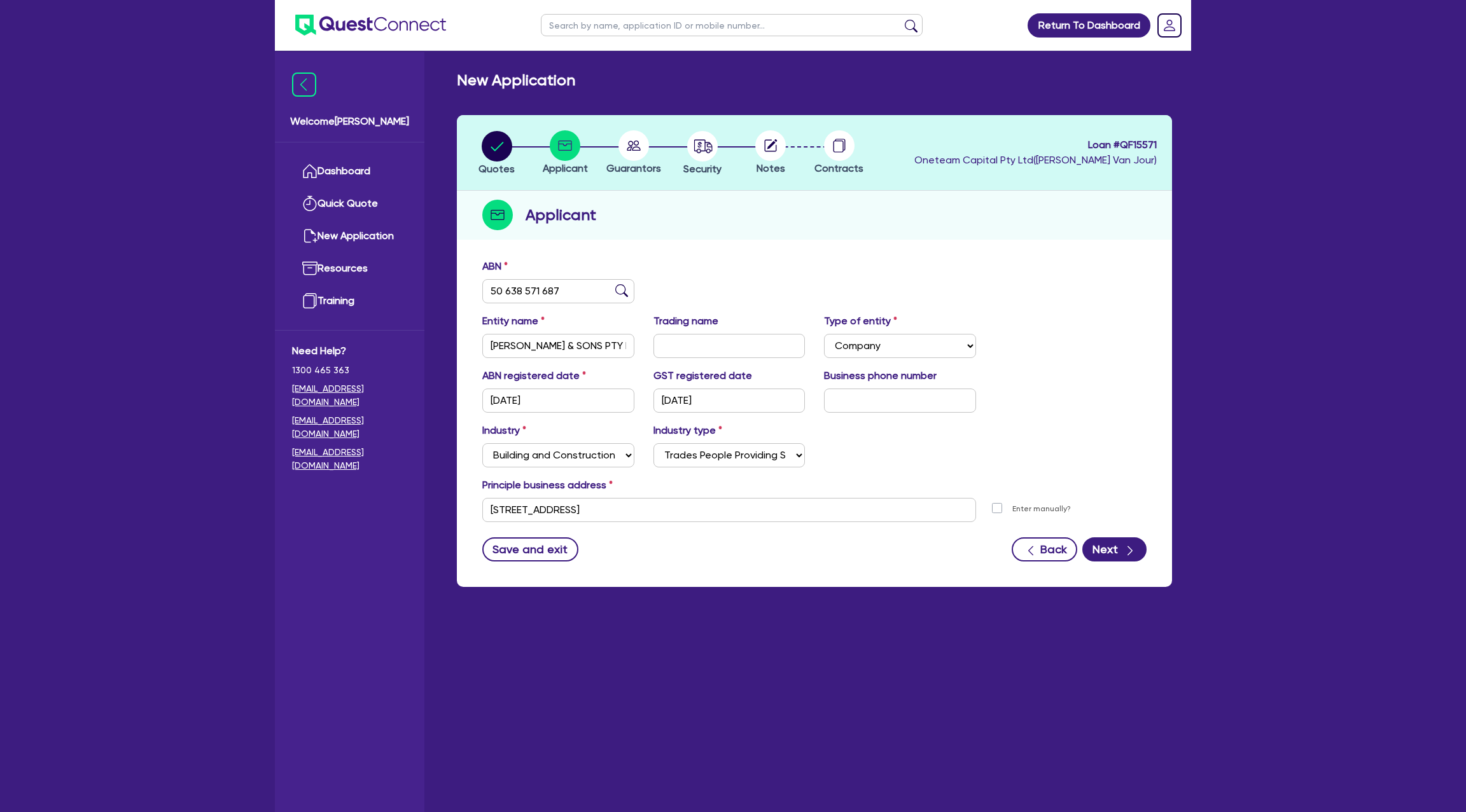
drag, startPoint x: 709, startPoint y: 541, endPoint x: 849, endPoint y: 563, distance: 141.7
click at [709, 541] on div "Save and exit Back Next" at bounding box center [815, 549] width 683 height 24
click at [1117, 548] on button "Next" at bounding box center [1114, 549] width 65 height 24
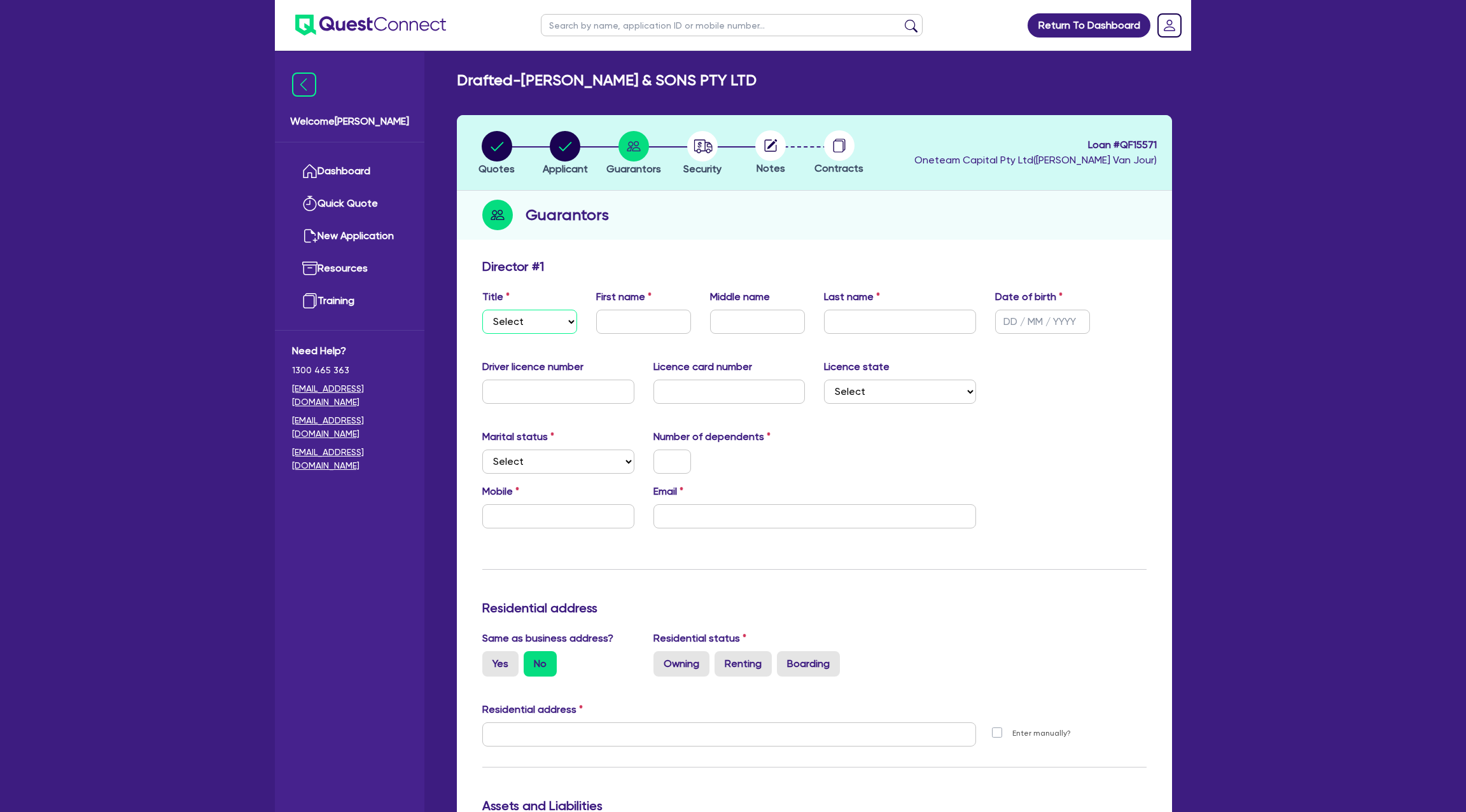
click at [545, 326] on select "Select Mr Mrs Ms Miss Dr" at bounding box center [530, 321] width 95 height 24
click at [482, 310] on select "Select Mr Mrs Ms Miss Dr" at bounding box center [530, 321] width 95 height 24
click at [531, 314] on select "Select Mr Mrs Ms Miss Dr" at bounding box center [530, 321] width 95 height 24
select select "MR"
click at [482, 310] on select "Select Mr Mrs Ms Miss Dr" at bounding box center [530, 321] width 95 height 24
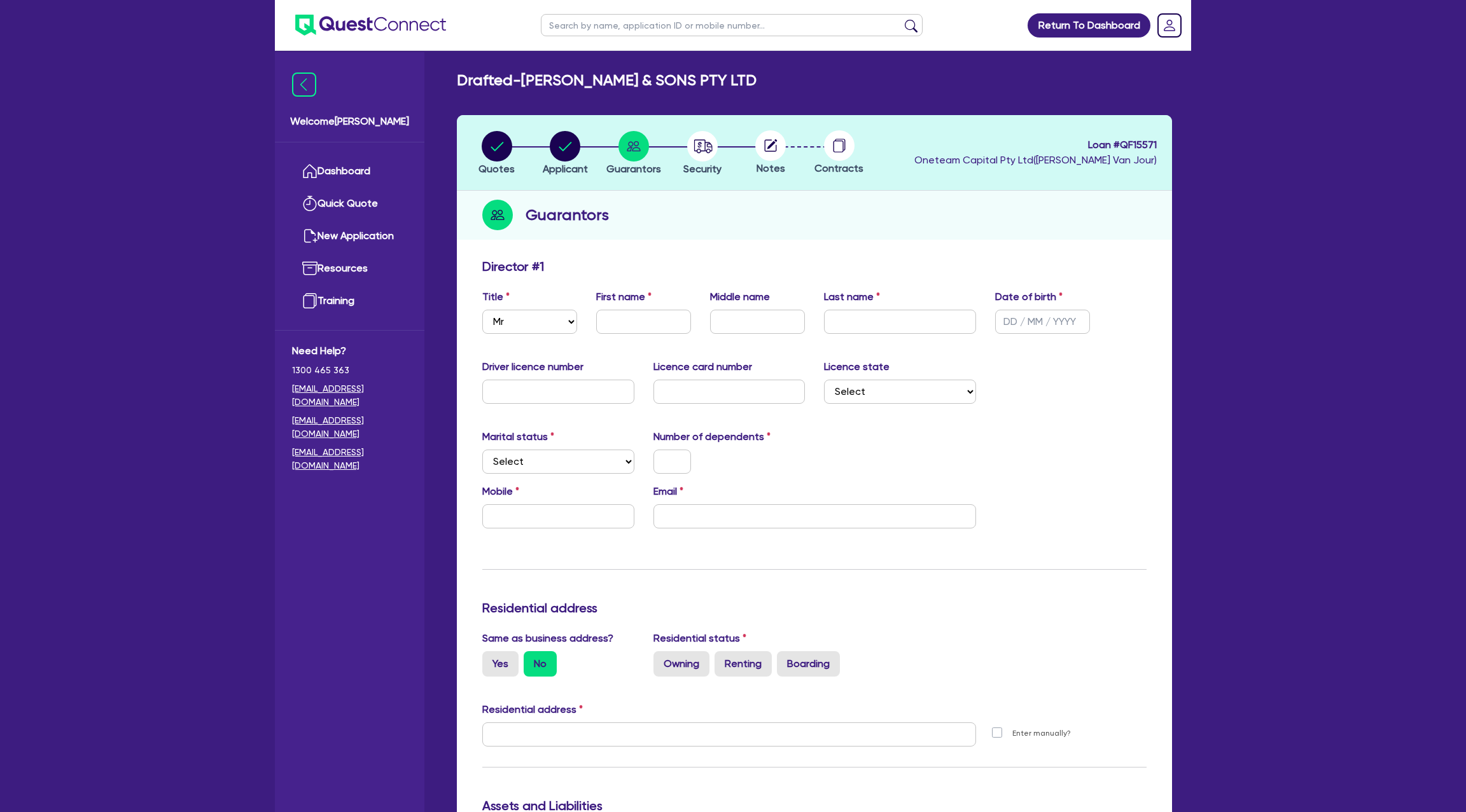
drag, startPoint x: 1182, startPoint y: 184, endPoint x: 1217, endPoint y: 214, distance: 46.1
click at [1183, 184] on div "Drafted - MERTA & SONS PTY LTD Quotes Applicant Guarantors Security Notes Contr…" at bounding box center [815, 741] width 754 height 1341
click at [635, 323] on input "text" at bounding box center [643, 321] width 95 height 24
type input "Tully"
drag, startPoint x: 898, startPoint y: 319, endPoint x: 889, endPoint y: 323, distance: 9.8
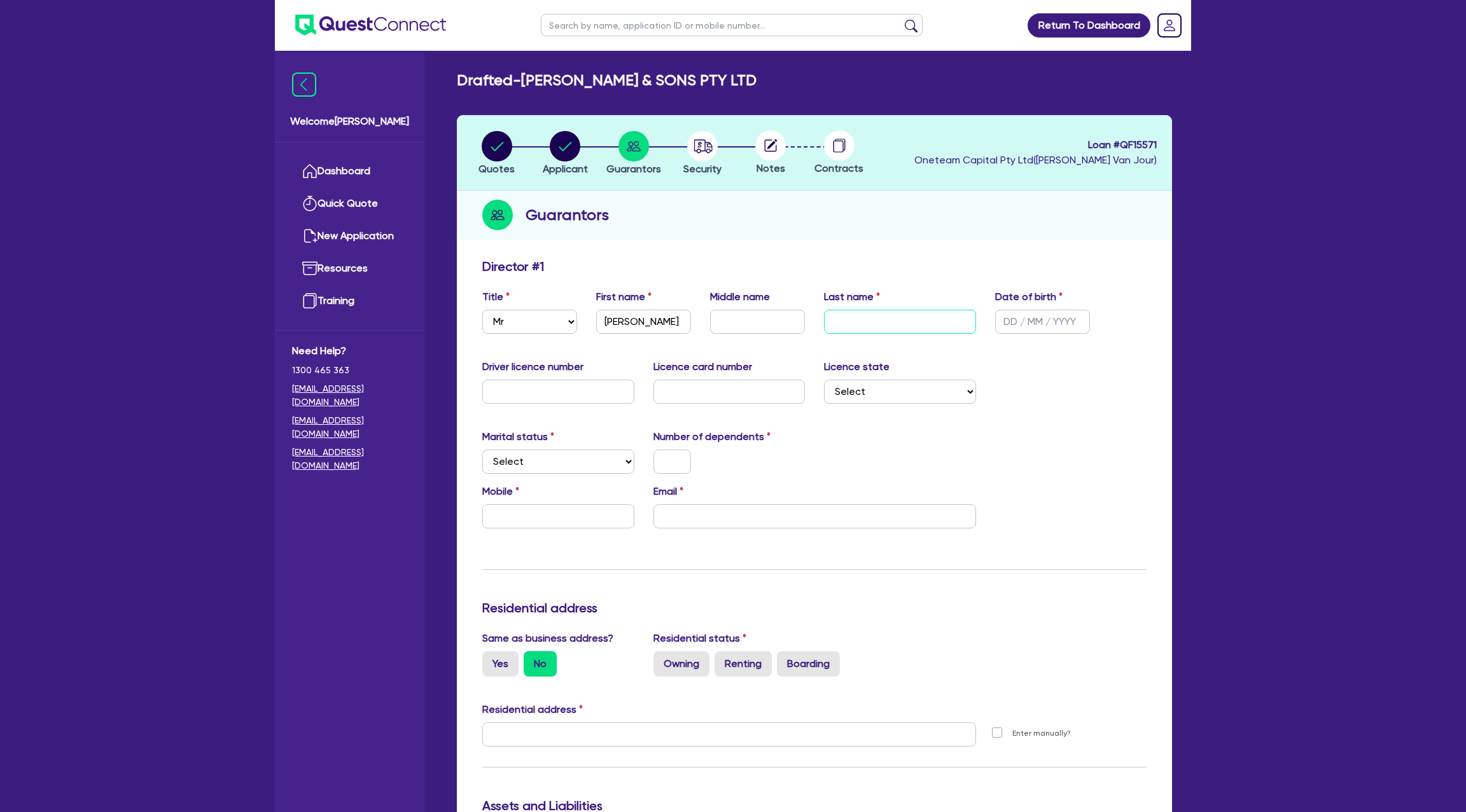
click at [894, 319] on input "text" at bounding box center [900, 321] width 152 height 24
paste input "Merta"
type input "Merta"
click at [1003, 325] on input "text" at bounding box center [1042, 321] width 95 height 24
click at [1027, 320] on input "text" at bounding box center [1042, 321] width 95 height 24
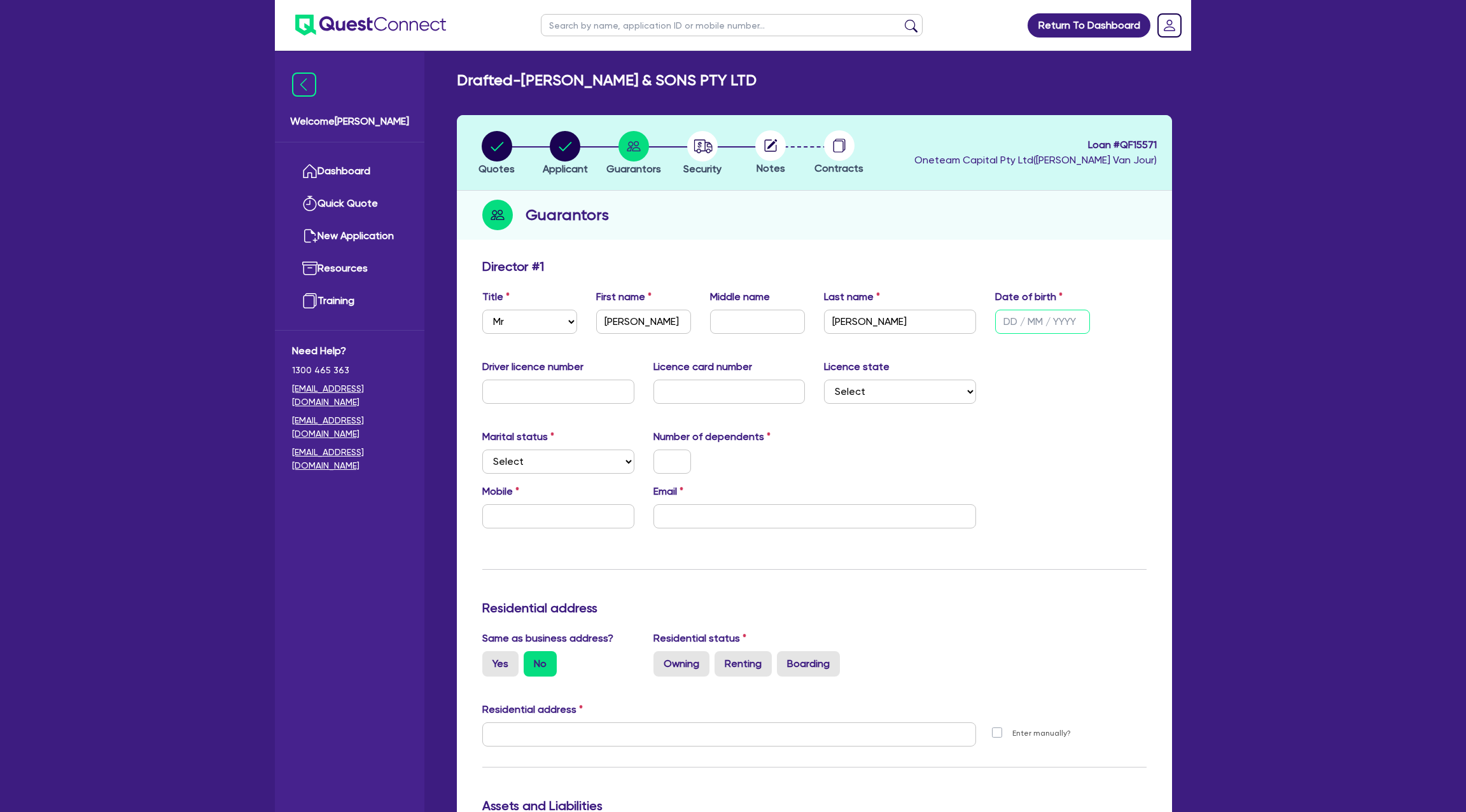
paste input "10/11/1989"
type input "10/11/1989"
click at [1064, 378] on div "Driver licence number Licence card number Licence state Select NSW VIC QLD TAS …" at bounding box center [815, 386] width 683 height 54
drag, startPoint x: 1001, startPoint y: 322, endPoint x: 1101, endPoint y: 318, distance: 100.1
click at [1101, 318] on div "Title Select Mr Mrs Ms Miss Dr First name Tully Middle name Last name Merta Dat…" at bounding box center [815, 316] width 683 height 54
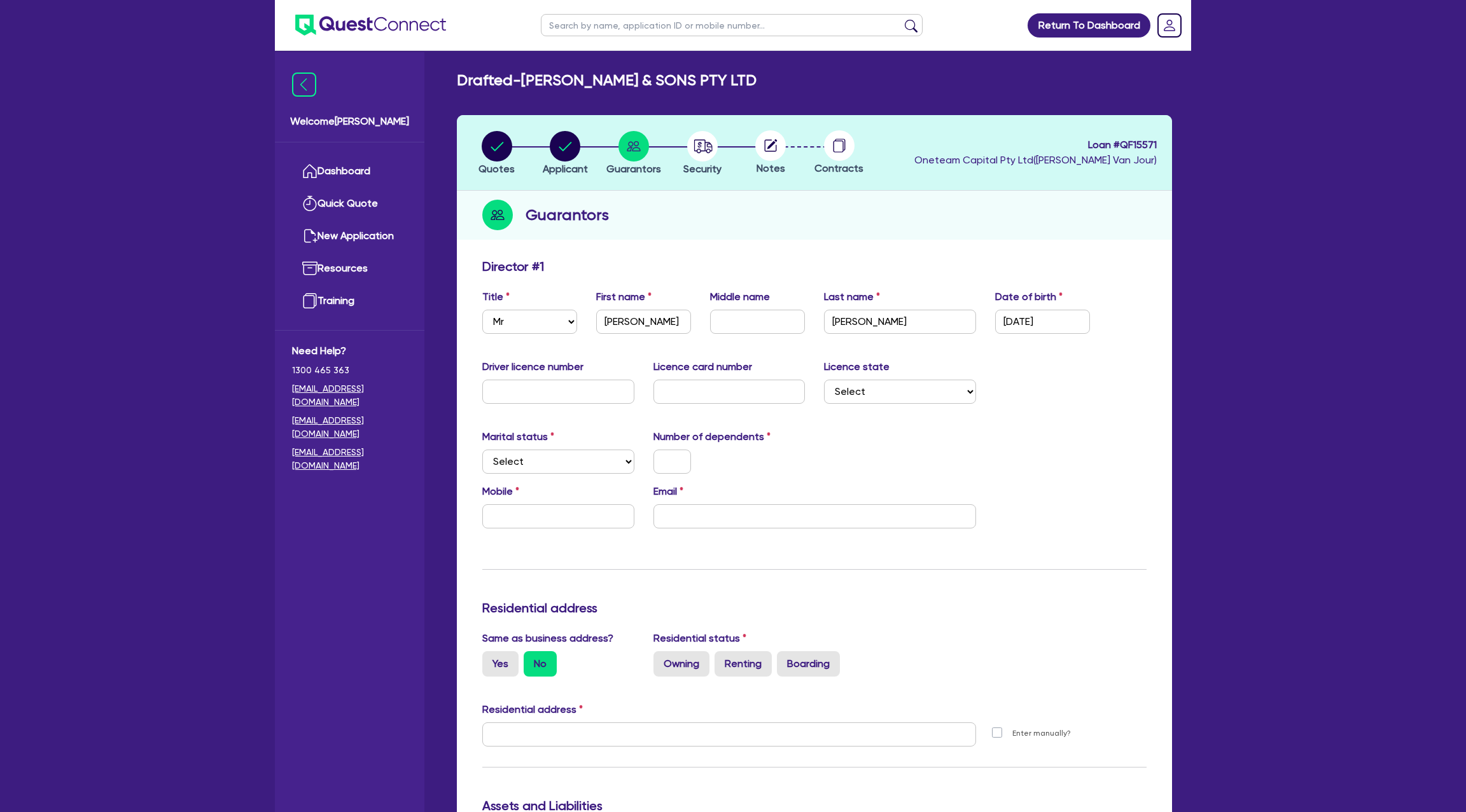
click at [1020, 356] on div "Update residential status for Director #1 Boarding is only acceptable when the …" at bounding box center [815, 729] width 664 height 940
drag, startPoint x: 1000, startPoint y: 323, endPoint x: 1013, endPoint y: 322, distance: 13.0
click at [1013, 322] on input "10/11/1989" at bounding box center [1042, 321] width 95 height 24
click at [1039, 381] on div "Driver licence number Licence card number Licence state Select NSW VIC QLD TAS …" at bounding box center [815, 386] width 683 height 54
click at [561, 381] on input "text" at bounding box center [559, 392] width 152 height 24
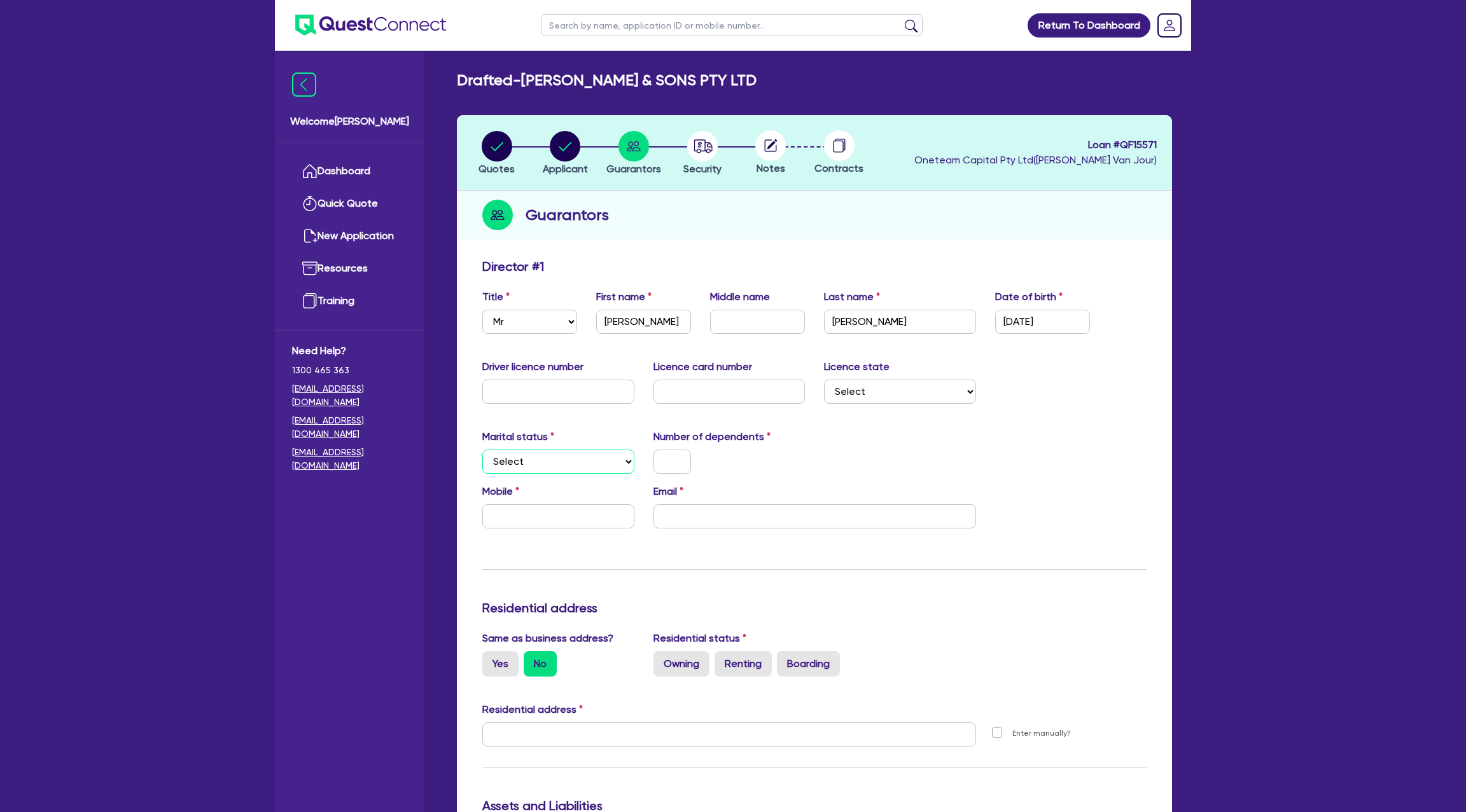
click at [585, 469] on select "Select Single Married De Facto / Partner" at bounding box center [559, 461] width 152 height 24
click at [500, 389] on input "text" at bounding box center [559, 392] width 152 height 24
type input "fy3527"
drag, startPoint x: 702, startPoint y: 391, endPoint x: 686, endPoint y: 386, distance: 16.8
click at [702, 391] on input "text" at bounding box center [730, 392] width 152 height 24
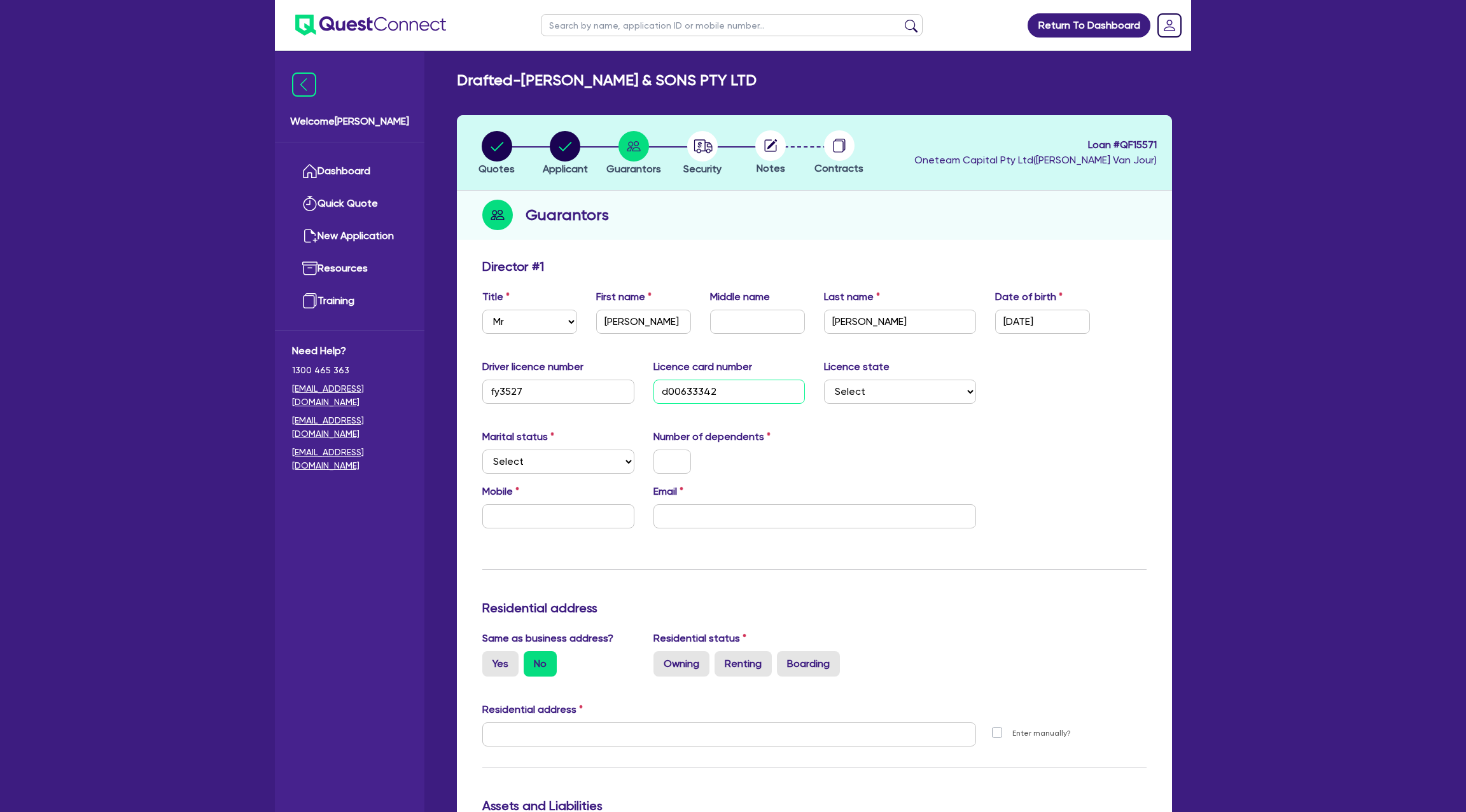
drag, startPoint x: 680, startPoint y: 391, endPoint x: 678, endPoint y: 402, distance: 11.2
click at [680, 397] on input "d00633342" at bounding box center [730, 392] width 152 height 24
drag, startPoint x: 678, startPoint y: 390, endPoint x: 676, endPoint y: 405, distance: 15.1
click at [676, 402] on input "d00633342" at bounding box center [730, 392] width 152 height 24
drag, startPoint x: 681, startPoint y: 386, endPoint x: 677, endPoint y: 402, distance: 16.5
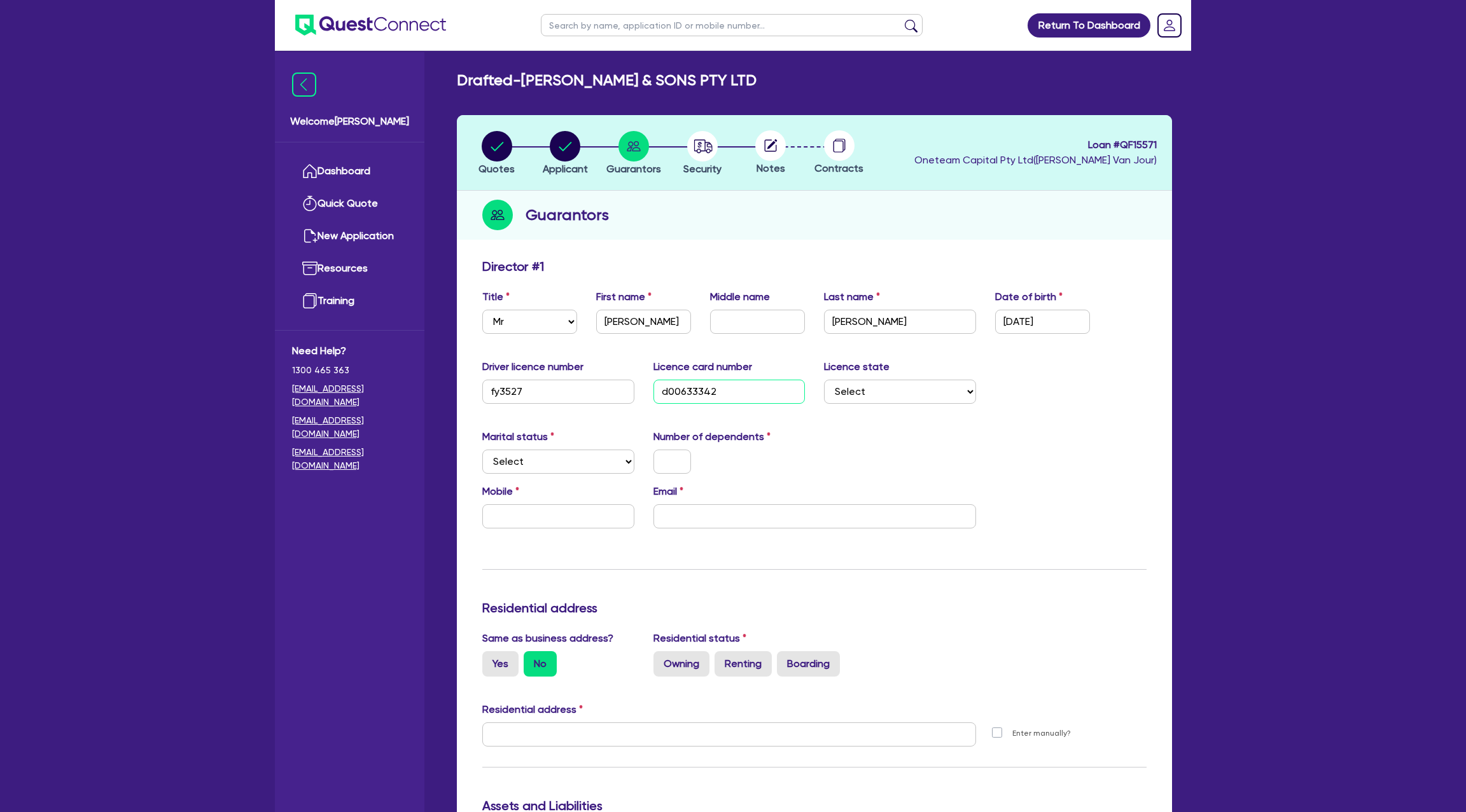
click at [681, 387] on input "d00633342" at bounding box center [730, 392] width 152 height 24
type input "d01633342"
drag, startPoint x: 931, startPoint y: 468, endPoint x: 905, endPoint y: 426, distance: 49.4
click at [928, 457] on div "Marital status Select Single Married De Facto / Partner Number of dependents" at bounding box center [815, 456] width 683 height 54
click at [878, 385] on select "Select NSW VIC QLD TAS ACT SA NT WA" at bounding box center [900, 392] width 152 height 24
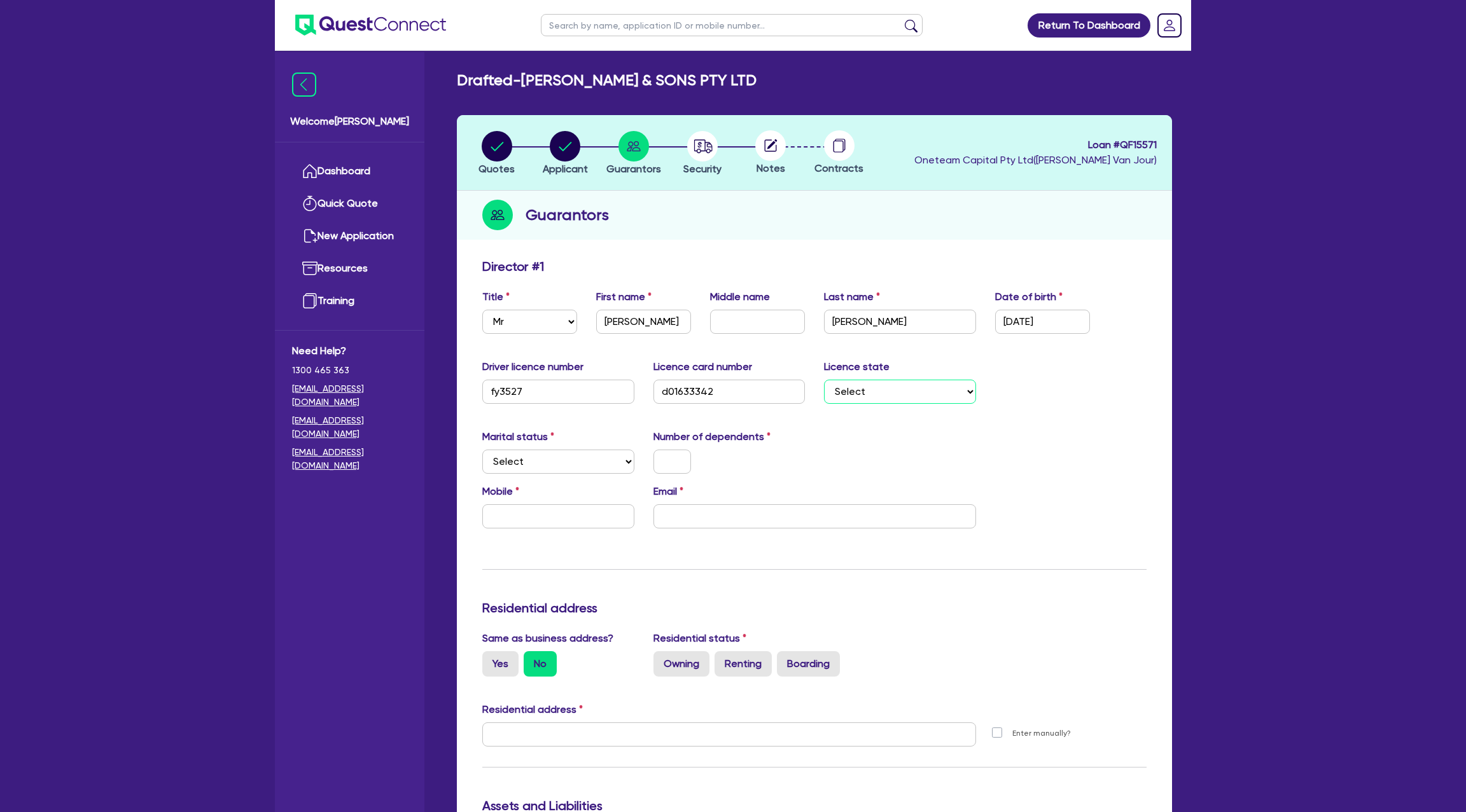
select select "SA"
click at [824, 380] on select "Select NSW VIC QLD TAS ACT SA NT WA" at bounding box center [900, 392] width 152 height 24
click at [506, 450] on select "Select Single Married De Facto / Partner" at bounding box center [559, 461] width 152 height 24
select select "MARRIED"
click at [482, 450] on select "Select Single Married De Facto / Partner" at bounding box center [559, 461] width 152 height 24
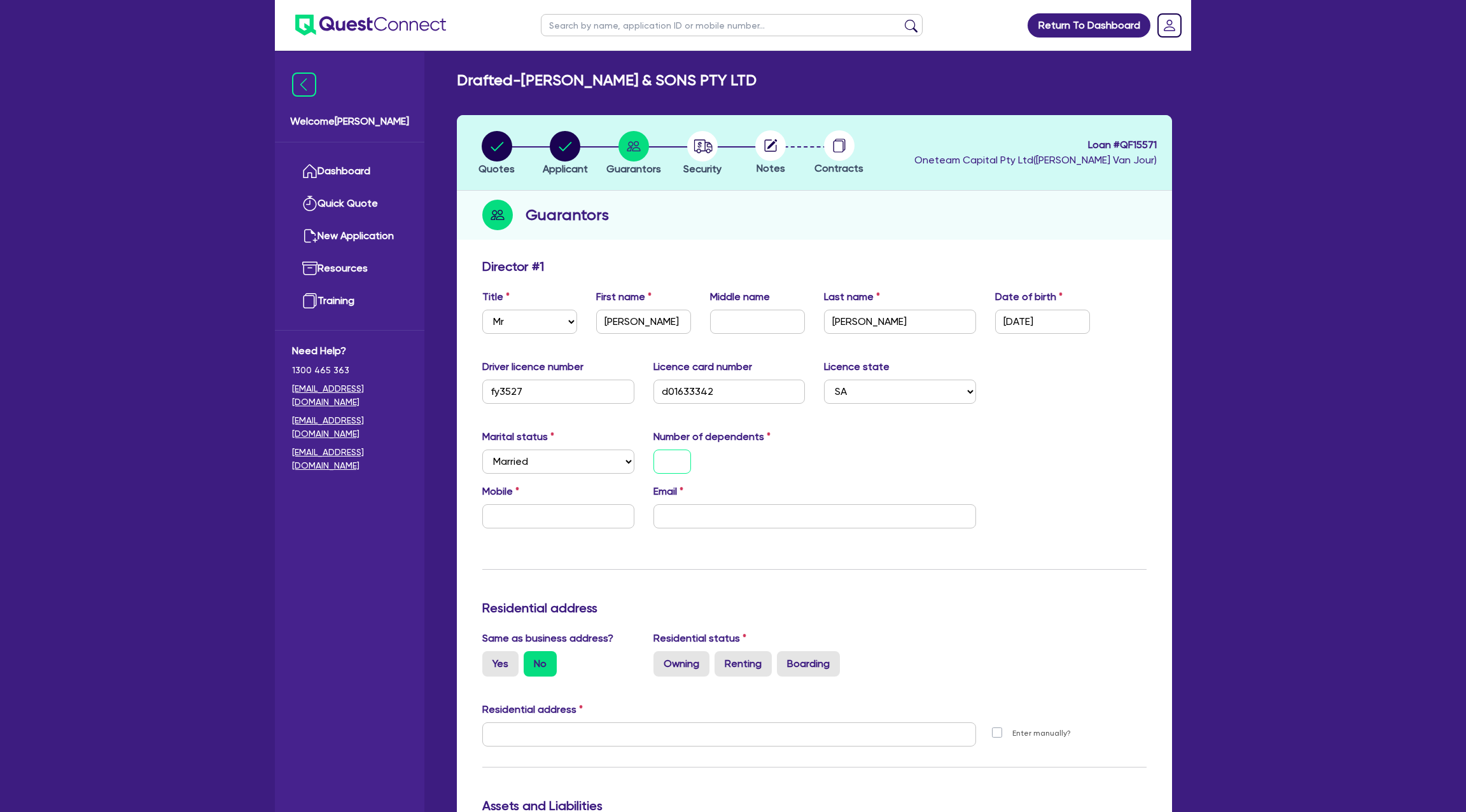
click at [678, 464] on input "text" at bounding box center [672, 461] width 38 height 24
click at [551, 515] on input "text" at bounding box center [559, 516] width 152 height 24
paste input "4389 079 59"
type input "1"
type input "4389 079 59"
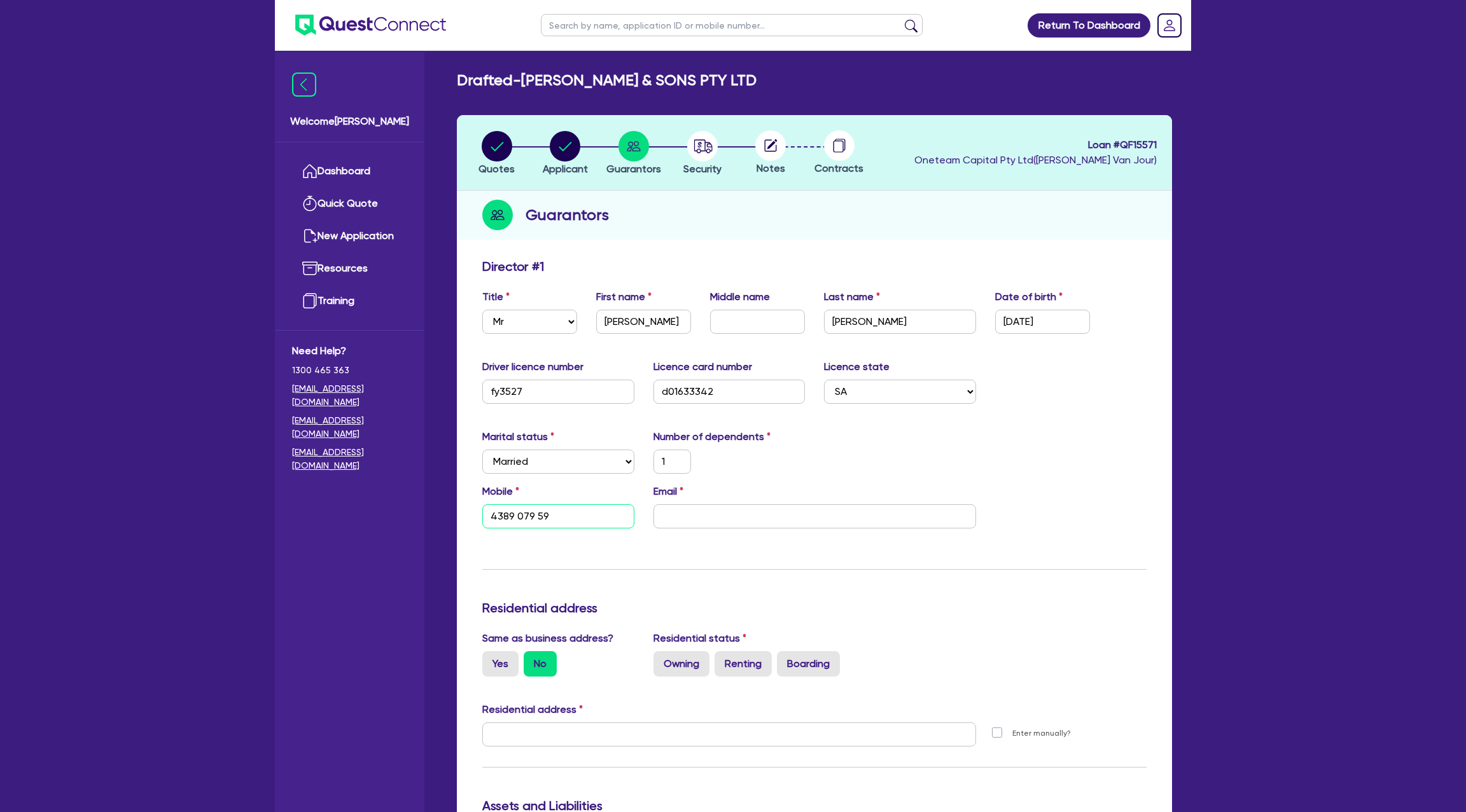
click at [492, 518] on input "4389 079 59" at bounding box center [559, 516] width 152 height 24
type input "1"
type input "0438 907 959"
drag, startPoint x: 676, startPoint y: 517, endPoint x: 931, endPoint y: 230, distance: 383.9
click at [678, 515] on input "email" at bounding box center [815, 516] width 323 height 24
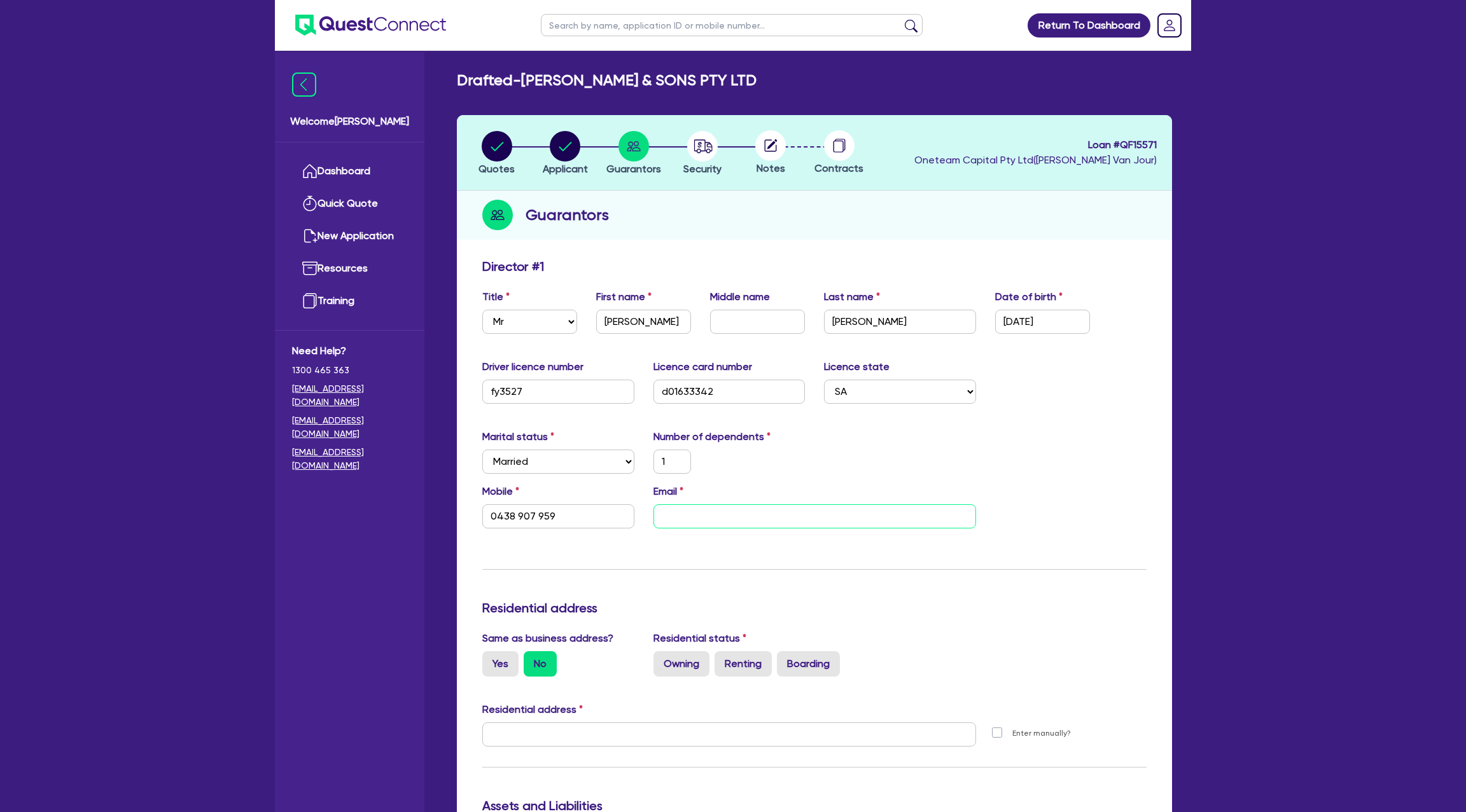
paste input "Mertatully@gmail.com"
type input "1"
type input "0438 907 959"
type input "Mertatully@gmail.com"
click at [901, 444] on div "Marital status Select Single Married De Facto / Partner Number of dependents 1" at bounding box center [815, 456] width 683 height 54
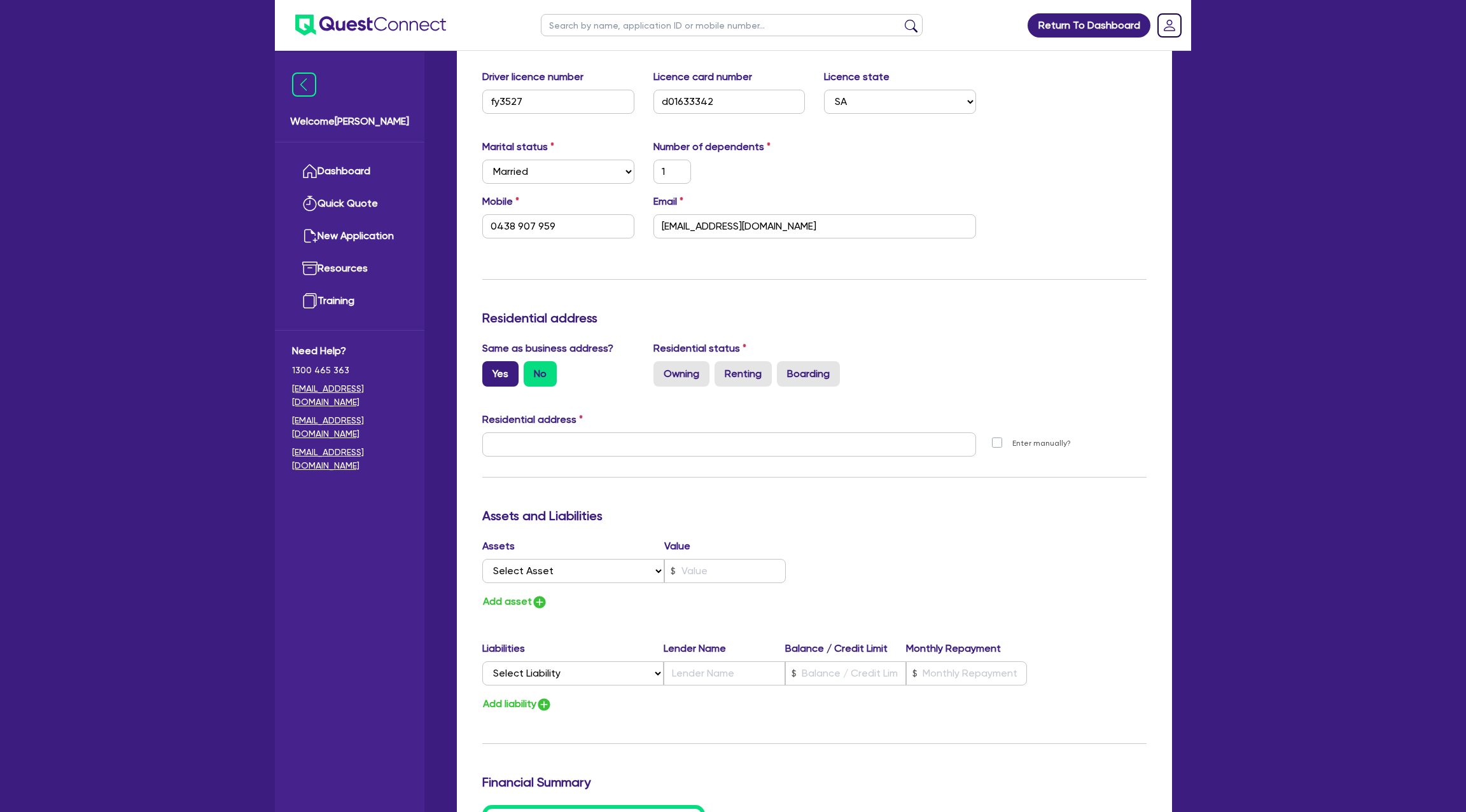
scroll to position [298, 0]
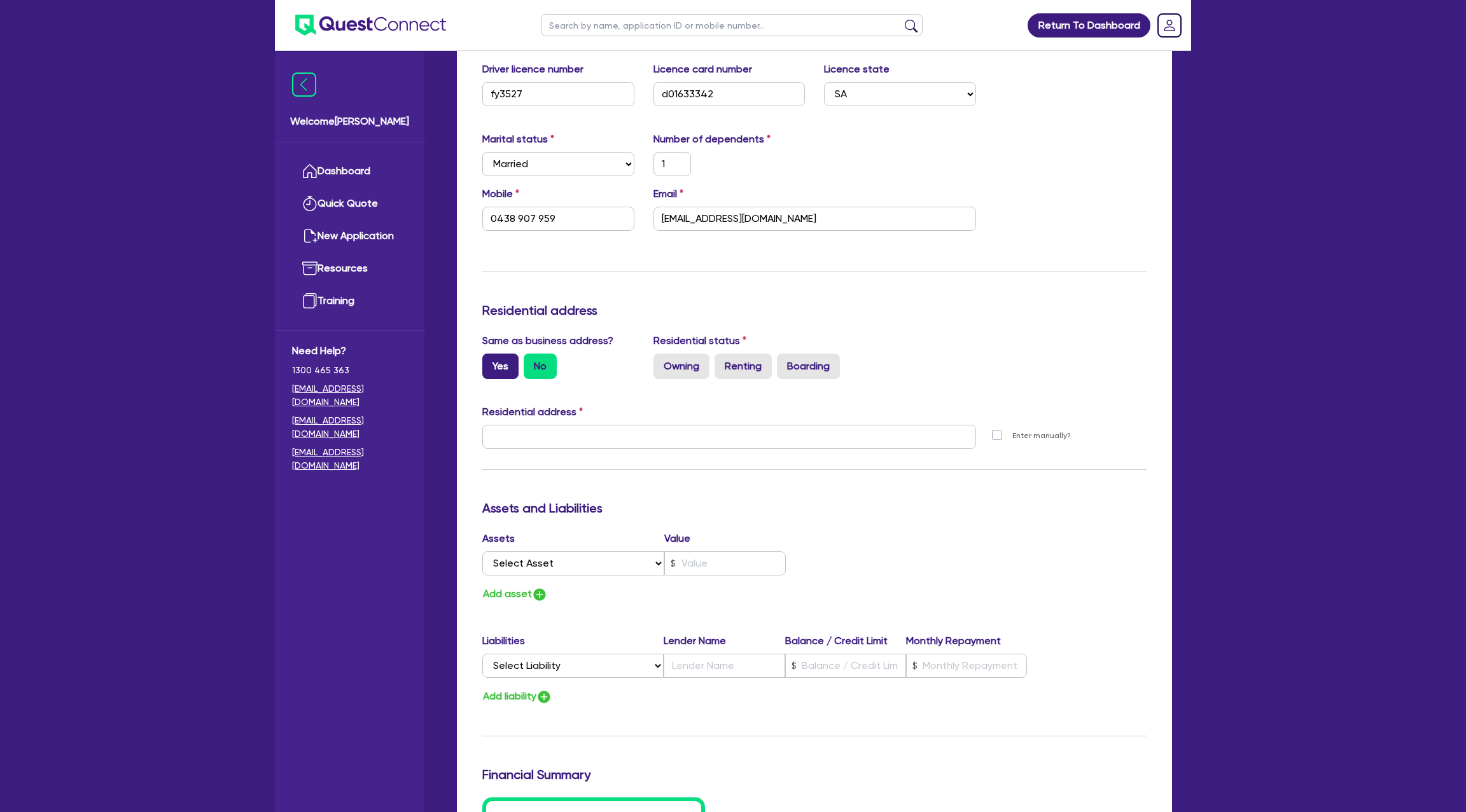
click at [504, 366] on label "Yes" at bounding box center [501, 366] width 36 height 25
click at [490, 362] on input "Yes" at bounding box center [486, 357] width 8 height 8
radio input "true"
type input "1"
type input "0438 907 959"
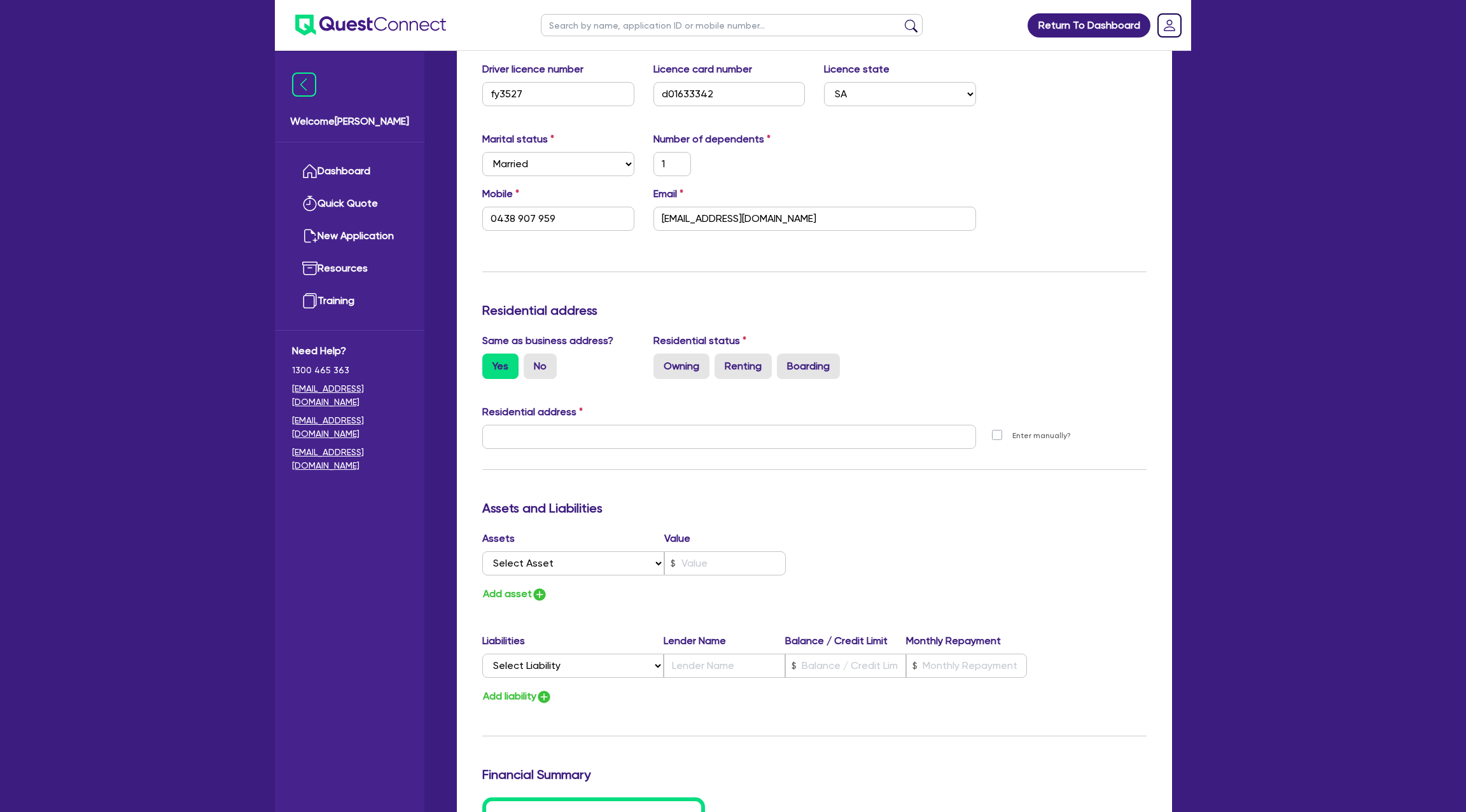
type input "10 Attunga St Attunga NSW 2345"
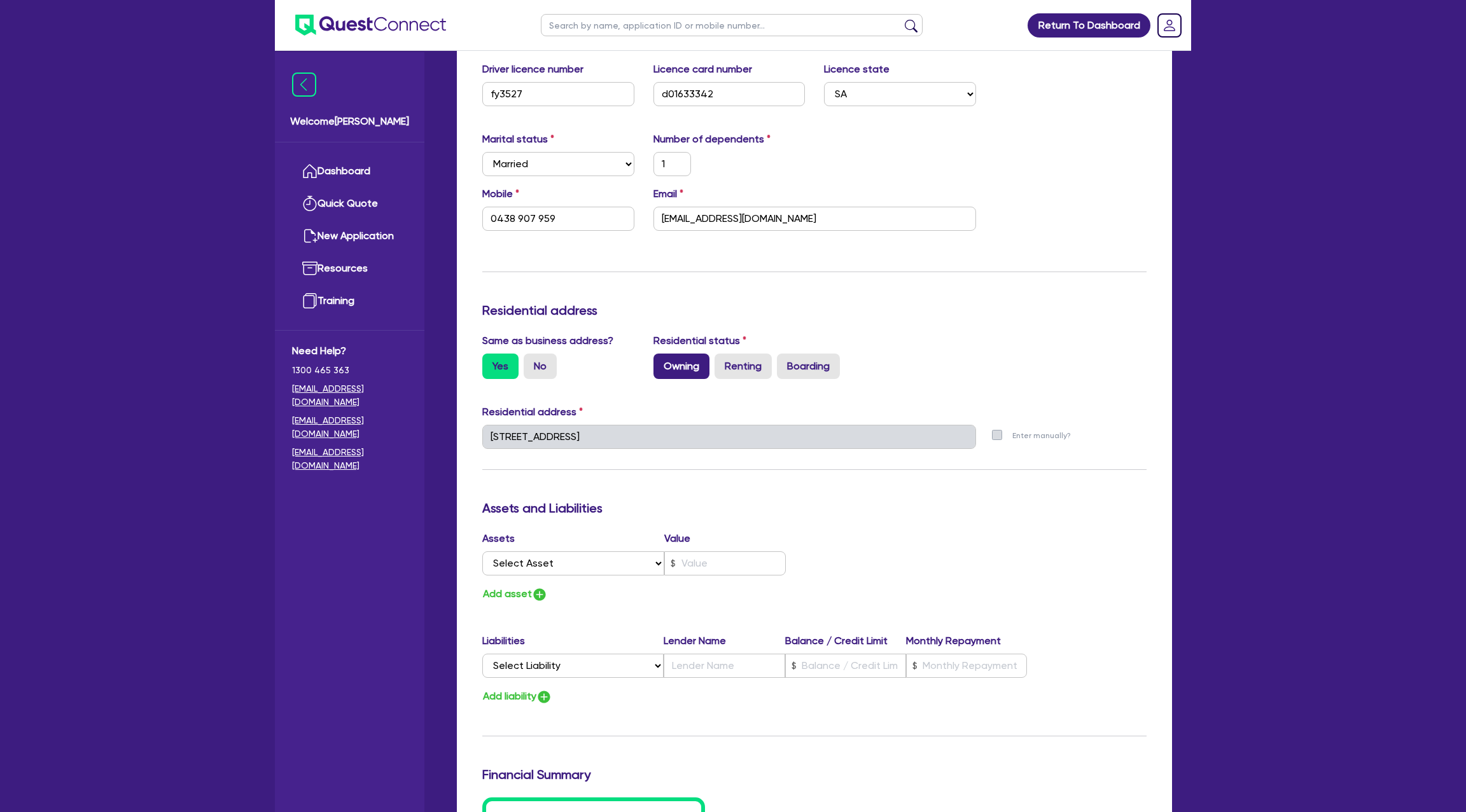
click at [697, 361] on label "Owning" at bounding box center [681, 366] width 56 height 25
click at [662, 361] on input "Owning" at bounding box center [657, 357] width 8 height 8
radio input "true"
type input "1"
type input "0438 907 959"
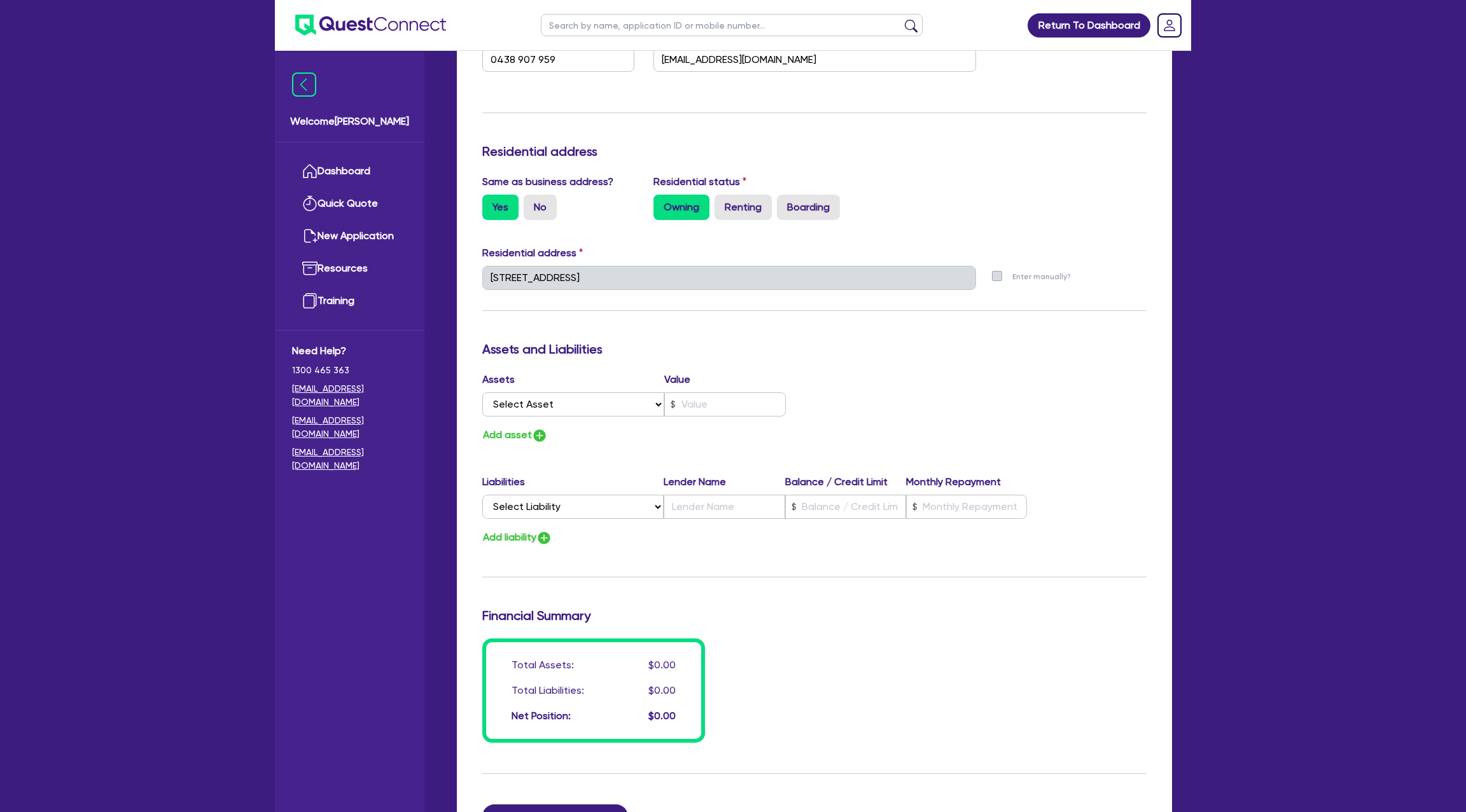
scroll to position [468, 0]
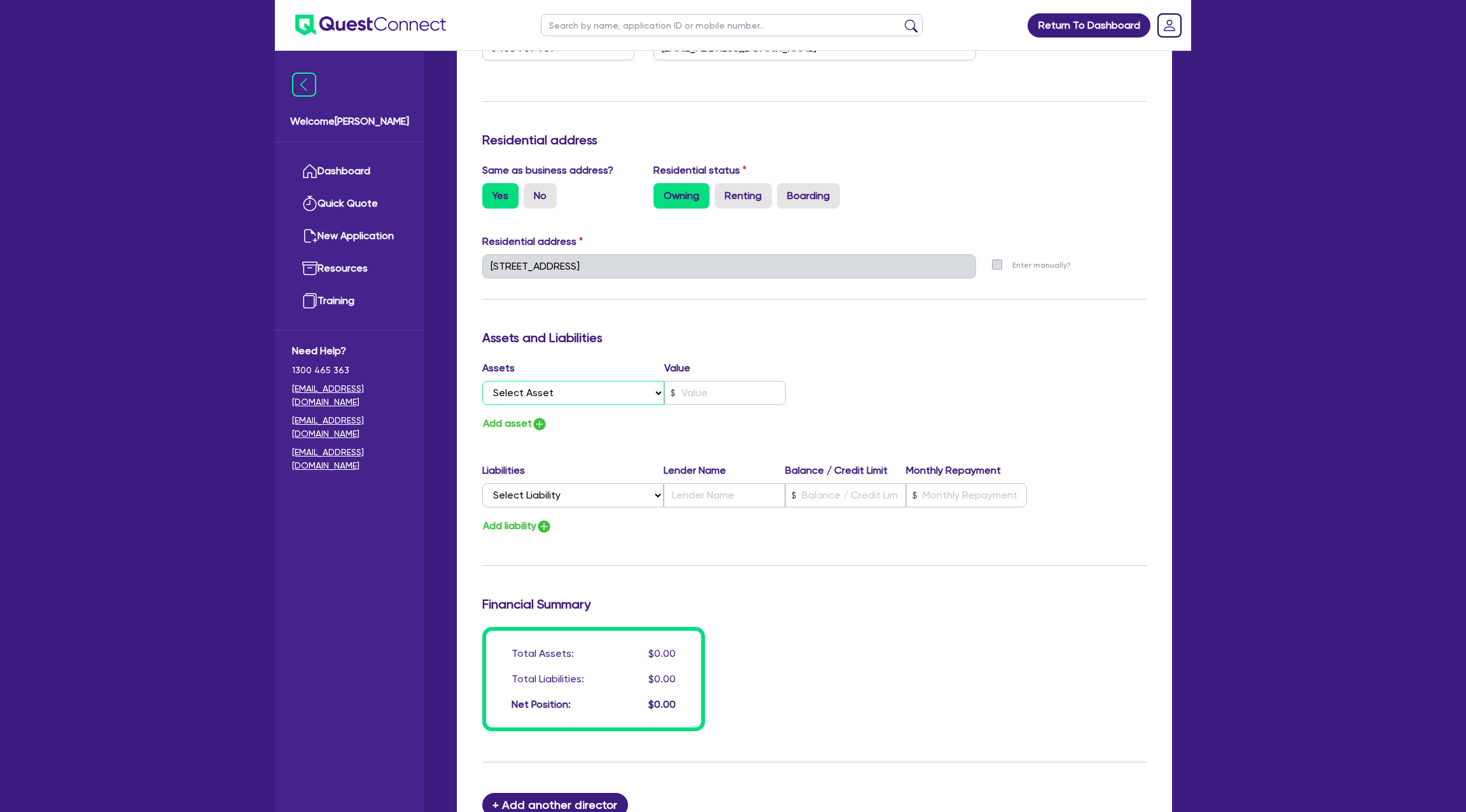
click at [572, 391] on select "Select Asset Cash Property Investment property Vehicle Truck Trailer Equipment …" at bounding box center [573, 392] width 182 height 24
select select "PROPERTY"
click at [482, 381] on select "Select Asset Cash Property Investment property Vehicle Truck Trailer Equipment …" at bounding box center [573, 392] width 182 height 24
type input "1"
type input "0438 907 959"
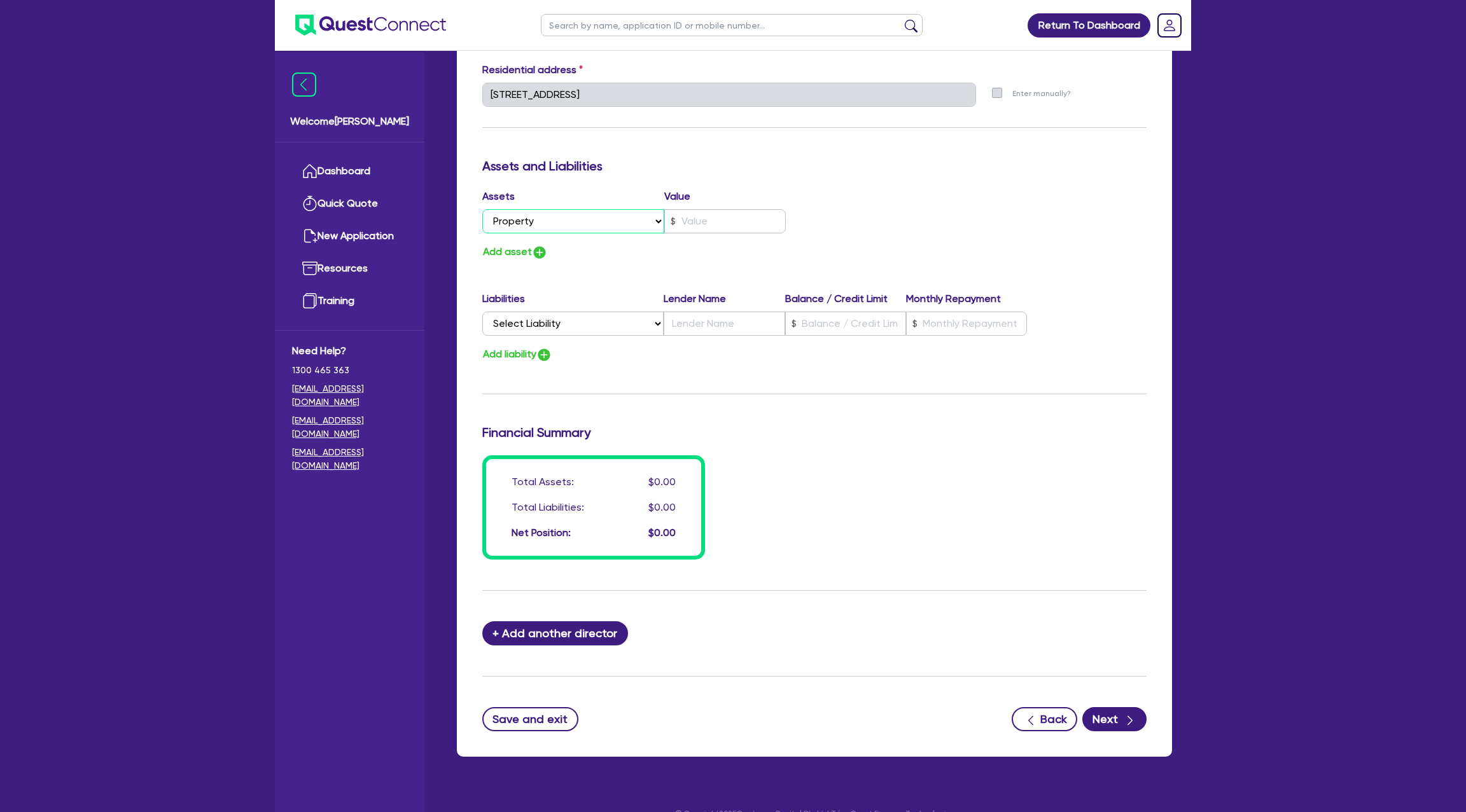
scroll to position [642, 0]
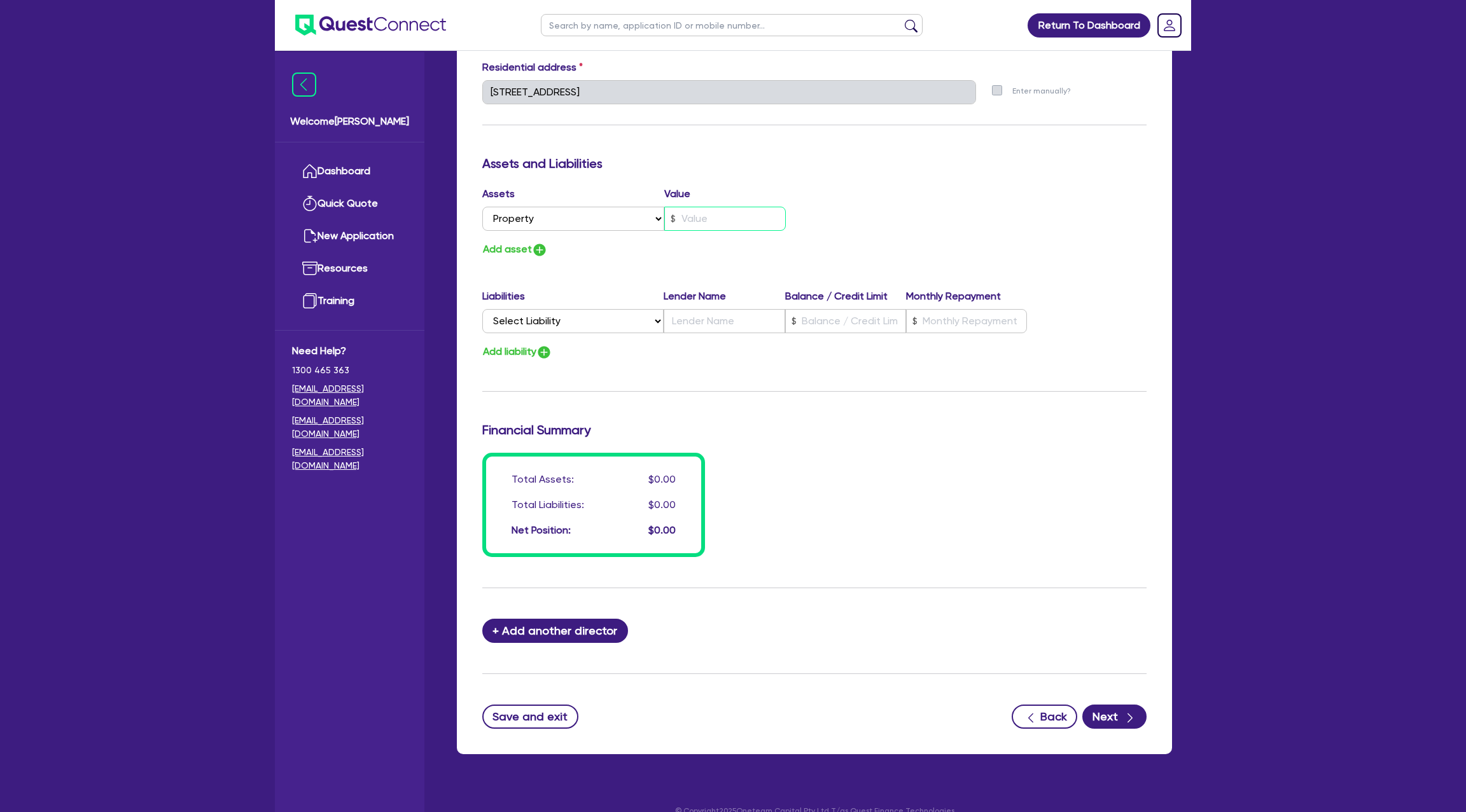
click at [696, 210] on input "text" at bounding box center [725, 218] width 122 height 24
type input "1"
type input "0438 907 959"
type input "1"
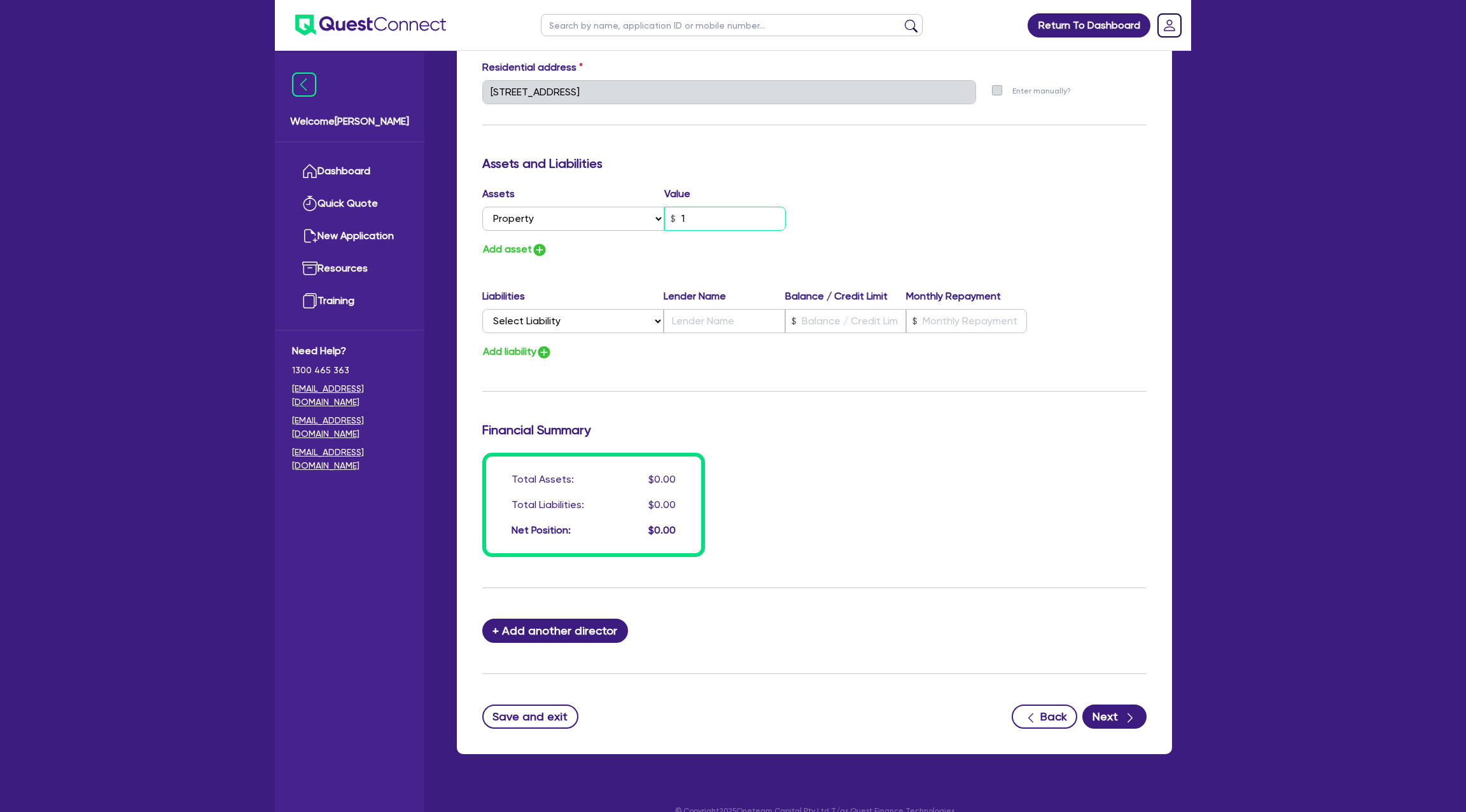
type input "0438 907 959"
type input "12"
type input "1"
type input "0438 907 959"
type input "120"
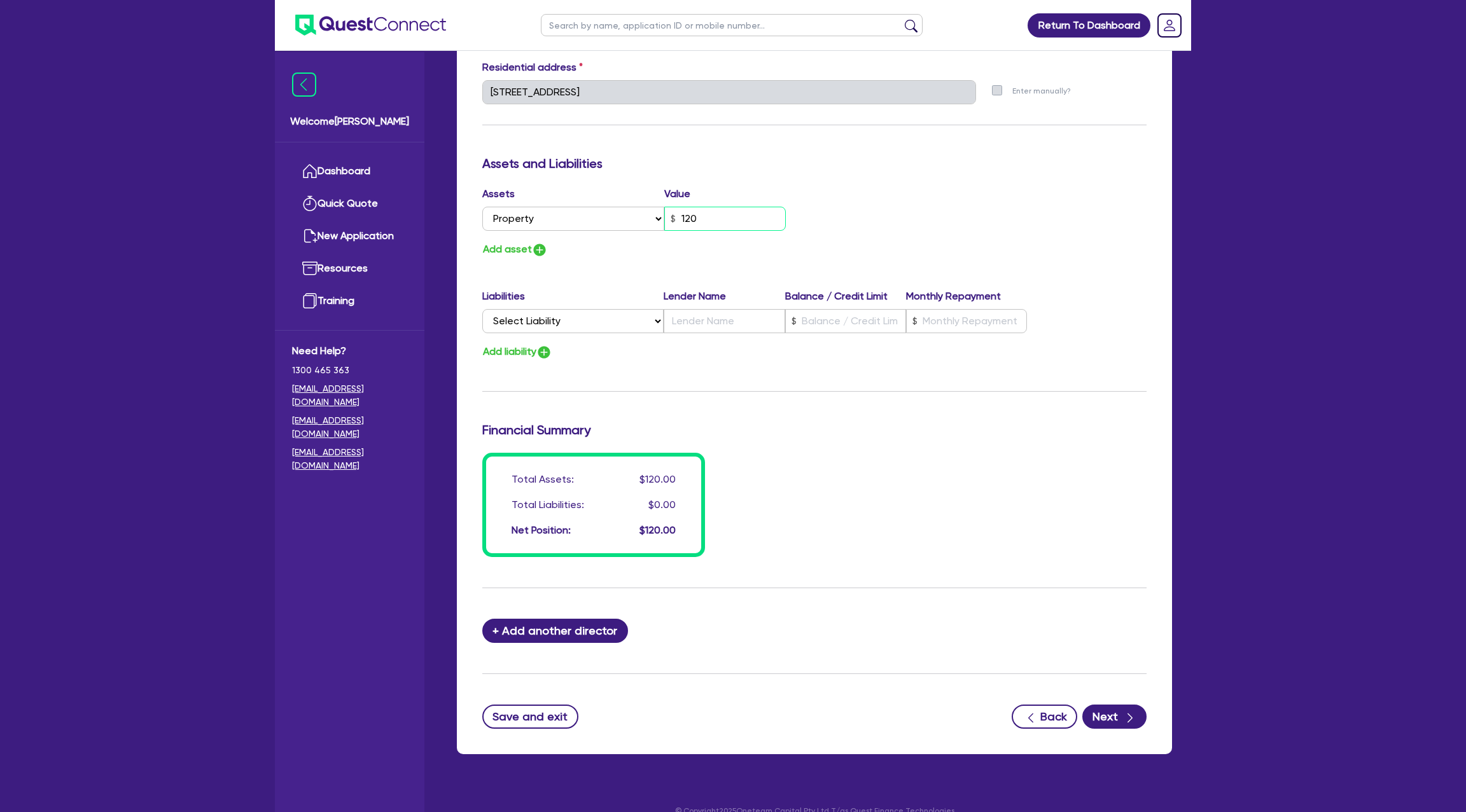
type input "1"
type input "0438 907 959"
type input "1,200"
type input "1"
type input "0438 907 959"
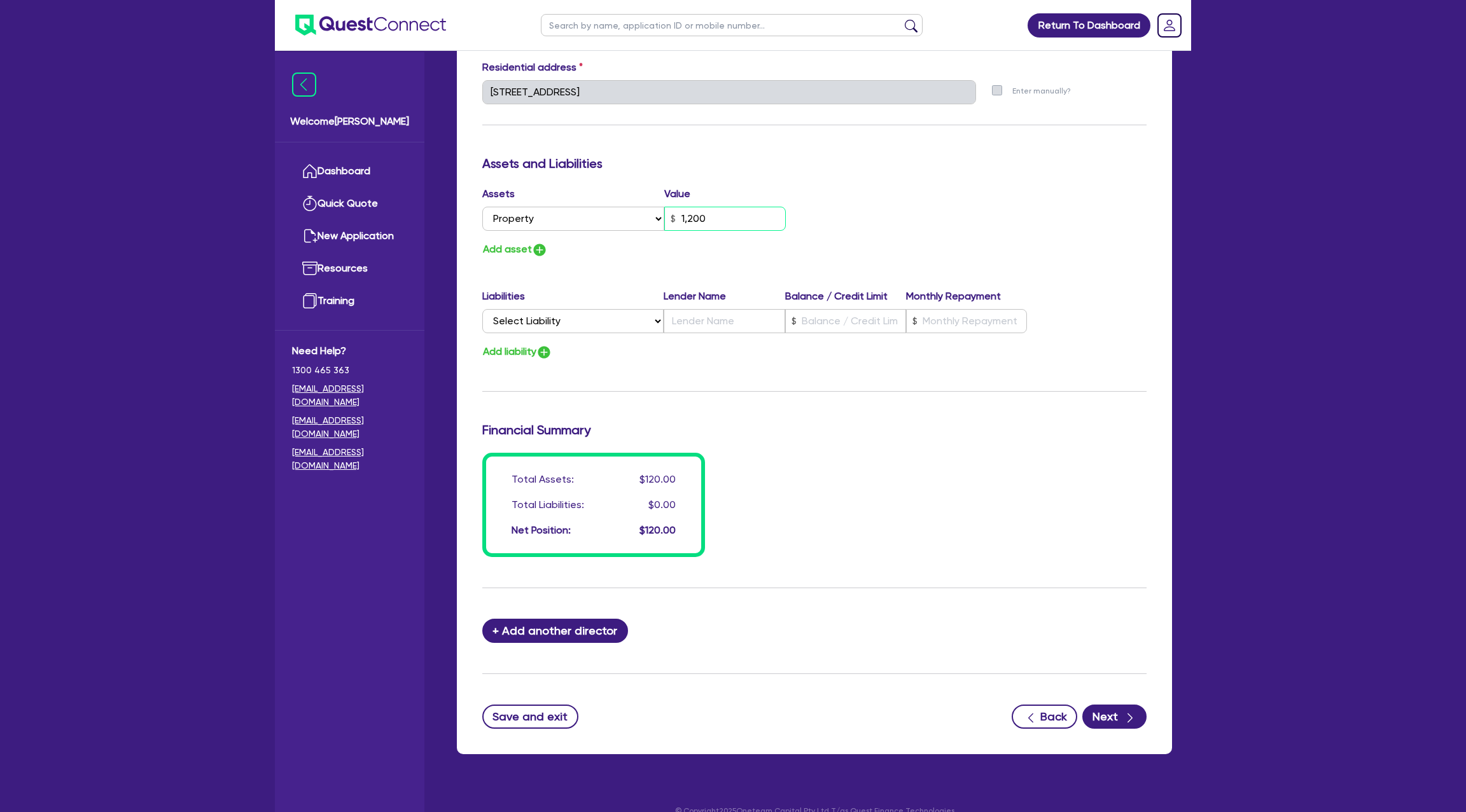
type input "12,000"
type input "1"
type input "0438 907 959"
type input "120,000"
type input "1"
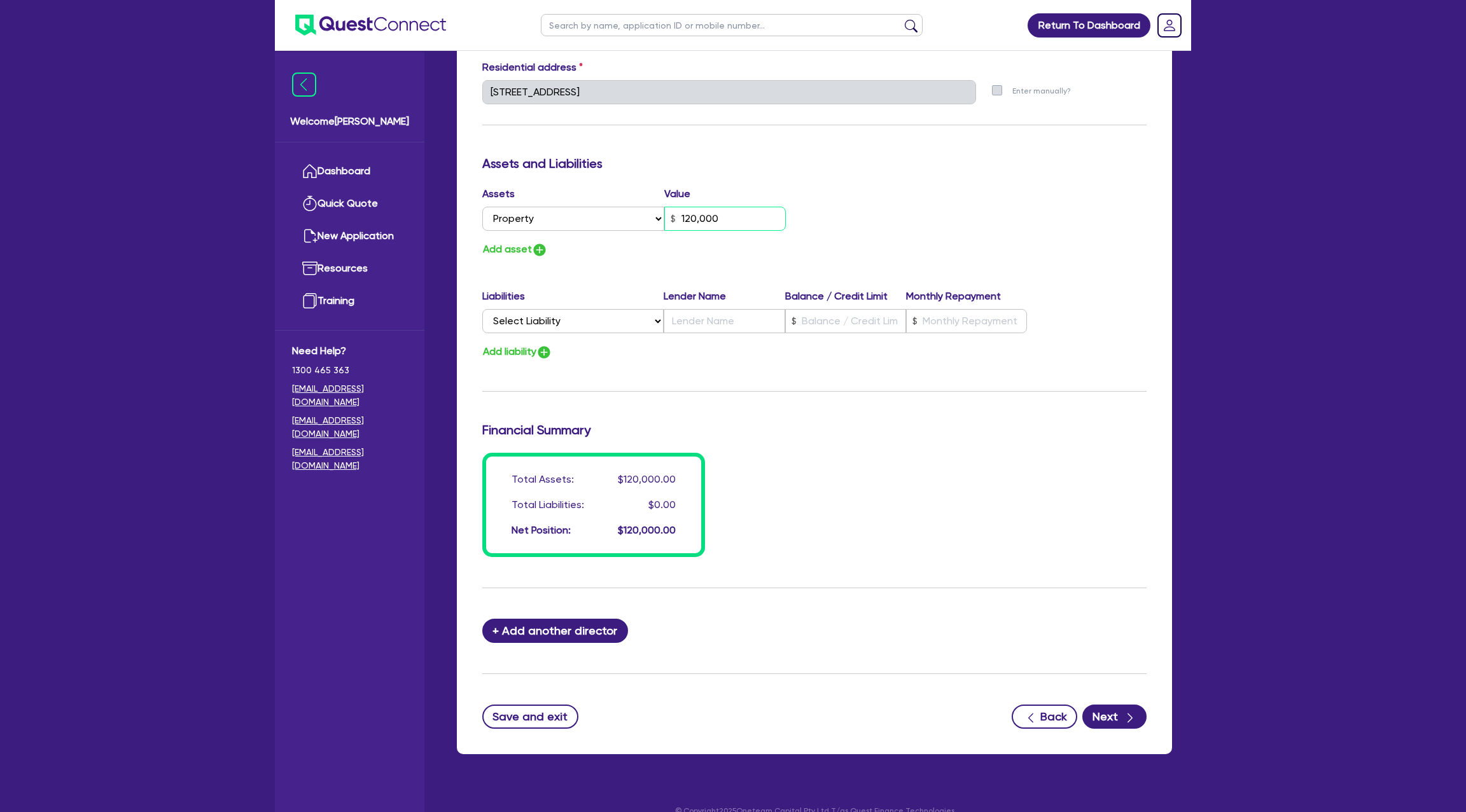
type input "0438 907 959"
type input "1,200,000"
drag, startPoint x: 532, startPoint y: 301, endPoint x: 536, endPoint y: 316, distance: 15.5
click at [532, 302] on label "Liabilities" at bounding box center [573, 296] width 181 height 15
click at [545, 329] on select "Select Liability Credit card Mortgage Investment property loan Vehicle loan Tru…" at bounding box center [573, 320] width 181 height 24
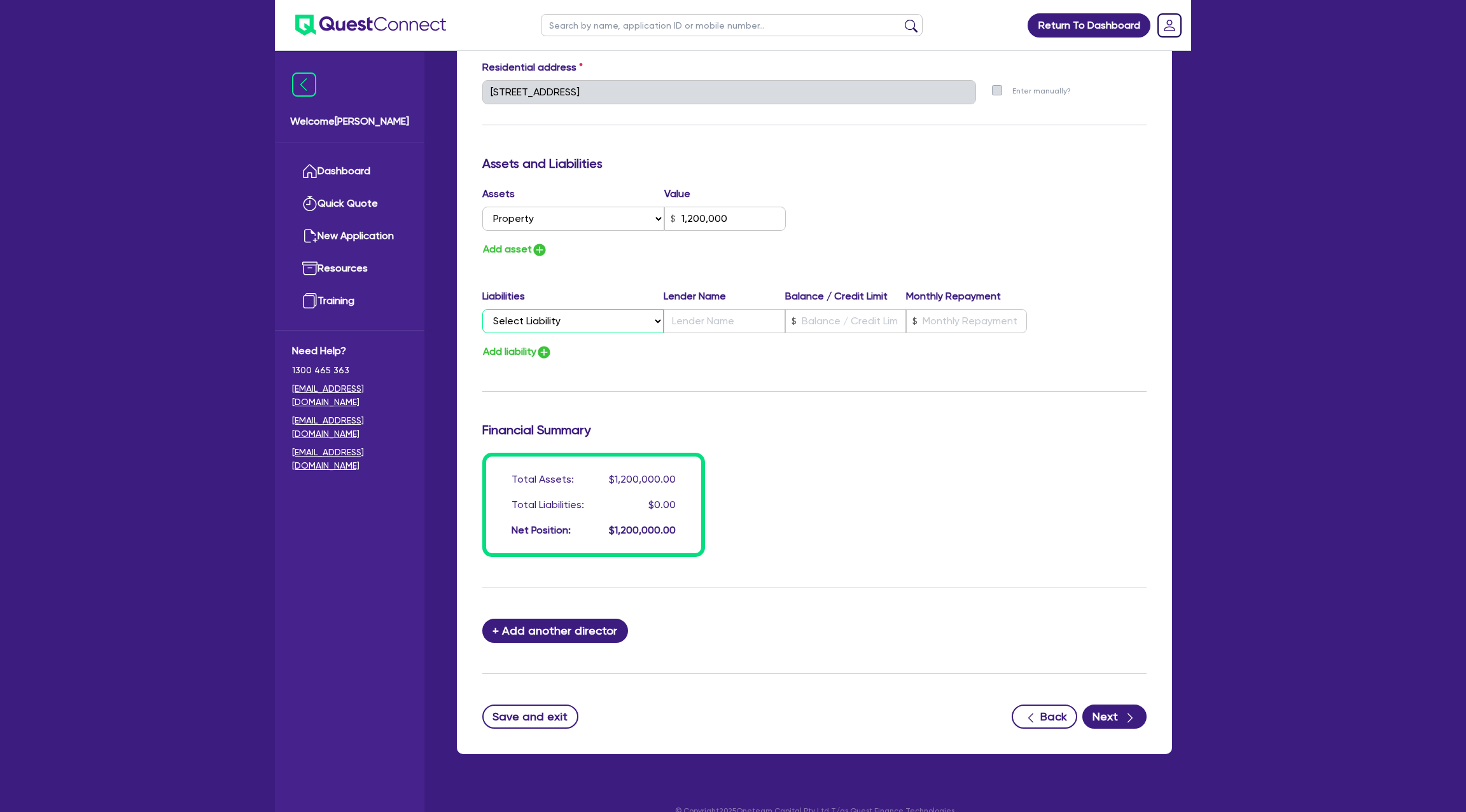
select select "MORTGAGE"
click at [482, 309] on select "Select Liability Credit card Mortgage Investment property loan Vehicle loan Tru…" at bounding box center [573, 320] width 181 height 24
type input "1"
type input "0438 907 959"
type input "1,200,000"
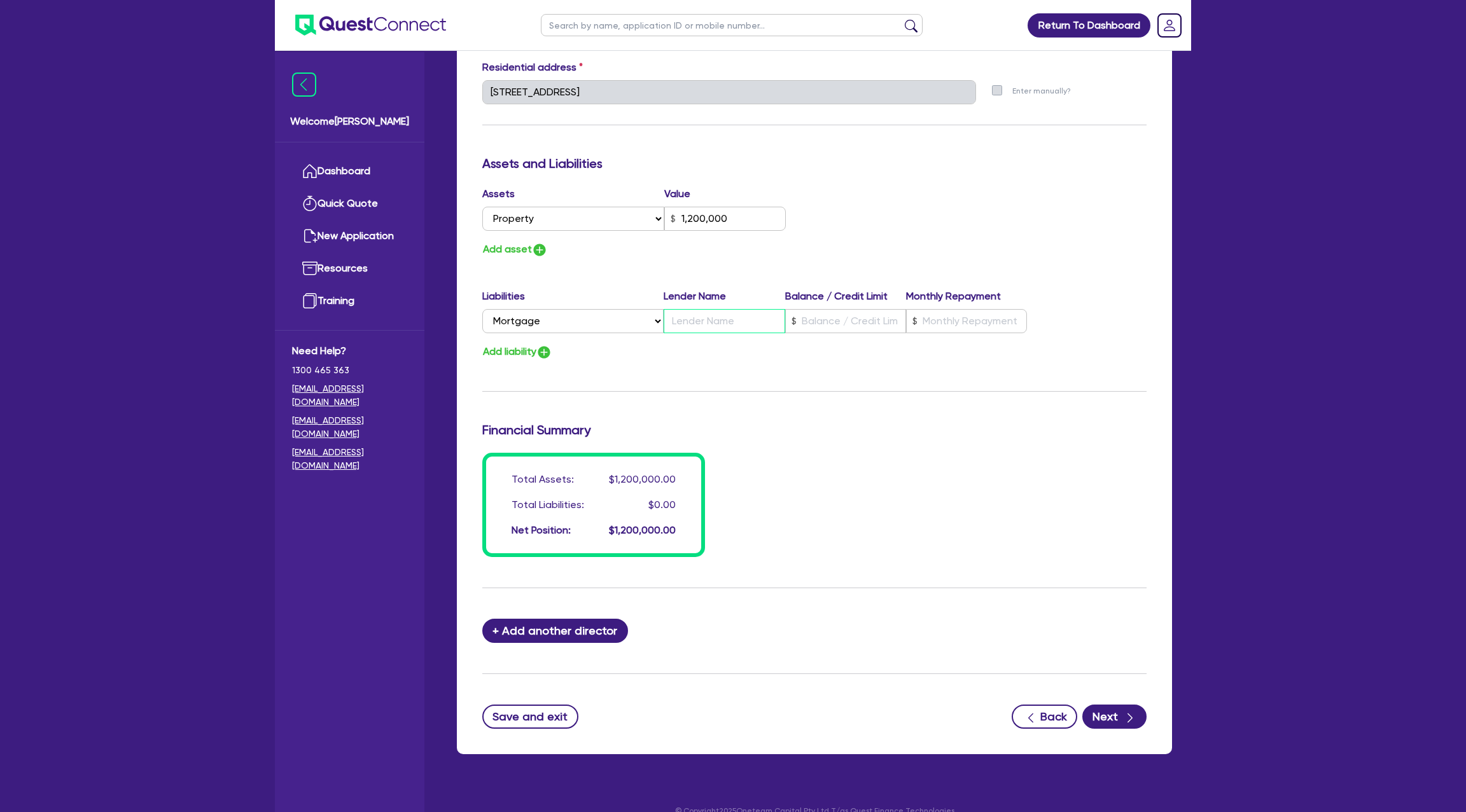
click at [761, 320] on input "text" at bounding box center [724, 320] width 121 height 24
click at [847, 318] on input "text" at bounding box center [845, 320] width 121 height 24
type input "1"
type input "0438 907 959"
type input "1,200,000"
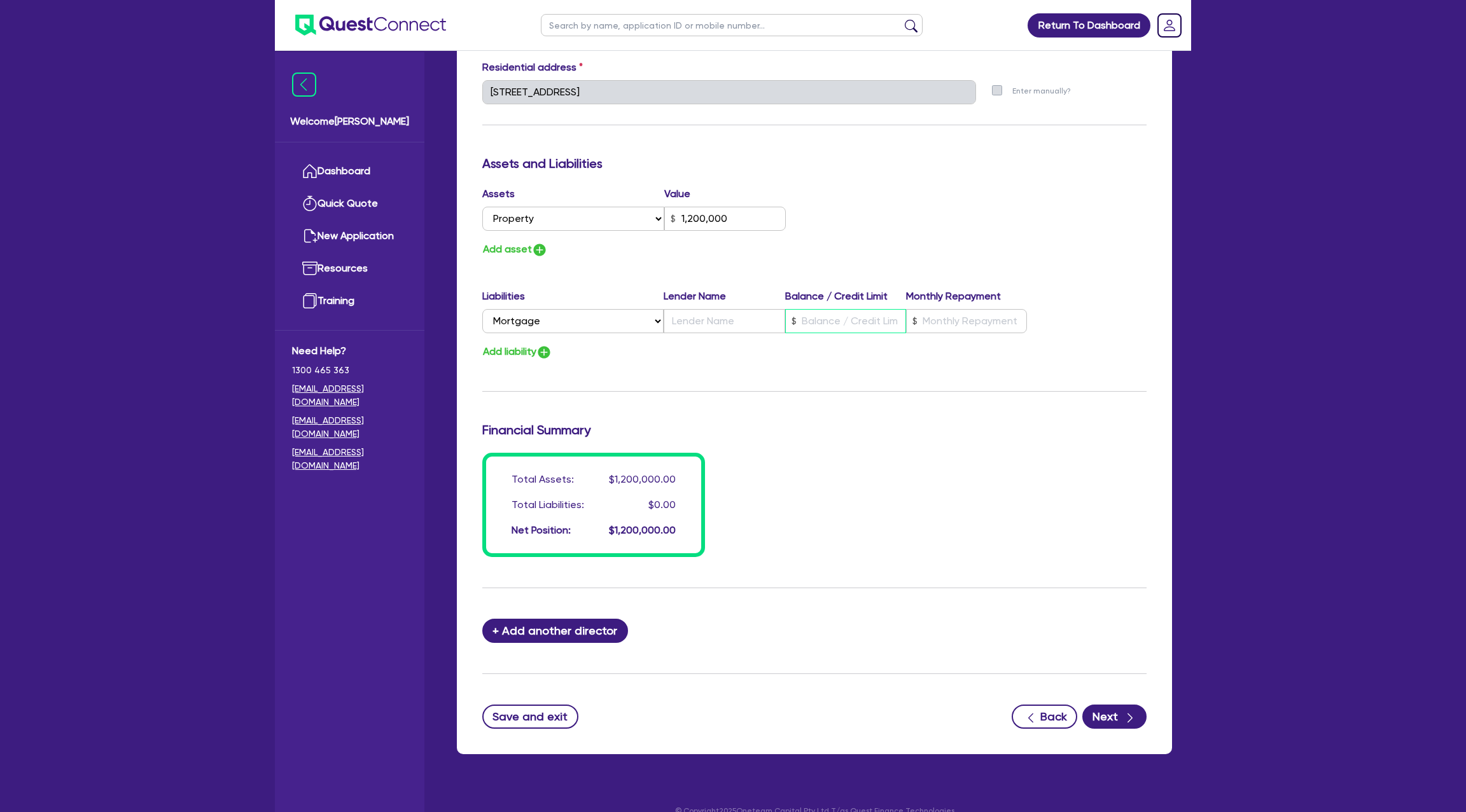
type input "6"
type input "1"
type input "0438 907 959"
type input "1,200,000"
type input "60"
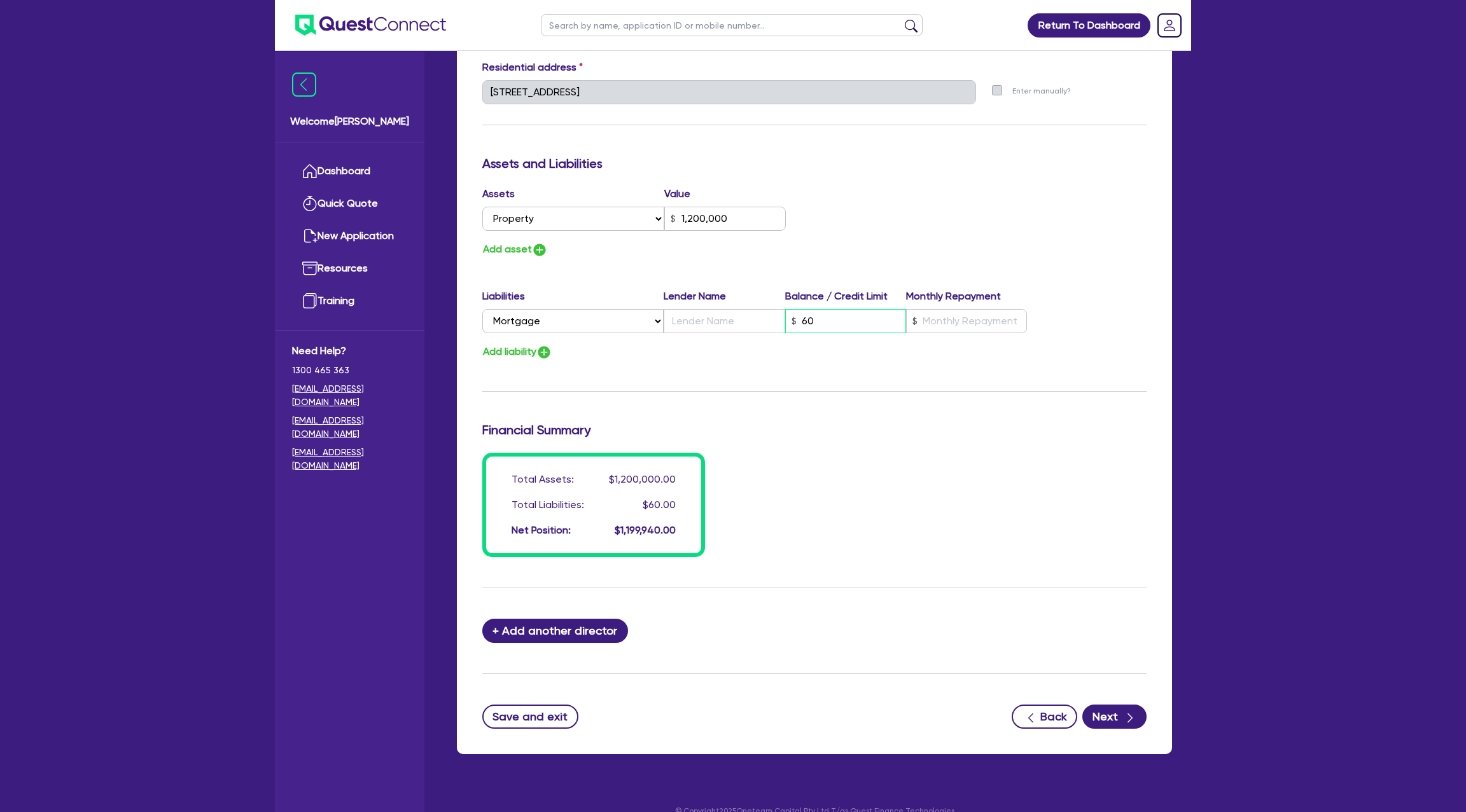
type input "1"
type input "0438 907 959"
type input "1,200,000"
type input "600"
type input "1"
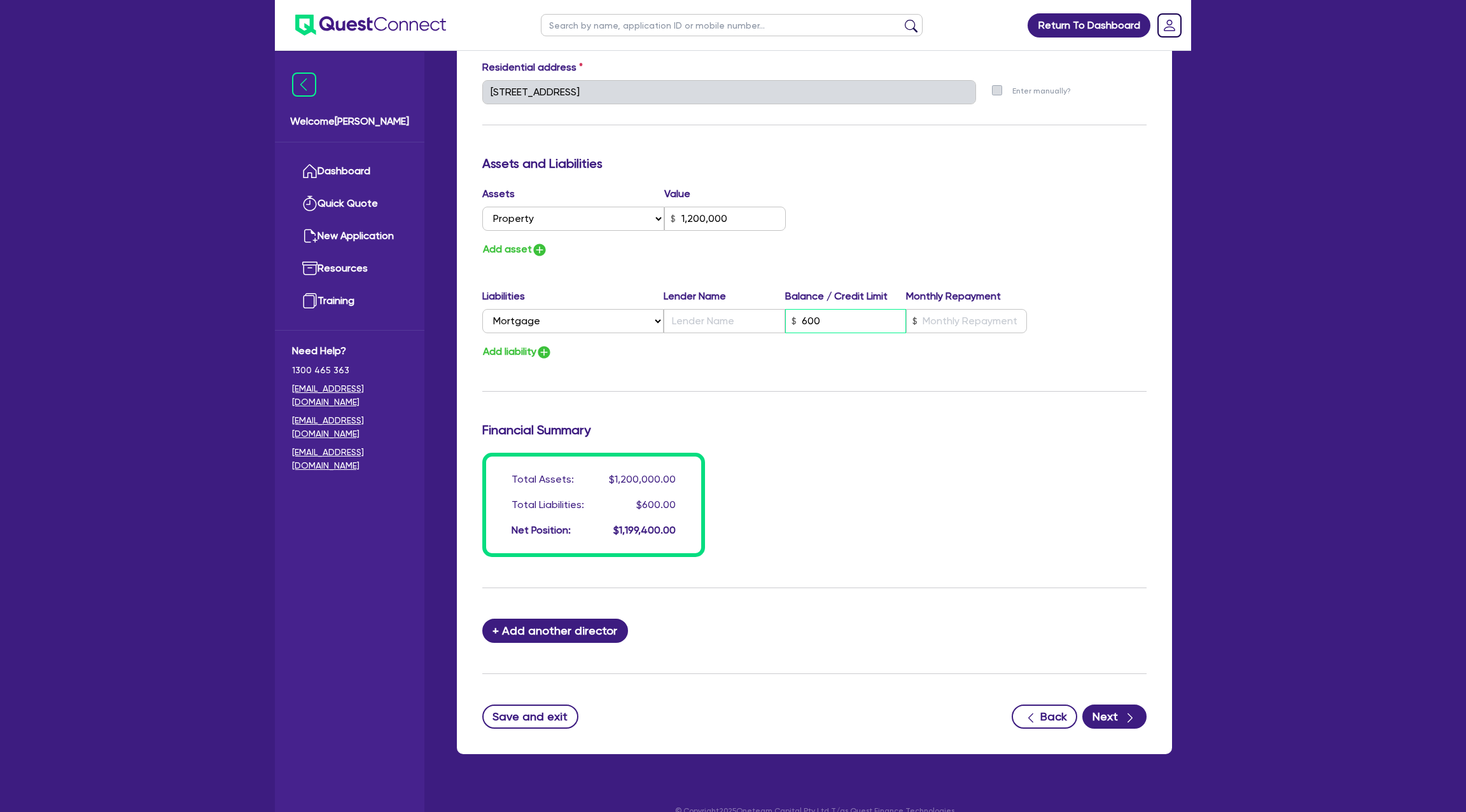
type input "0438 907 959"
type input "1,200,000"
type input "6,000"
type input "1"
type input "0438 907 959"
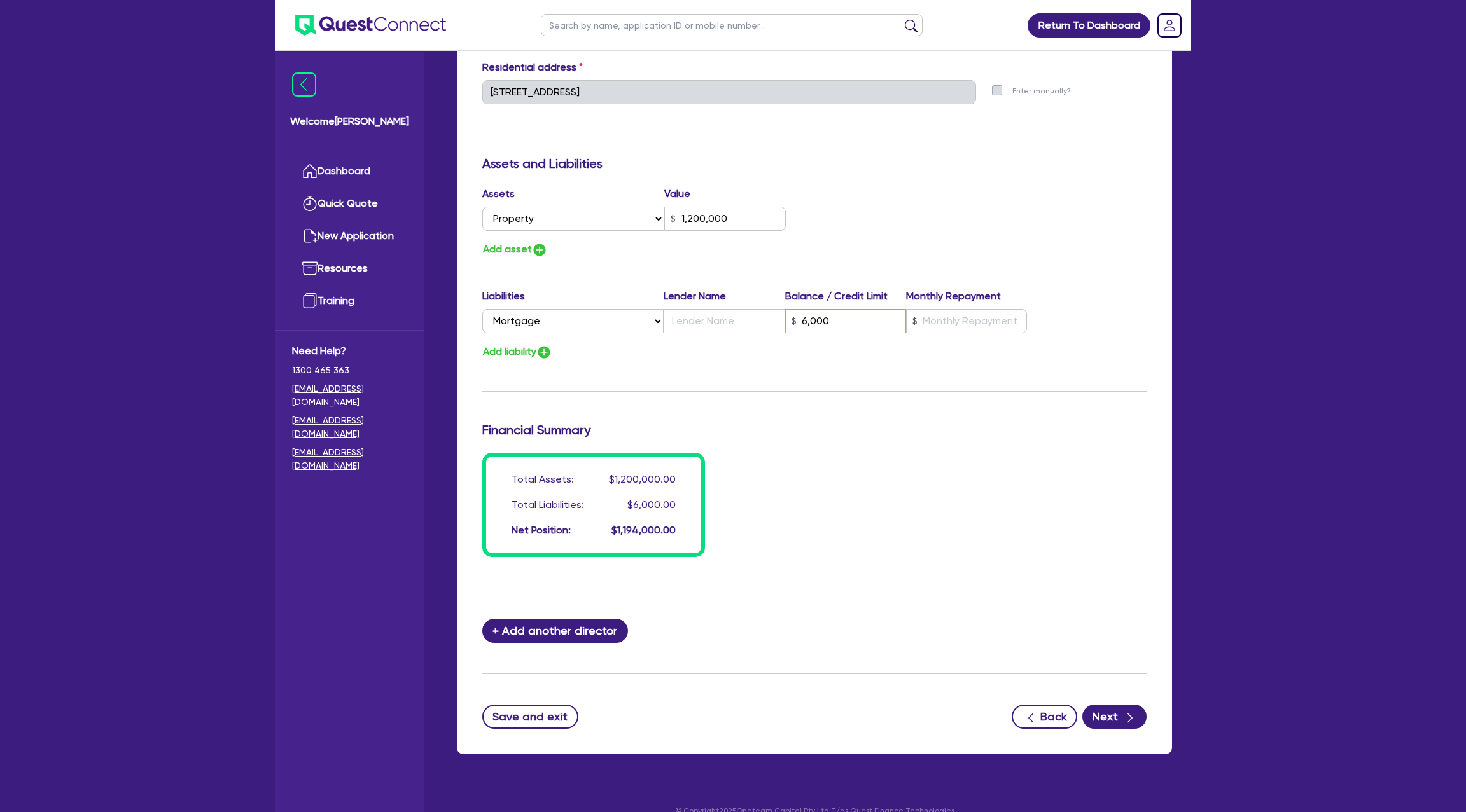
type input "1,200,000"
type input "60,000"
type input "1"
type input "0438 907 959"
type input "1,200,000"
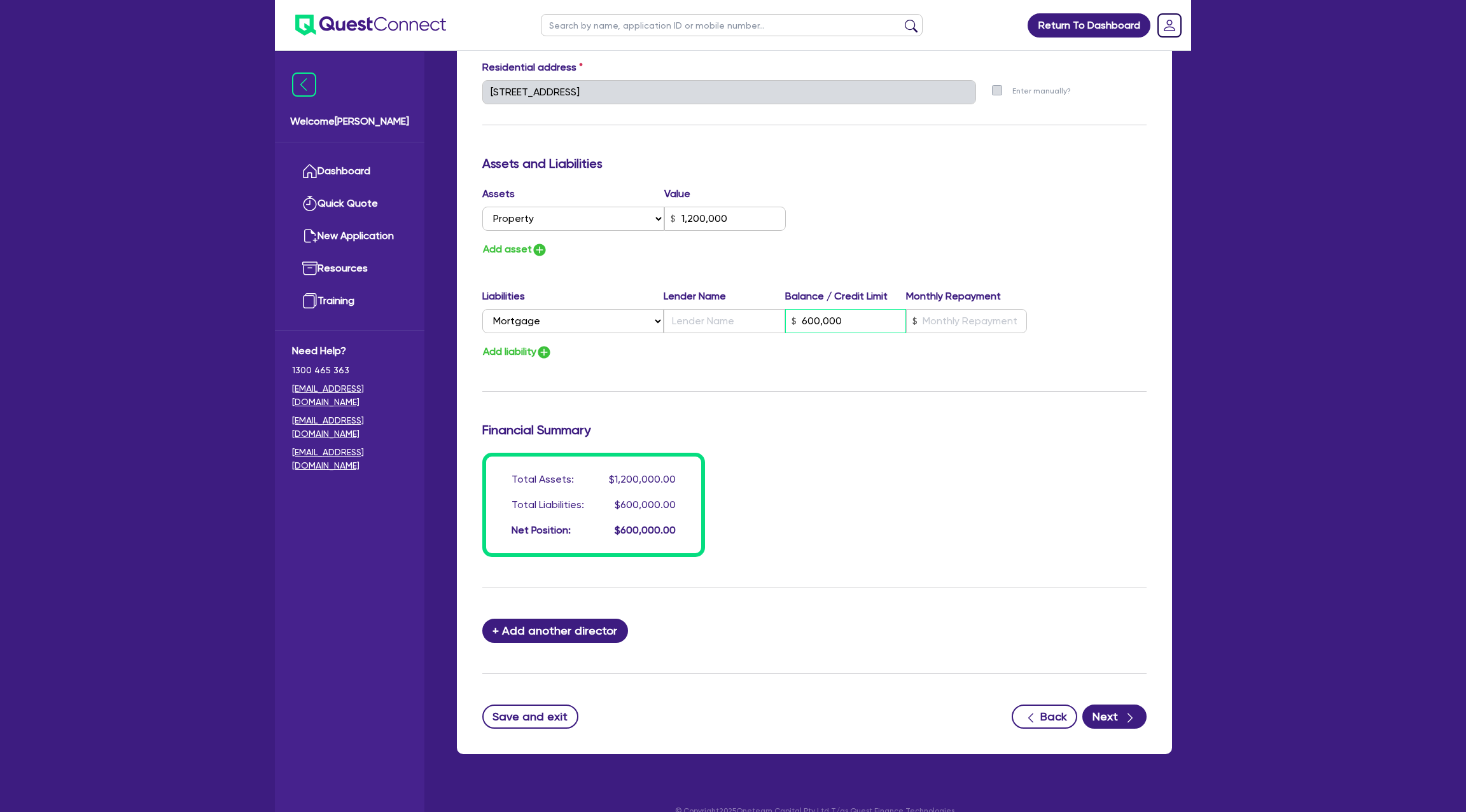
type input "600,000"
drag, startPoint x: 987, startPoint y: 314, endPoint x: 958, endPoint y: 316, distance: 29.1
click at [984, 314] on input "text" at bounding box center [966, 320] width 121 height 24
type input "1"
type input "0438 907 959"
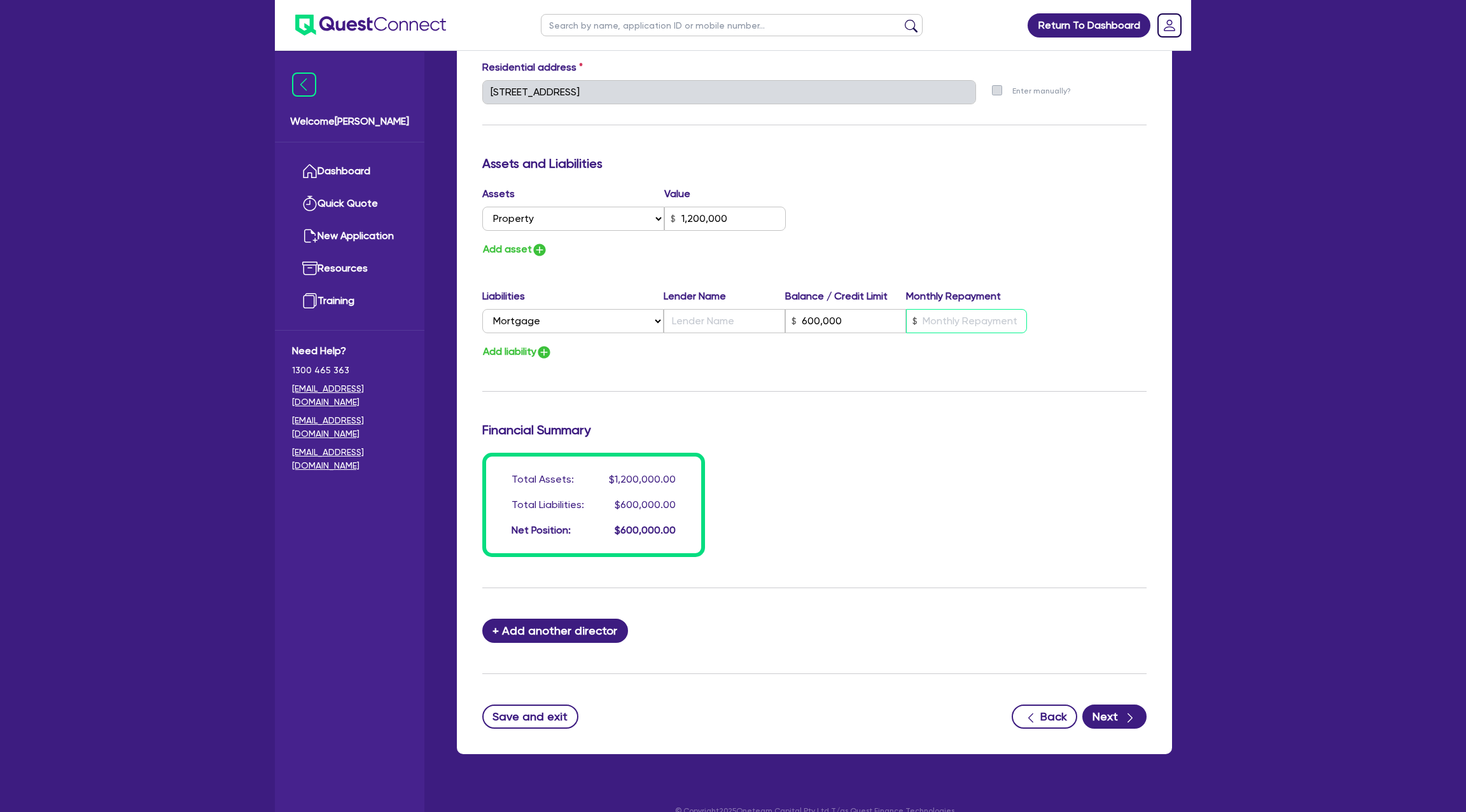
type input "1,200,000"
type input "600,000"
type input "4"
type input "1"
type input "0438 907 959"
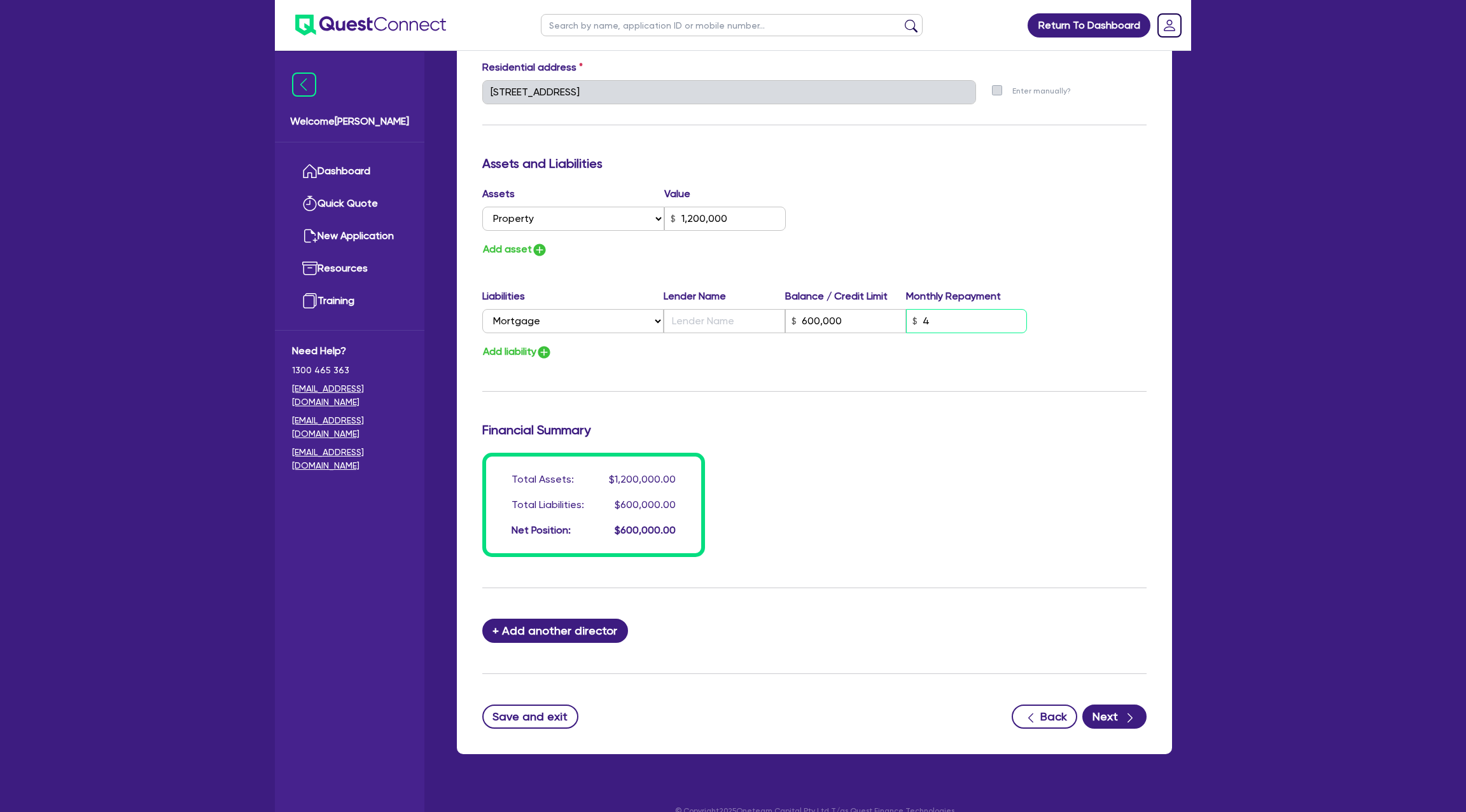
type input "1,200,000"
type input "600,000"
type input "40"
type input "1"
type input "0438 907 959"
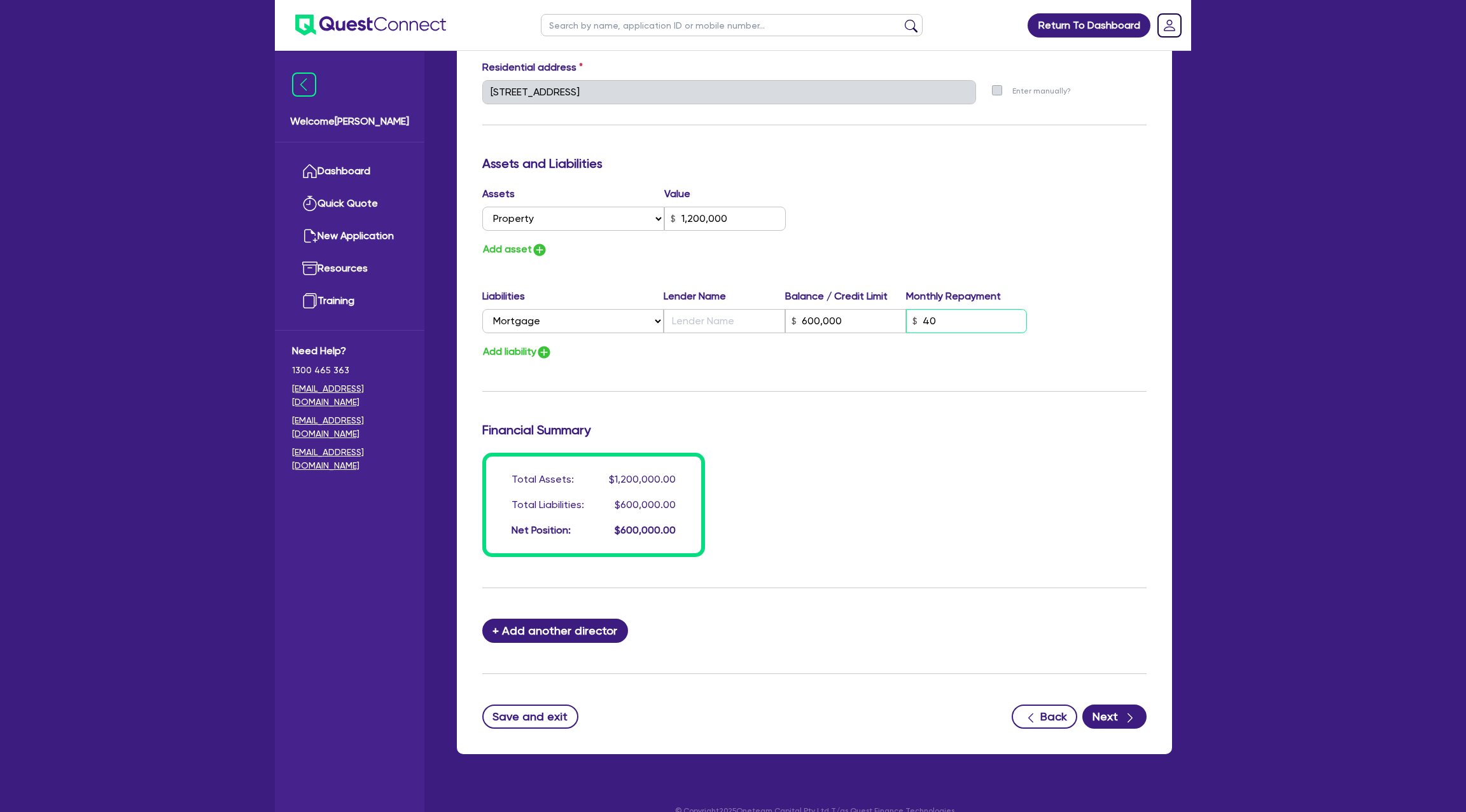
type input "1,200,000"
type input "600,000"
type input "400"
type input "1"
type input "0438 907 959"
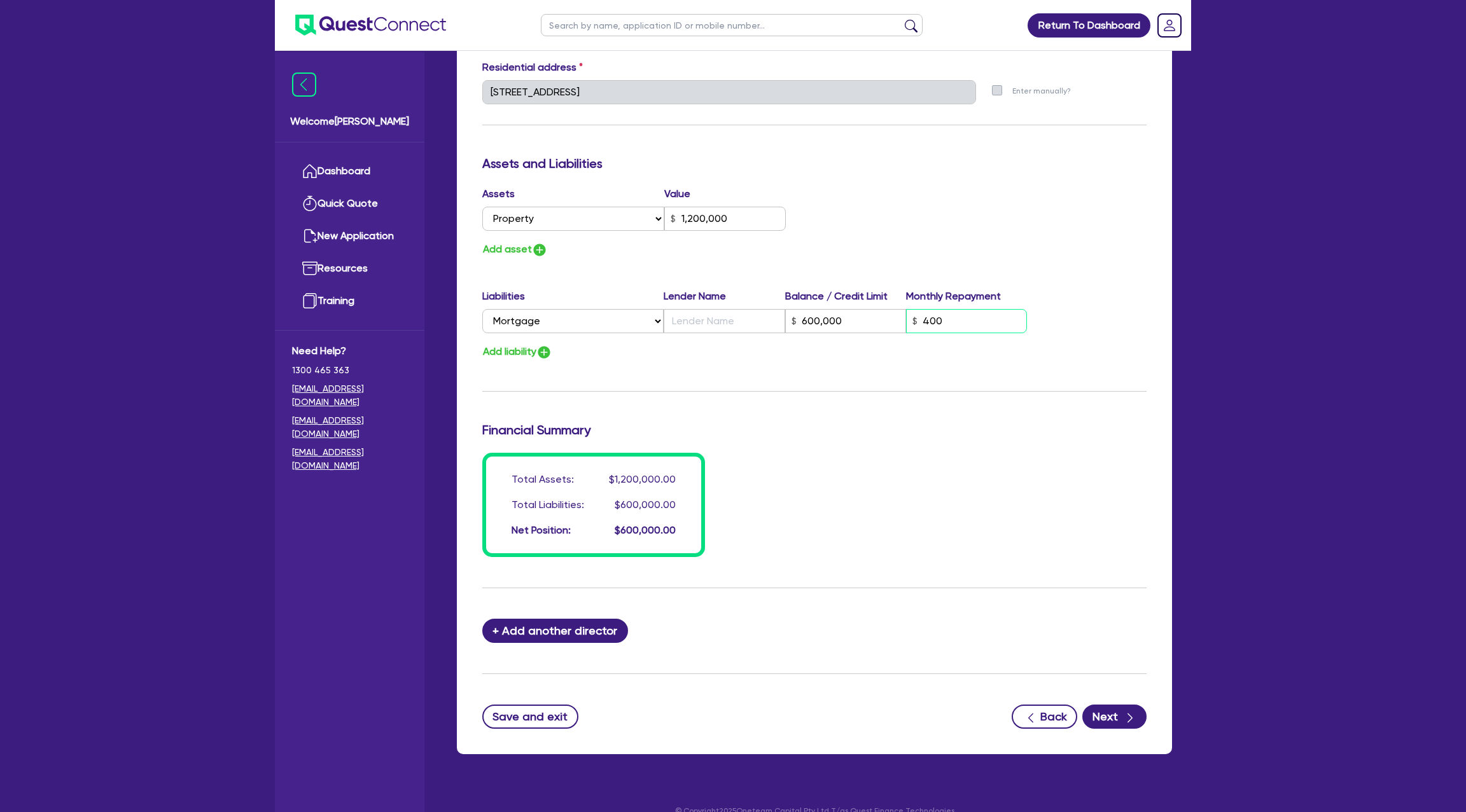
type input "1,200,000"
type input "600,000"
type input "4,000"
click at [714, 319] on input "text" at bounding box center [724, 320] width 121 height 24
type input "1"
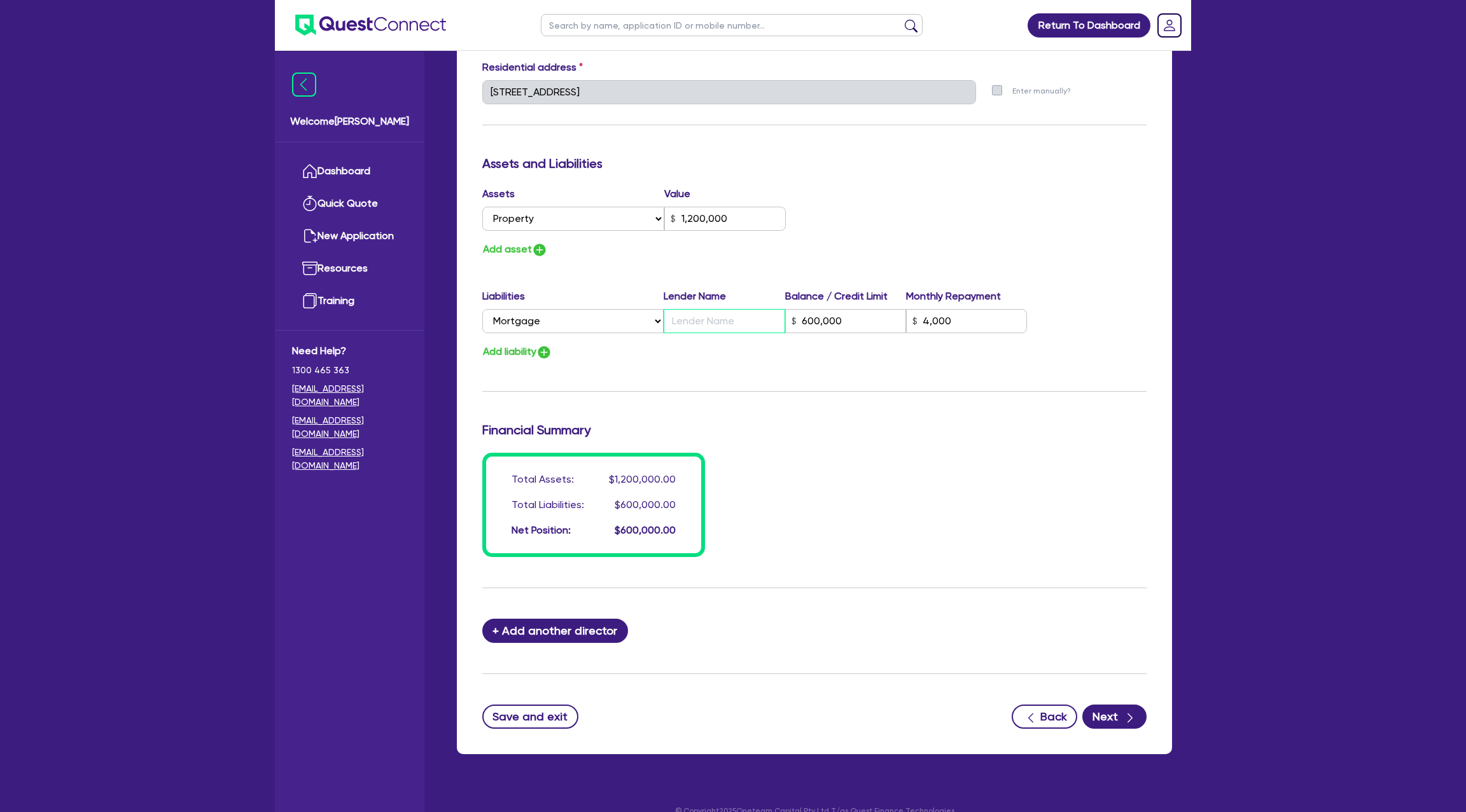
type input "0438 907 959"
type input "1,200,000"
type input "s"
type input "600,000"
type input "4,000"
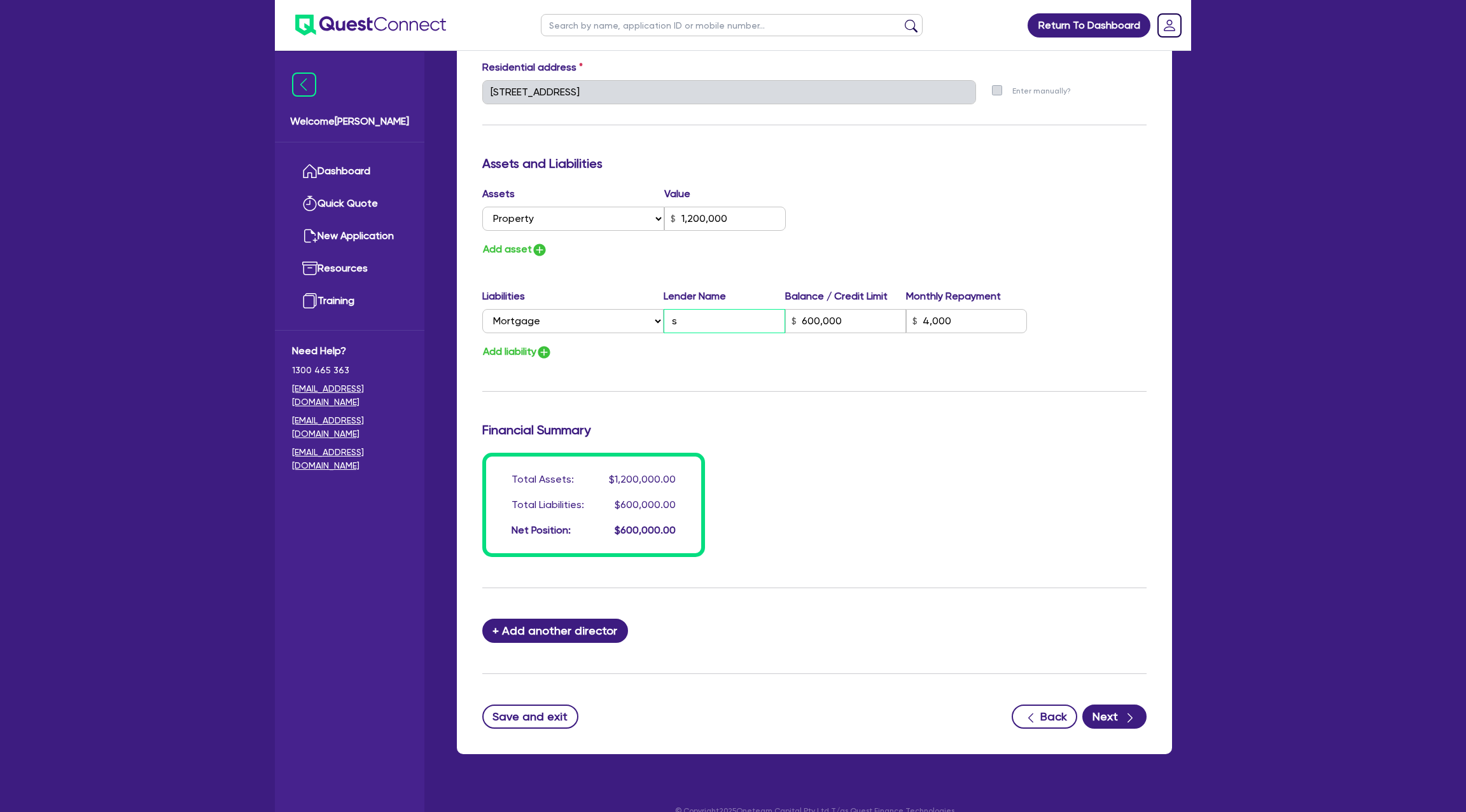
type input "1"
type input "0438 907 959"
type input "1,200,000"
type input "su"
type input "600,000"
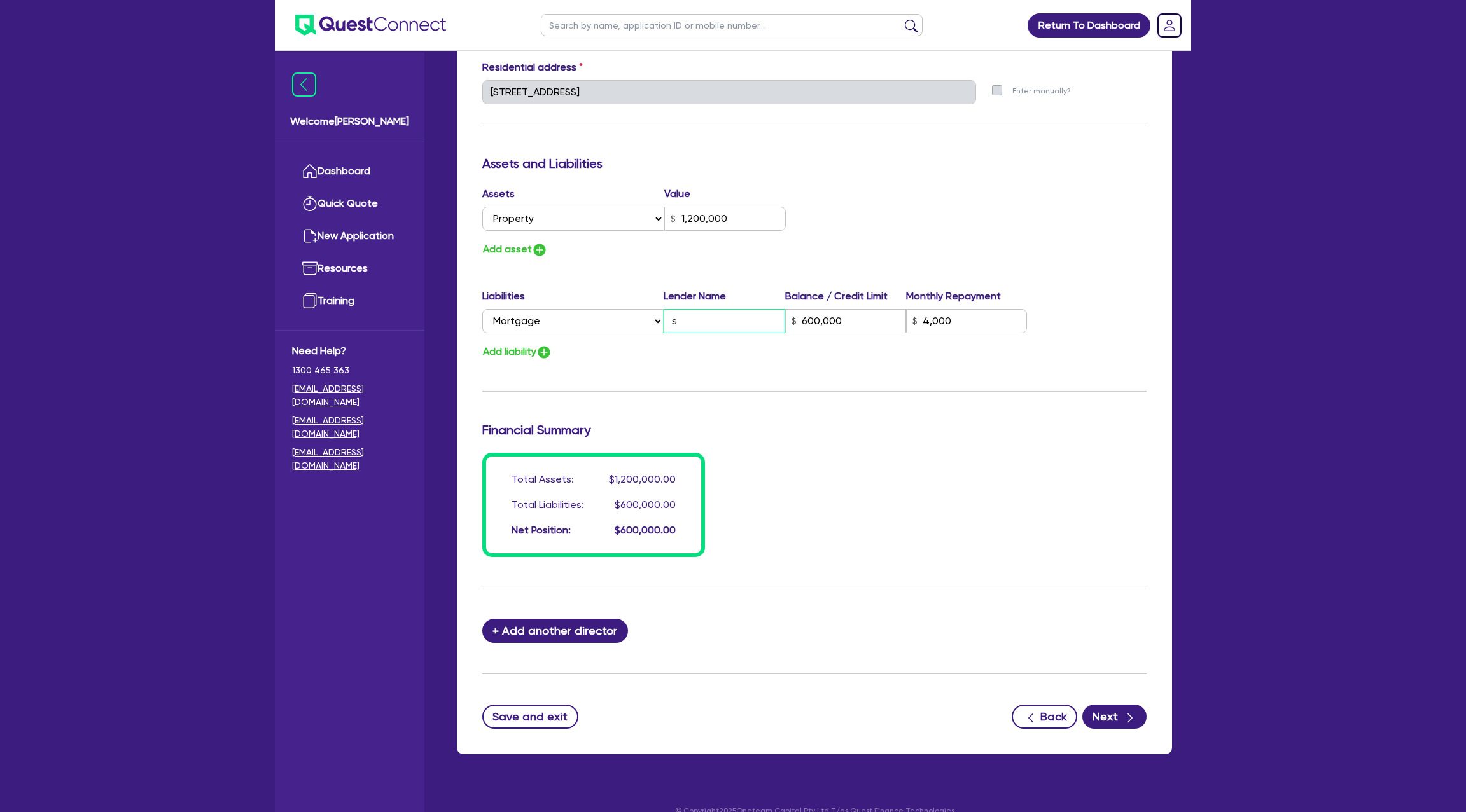
type input "4,000"
type input "1"
type input "0438 907 959"
type input "1,200,000"
type input "sun"
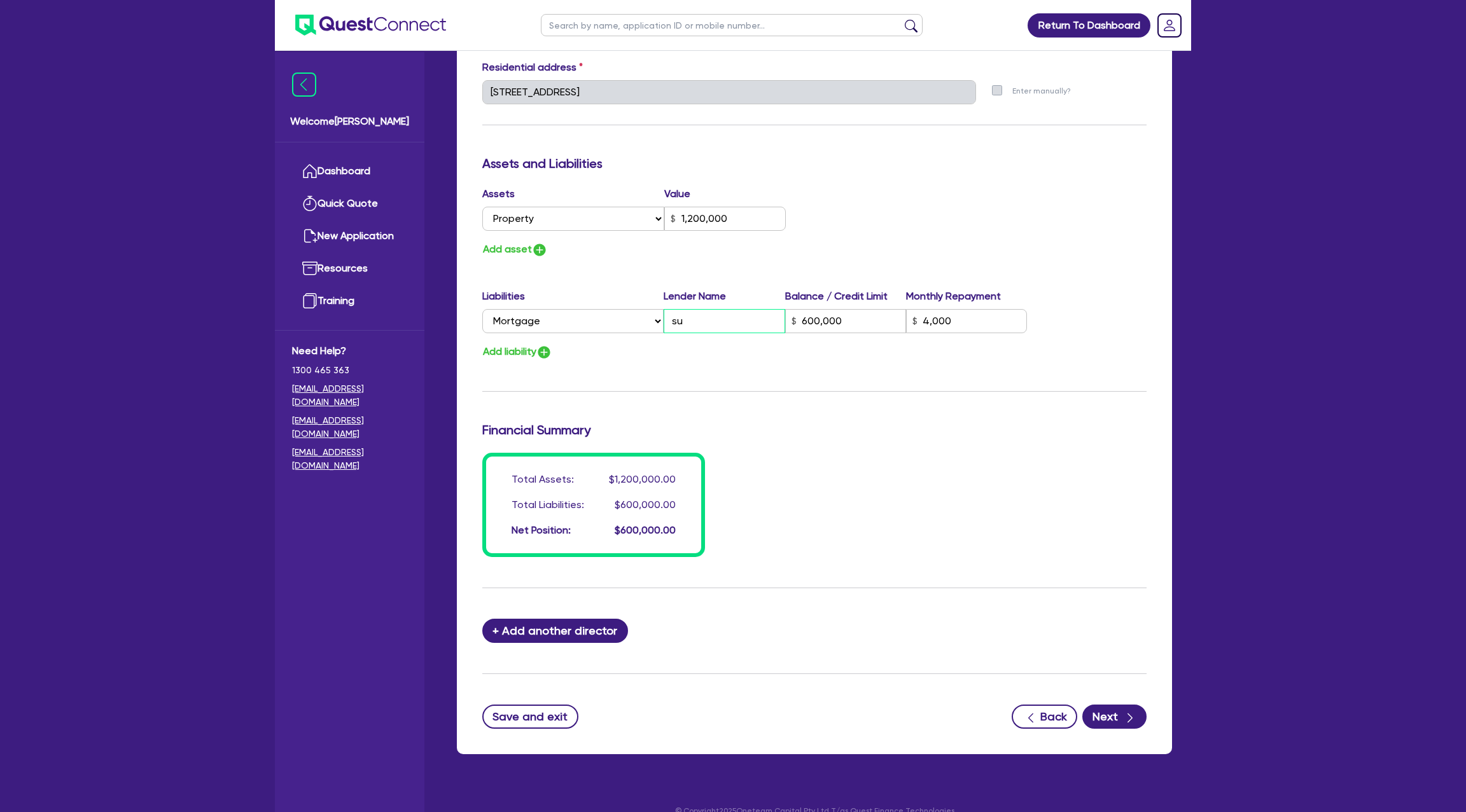
type input "600,000"
type input "4,000"
type input "1"
type input "0438 907 959"
type input "1,200,000"
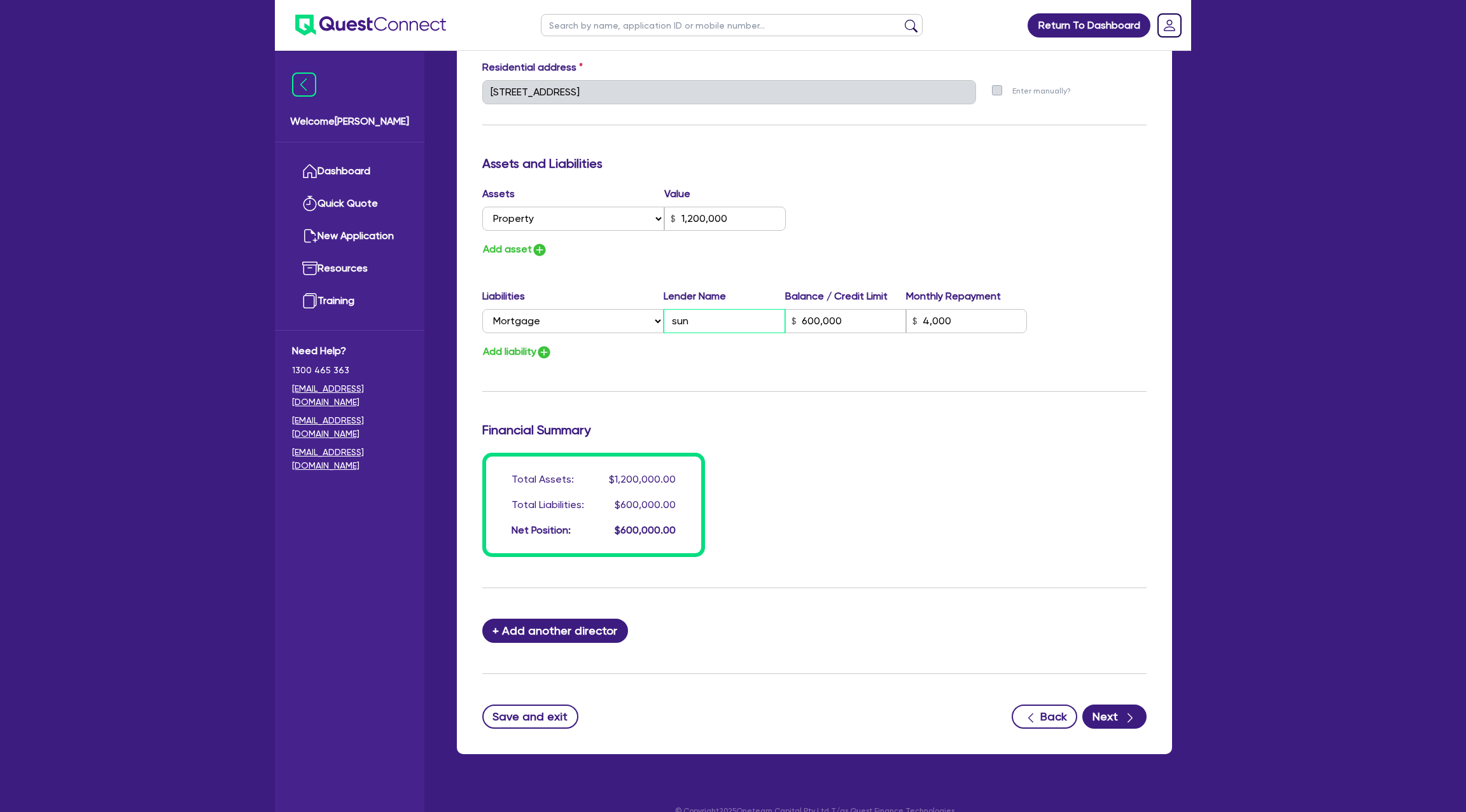
type input "sunc"
type input "600,000"
type input "4,000"
type input "1"
type input "0438 907 959"
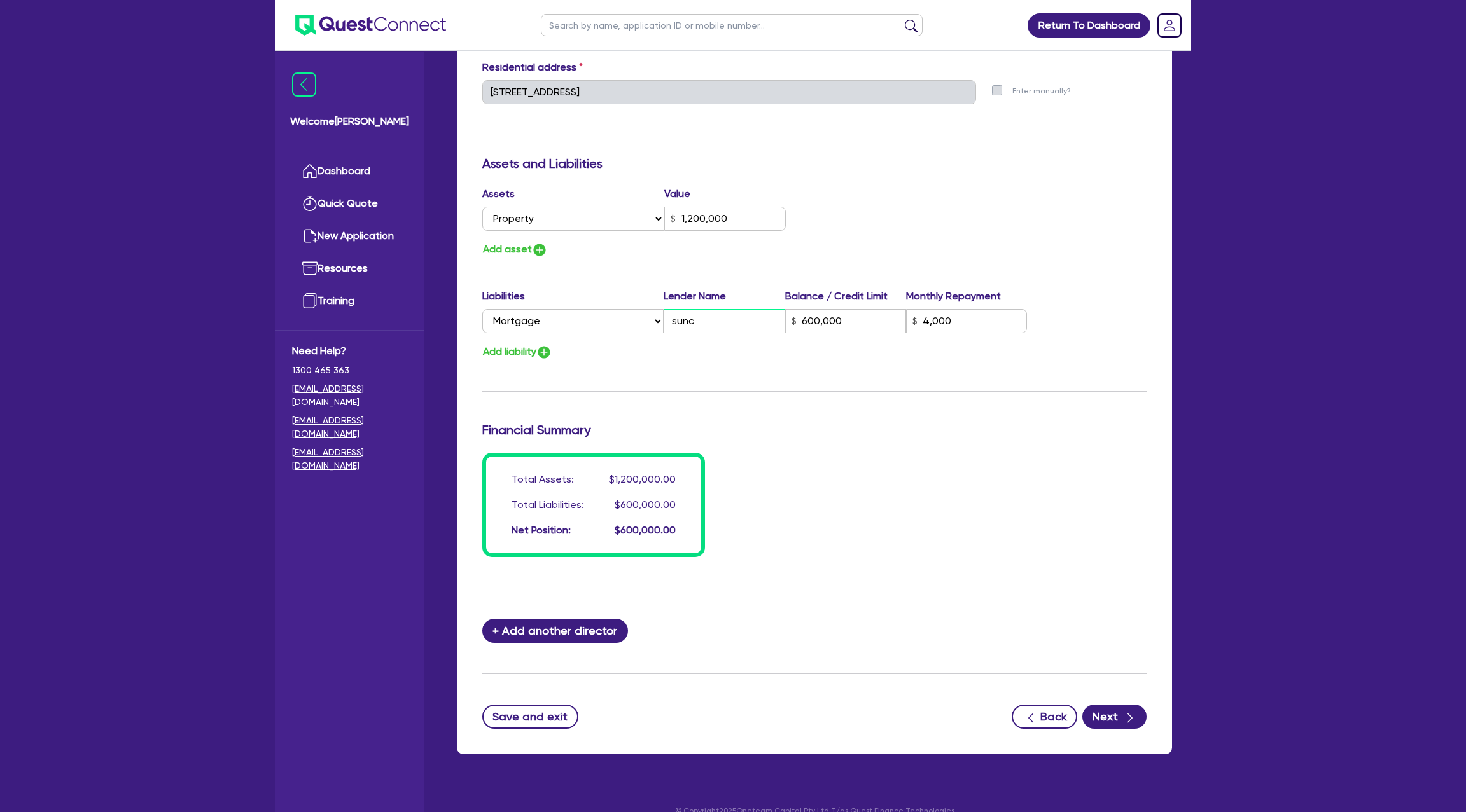
type input "1,200,000"
type input "sunco"
type input "600,000"
type input "4,000"
type input "1"
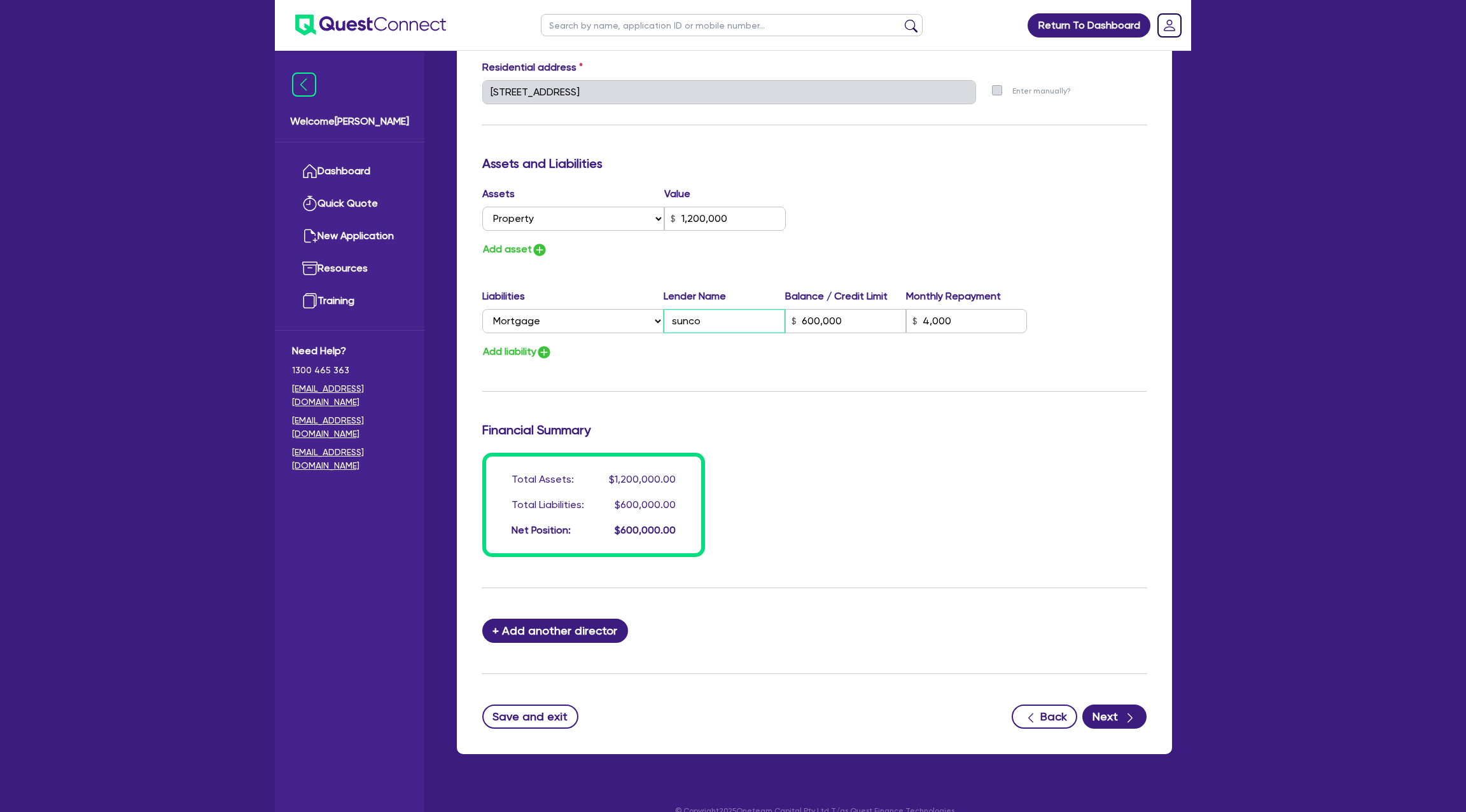
type input "0438 907 959"
type input "1,200,000"
type input "suncor"
type input "600,000"
type input "4,000"
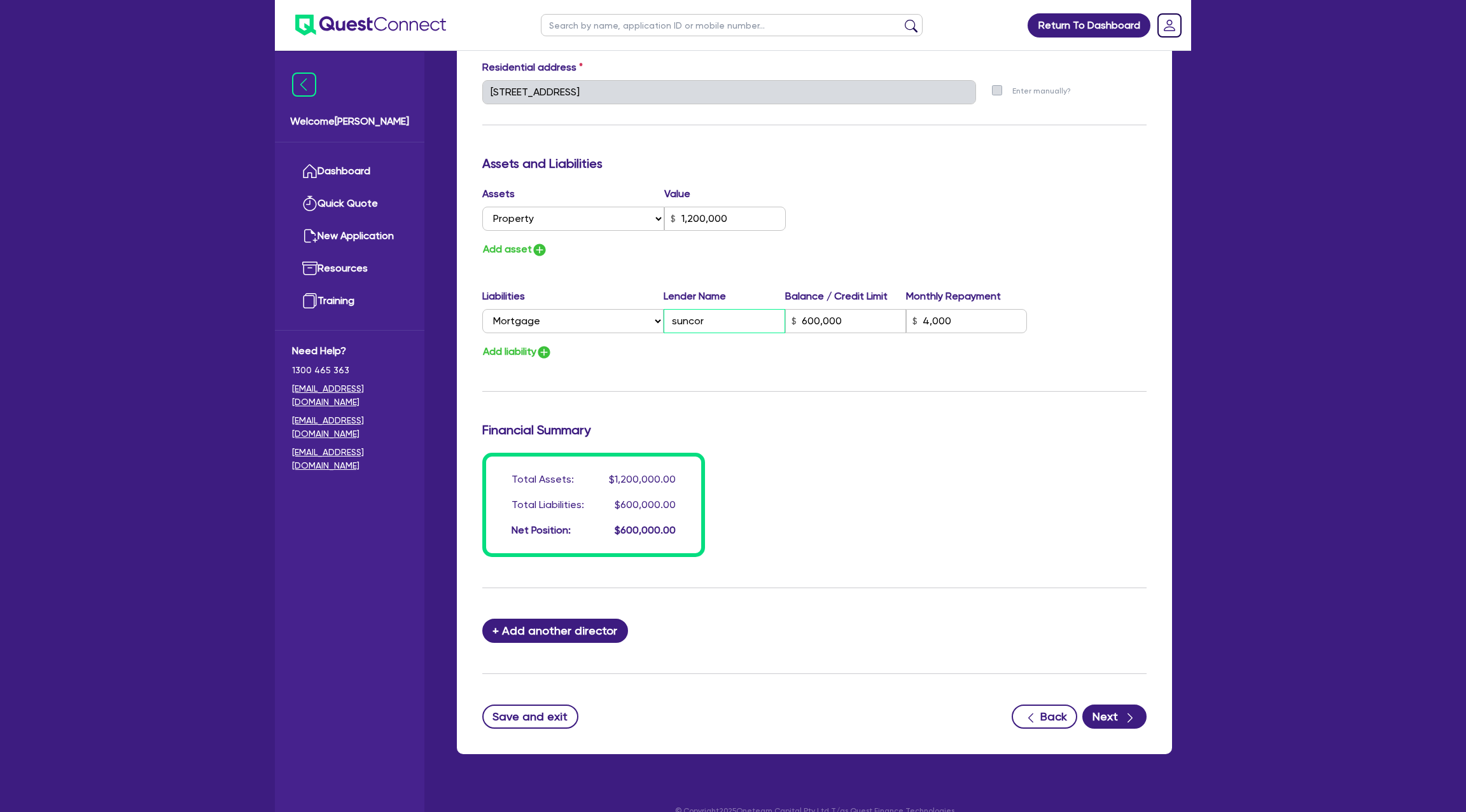
type input "1"
type input "0438 907 959"
type input "1,200,000"
type input "suncorp"
type input "600,000"
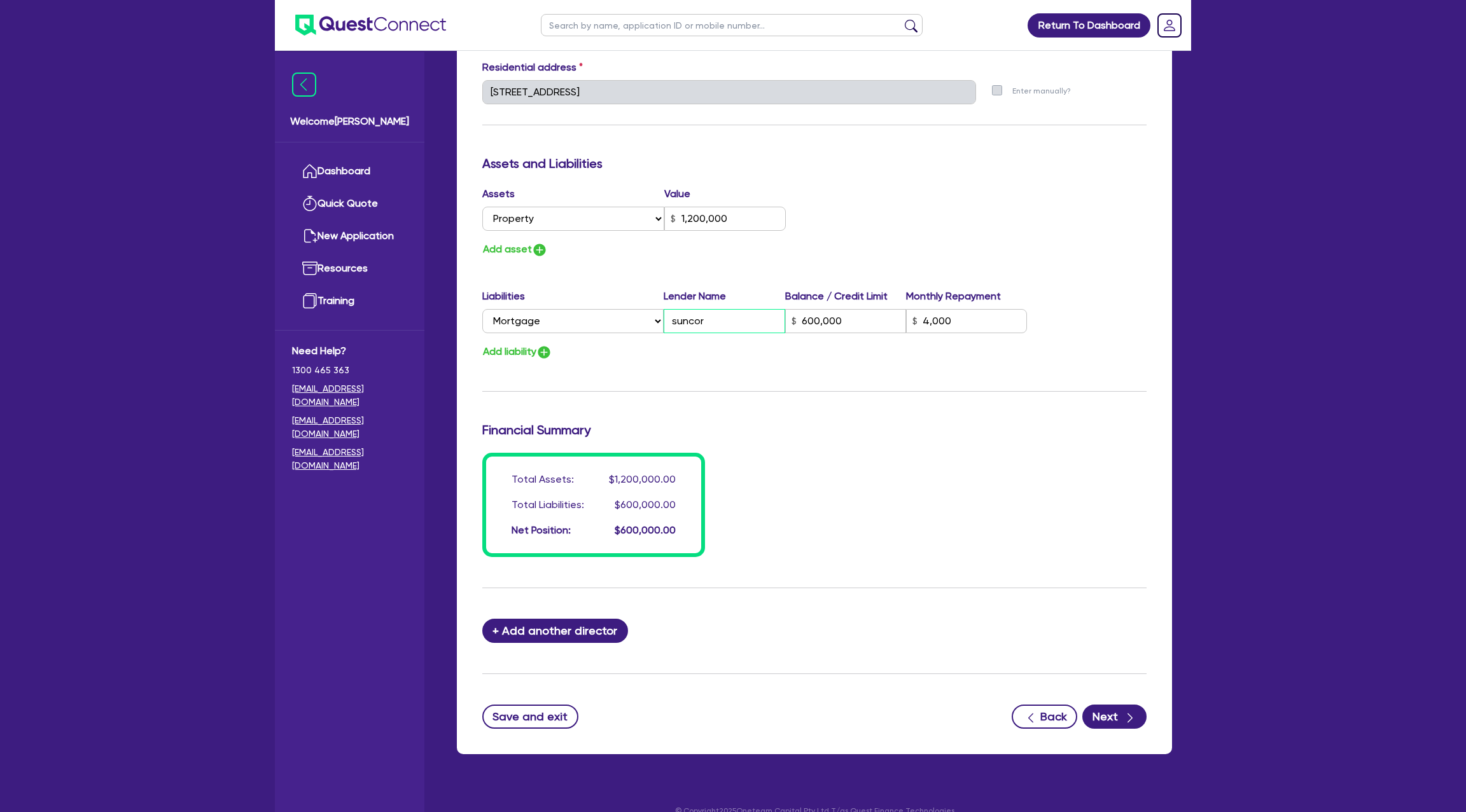
type input "4,000"
type input "1"
type input "0438 907 959"
type input "1,200,000"
type input "suncorp"
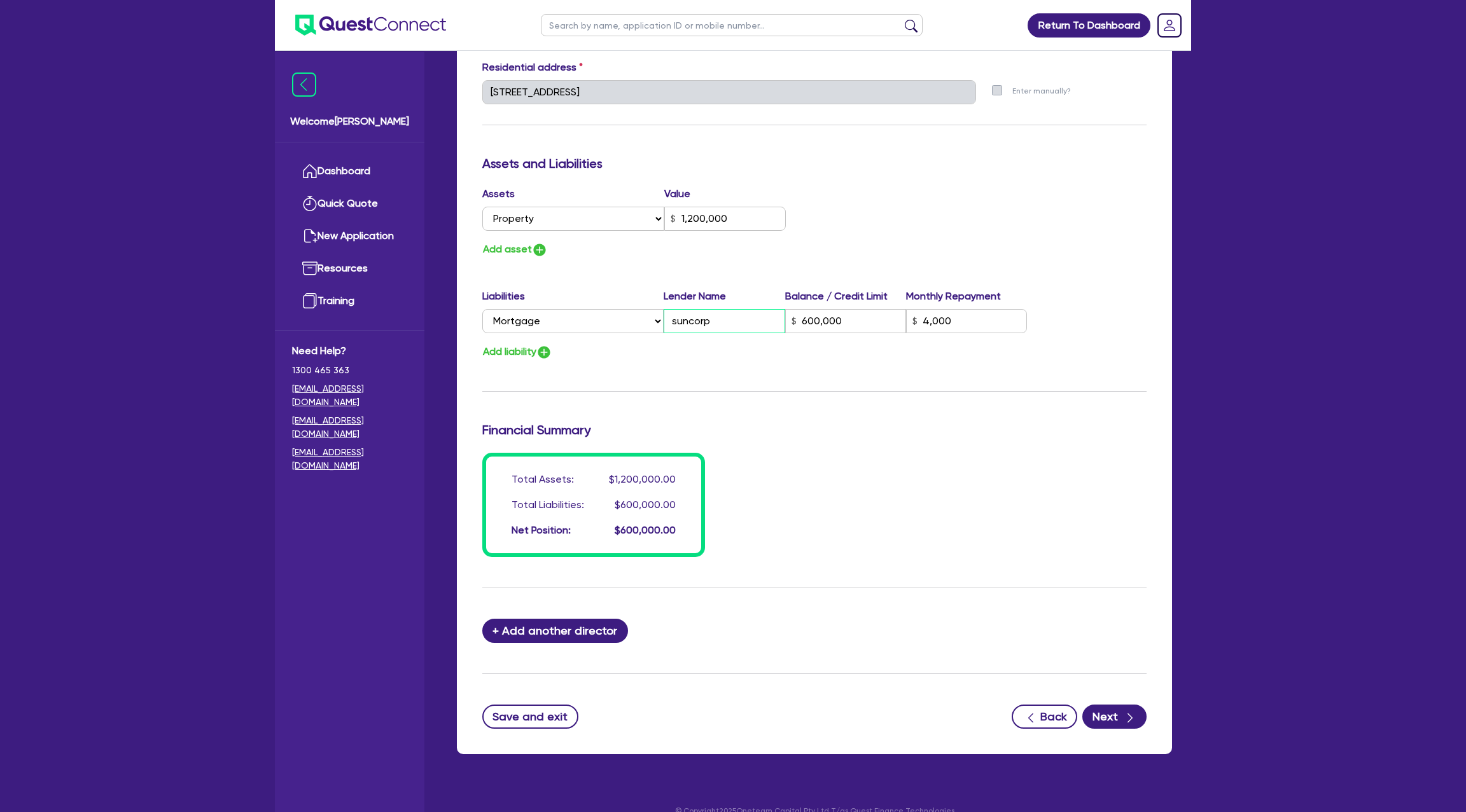
type input "600,000"
type input "4,000"
type input "suncorp"
drag, startPoint x: 685, startPoint y: 360, endPoint x: 746, endPoint y: 333, distance: 66.7
click at [685, 360] on div "Update residential status for Director #1 Boarding is only acceptable when the …" at bounding box center [815, 86] width 664 height 940
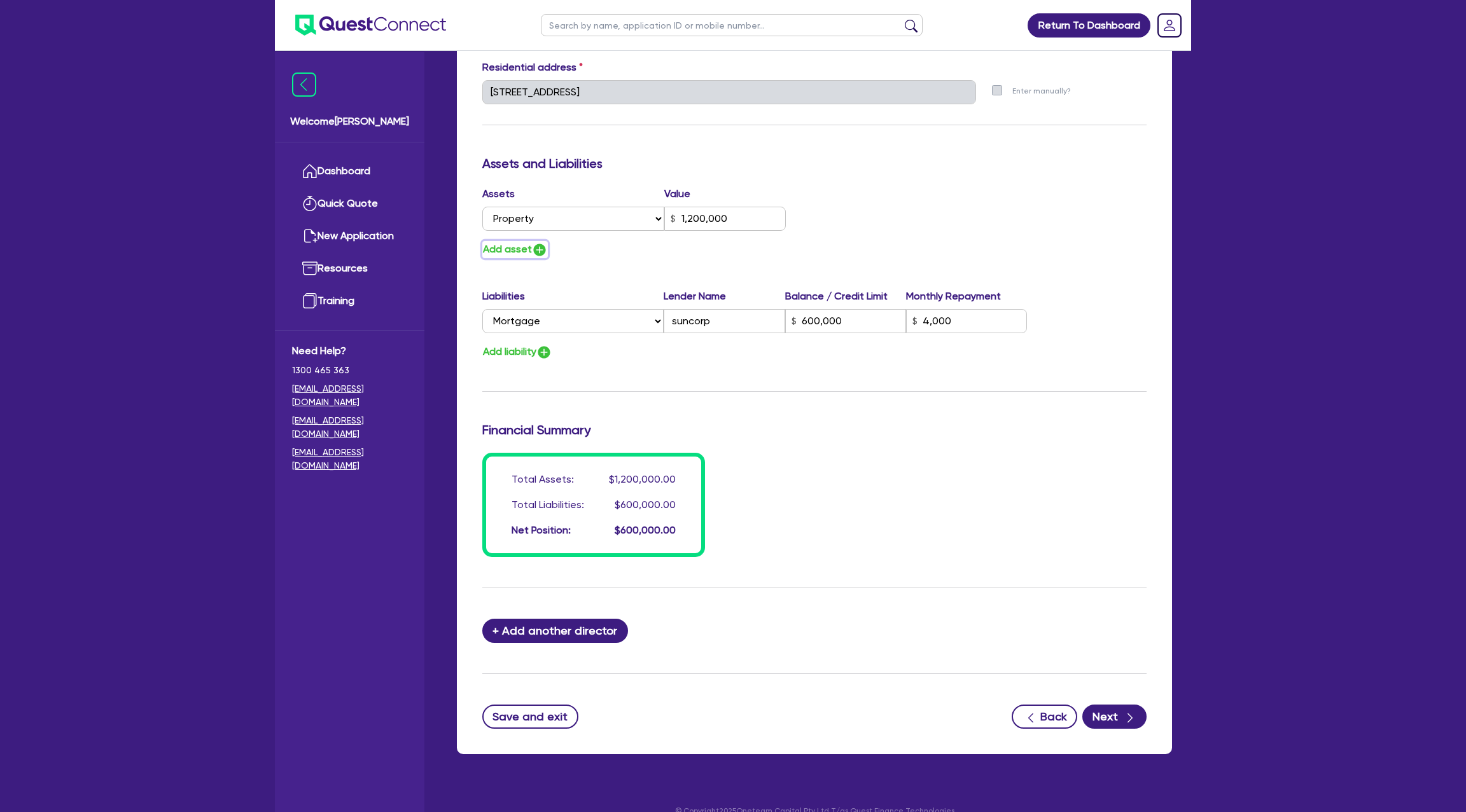
click at [518, 243] on button "Add asset" at bounding box center [515, 249] width 65 height 17
type input "1"
type input "0438 907 959"
type input "1,200,000"
type input "600,000"
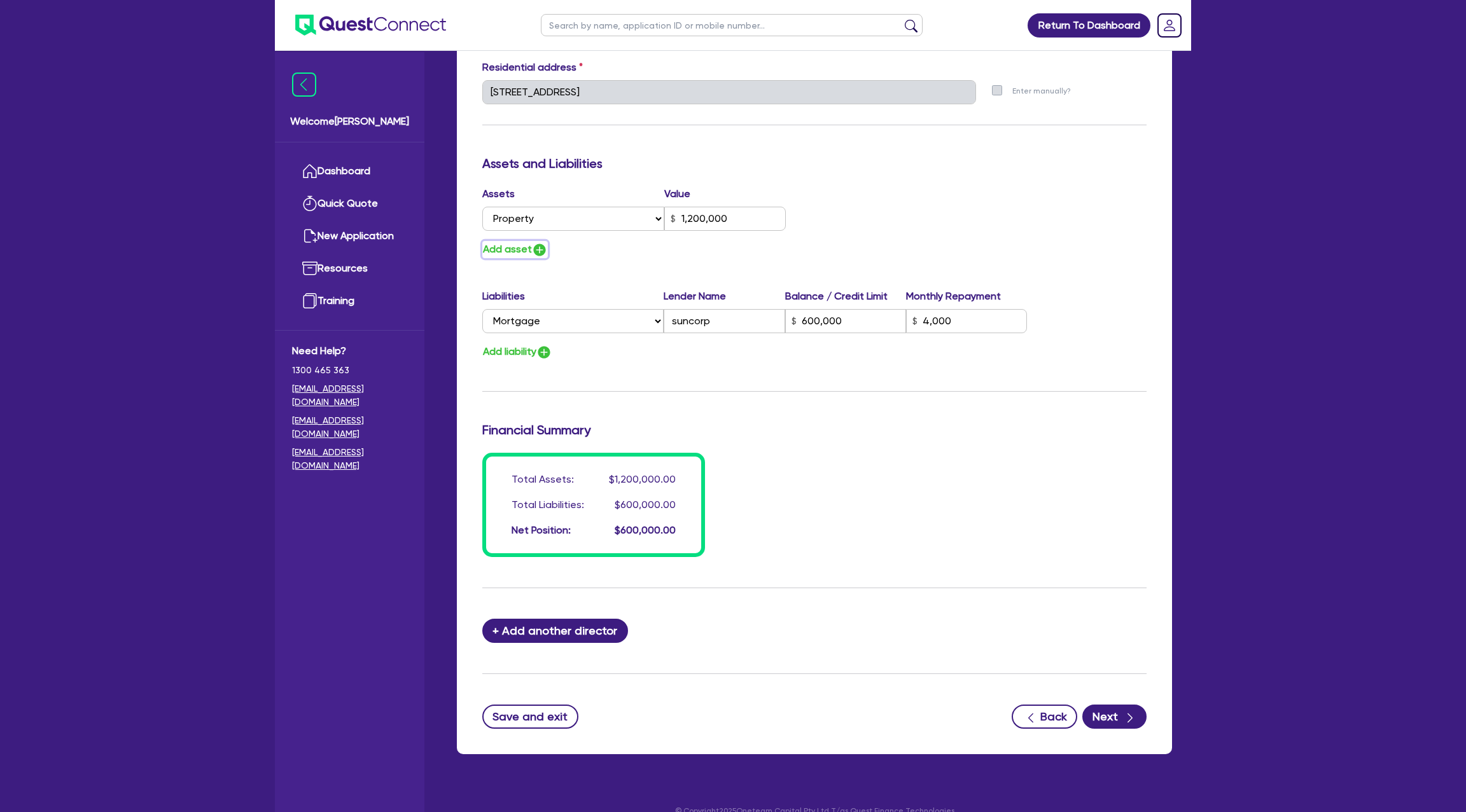
type input "4,000"
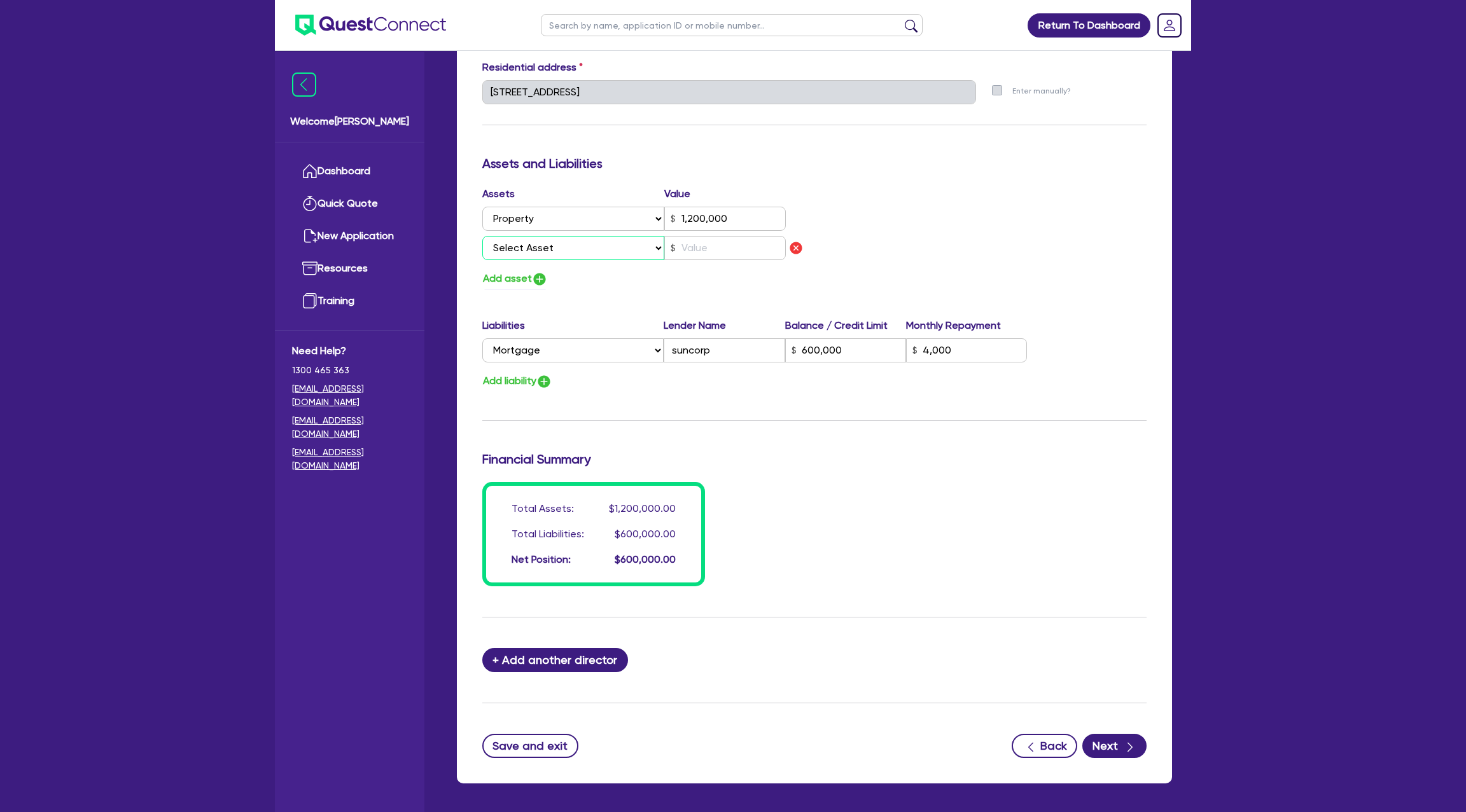
click at [535, 245] on select "Select Asset Cash Property Investment property Vehicle Truck Trailer Equipment …" at bounding box center [573, 247] width 182 height 24
select select "CASH"
click at [482, 236] on select "Select Asset Cash Property Investment property Vehicle Truck Trailer Equipment …" at bounding box center [573, 247] width 182 height 24
type input "1"
click at [733, 257] on input "text" at bounding box center [725, 247] width 122 height 24
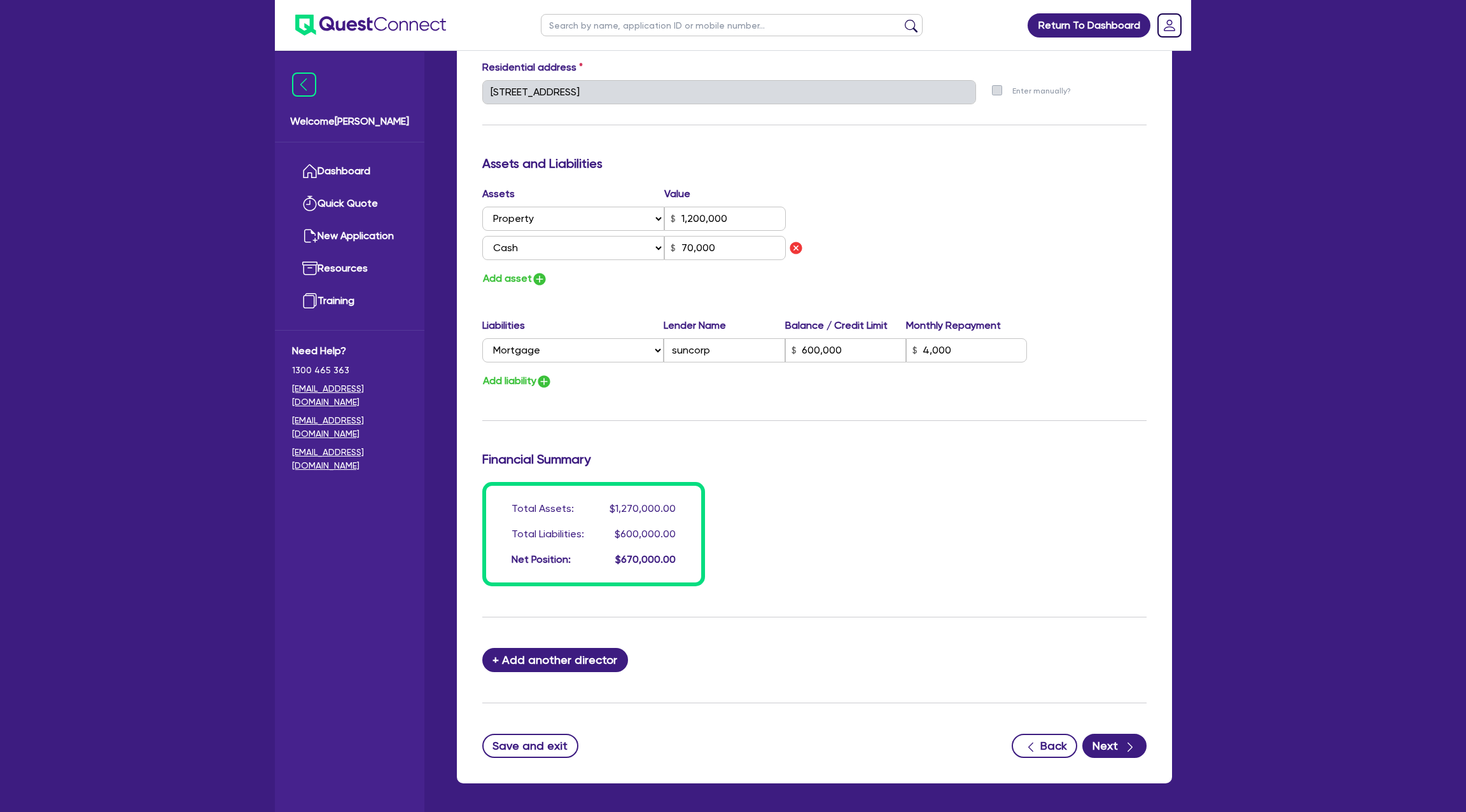
click at [1018, 208] on div "Assets Value Select Asset Cash Property Investment property Vehicle Truck Trail…" at bounding box center [815, 236] width 683 height 101
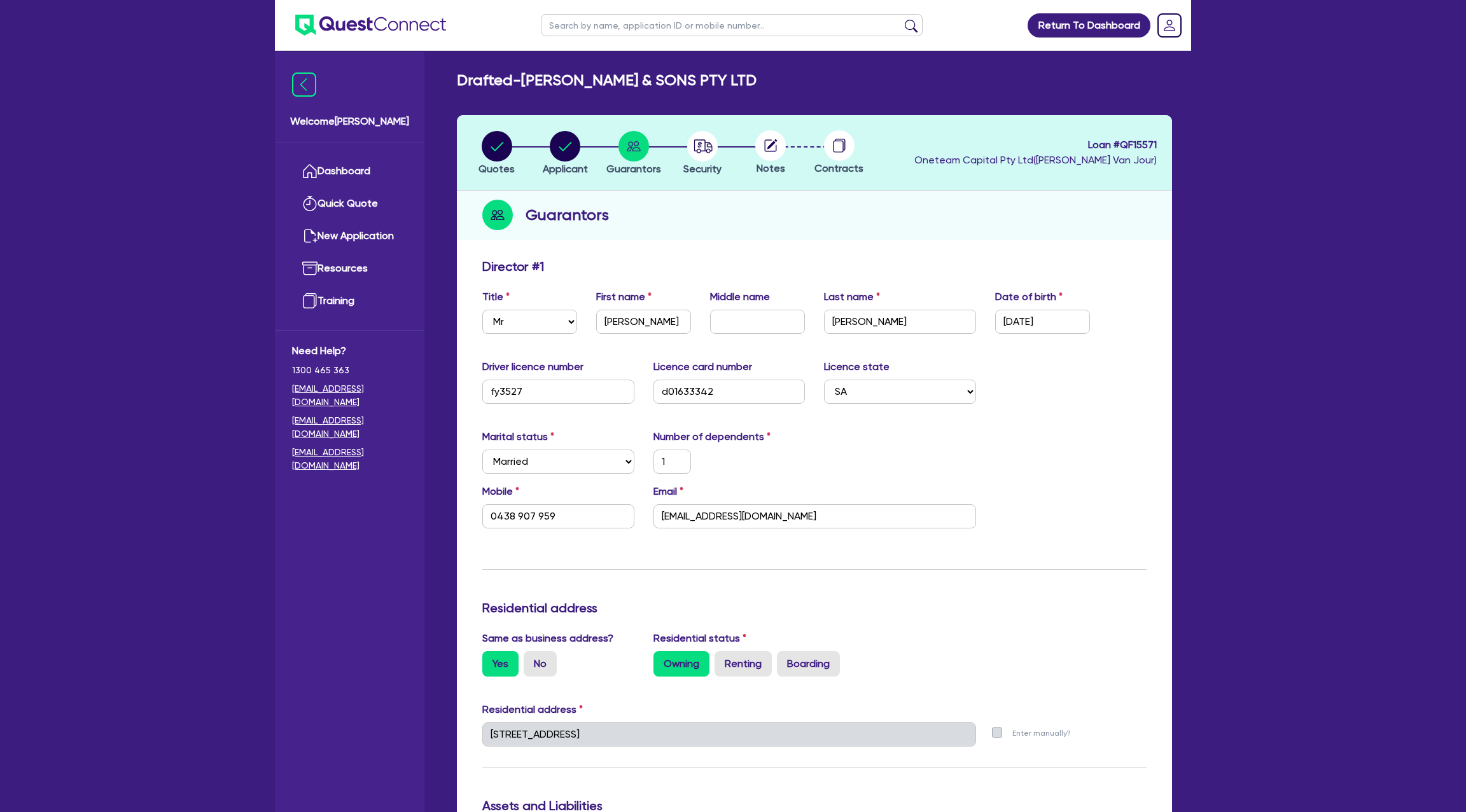
scroll to position [689, 0]
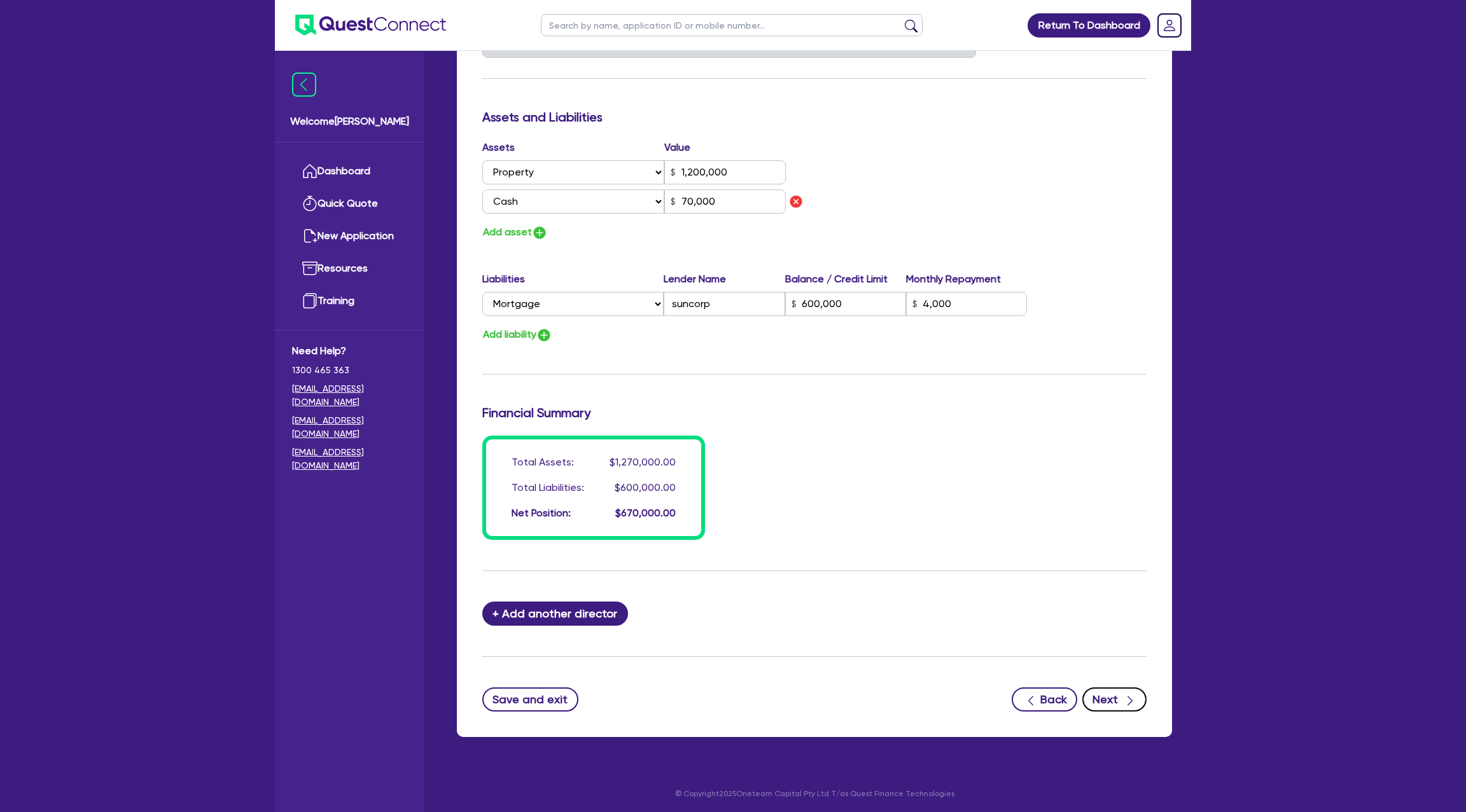
click at [1106, 702] on button "Next" at bounding box center [1114, 699] width 65 height 24
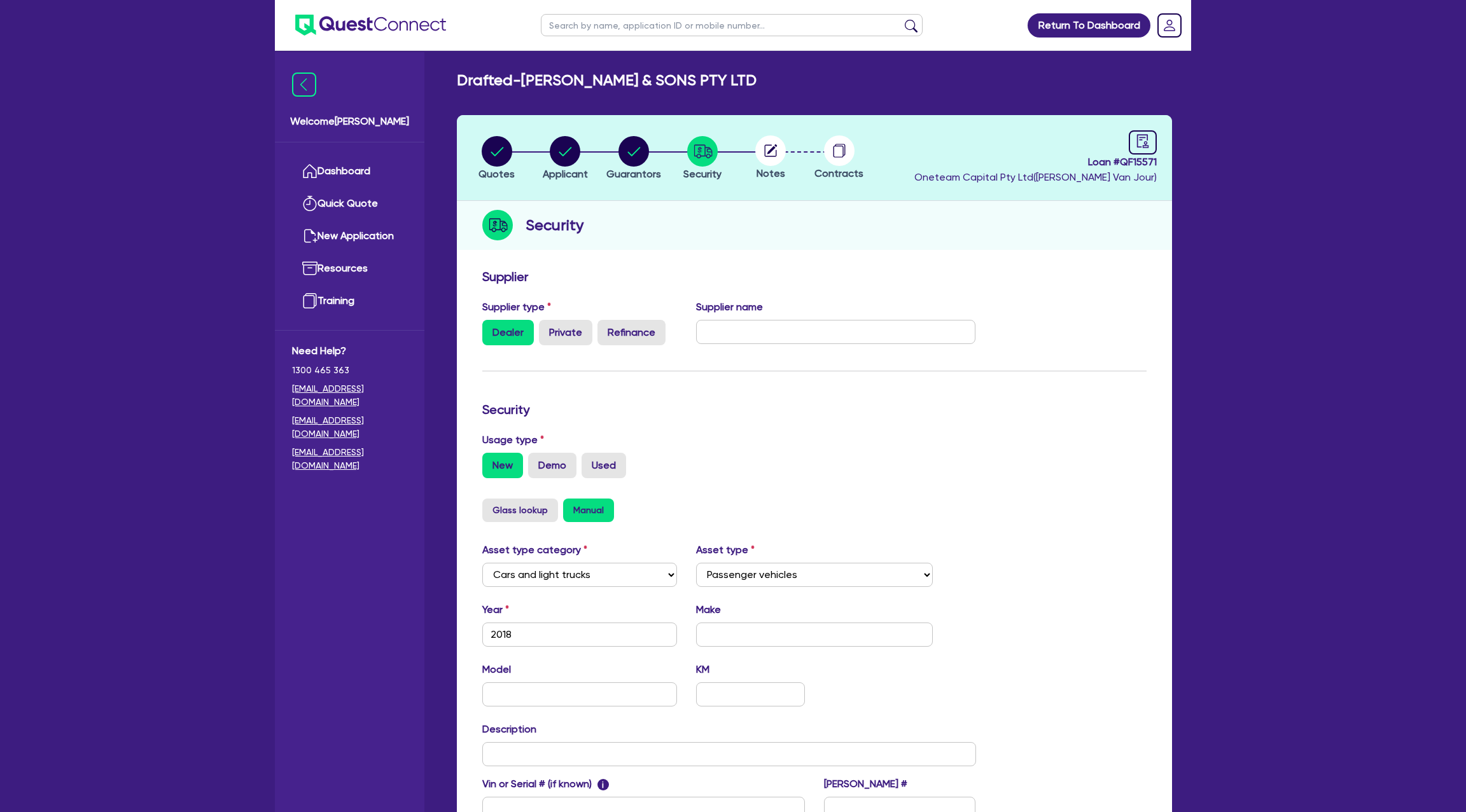
click at [1162, 129] on header "Quotes Applicant Guarantors Security Notes Contracts Loan # QF15571 Oneteam Cap…" at bounding box center [815, 158] width 715 height 86
click at [1148, 141] on icon "audit" at bounding box center [1142, 141] width 14 height 14
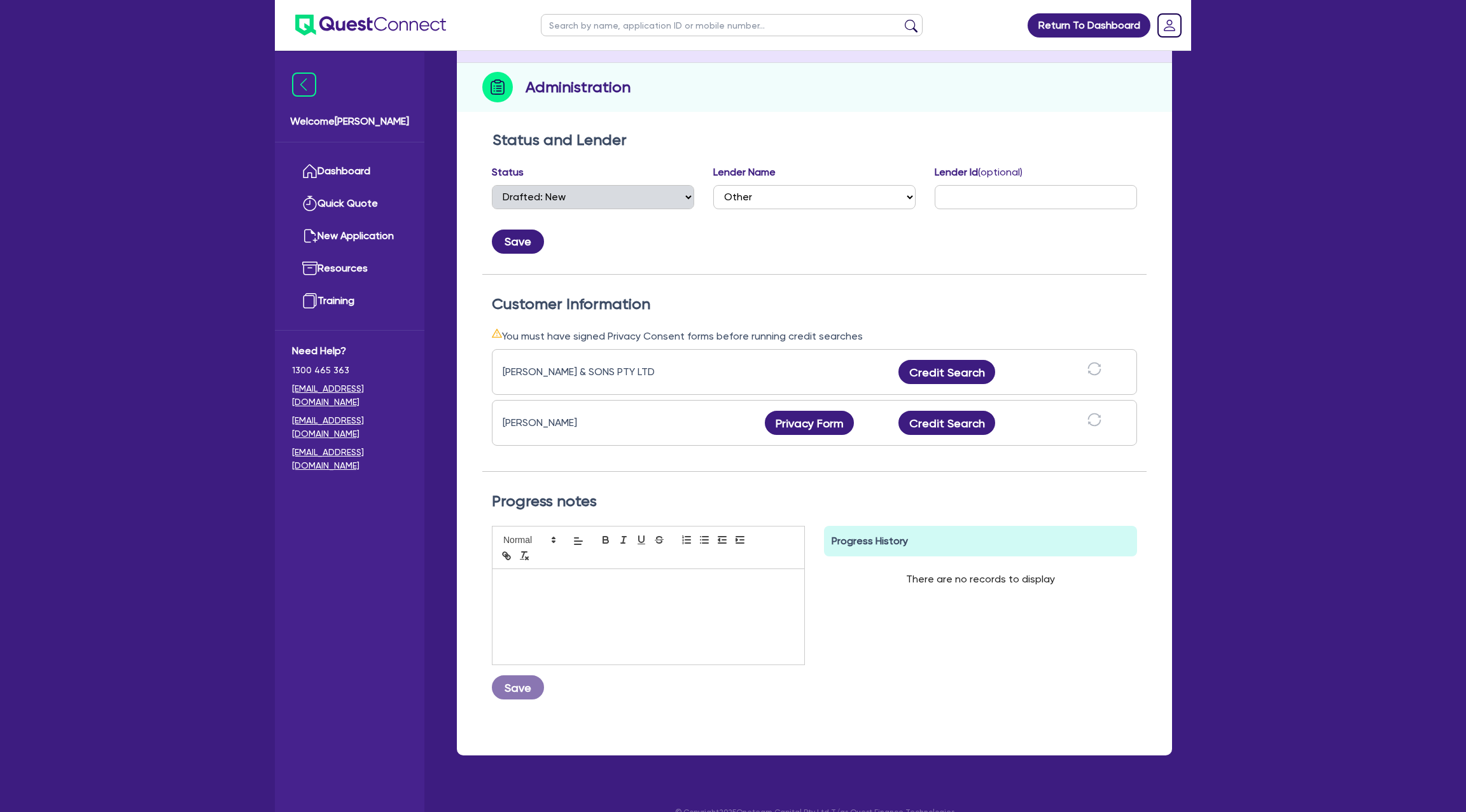
scroll to position [157, 0]
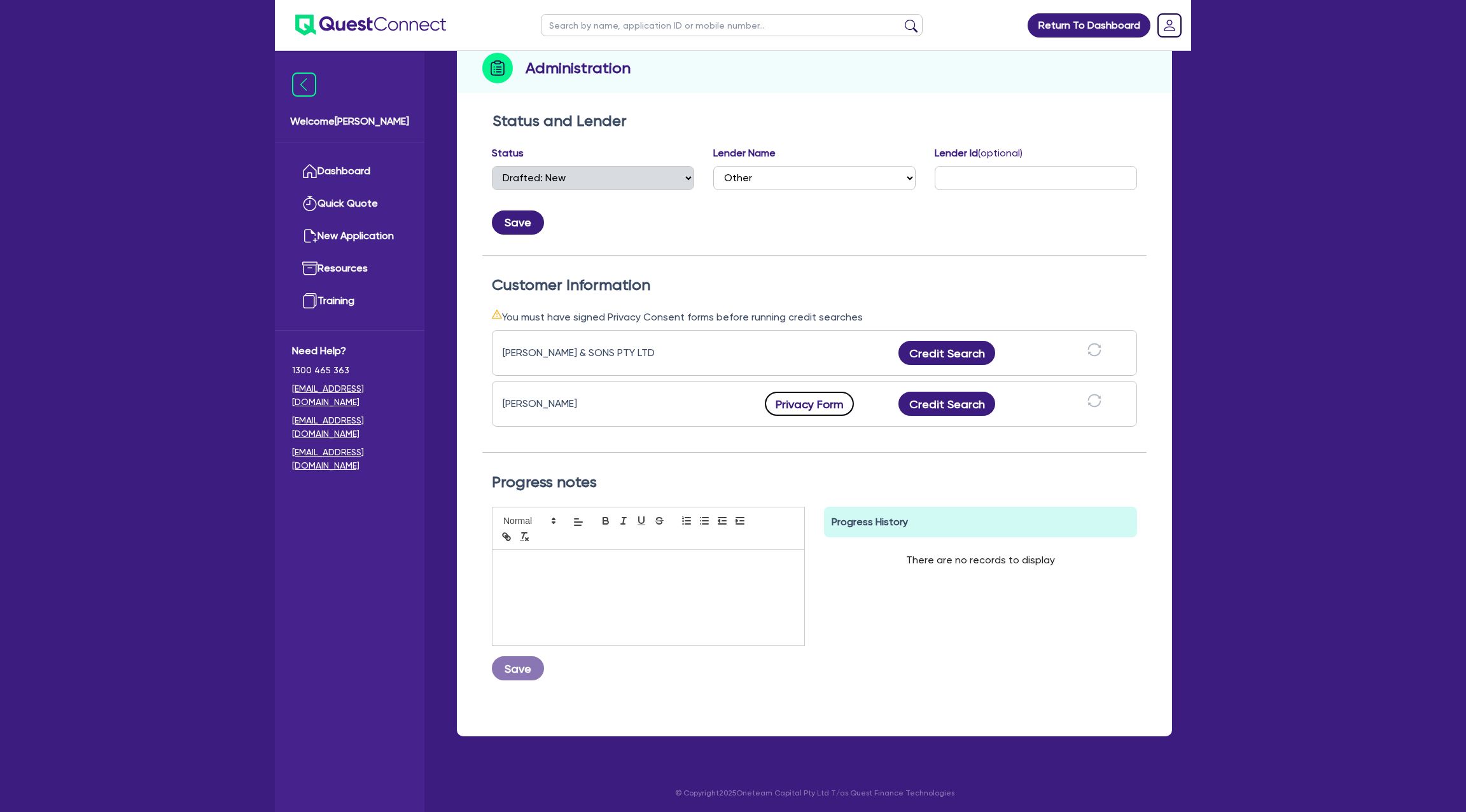
click at [821, 402] on button "Privacy Form" at bounding box center [809, 403] width 89 height 24
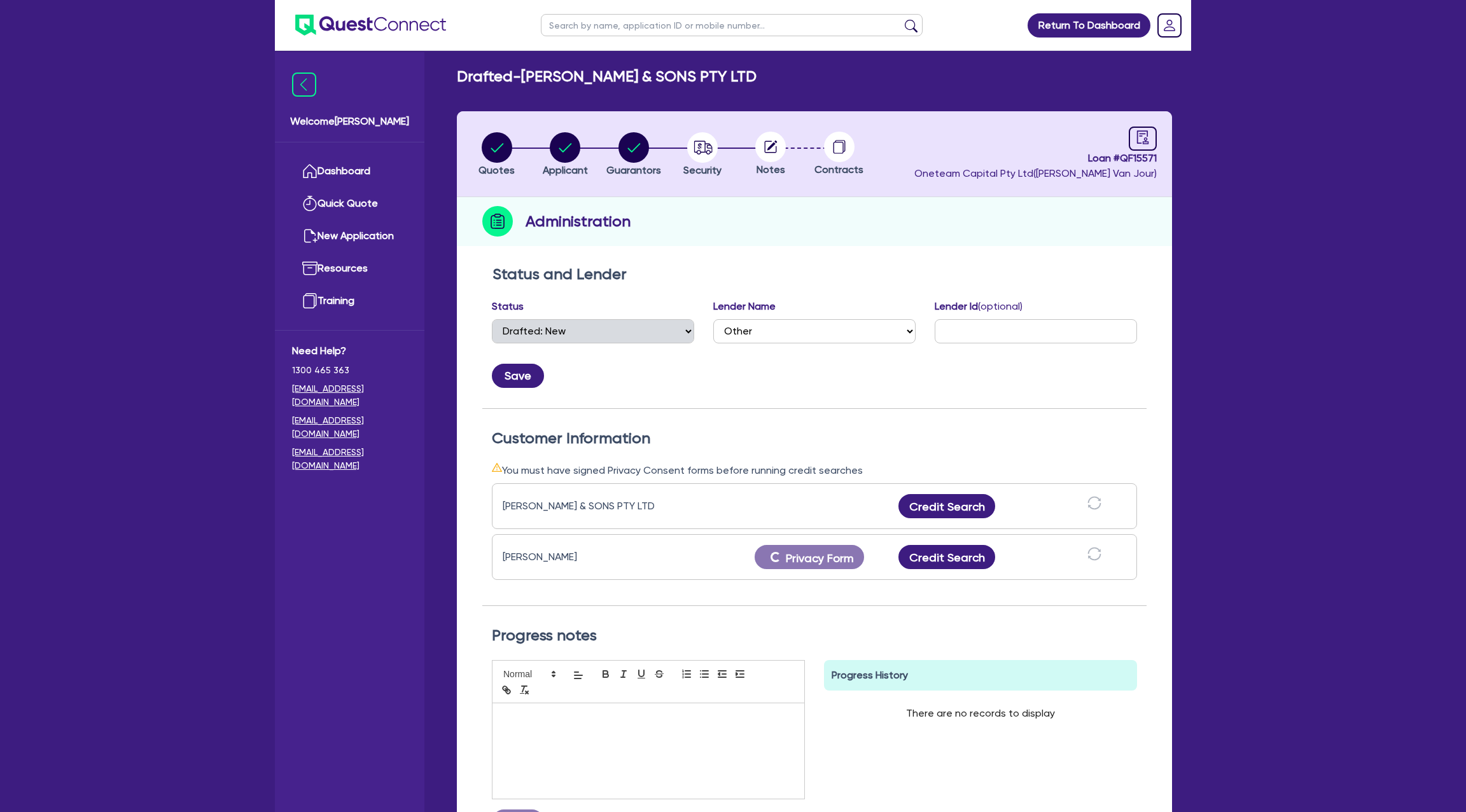
scroll to position [2, 0]
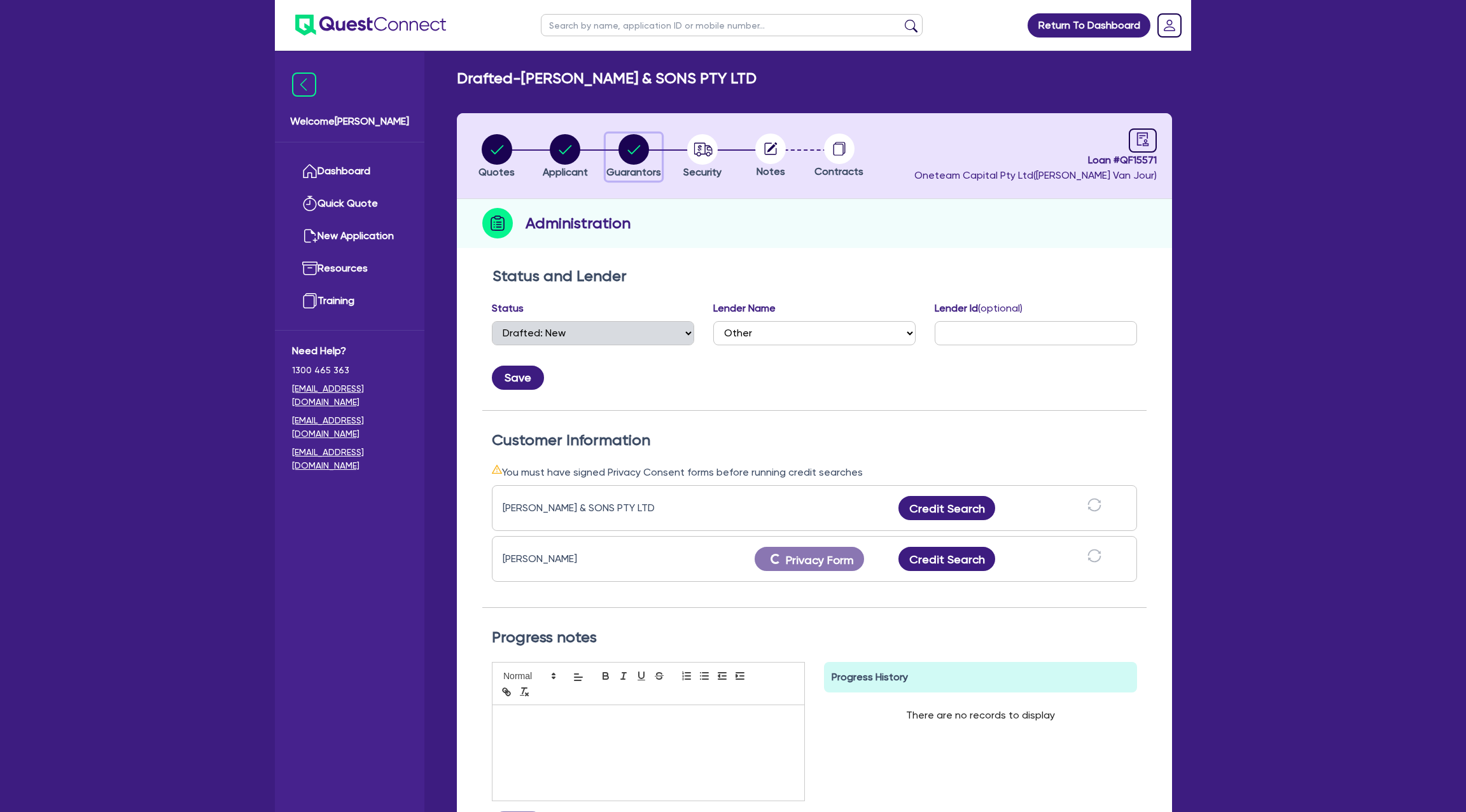
click at [633, 146] on circle "button" at bounding box center [634, 149] width 30 height 30
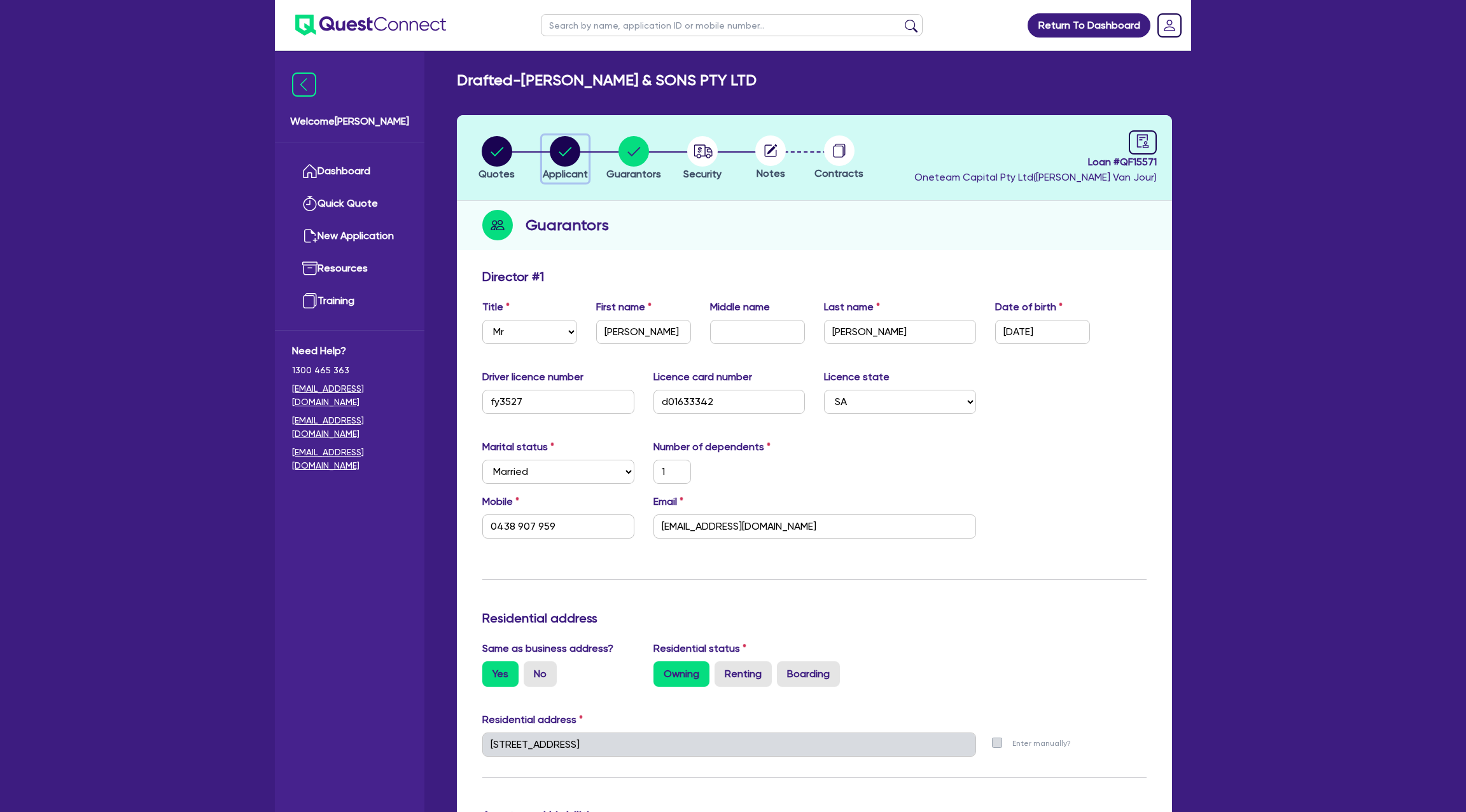
click at [572, 154] on circle "button" at bounding box center [565, 152] width 30 height 30
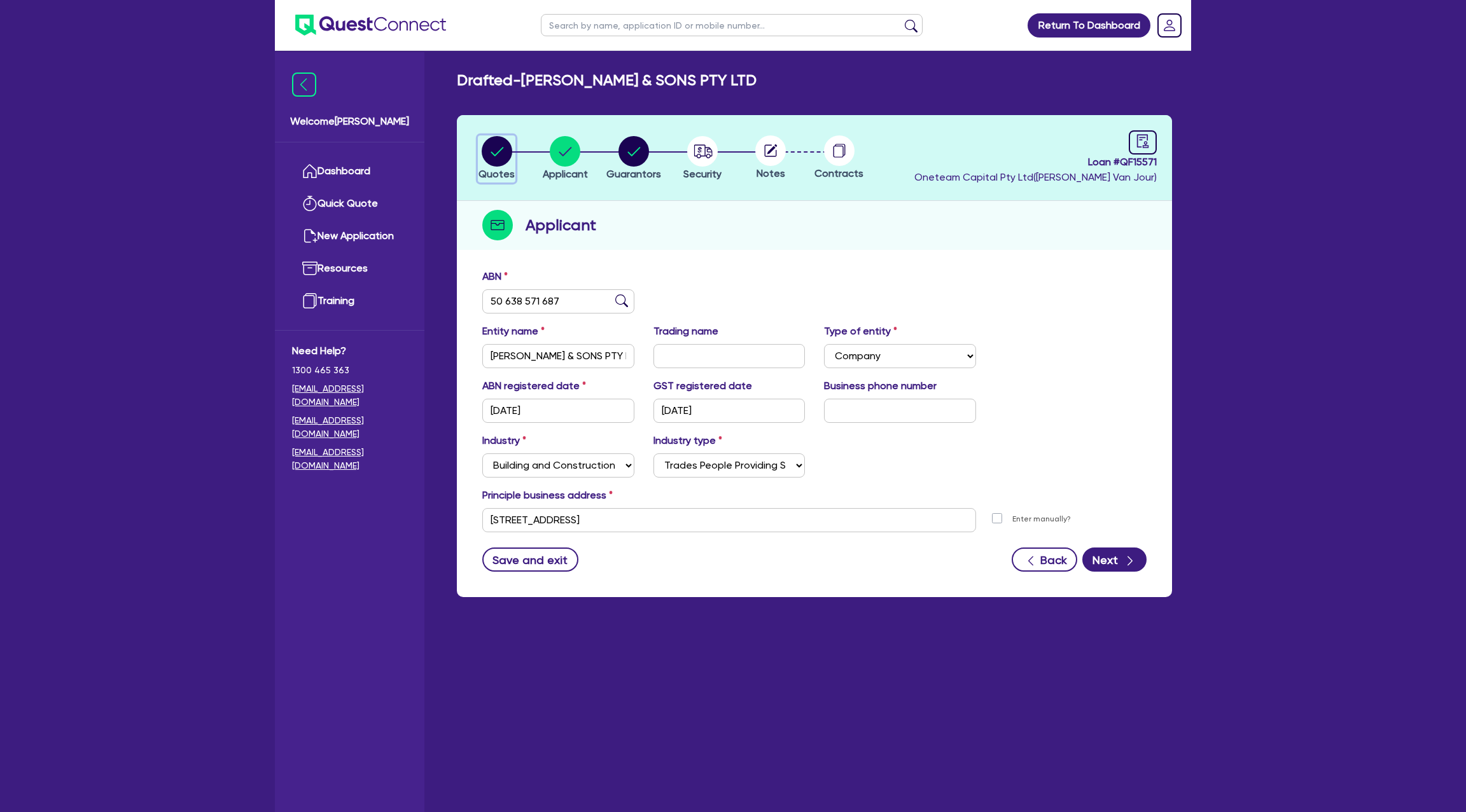
click at [489, 155] on circle "button" at bounding box center [497, 152] width 30 height 30
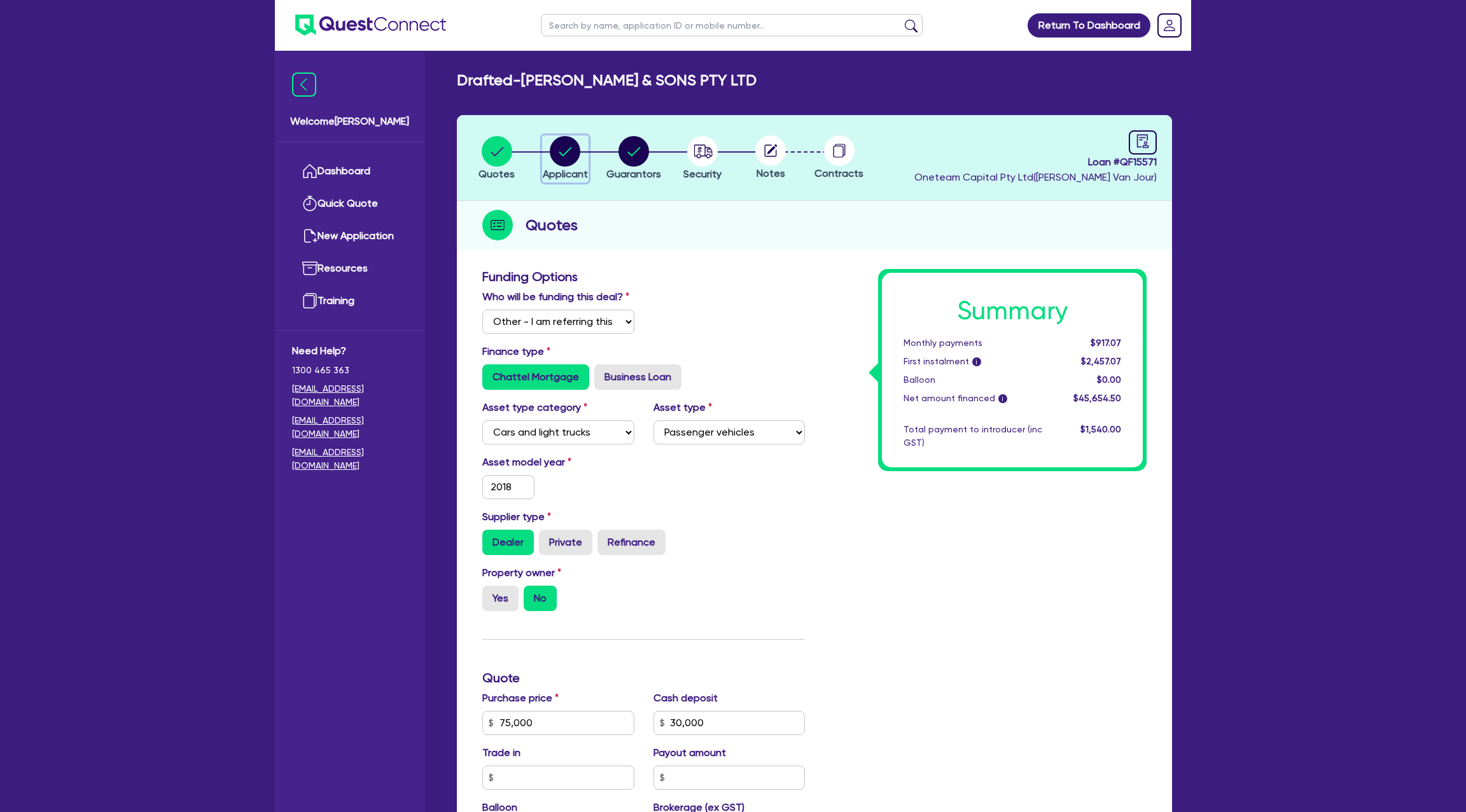
click at [584, 148] on div "button" at bounding box center [565, 152] width 45 height 30
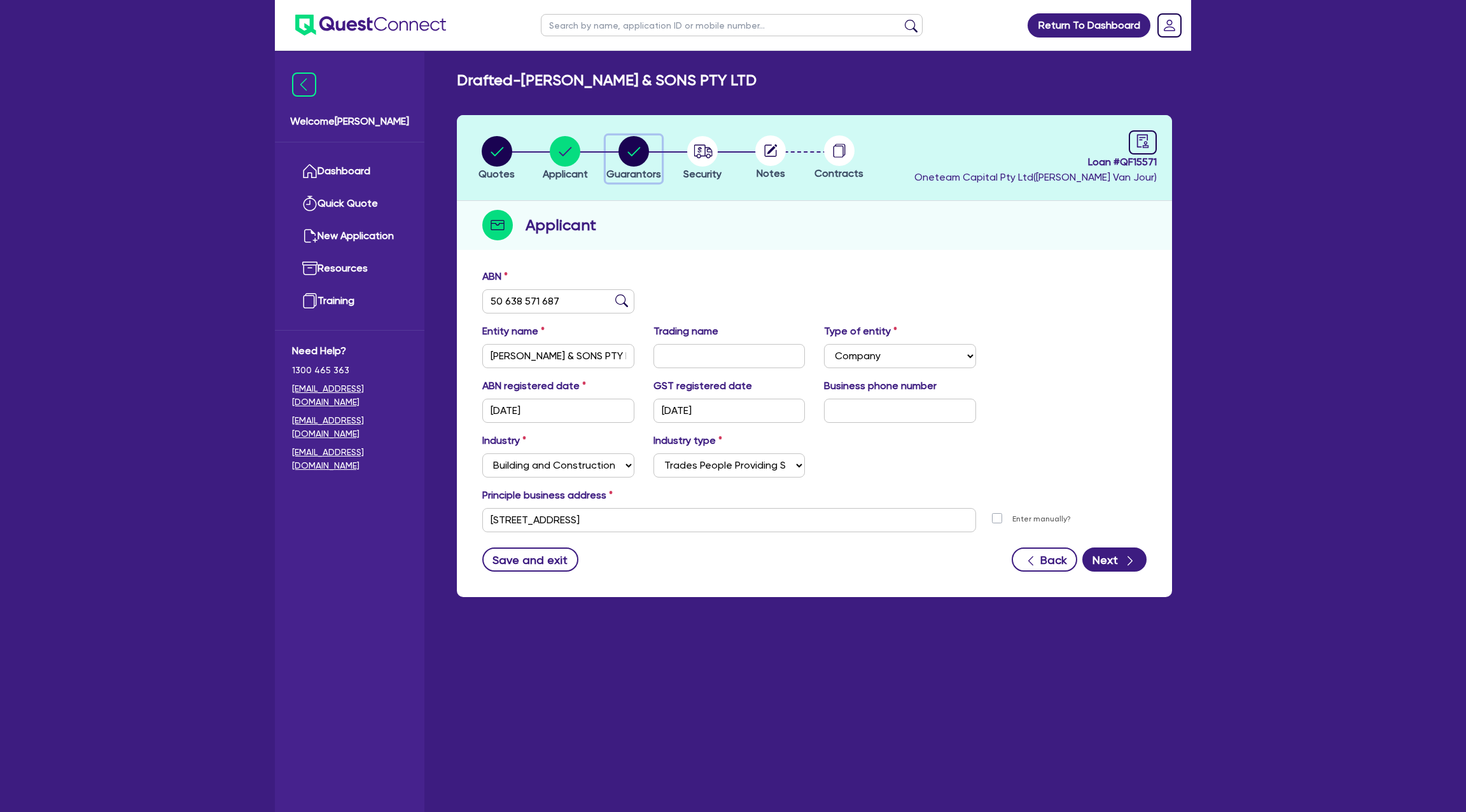
click at [643, 145] on circle "button" at bounding box center [634, 152] width 30 height 30
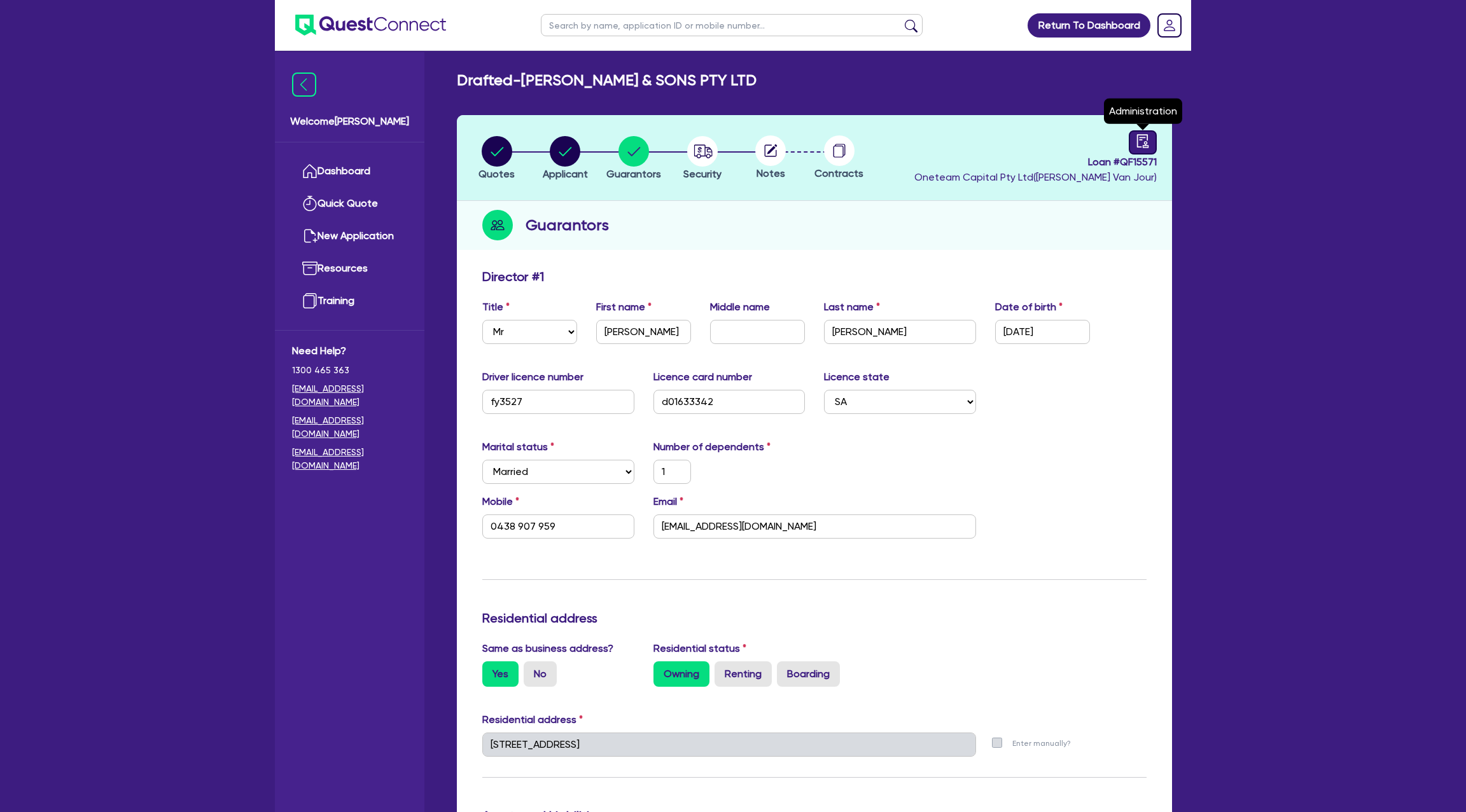
click at [1155, 133] on div at bounding box center [1142, 142] width 28 height 24
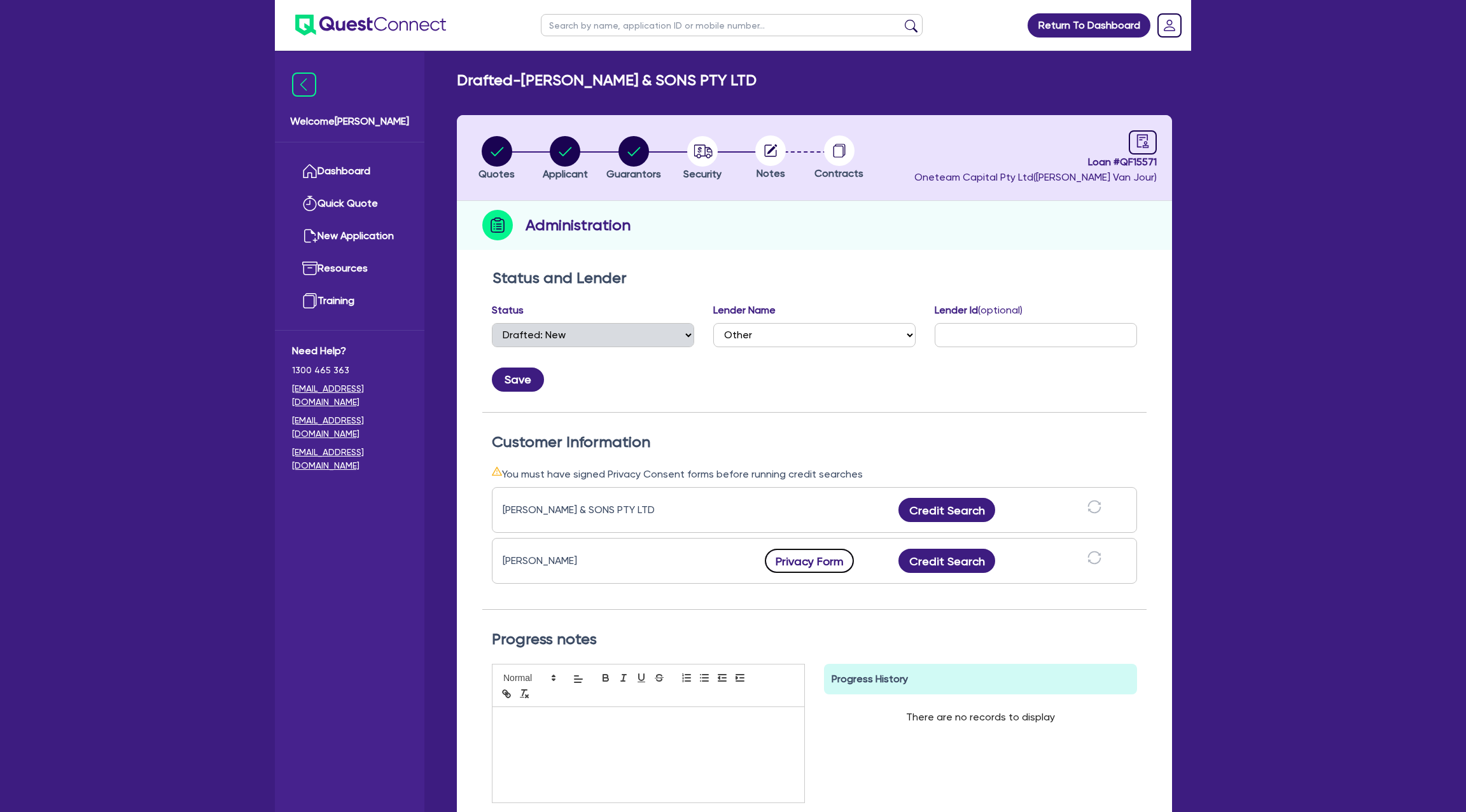
click at [807, 555] on button "Privacy Form" at bounding box center [809, 560] width 89 height 24
click at [565, 133] on header "Quotes Applicant Guarantors Security Notes Contracts Loan # QF15571 Oneteam Cap…" at bounding box center [815, 158] width 715 height 86
click at [566, 148] on circle "button" at bounding box center [565, 152] width 30 height 30
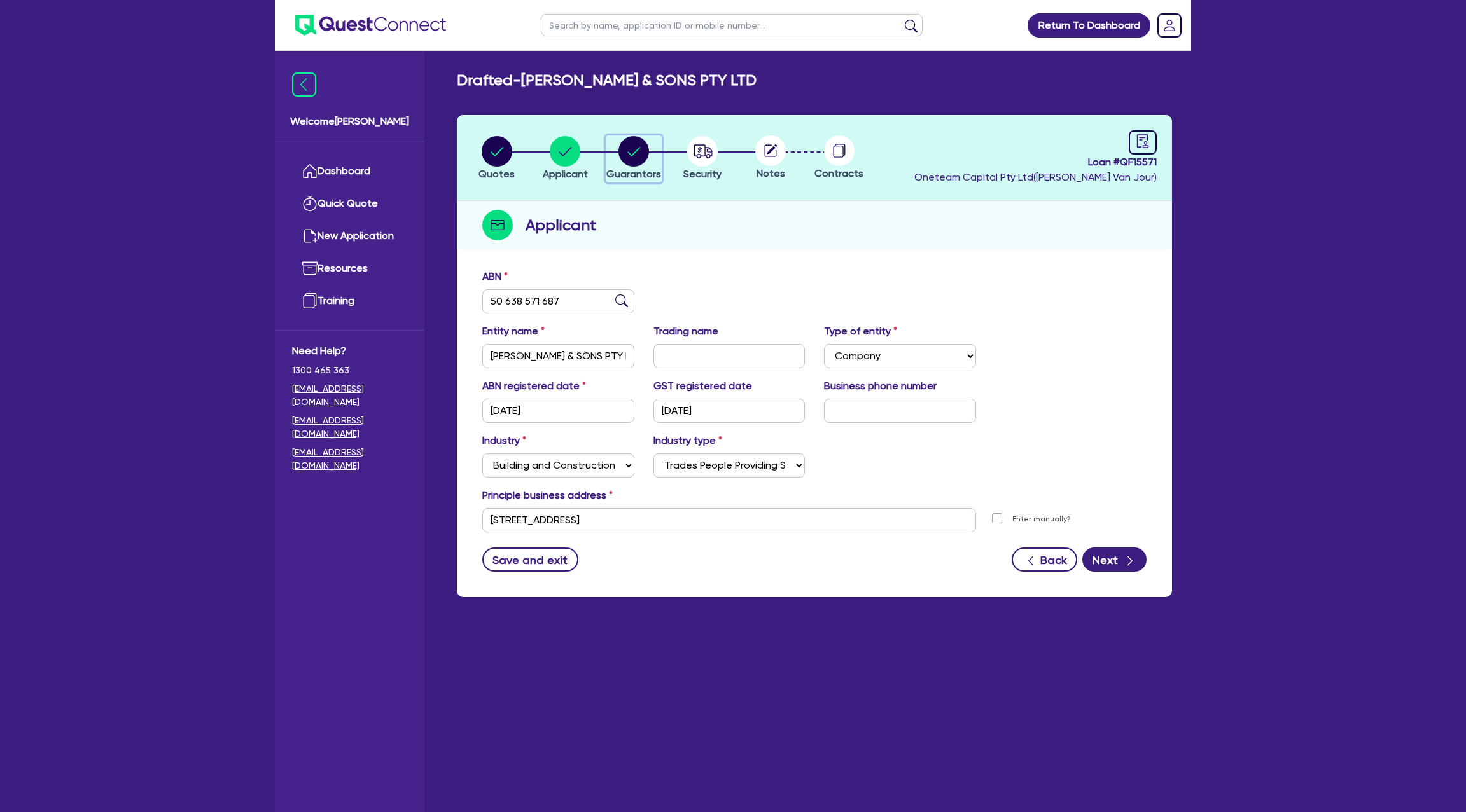
click at [629, 153] on icon "button" at bounding box center [634, 152] width 13 height 9
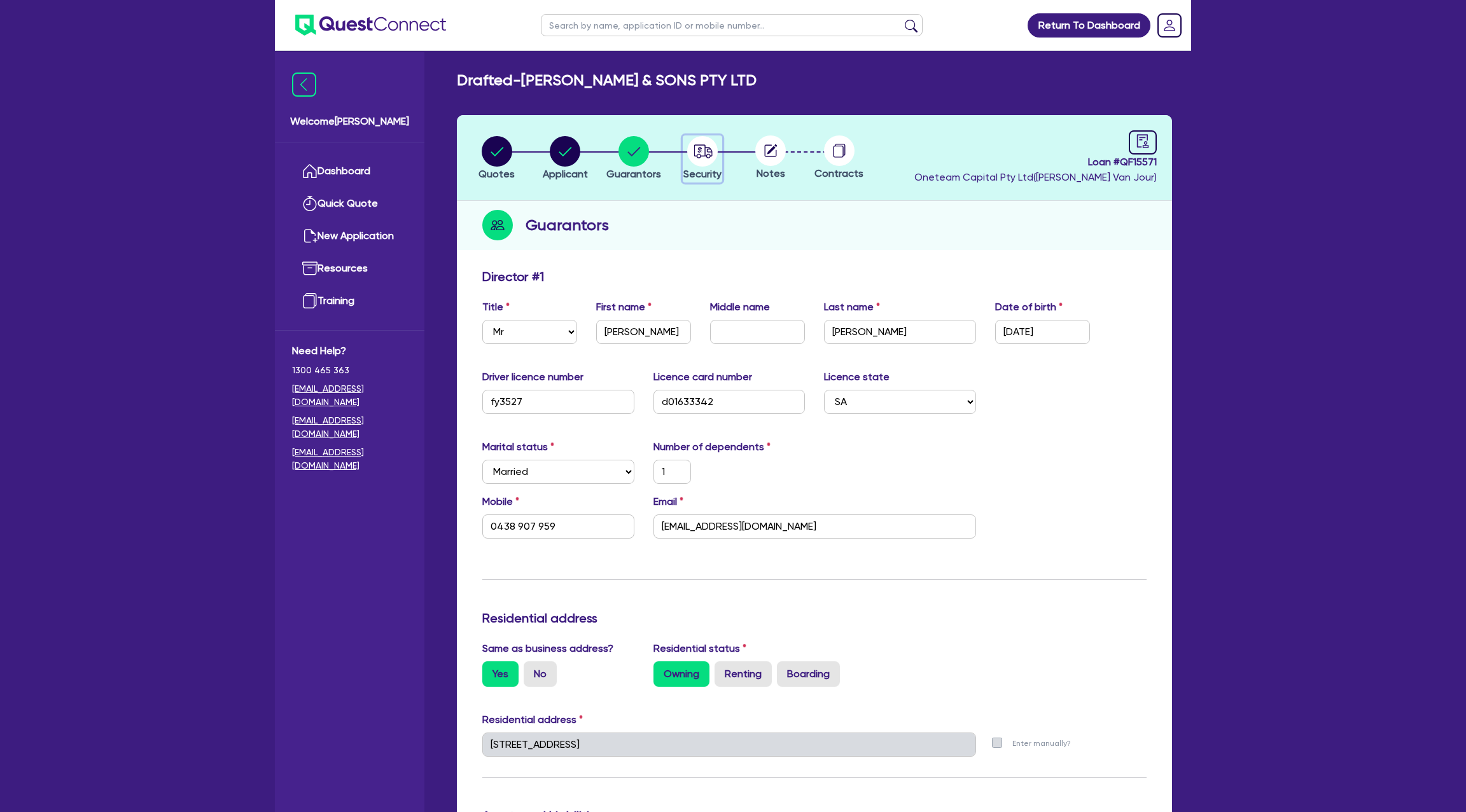
click at [699, 158] on circle "button" at bounding box center [702, 152] width 30 height 30
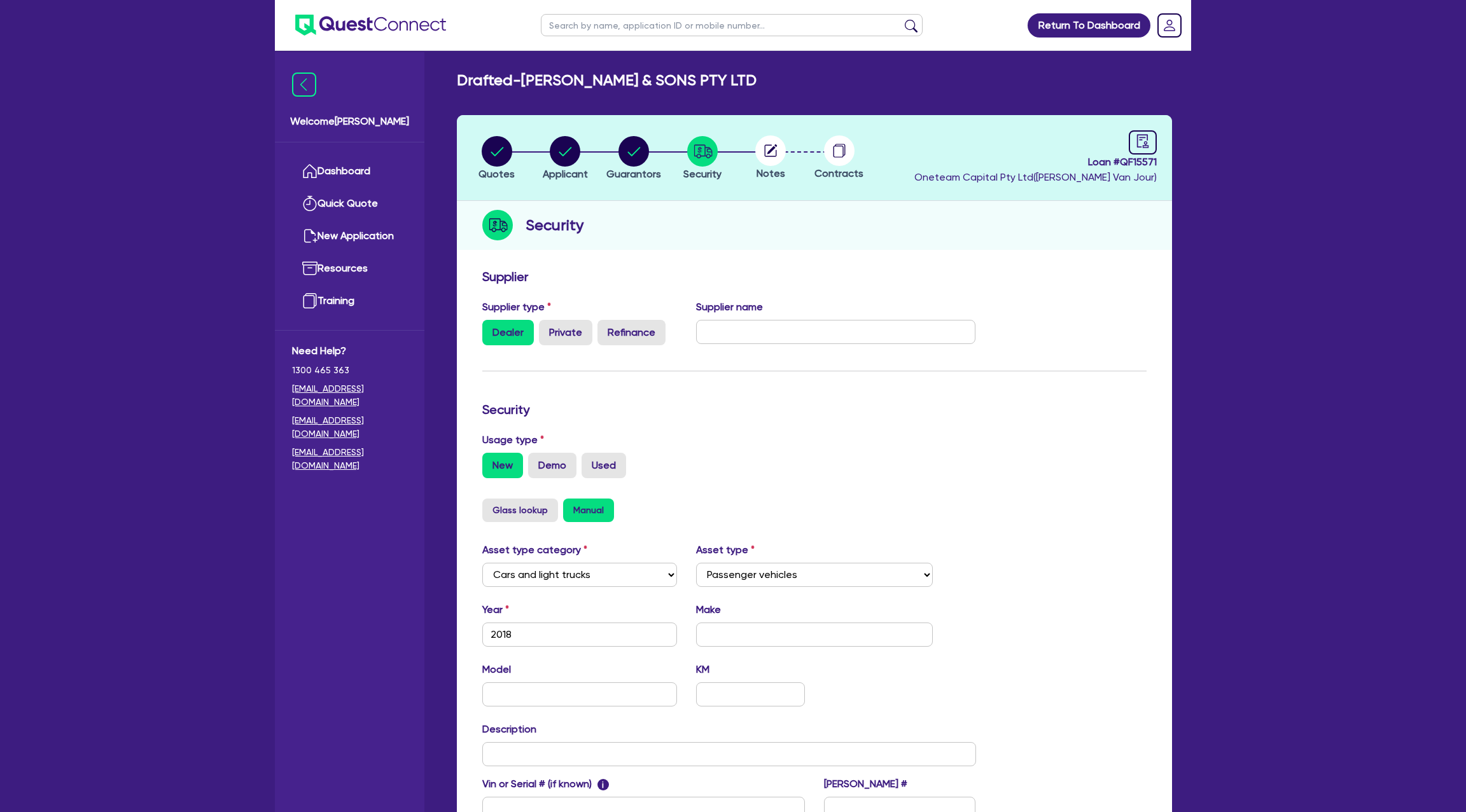
click at [915, 228] on div "Security" at bounding box center [815, 225] width 715 height 49
click at [358, 173] on link "Dashboard" at bounding box center [350, 171] width 115 height 33
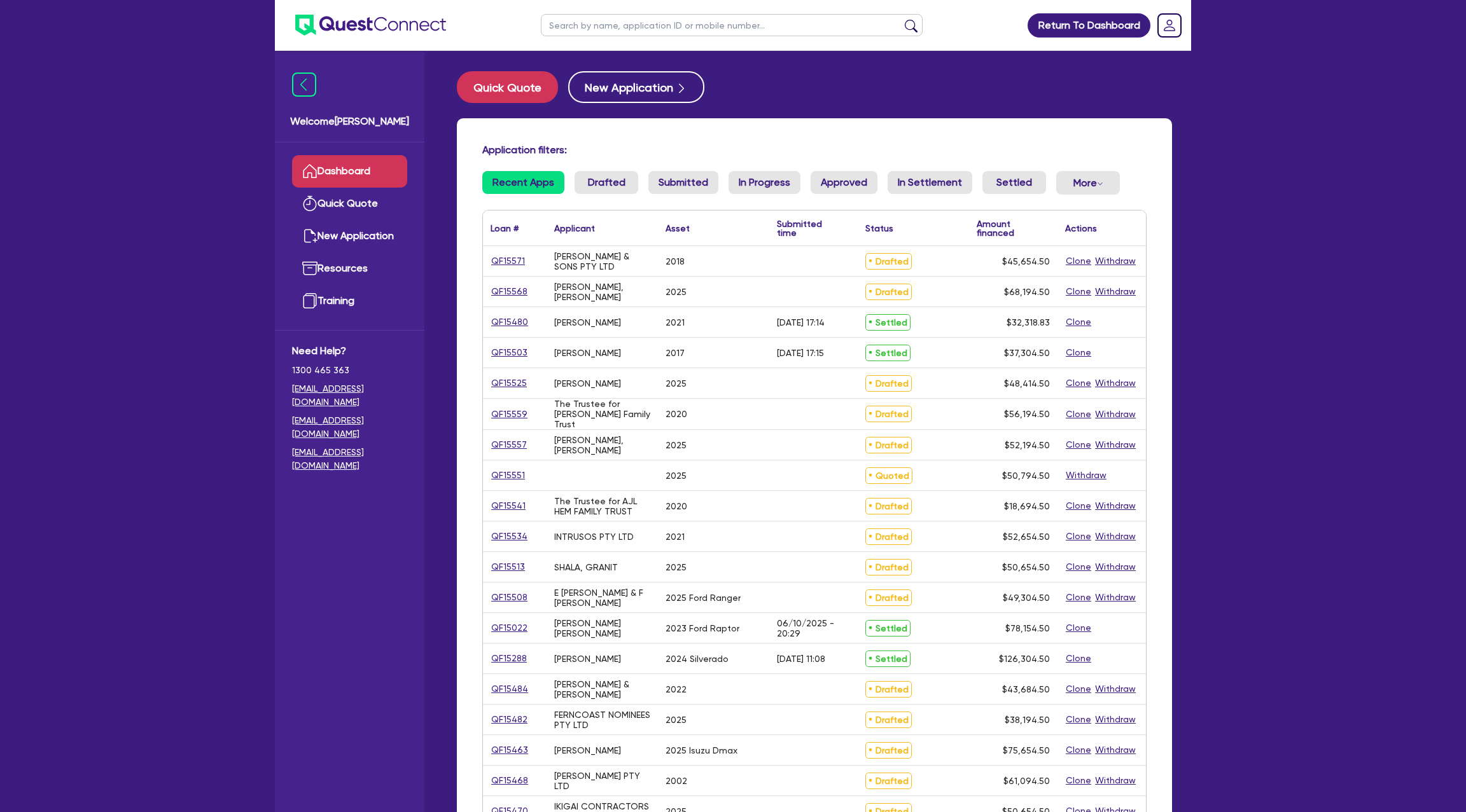
click at [223, 142] on div "Return To Dashboard Edit Profile Logout Welcome Gabriel Dashboard Quick Quote N…" at bounding box center [733, 498] width 1466 height 997
click at [501, 77] on button "Quick Quote" at bounding box center [507, 87] width 101 height 32
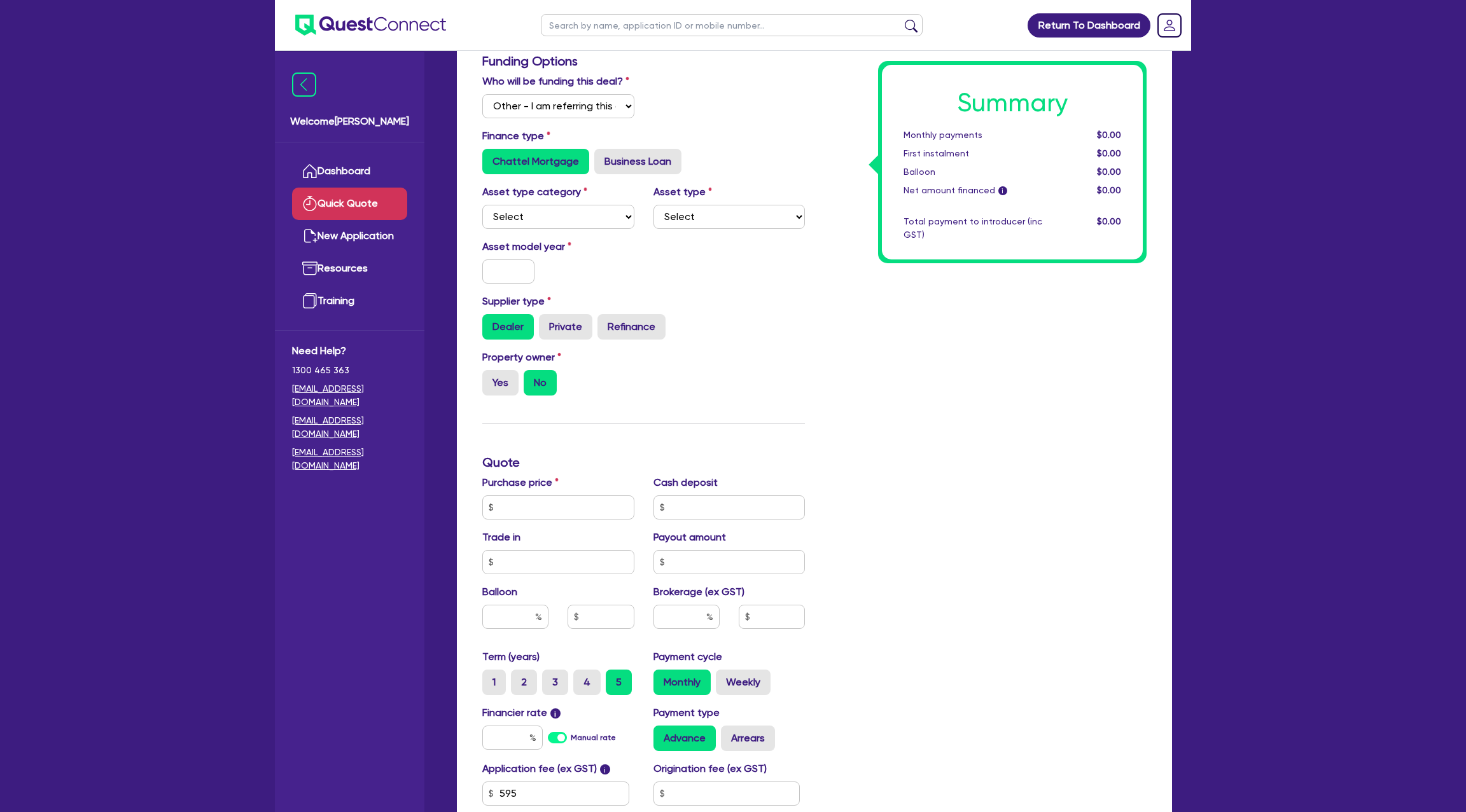
scroll to position [100, 0]
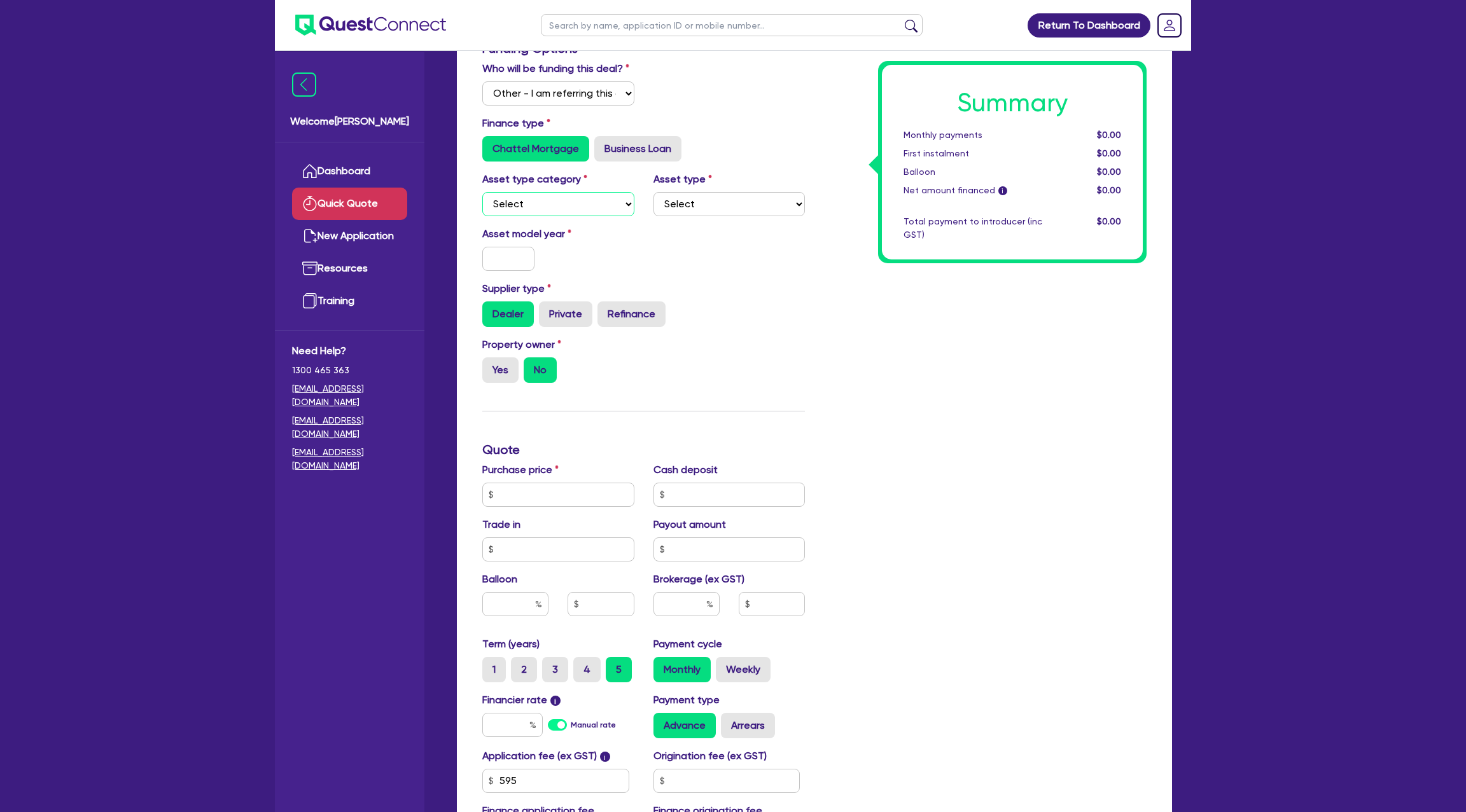
click at [526, 199] on select "Select Cars and light trucks Primary assets Secondary assets Tertiary assets" at bounding box center [559, 204] width 152 height 24
click at [482, 192] on select "Select Cars and light trucks Primary assets Secondary assets Tertiary assets" at bounding box center [559, 204] width 152 height 24
click at [701, 203] on select "Select Passenger vehicles Vans and utes Light trucks up to 4.5 tonne" at bounding box center [730, 204] width 152 height 24
click at [654, 192] on select "Select Passenger vehicles Vans and utes Light trucks up to 4.5 tonne" at bounding box center [730, 204] width 152 height 24
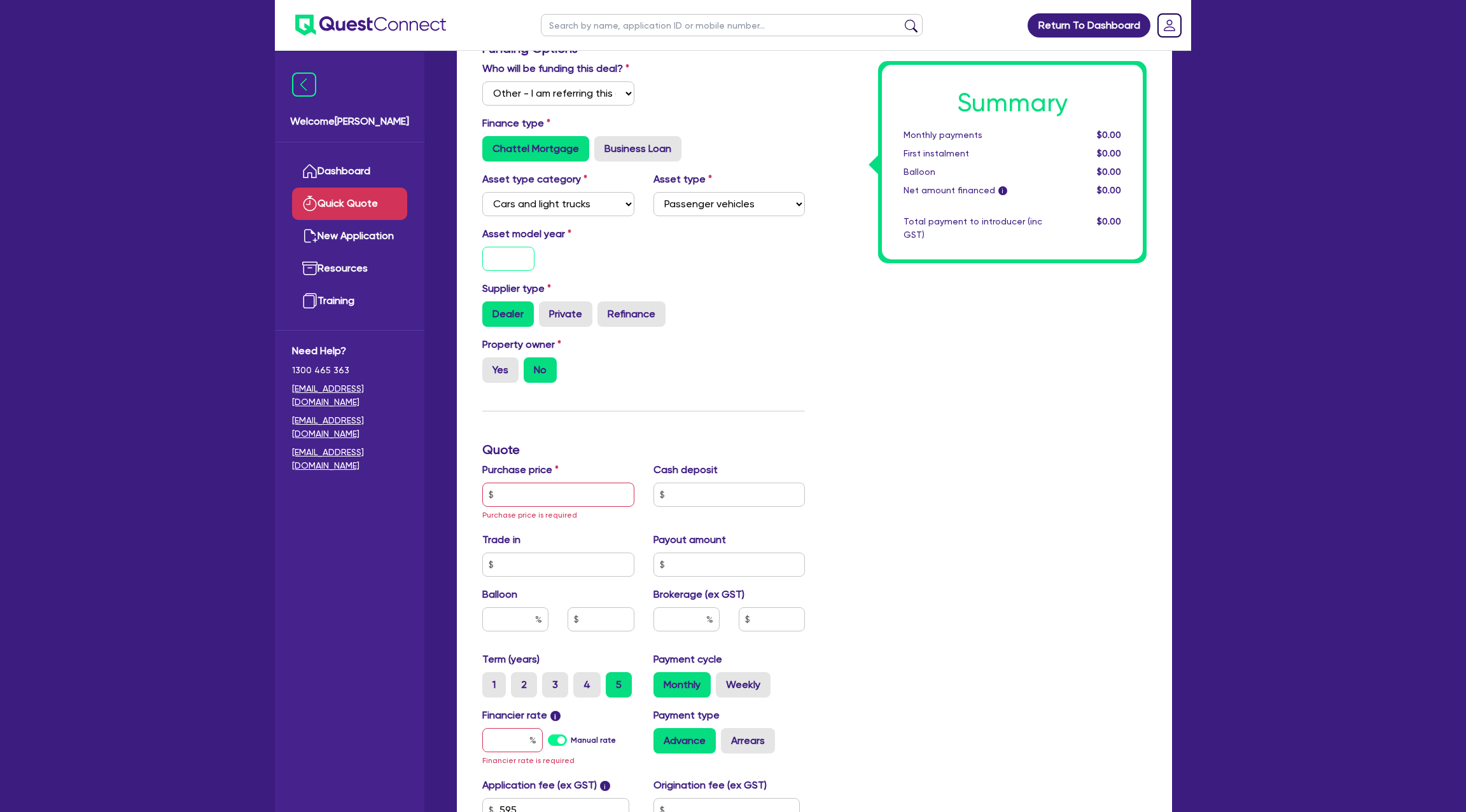
click at [530, 263] on input "text" at bounding box center [508, 258] width 52 height 24
click at [746, 351] on div "Property owner Yes No" at bounding box center [643, 364] width 342 height 56
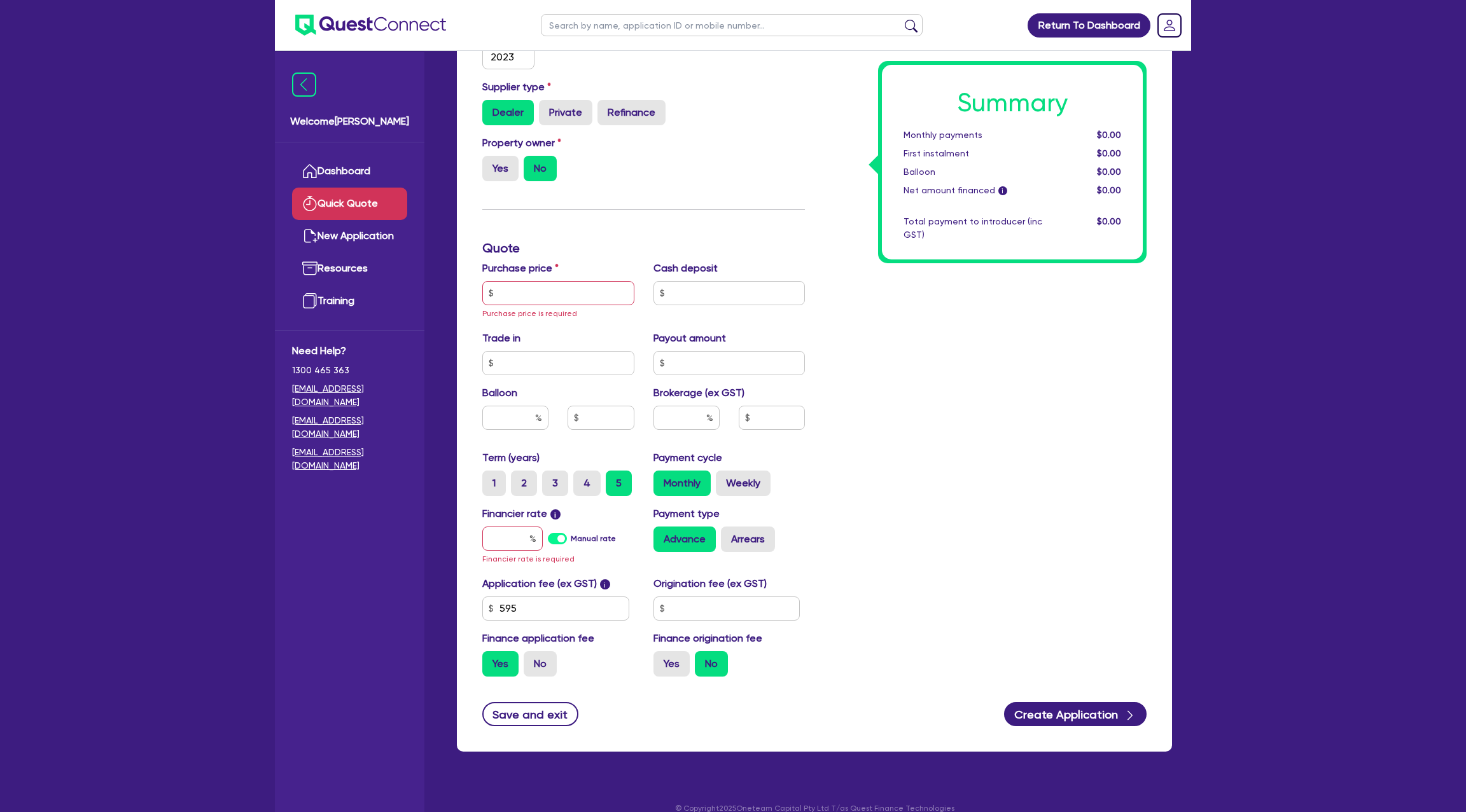
scroll to position [303, 0]
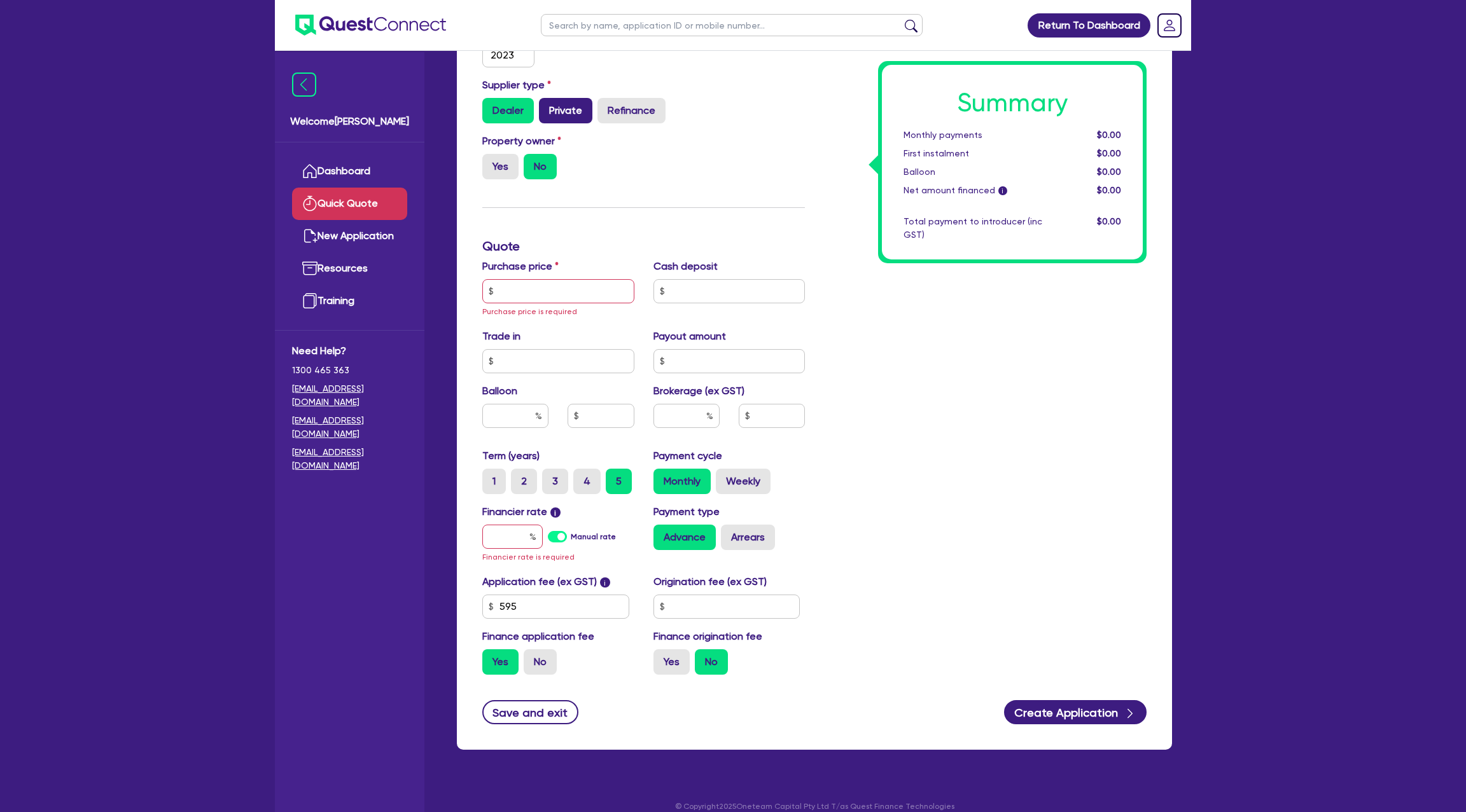
drag, startPoint x: 576, startPoint y: 95, endPoint x: 573, endPoint y: 114, distance: 19.2
click at [576, 95] on div "Supplier type Dealer Private Refinance" at bounding box center [643, 100] width 342 height 46
drag, startPoint x: 569, startPoint y: 107, endPoint x: 534, endPoint y: 147, distance: 53.2
click at [569, 107] on label "Private" at bounding box center [566, 110] width 54 height 25
click at [547, 106] on input "Private" at bounding box center [543, 102] width 8 height 8
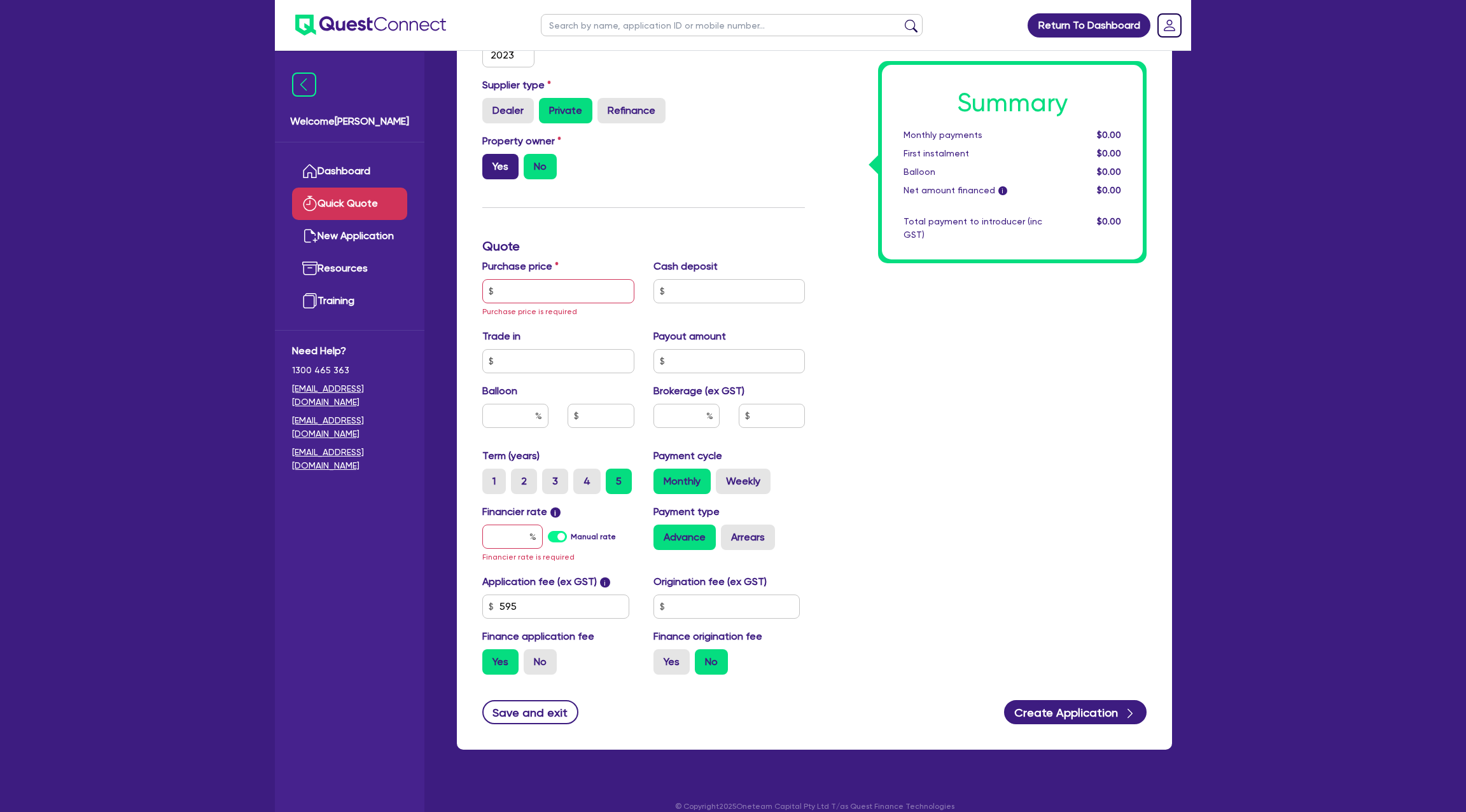
click at [497, 167] on label "Yes" at bounding box center [501, 166] width 36 height 25
click at [490, 162] on input "Yes" at bounding box center [486, 157] width 8 height 8
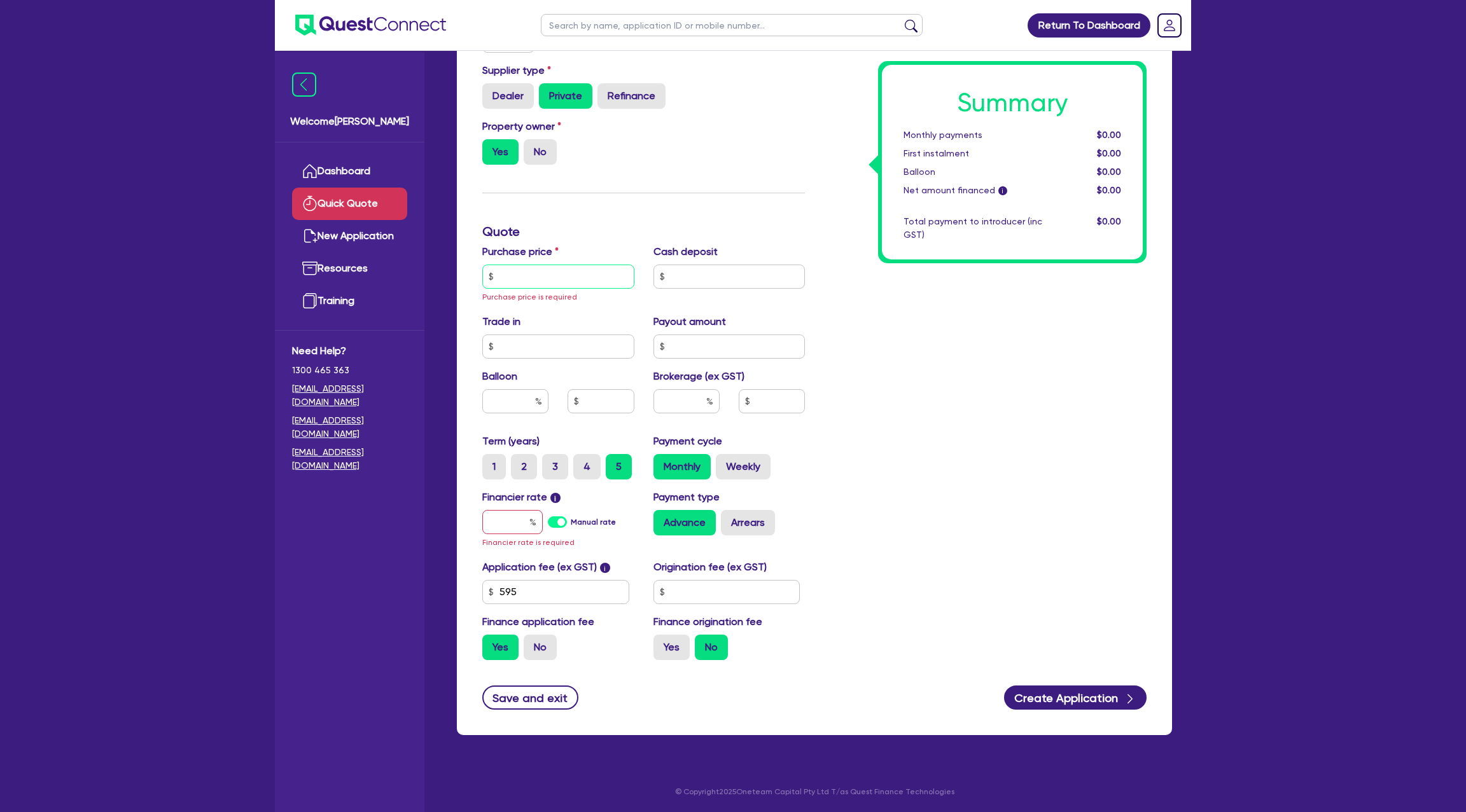
click at [550, 268] on input "text" at bounding box center [559, 276] width 152 height 24
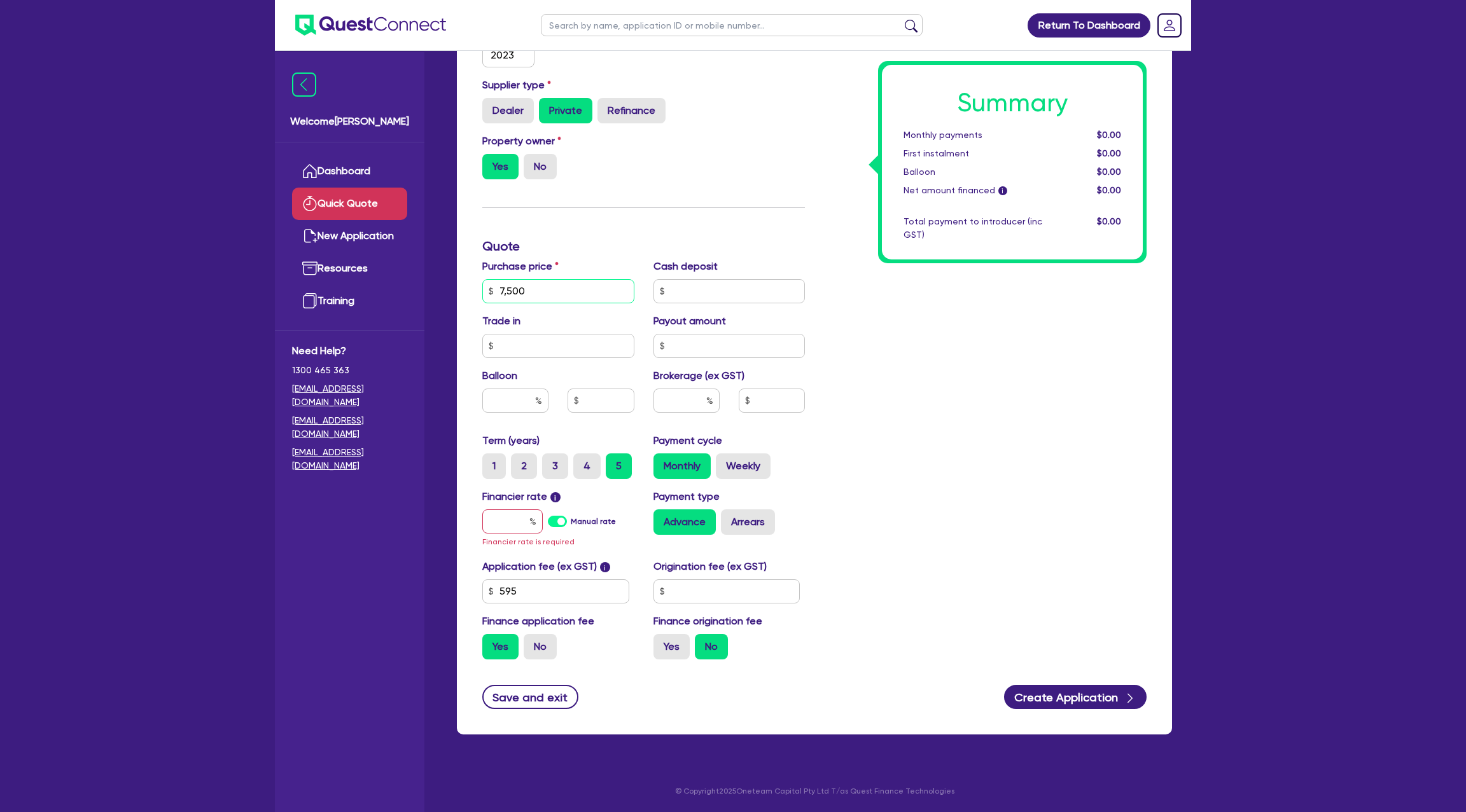
scroll to position [303, 0]
drag, startPoint x: 937, startPoint y: 412, endPoint x: 818, endPoint y: 457, distance: 127.2
click at [926, 417] on div "Summary Monthly payments $0.00 First instalment $0.00 Balloon $0.00 Net amount …" at bounding box center [985, 254] width 342 height 832
click at [517, 521] on input "text" at bounding box center [512, 522] width 60 height 24
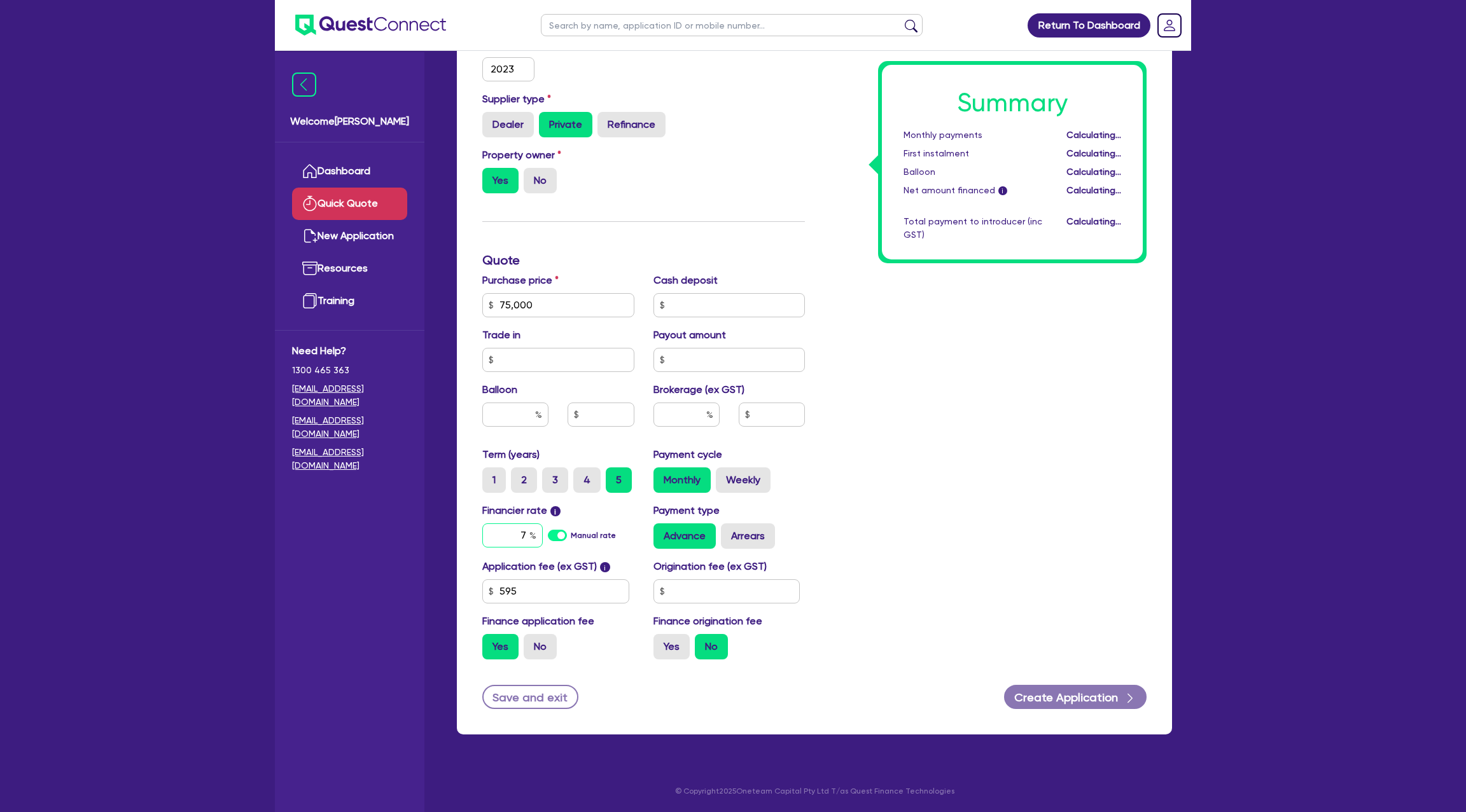
scroll to position [289, 0]
click at [702, 589] on input "text" at bounding box center [727, 592] width 147 height 24
click at [897, 573] on div "Summary Monthly payments $1,523.50 First instalment $1,523.50 Balloon $0.00 Net…" at bounding box center [985, 261] width 342 height 819
drag, startPoint x: 659, startPoint y: 647, endPoint x: 652, endPoint y: 593, distance: 54.5
click at [663, 647] on label "Yes" at bounding box center [672, 647] width 36 height 25
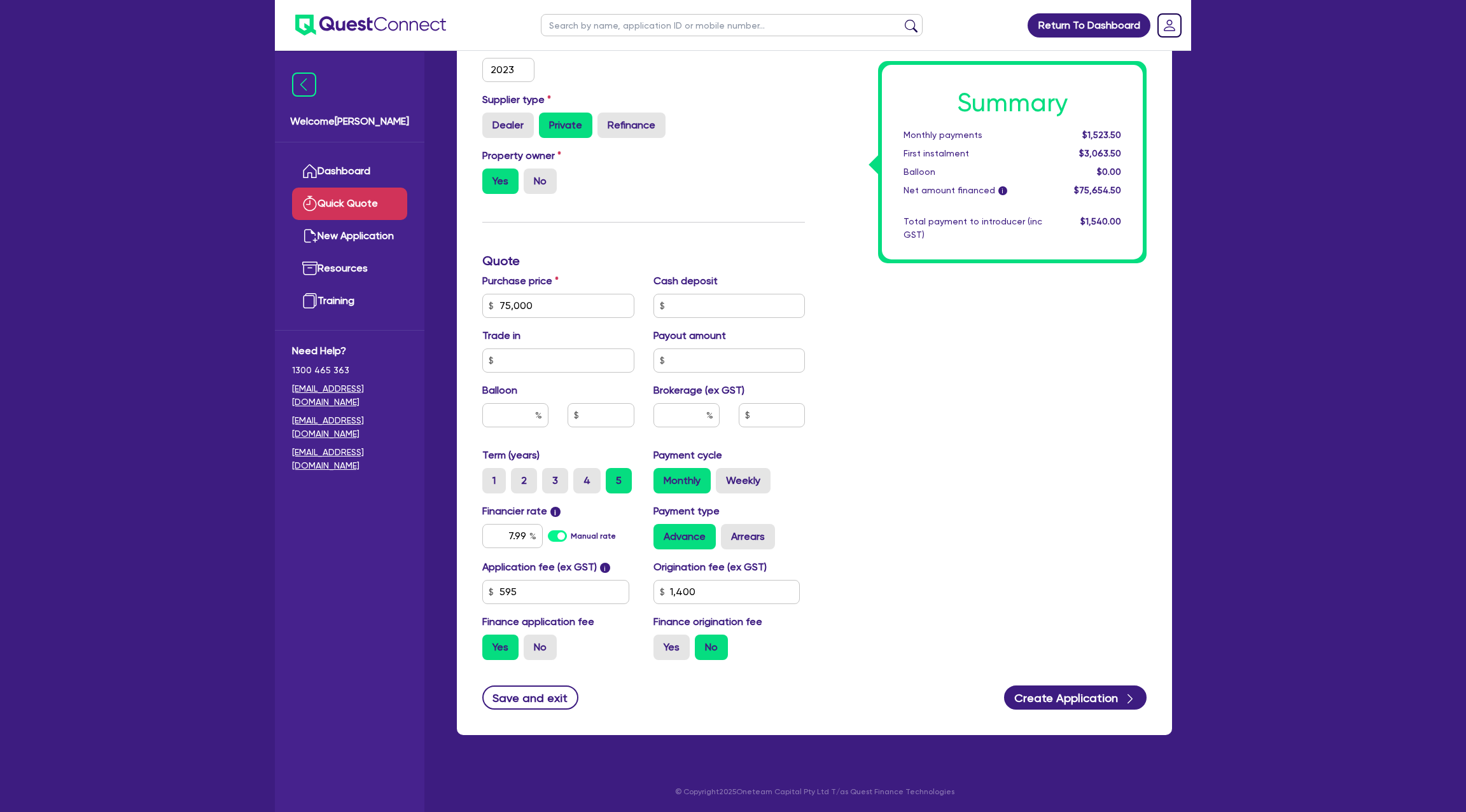
click at [662, 643] on input "Yes" at bounding box center [657, 638] width 8 height 8
click at [1069, 692] on button "Create Application" at bounding box center [1075, 697] width 142 height 24
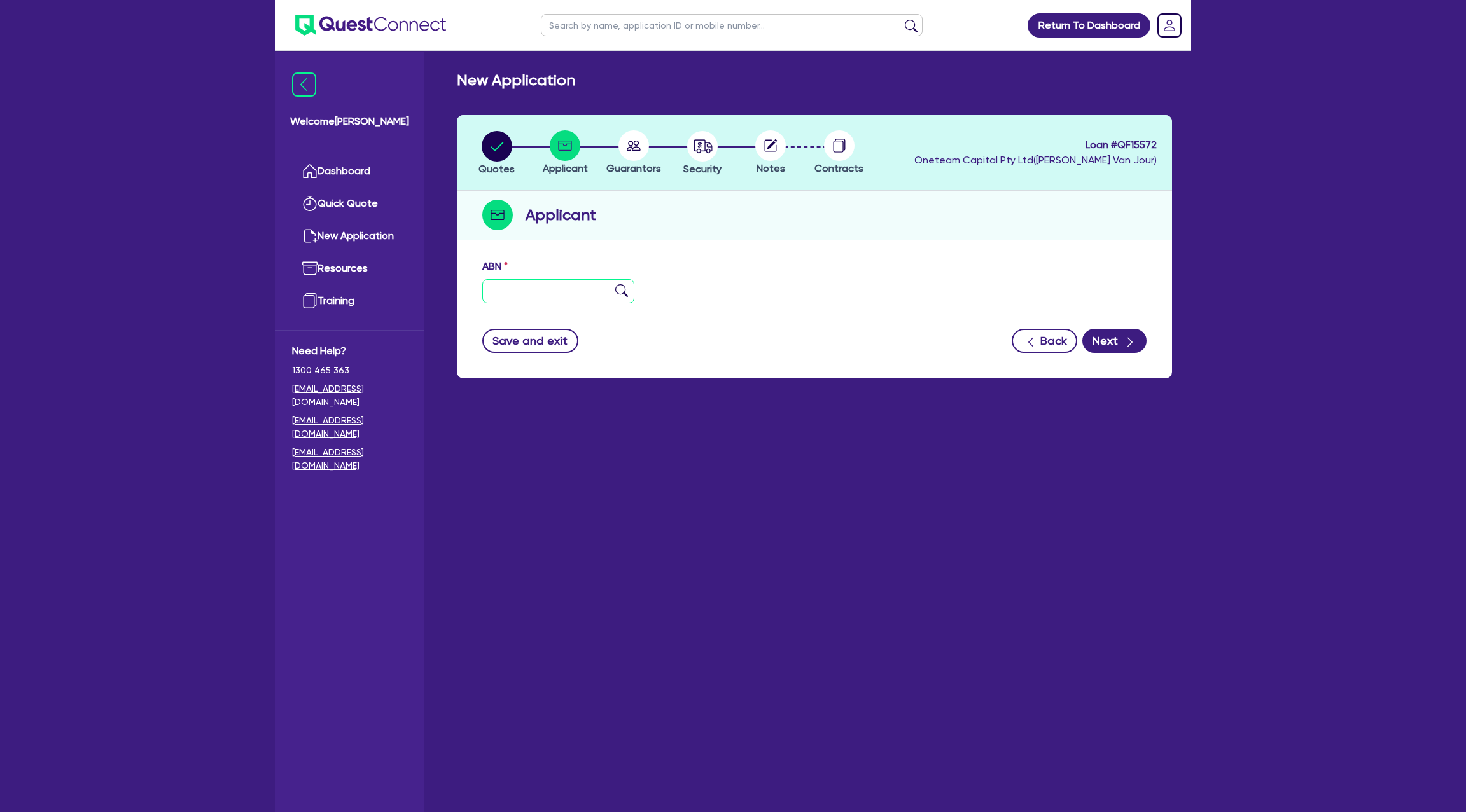
click at [503, 298] on input "text" at bounding box center [559, 291] width 152 height 24
click at [778, 280] on div "ABN 31 215 892 380" at bounding box center [815, 286] width 683 height 54
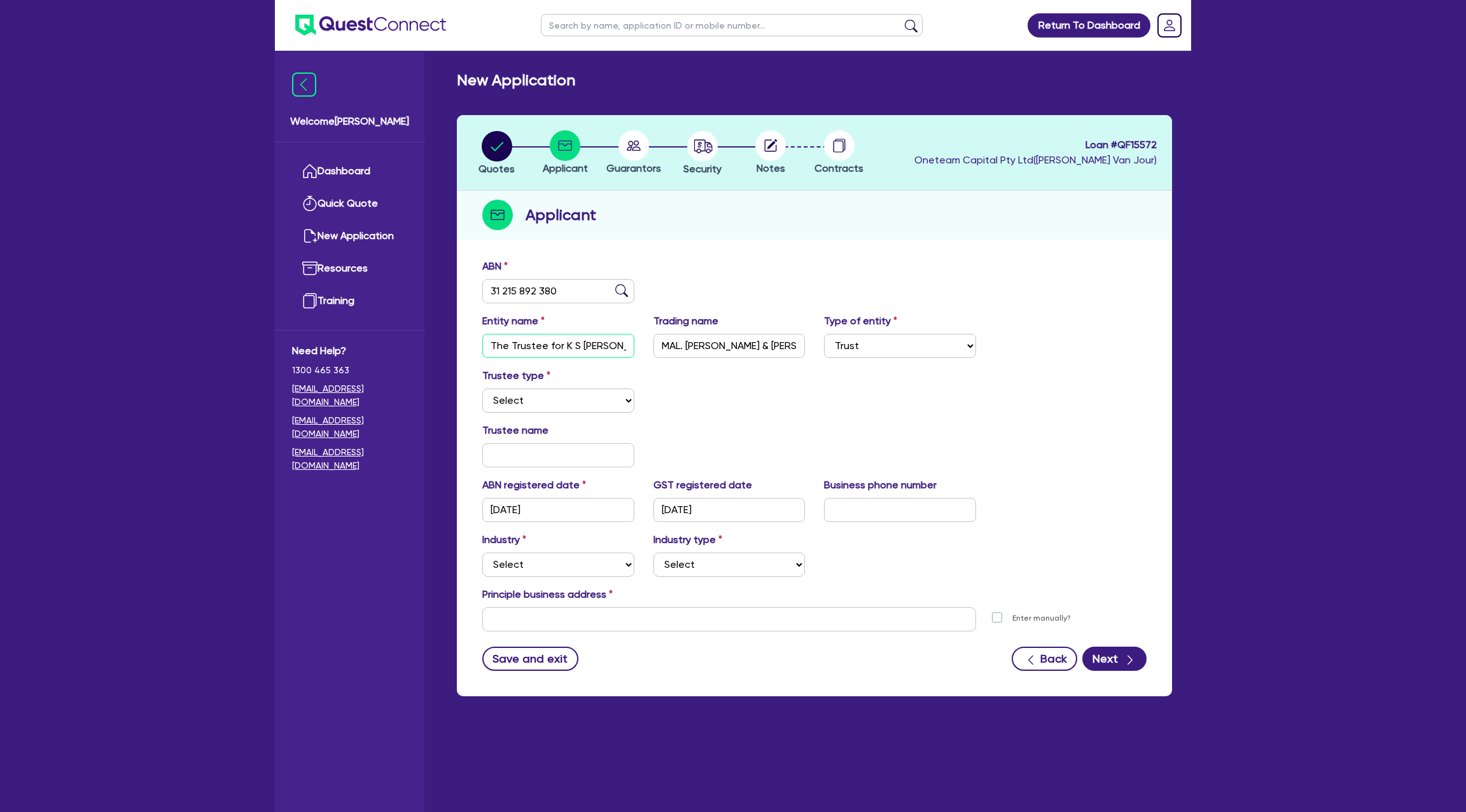
click at [595, 349] on input "The Trustee for K S Lockey Discretionary Trust" at bounding box center [559, 346] width 152 height 24
click at [792, 402] on div "Trustee type Select Individual Company" at bounding box center [815, 395] width 683 height 54
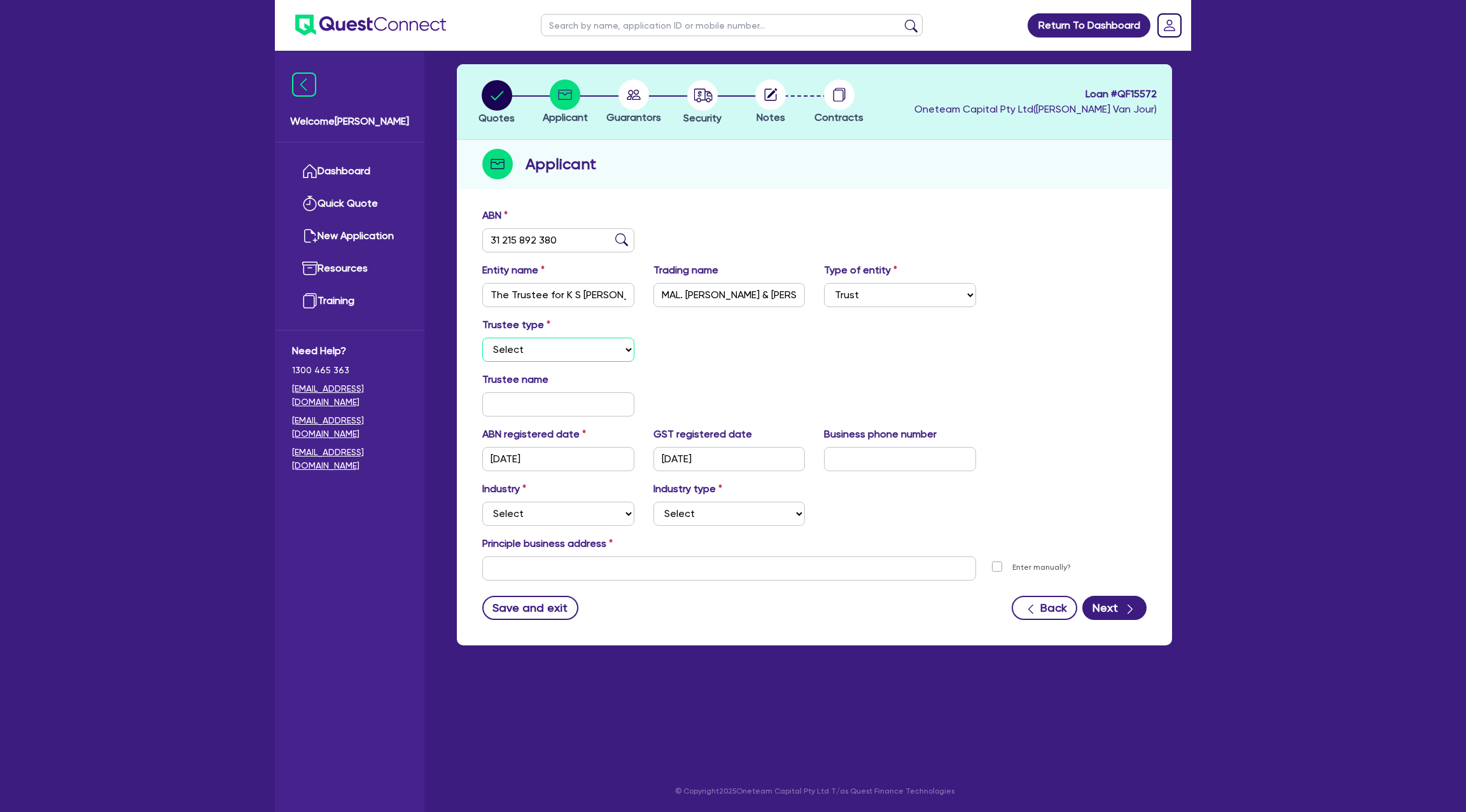
click at [534, 345] on select "Select Individual Company" at bounding box center [559, 349] width 152 height 24
click at [482, 338] on select "Select Individual Company" at bounding box center [559, 349] width 152 height 24
click at [545, 338] on select "Select Individual Company" at bounding box center [559, 349] width 152 height 24
click at [482, 338] on select "Select Individual Company" at bounding box center [559, 349] width 152 height 24
click at [538, 414] on input "text" at bounding box center [559, 404] width 152 height 24
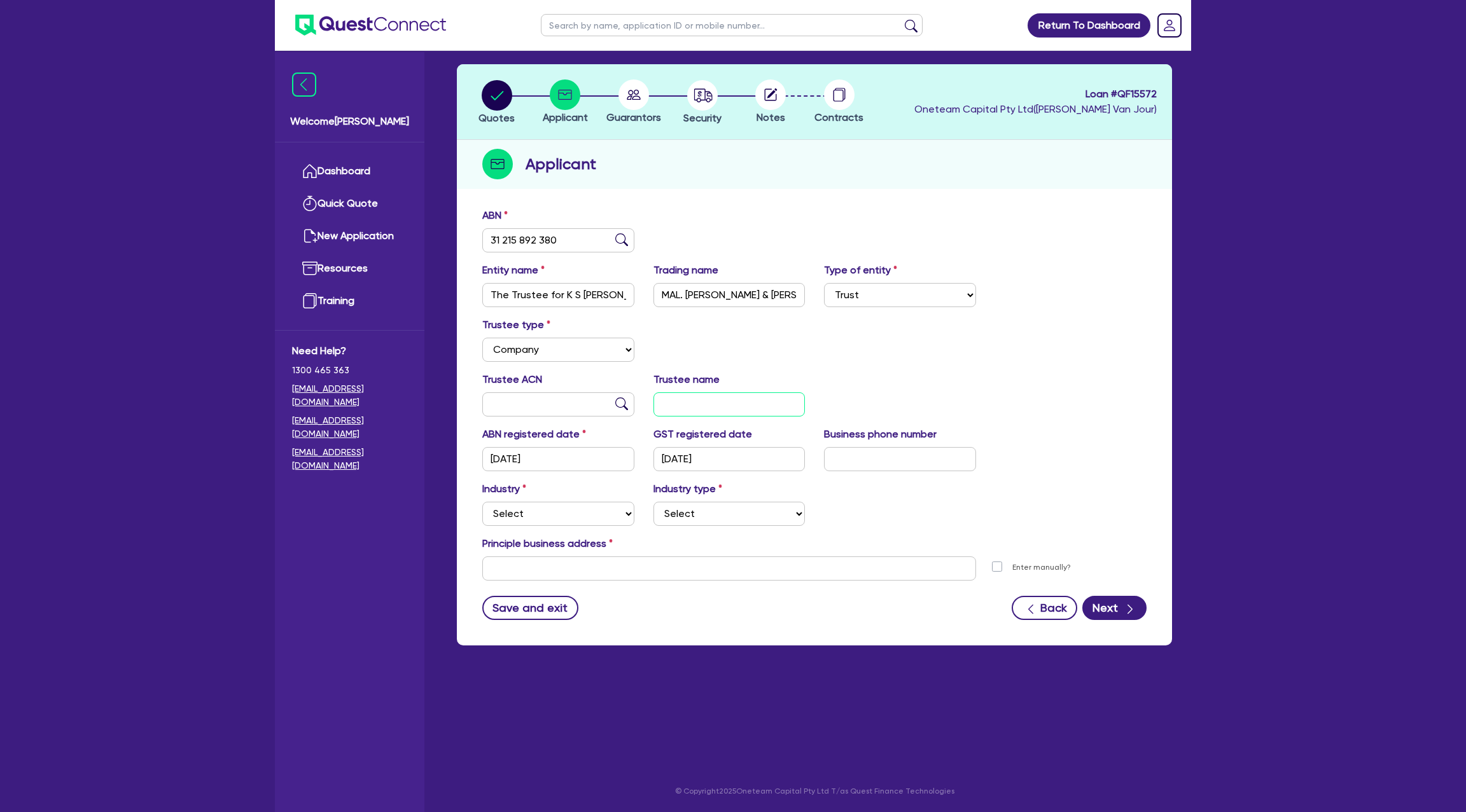
click at [717, 415] on input "text" at bounding box center [730, 404] width 152 height 24
click at [672, 403] on input "wheatfeild invesmts PTY LTS" at bounding box center [730, 404] width 152 height 24
click at [695, 404] on input "wheatfeild invesmts PTY LTS" at bounding box center [730, 404] width 152 height 24
click at [740, 404] on input "wheatfield invesmts PTY LTS" at bounding box center [730, 404] width 152 height 24
click at [915, 334] on div "Trustee type Select Individual Company" at bounding box center [815, 344] width 683 height 54
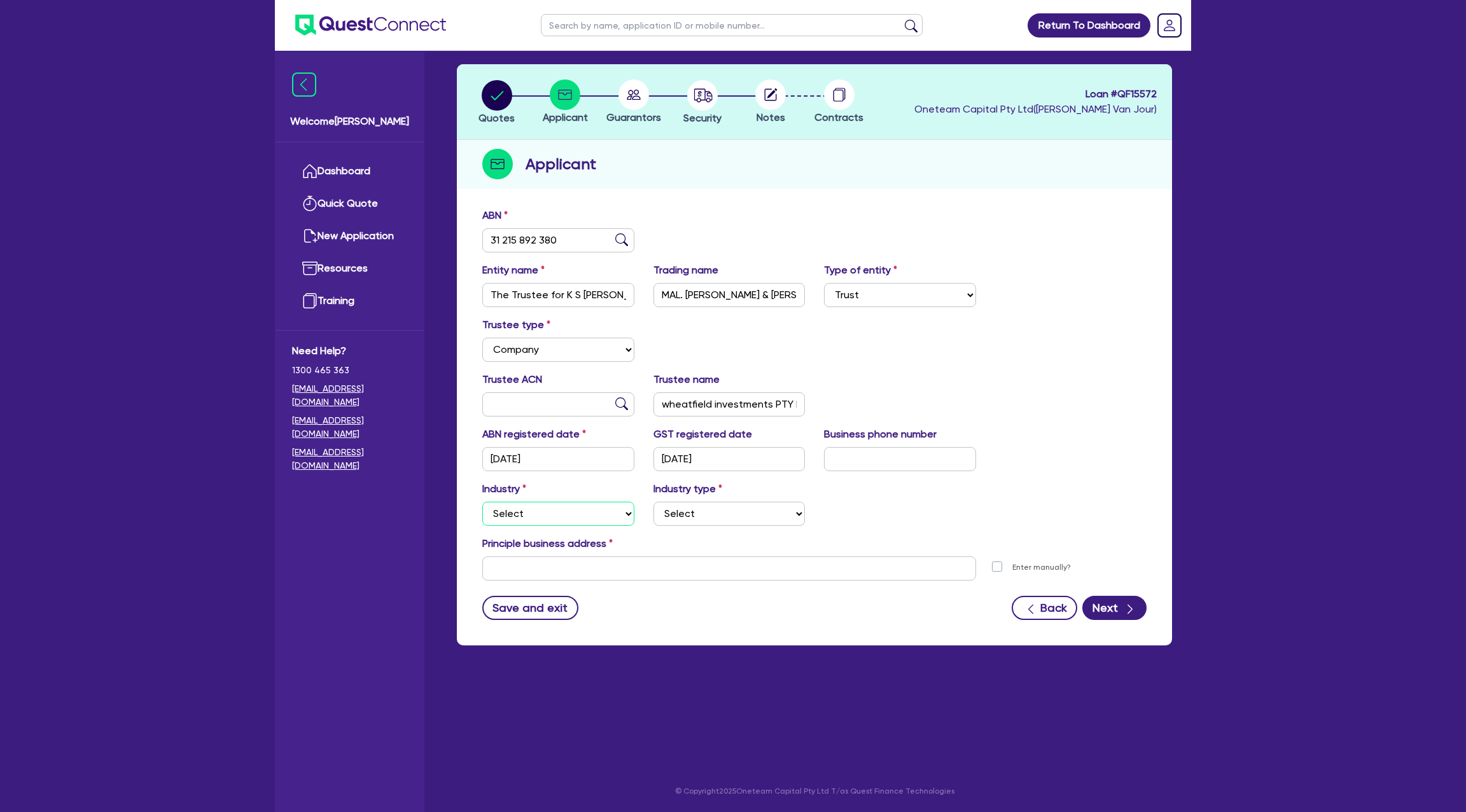
click at [563, 510] on select "Select Accomodation & Food Services Administrative & Support Services Agricultu…" at bounding box center [559, 513] width 152 height 24
click at [482, 502] on select "Select Accomodation & Food Services Administrative & Support Services Agricultu…" at bounding box center [559, 513] width 152 height 24
click at [685, 521] on select "Select Fishing Businesses Hunting Businesses Trapping Businesses Aquaculture Bu…" at bounding box center [730, 513] width 152 height 24
click at [654, 502] on select "Select Fishing Businesses Hunting Businesses Trapping Businesses Aquaculture Bu…" at bounding box center [730, 513] width 152 height 24
click at [552, 573] on input "text" at bounding box center [729, 568] width 494 height 24
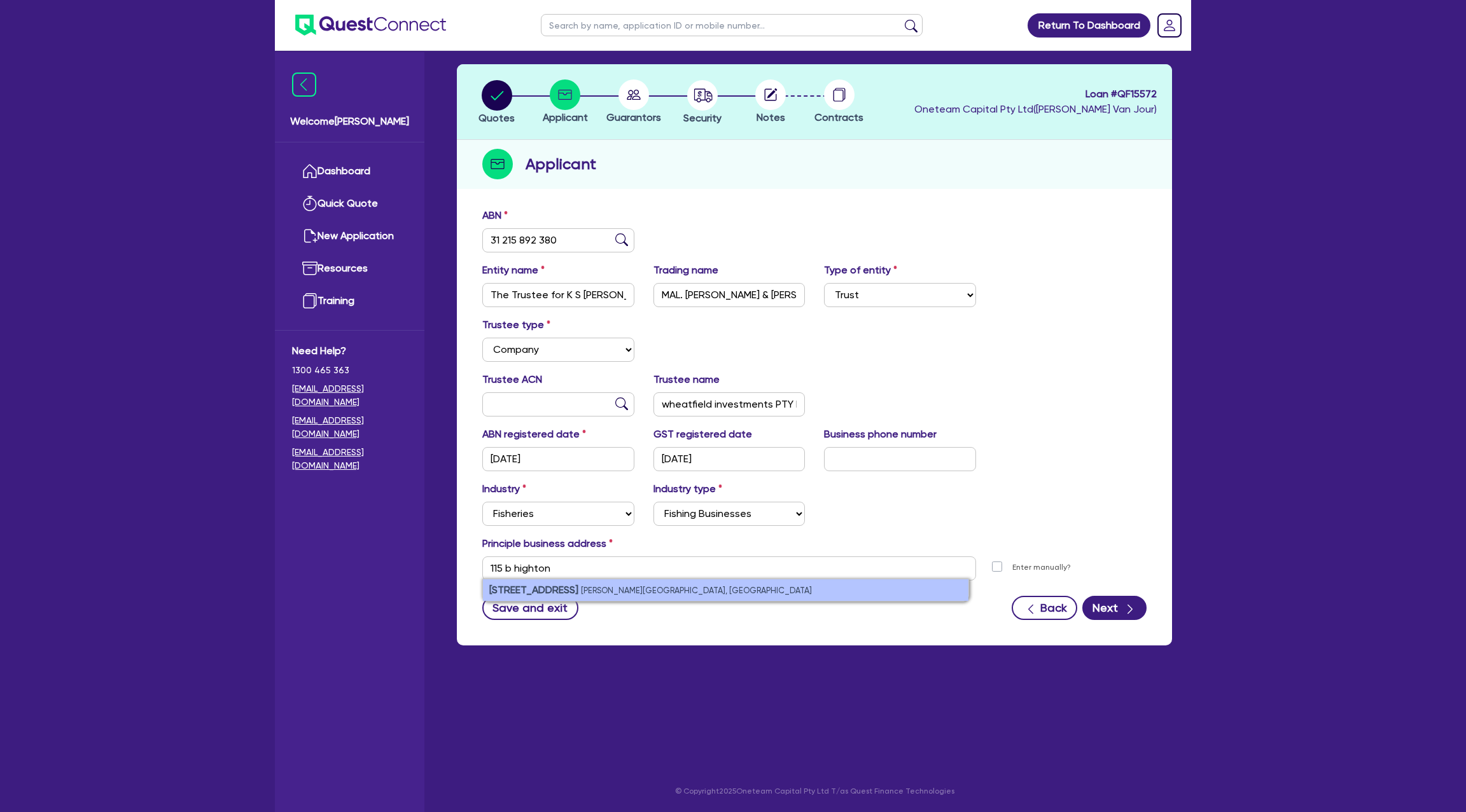
click at [607, 586] on small "Mansfield VIC, Australia" at bounding box center [696, 590] width 231 height 9
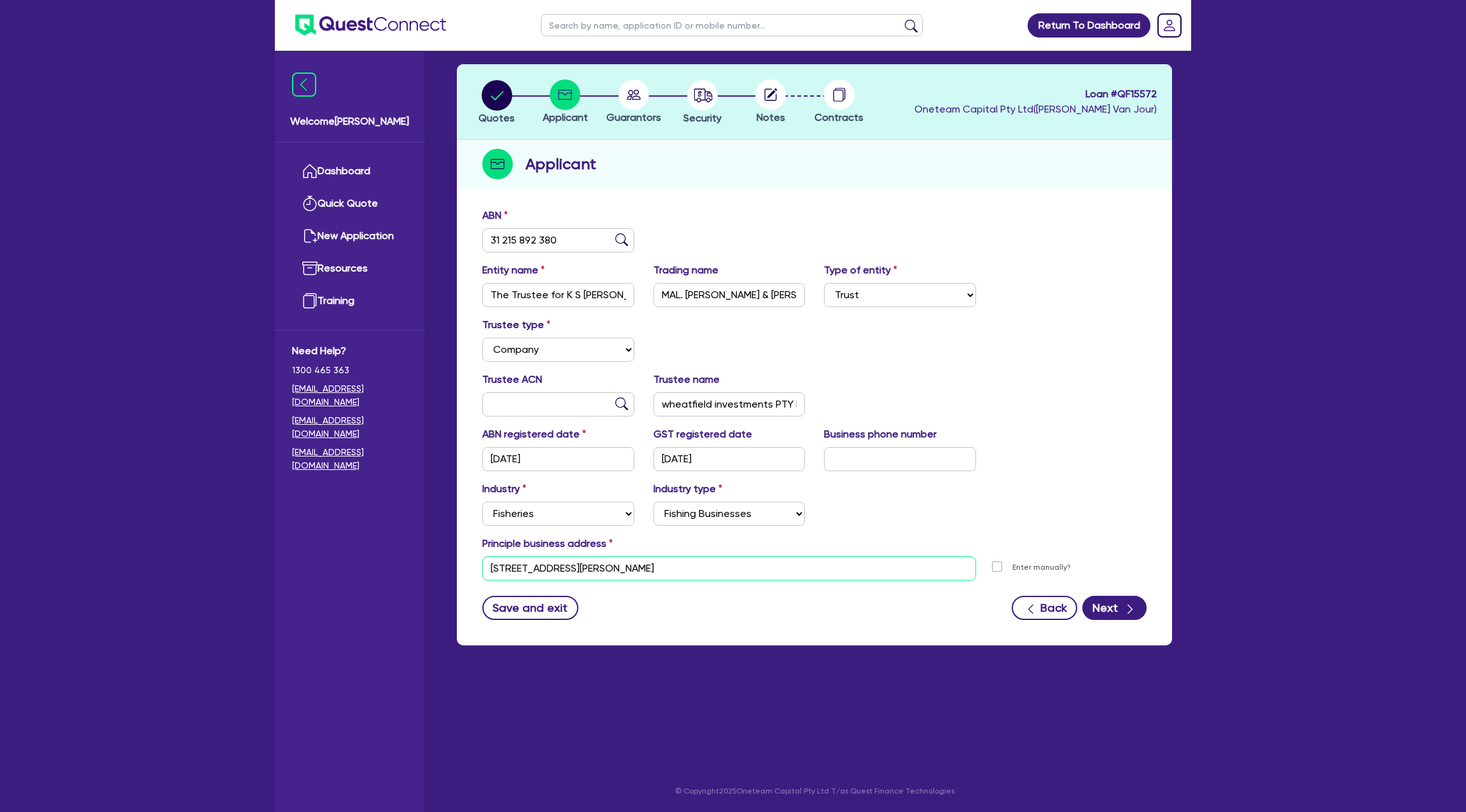
click at [531, 566] on input "115B Highton Ln Mansfield VIC 3722" at bounding box center [729, 568] width 494 height 24
click at [1087, 494] on div "Industry Select Accomodation & Food Services Administrative & Support Services …" at bounding box center [815, 508] width 683 height 54
click at [1113, 599] on button "Next" at bounding box center [1114, 608] width 65 height 24
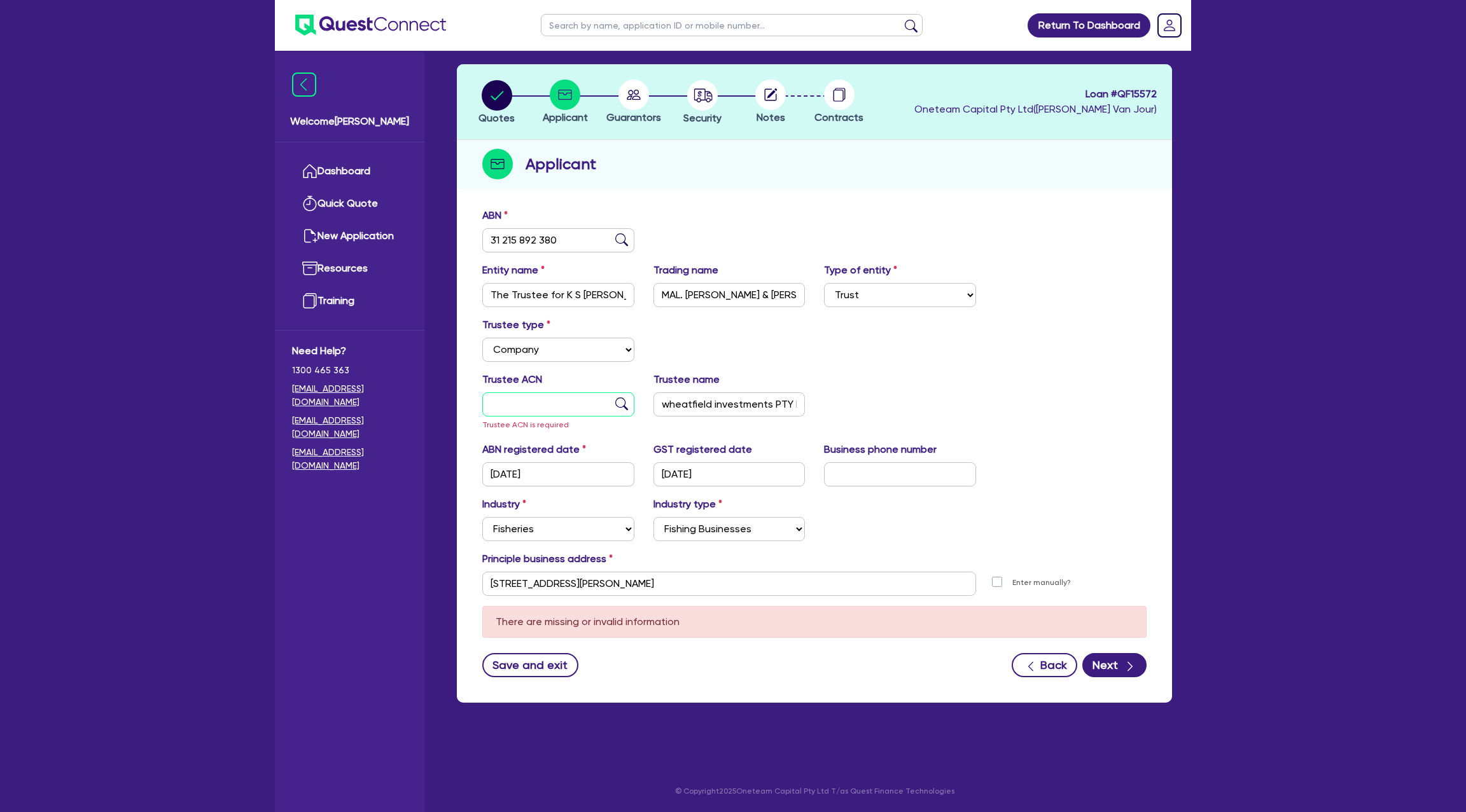
drag, startPoint x: 540, startPoint y: 401, endPoint x: 511, endPoint y: 366, distance: 45.5
click at [540, 400] on input "text" at bounding box center [559, 404] width 152 height 24
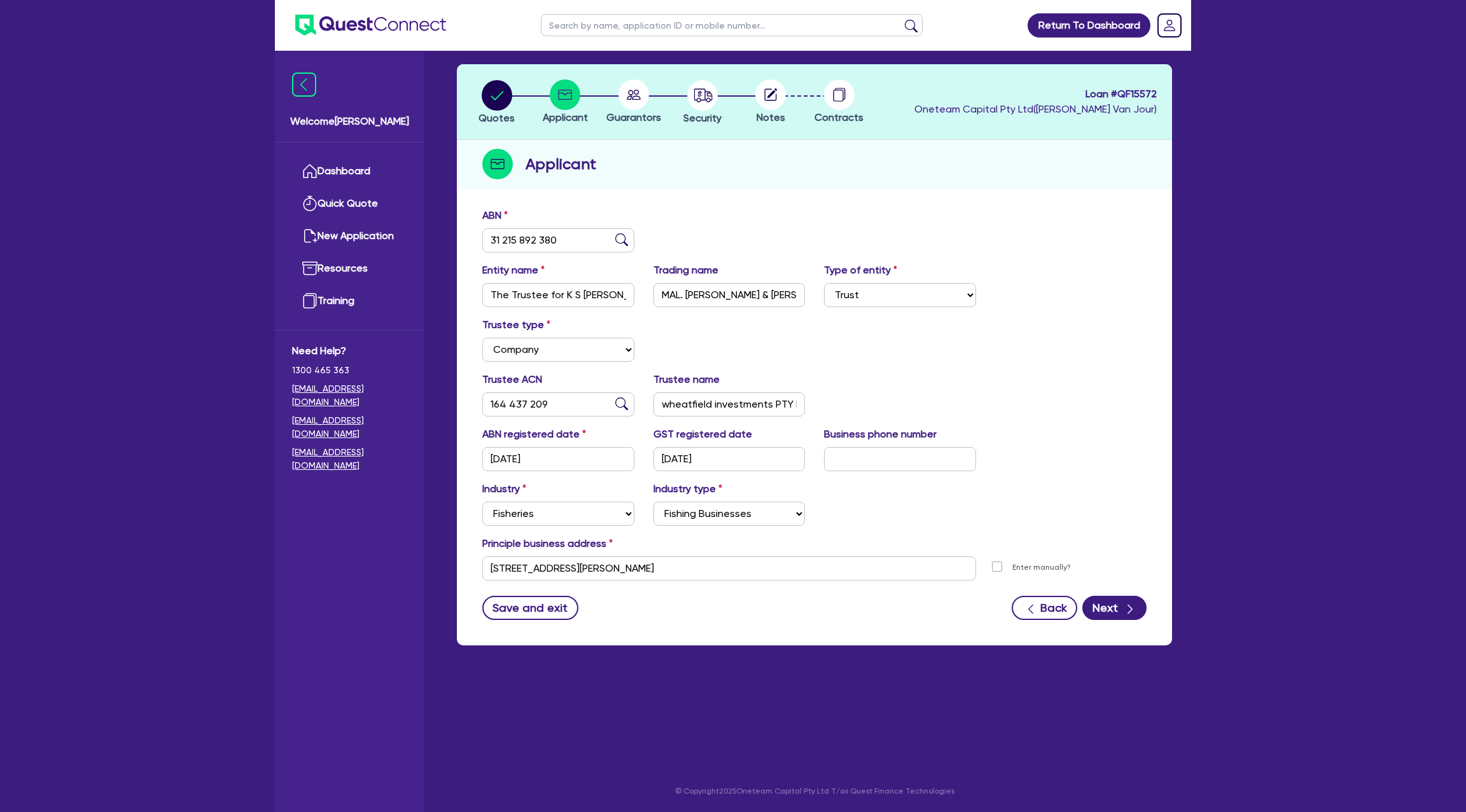
drag, startPoint x: 1021, startPoint y: 367, endPoint x: 1036, endPoint y: 370, distance: 15.3
click at [1025, 363] on div "Trustee type Select Individual Company" at bounding box center [815, 344] width 683 height 54
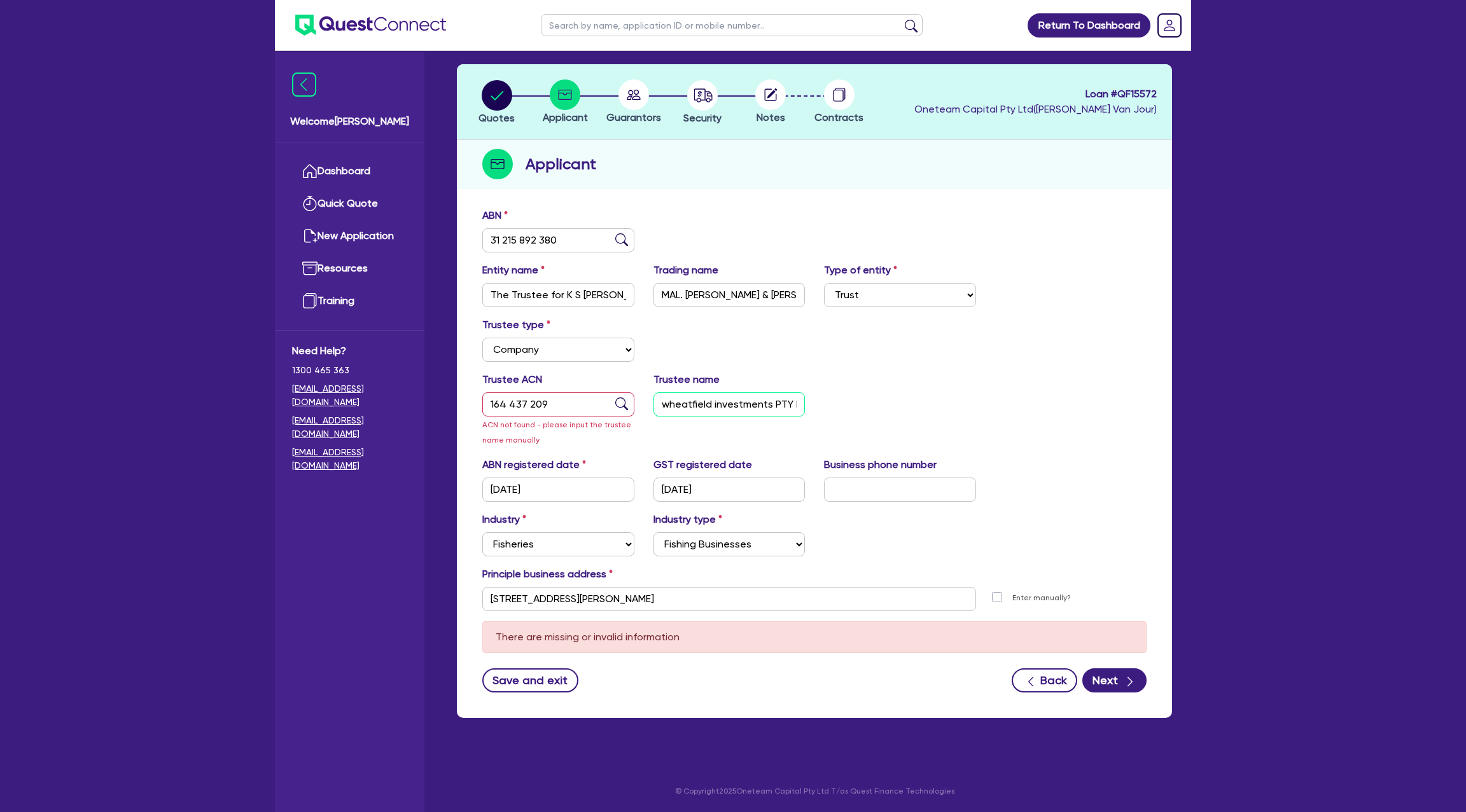
click at [725, 402] on input "wheatfield investments PTY LTS" at bounding box center [730, 404] width 152 height 24
drag, startPoint x: 823, startPoint y: 376, endPoint x: 865, endPoint y: 396, distance: 46.5
click at [840, 381] on div "Trustee ACN 164 437 209 ACN not found - please input the trustee name manually …" at bounding box center [815, 415] width 683 height 86
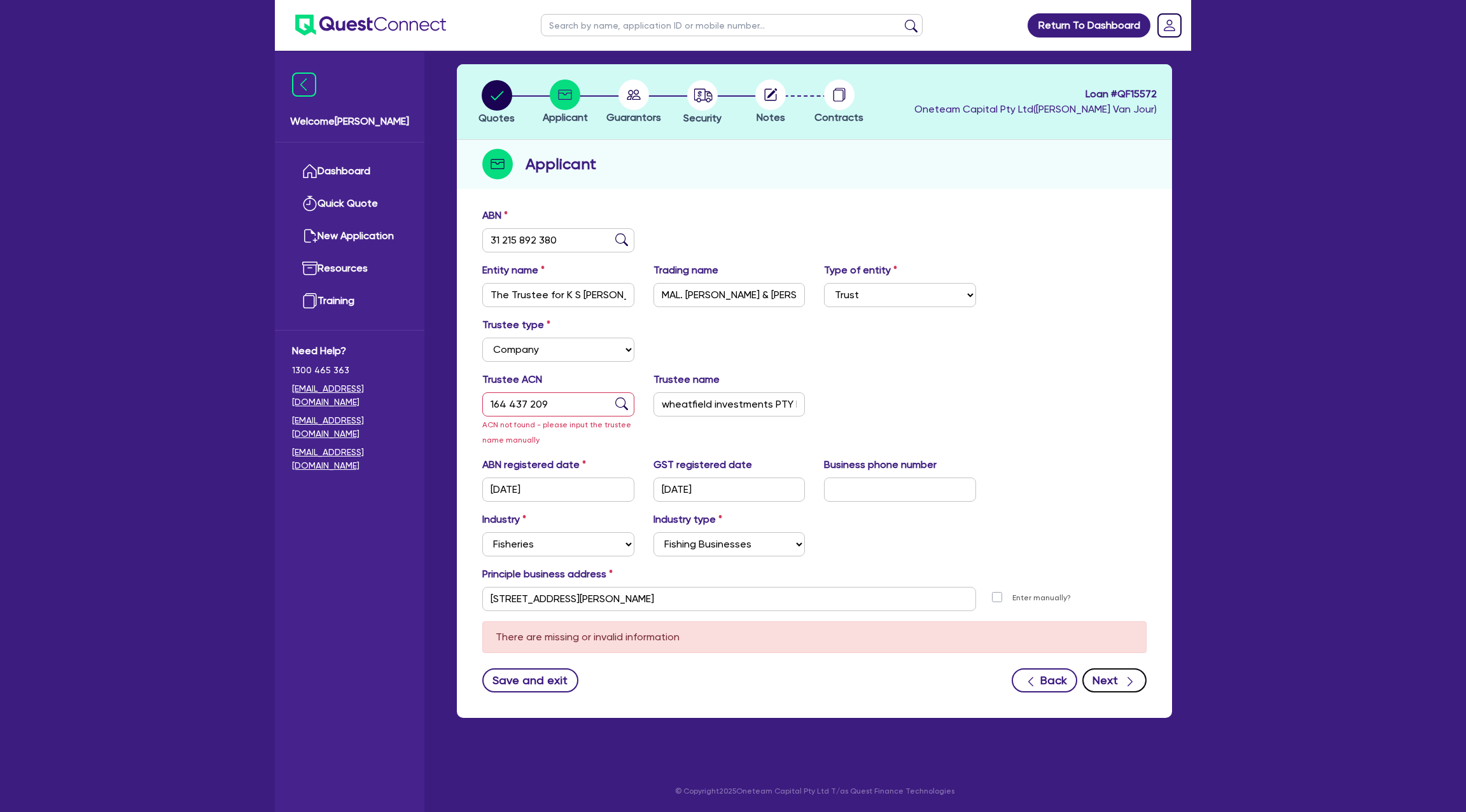
click at [1111, 675] on button "Next" at bounding box center [1114, 680] width 65 height 24
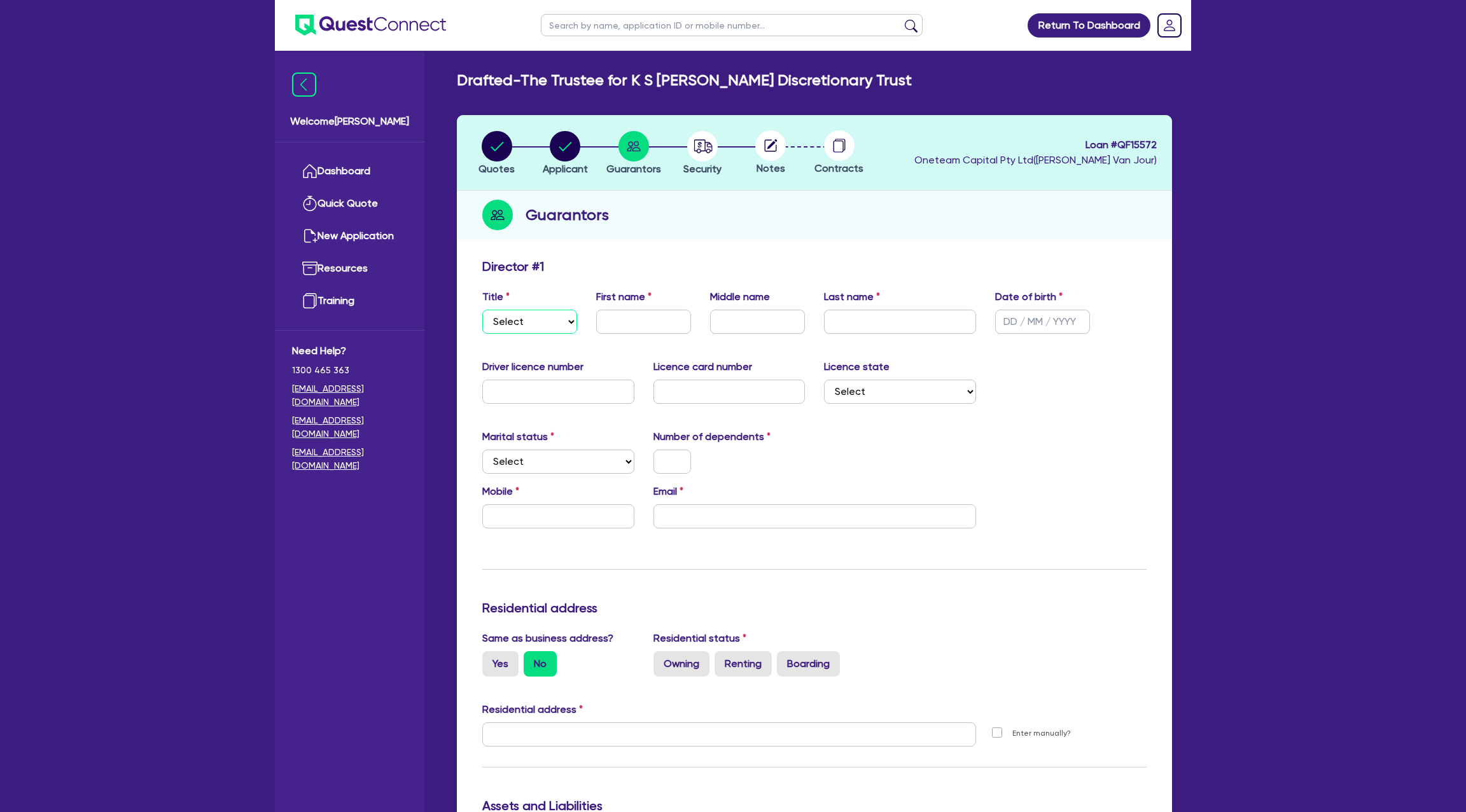
click at [531, 327] on select "Select Mr Mrs Ms Miss Dr" at bounding box center [530, 321] width 95 height 24
click at [482, 310] on select "Select Mr Mrs Ms Miss Dr" at bounding box center [530, 321] width 95 height 24
click at [1006, 326] on input "text" at bounding box center [1042, 321] width 95 height 24
drag, startPoint x: 666, startPoint y: 301, endPoint x: 661, endPoint y: 310, distance: 10.3
click at [664, 304] on div "First name" at bounding box center [643, 311] width 114 height 44
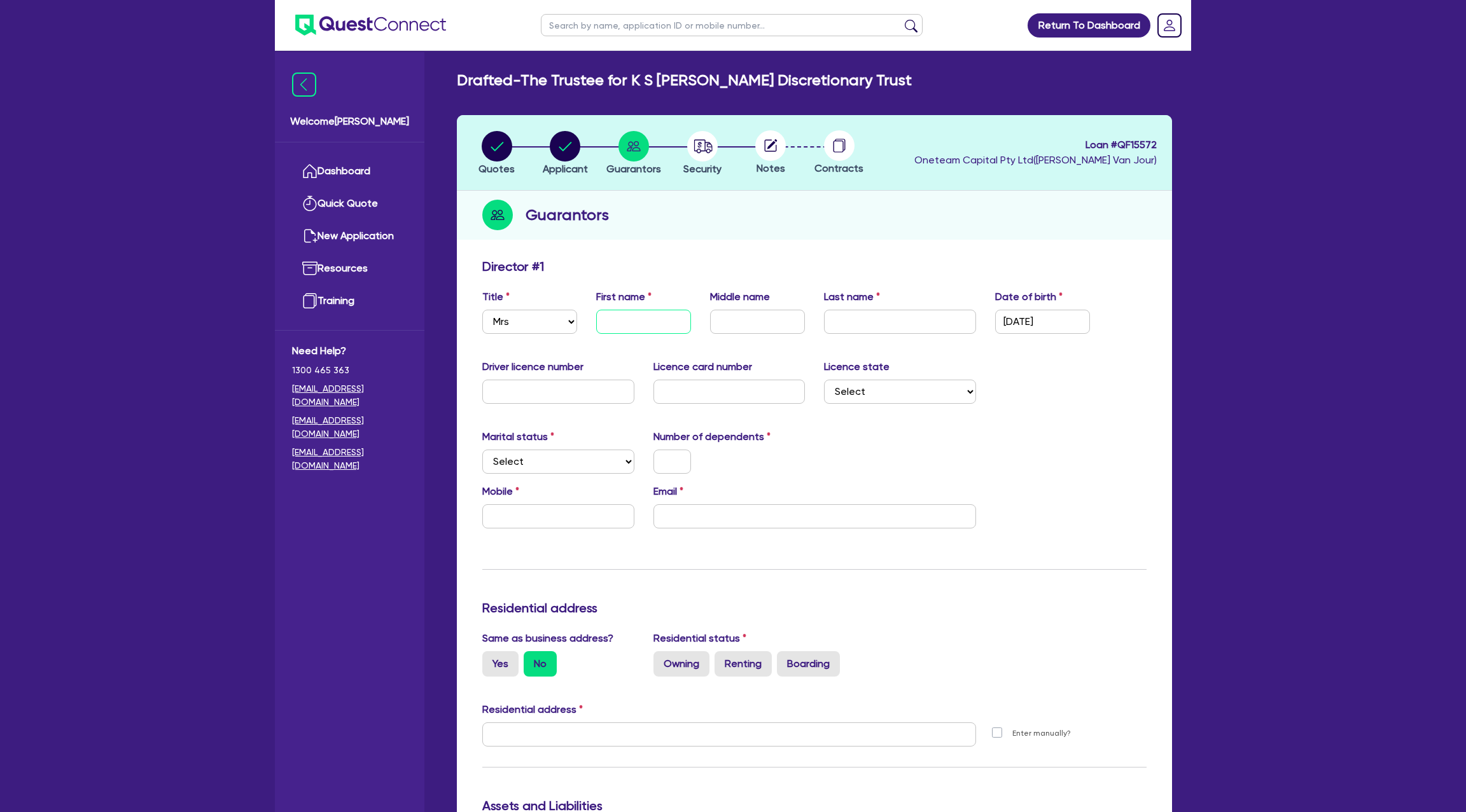
click at [661, 310] on input "text" at bounding box center [643, 321] width 95 height 24
click at [749, 311] on input "text" at bounding box center [757, 321] width 95 height 24
click at [894, 328] on input "text" at bounding box center [900, 321] width 152 height 24
drag, startPoint x: 1050, startPoint y: 381, endPoint x: 435, endPoint y: 350, distance: 615.8
click at [1045, 381] on div "Driver licence number Licence card number Licence state Select NSW VIC QLD TAS …" at bounding box center [815, 386] width 683 height 54
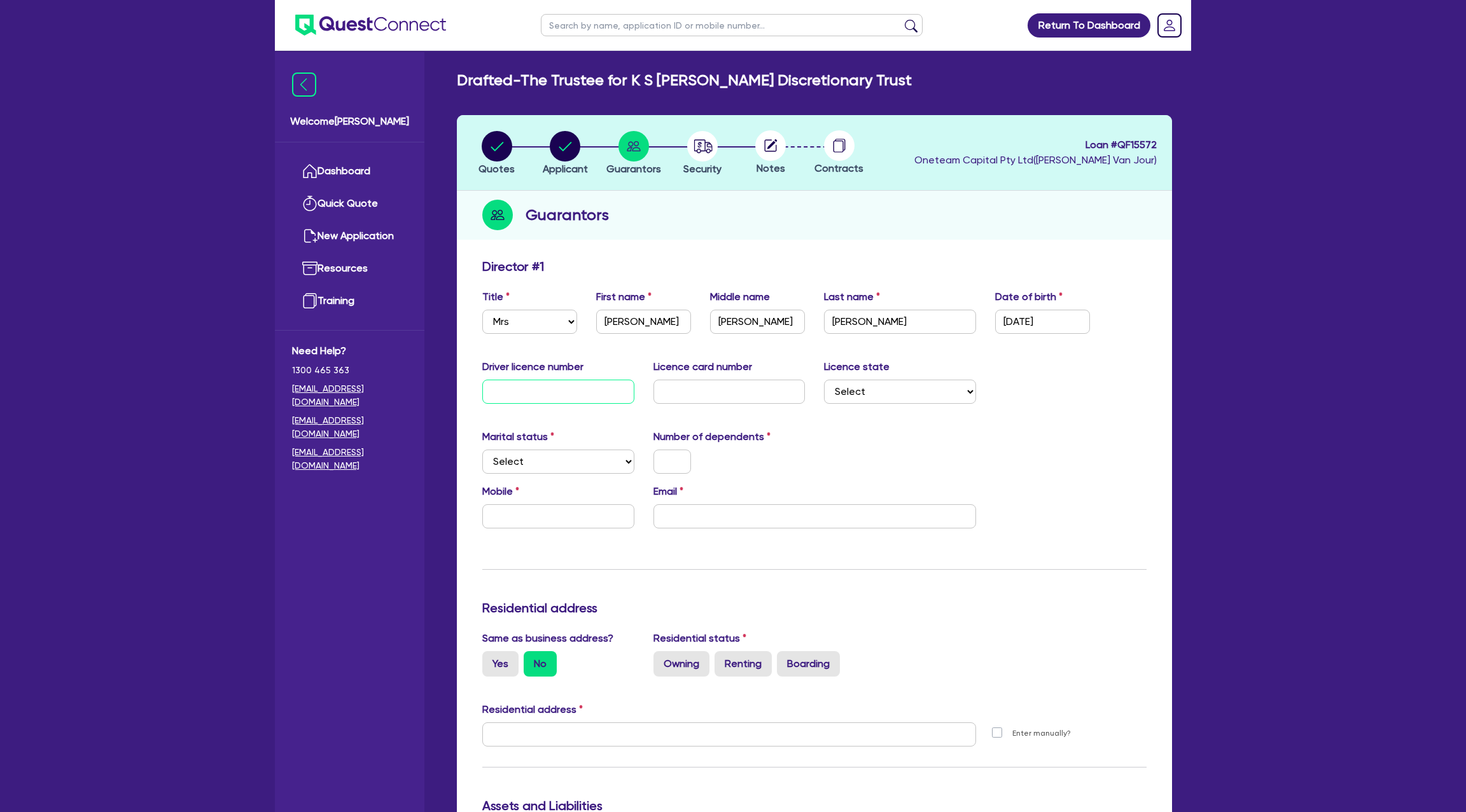
drag, startPoint x: 499, startPoint y: 393, endPoint x: 506, endPoint y: 390, distance: 7.6
click at [499, 393] on input "text" at bounding box center [559, 392] width 152 height 24
click at [499, 456] on select "Select Single Married De Facto / Partner" at bounding box center [559, 461] width 152 height 24
click at [527, 390] on input "text" at bounding box center [559, 392] width 152 height 24
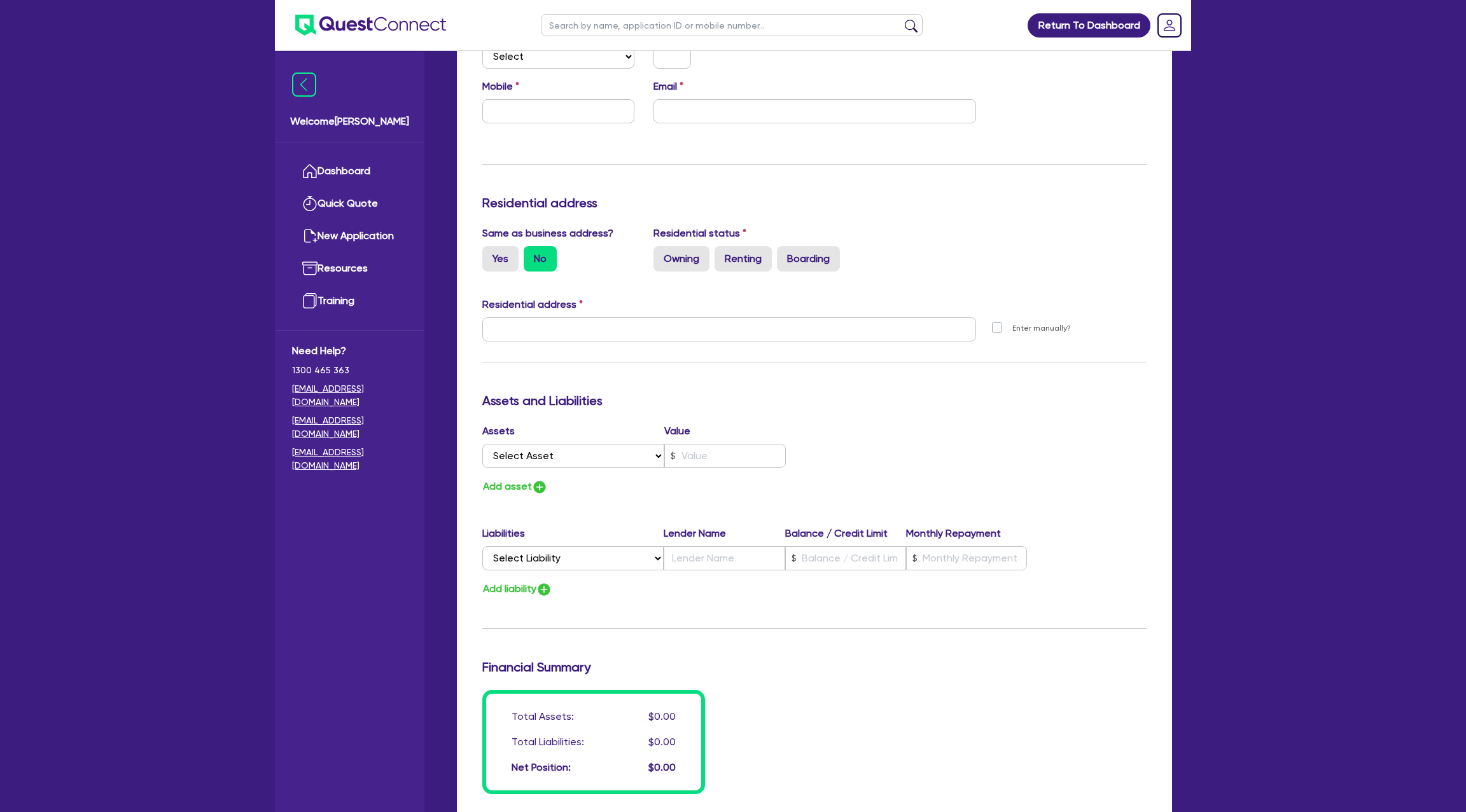
scroll to position [391, 0]
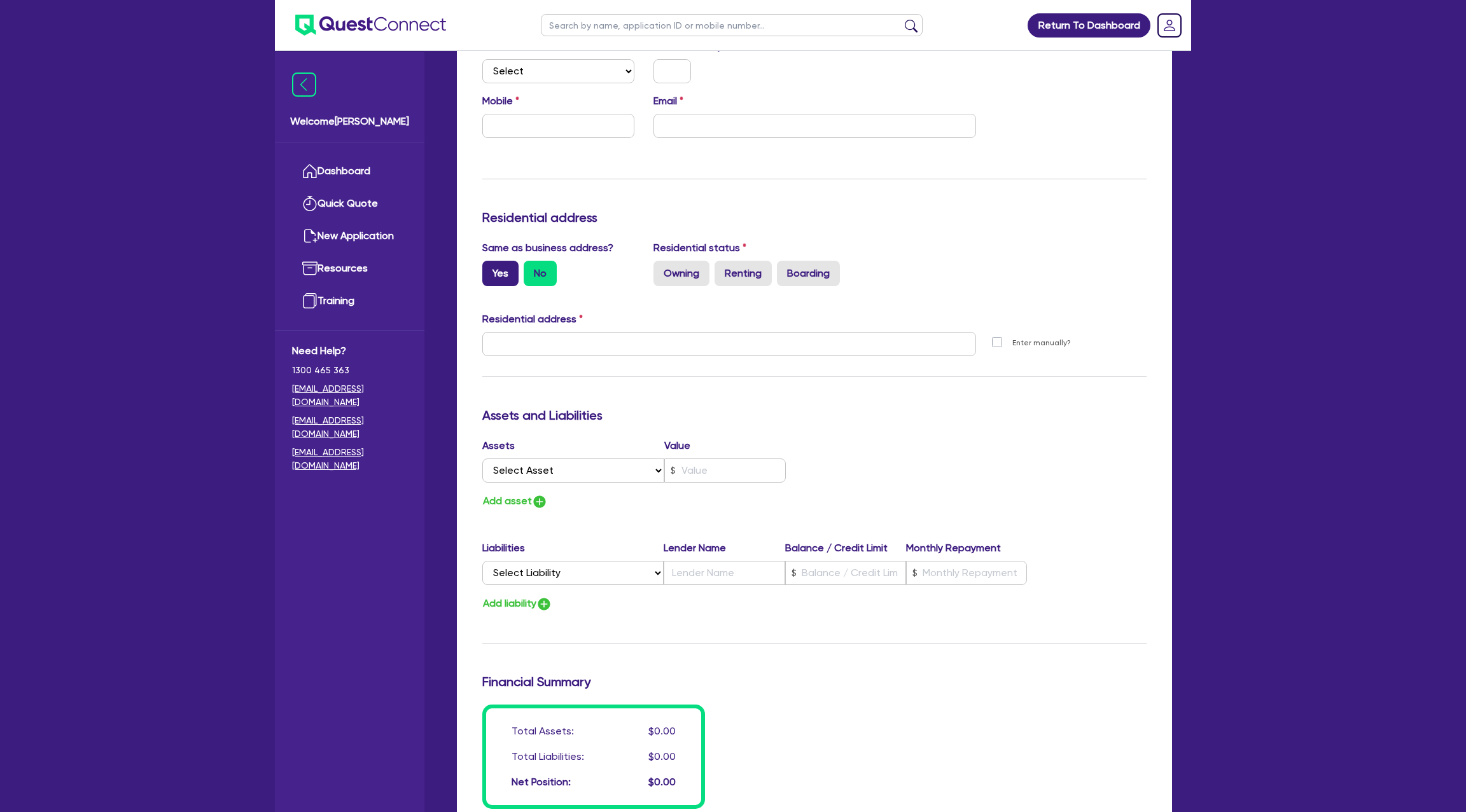
click at [507, 276] on label "Yes" at bounding box center [501, 273] width 36 height 25
click at [490, 269] on input "Yes" at bounding box center [486, 265] width 8 height 8
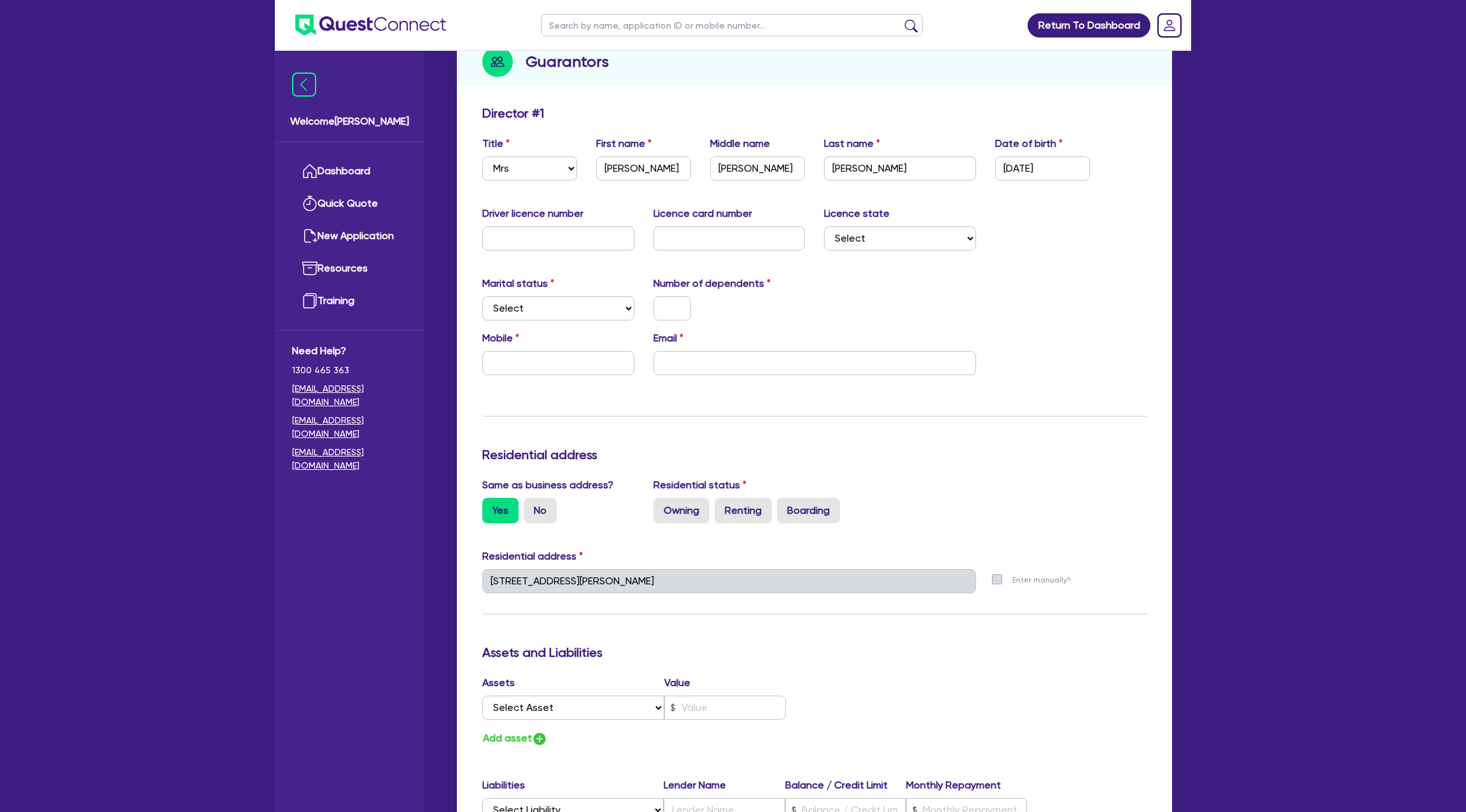
scroll to position [0, 0]
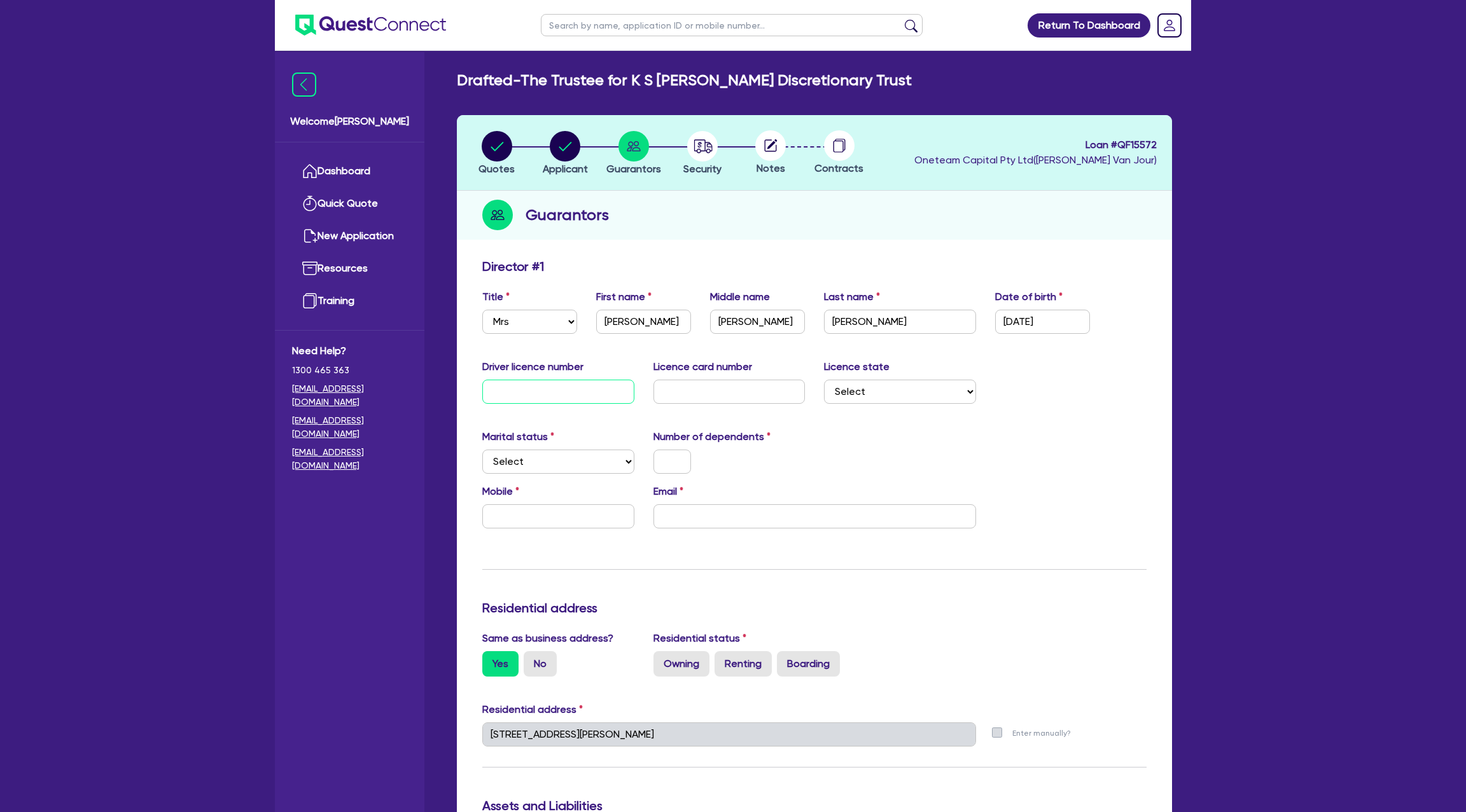
drag, startPoint x: 539, startPoint y: 393, endPoint x: 526, endPoint y: 397, distance: 13.6
click at [536, 393] on input "text" at bounding box center [559, 392] width 152 height 24
click at [767, 389] on input "text" at bounding box center [730, 392] width 152 height 24
click at [697, 389] on input "p601496" at bounding box center [730, 392] width 152 height 24
drag, startPoint x: 864, startPoint y: 470, endPoint x: 870, endPoint y: 424, distance: 46.4
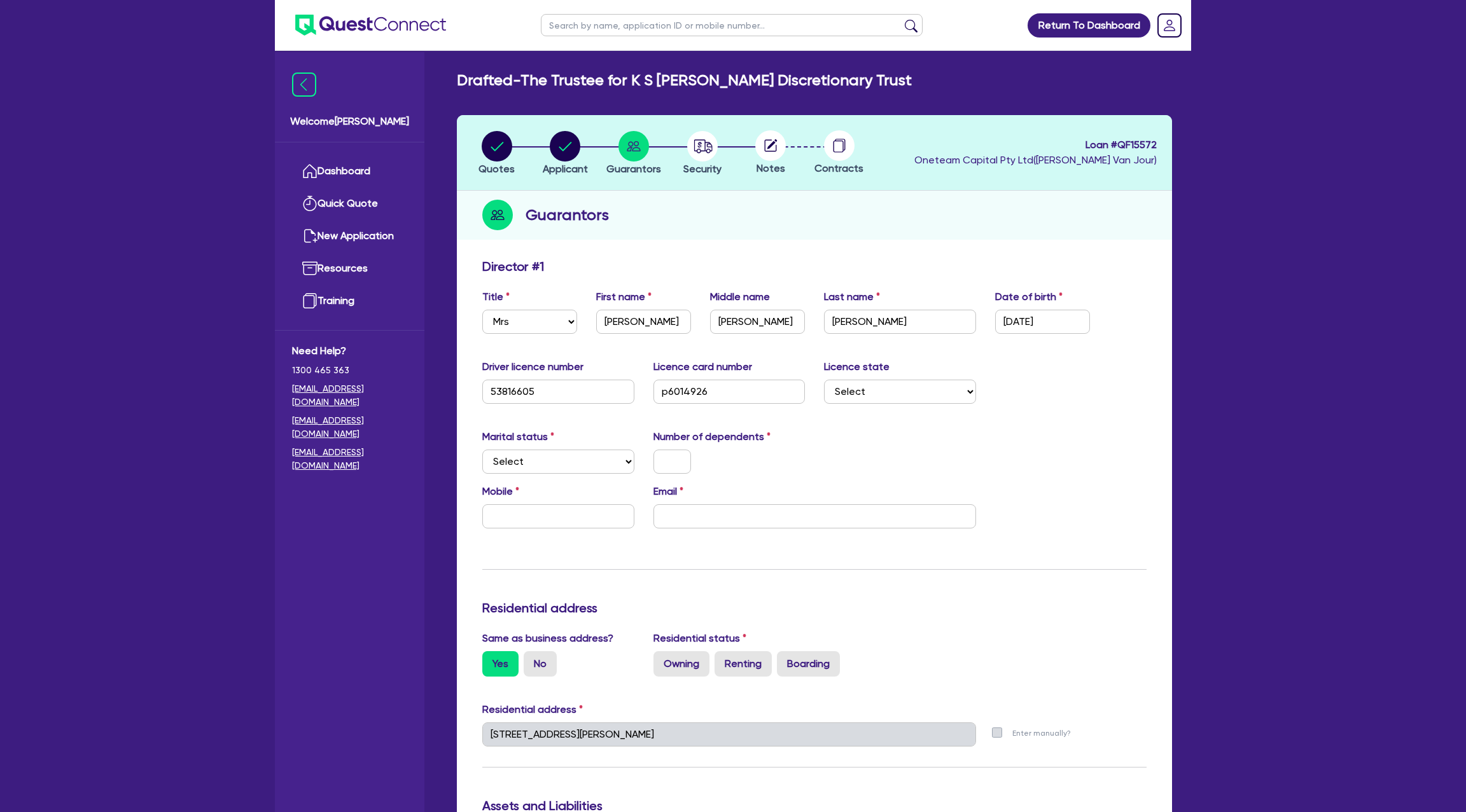
click at [864, 463] on div "Marital status Select Single Married De Facto / Partner Number of dependents" at bounding box center [815, 456] width 683 height 54
click at [863, 390] on select "Select NSW VIC QLD TAS ACT SA NT WA" at bounding box center [900, 392] width 152 height 24
click at [824, 380] on select "Select NSW VIC QLD TAS ACT SA NT WA" at bounding box center [900, 392] width 152 height 24
drag, startPoint x: 577, startPoint y: 503, endPoint x: 583, endPoint y: 497, distance: 8.5
click at [583, 497] on div "Mobile" at bounding box center [559, 506] width 171 height 44
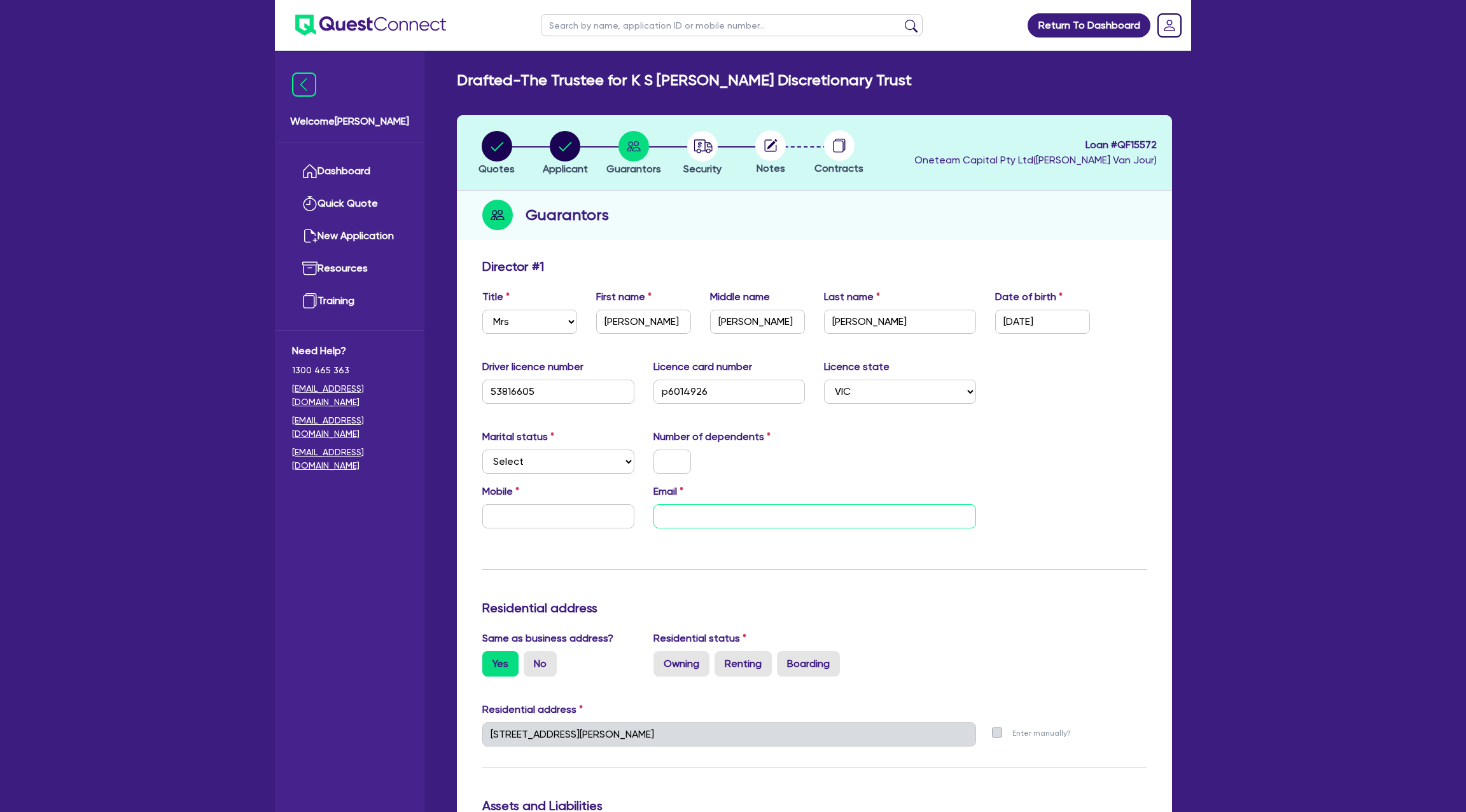
click at [695, 516] on input "email" at bounding box center [815, 516] width 323 height 24
paste input "katie@malryanglen.com.au"
drag, startPoint x: 1003, startPoint y: 444, endPoint x: 967, endPoint y: 442, distance: 36.1
click at [1003, 444] on div "Marital status Select Single Married De Facto / Partner Number of dependents" at bounding box center [815, 456] width 683 height 54
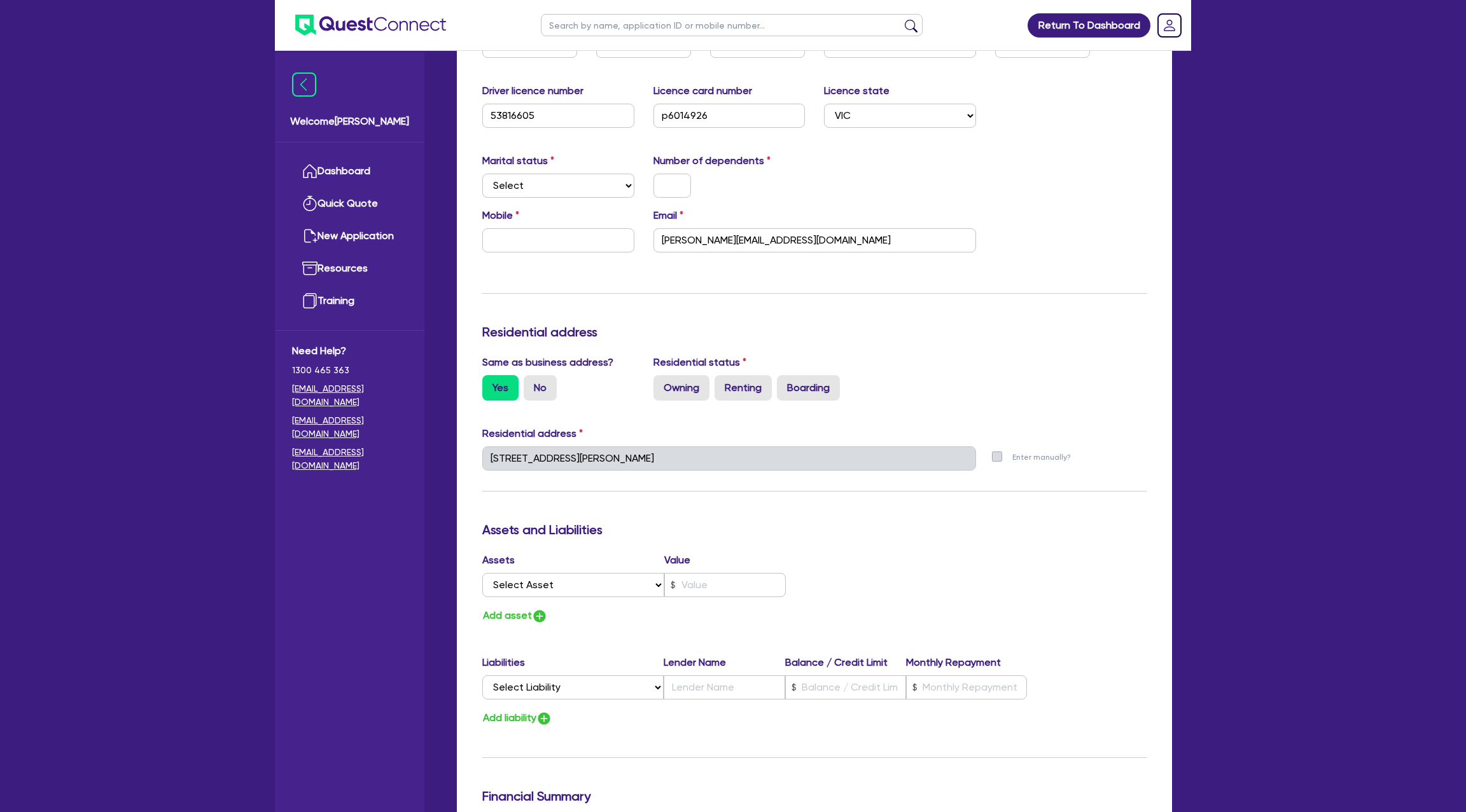
scroll to position [277, 0]
click at [533, 594] on select "Select Asset Cash Property Investment property Vehicle Truck Trailer Equipment …" at bounding box center [573, 584] width 182 height 24
click at [482, 572] on select "Select Asset Cash Property Investment property Vehicle Truck Trailer Equipment …" at bounding box center [573, 584] width 182 height 24
click at [733, 577] on input "text" at bounding box center [725, 584] width 122 height 24
click at [866, 579] on div "Assets Value Select Asset Cash Property Investment property Vehicle Truck Trail…" at bounding box center [815, 587] width 683 height 72
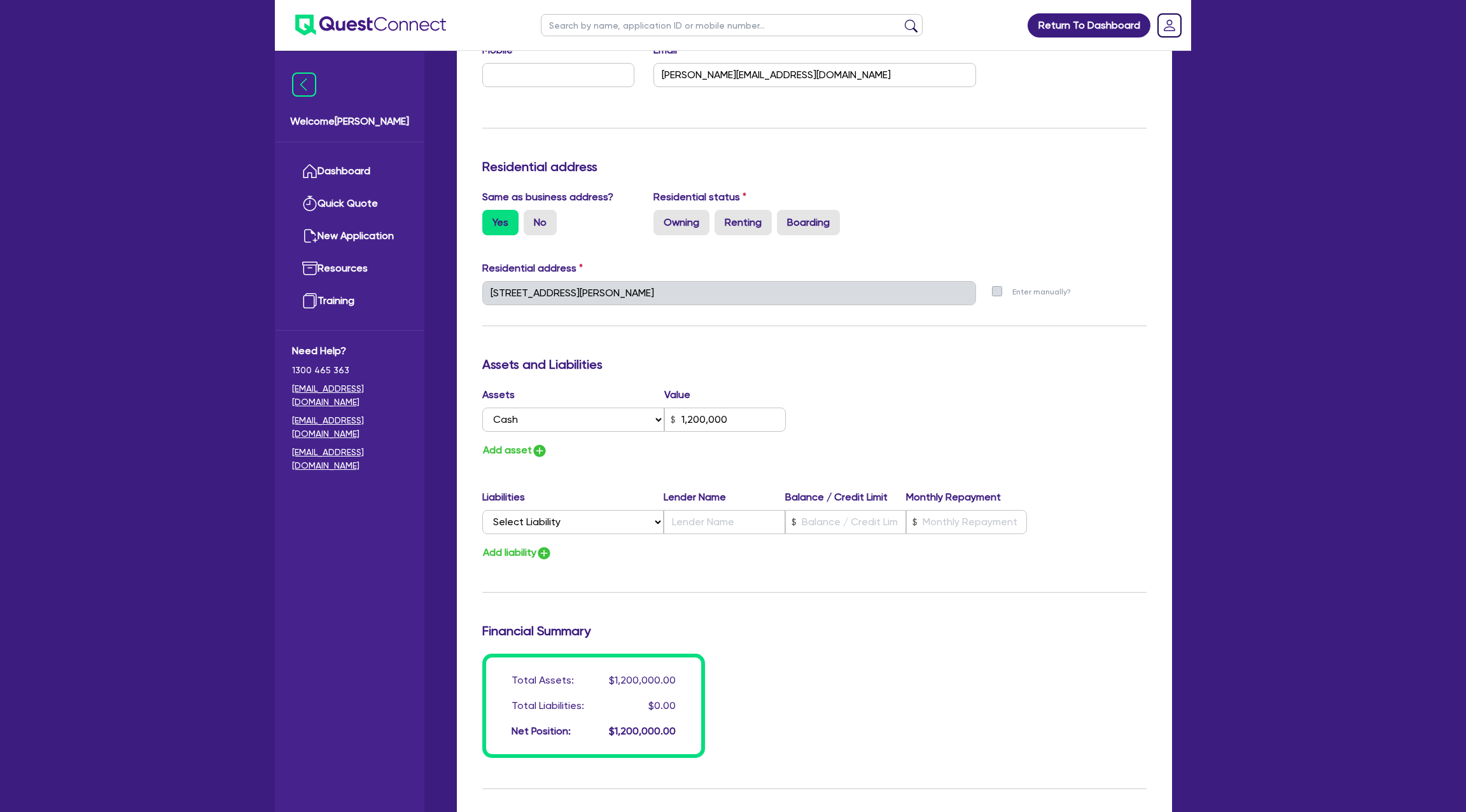
scroll to position [448, 0]
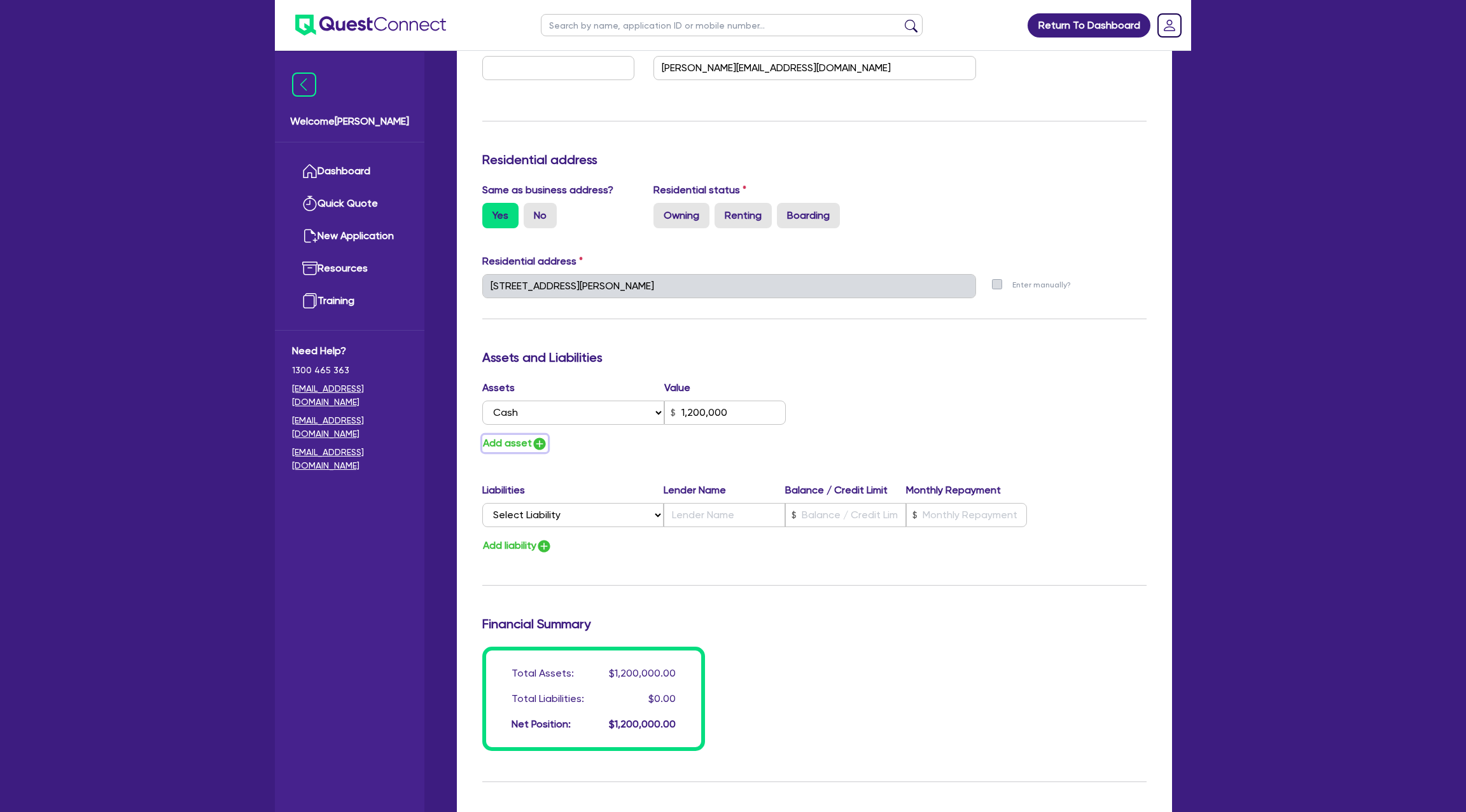
click at [533, 438] on img "button" at bounding box center [539, 444] width 15 height 15
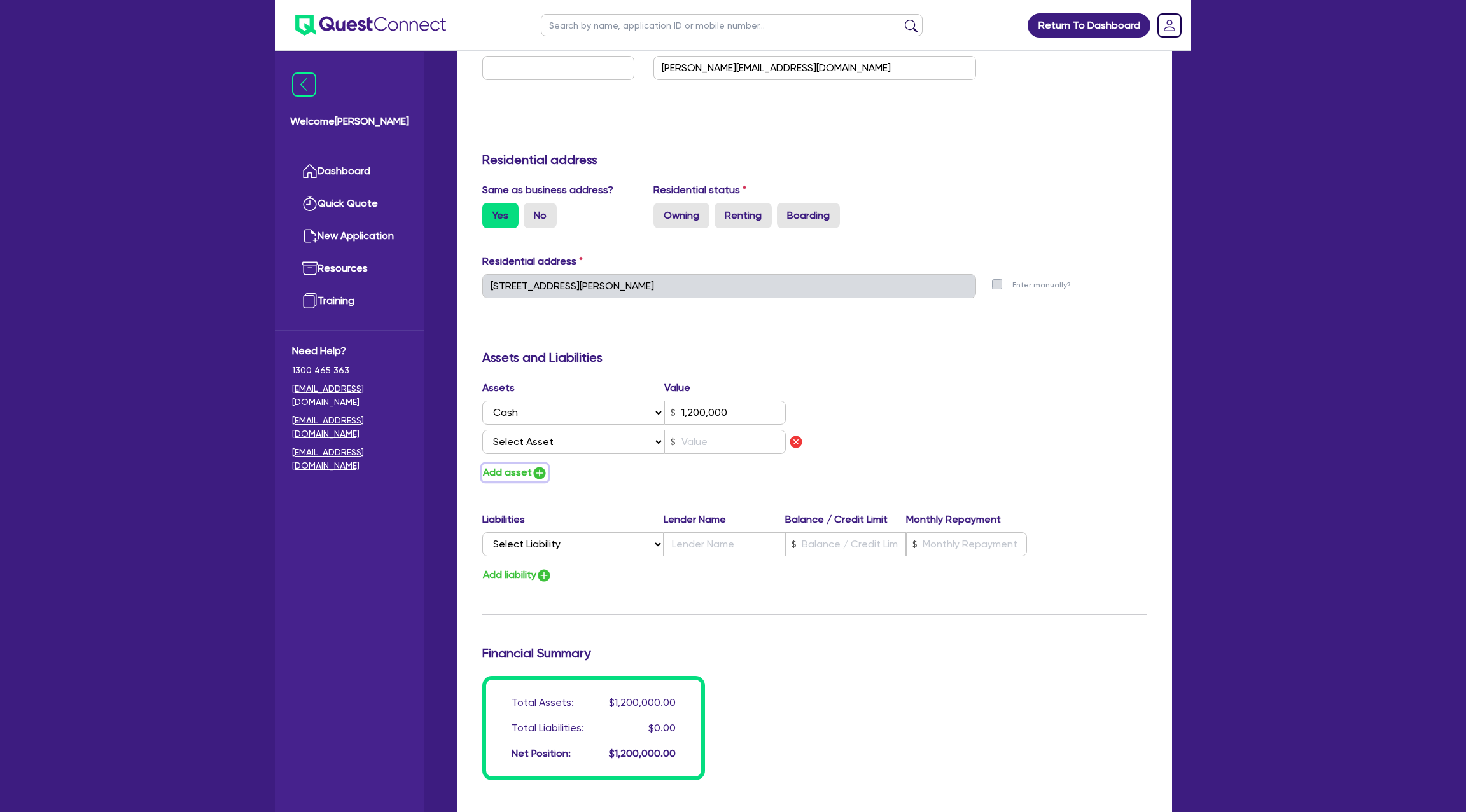
scroll to position [448, 0]
click at [540, 449] on select "Select Asset Cash Property Investment property Vehicle Truck Trailer Equipment …" at bounding box center [573, 442] width 182 height 24
click at [482, 431] on select "Select Asset Cash Property Investment property Vehicle Truck Trailer Equipment …" at bounding box center [573, 442] width 182 height 24
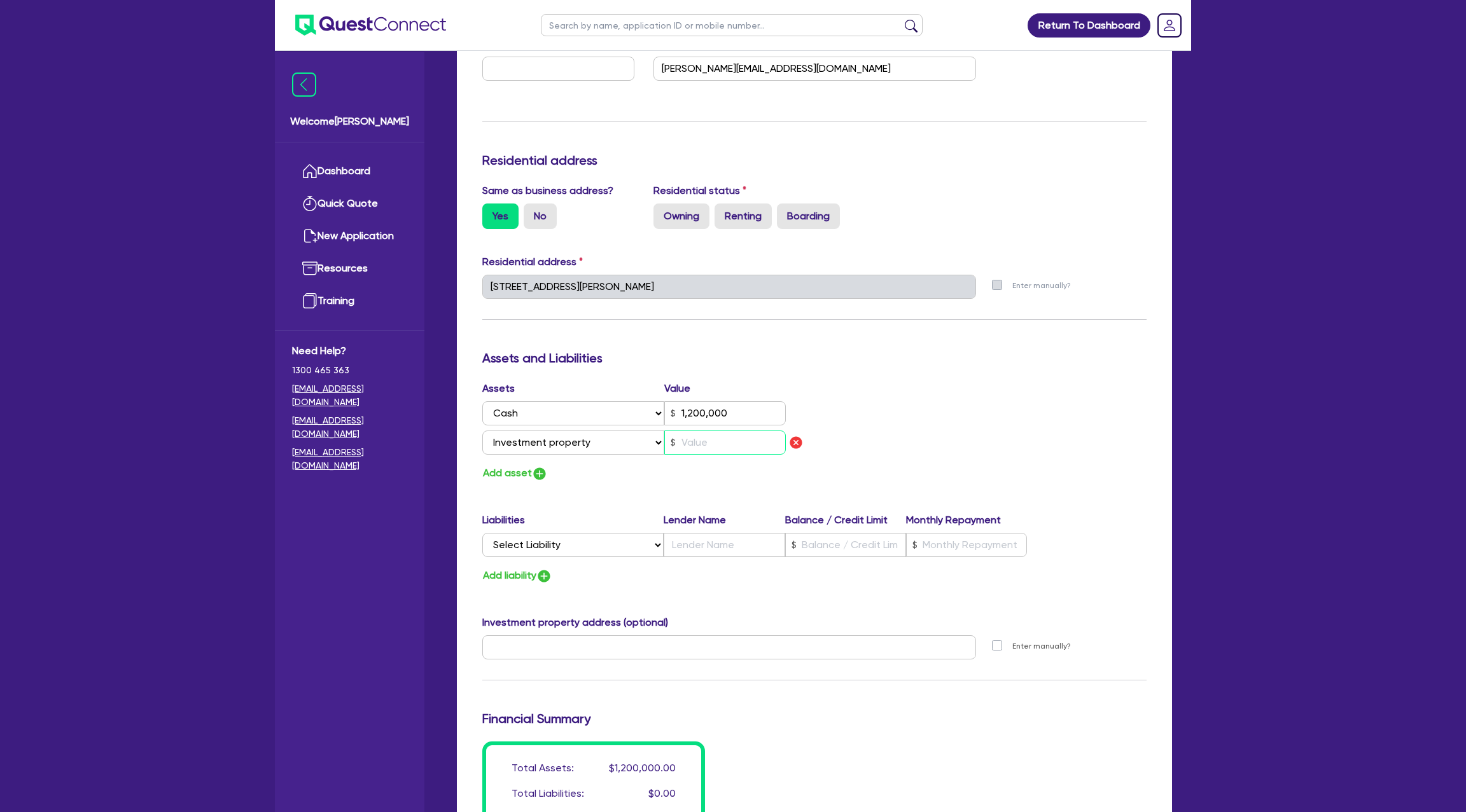
click at [729, 442] on input "text" at bounding box center [725, 442] width 122 height 24
click at [1020, 397] on div "Assets Value Select Asset Cash Property Investment property Vehicle Truck Trail…" at bounding box center [815, 431] width 683 height 101
click at [830, 549] on input "text" at bounding box center [845, 544] width 121 height 24
click at [590, 539] on select "Select Liability Credit card Mortgage Investment property loan Vehicle loan Tru…" at bounding box center [573, 544] width 181 height 24
click at [482, 533] on select "Select Liability Credit card Mortgage Investment property loan Vehicle loan Tru…" at bounding box center [573, 544] width 181 height 24
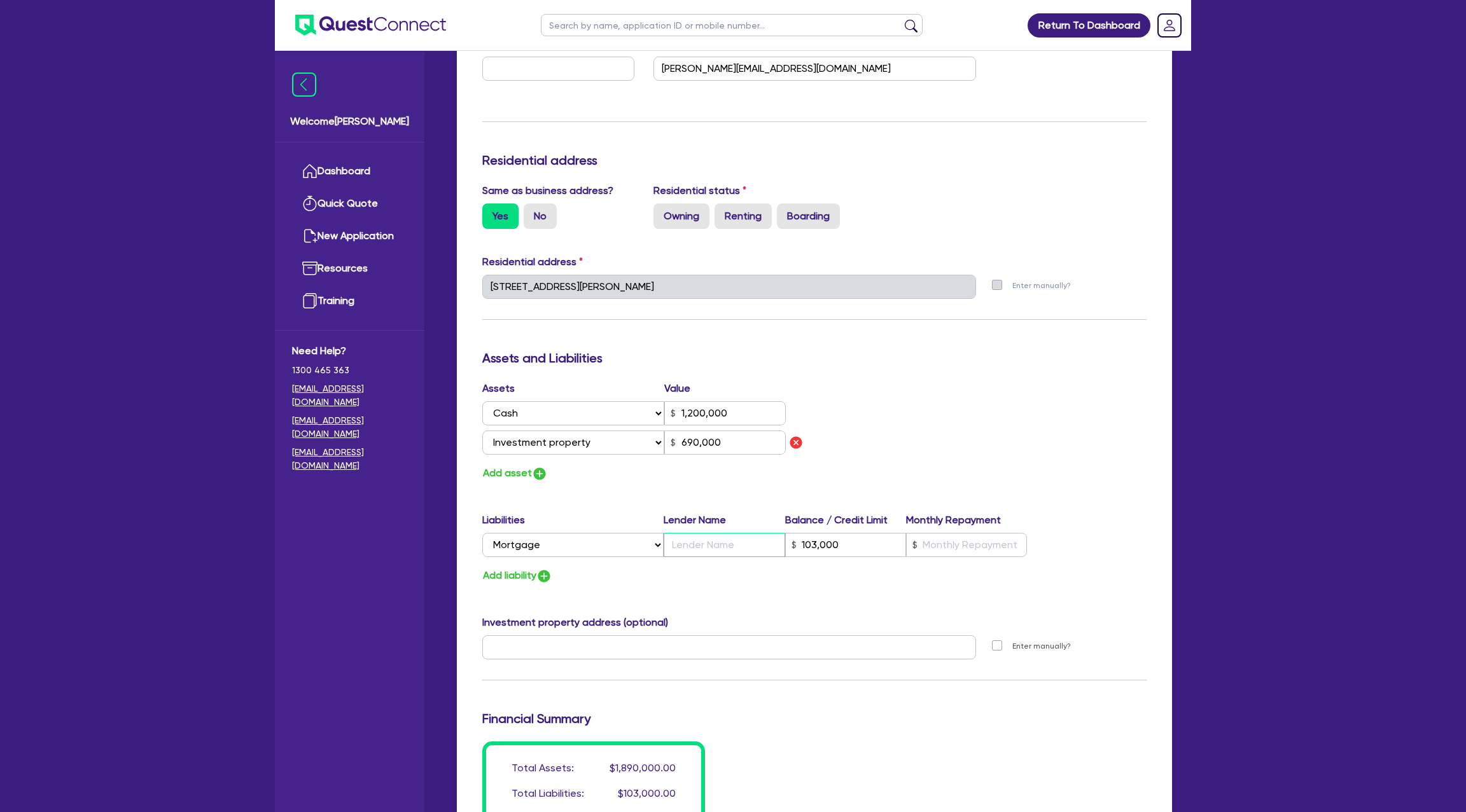
click at [711, 545] on input "text" at bounding box center [724, 544] width 121 height 24
click at [584, 567] on div "Add liability" at bounding box center [815, 576] width 683 height 17
click at [524, 578] on button "Add liability" at bounding box center [517, 576] width 70 height 17
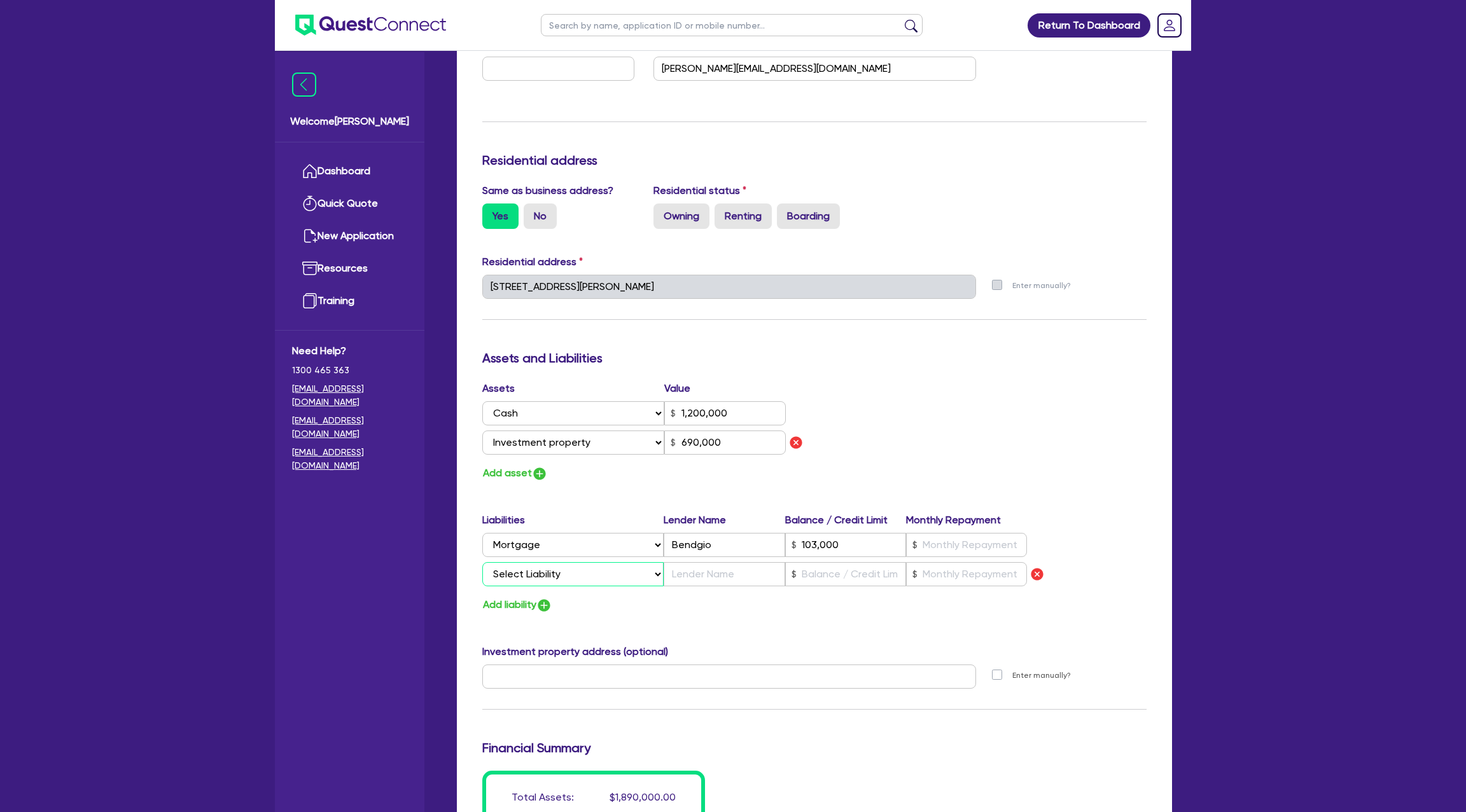
click at [578, 576] on select "Select Liability Credit card Mortgage Investment property loan Vehicle loan Tru…" at bounding box center [573, 573] width 181 height 24
click at [482, 562] on select "Select Liability Credit card Mortgage Investment property loan Vehicle loan Tru…" at bounding box center [573, 573] width 181 height 24
click at [526, 564] on select "Select Liability Credit card Mortgage Investment property loan Vehicle loan Tru…" at bounding box center [573, 573] width 181 height 24
click at [540, 571] on select "Select Liability Credit card Mortgage Investment property loan Vehicle loan Tru…" at bounding box center [573, 573] width 181 height 24
click at [482, 562] on select "Select Liability Credit card Mortgage Investment property loan Vehicle loan Tru…" at bounding box center [573, 573] width 181 height 24
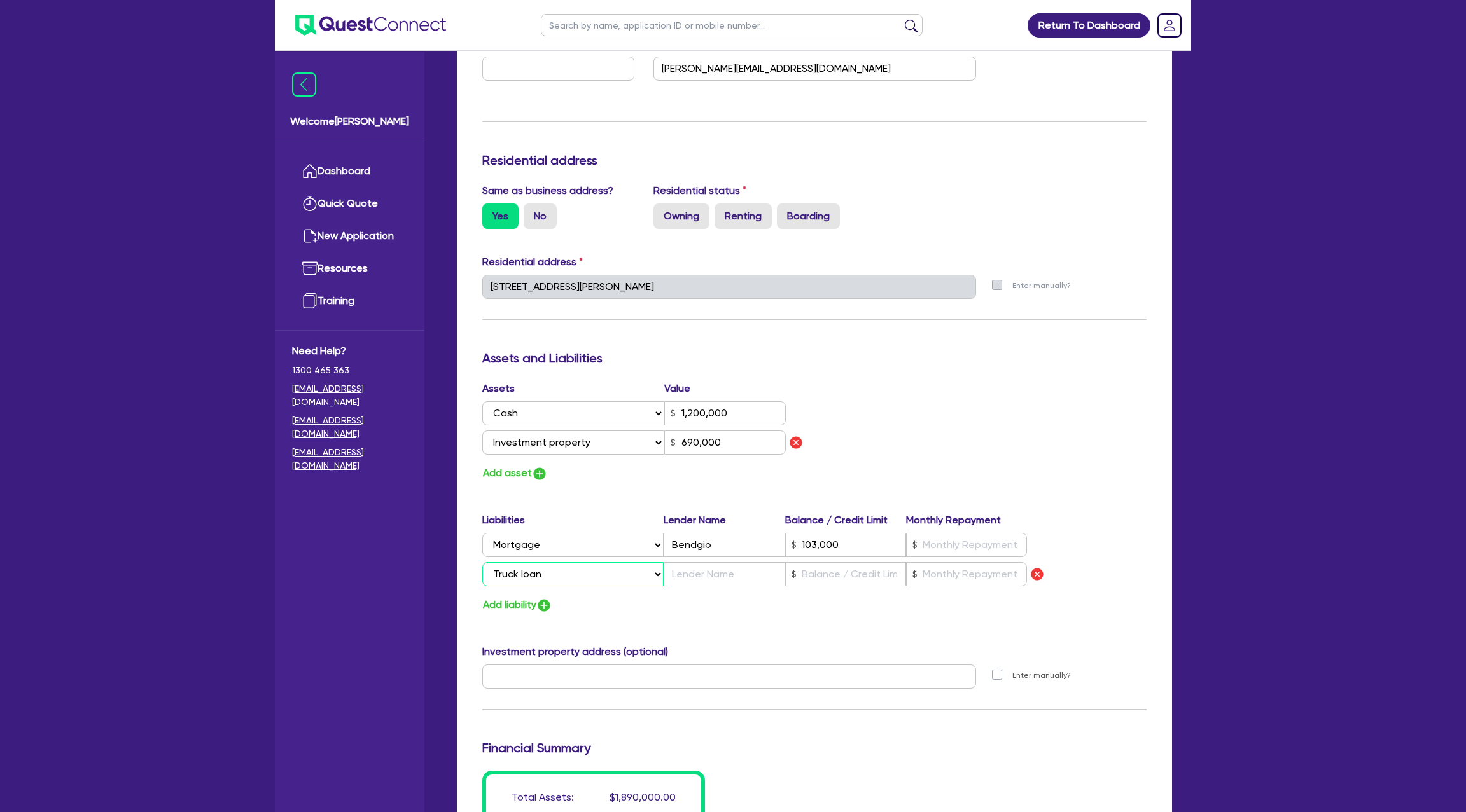
click at [539, 567] on select "Select Liability Credit card Mortgage Investment property loan Vehicle loan Tru…" at bounding box center [573, 573] width 181 height 24
click at [482, 562] on select "Select Liability Credit card Mortgage Investment property loan Vehicle loan Tru…" at bounding box center [573, 573] width 181 height 24
drag, startPoint x: 708, startPoint y: 576, endPoint x: 738, endPoint y: 579, distance: 30.1
click at [708, 576] on input "text" at bounding box center [724, 573] width 121 height 24
click at [842, 574] on input "text" at bounding box center [845, 573] width 121 height 24
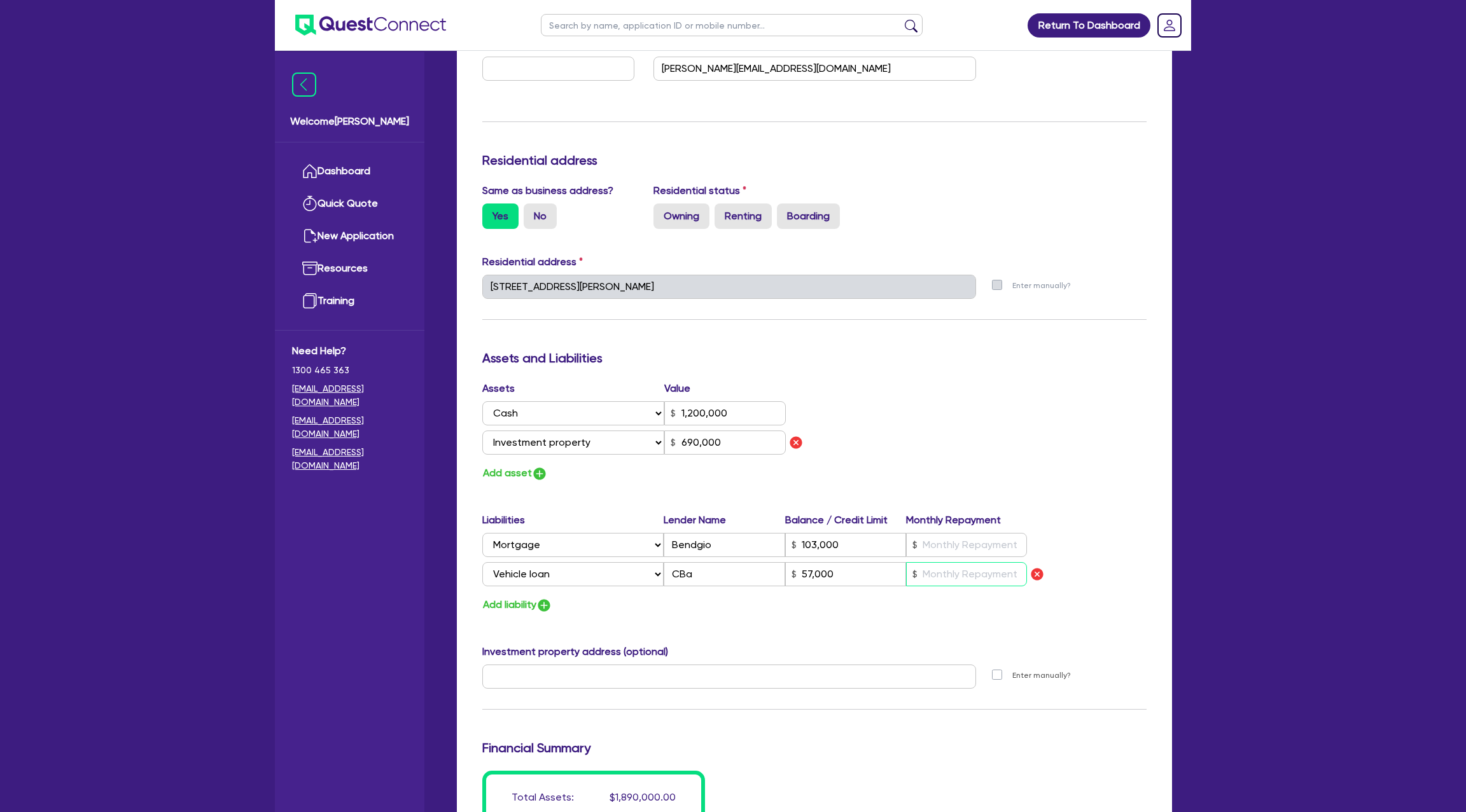
drag, startPoint x: 985, startPoint y: 573, endPoint x: 982, endPoint y: 553, distance: 20.2
click at [986, 573] on input "text" at bounding box center [966, 573] width 121 height 24
click at [723, 580] on input "CBa" at bounding box center [724, 573] width 121 height 24
click at [931, 569] on input "text" at bounding box center [966, 573] width 121 height 24
drag, startPoint x: 913, startPoint y: 542, endPoint x: 925, endPoint y: 550, distance: 14.4
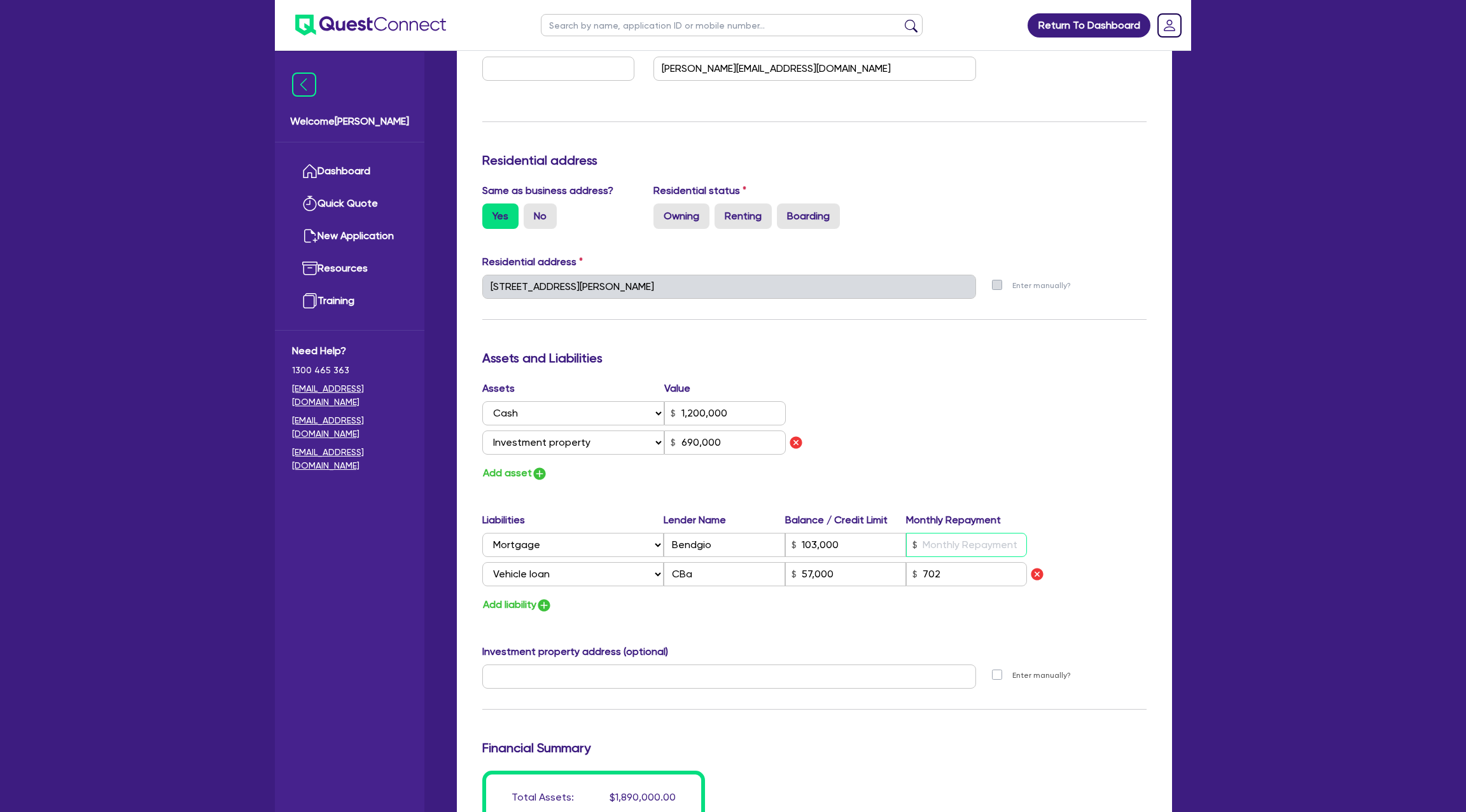
click at [913, 538] on div at bounding box center [966, 544] width 121 height 24
drag, startPoint x: 1078, startPoint y: 379, endPoint x: 1068, endPoint y: 366, distance: 16.4
click at [1077, 378] on div "Update residential status for Director #1 Boarding is only acceptable when the …" at bounding box center [815, 343] width 664 height 1064
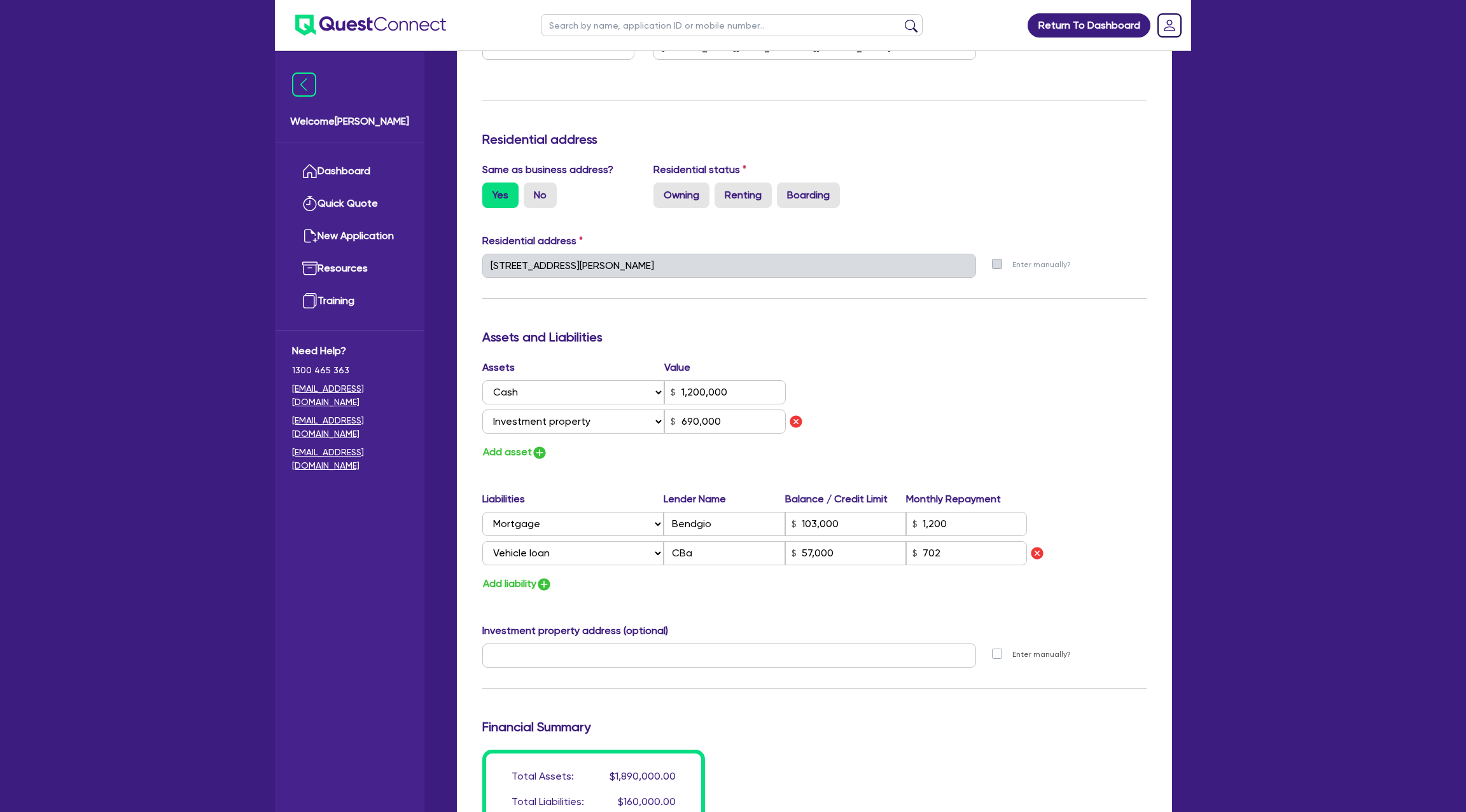
scroll to position [469, 0]
click at [682, 192] on label "Owning" at bounding box center [681, 194] width 56 height 25
click at [684, 199] on label "Owning" at bounding box center [681, 194] width 56 height 25
click at [662, 190] on input "Owning" at bounding box center [657, 186] width 8 height 8
click at [1031, 207] on div "Same as business address? Yes No Residential status Owning Renting Boarding" at bounding box center [815, 189] width 683 height 56
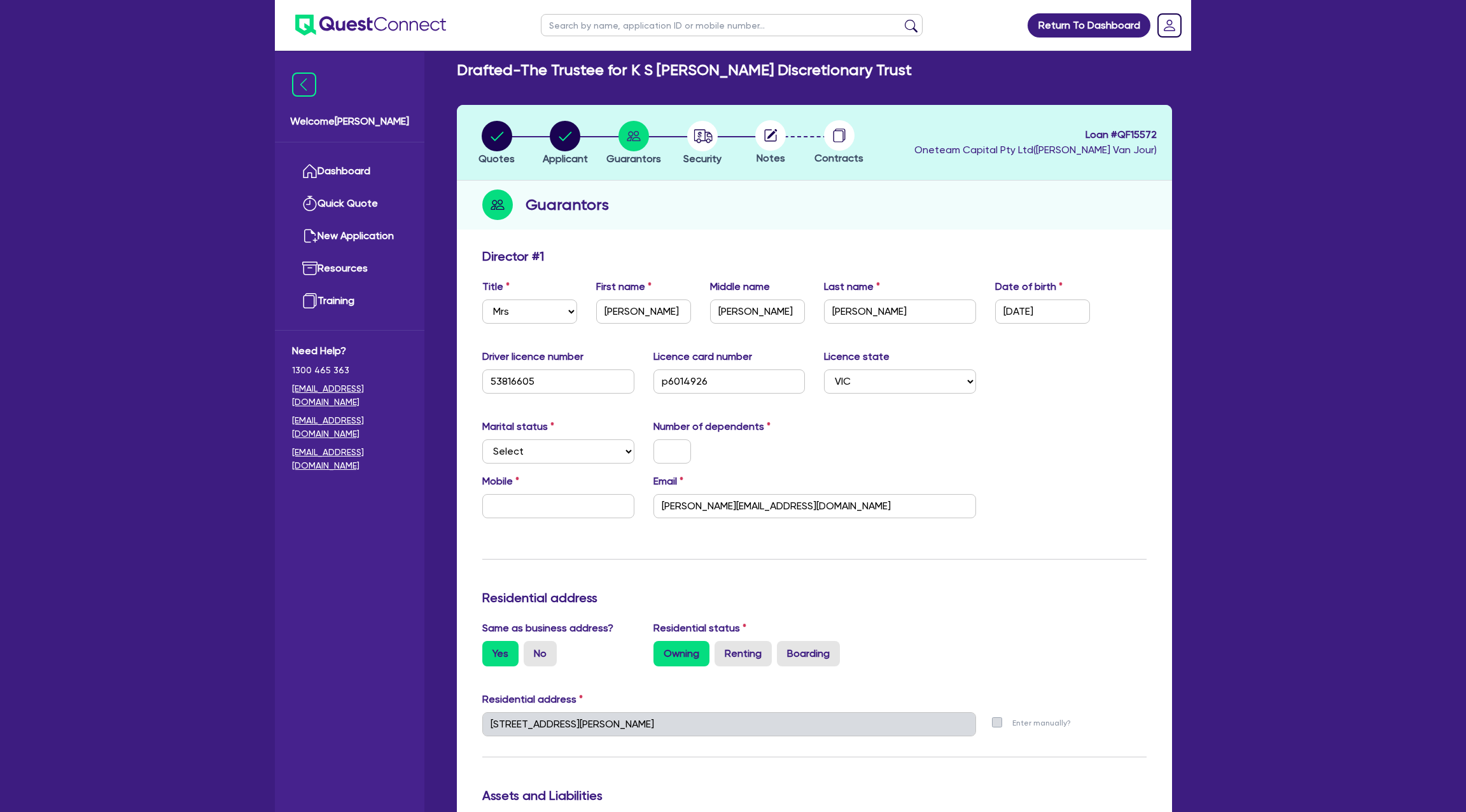
scroll to position [0, 0]
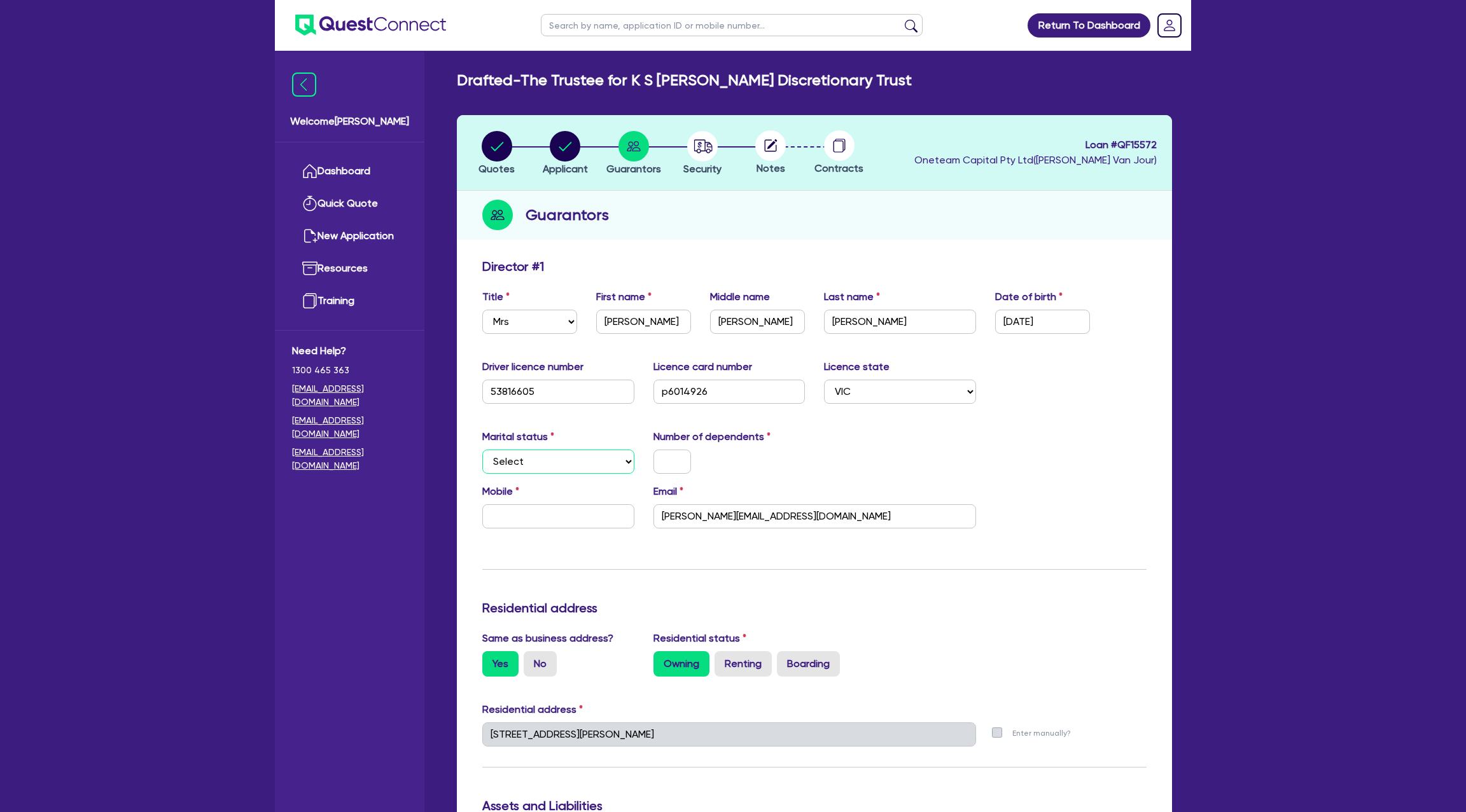
click at [549, 463] on select "Select Single Married De Facto / Partner" at bounding box center [559, 461] width 152 height 24
click at [482, 450] on select "Select Single Married De Facto / Partner" at bounding box center [559, 461] width 152 height 24
click at [671, 450] on input "text" at bounding box center [672, 461] width 38 height 24
click at [757, 425] on div "Update residential status for Director #1 Boarding is only acceptable when the …" at bounding box center [815, 791] width 664 height 1064
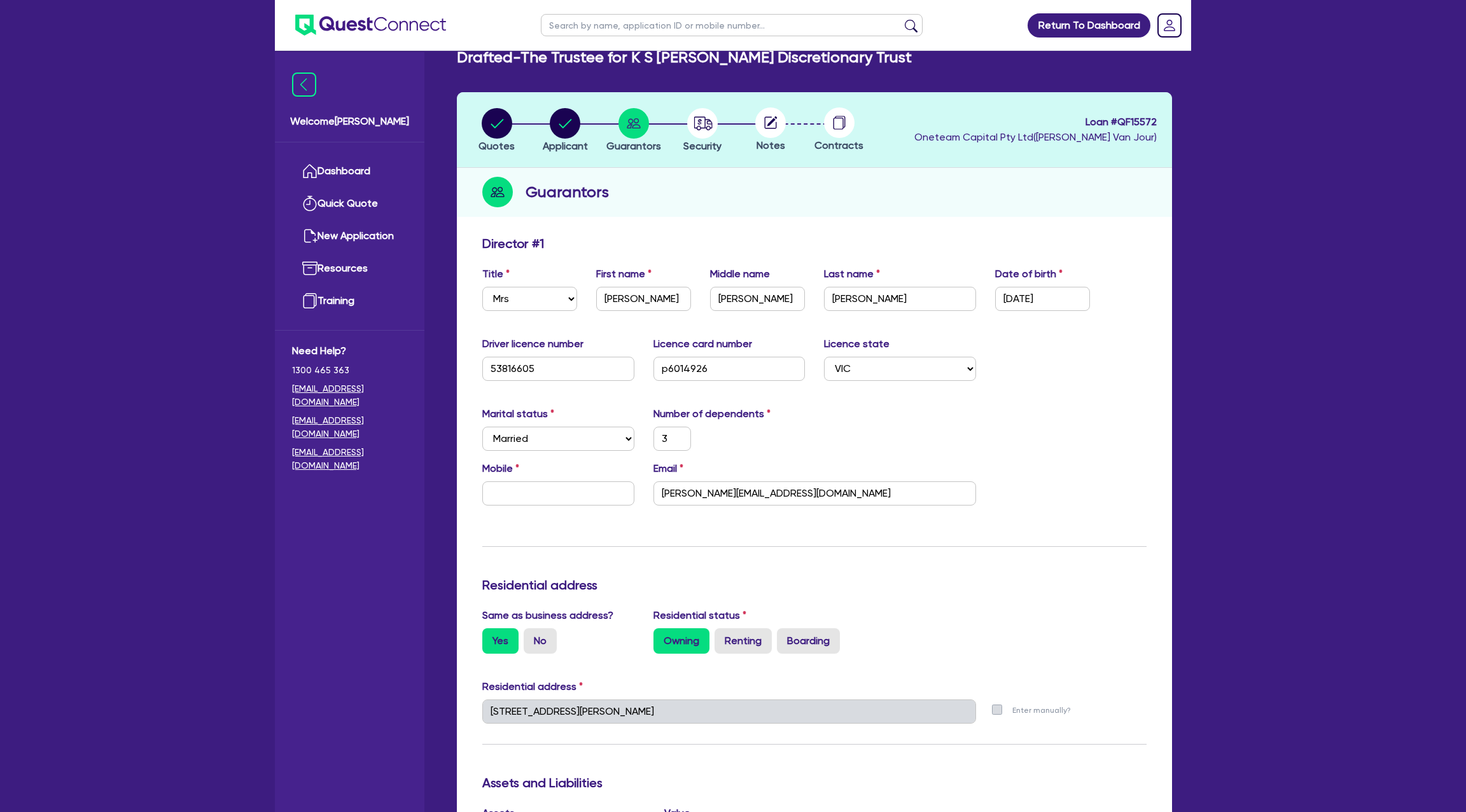
scroll to position [25, 0]
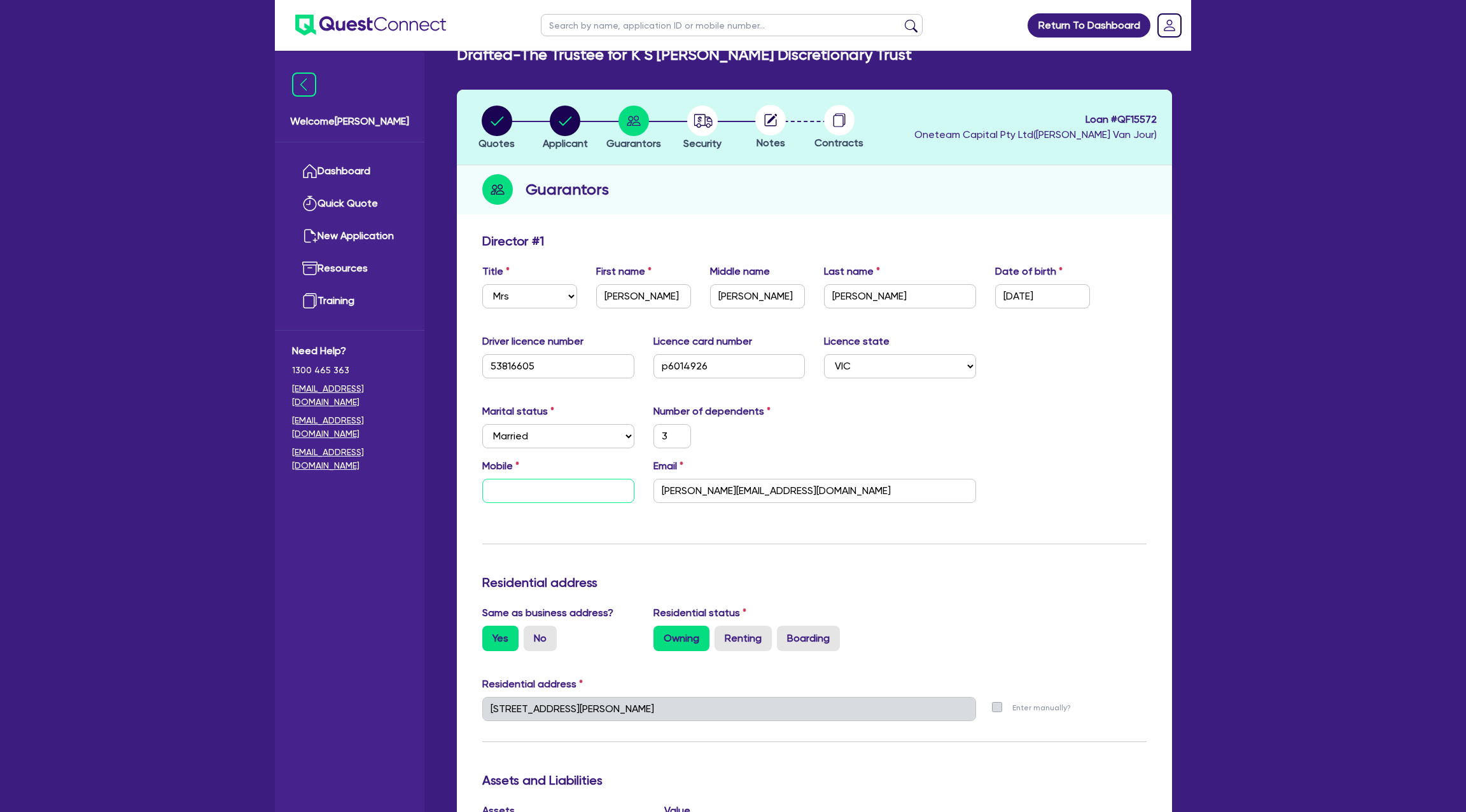
click at [531, 485] on input "text" at bounding box center [559, 491] width 152 height 24
paste input "4173 377 73"
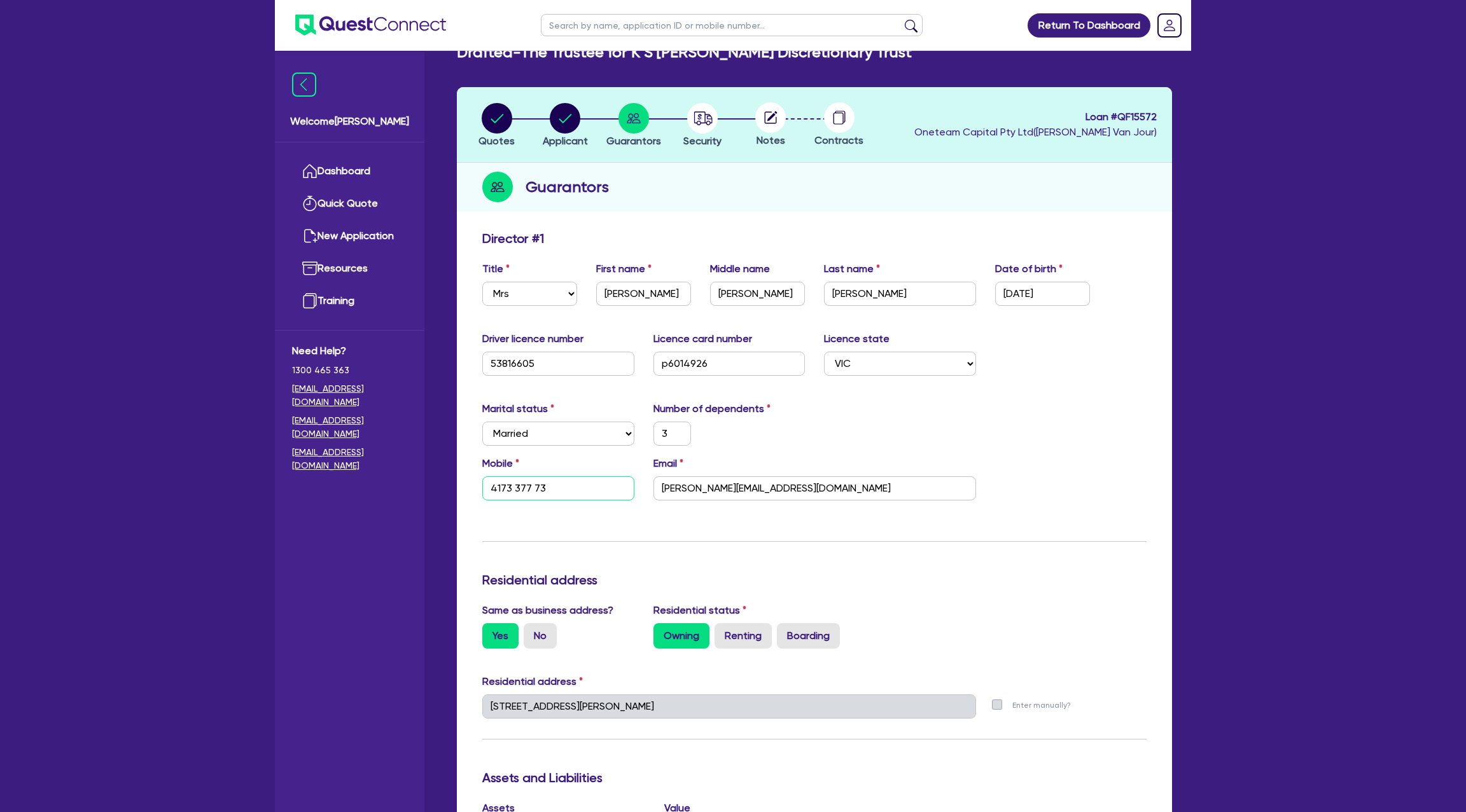
click at [492, 486] on input "4173 377 73" at bounding box center [559, 488] width 152 height 24
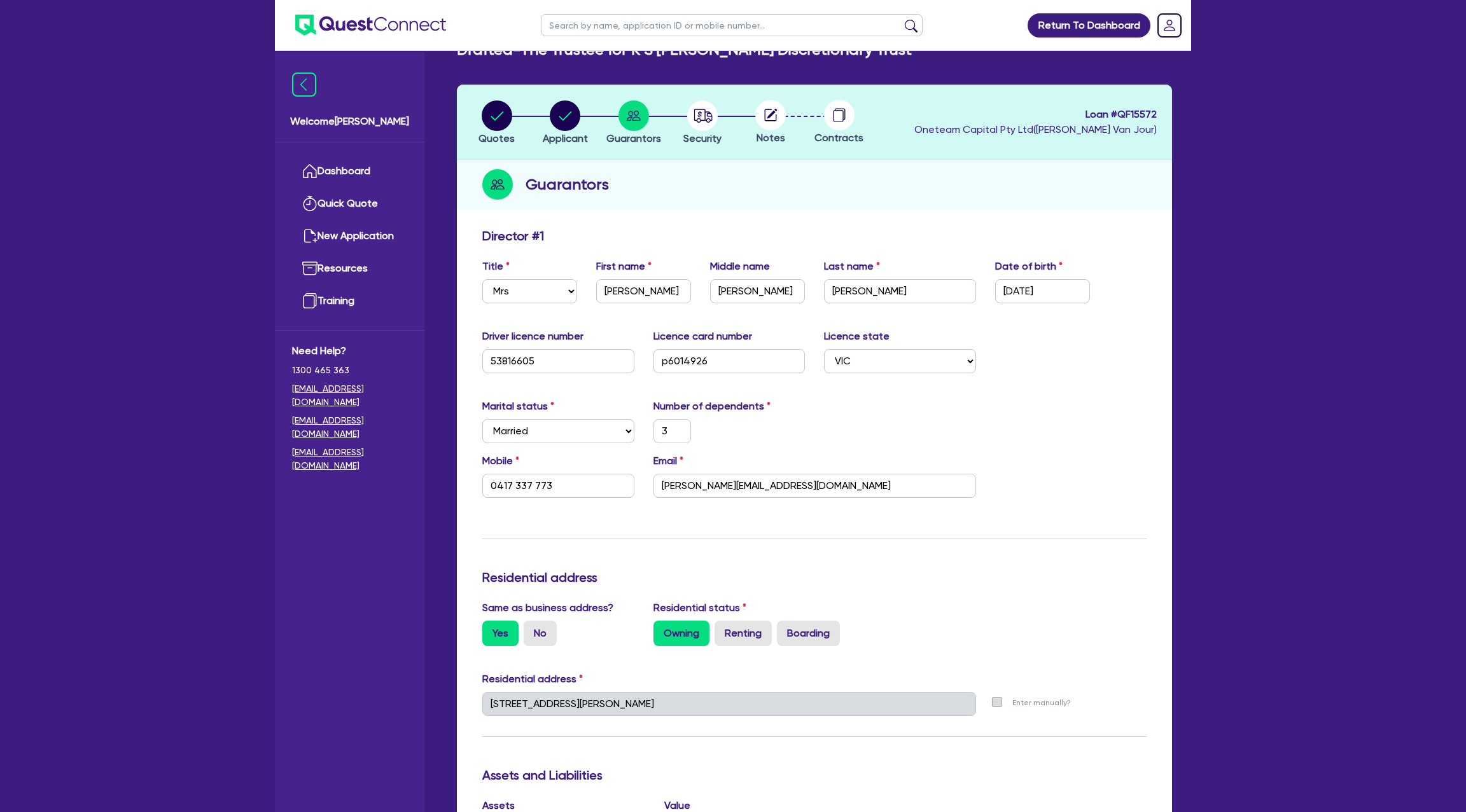
click at [601, 529] on div "Update residential status for Director #1 Boarding is only acceptable when the …" at bounding box center [815, 761] width 664 height 1064
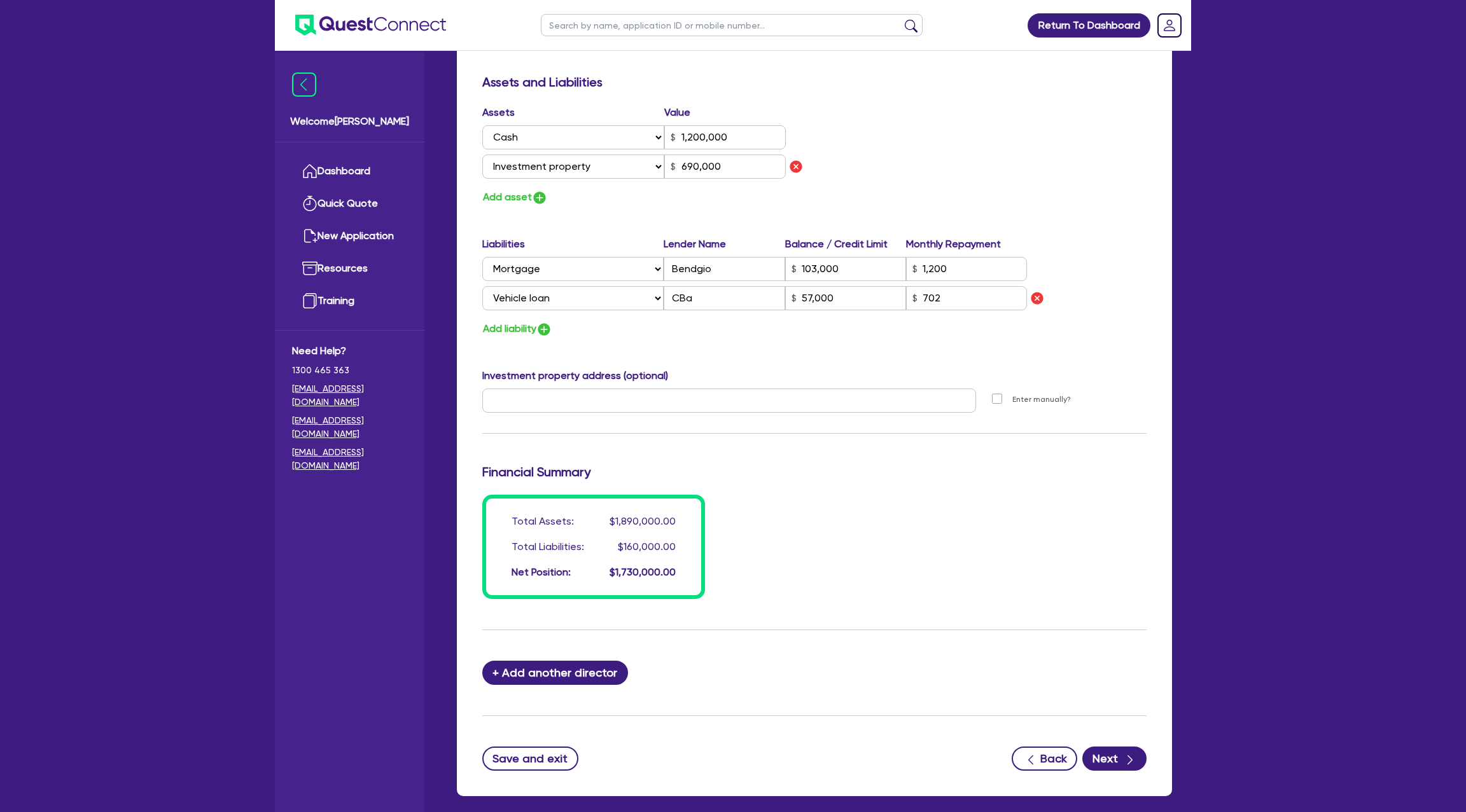
scroll to position [783, 0]
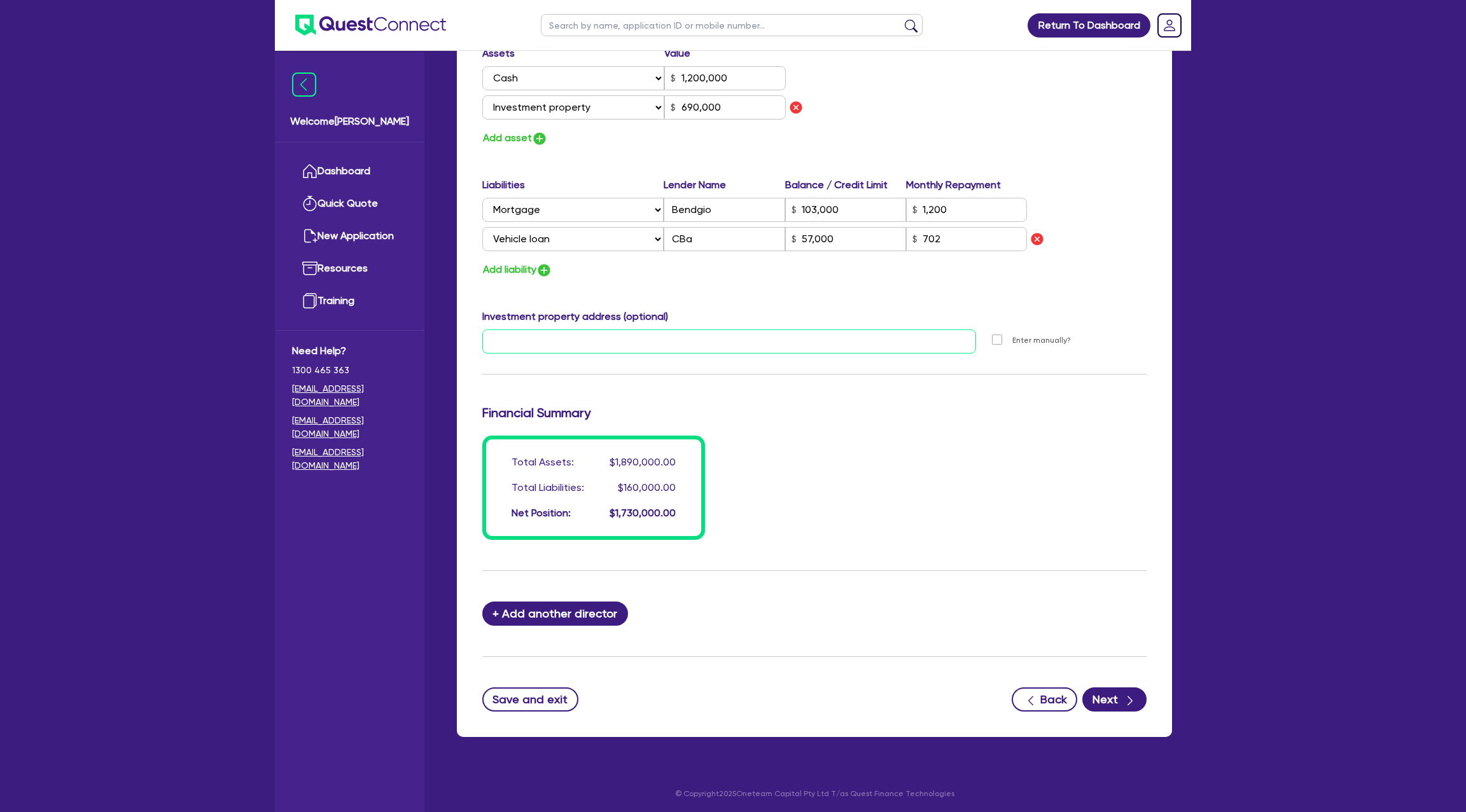
click at [545, 339] on input "text" at bounding box center [729, 341] width 494 height 24
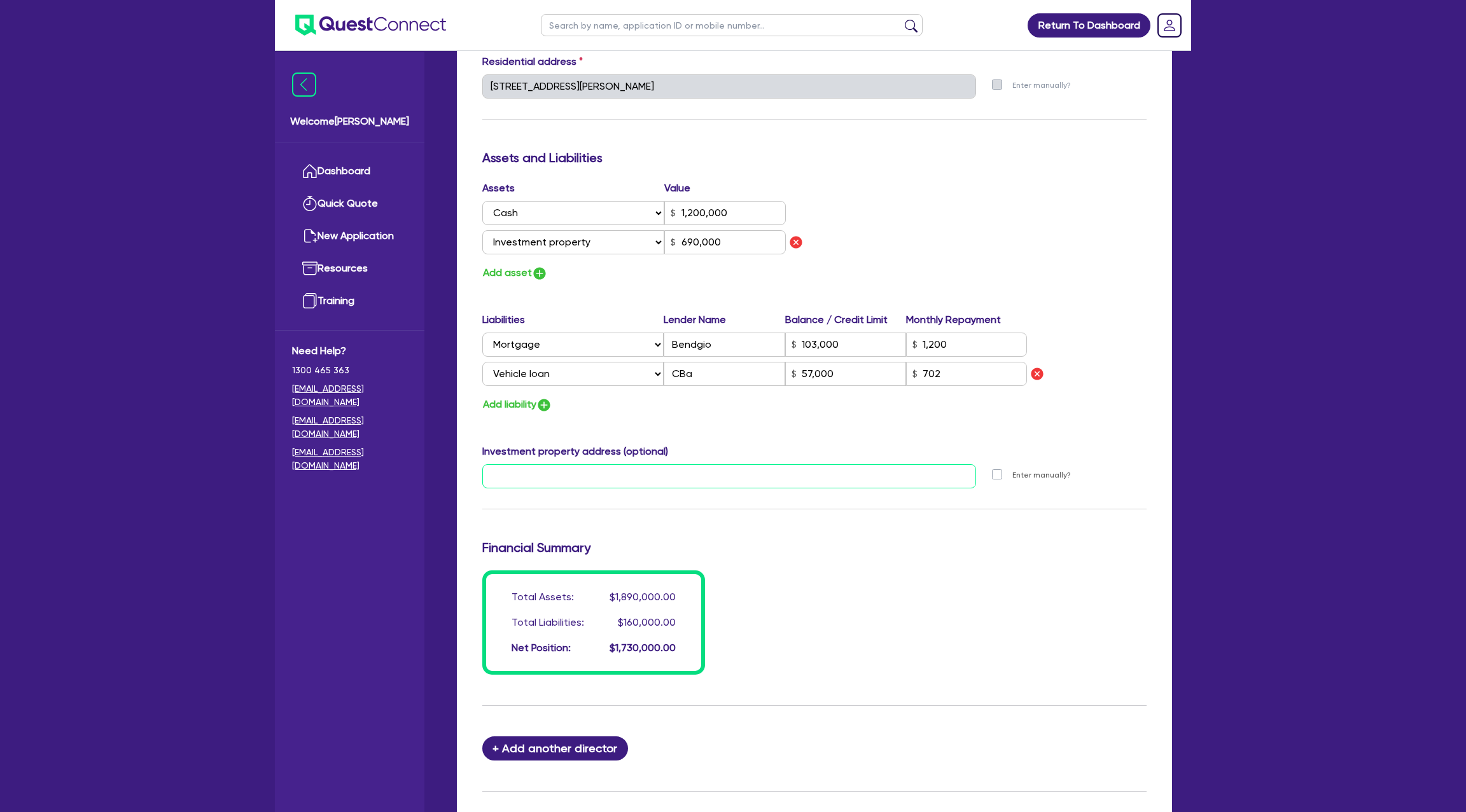
scroll to position [638, 0]
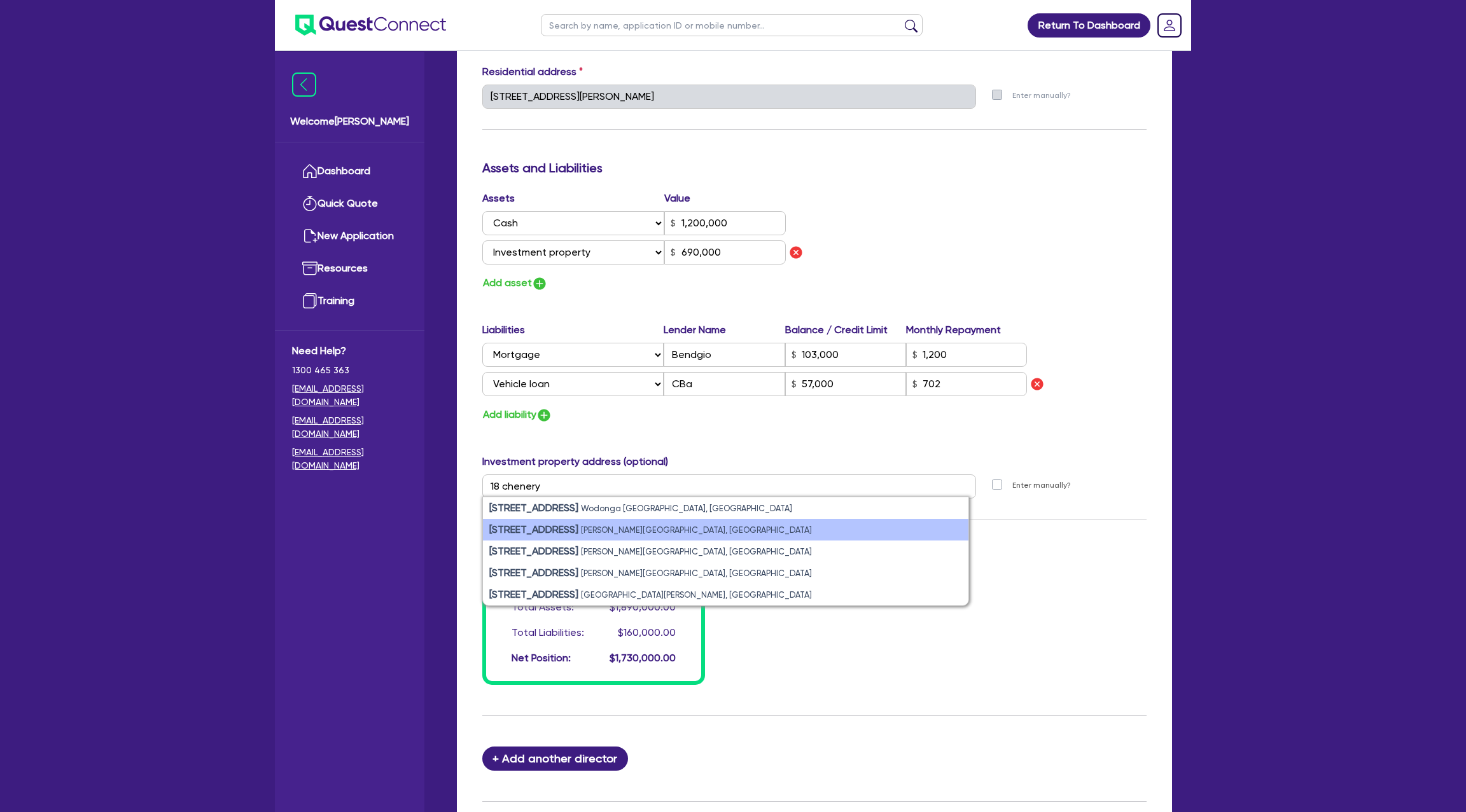
click at [633, 516] on ul "18 Chenery Street Wodonga VIC, Australia 18 Chenery Street Mansfield VIC, Austr…" at bounding box center [725, 551] width 487 height 109
click at [633, 520] on li "18 Chenery Street Mansfield VIC, Australia" at bounding box center [725, 530] width 485 height 22
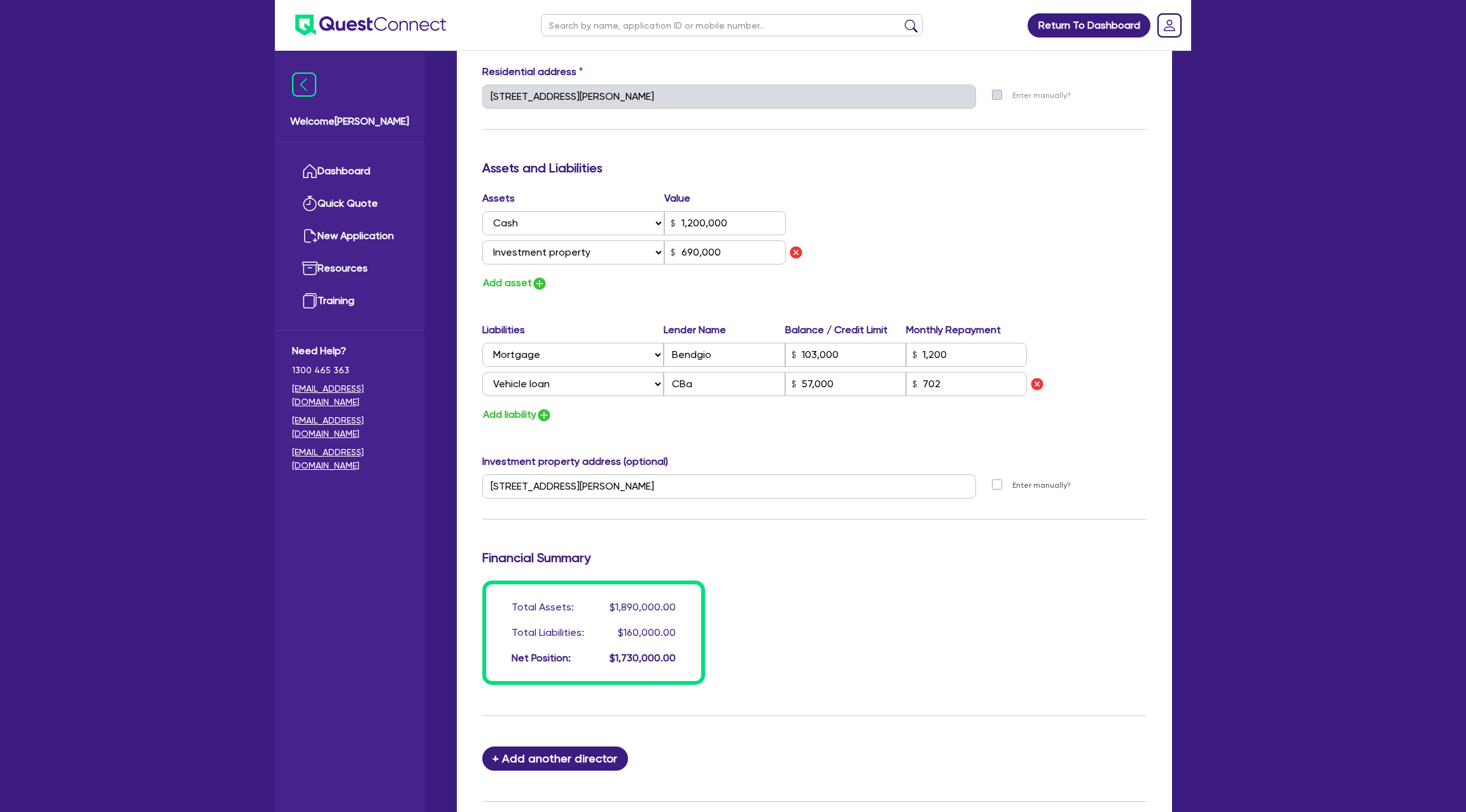
click at [723, 528] on div "Update residential status for Director #1 Boarding is only acceptable when the …" at bounding box center [815, 153] width 664 height 1064
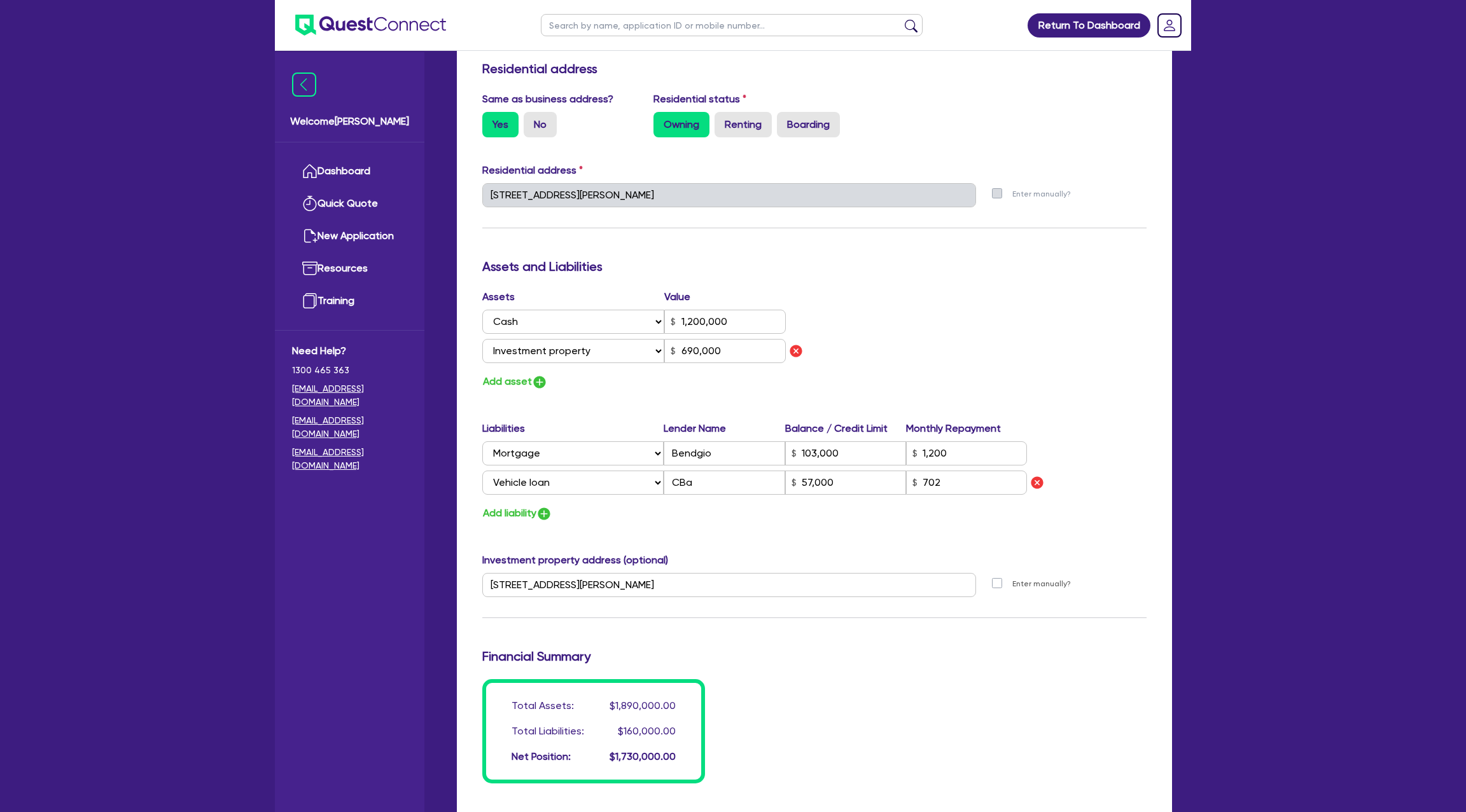
scroll to position [734, 0]
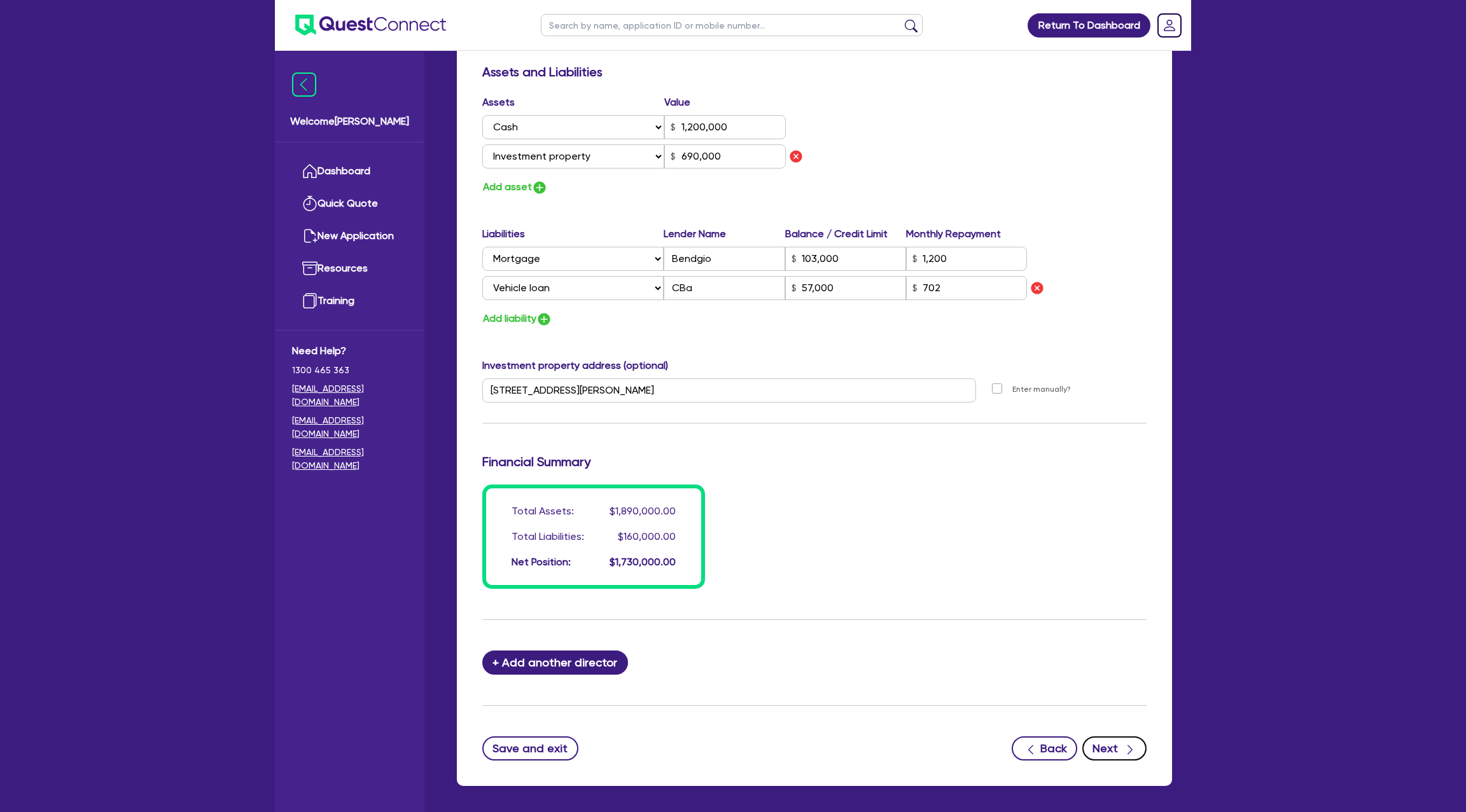
click at [1113, 750] on button "Next" at bounding box center [1114, 748] width 65 height 24
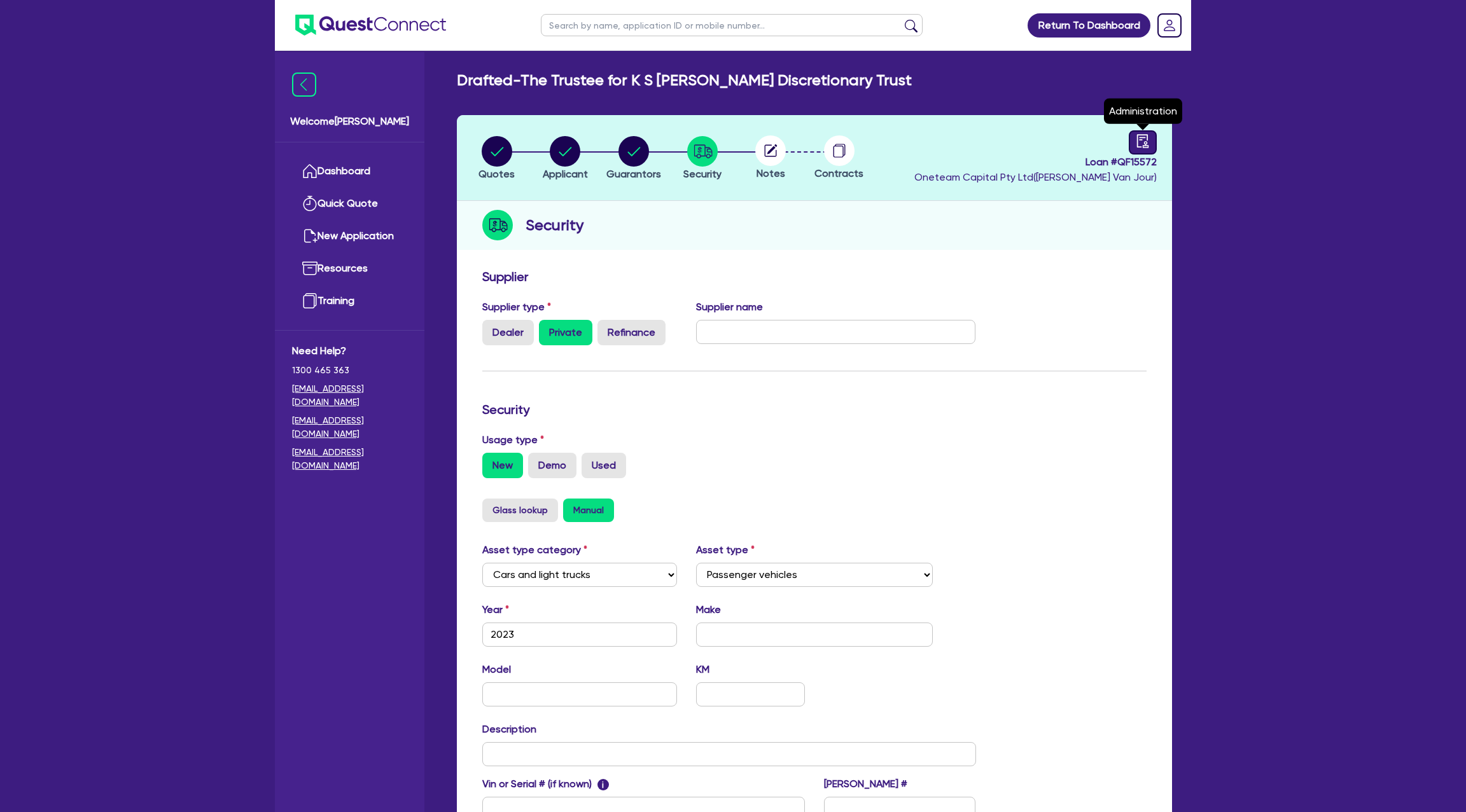
drag, startPoint x: 1140, startPoint y: 136, endPoint x: 1141, endPoint y: 142, distance: 6.1
click at [1140, 136] on icon "audit" at bounding box center [1142, 141] width 14 height 14
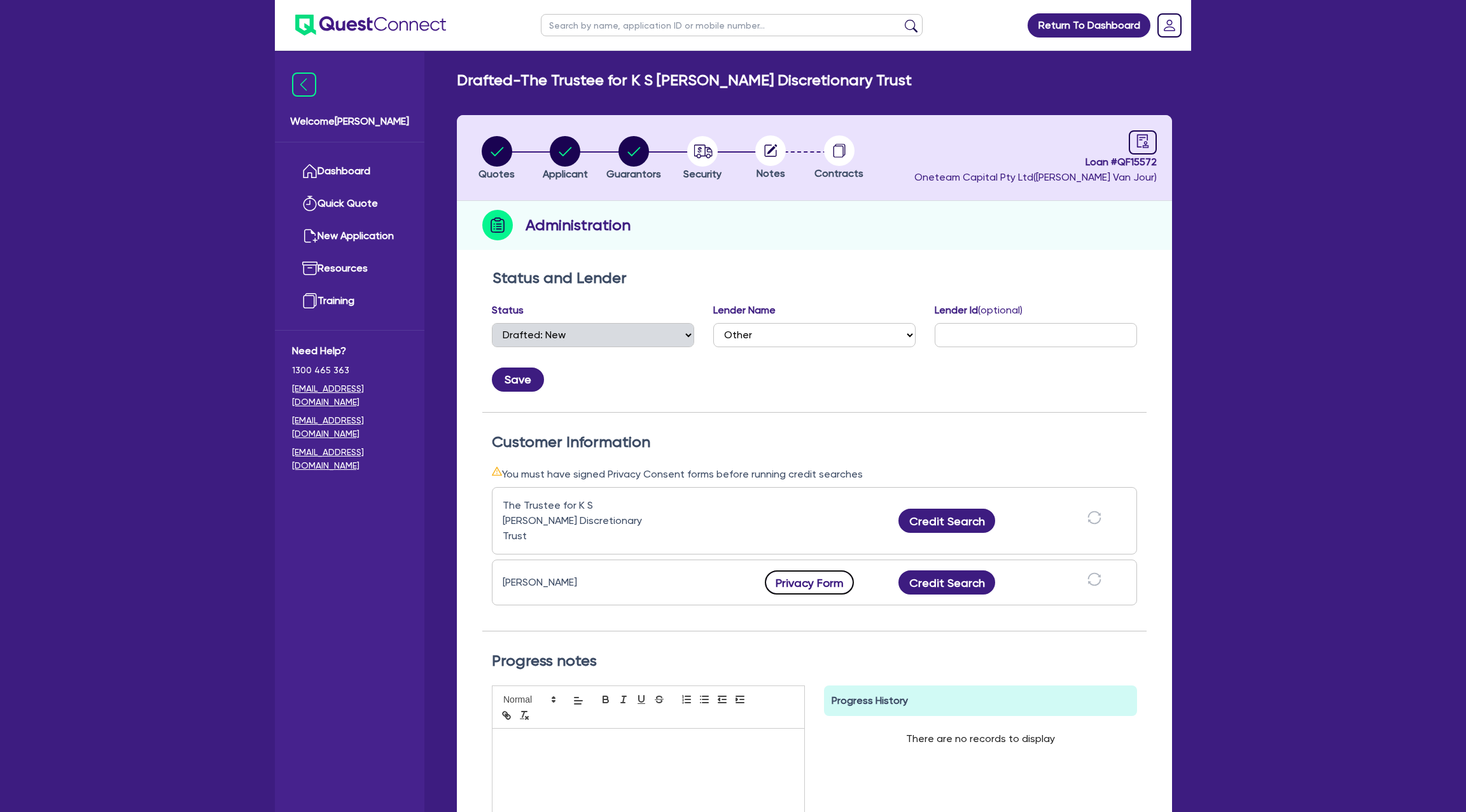
click at [828, 573] on button "Privacy Form" at bounding box center [809, 582] width 89 height 24
click at [629, 148] on circle "button" at bounding box center [634, 152] width 30 height 30
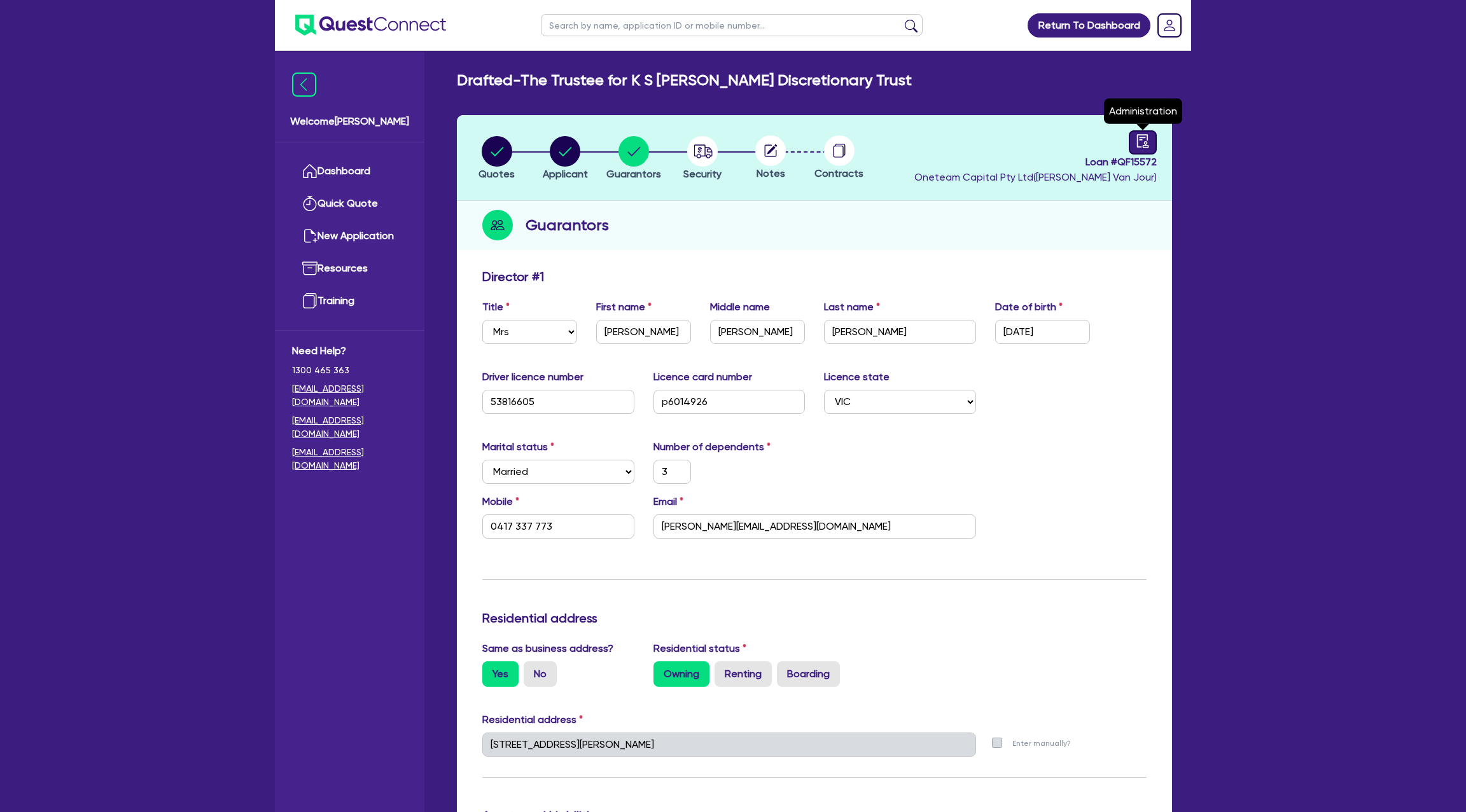
click at [1137, 143] on icon "audit" at bounding box center [1142, 141] width 14 height 14
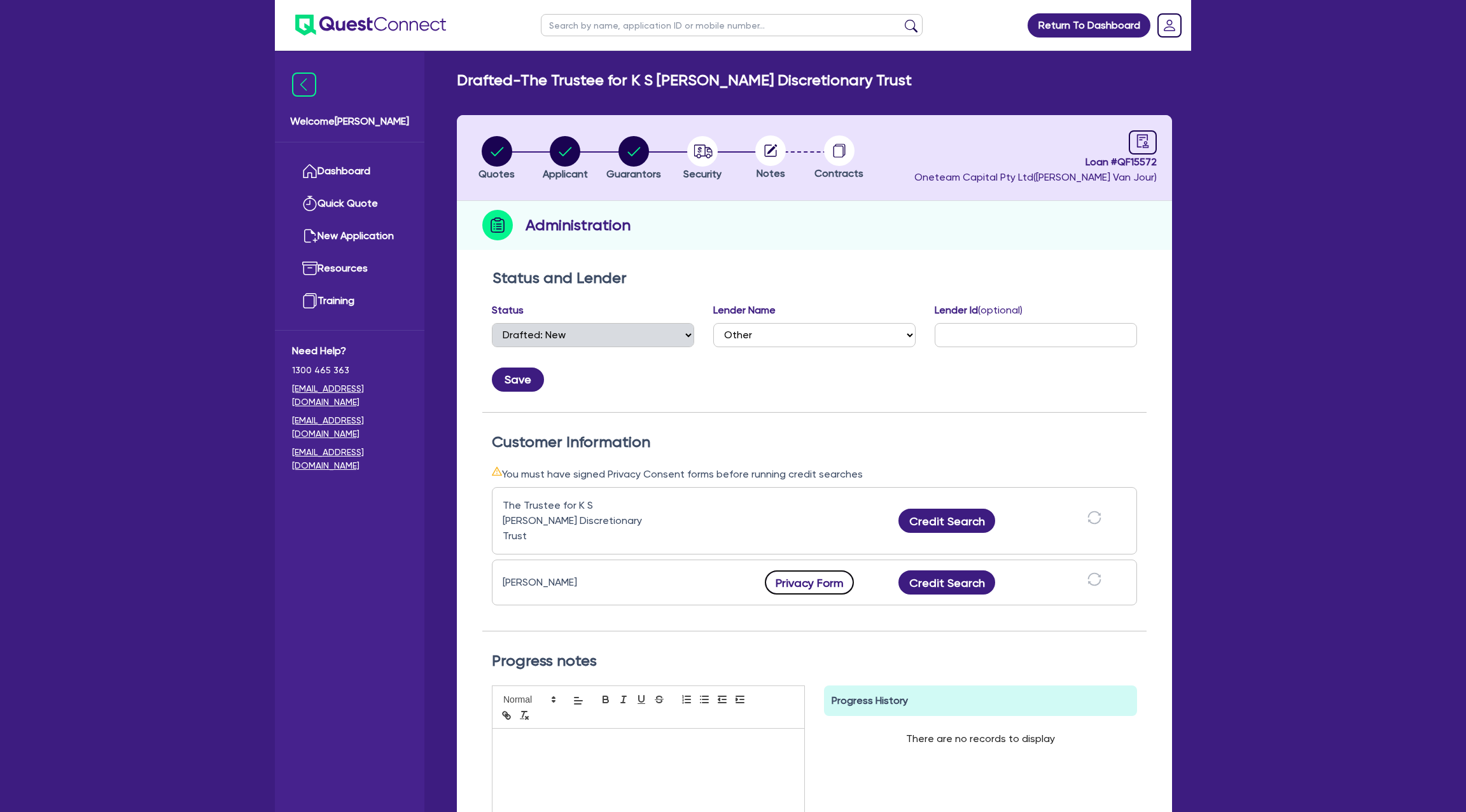
click at [811, 571] on button "Privacy Form" at bounding box center [809, 582] width 89 height 24
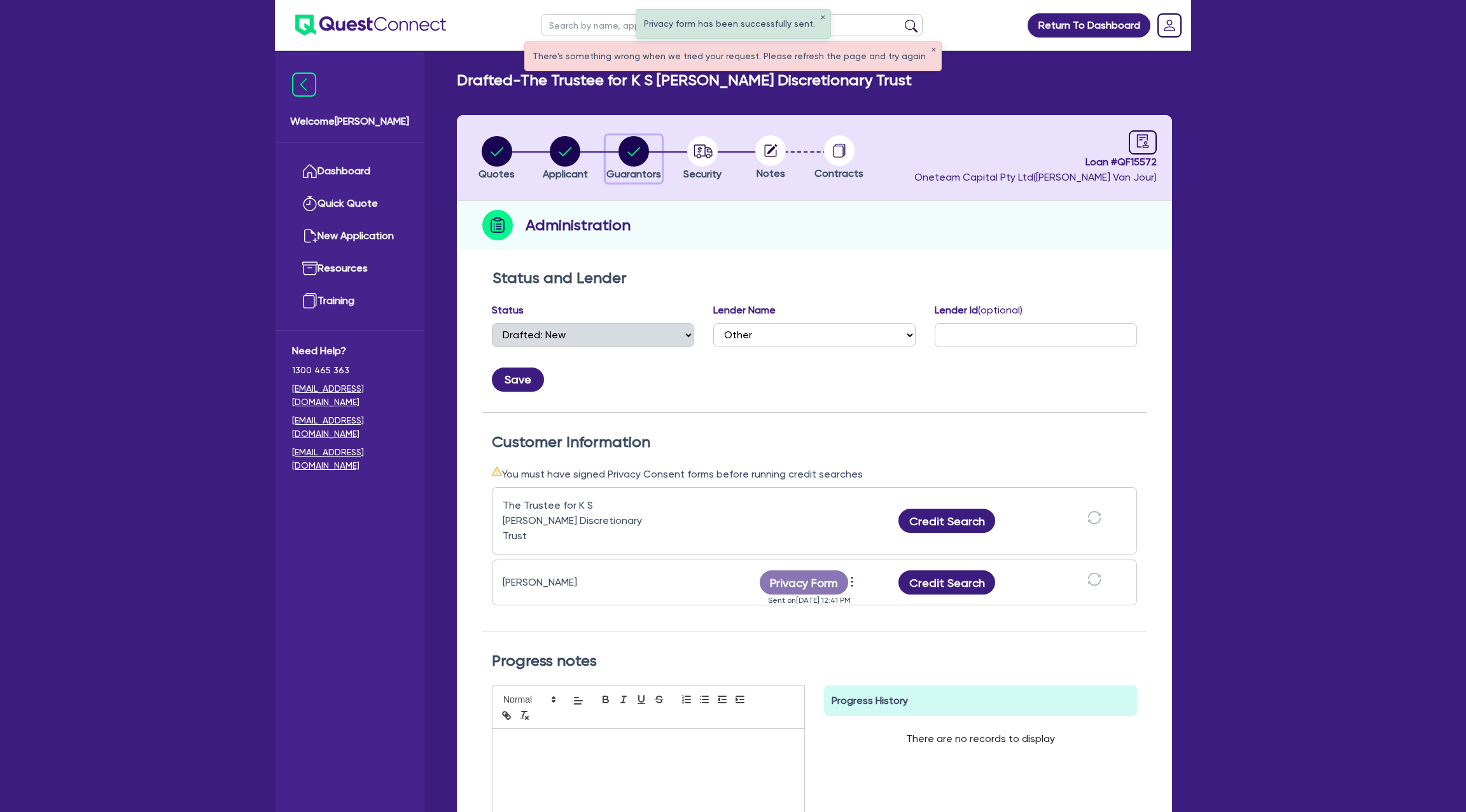
click at [638, 152] on circle "button" at bounding box center [634, 152] width 30 height 30
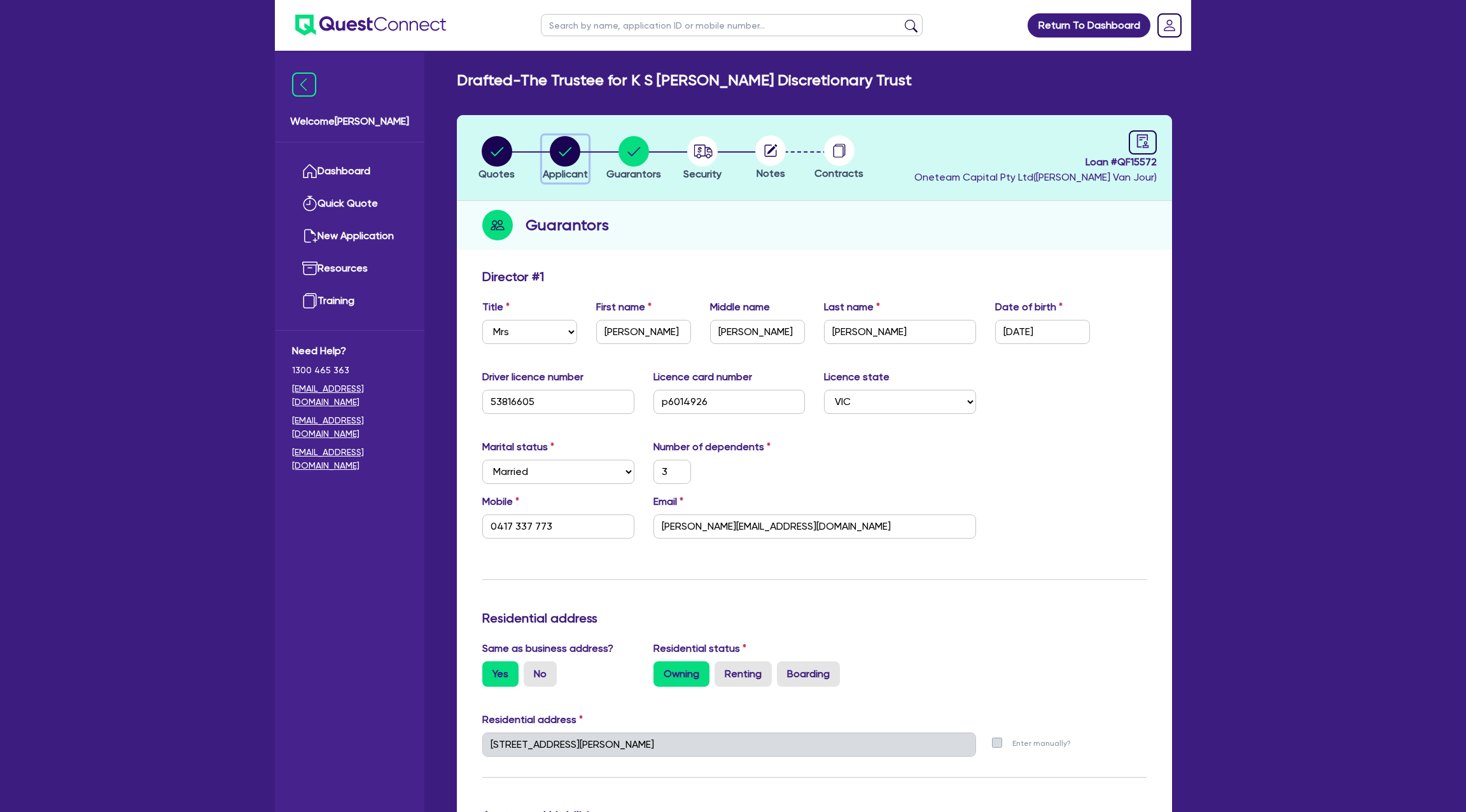
click at [561, 153] on icon "button" at bounding box center [566, 152] width 13 height 9
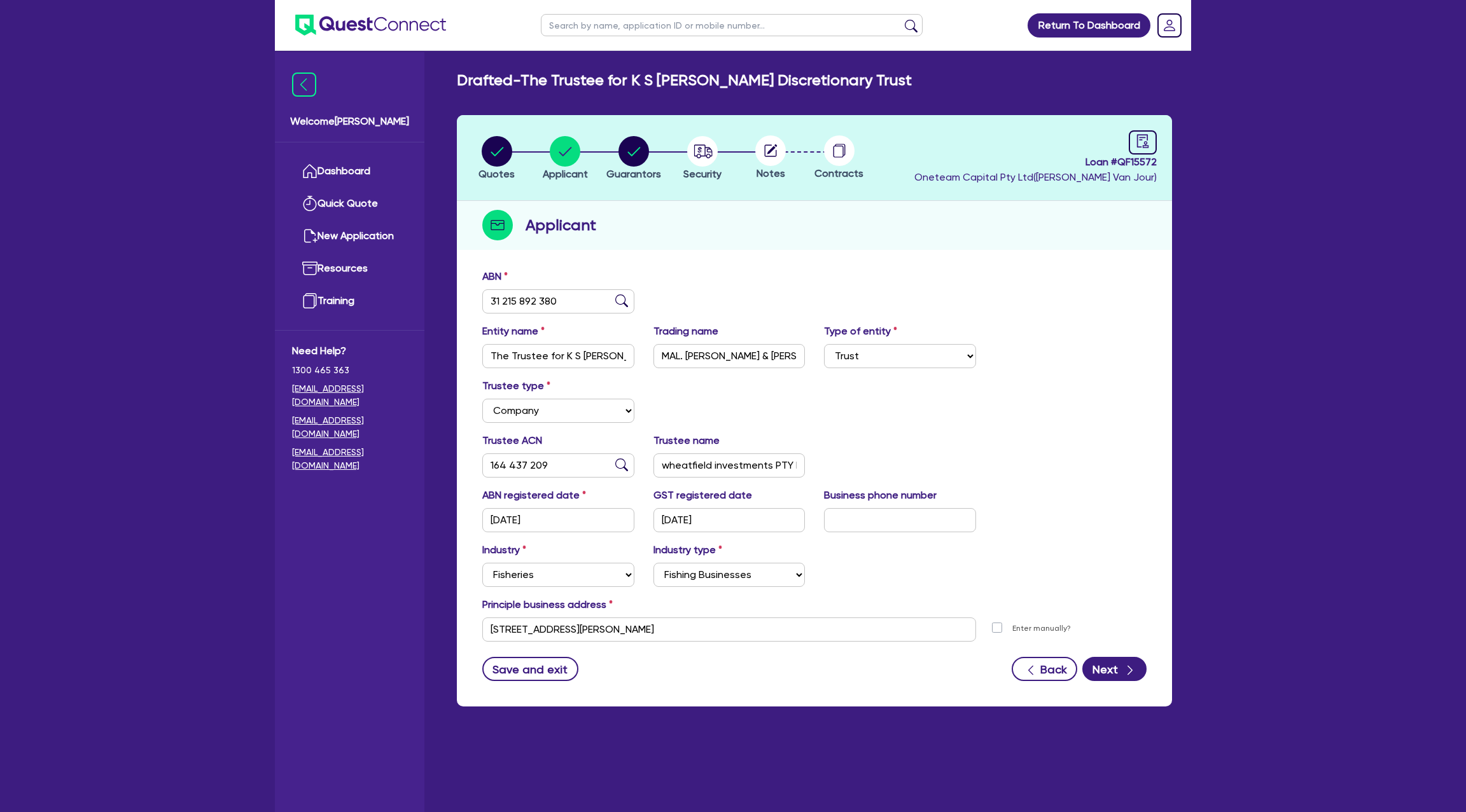
drag, startPoint x: 195, startPoint y: 129, endPoint x: 208, endPoint y: 125, distance: 13.6
click at [204, 125] on div "Return To Dashboard Edit Profile Logout Welcome Gabriel Dashboard Quick Quote N…" at bounding box center [733, 431] width 1466 height 863
click at [702, 153] on circle "button" at bounding box center [702, 152] width 30 height 30
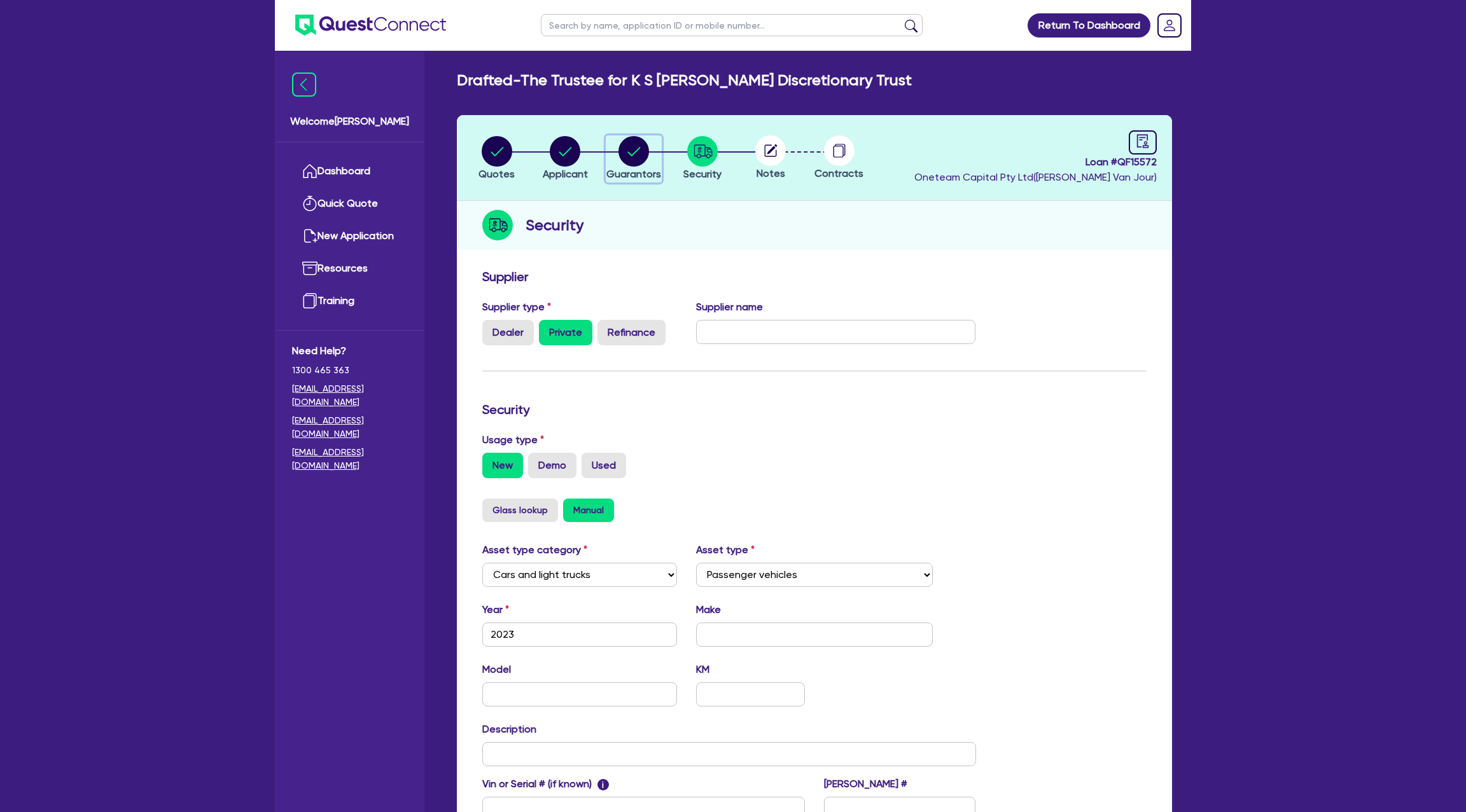
click at [639, 150] on circle "button" at bounding box center [634, 152] width 30 height 30
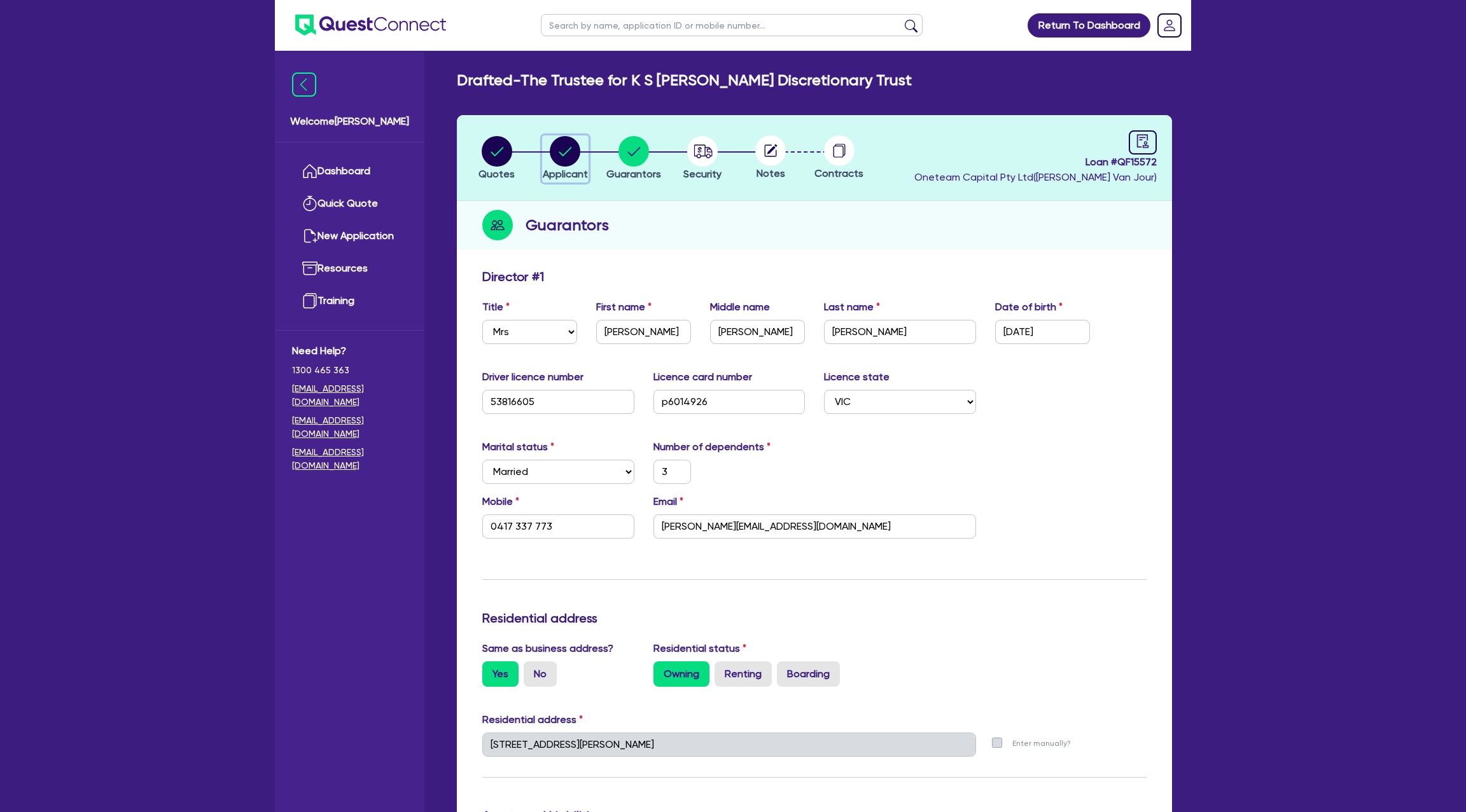
click at [570, 152] on circle "button" at bounding box center [565, 152] width 30 height 30
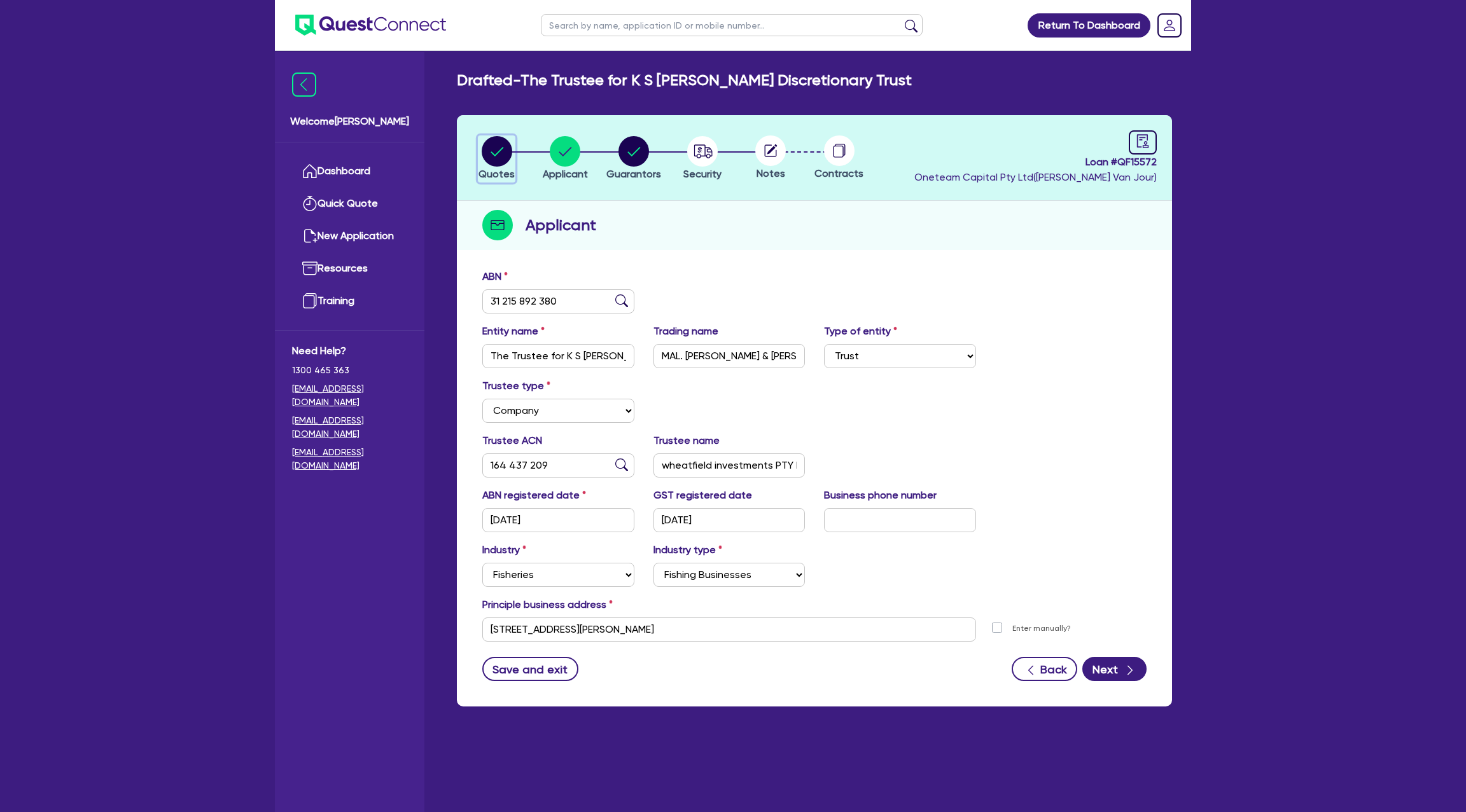
click at [506, 146] on circle "button" at bounding box center [497, 152] width 30 height 30
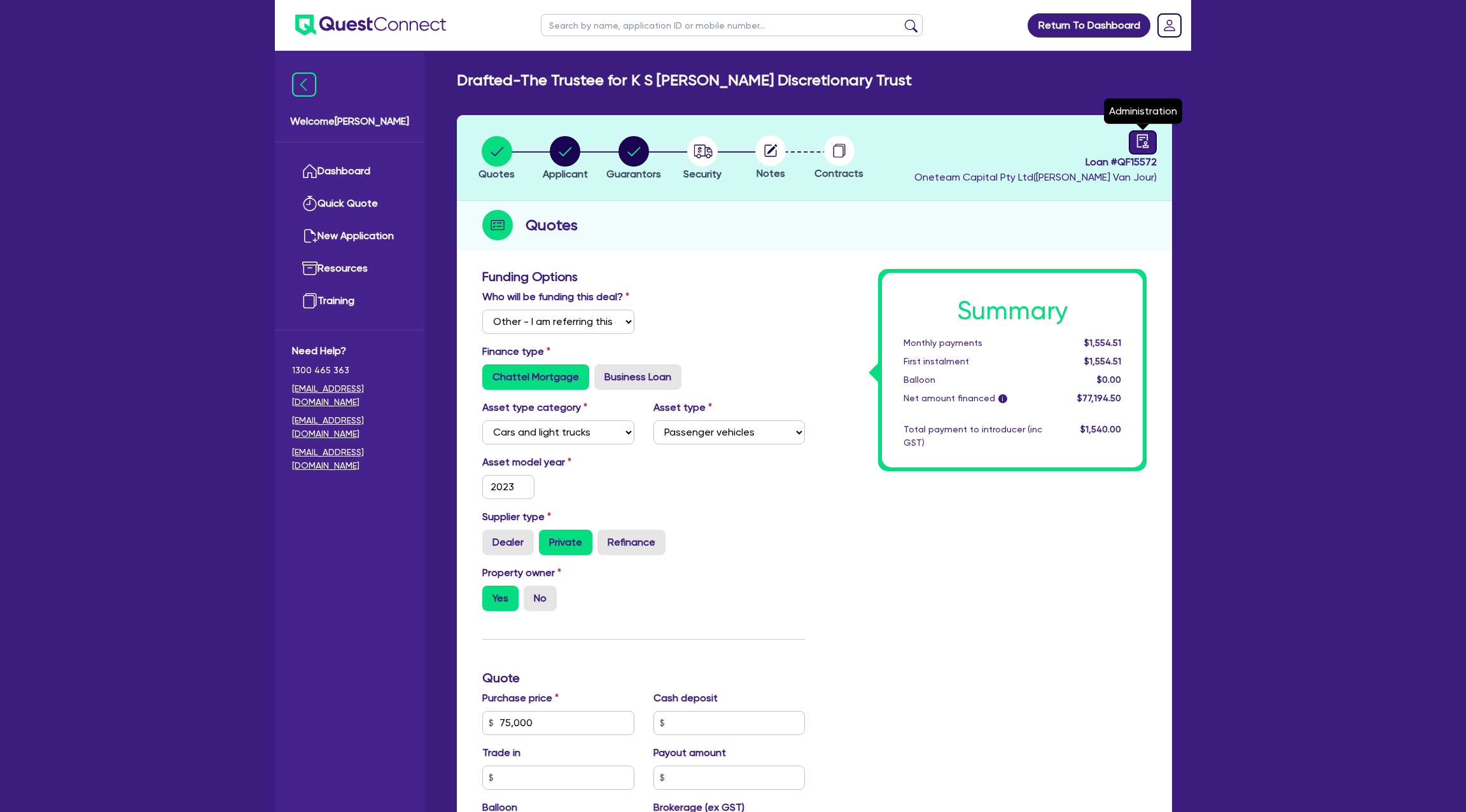
click at [1137, 138] on icon "audit" at bounding box center [1142, 141] width 14 height 14
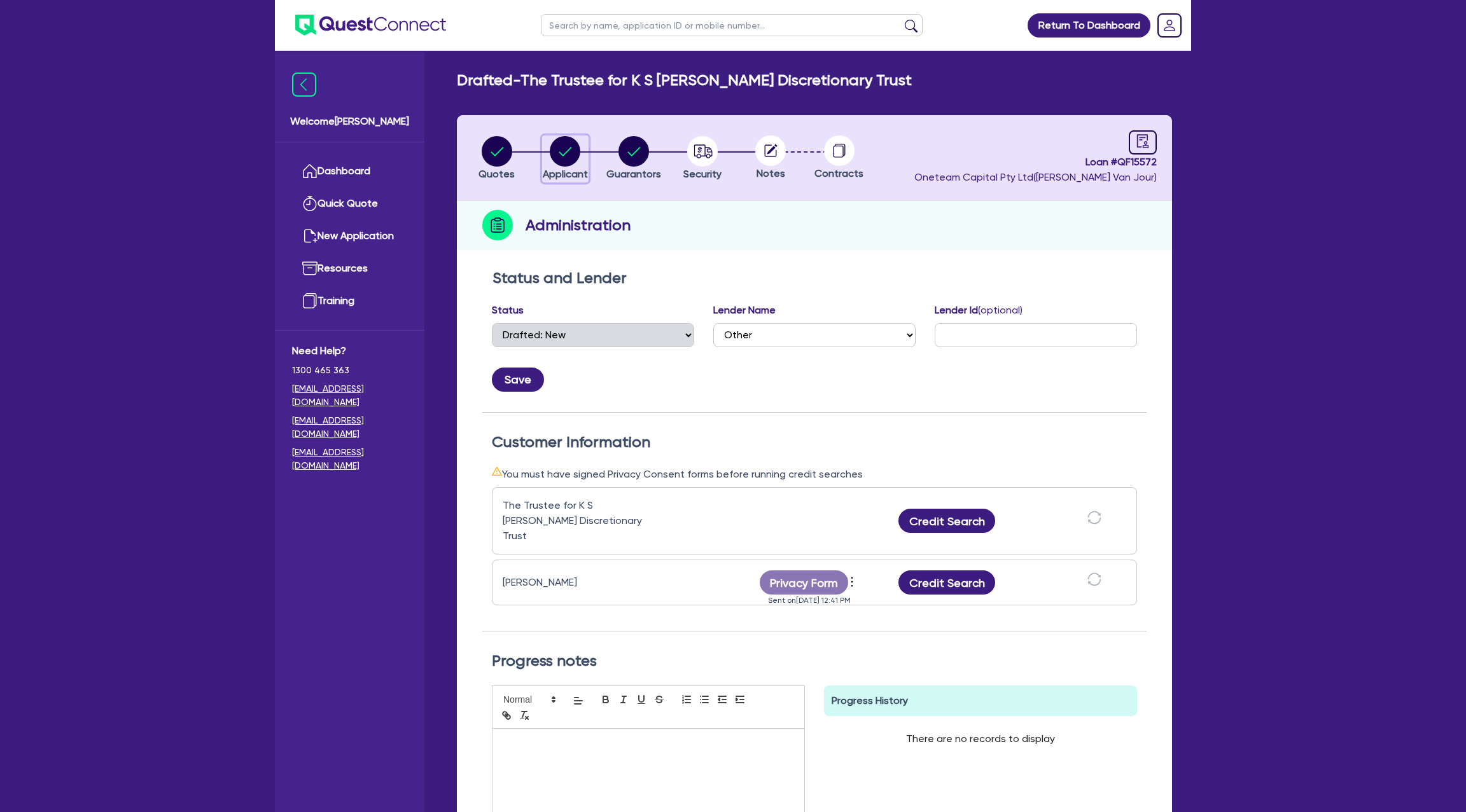
click at [563, 148] on circle "button" at bounding box center [565, 152] width 30 height 30
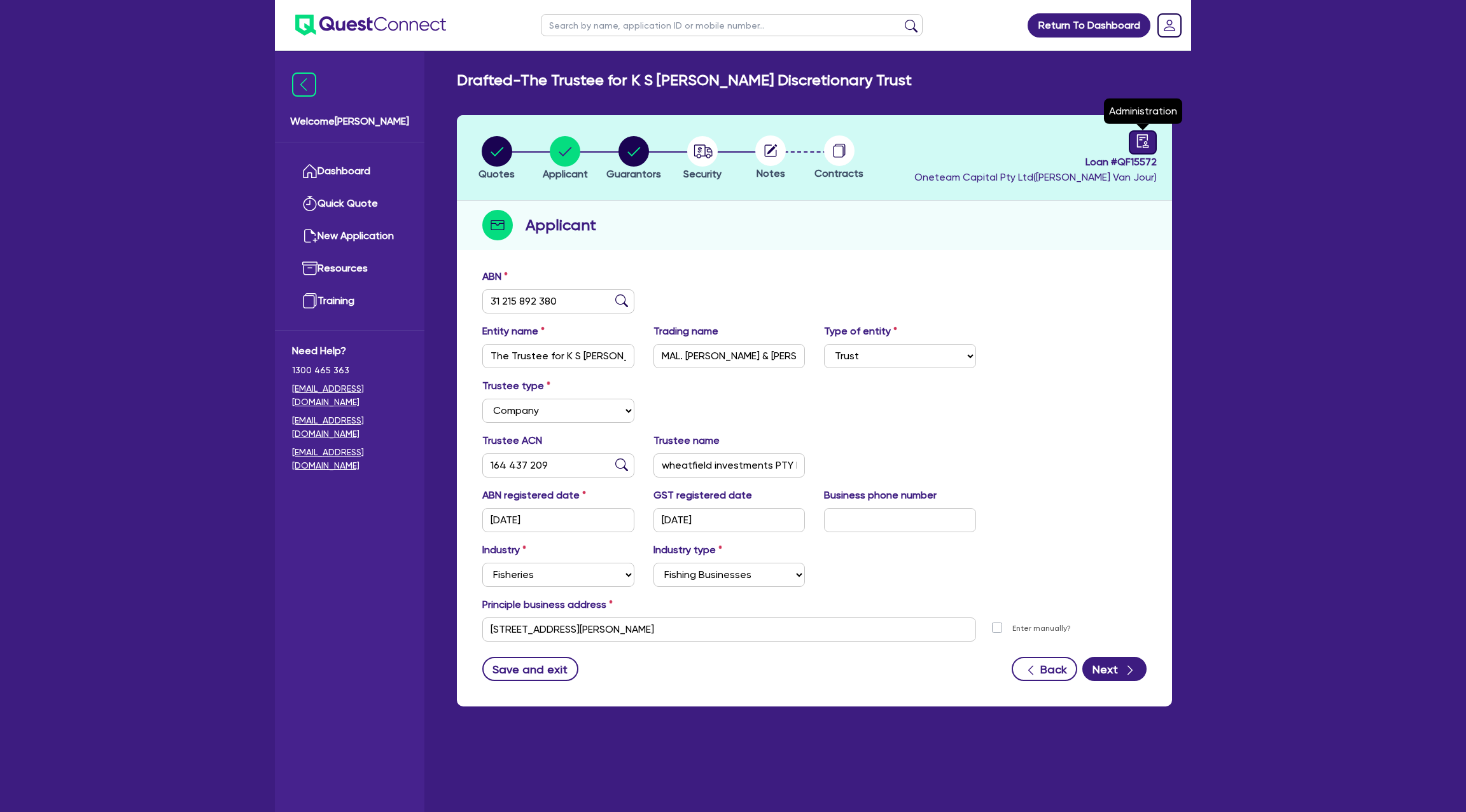
click at [1142, 153] on div at bounding box center [1142, 142] width 28 height 24
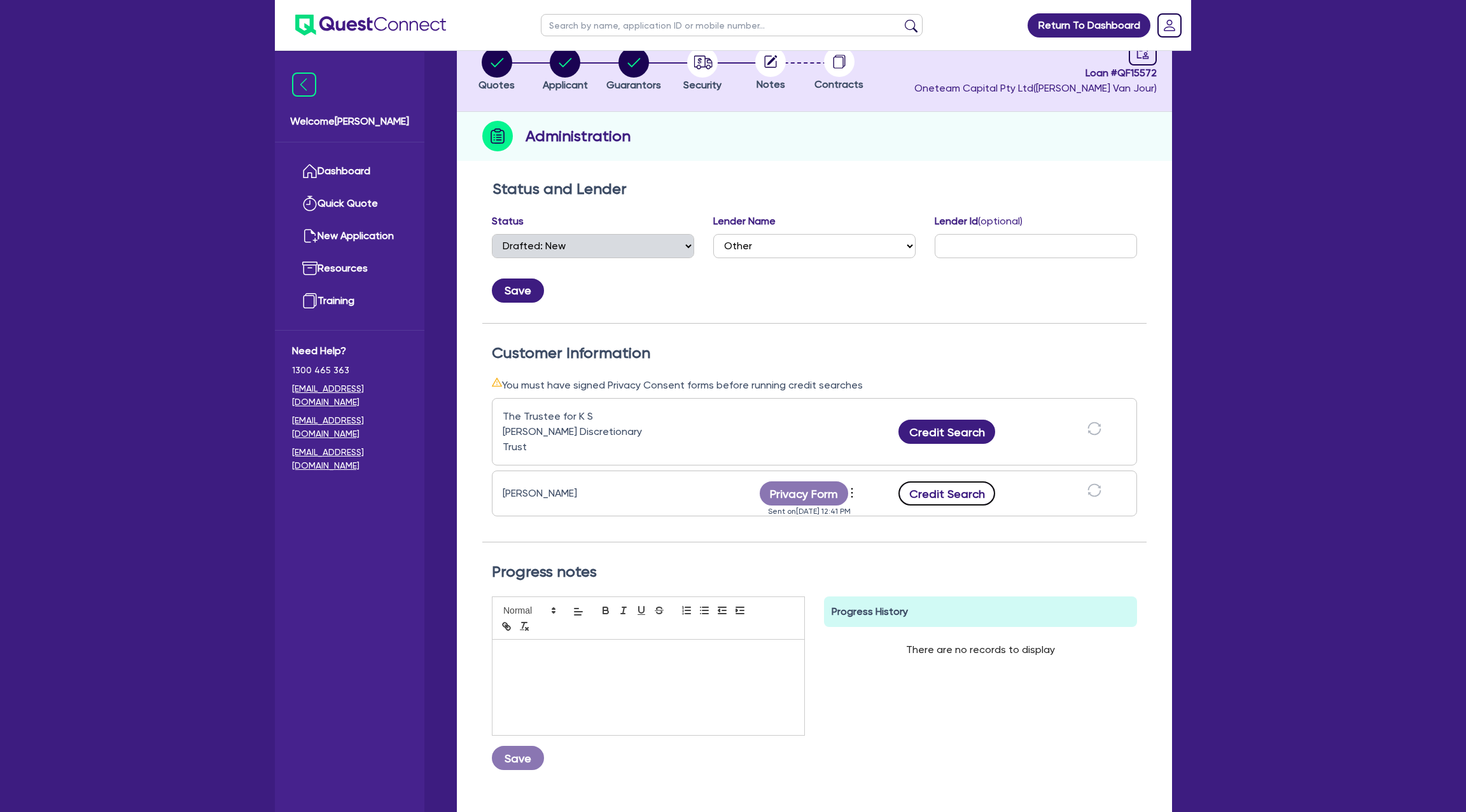
click at [972, 481] on button "Credit Search" at bounding box center [947, 493] width 96 height 24
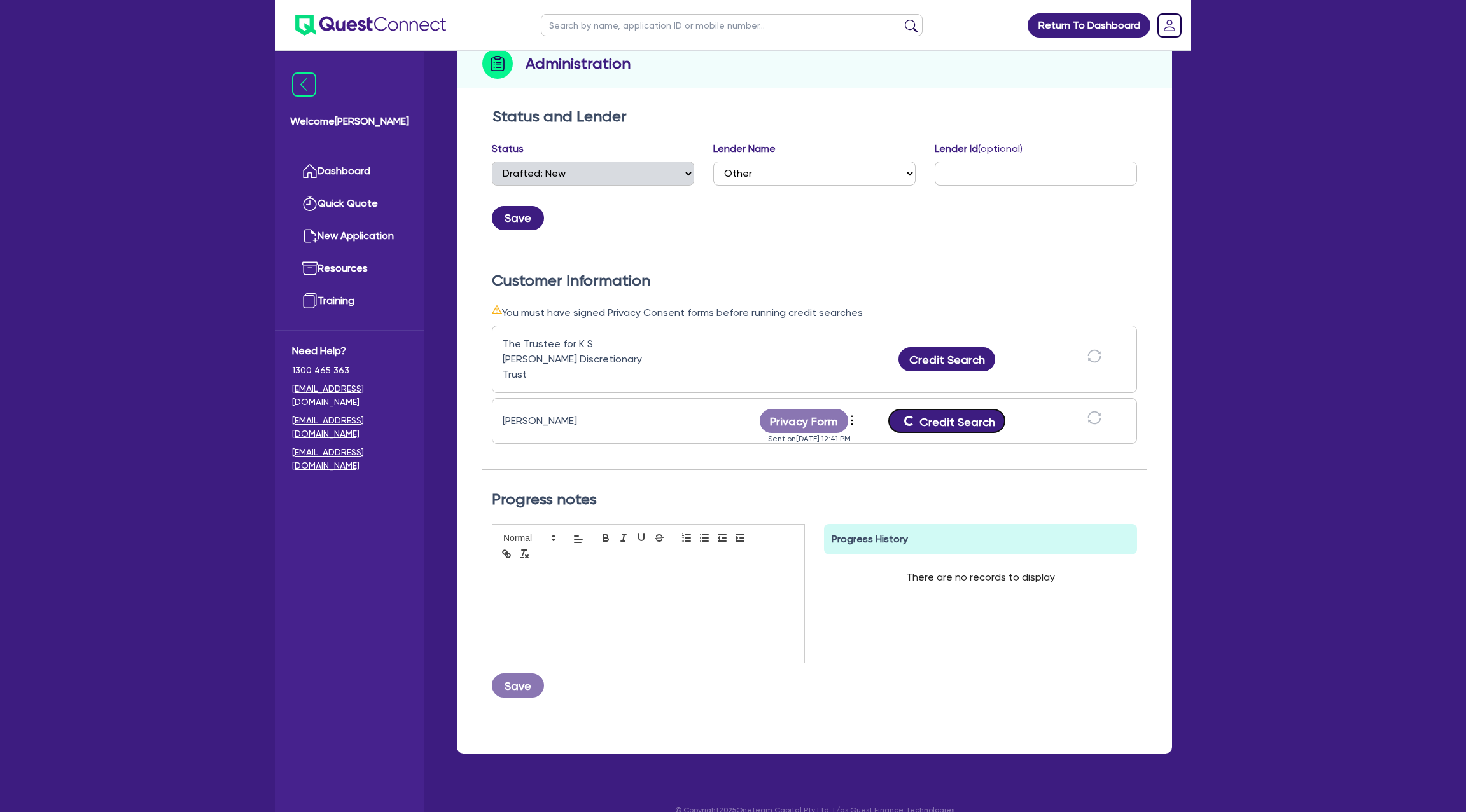
scroll to position [163, 0]
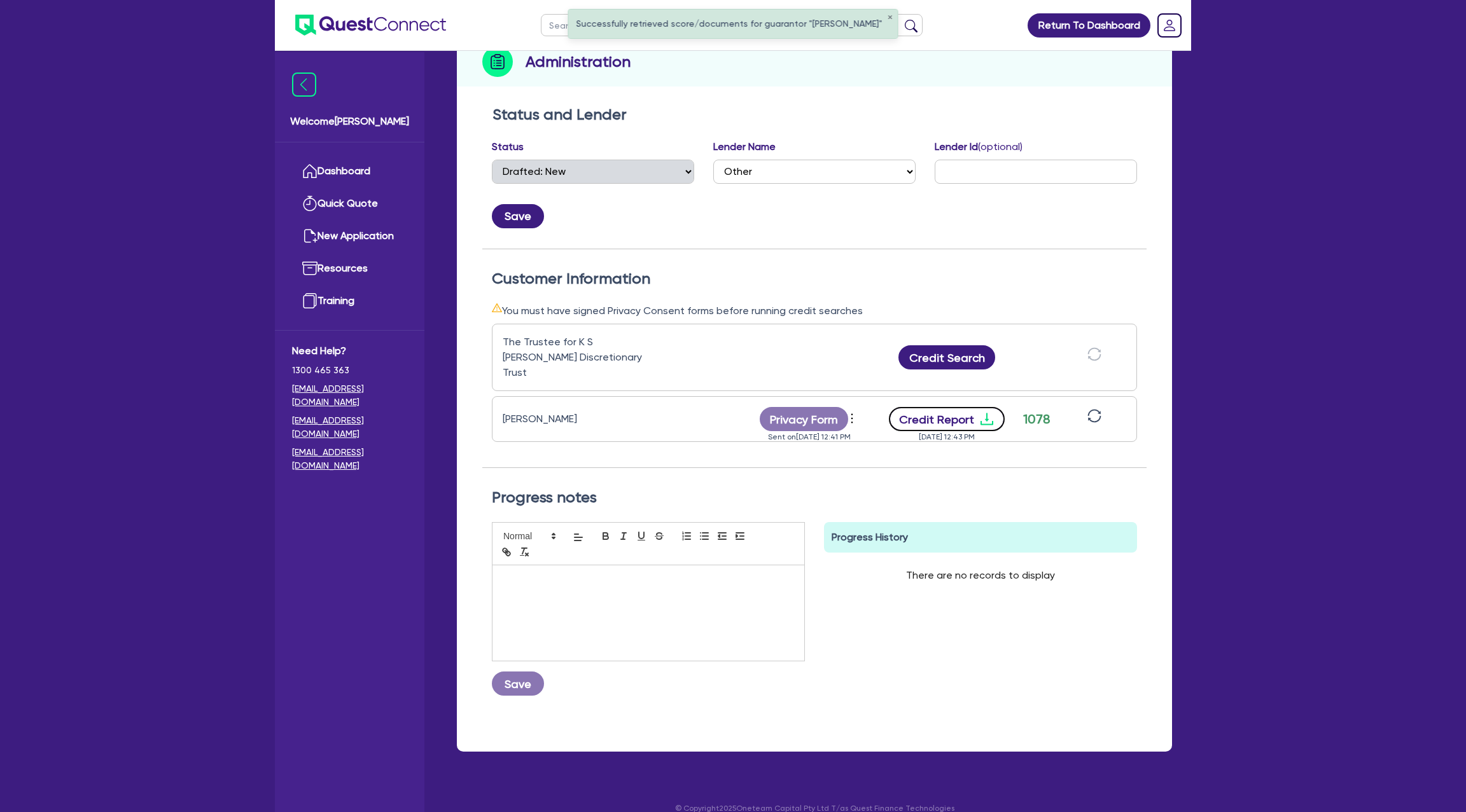
click at [983, 413] on icon "download" at bounding box center [987, 419] width 13 height 12
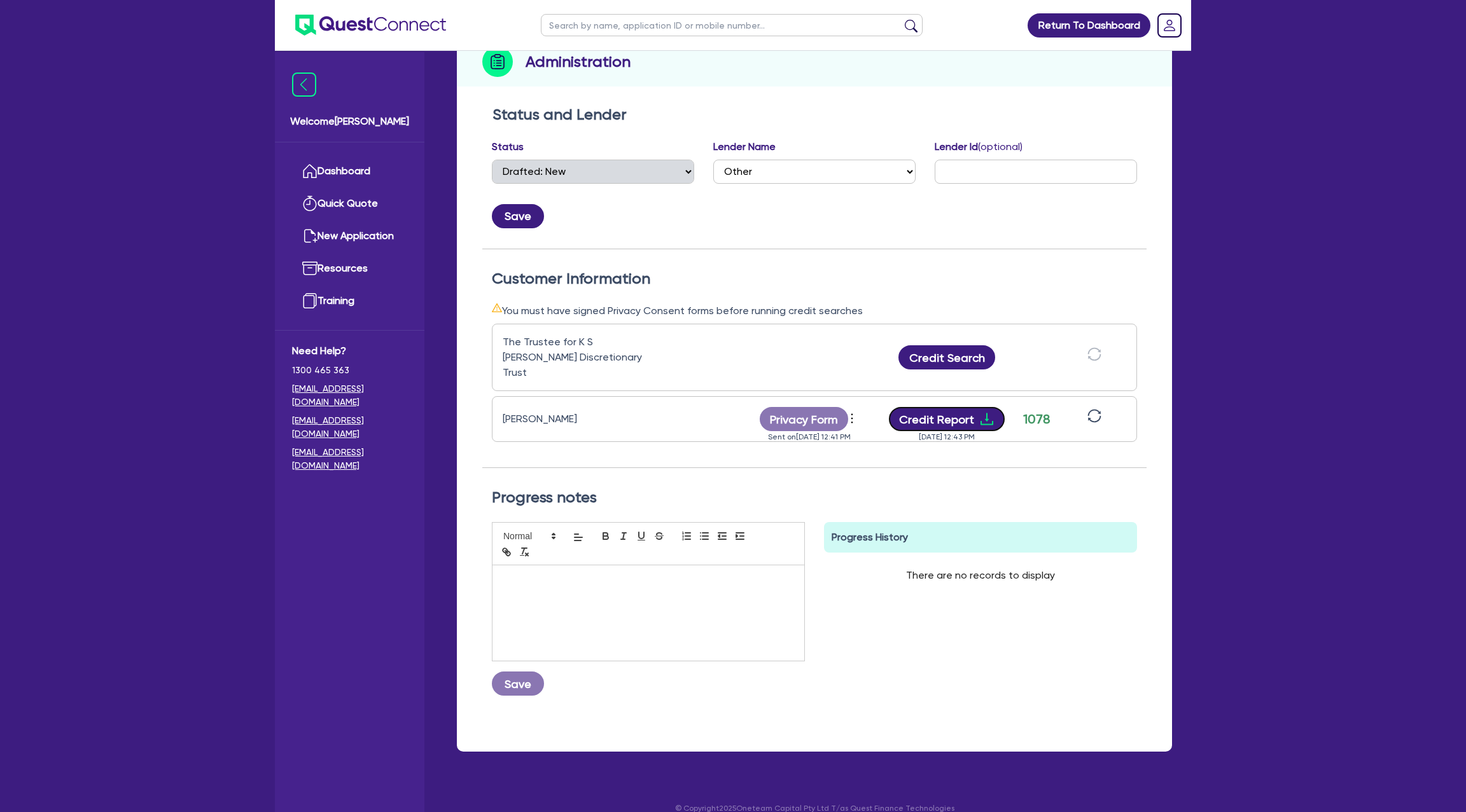
scroll to position [0, 0]
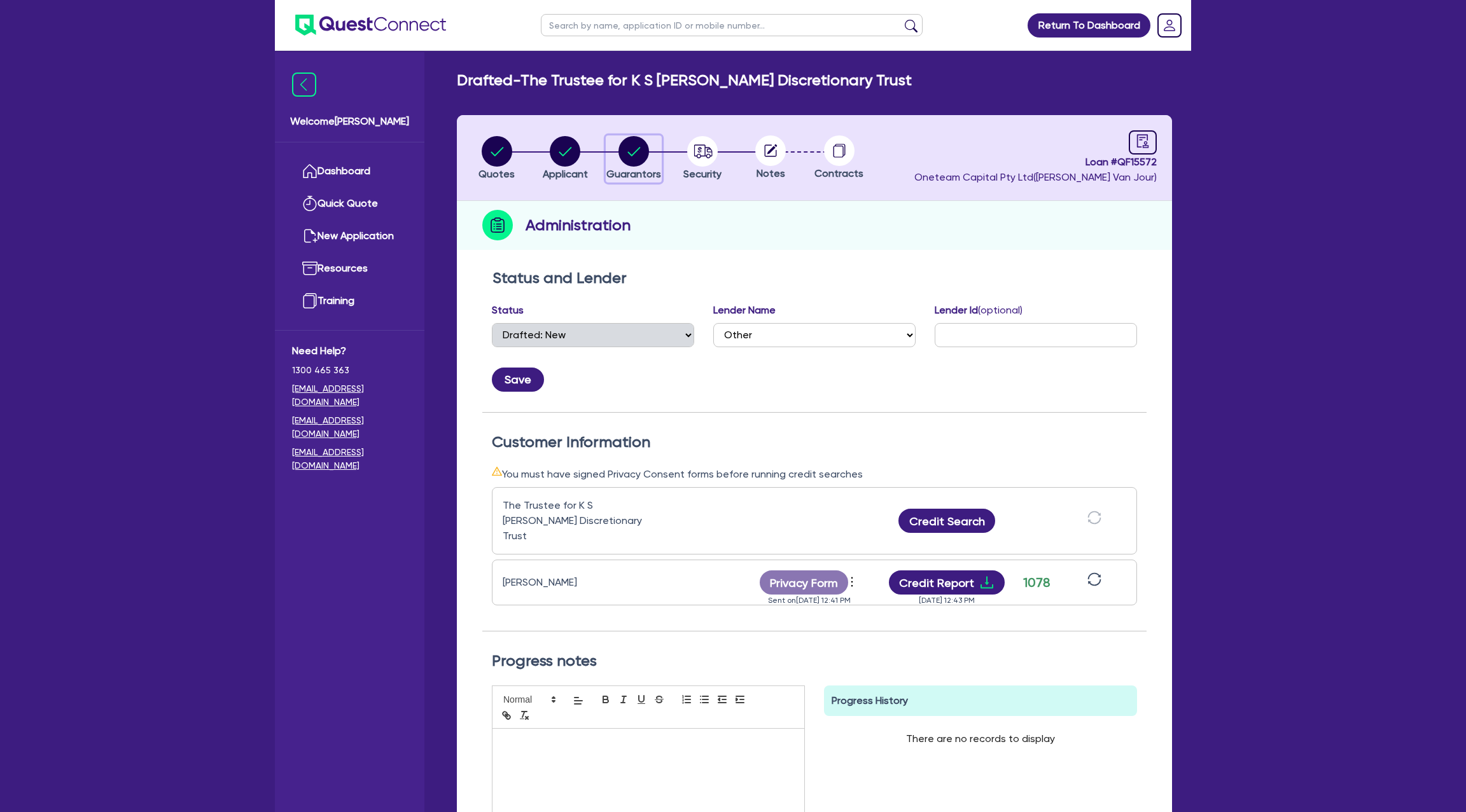
drag, startPoint x: 630, startPoint y: 148, endPoint x: 616, endPoint y: 150, distance: 14.1
click at [627, 148] on circle "button" at bounding box center [634, 152] width 30 height 30
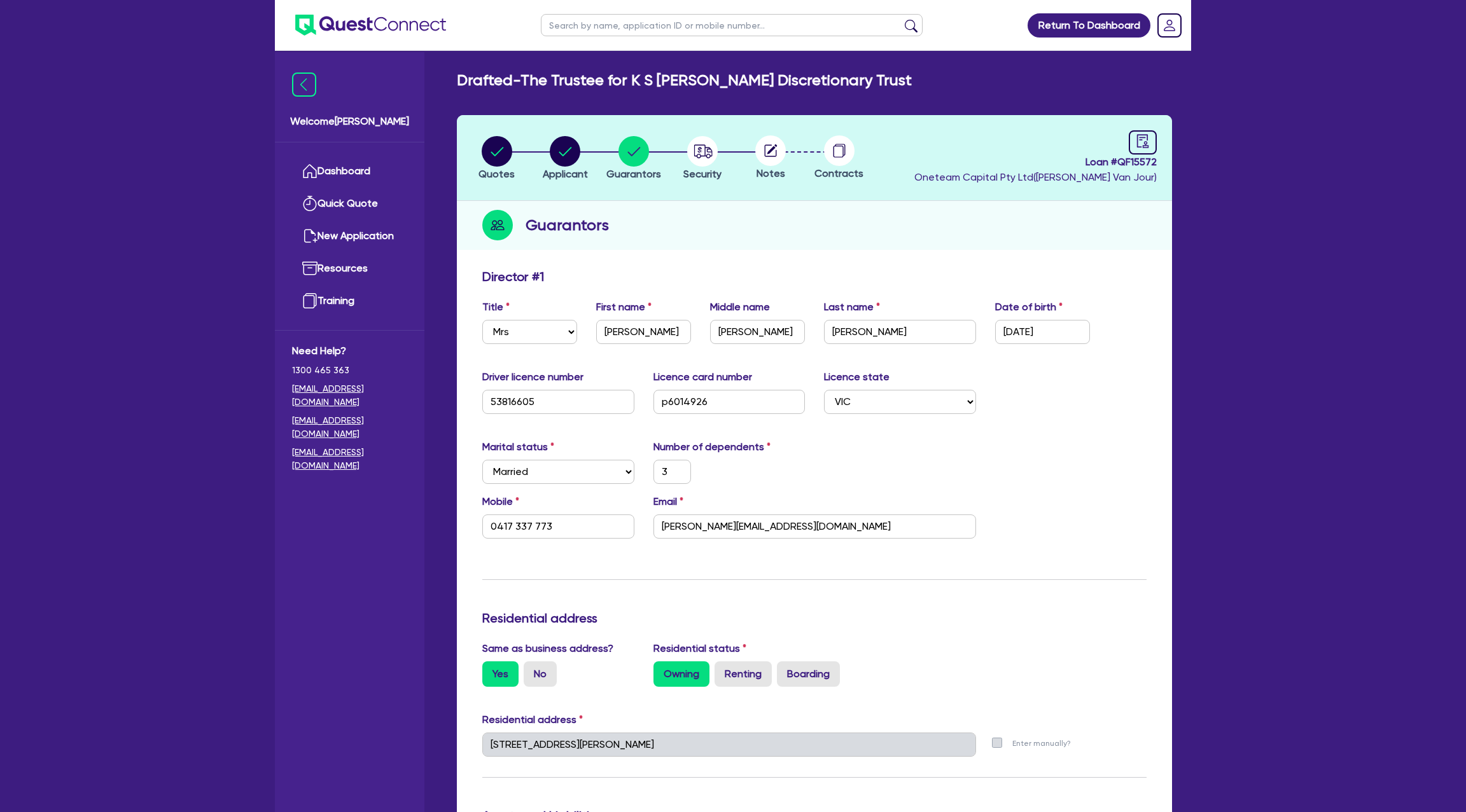
click at [531, 152] on li "Quotes" at bounding box center [497, 157] width 69 height 44
click at [572, 155] on circle "button" at bounding box center [565, 152] width 30 height 30
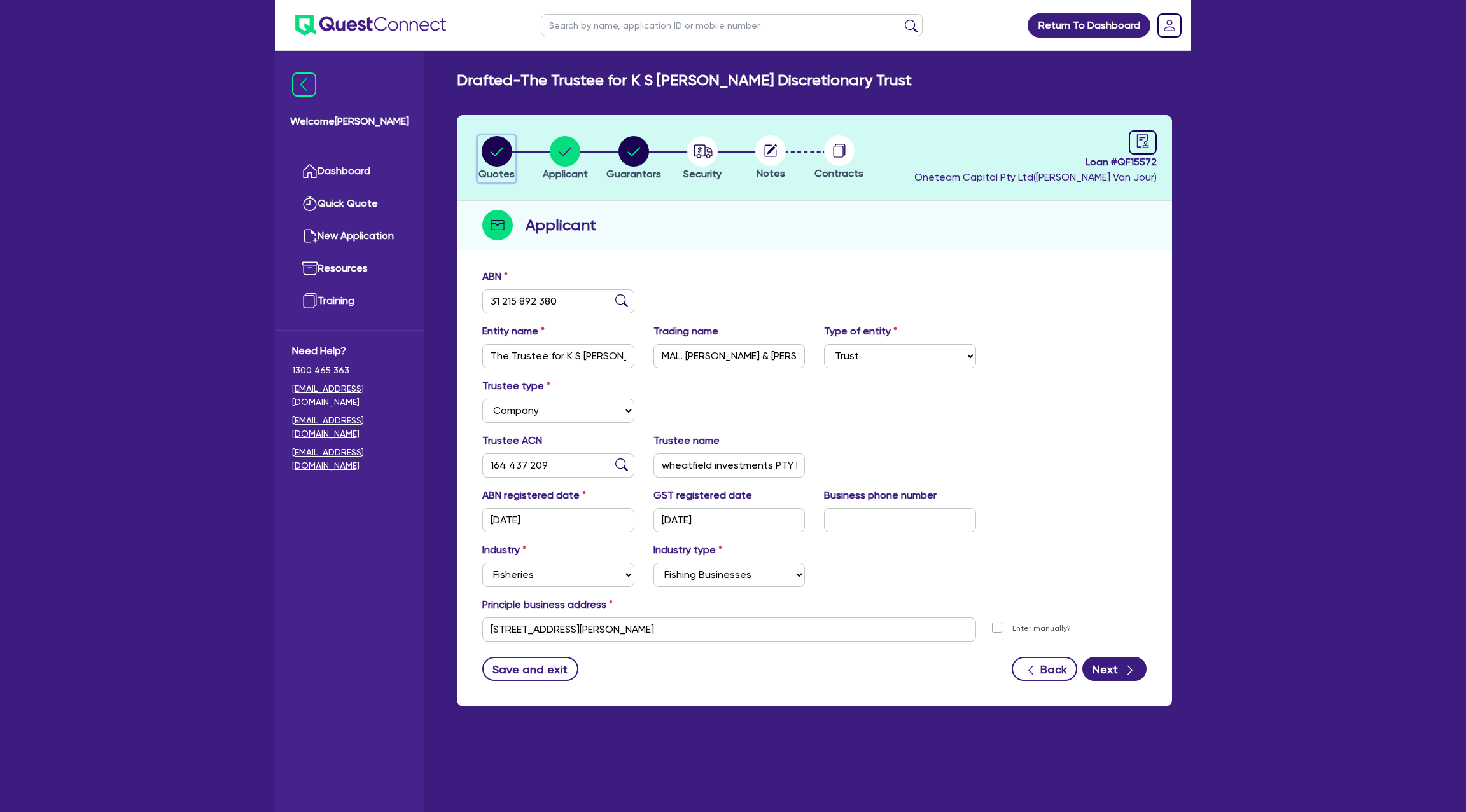
click at [503, 150] on circle "button" at bounding box center [497, 152] width 30 height 30
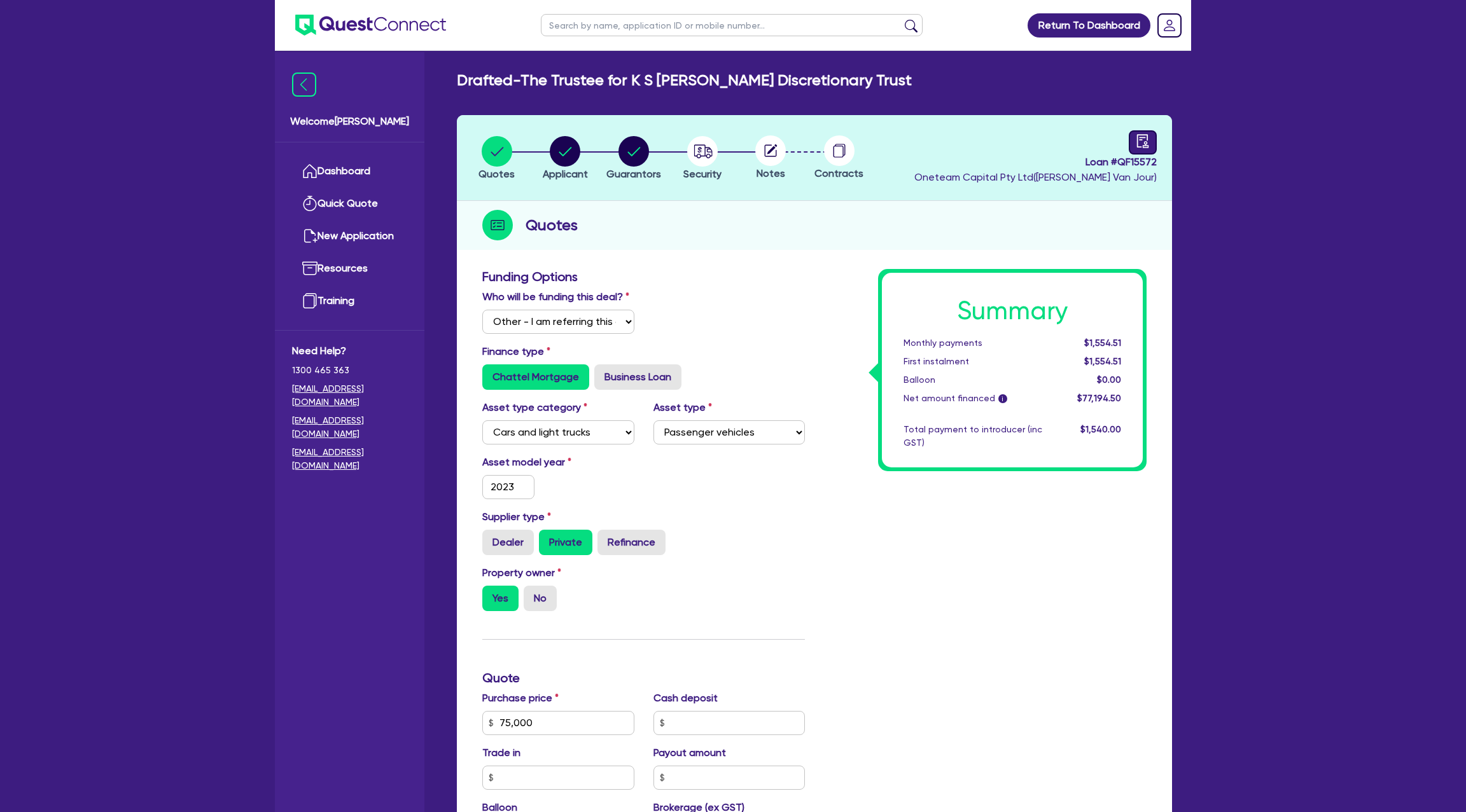
drag, startPoint x: 1127, startPoint y: 138, endPoint x: 1134, endPoint y: 141, distance: 7.6
click at [1127, 139] on div "Loan # QF15572 Oneteam Capital Pty Ltd ( Gabriel Van Jour )" at bounding box center [1036, 157] width 242 height 54
click at [1141, 141] on icon "audit" at bounding box center [1142, 141] width 14 height 14
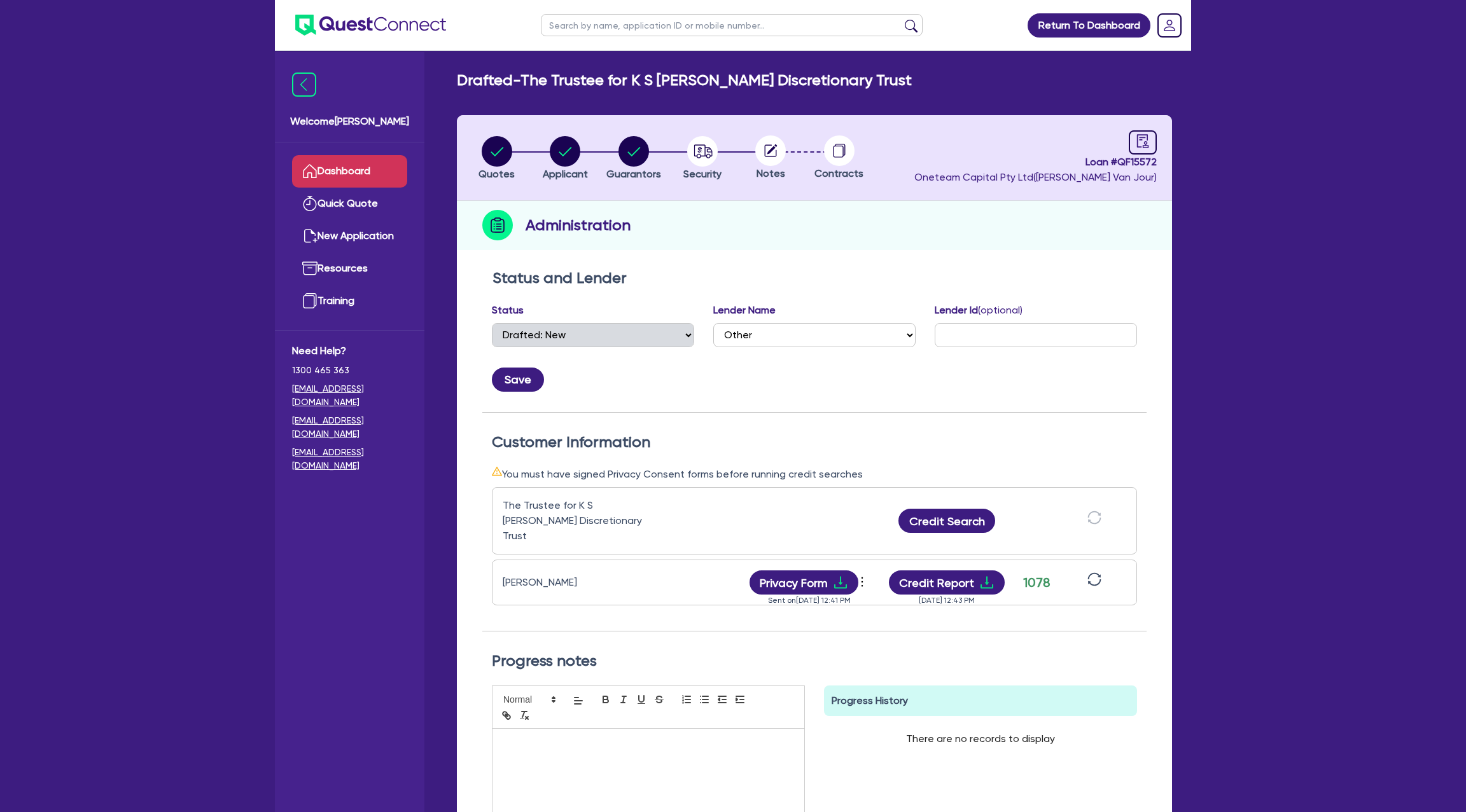
click at [397, 170] on link "Dashboard" at bounding box center [350, 171] width 115 height 33
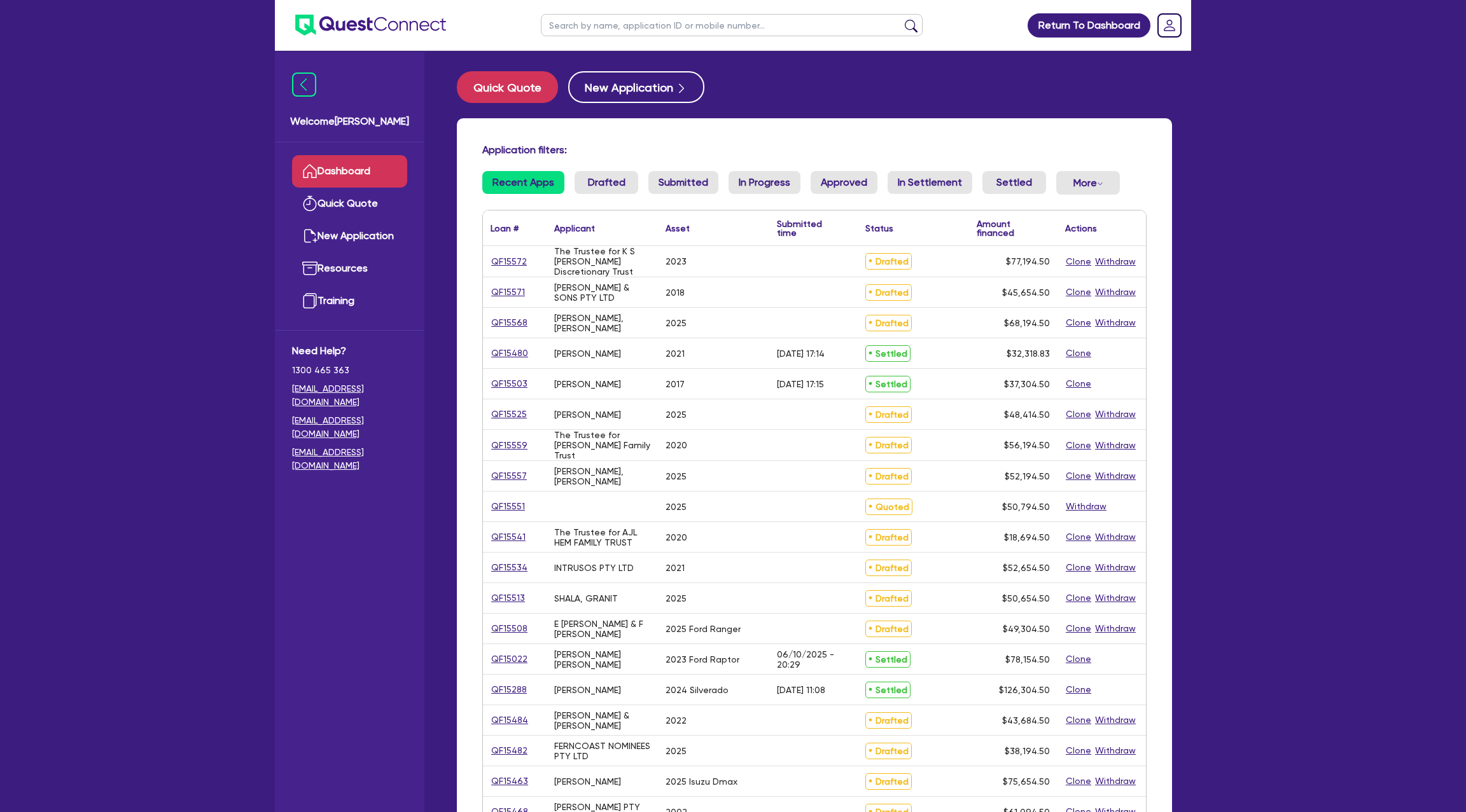
click at [505, 314] on div "QF15568" at bounding box center [515, 323] width 64 height 30
click at [505, 322] on link "QF15568" at bounding box center [509, 323] width 38 height 14
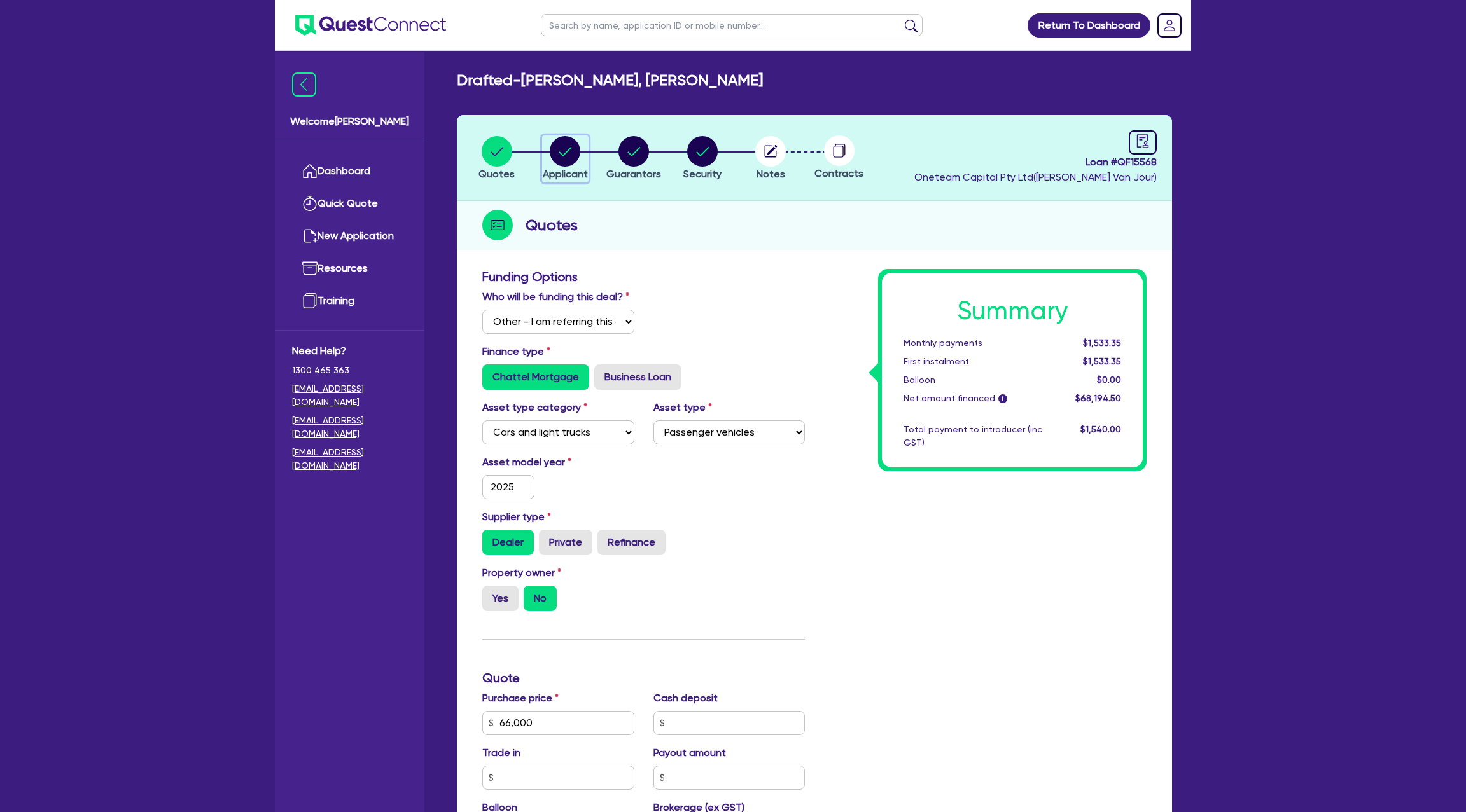
click at [576, 148] on circle "button" at bounding box center [565, 152] width 30 height 30
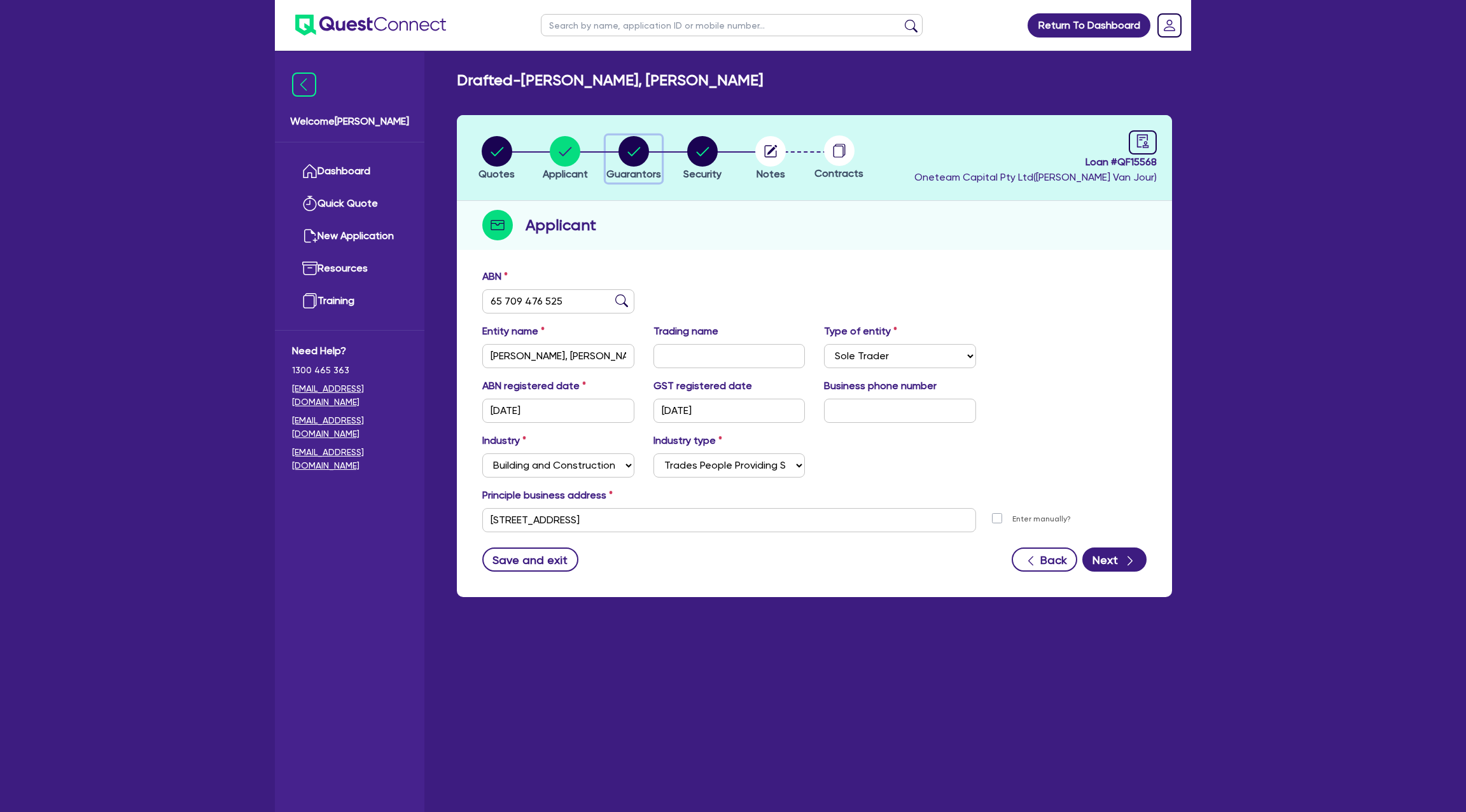
click at [619, 146] on circle "button" at bounding box center [634, 152] width 30 height 30
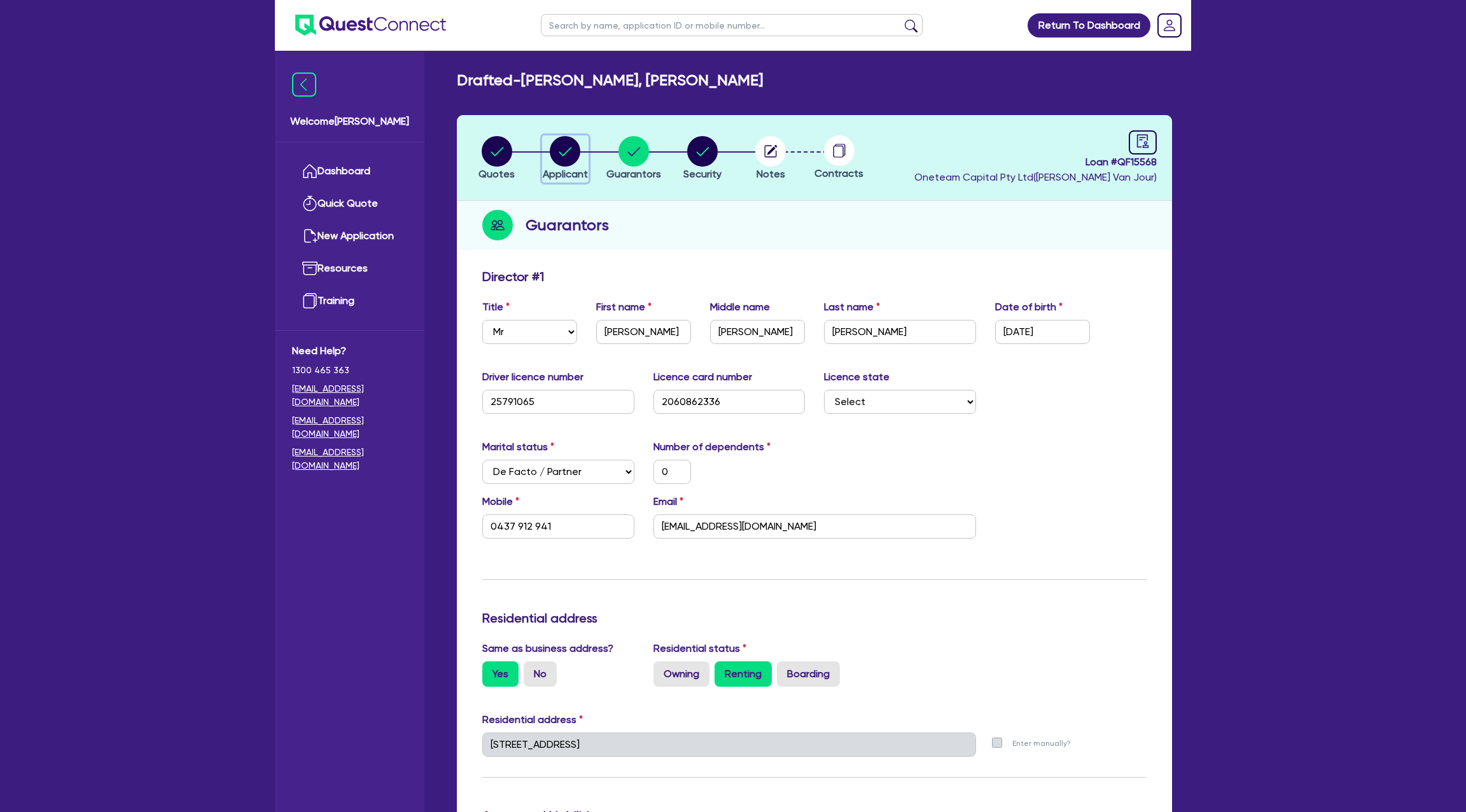
drag, startPoint x: 556, startPoint y: 146, endPoint x: 493, endPoint y: 158, distance: 64.1
click at [553, 147] on circle "button" at bounding box center [565, 152] width 30 height 30
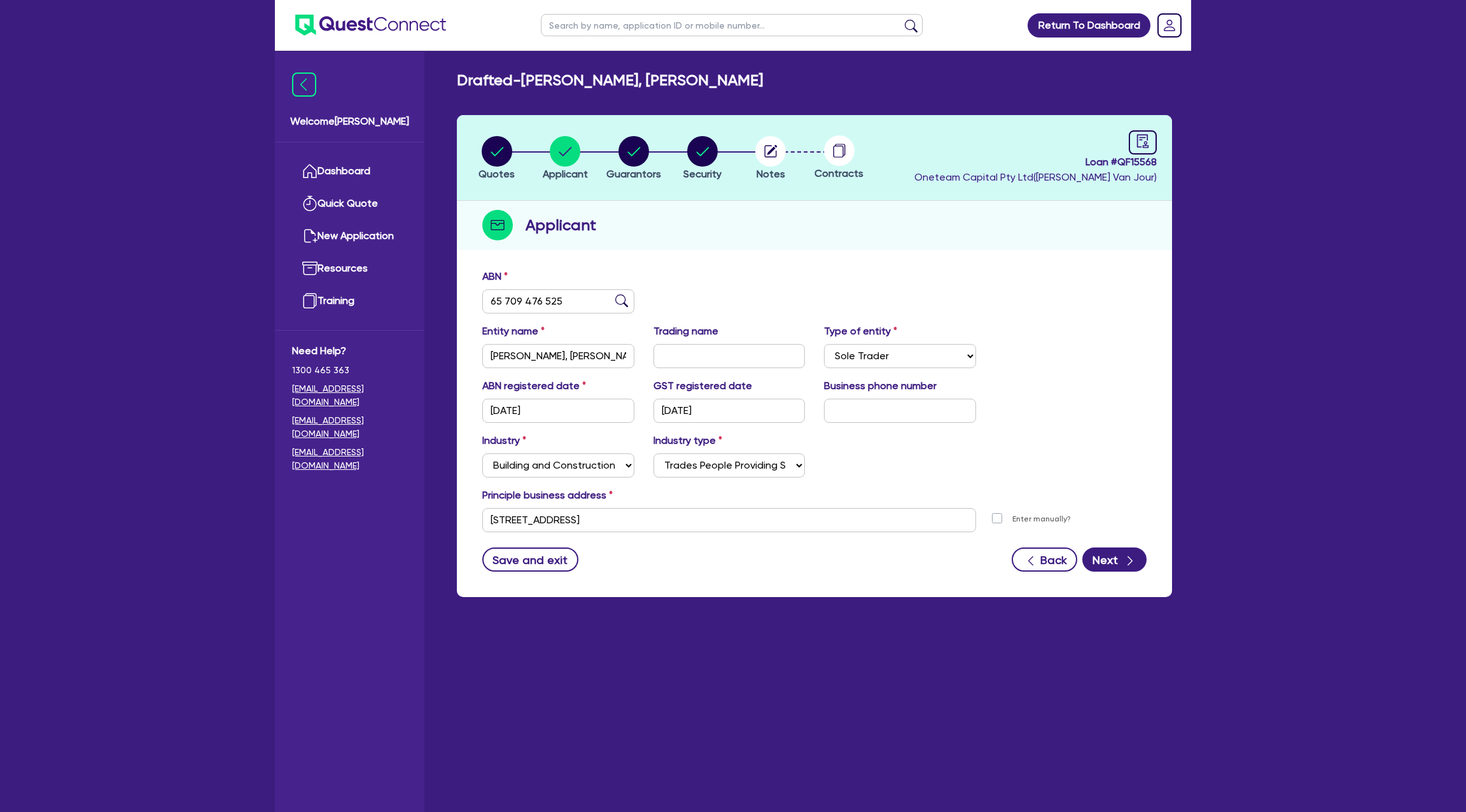
click at [474, 154] on li "Quotes" at bounding box center [497, 157] width 69 height 44
click at [487, 153] on circle "button" at bounding box center [497, 152] width 30 height 30
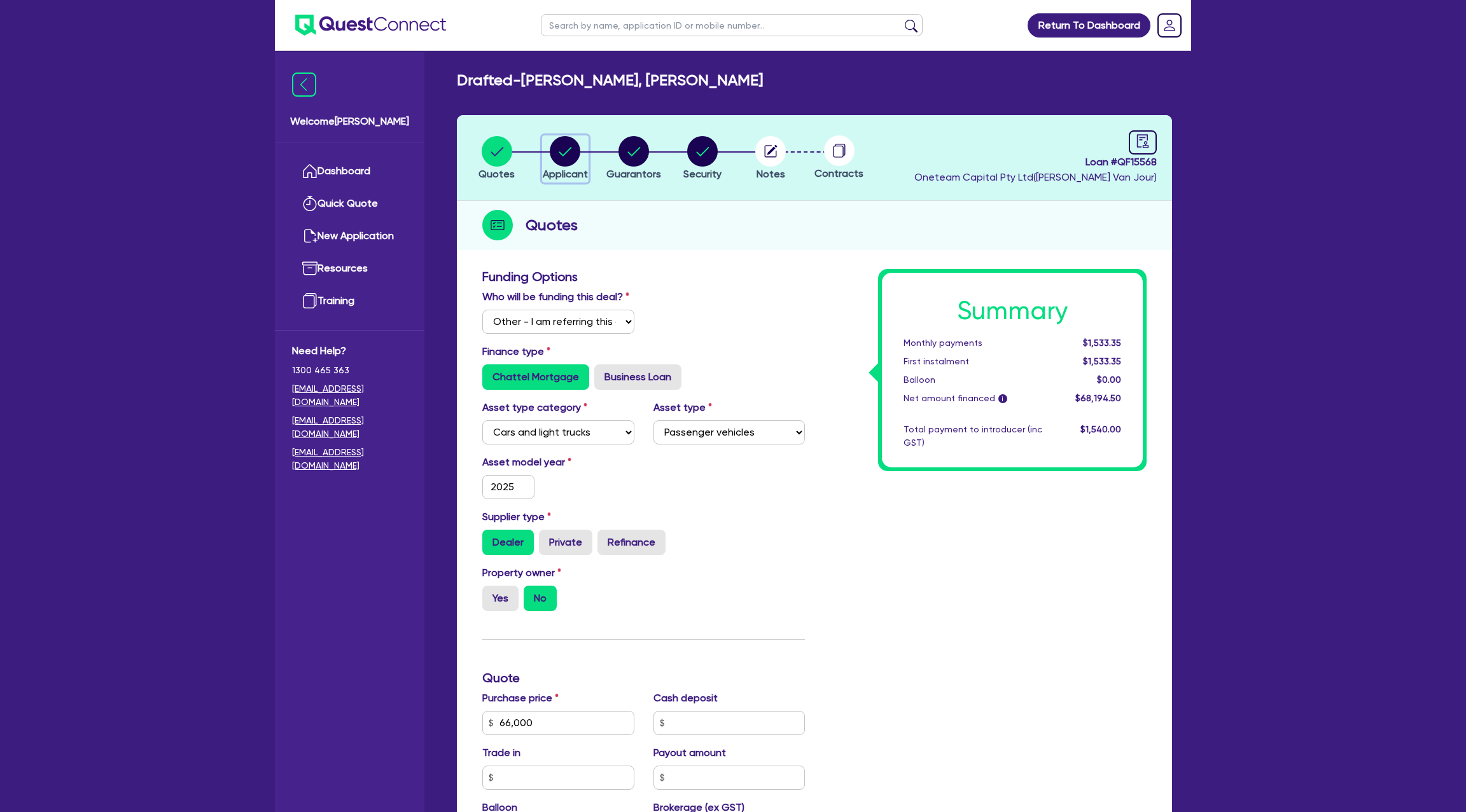
click at [575, 146] on circle "button" at bounding box center [565, 152] width 30 height 30
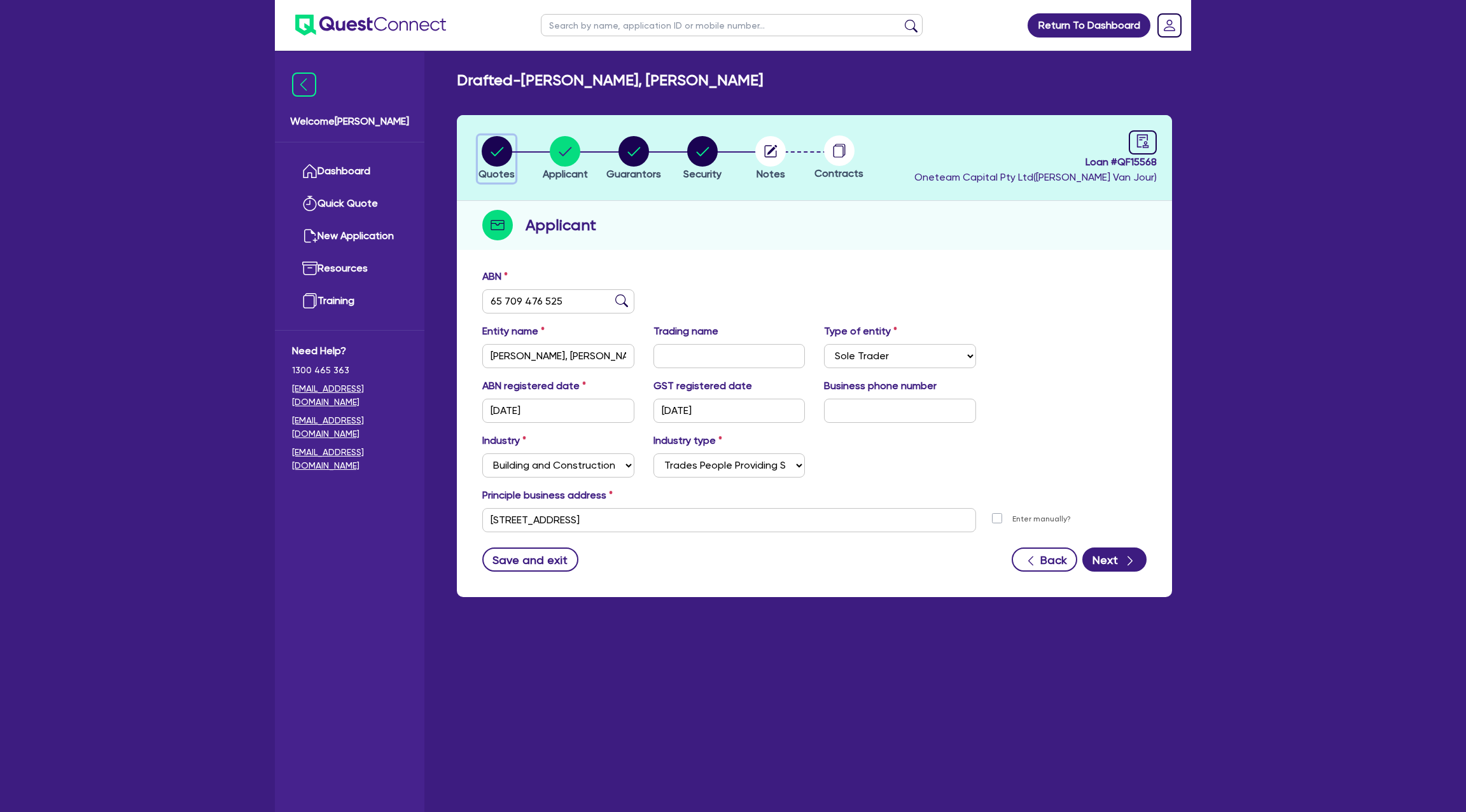
click at [495, 152] on circle "button" at bounding box center [497, 152] width 30 height 30
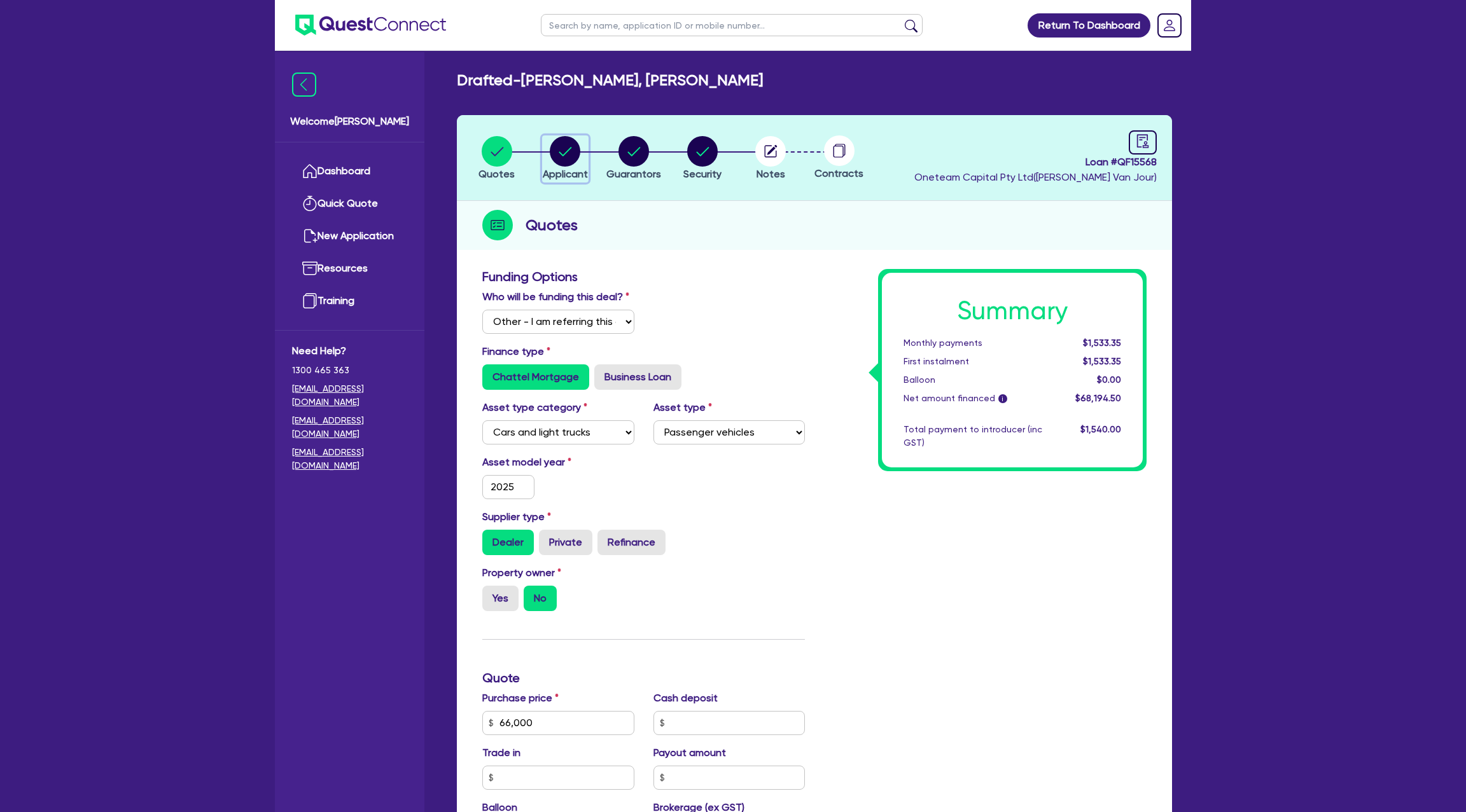
click at [549, 144] on div "button" at bounding box center [565, 152] width 45 height 30
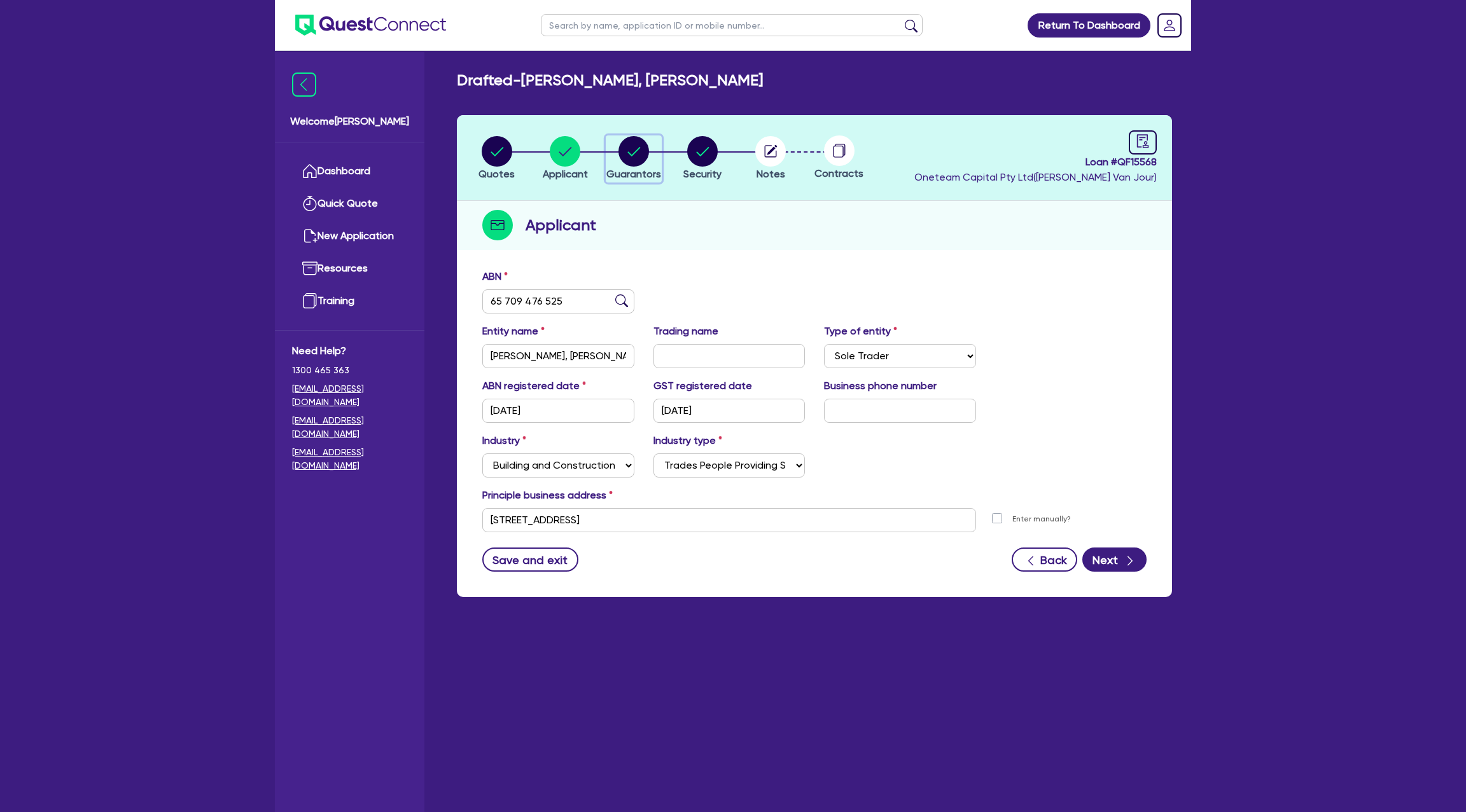
click at [634, 155] on circle "button" at bounding box center [634, 152] width 30 height 30
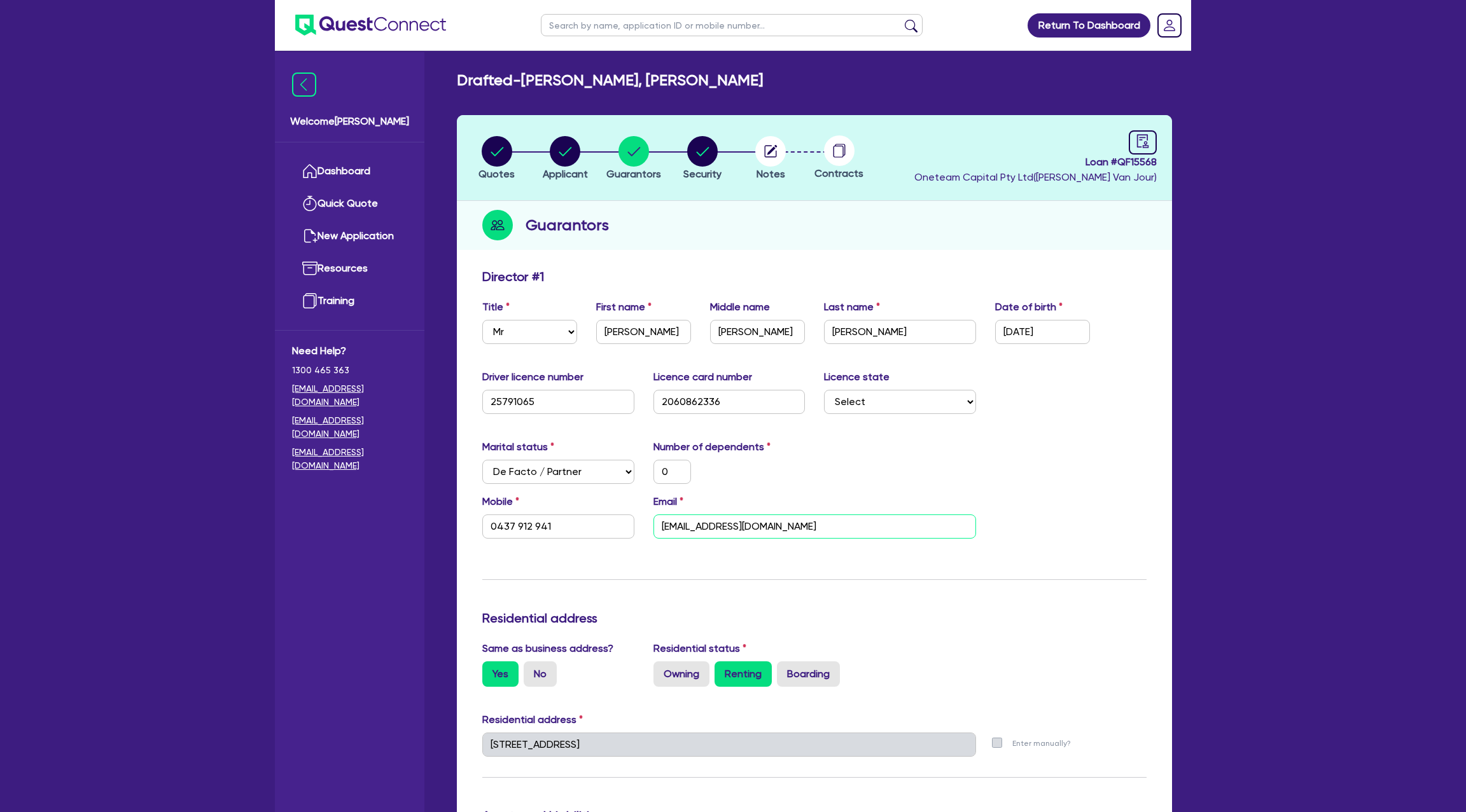
click at [730, 521] on input "andrewnormington1111@gmail.com" at bounding box center [815, 526] width 323 height 24
click at [561, 144] on circle "button" at bounding box center [565, 152] width 30 height 30
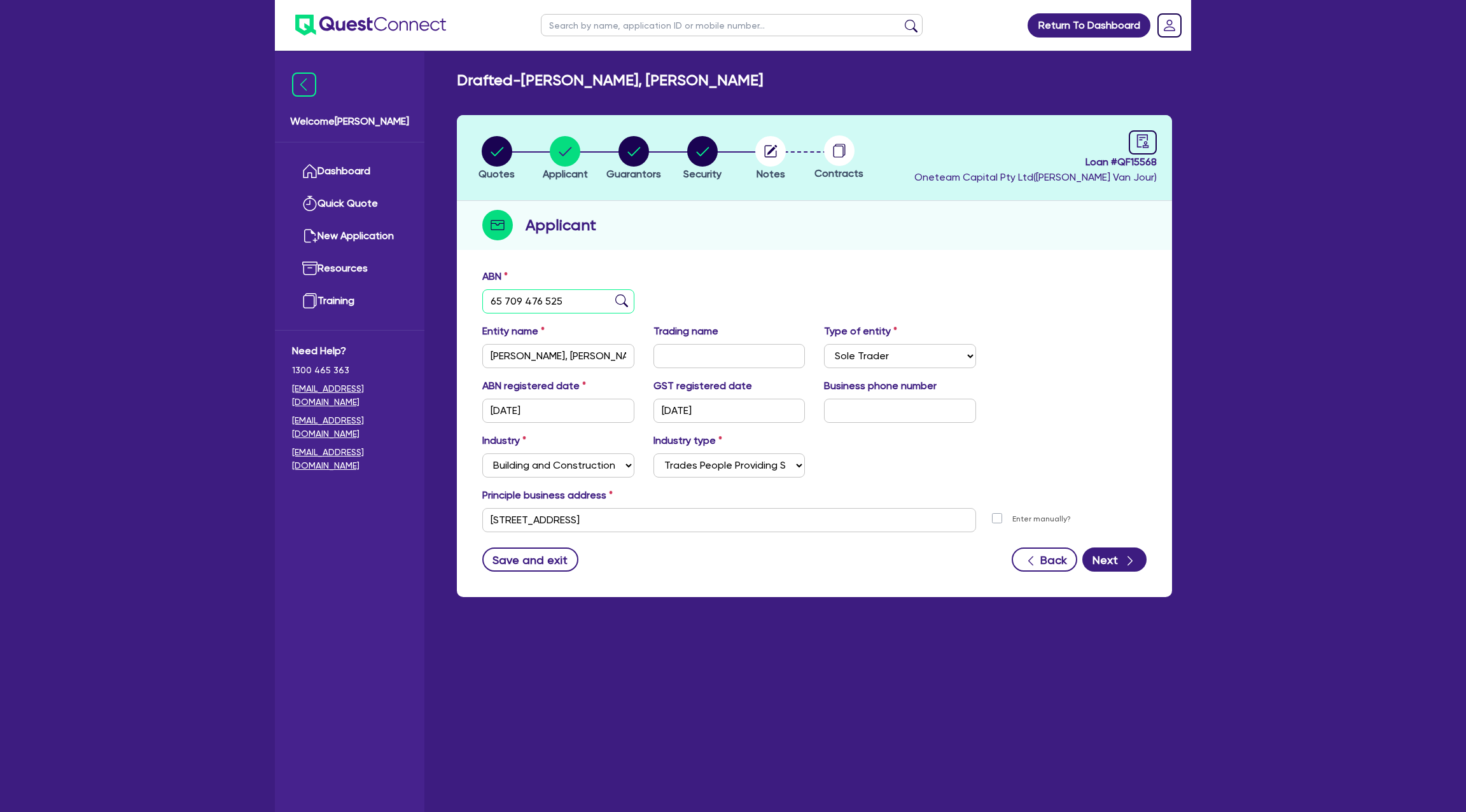
click at [523, 302] on input "65 709 476 525" at bounding box center [559, 301] width 152 height 24
drag, startPoint x: 696, startPoint y: 224, endPoint x: 604, endPoint y: 195, distance: 96.5
click at [693, 222] on div "Applicant" at bounding box center [815, 225] width 715 height 49
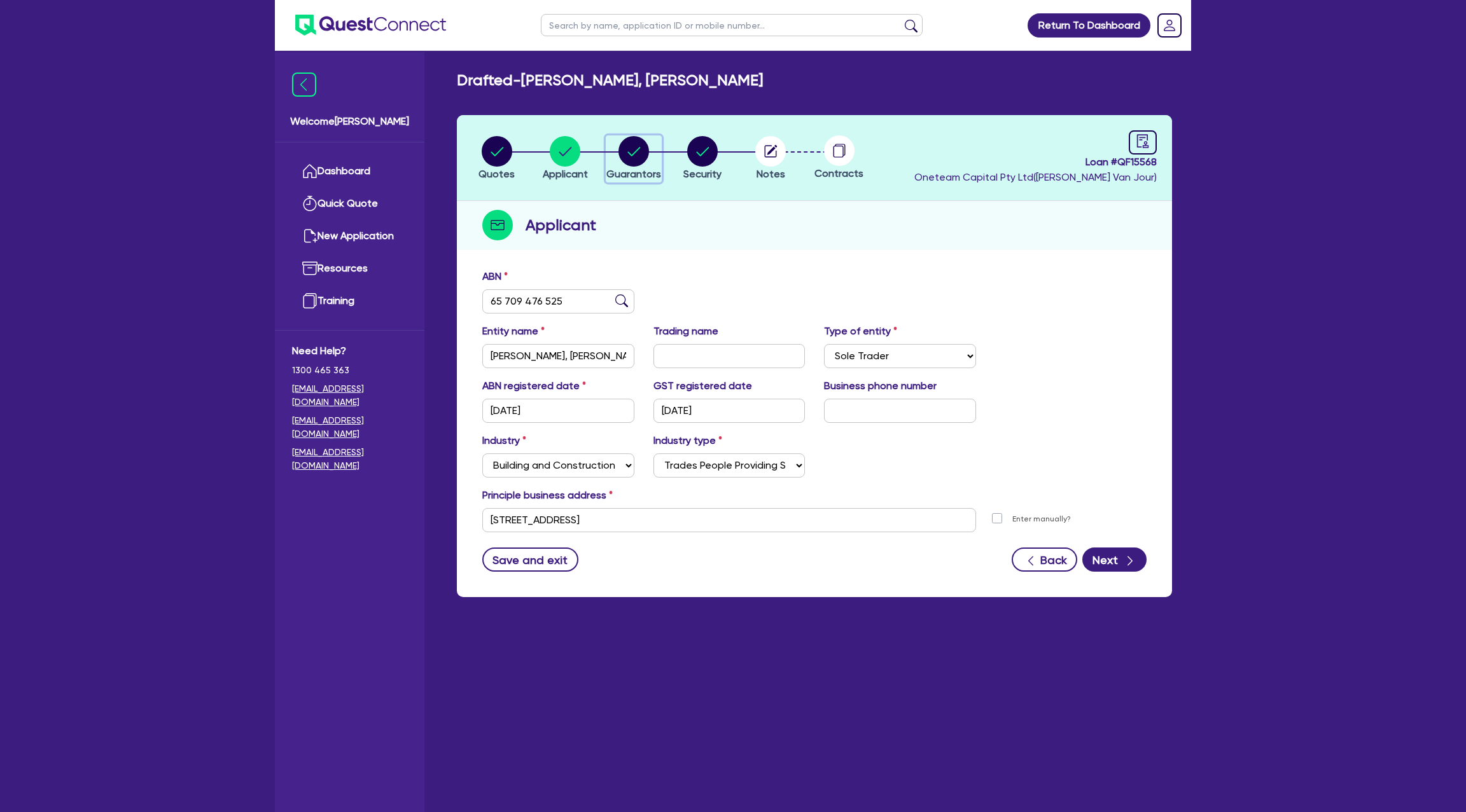
click at [638, 146] on circle "button" at bounding box center [634, 152] width 30 height 30
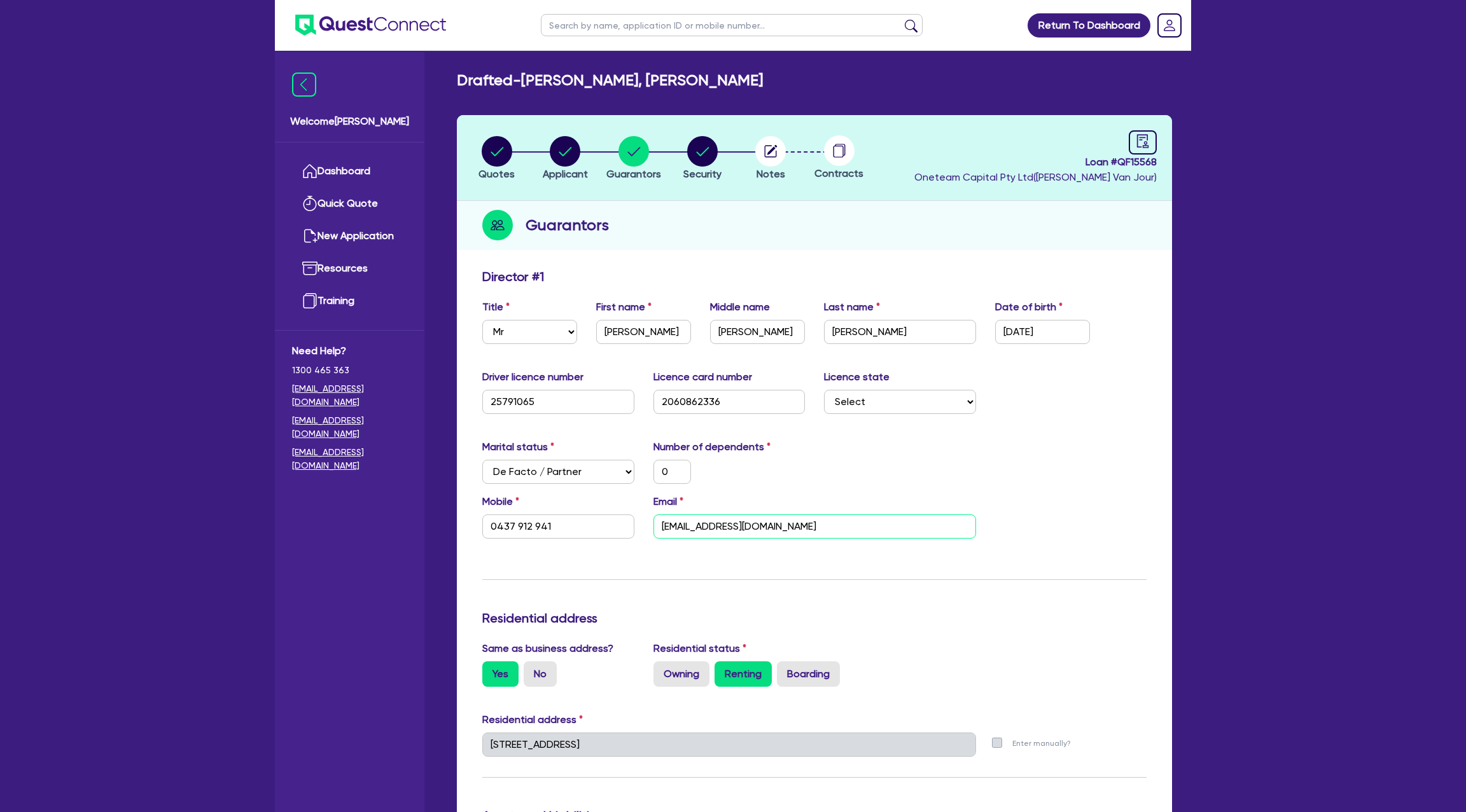
click at [715, 531] on input "andrewnormington1111@gmail.com" at bounding box center [815, 526] width 323 height 24
click at [950, 215] on div "Guarantors" at bounding box center [815, 225] width 715 height 49
click at [1142, 141] on icon "audit" at bounding box center [1142, 141] width 14 height 14
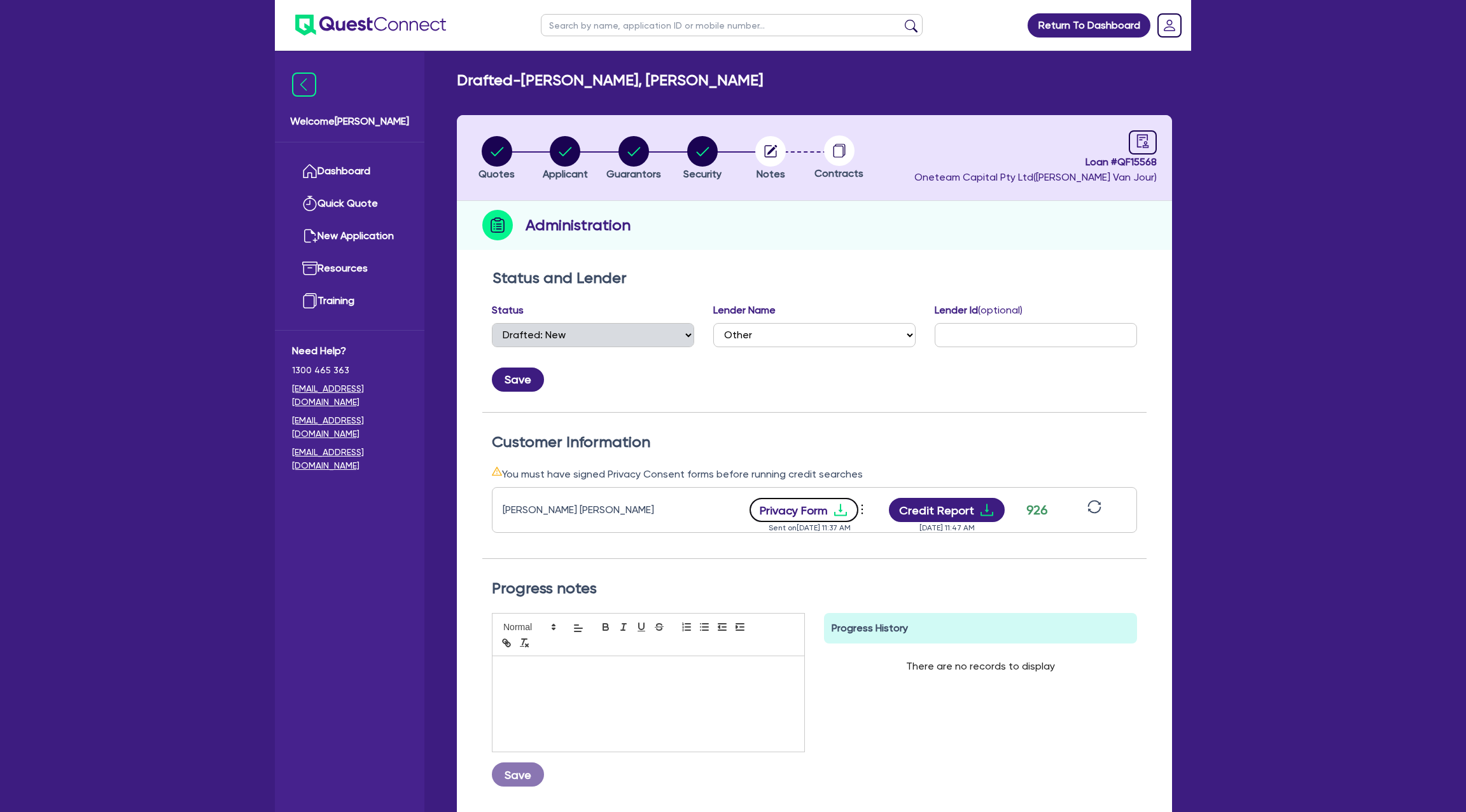
click at [833, 510] on icon "download" at bounding box center [840, 510] width 15 height 15
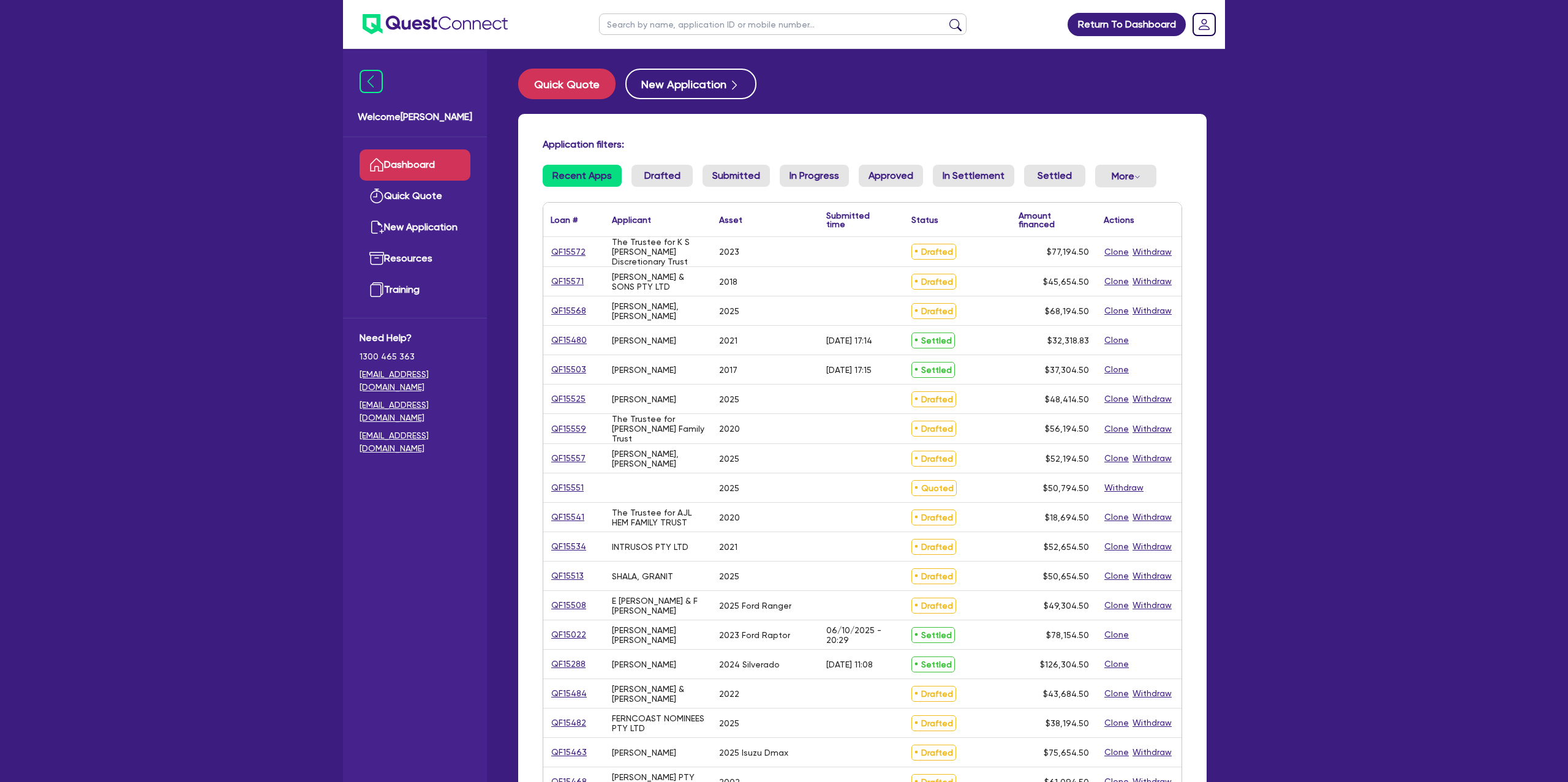
click at [687, 12] on ul at bounding box center [782, 24] width 392 height 48
type input "cara"
click at [945, 18] on button "submit" at bounding box center [955, 27] width 20 height 17
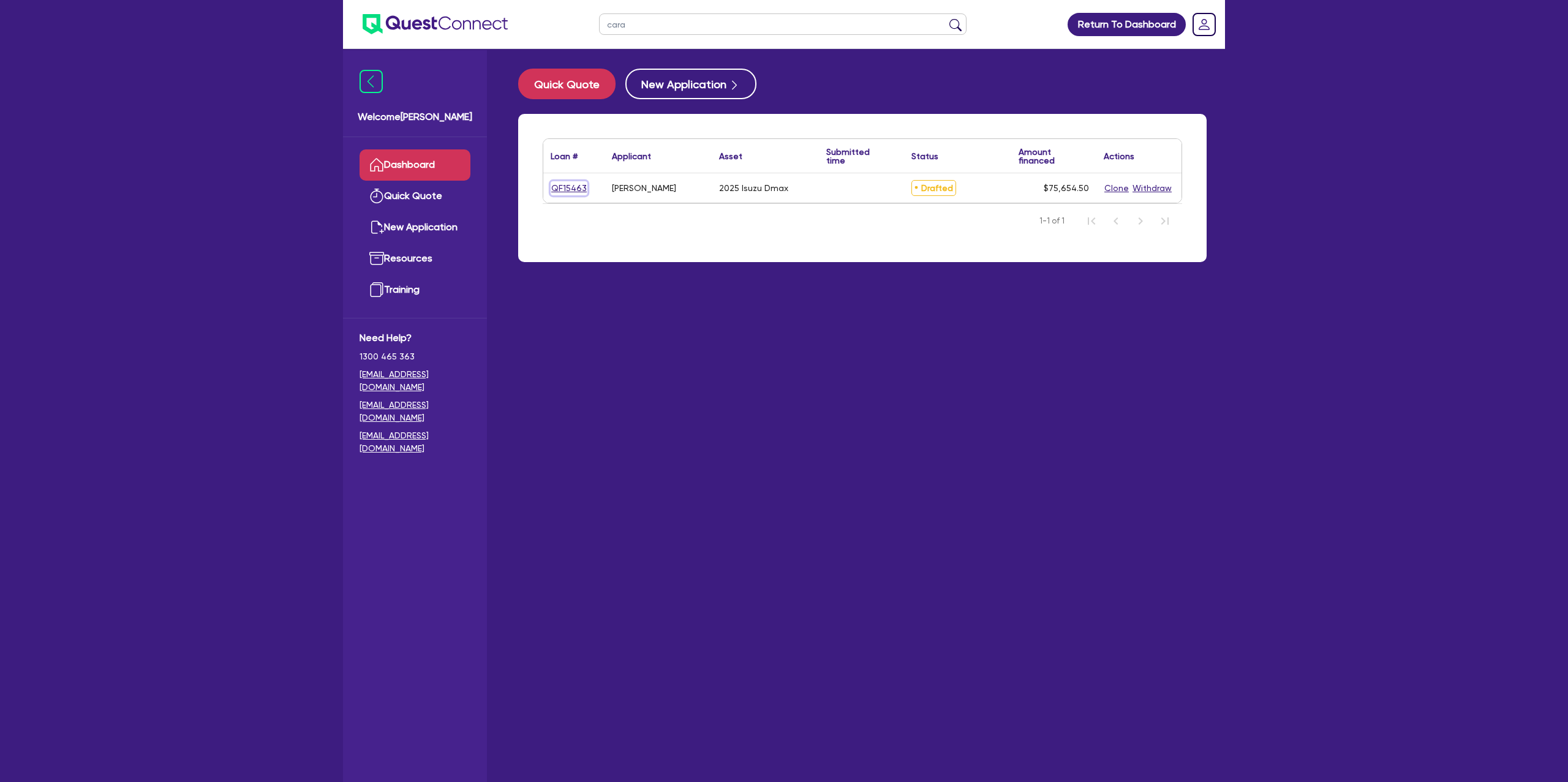
click at [575, 182] on link "QF15463" at bounding box center [569, 189] width 37 height 14
select select "Other"
select select "CARS_AND_LIGHT_TRUCKS"
select select "PASSENGER_VEHICLES"
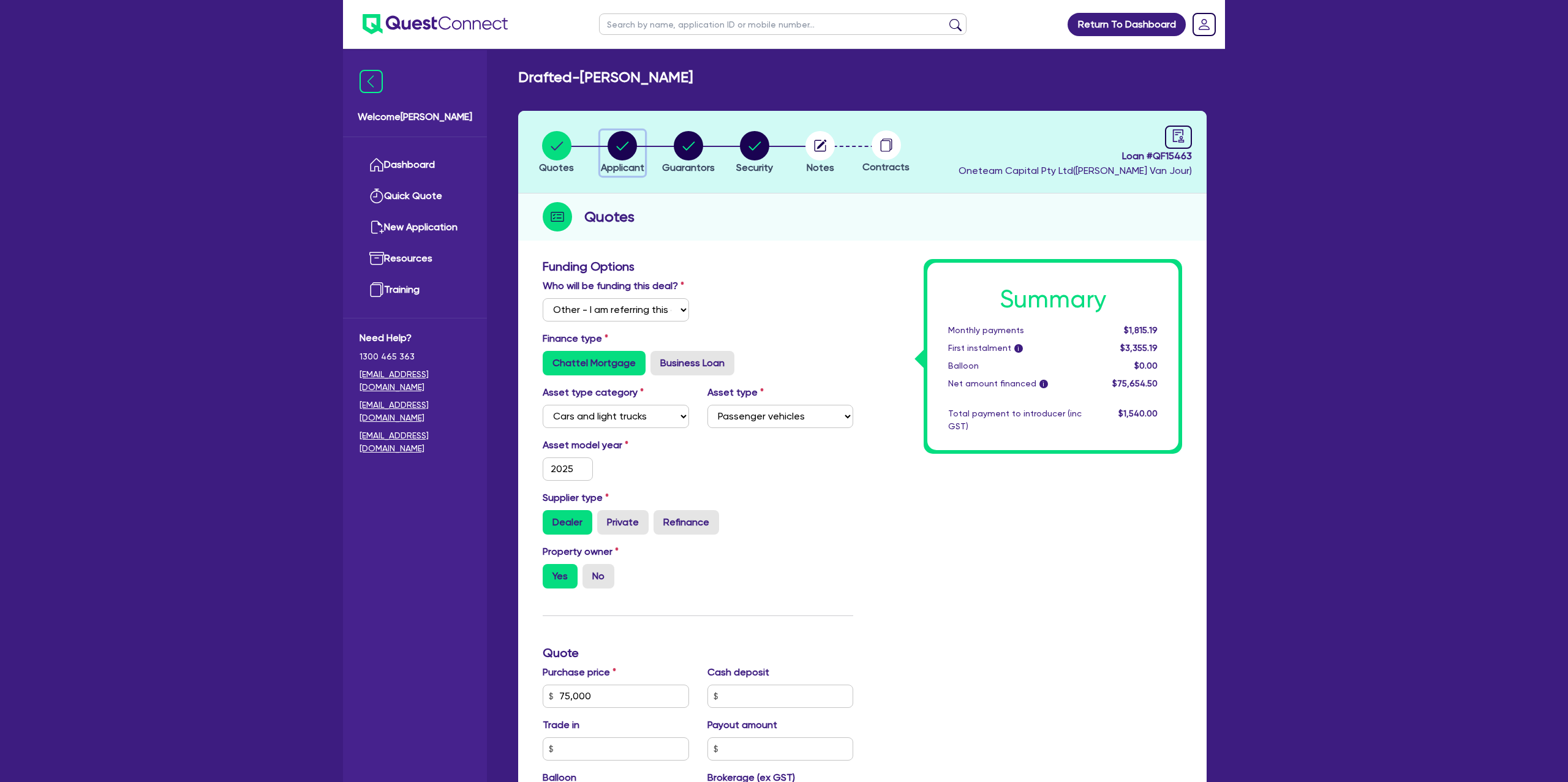
click at [631, 142] on circle "button" at bounding box center [622, 146] width 29 height 29
select select "SOLE_TRADER"
select select "BUILDING_CONSTRUCTION"
select select "TRADES_SERVICES_CONSUMERS"
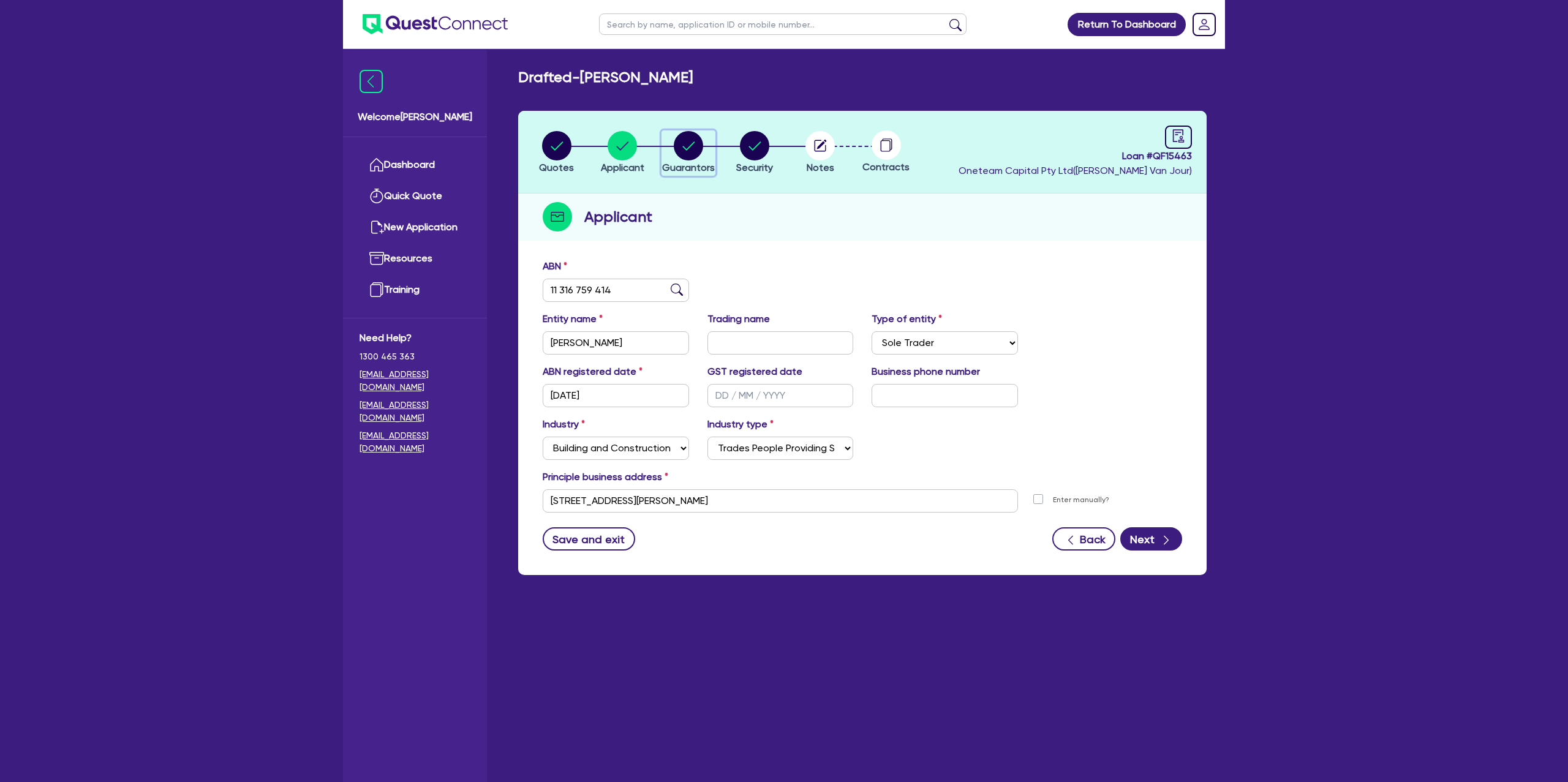
click at [688, 136] on circle "button" at bounding box center [688, 146] width 29 height 29
select select "MRS"
select select "SINGLE"
select select "CASH"
select select "VEHICLE"
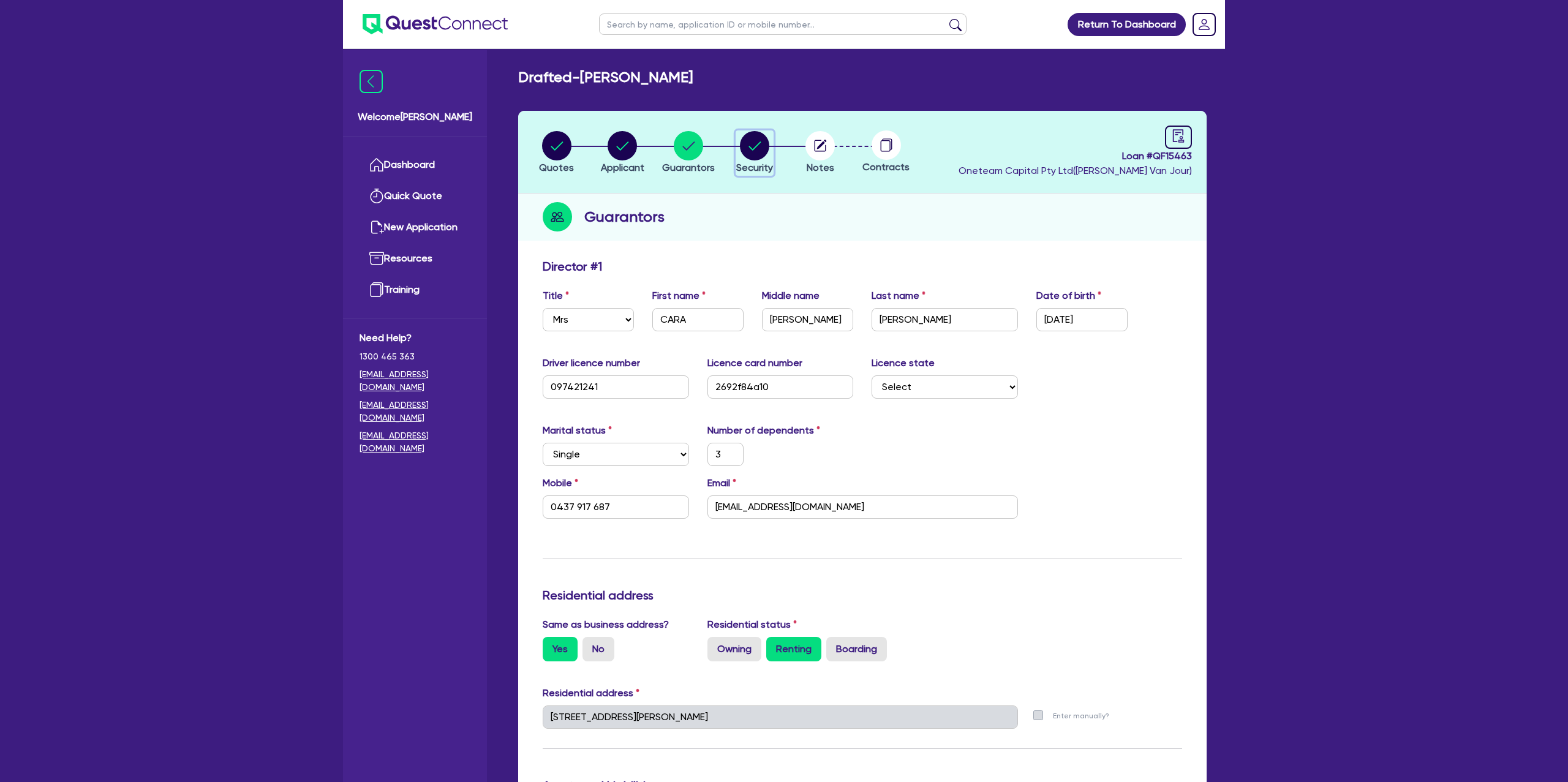
click at [759, 147] on circle "button" at bounding box center [755, 146] width 29 height 29
select select "CARS_AND_LIGHT_TRUCKS"
select select "PASSENGER_VEHICLES"
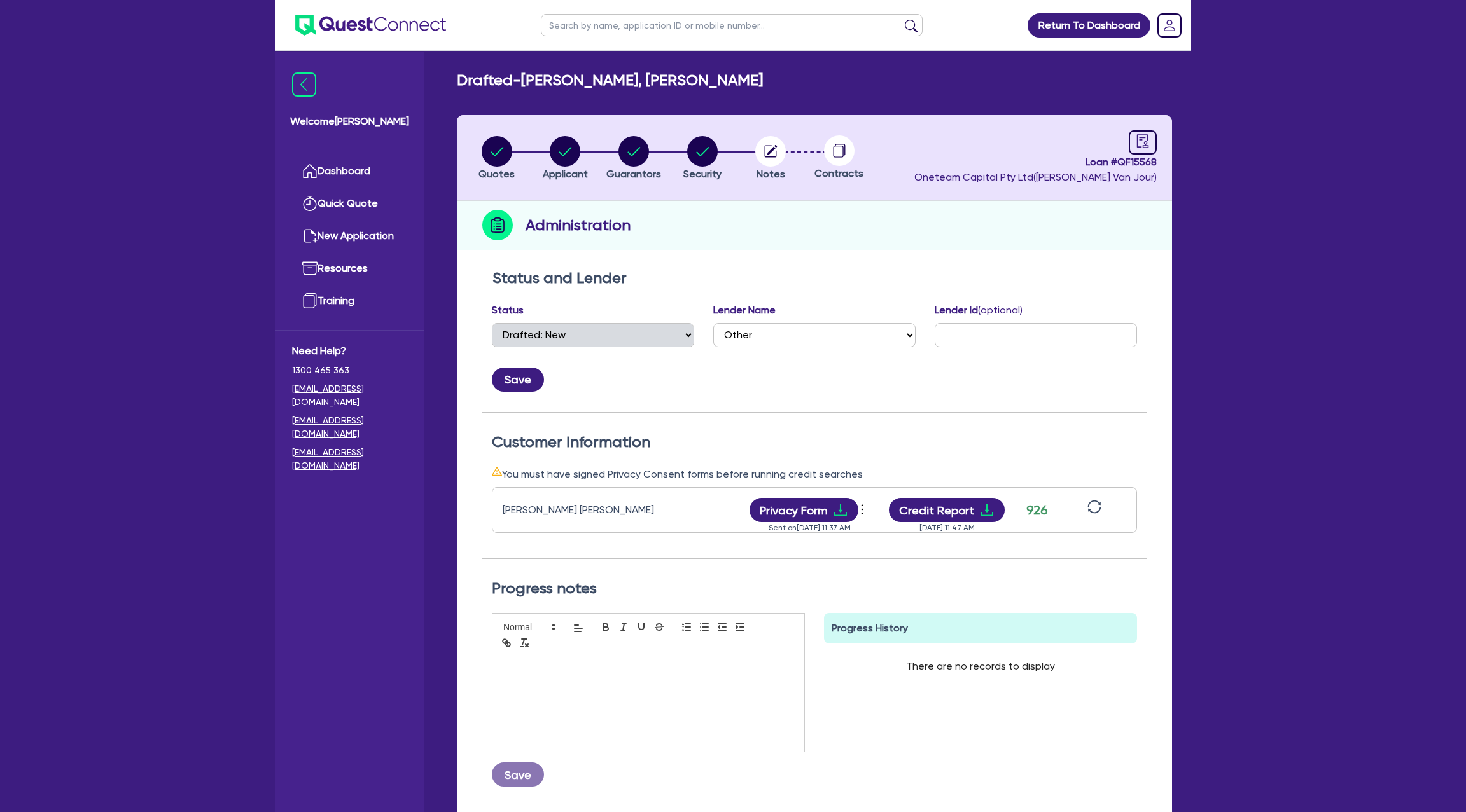
select select "DRAFTED_NEW"
select select "Other"
